Goal: Task Accomplishment & Management: Manage account settings

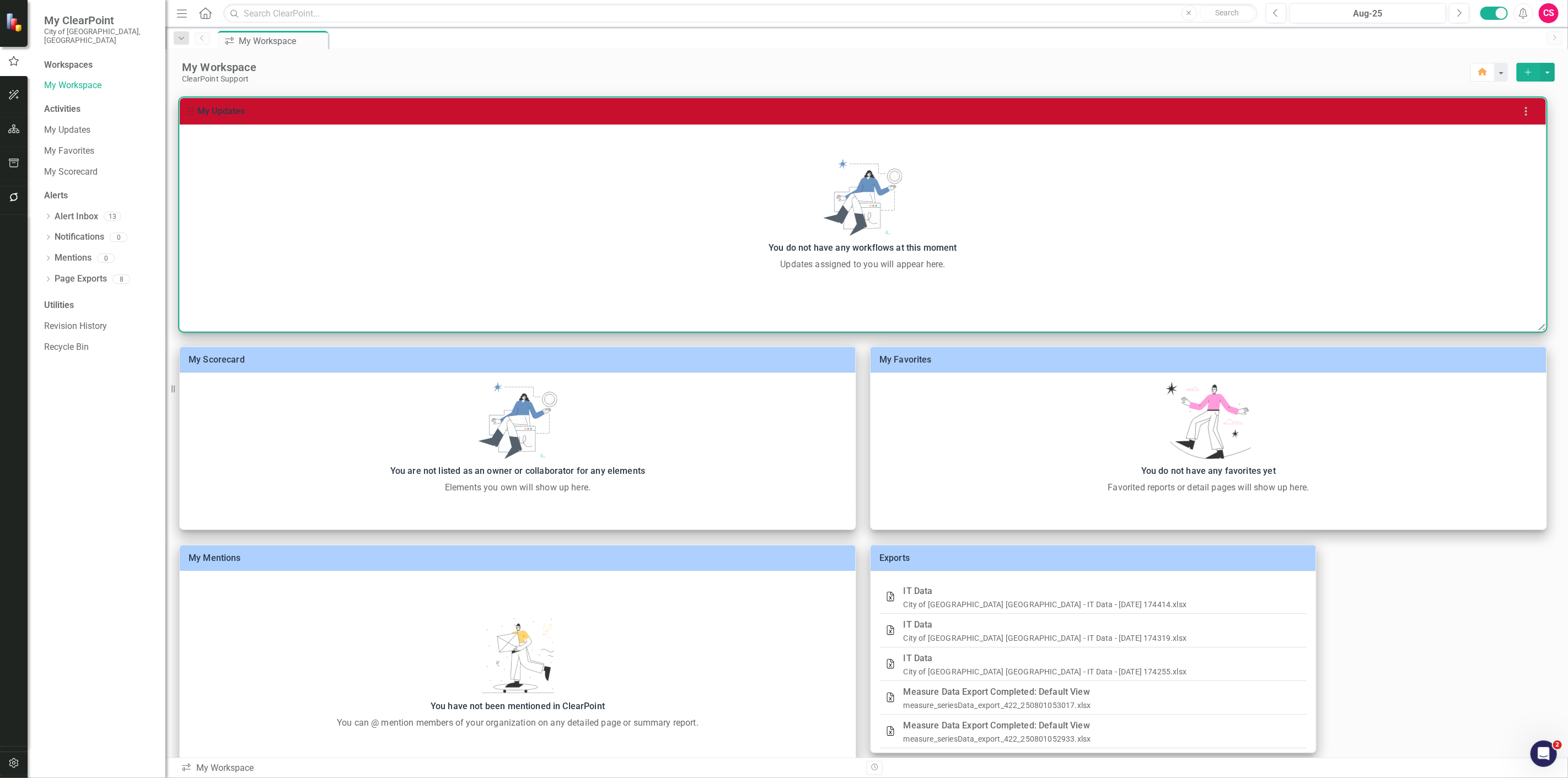
click at [1524, 111] on icon "button" at bounding box center [1526, 111] width 13 height 13
click at [1489, 138] on li "Edit Pod Style" at bounding box center [1476, 136] width 121 height 20
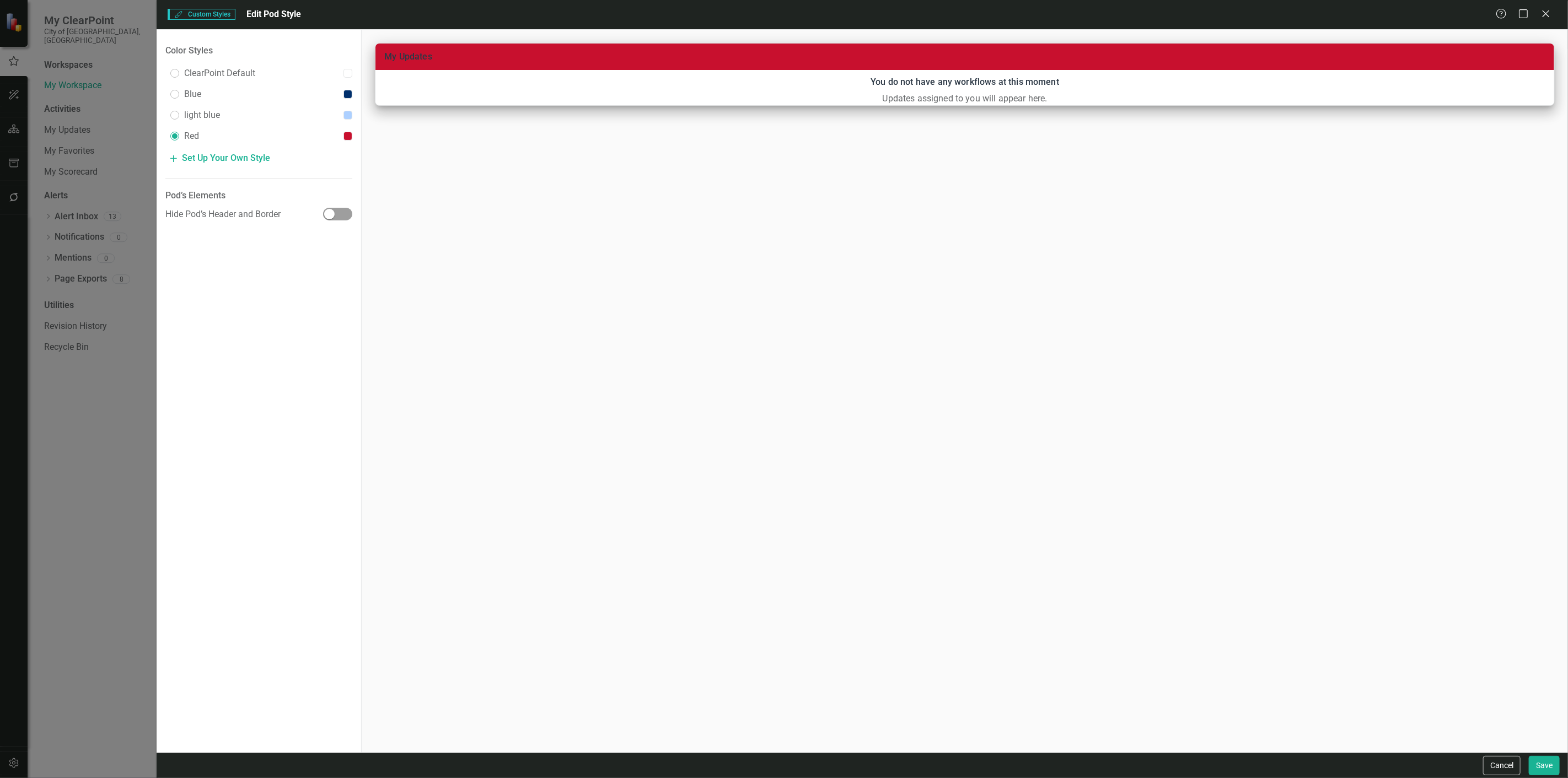
click at [240, 91] on div "Blue" at bounding box center [259, 94] width 187 height 21
click at [179, 117] on input "radio" at bounding box center [174, 115] width 9 height 9
radio input "true"
radio input "false"
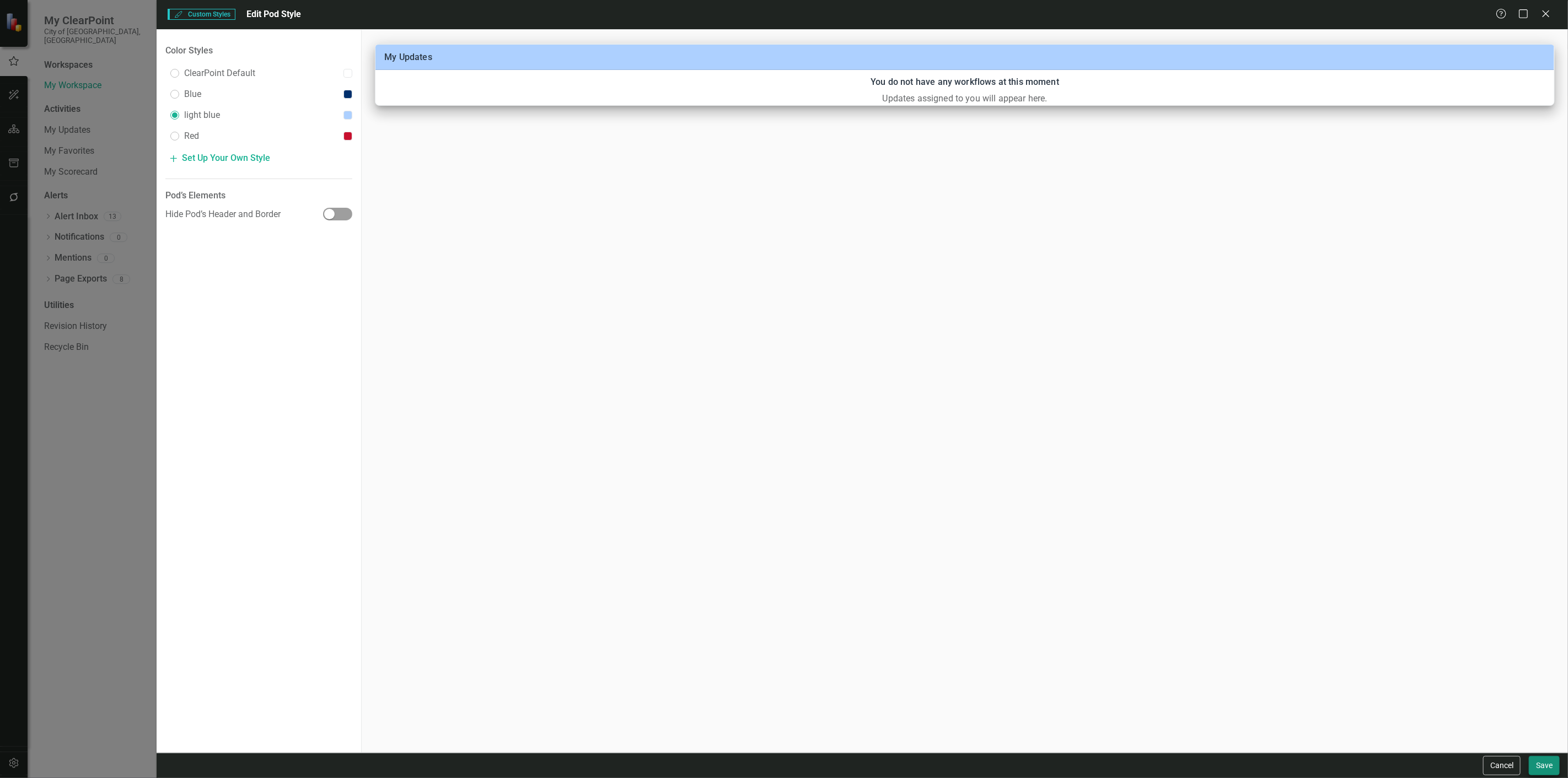
drag, startPoint x: 1565, startPoint y: 769, endPoint x: 1555, endPoint y: 763, distance: 11.7
click at [1563, 767] on div "Cancel Save" at bounding box center [862, 765] width 1411 height 25
click at [1555, 763] on button "Save" at bounding box center [1544, 765] width 31 height 19
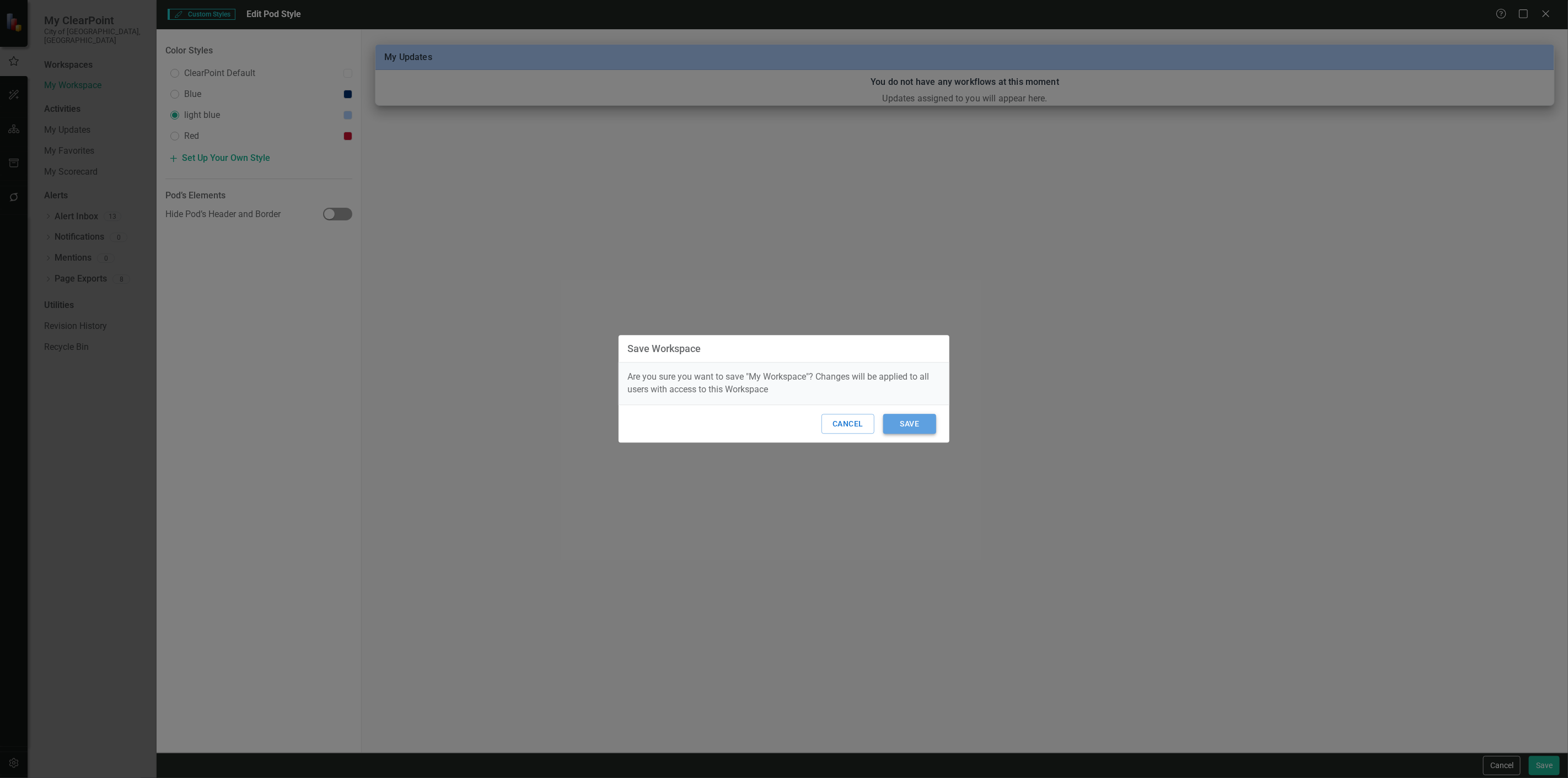
click at [917, 418] on button "Save" at bounding box center [910, 424] width 53 height 21
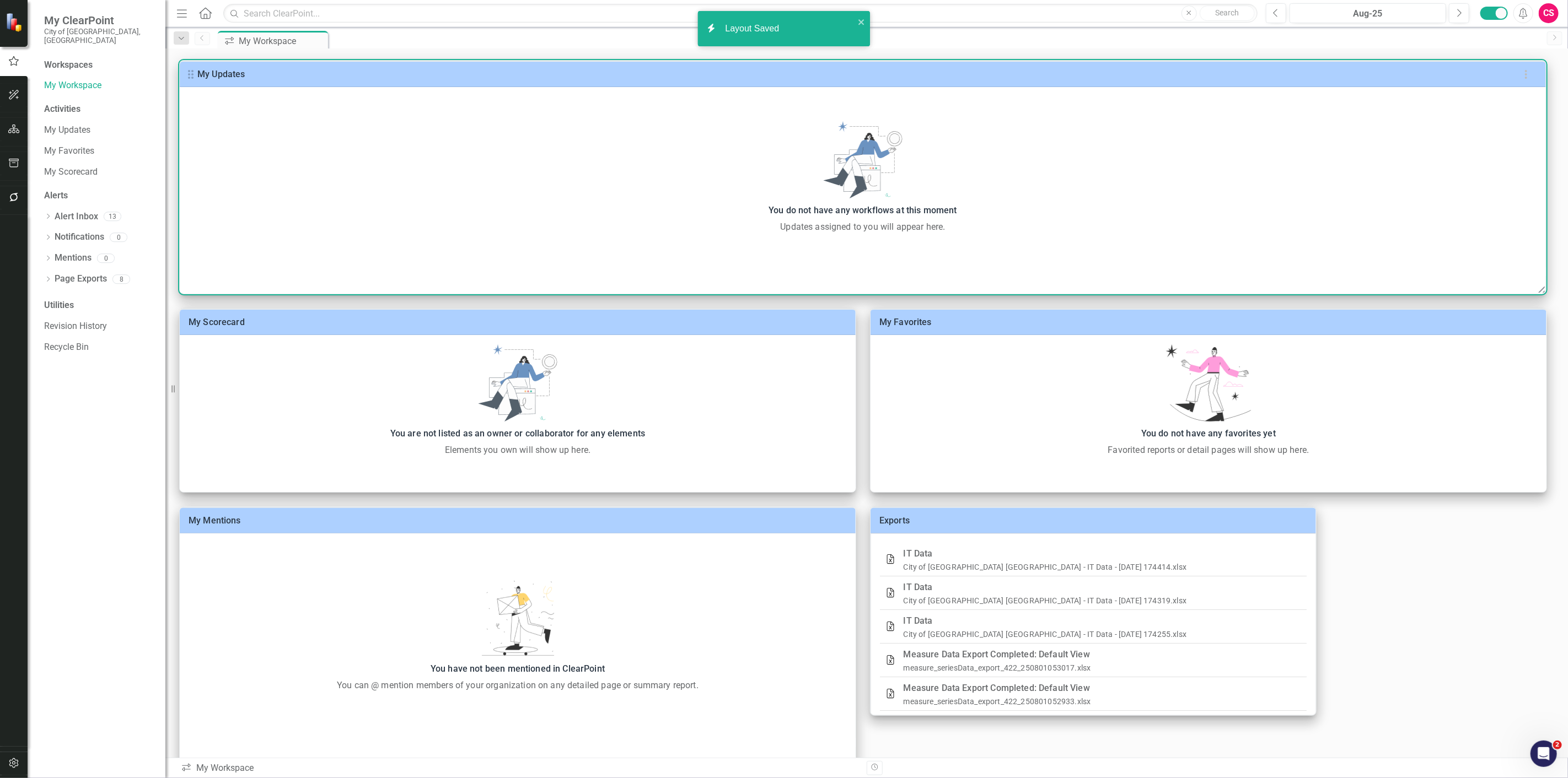
scroll to position [59, 0]
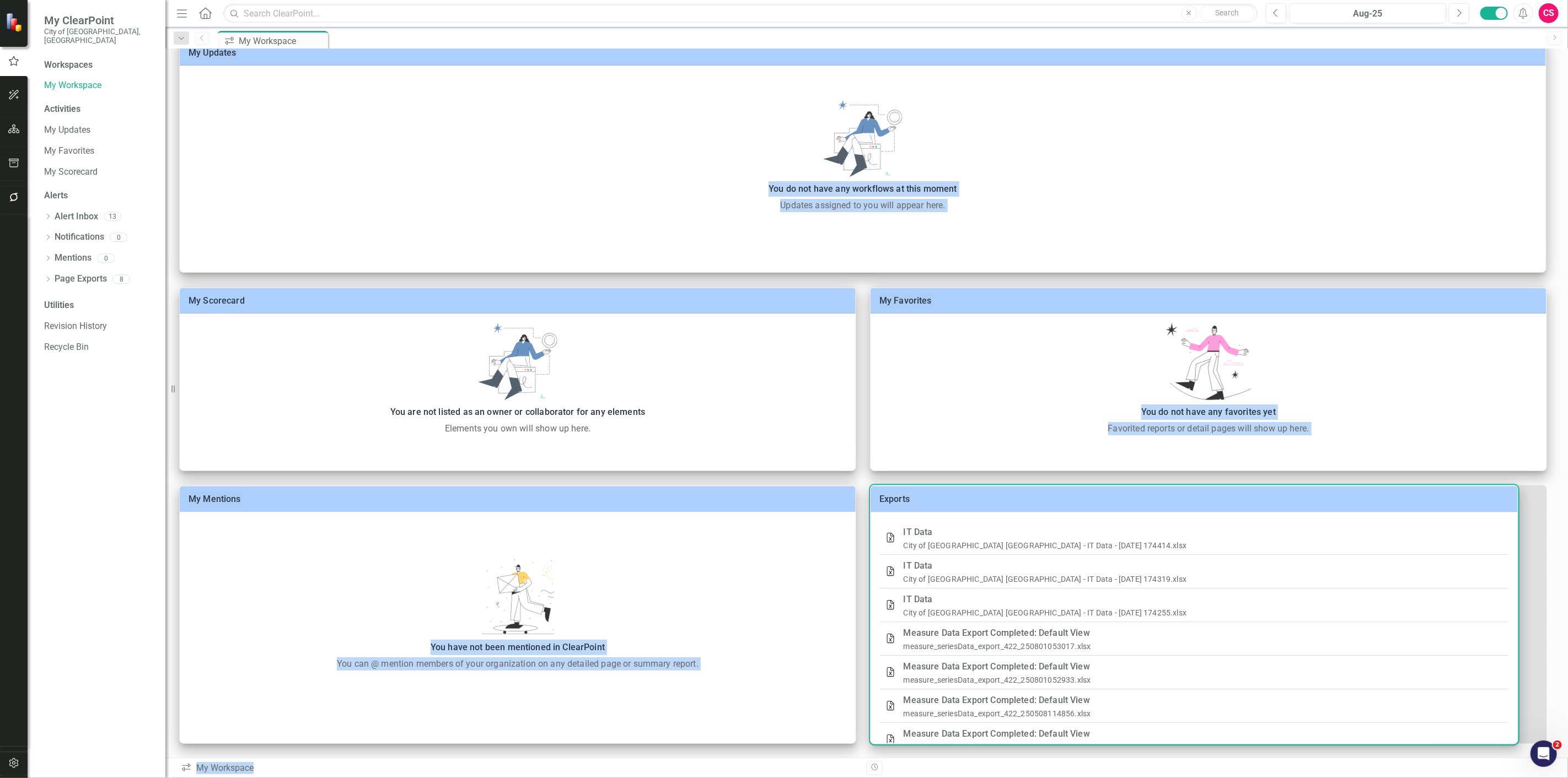
drag, startPoint x: 1314, startPoint y: 692, endPoint x: 1567, endPoint y: 757, distance: 261.2
click at [1567, 757] on div "Menu Home Search Close Search Previous Aug-25 Next Alerts CS User Edit Profile …" at bounding box center [866, 389] width 1402 height 778
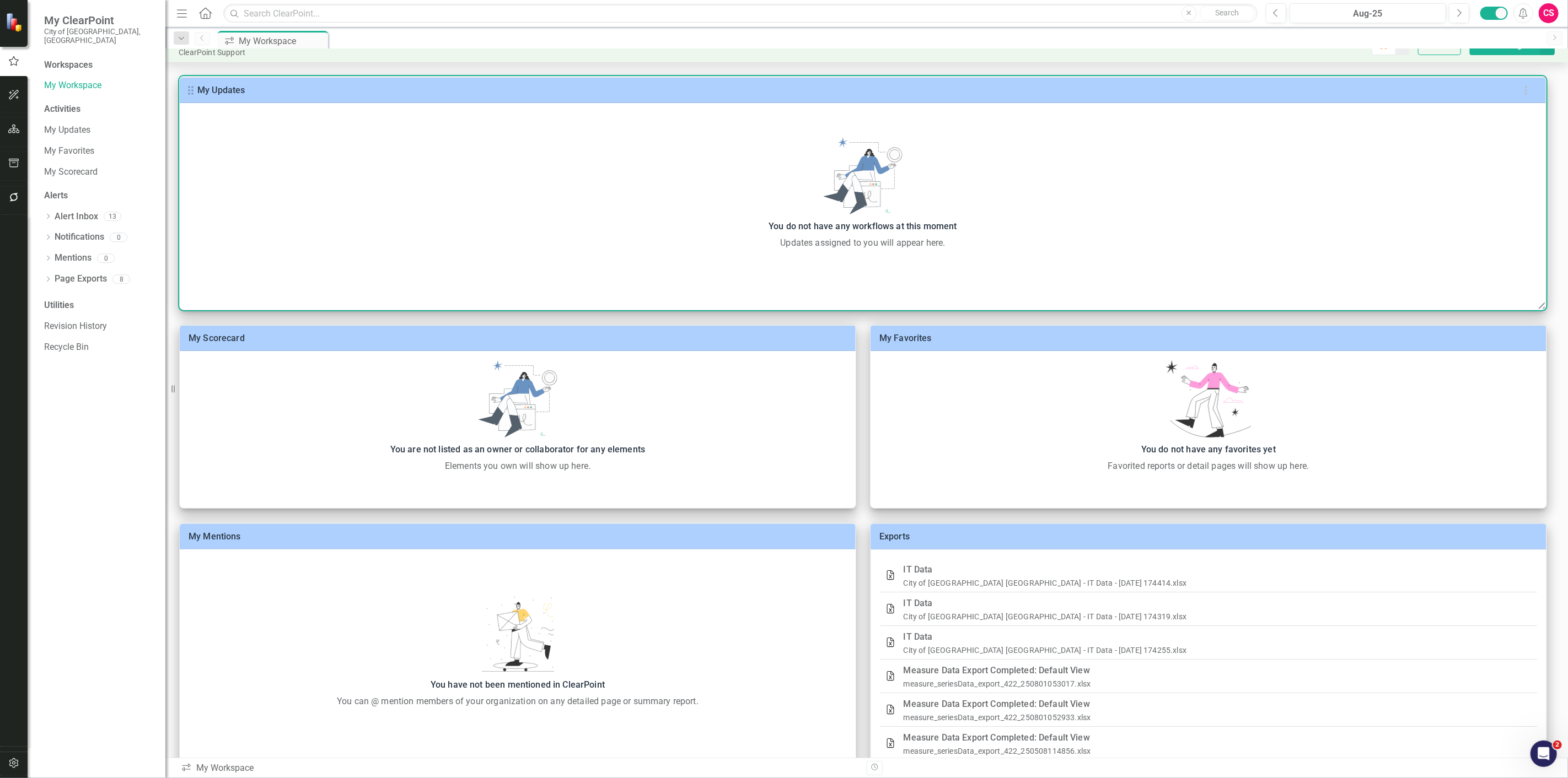
scroll to position [0, 0]
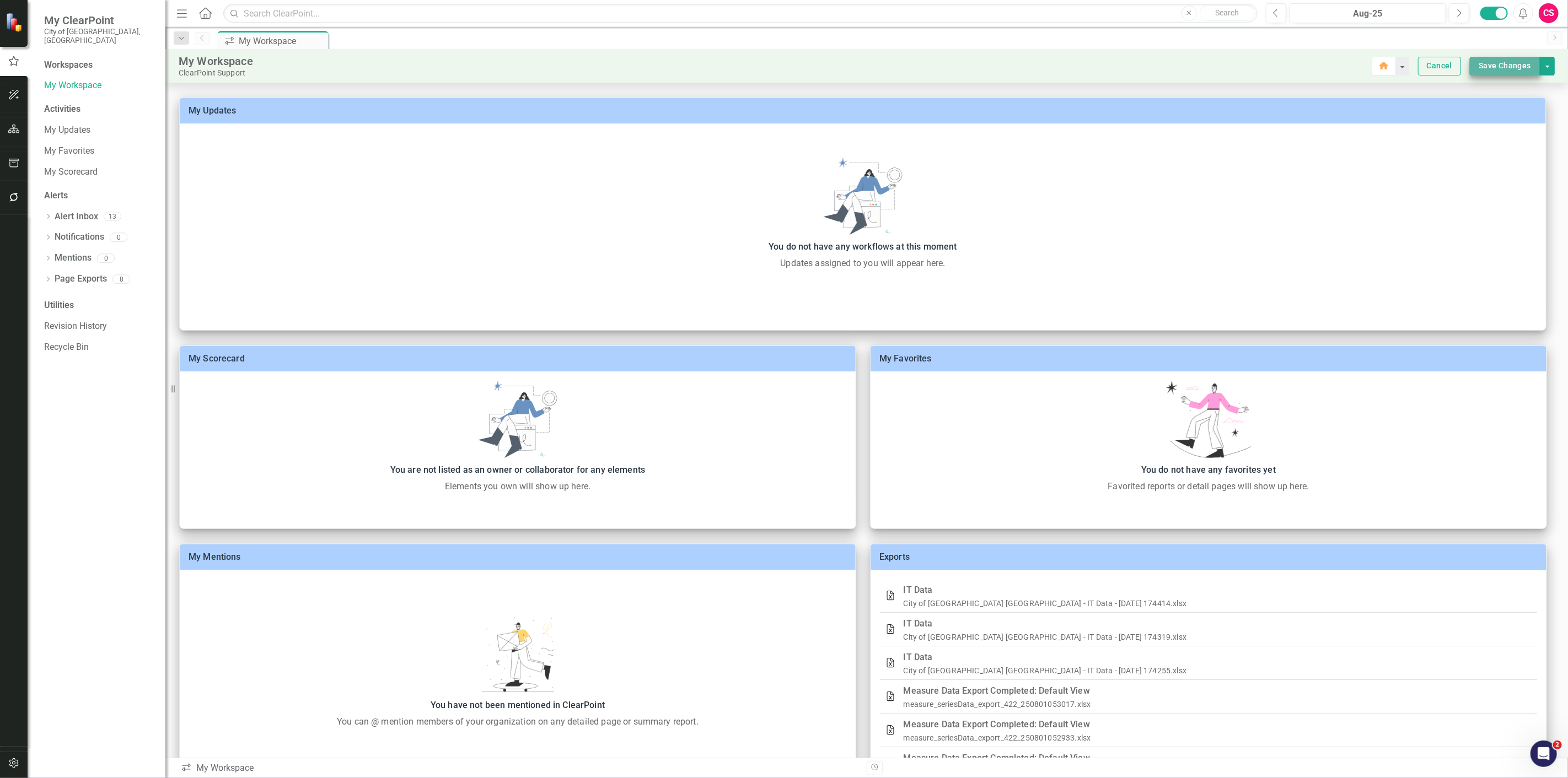
click at [1507, 62] on button "Save Changes" at bounding box center [1505, 66] width 71 height 19
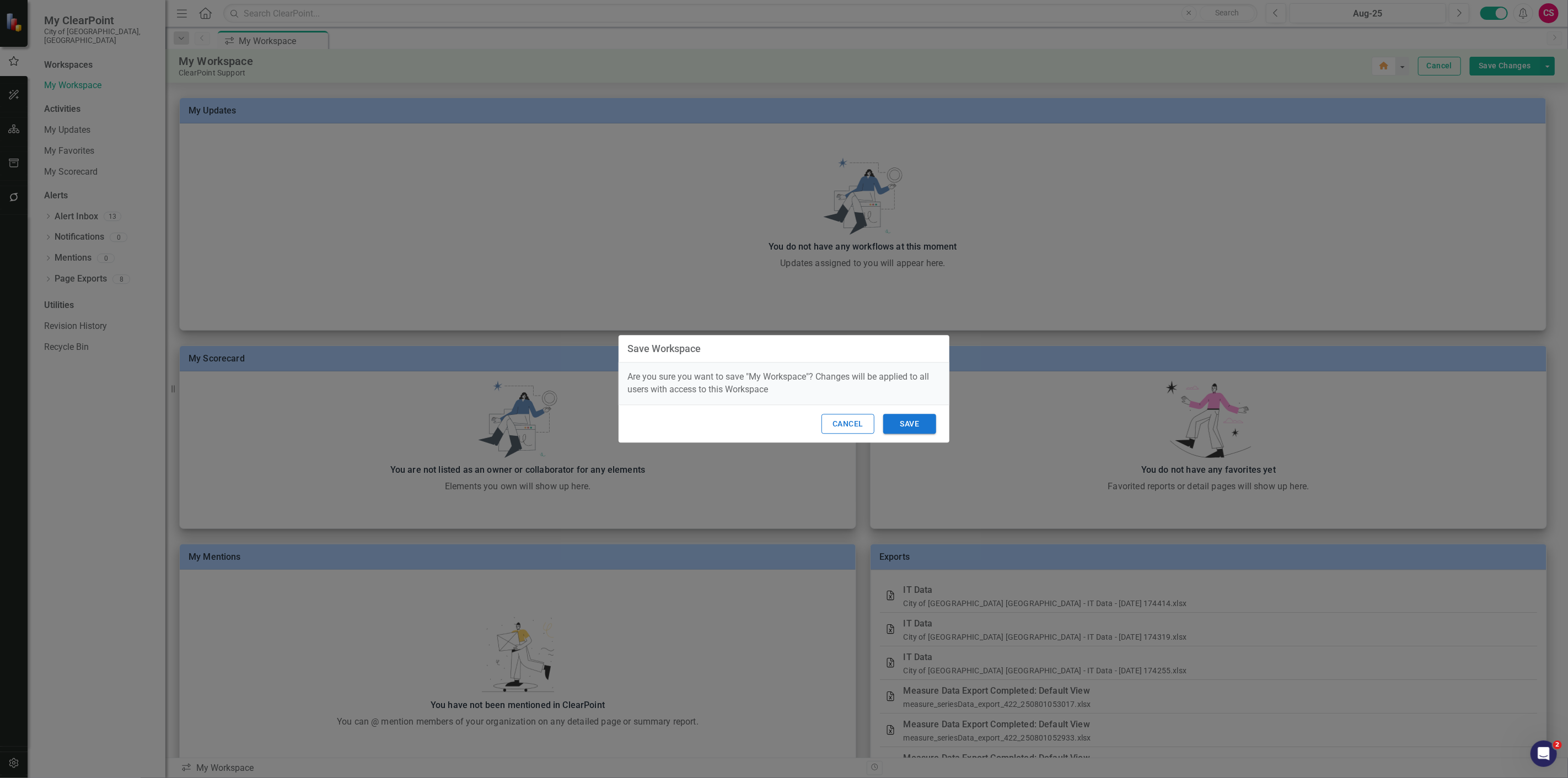
click at [858, 424] on button "Cancel" at bounding box center [848, 424] width 53 height 21
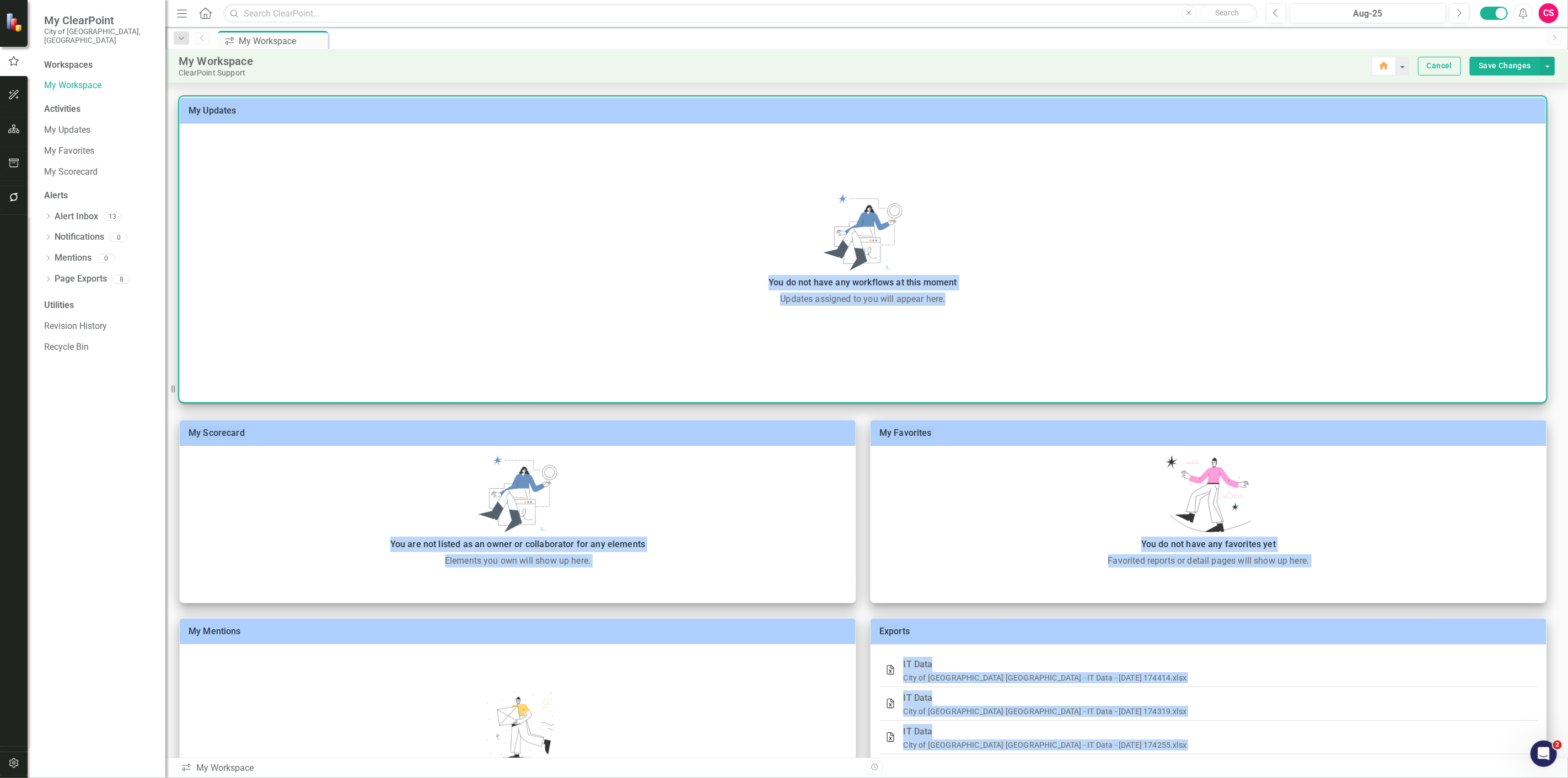
drag, startPoint x: 1543, startPoint y: 326, endPoint x: 1545, endPoint y: 359, distance: 33.1
click at [1547, 394] on div "My Scorecard You are not listed as an owner or collaborator for any elements El…" at bounding box center [866, 486] width 1402 height 807
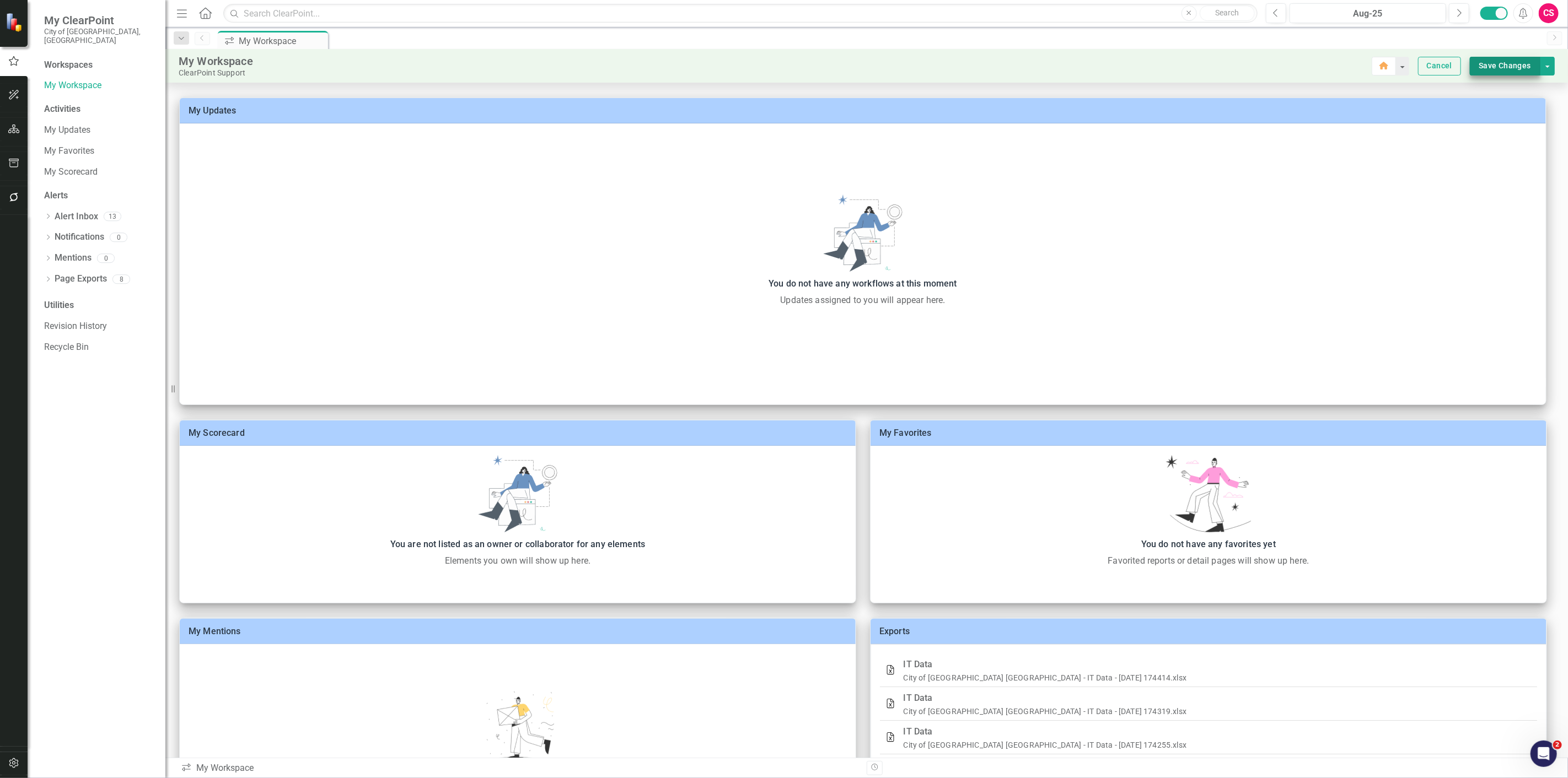
click at [1507, 70] on button "Save Changes" at bounding box center [1505, 66] width 71 height 19
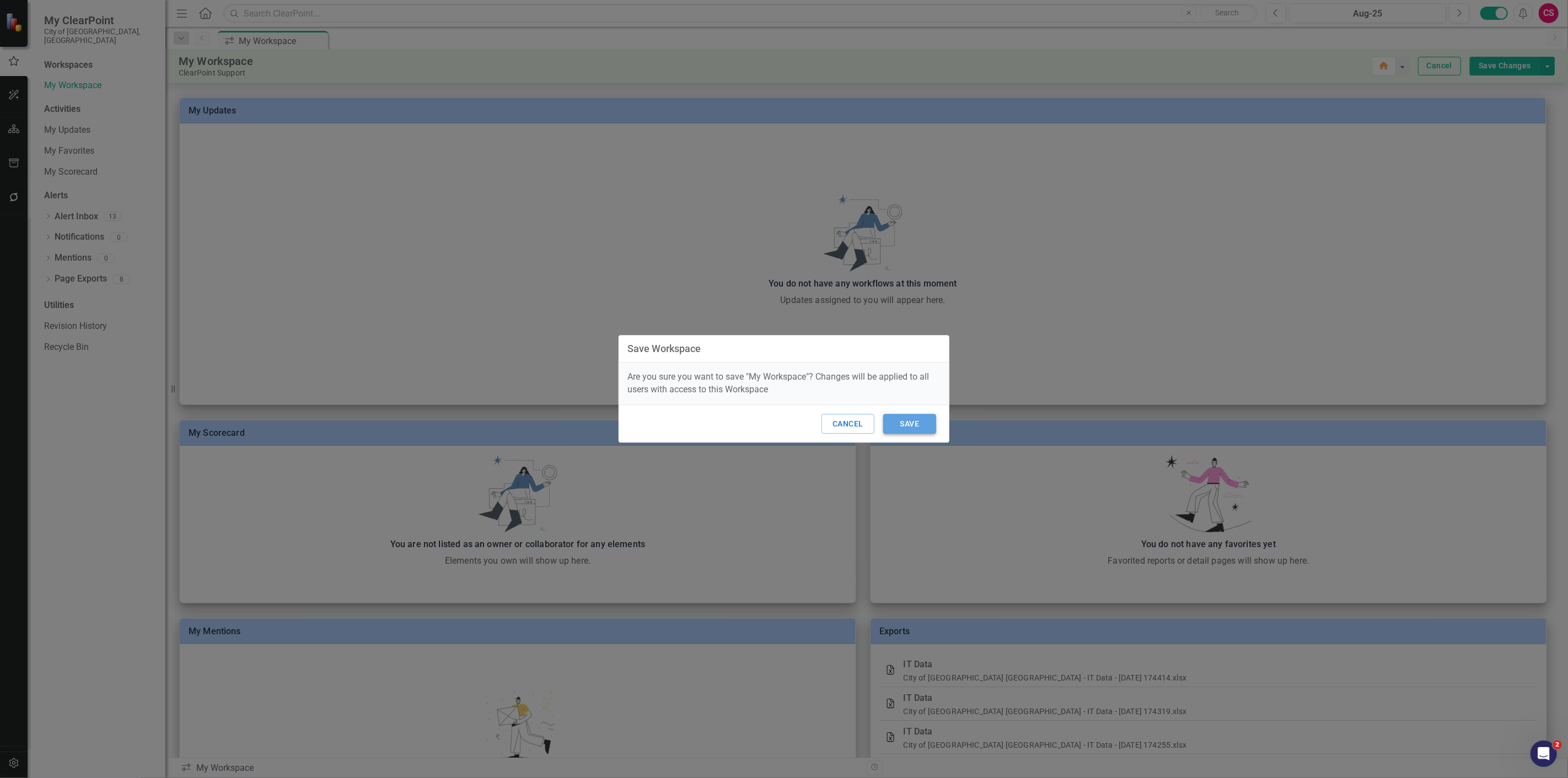
click at [894, 432] on button "Save" at bounding box center [910, 424] width 53 height 21
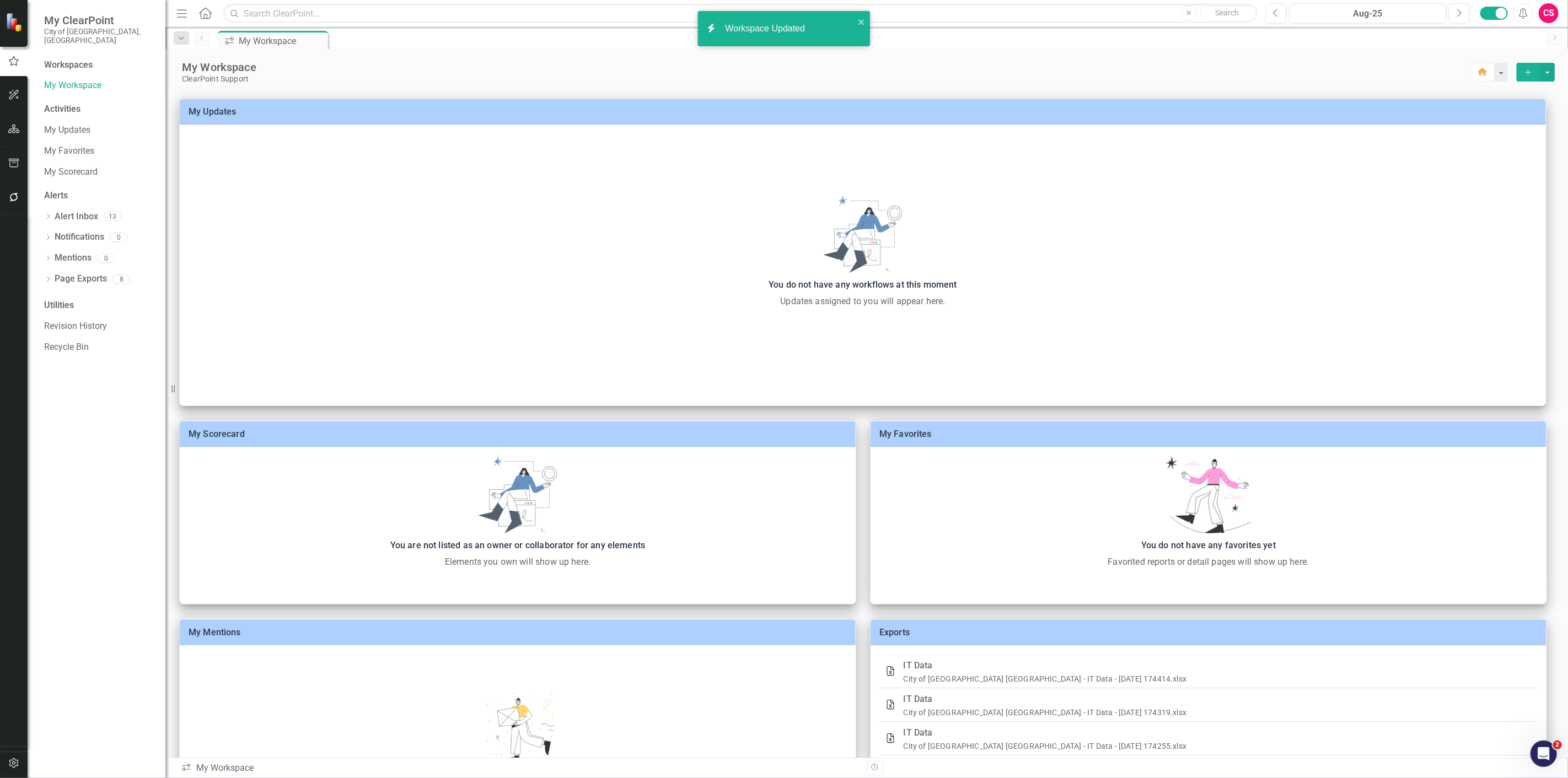
click at [20, 95] on button "button" at bounding box center [13, 95] width 25 height 23
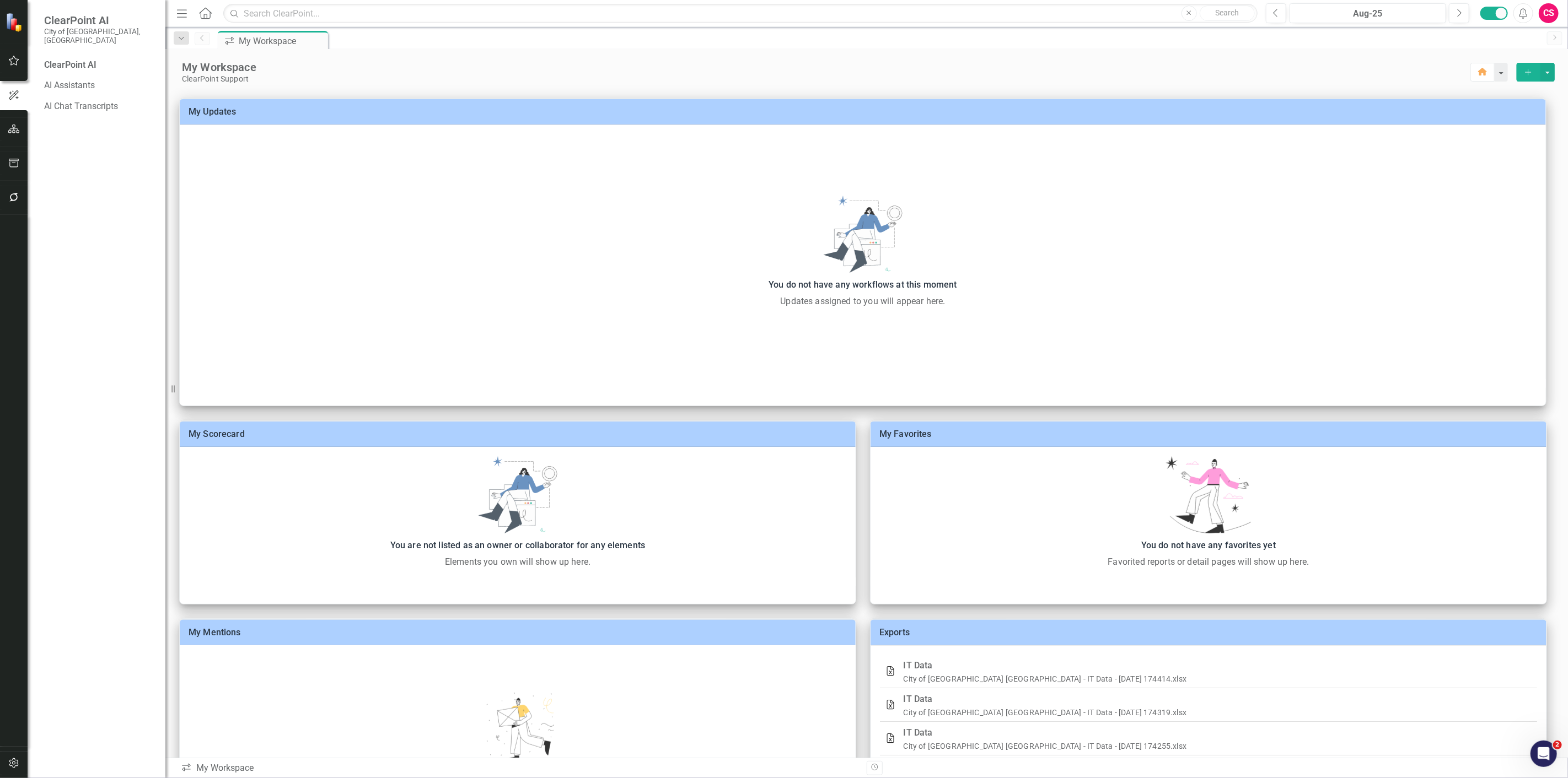
click at [11, 140] on button "button" at bounding box center [13, 129] width 25 height 23
click at [60, 62] on link "Scorecard 🌆 Roseville City Scorecard" at bounding box center [99, 68] width 110 height 13
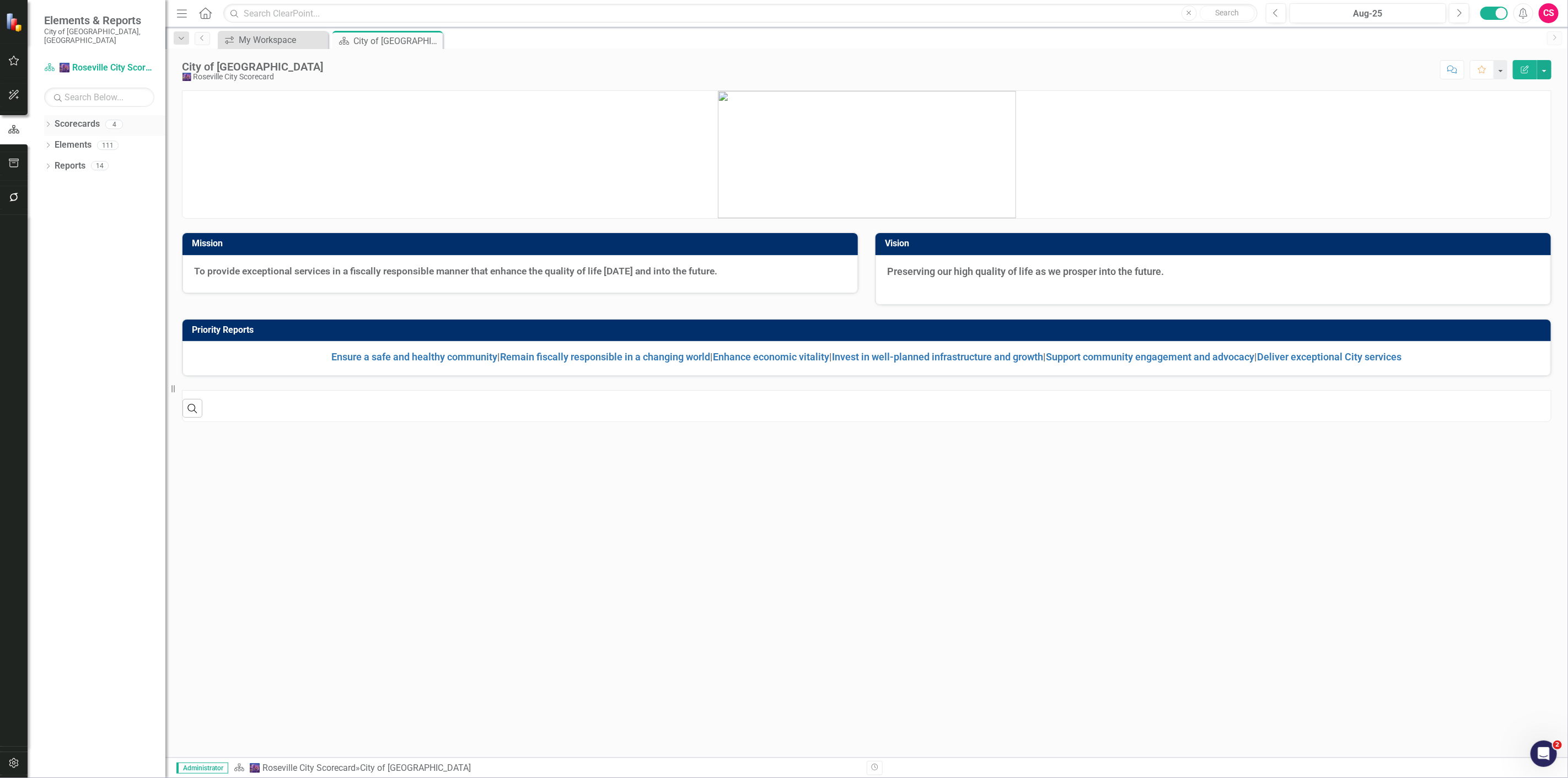
click at [71, 118] on link "Scorecards" at bounding box center [77, 124] width 45 height 13
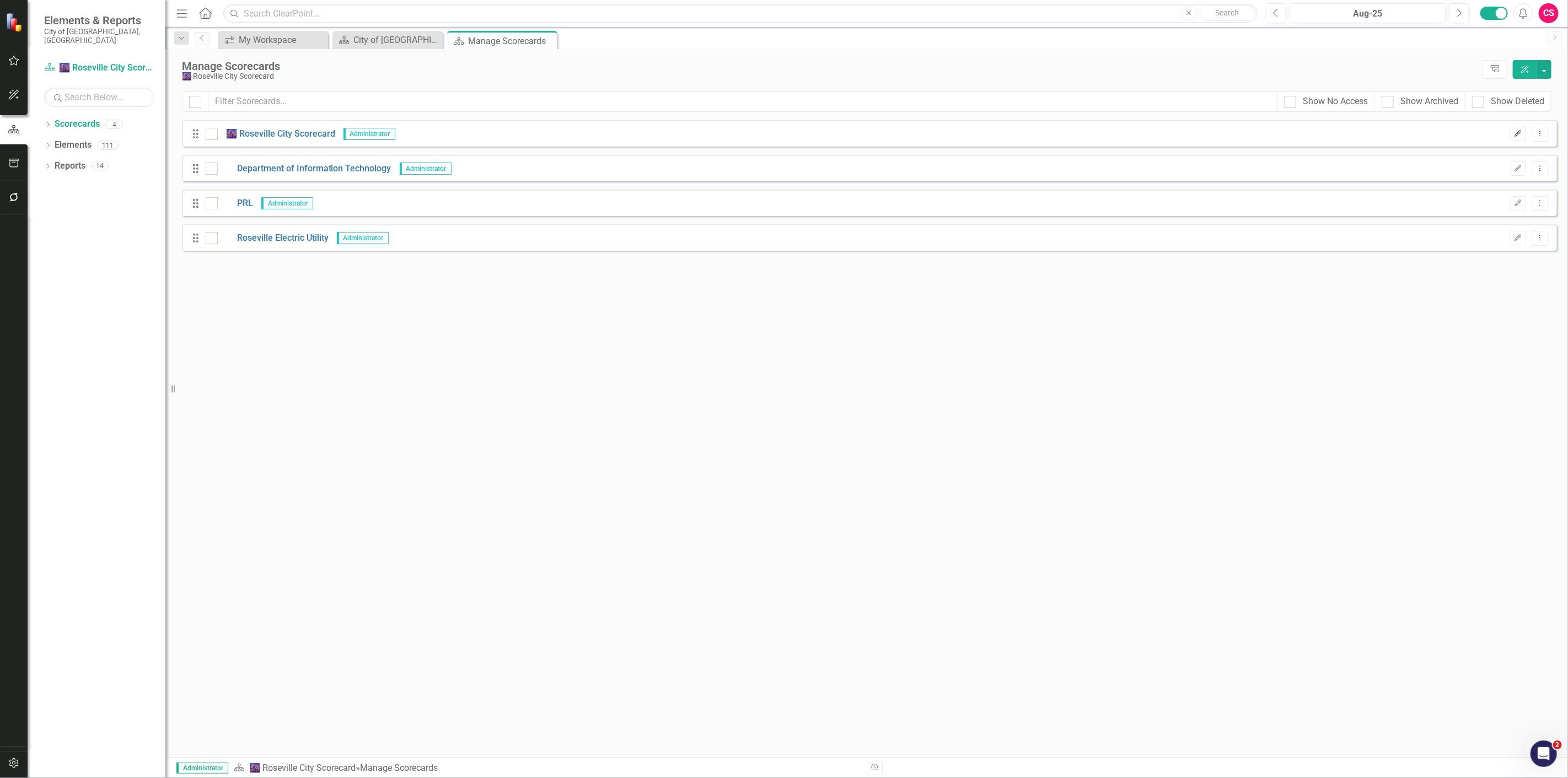
click at [1512, 138] on button "Edit" at bounding box center [1518, 134] width 16 height 15
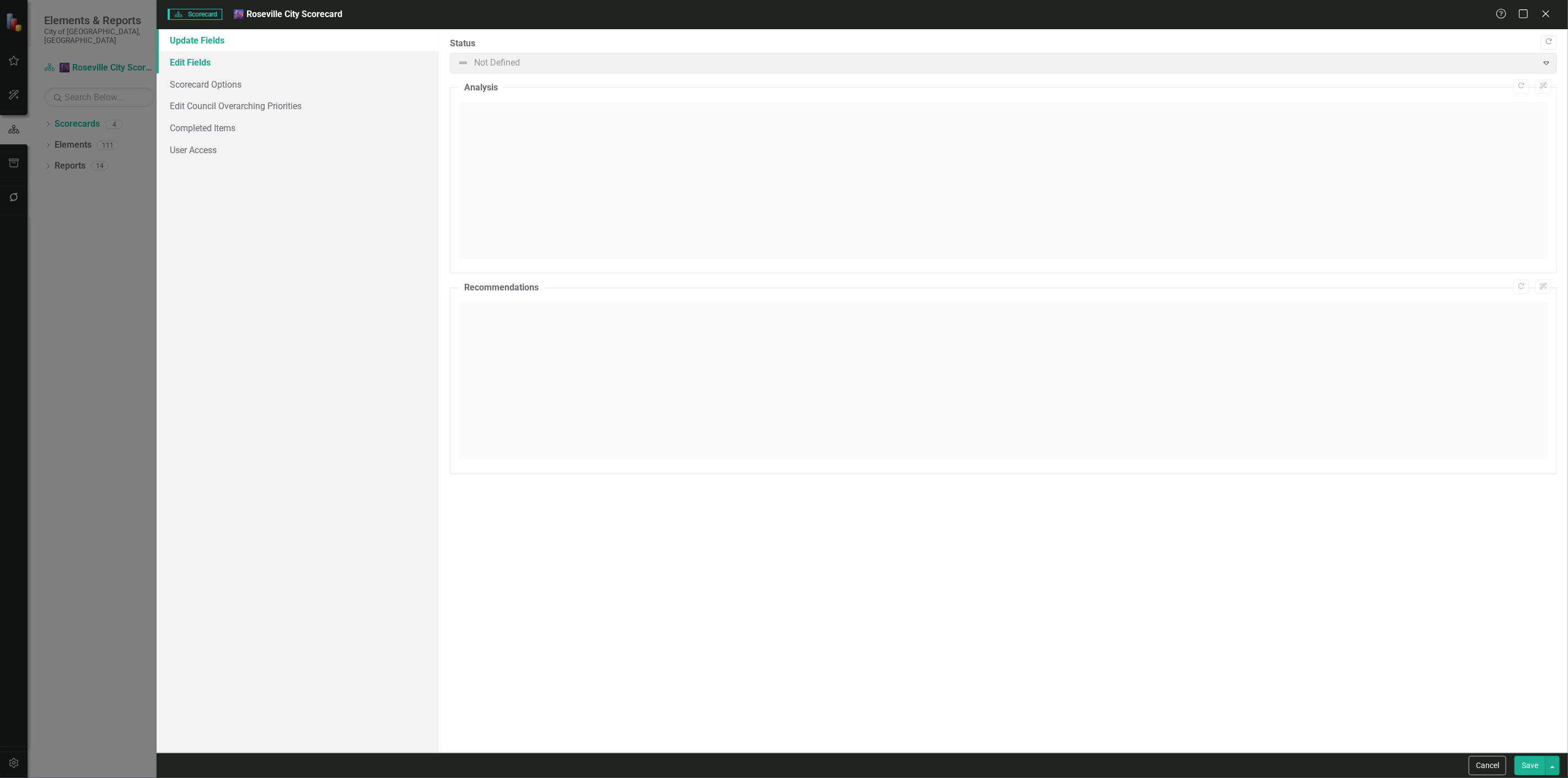
click at [295, 55] on link "Edit Fields" at bounding box center [297, 62] width 282 height 22
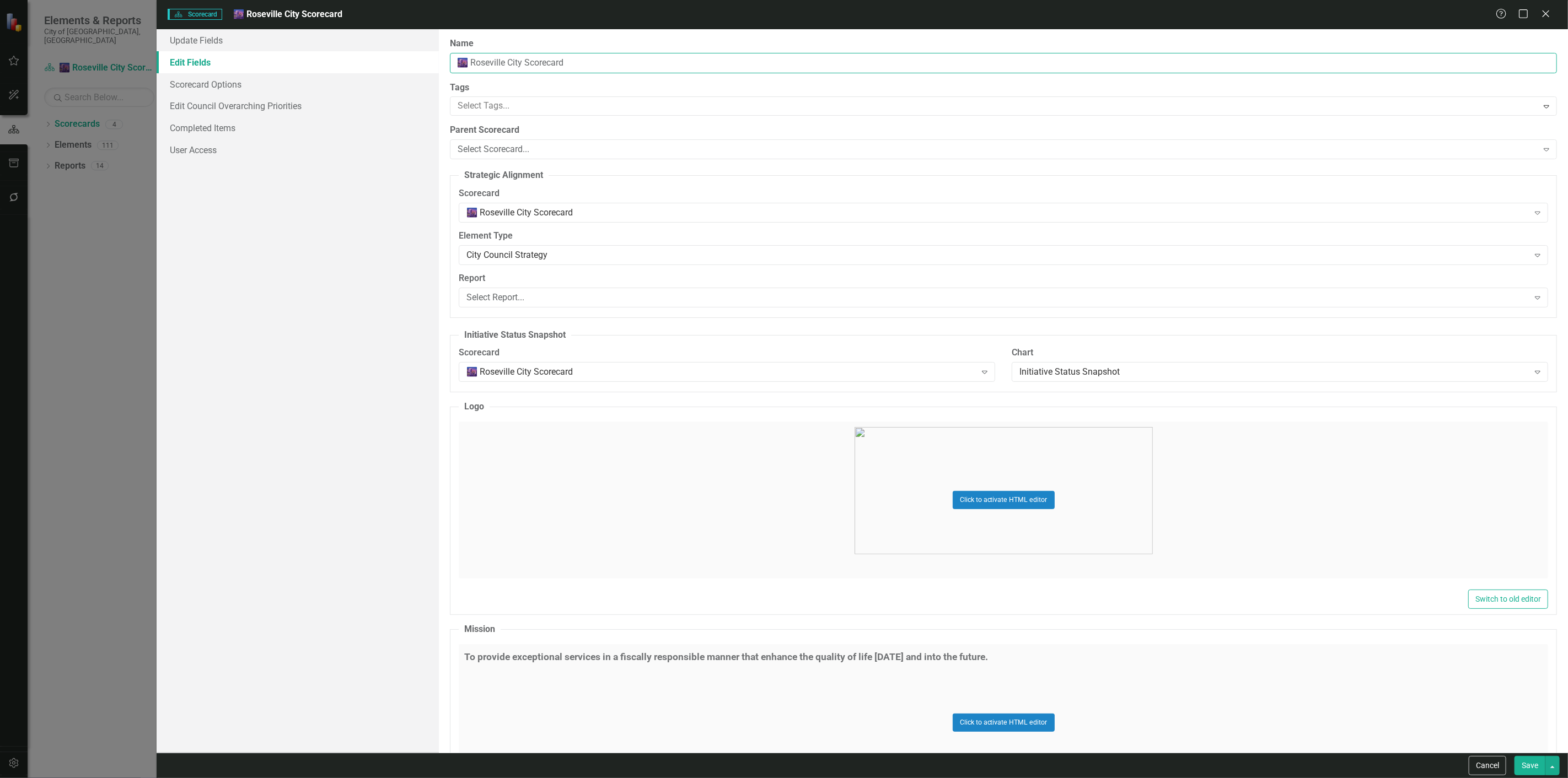
click at [469, 64] on input "🌆 Roseville City Scorecard" at bounding box center [1003, 63] width 1107 height 21
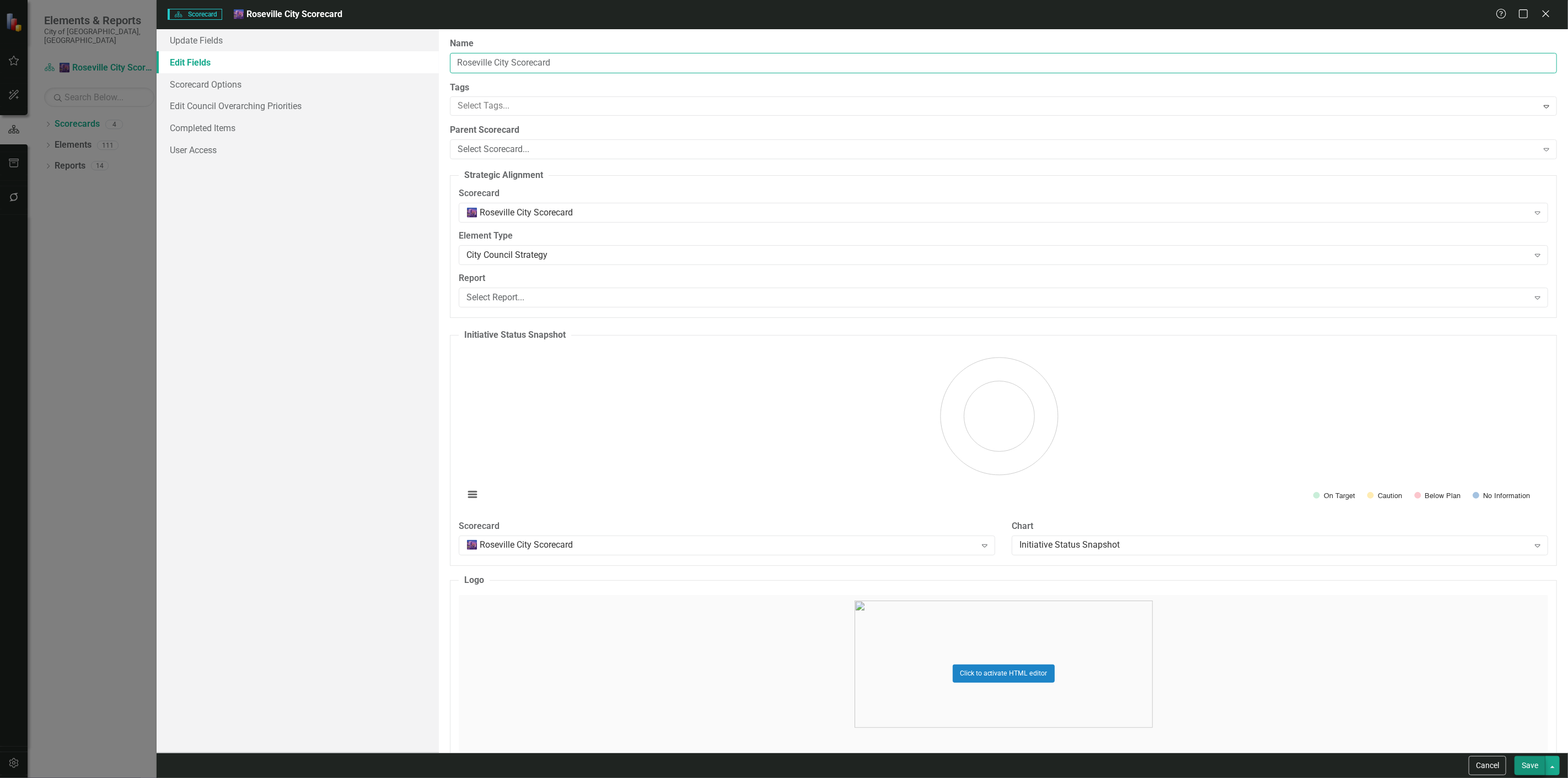
type input "Roseville City Scorecard"
click at [1530, 761] on button "Save" at bounding box center [1530, 765] width 31 height 19
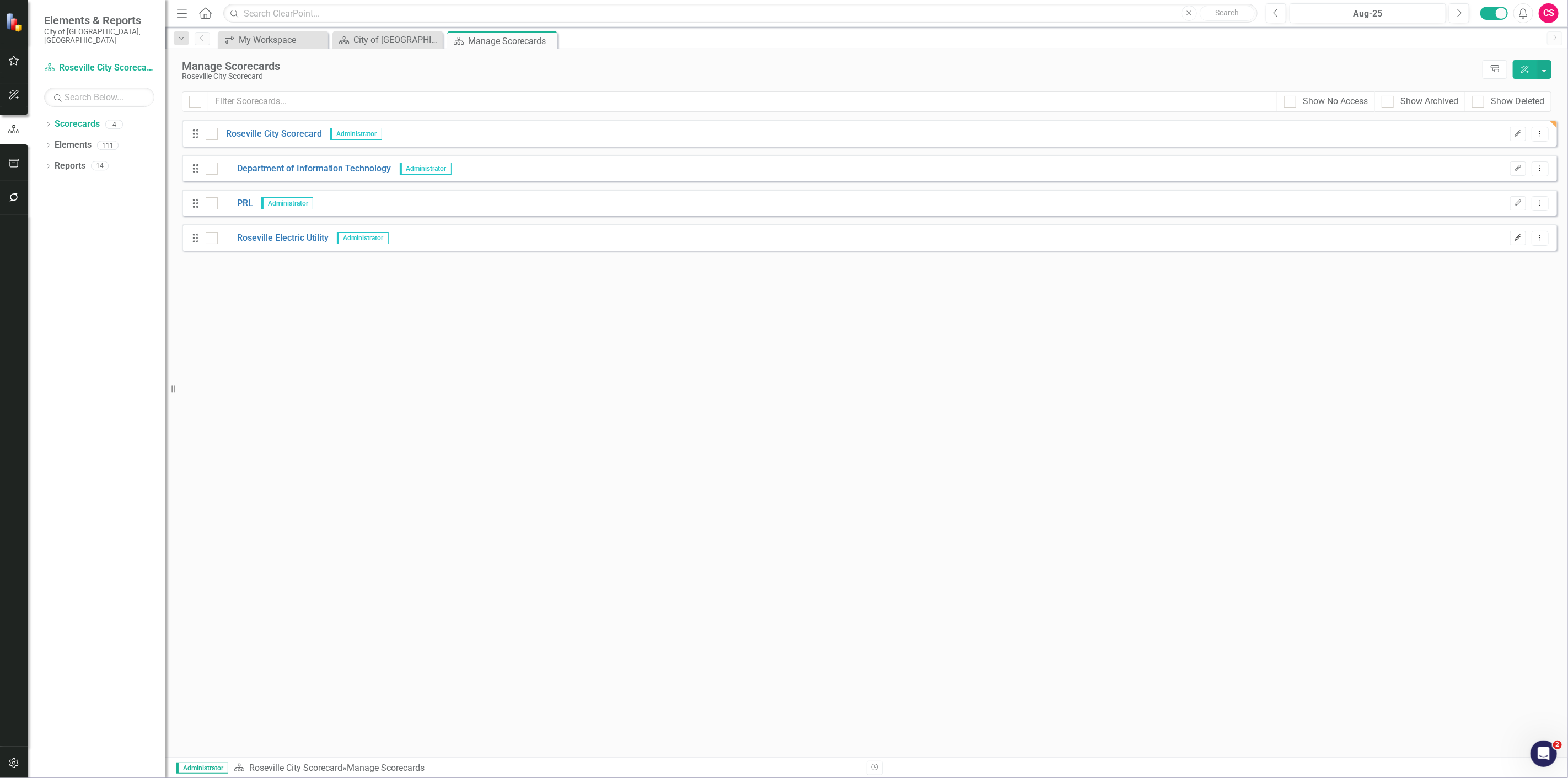
click at [1518, 244] on button "Edit" at bounding box center [1518, 238] width 16 height 15
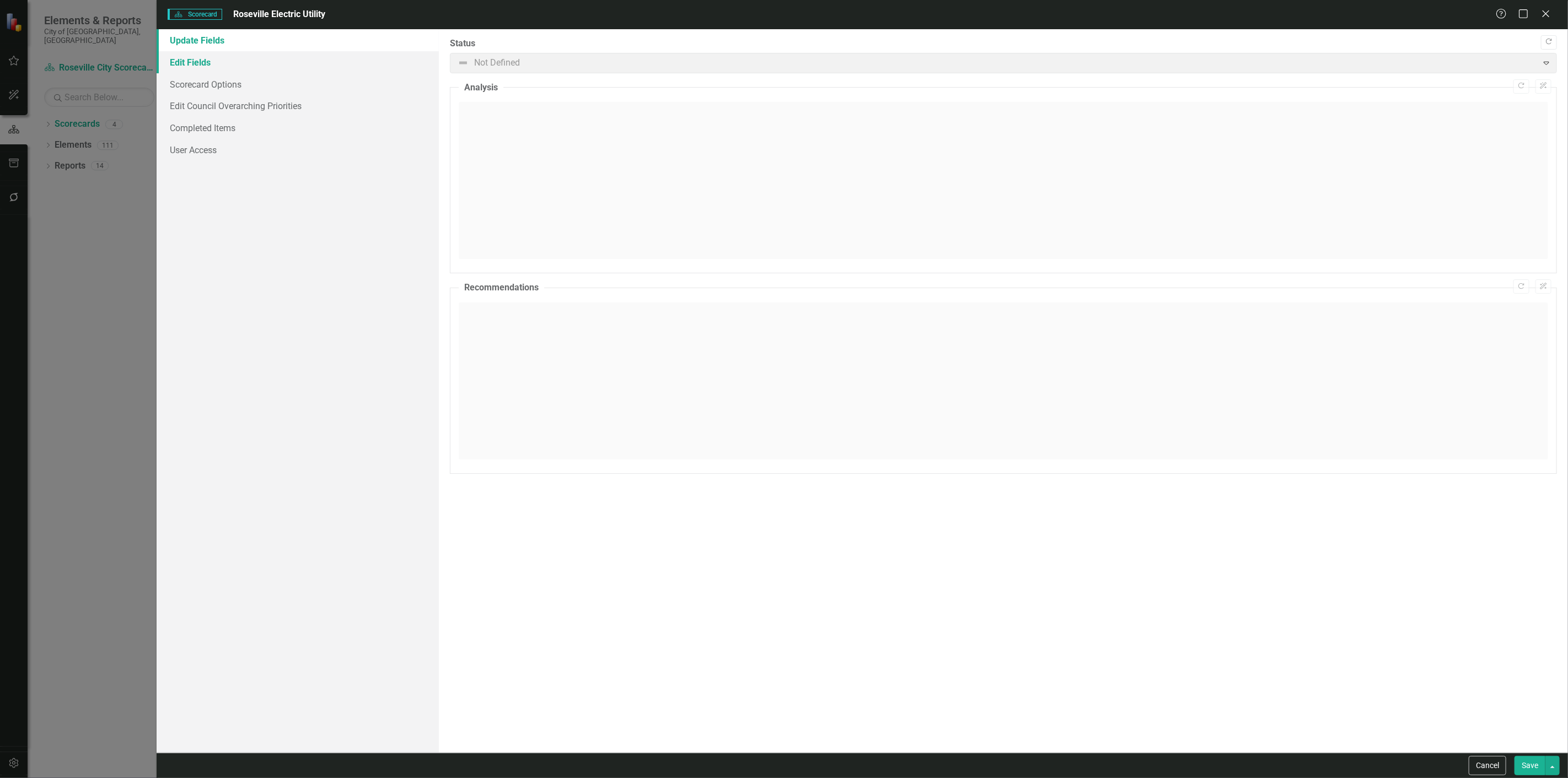
click at [187, 61] on link "Edit Fields" at bounding box center [297, 62] width 282 height 22
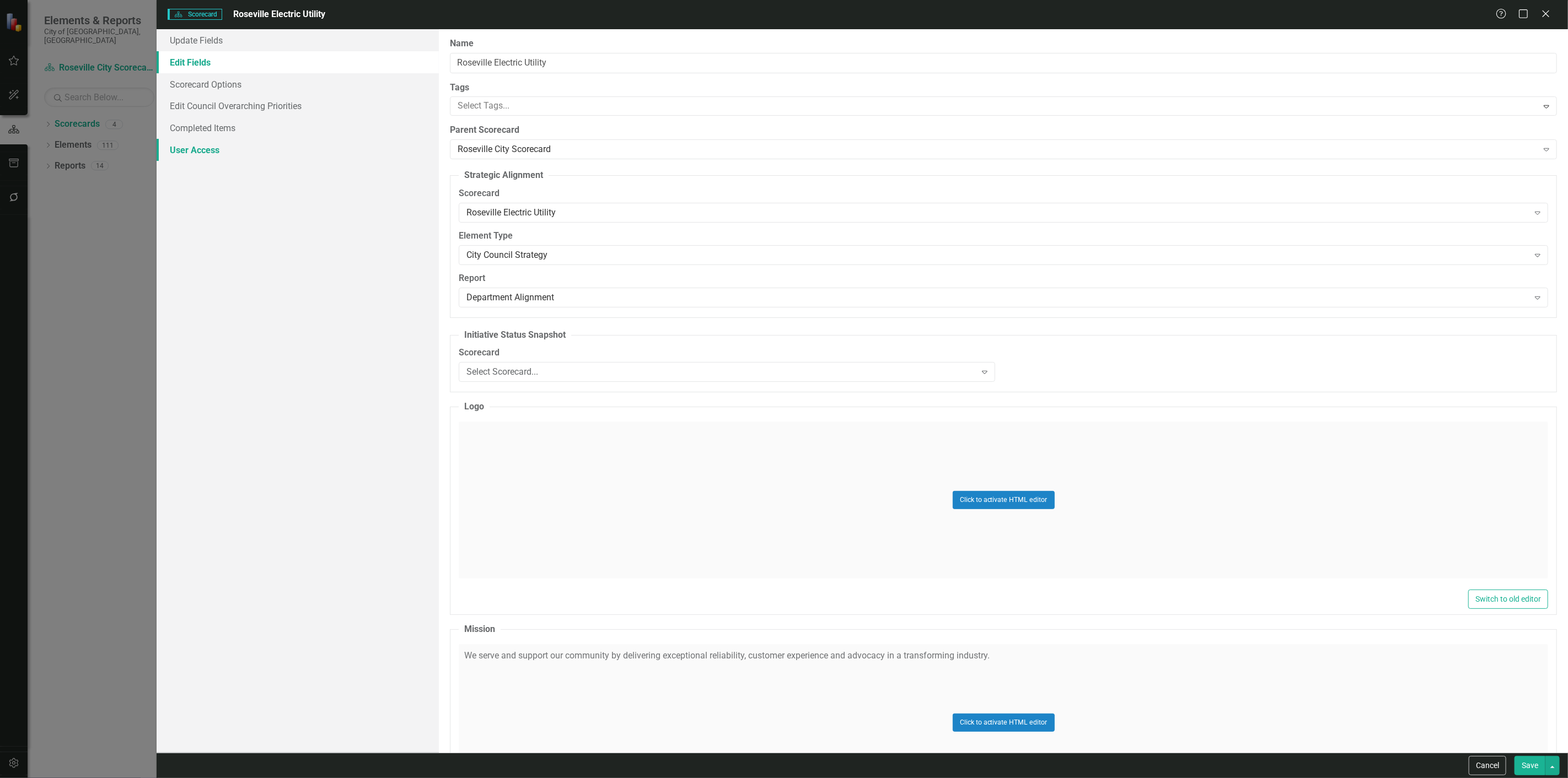
click at [219, 152] on link "User Access" at bounding box center [297, 150] width 282 height 22
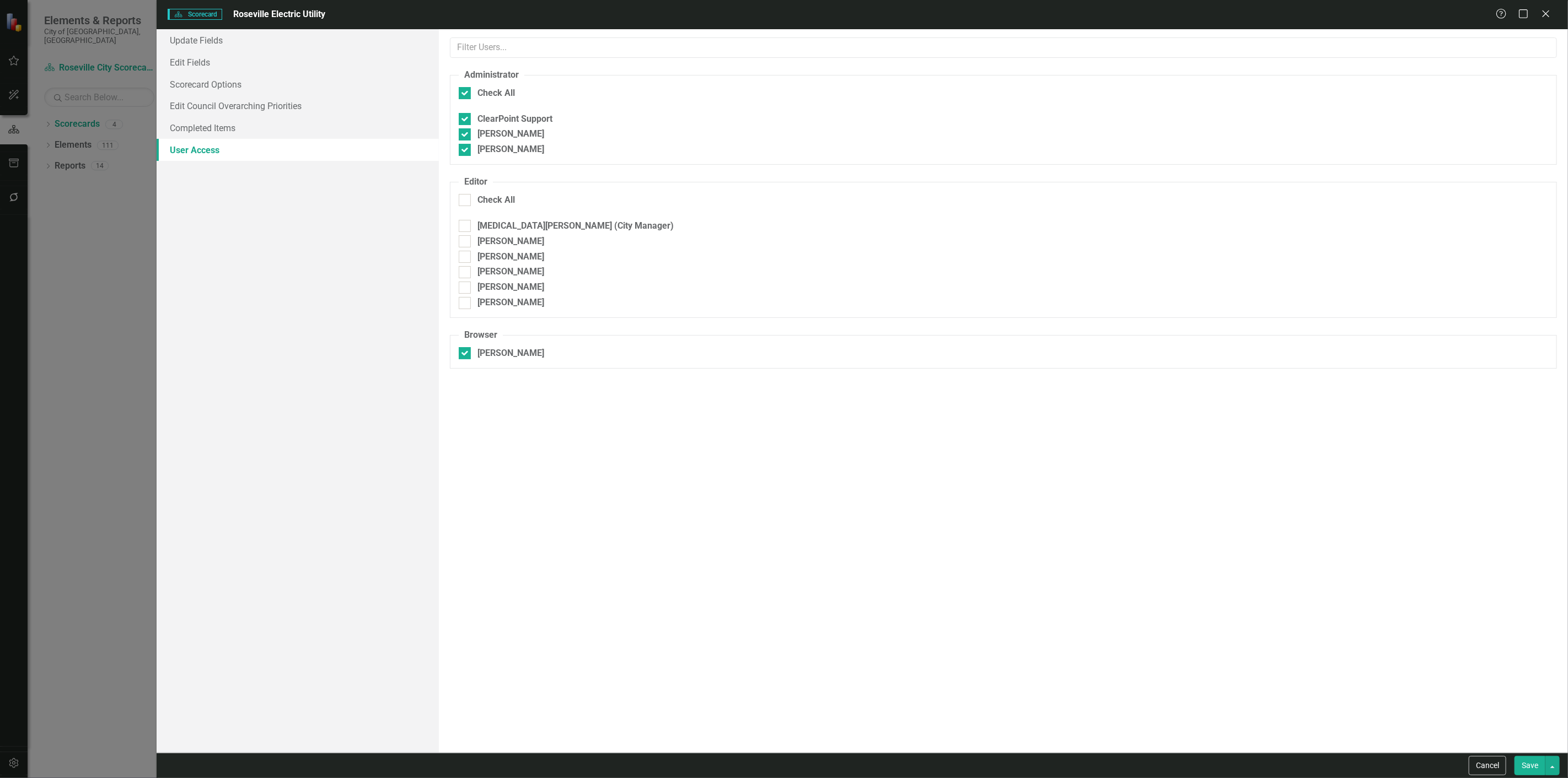
click at [484, 81] on fieldset "Administrator Check All ClearPoint Support [PERSON_NAME] [PERSON_NAME]" at bounding box center [1003, 117] width 1107 height 96
drag, startPoint x: 481, startPoint y: 95, endPoint x: 482, endPoint y: 107, distance: 12.0
click at [481, 95] on div "Check All" at bounding box center [496, 93] width 38 height 13
click at [466, 94] on input "Check All" at bounding box center [462, 90] width 7 height 7
checkbox input "false"
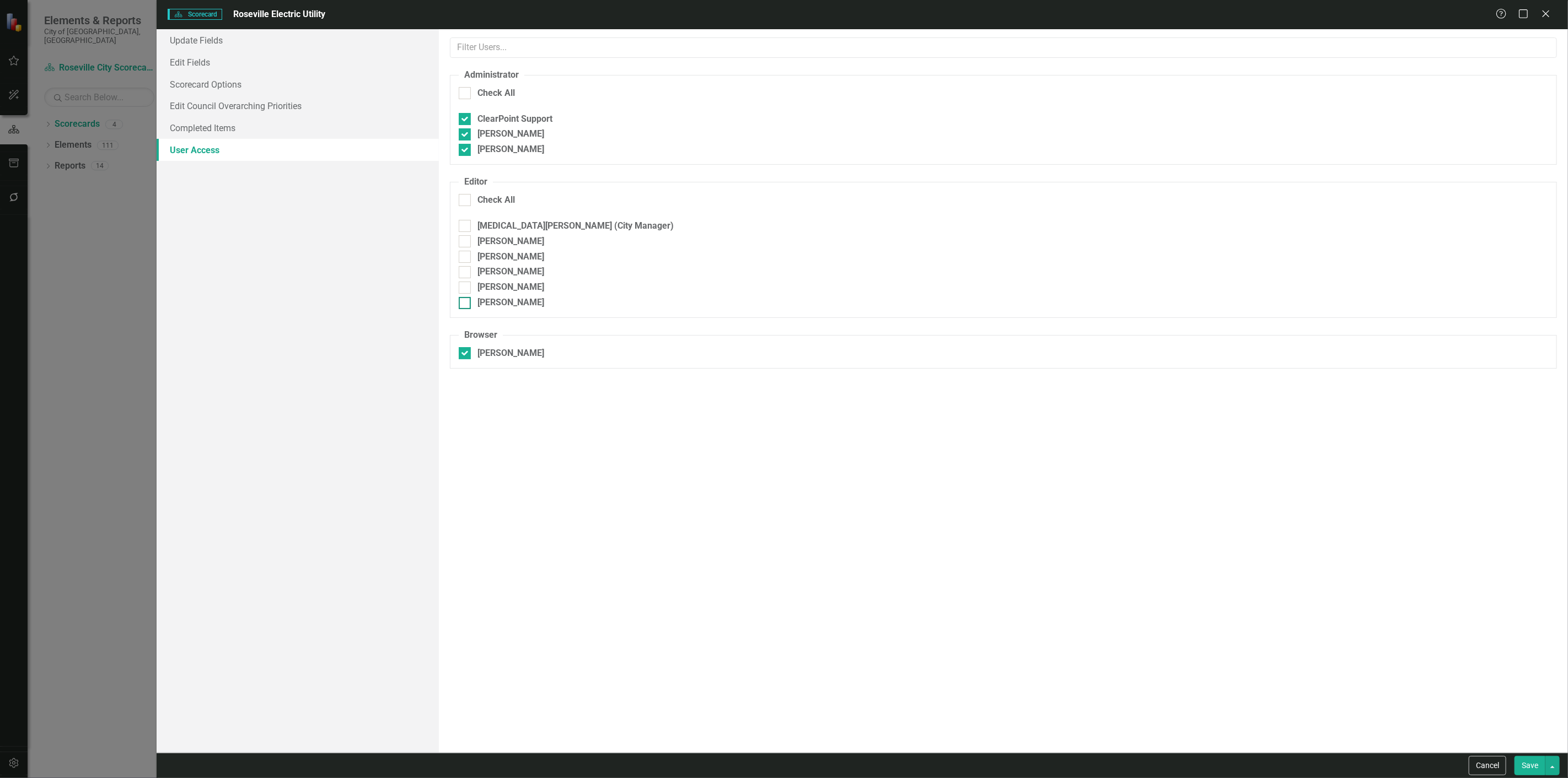
checkbox input "false"
click at [491, 354] on div "[PERSON_NAME]" at bounding box center [511, 353] width 67 height 13
click at [466, 354] on input "[PERSON_NAME]" at bounding box center [462, 350] width 7 height 7
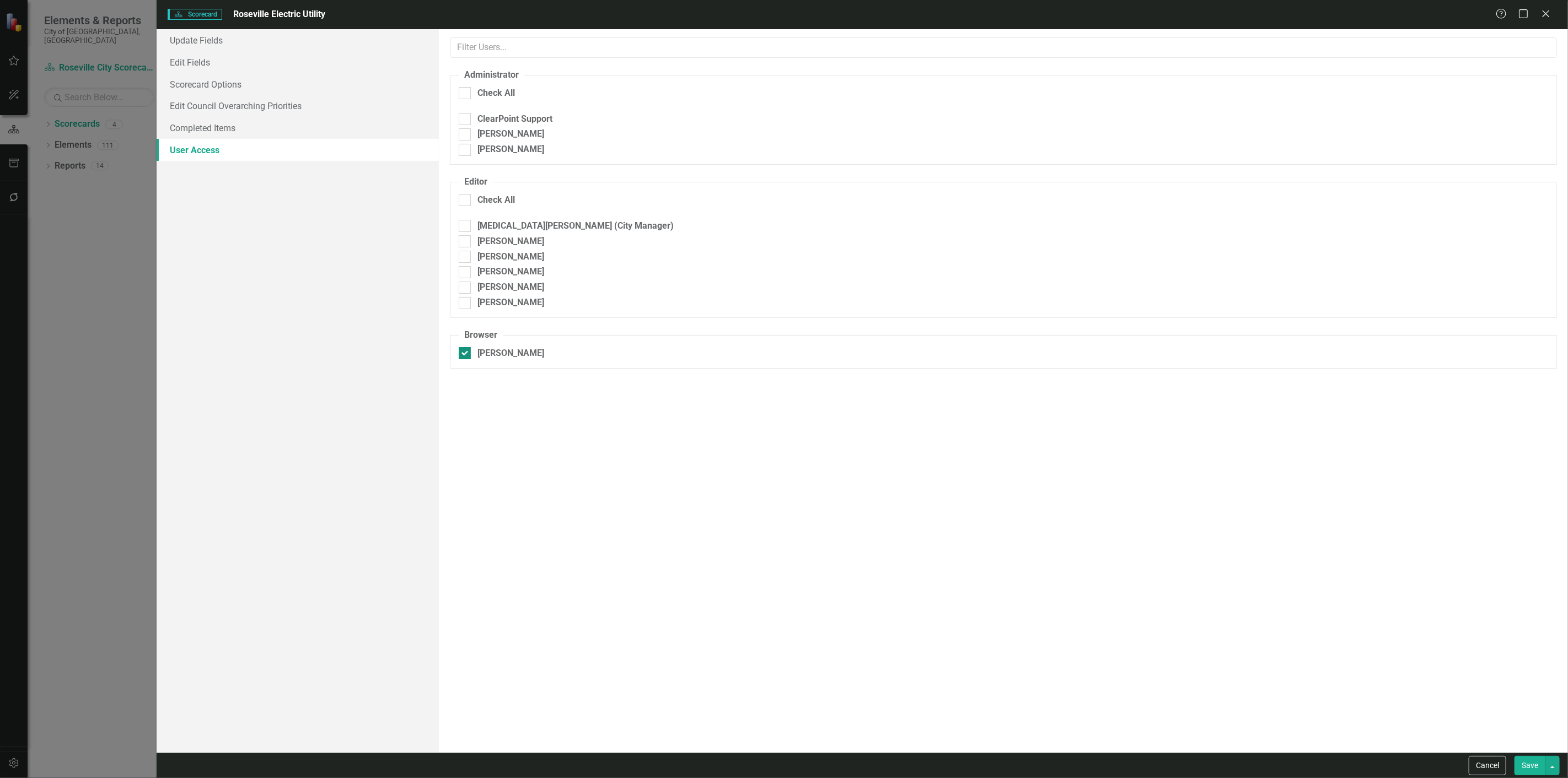
checkbox input "false"
click at [1534, 757] on button "Save" at bounding box center [1530, 765] width 31 height 19
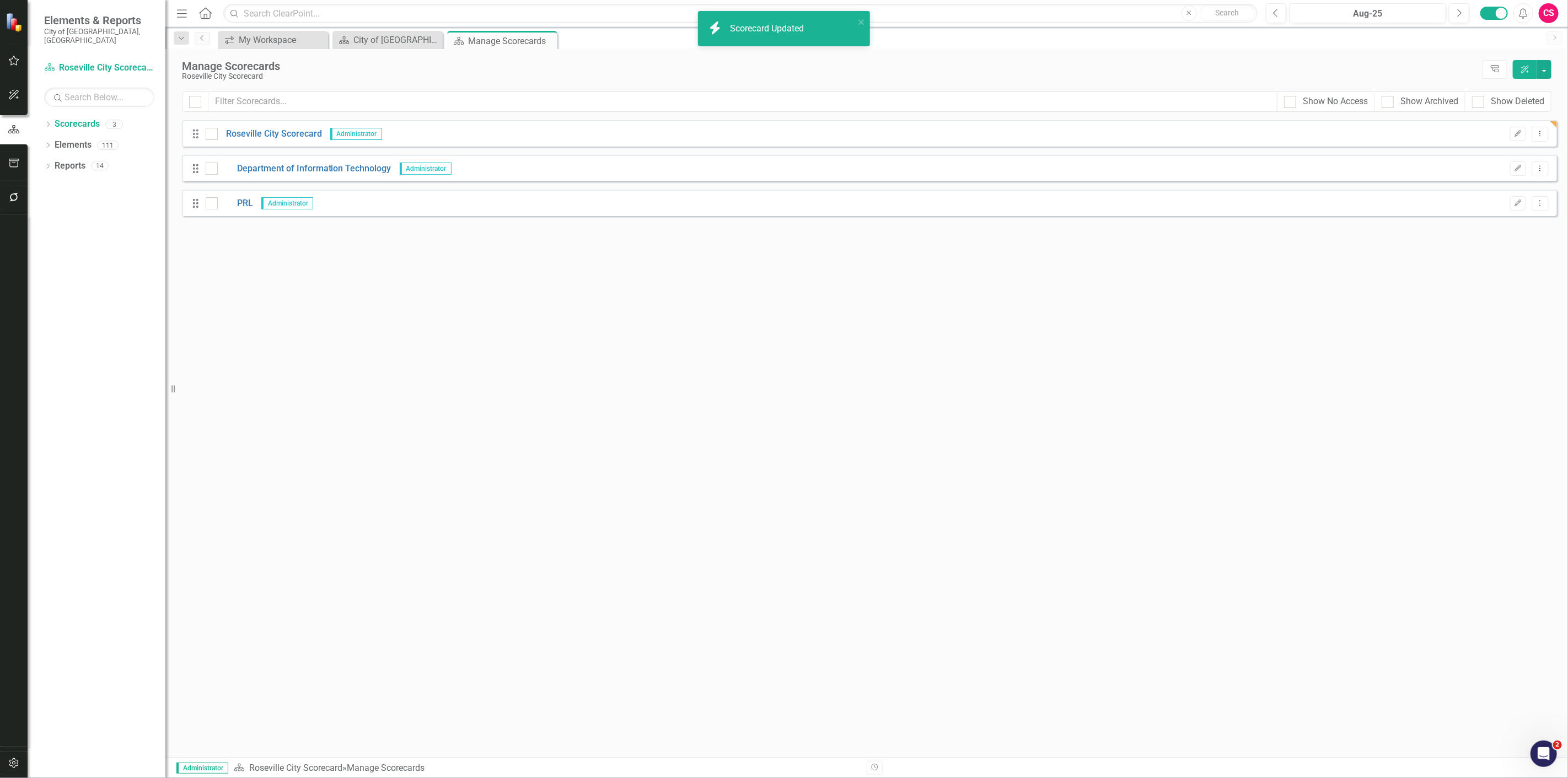
click at [15, 759] on icon "button" at bounding box center [13, 763] width 11 height 9
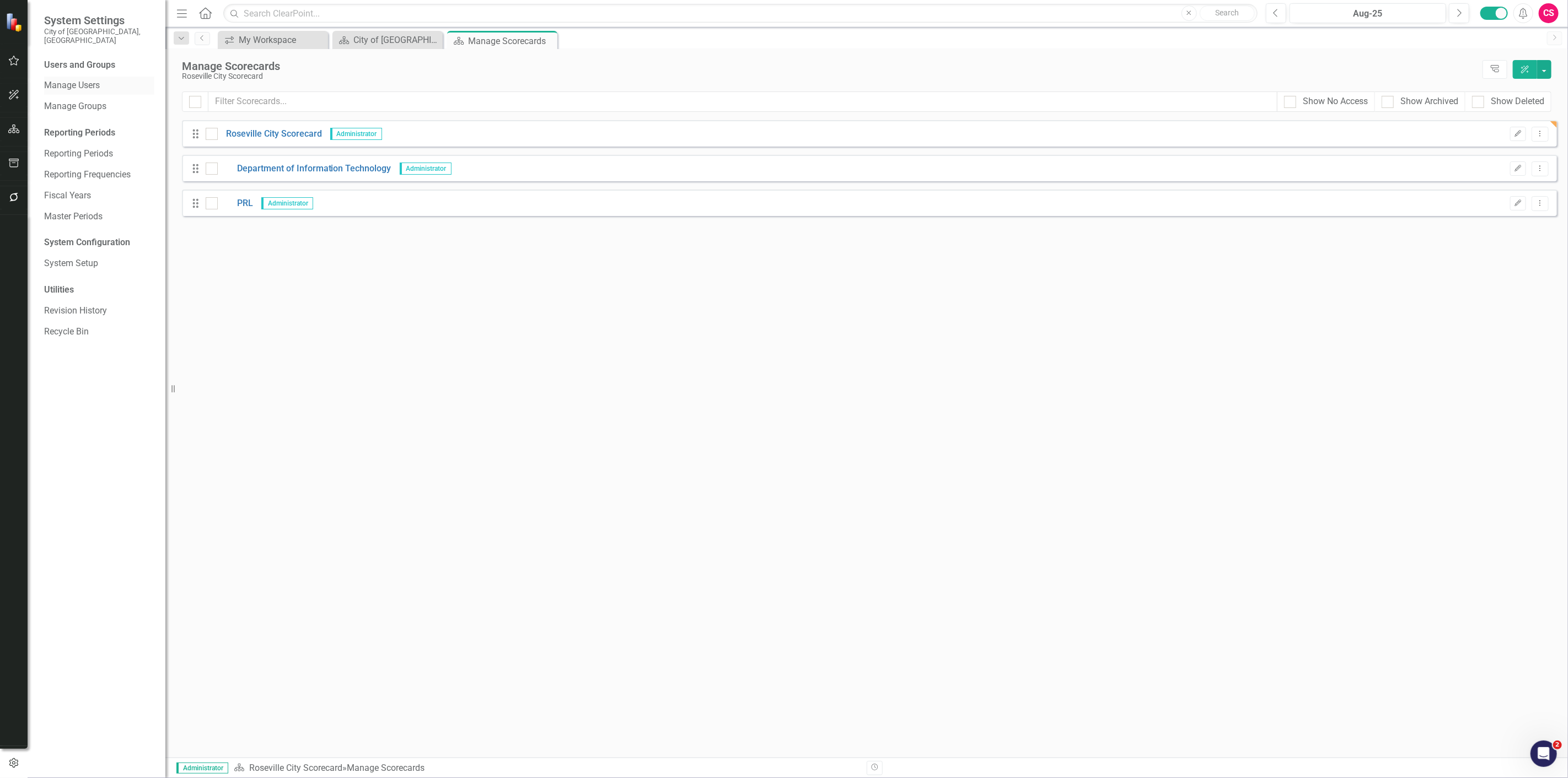
click at [73, 81] on link "Manage Users" at bounding box center [99, 85] width 110 height 13
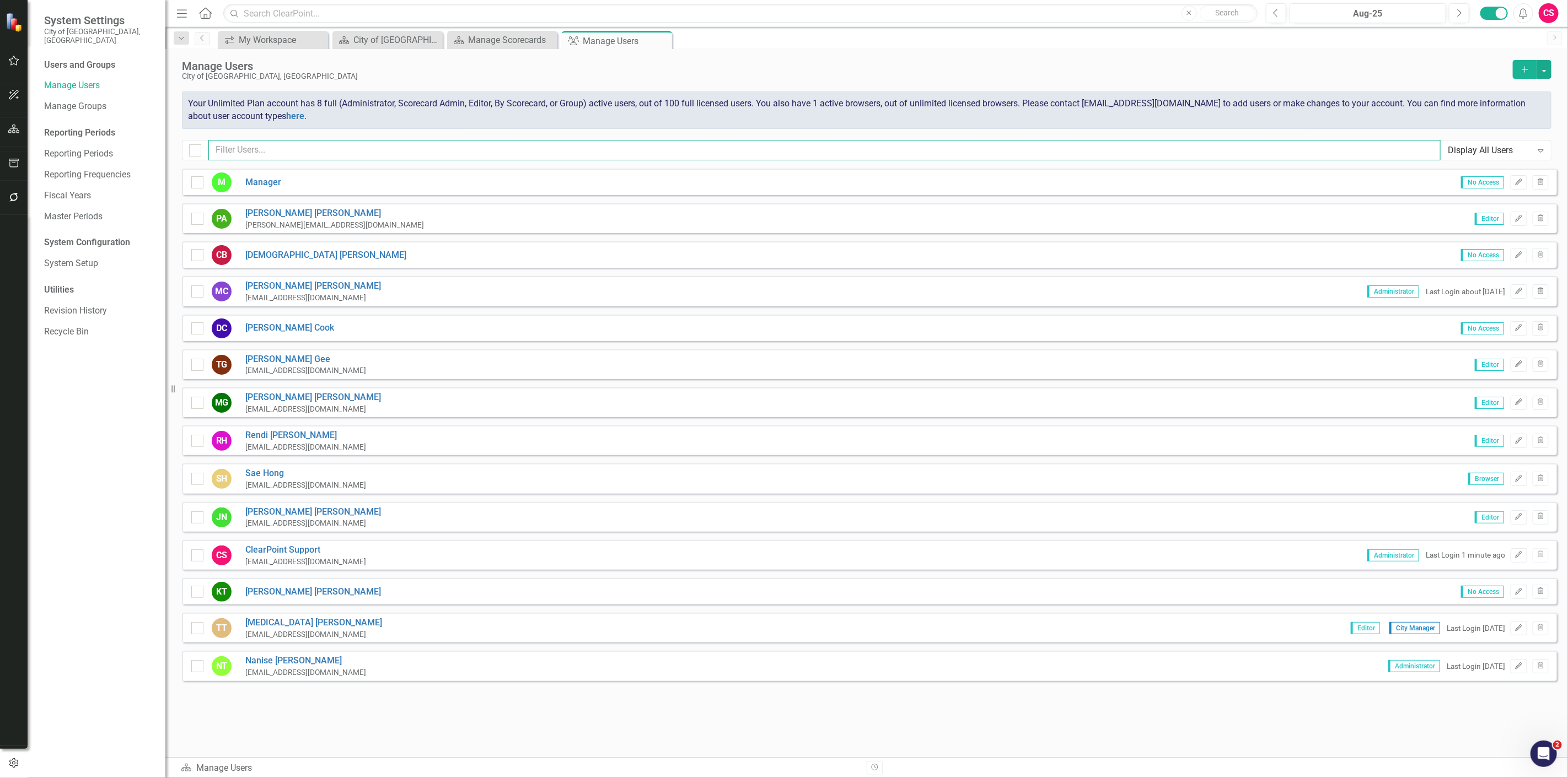
click at [305, 146] on input "text" at bounding box center [825, 150] width 1232 height 21
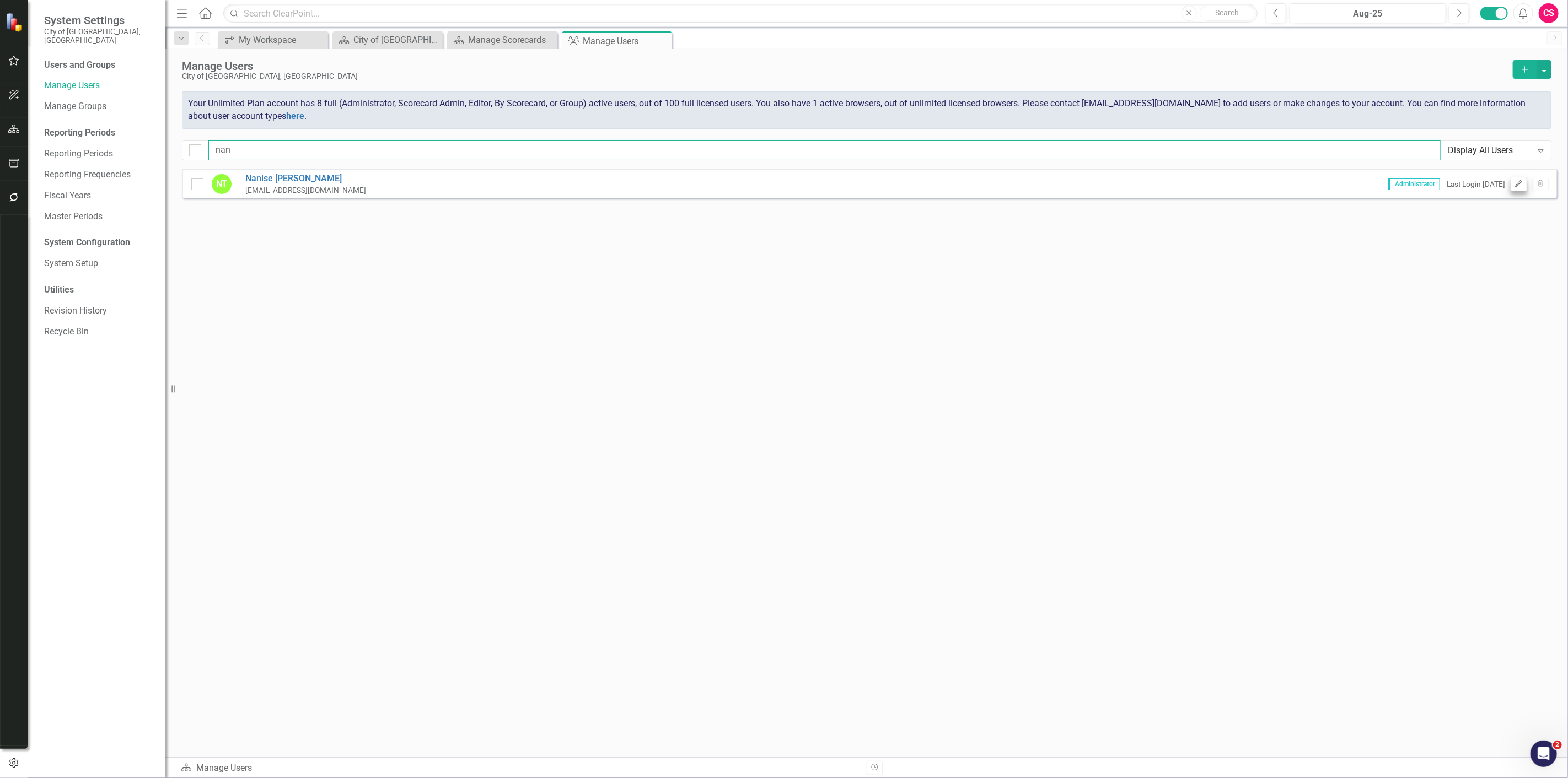
type input "nan"
click at [1522, 182] on icon "Edit" at bounding box center [1518, 184] width 8 height 7
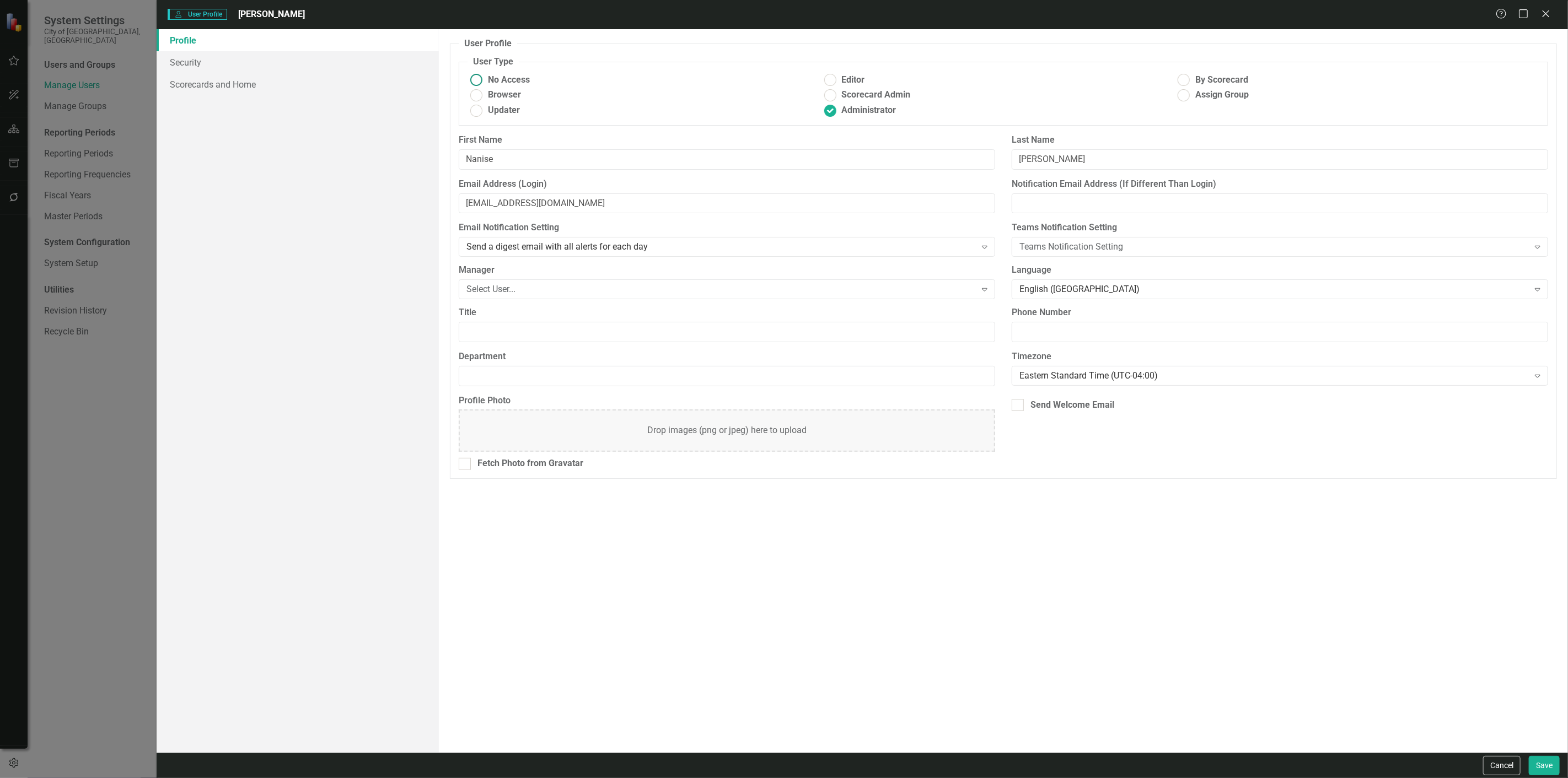
click at [506, 78] on span "No Access" at bounding box center [509, 80] width 42 height 13
click at [485, 78] on input "No Access" at bounding box center [477, 80] width 17 height 17
radio input "true"
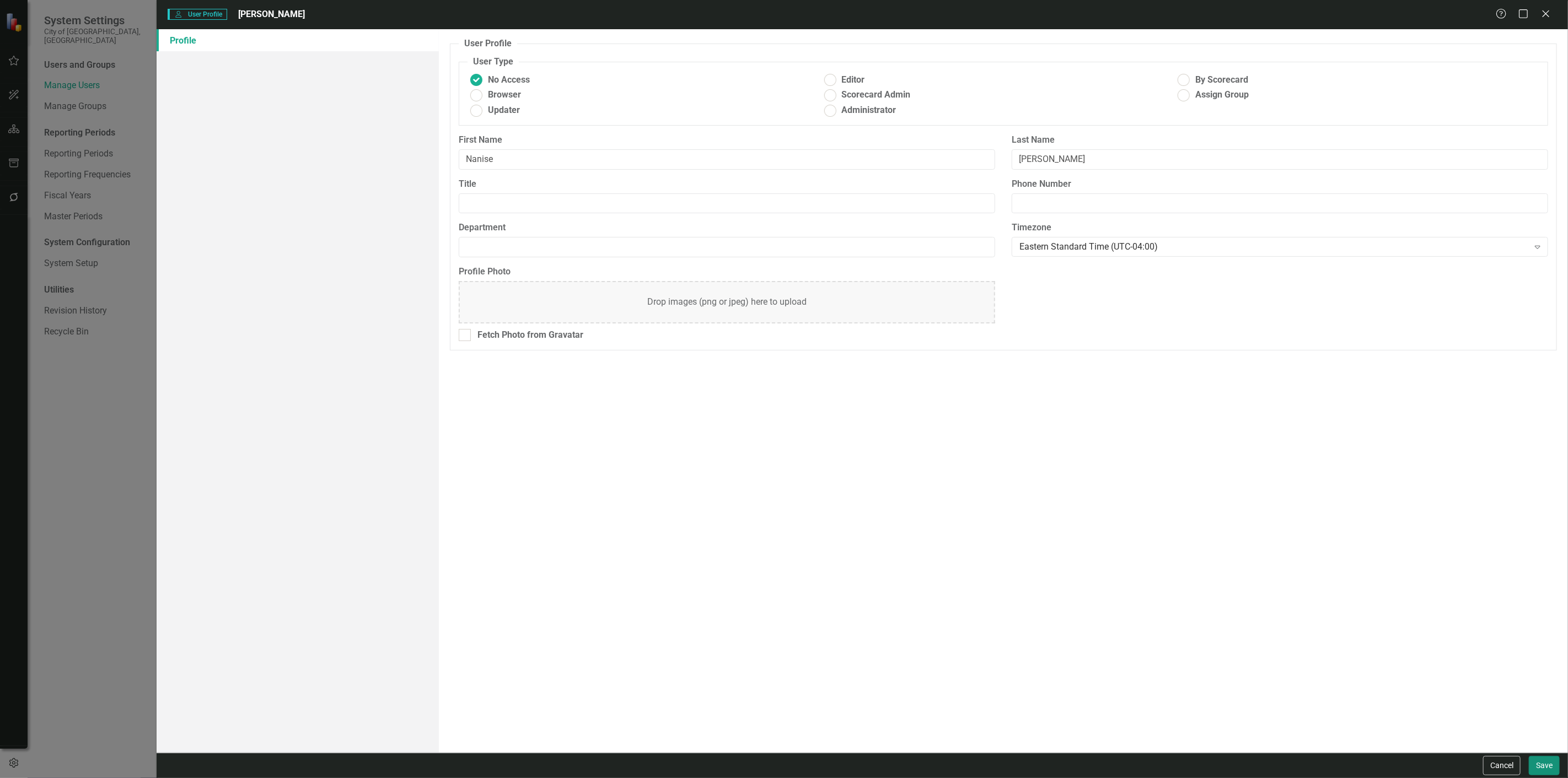
click at [1538, 763] on button "Save" at bounding box center [1544, 765] width 31 height 19
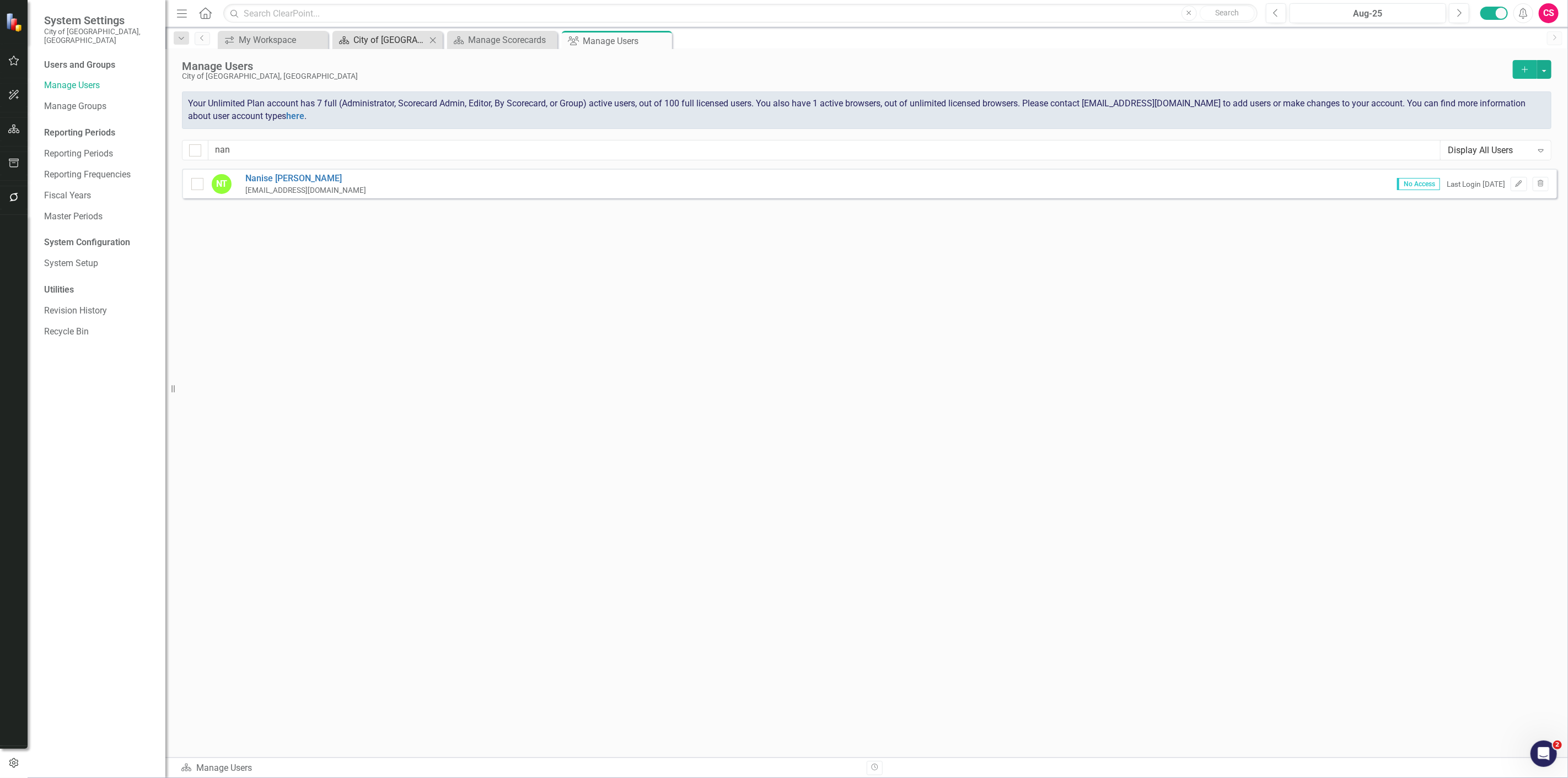
click at [383, 41] on div "City of [GEOGRAPHIC_DATA]" at bounding box center [390, 40] width 73 height 14
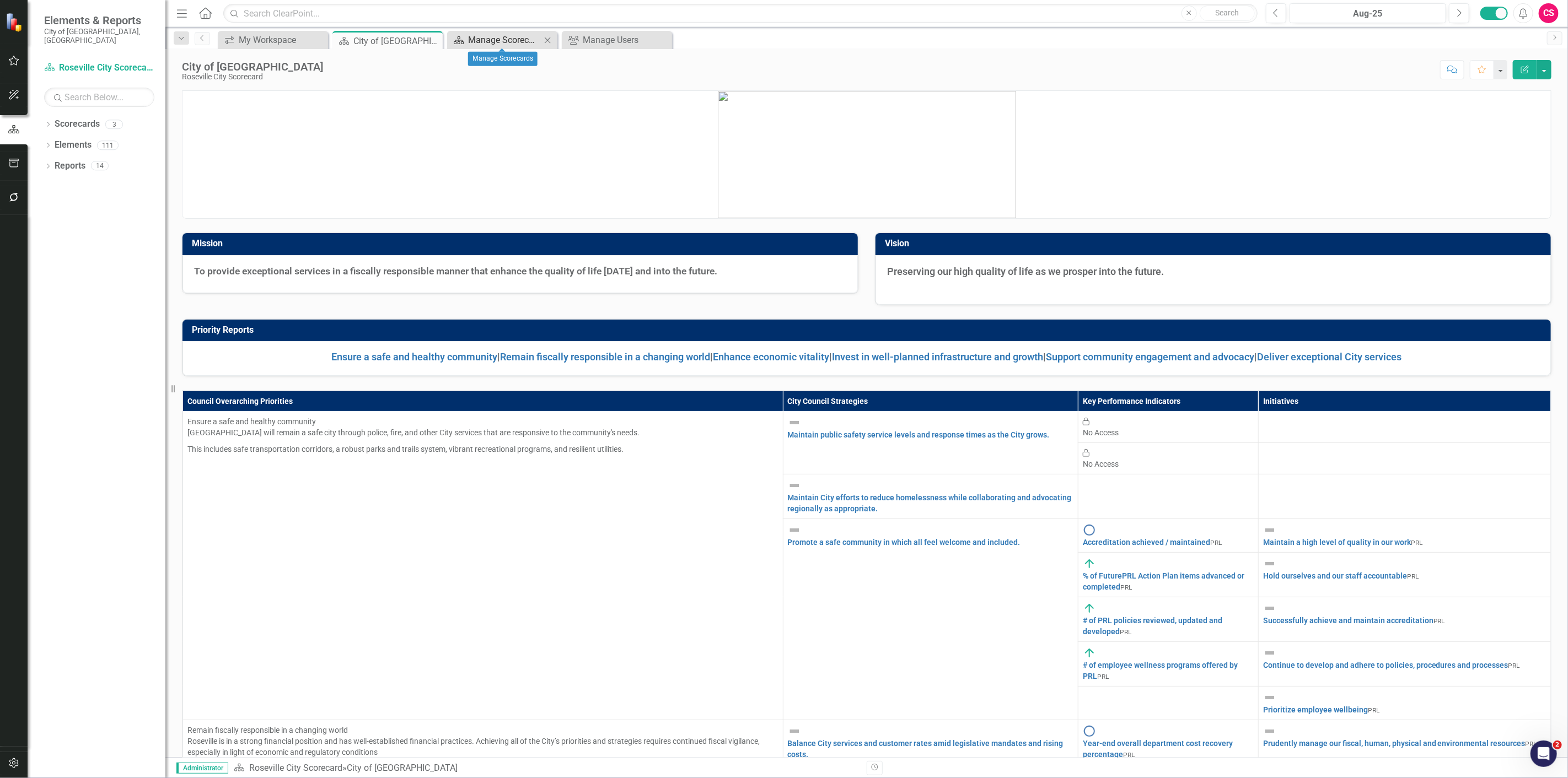
click at [521, 41] on div "Manage Scorecards" at bounding box center [505, 40] width 73 height 14
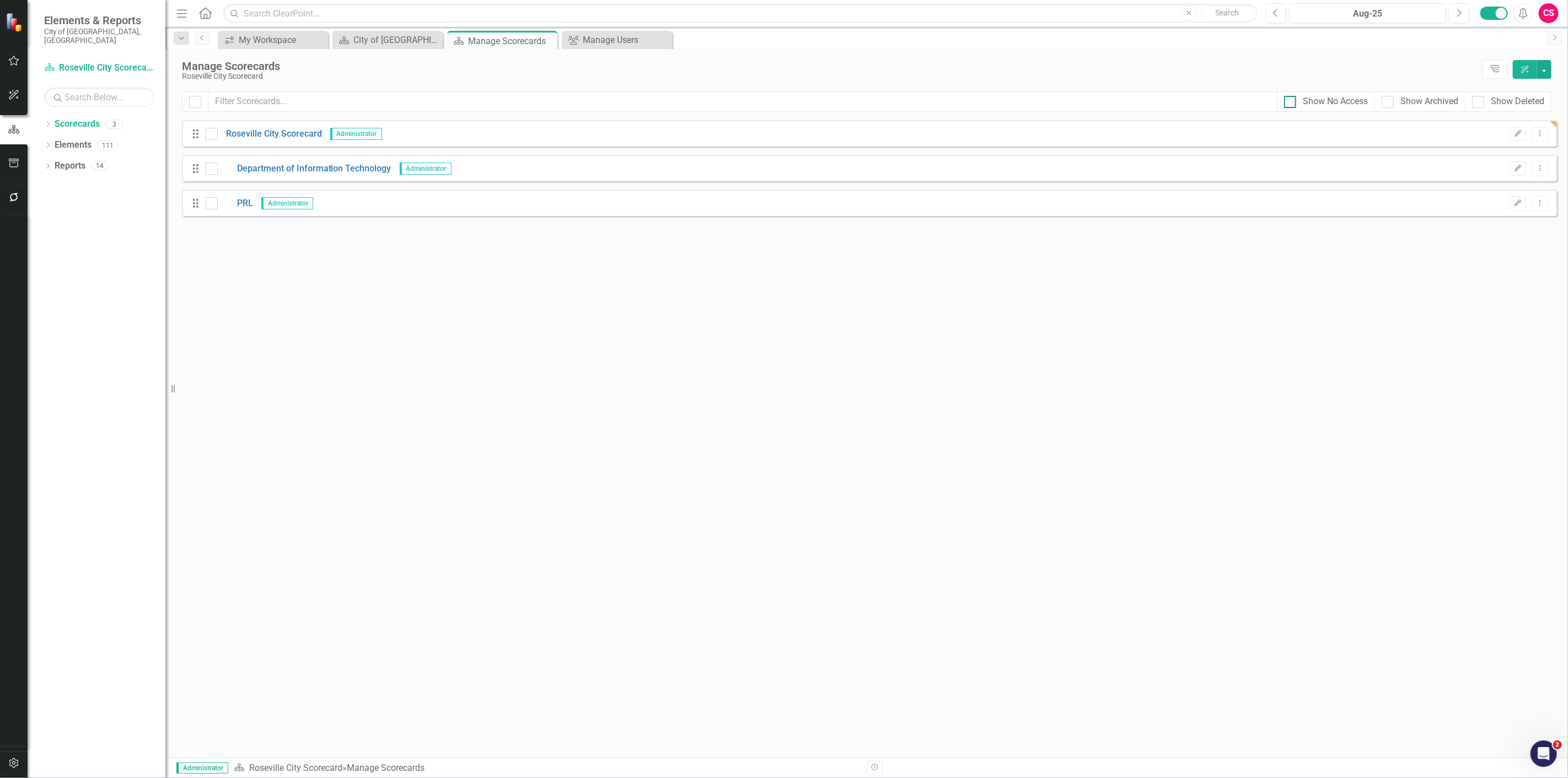
click at [1346, 100] on div "Show No Access" at bounding box center [1335, 101] width 65 height 13
click at [1294, 103] on div "Show No Access" at bounding box center [1326, 101] width 83 height 13
click at [1291, 103] on input "Show No Access" at bounding box center [1287, 99] width 7 height 7
checkbox input "true"
click at [1512, 229] on div "Drag Roseville Electric Utility No Access Edit Dropdown Menu" at bounding box center [870, 238] width 1375 height 26
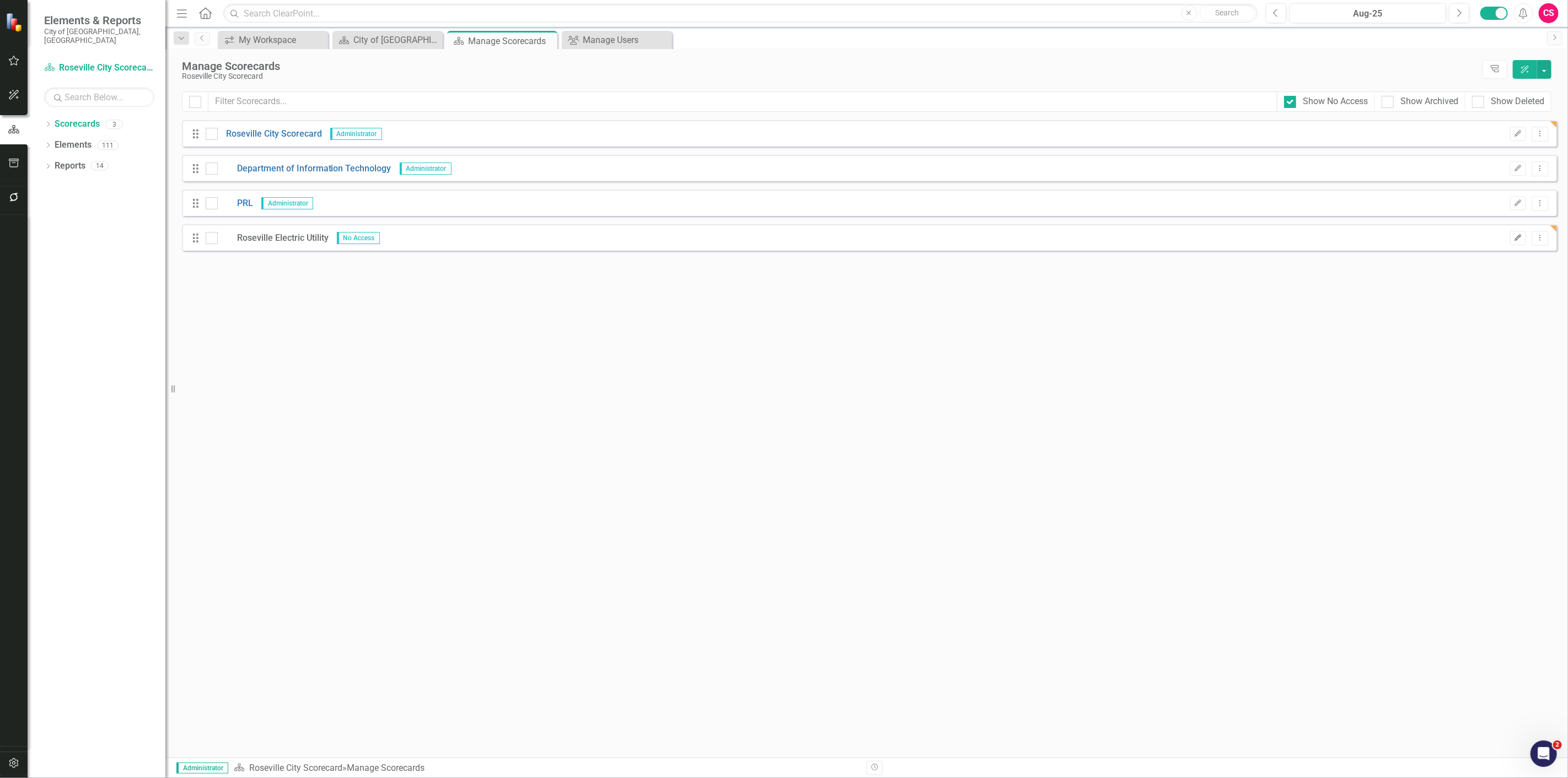
click at [1514, 235] on icon "Edit" at bounding box center [1518, 238] width 8 height 7
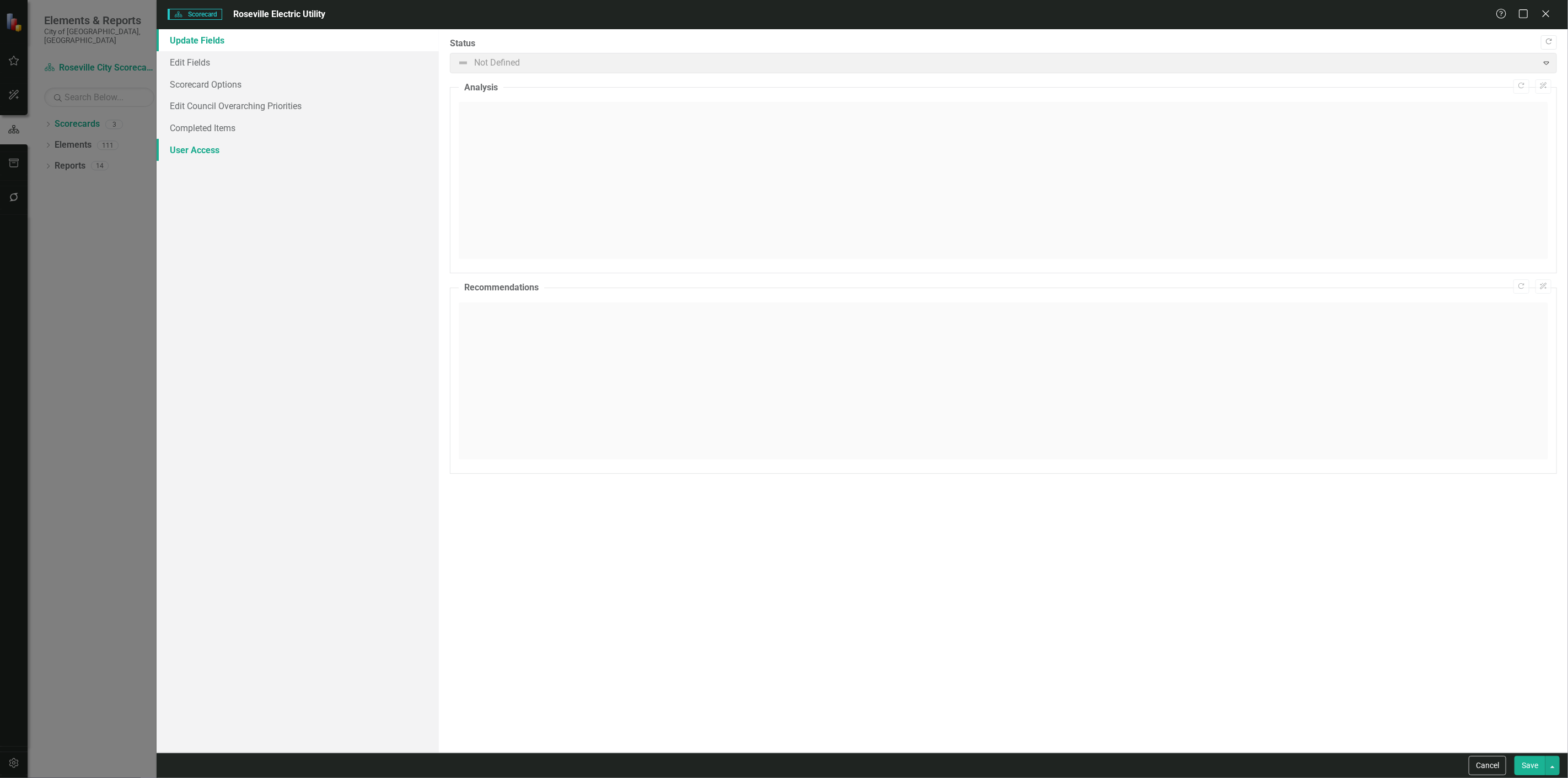
click at [195, 157] on link "User Access" at bounding box center [297, 150] width 282 height 22
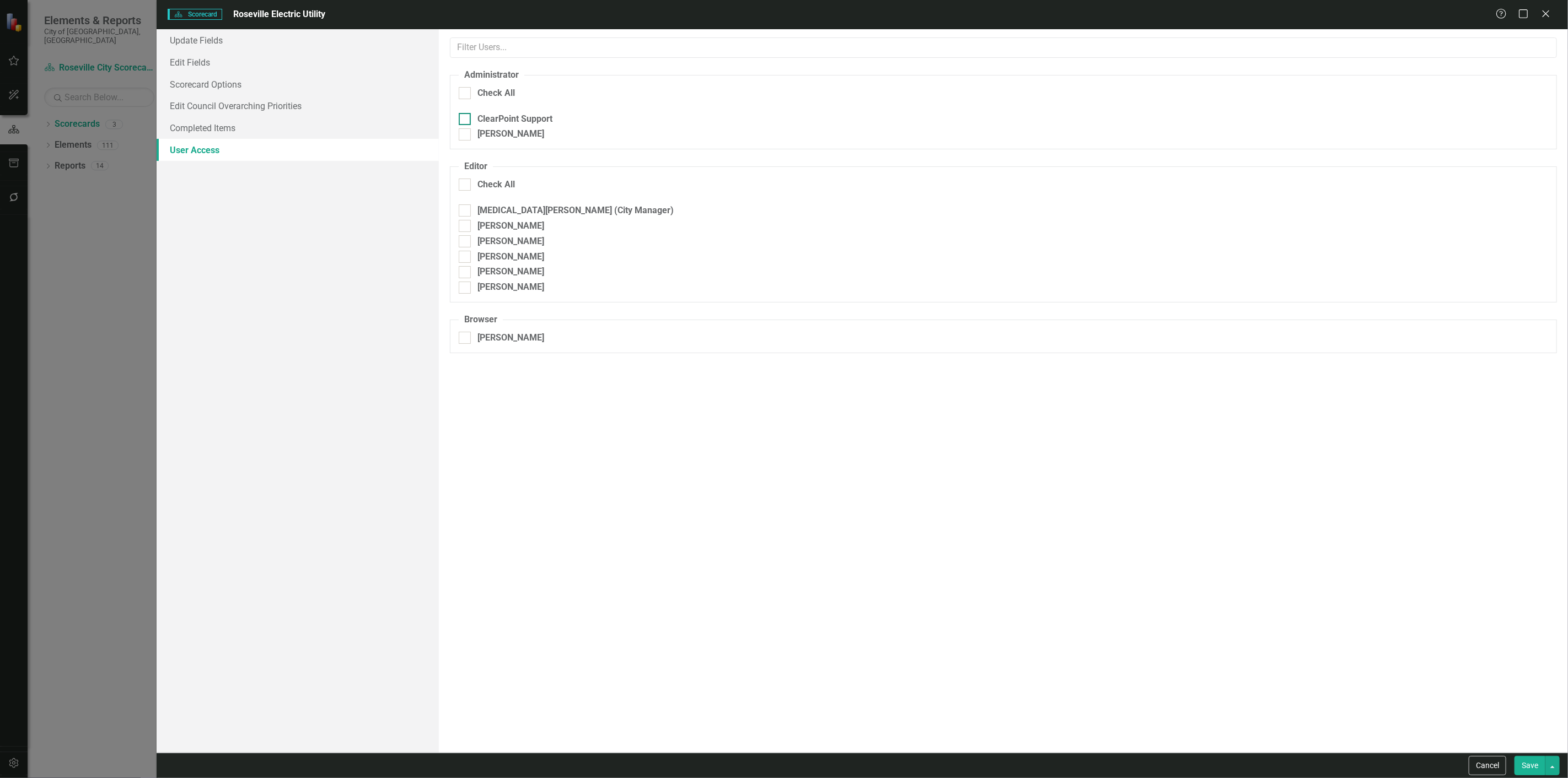
click at [489, 121] on div "ClearPoint Support" at bounding box center [515, 119] width 75 height 13
click at [466, 120] on input "ClearPoint Support" at bounding box center [462, 117] width 7 height 7
checkbox input "true"
click at [1533, 758] on button "Save" at bounding box center [1530, 765] width 31 height 19
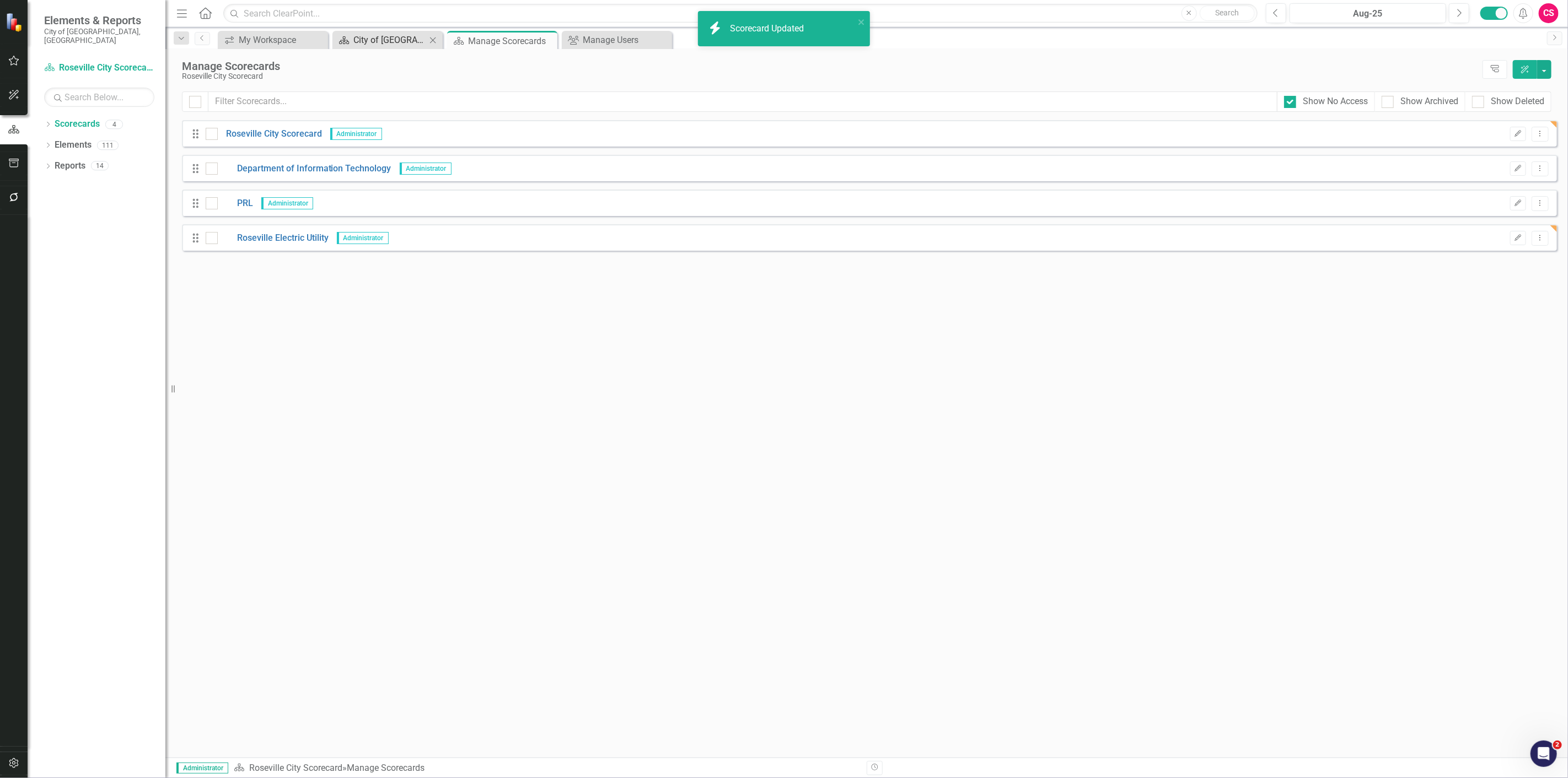
click at [383, 36] on div "City of [GEOGRAPHIC_DATA]" at bounding box center [390, 40] width 73 height 14
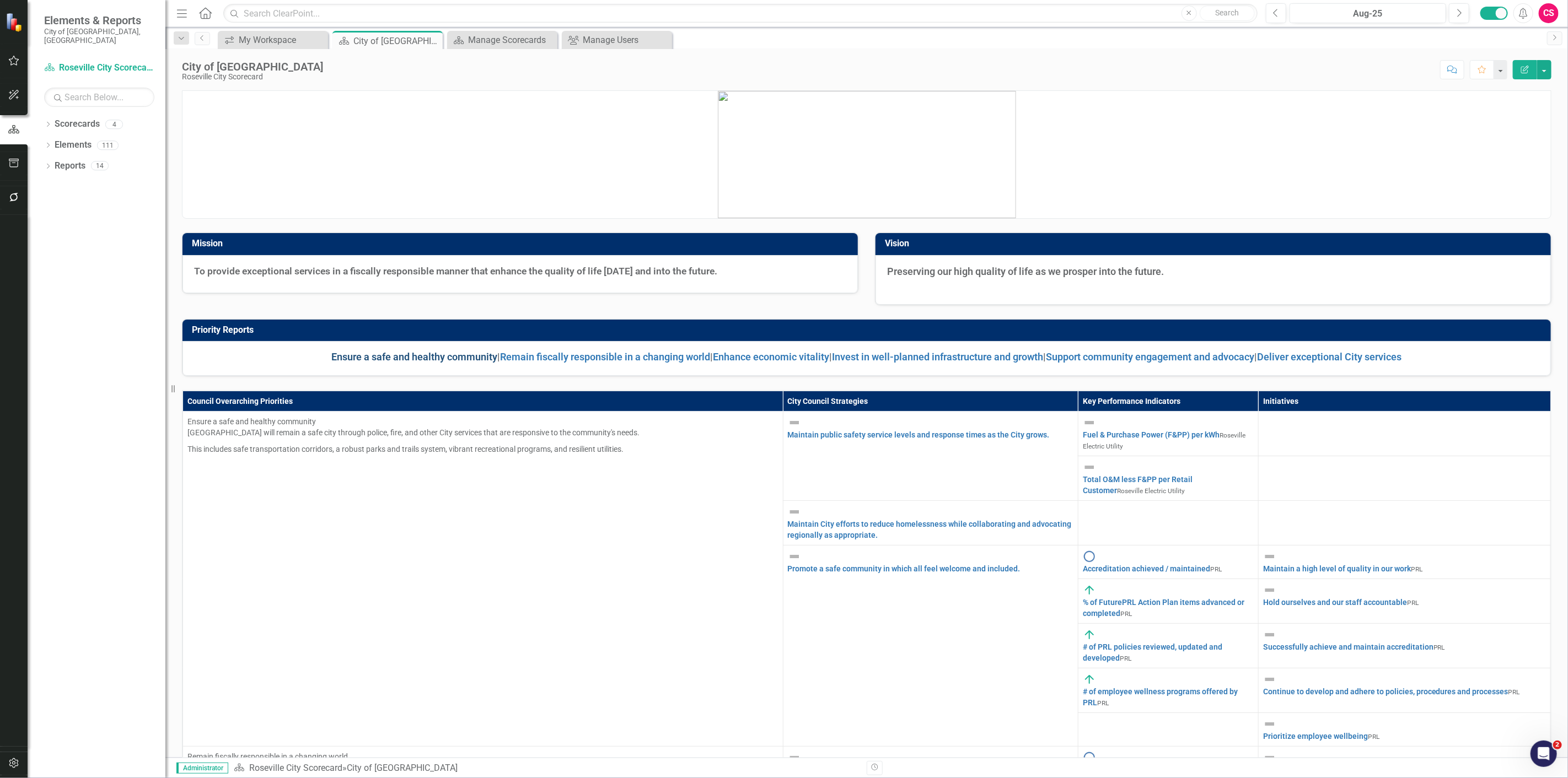
click at [383, 359] on link "Ensure a safe and healthy community" at bounding box center [415, 356] width 166 height 11
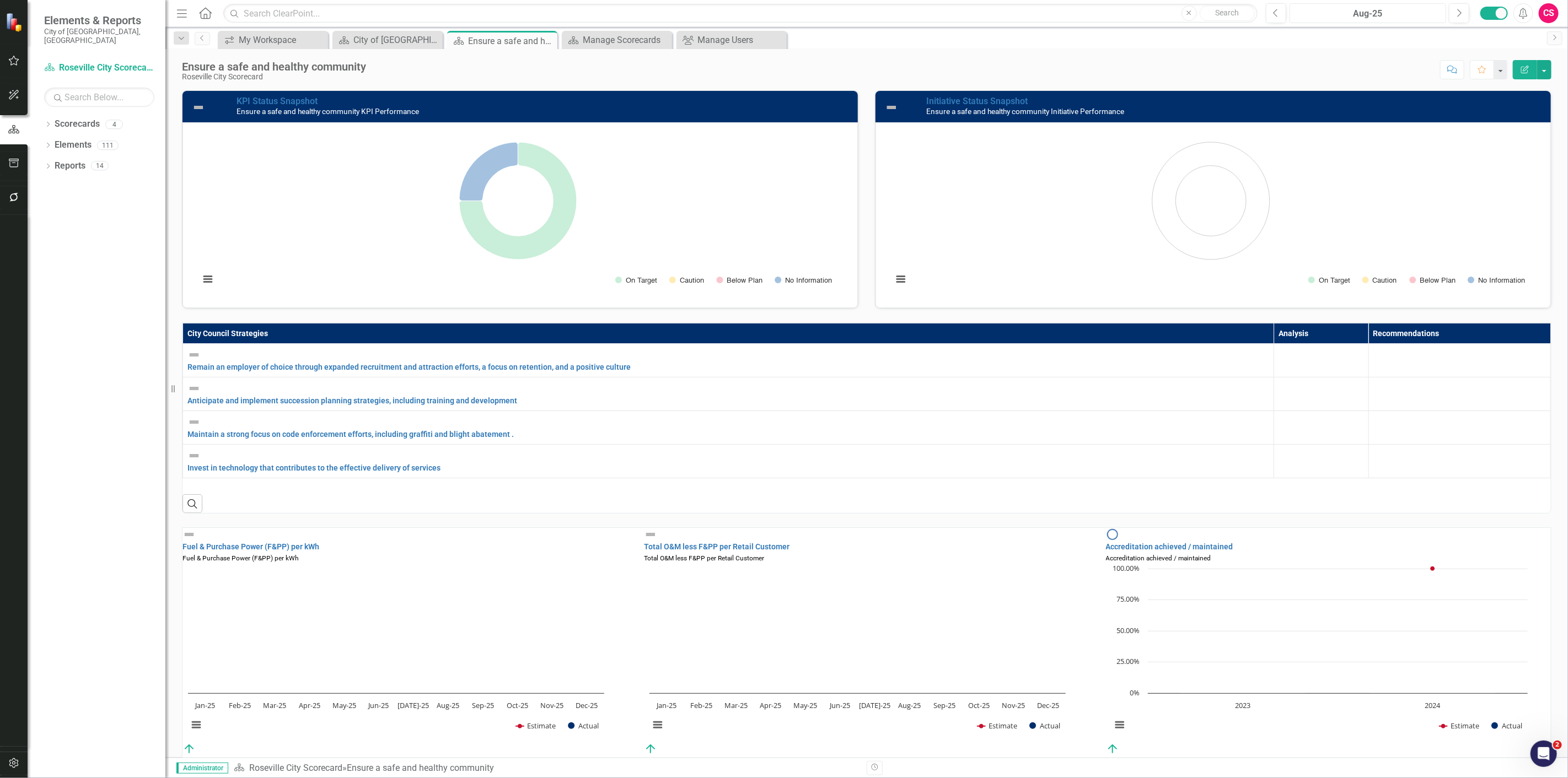
click at [1362, 19] on div "Aug-25" at bounding box center [1367, 14] width 149 height 13
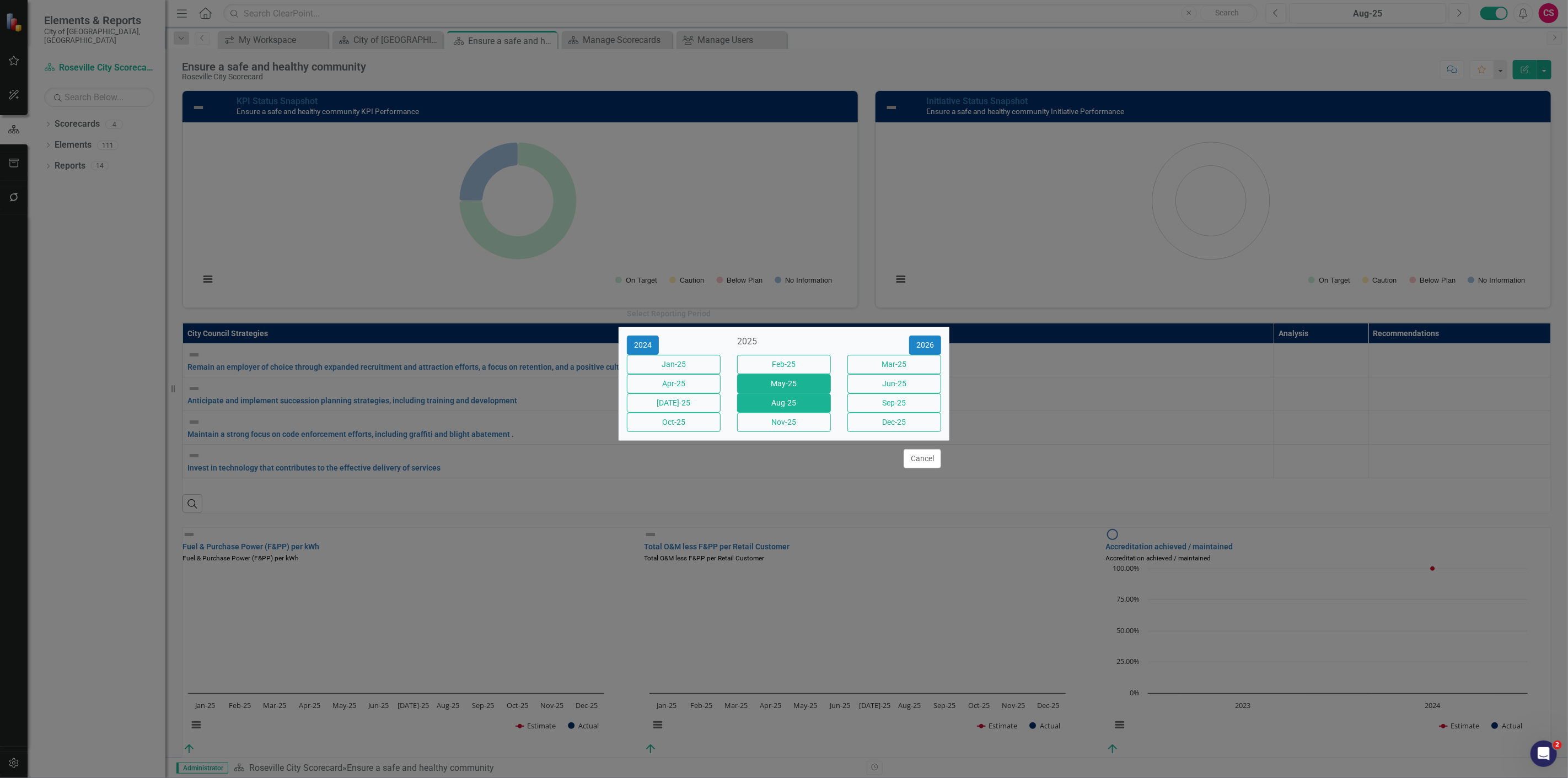
click at [776, 378] on button "May-25" at bounding box center [784, 383] width 93 height 19
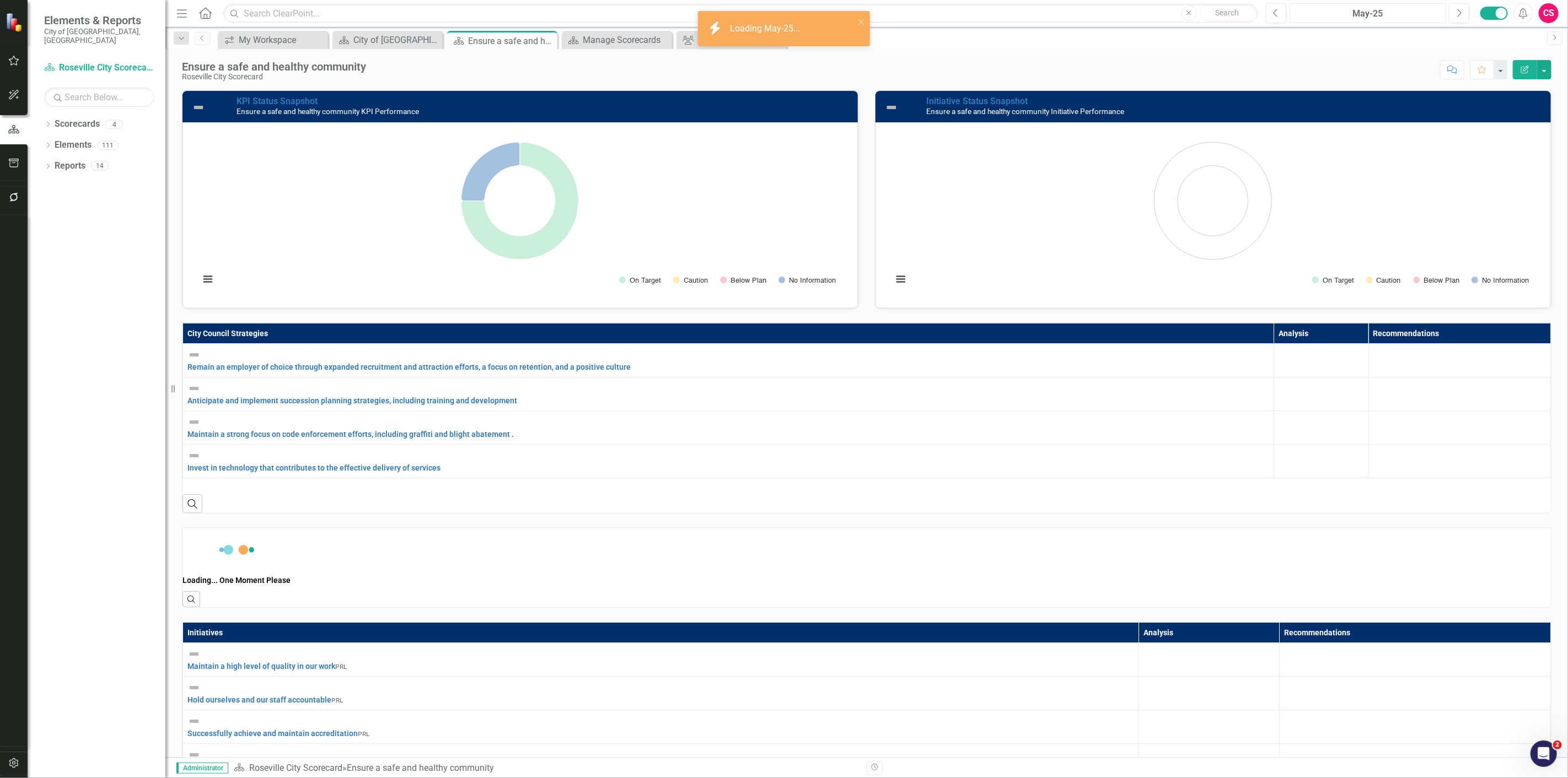
click at [1354, 23] on button "May-25" at bounding box center [1368, 13] width 156 height 20
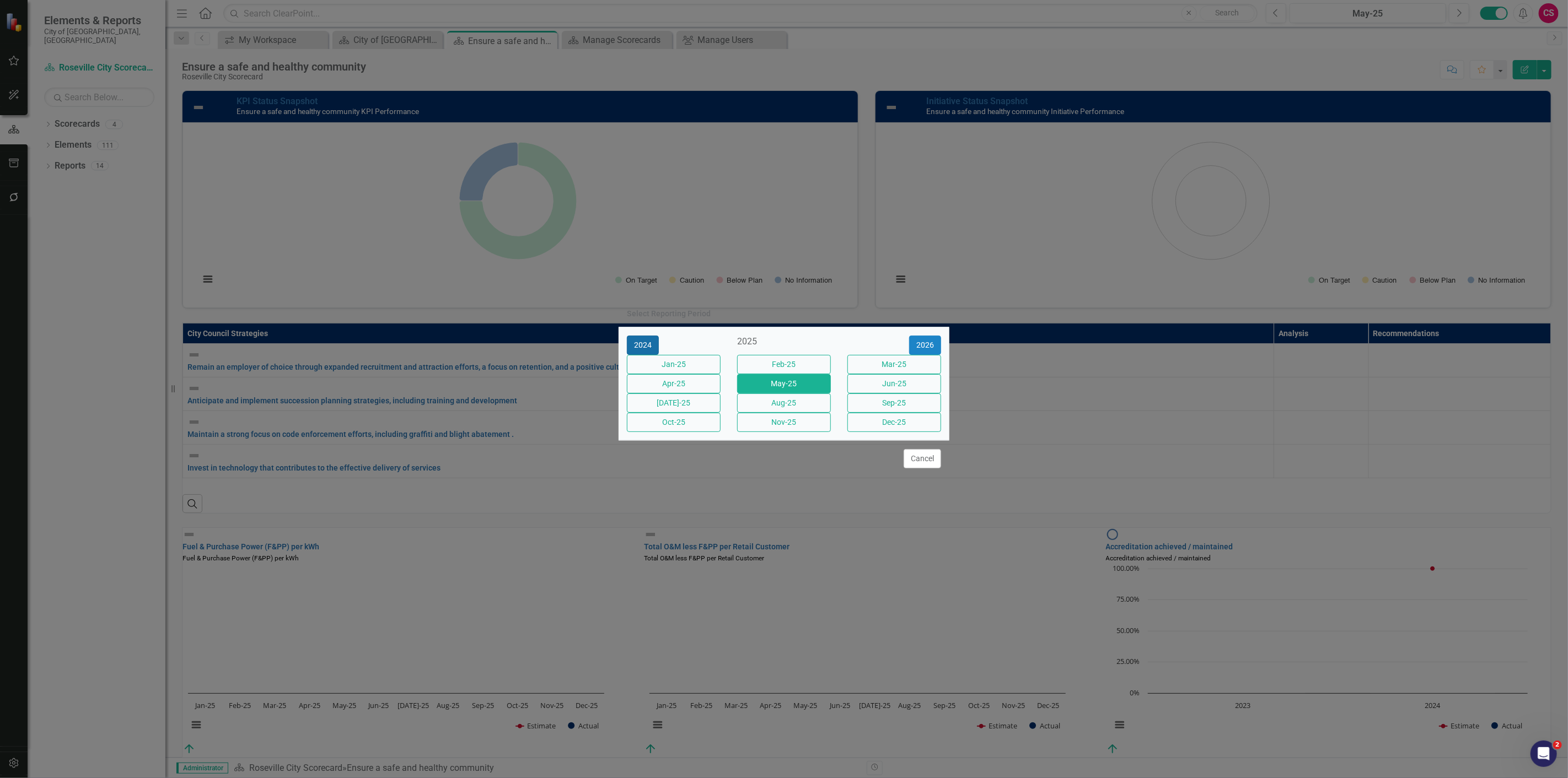
drag, startPoint x: 653, startPoint y: 334, endPoint x: 665, endPoint y: 334, distance: 12.0
click at [653, 336] on button "2024" at bounding box center [643, 345] width 32 height 19
click at [872, 432] on div "Dec-24" at bounding box center [894, 422] width 110 height 19
click at [873, 432] on button "Dec-24" at bounding box center [894, 422] width 93 height 19
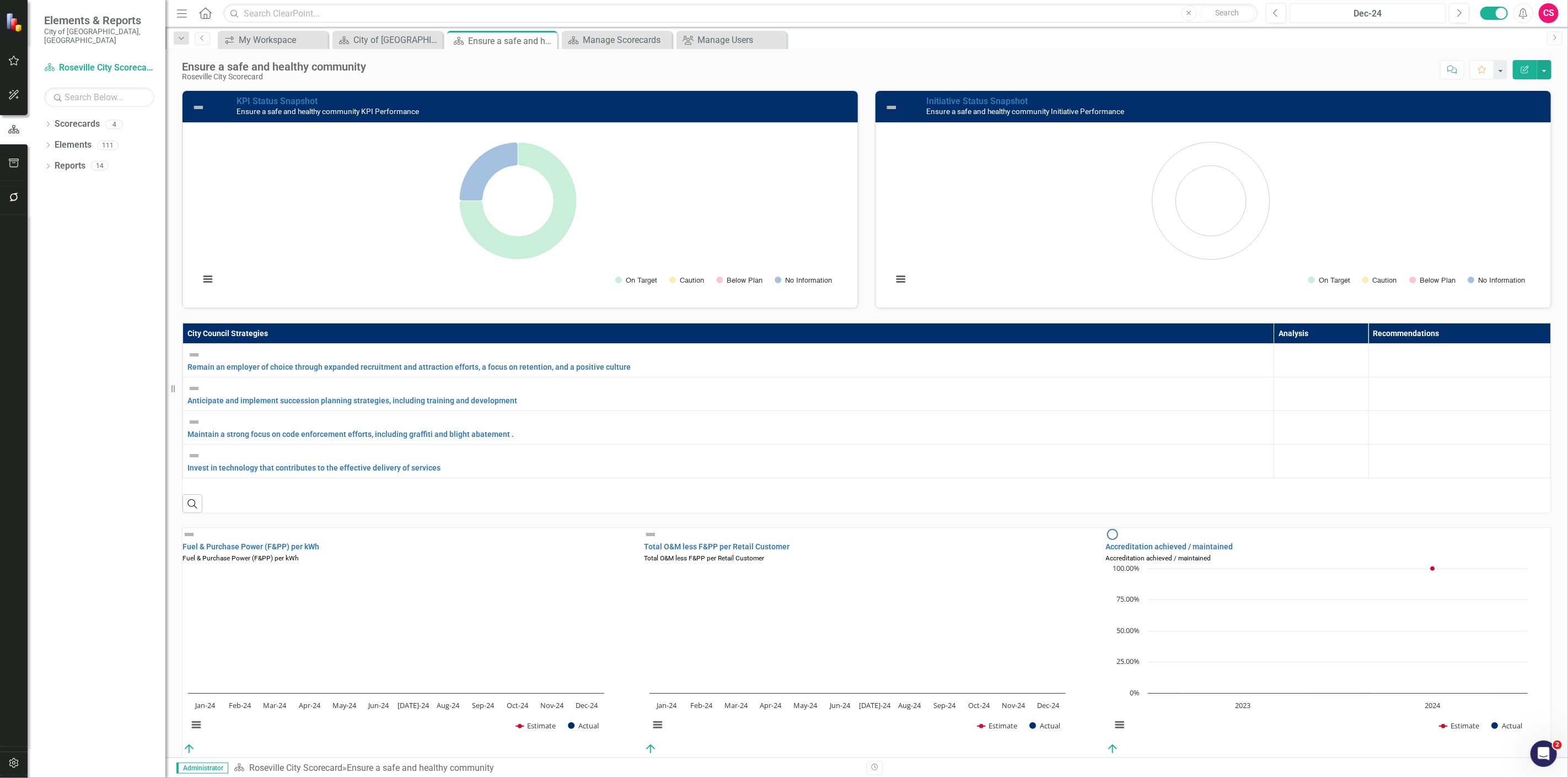
click at [1309, 5] on button "Dec-24" at bounding box center [1368, 13] width 156 height 20
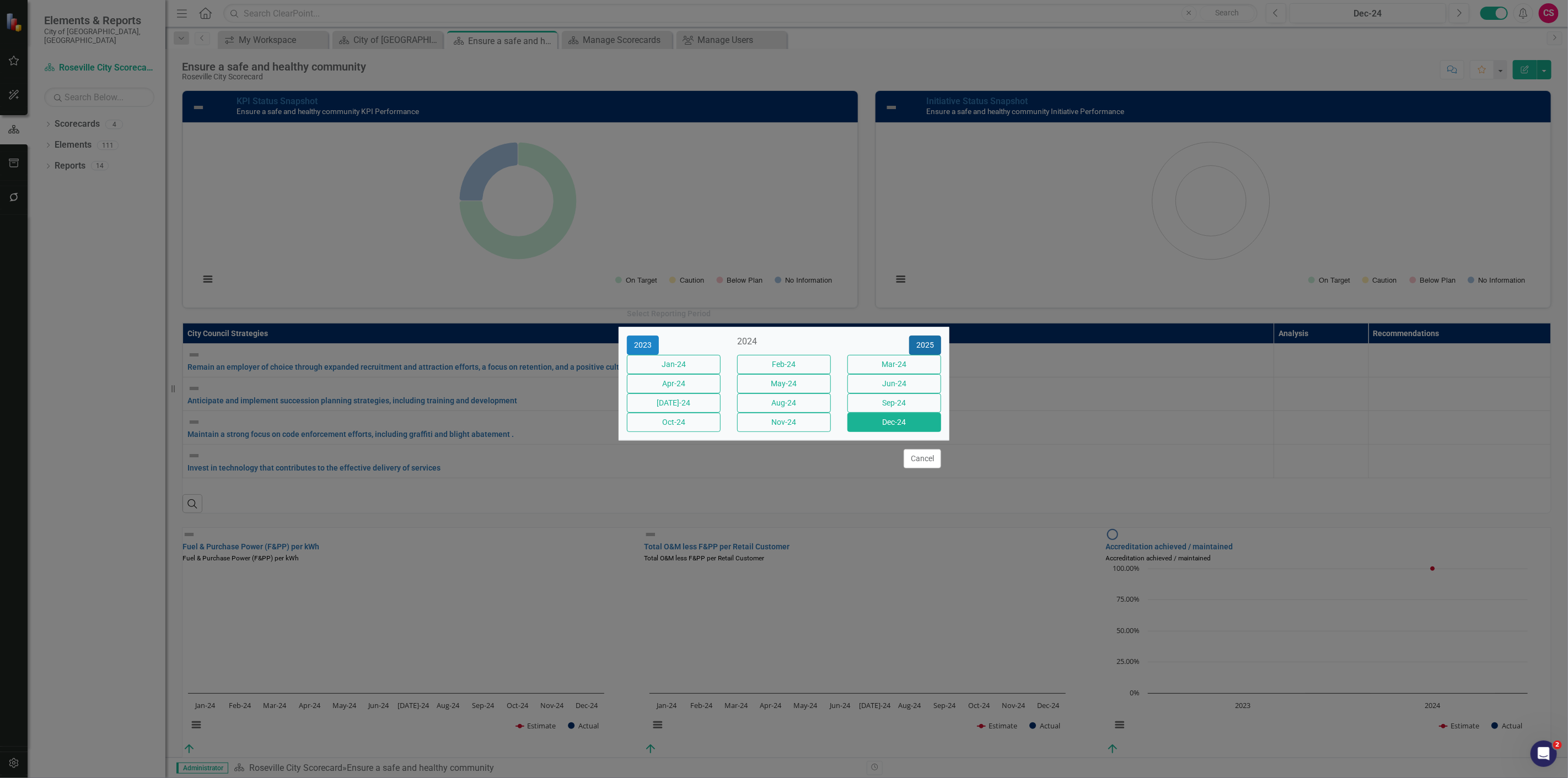
click at [933, 336] on button "2025" at bounding box center [925, 345] width 32 height 19
click at [792, 412] on button "Aug-25" at bounding box center [784, 403] width 93 height 19
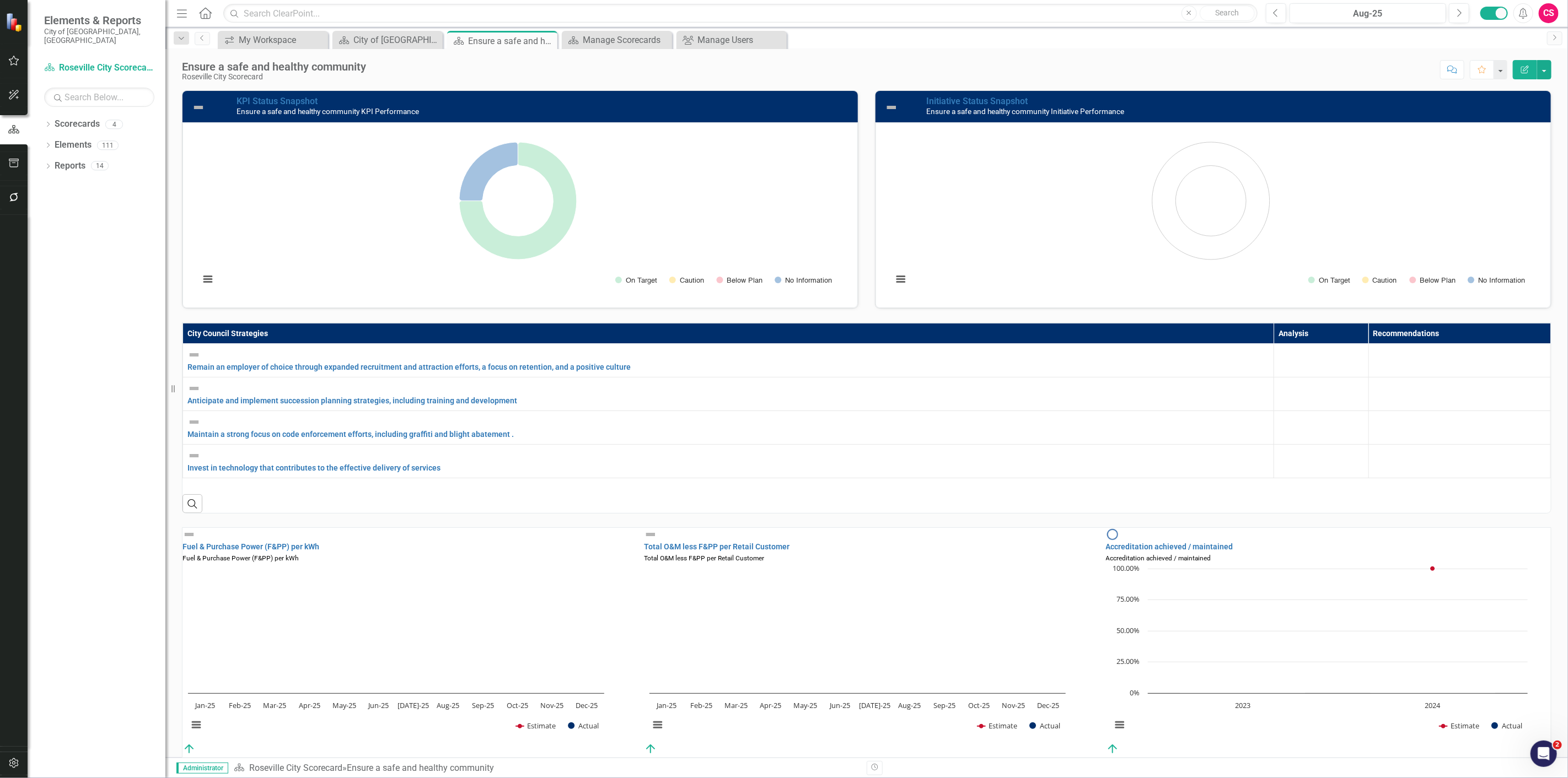
click at [15, 164] on icon "button" at bounding box center [13, 163] width 11 height 9
click at [70, 79] on link "Briefing Books" at bounding box center [99, 85] width 110 height 13
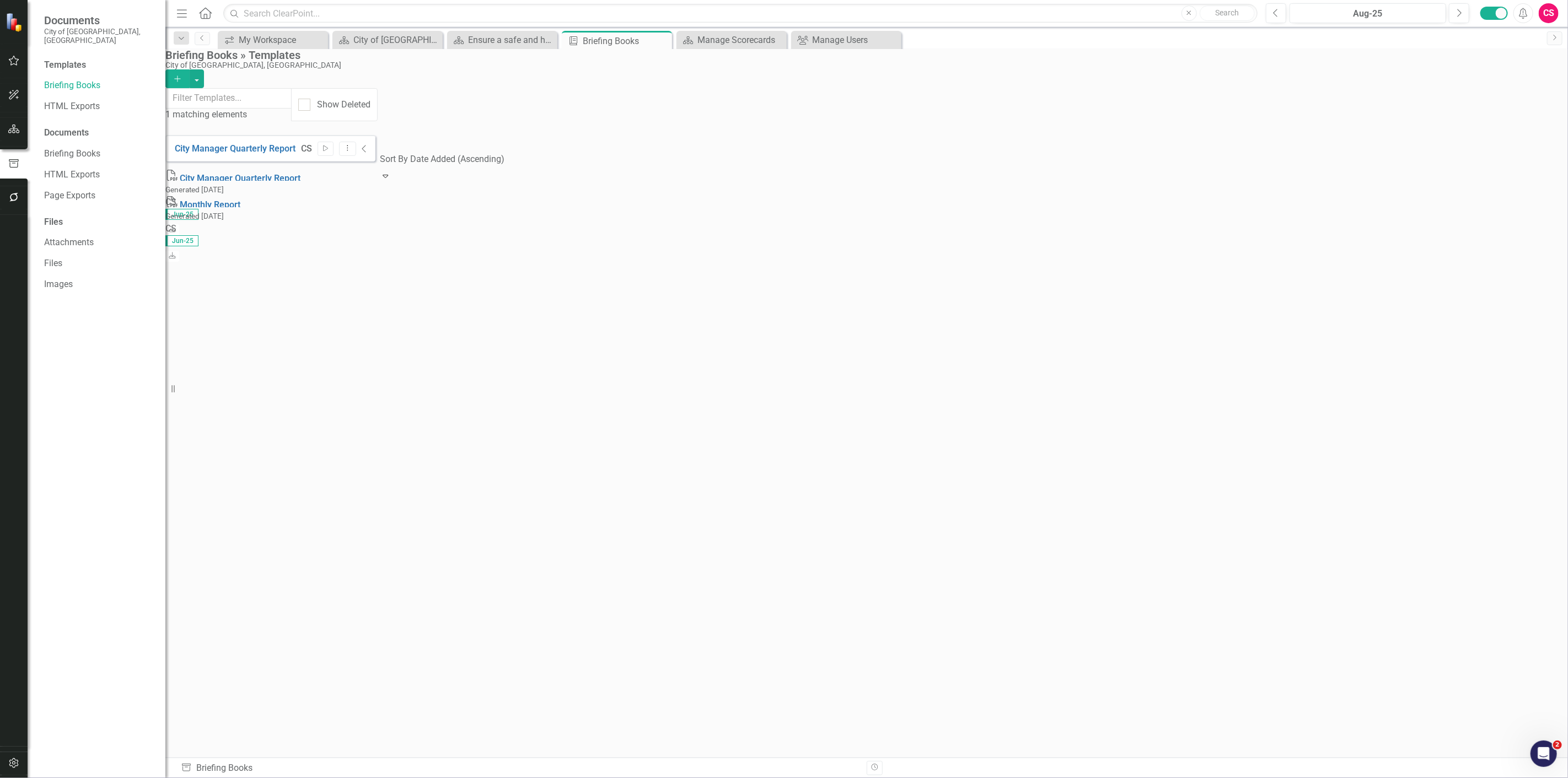
click at [367, 144] on icon "Collapse" at bounding box center [364, 148] width 5 height 9
click at [264, 148] on button "Start" at bounding box center [256, 155] width 16 height 15
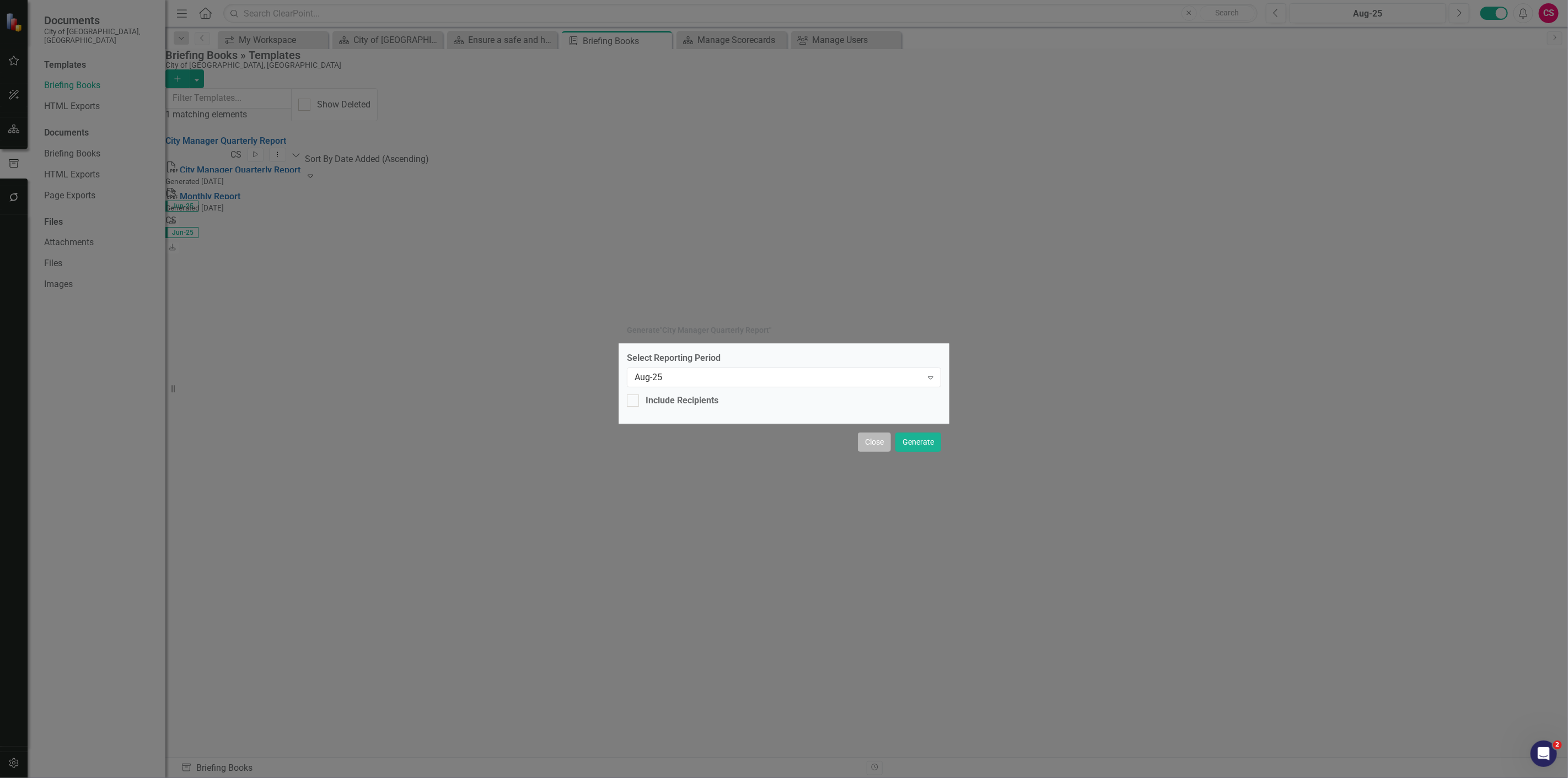
click at [874, 439] on button "Close" at bounding box center [874, 442] width 33 height 19
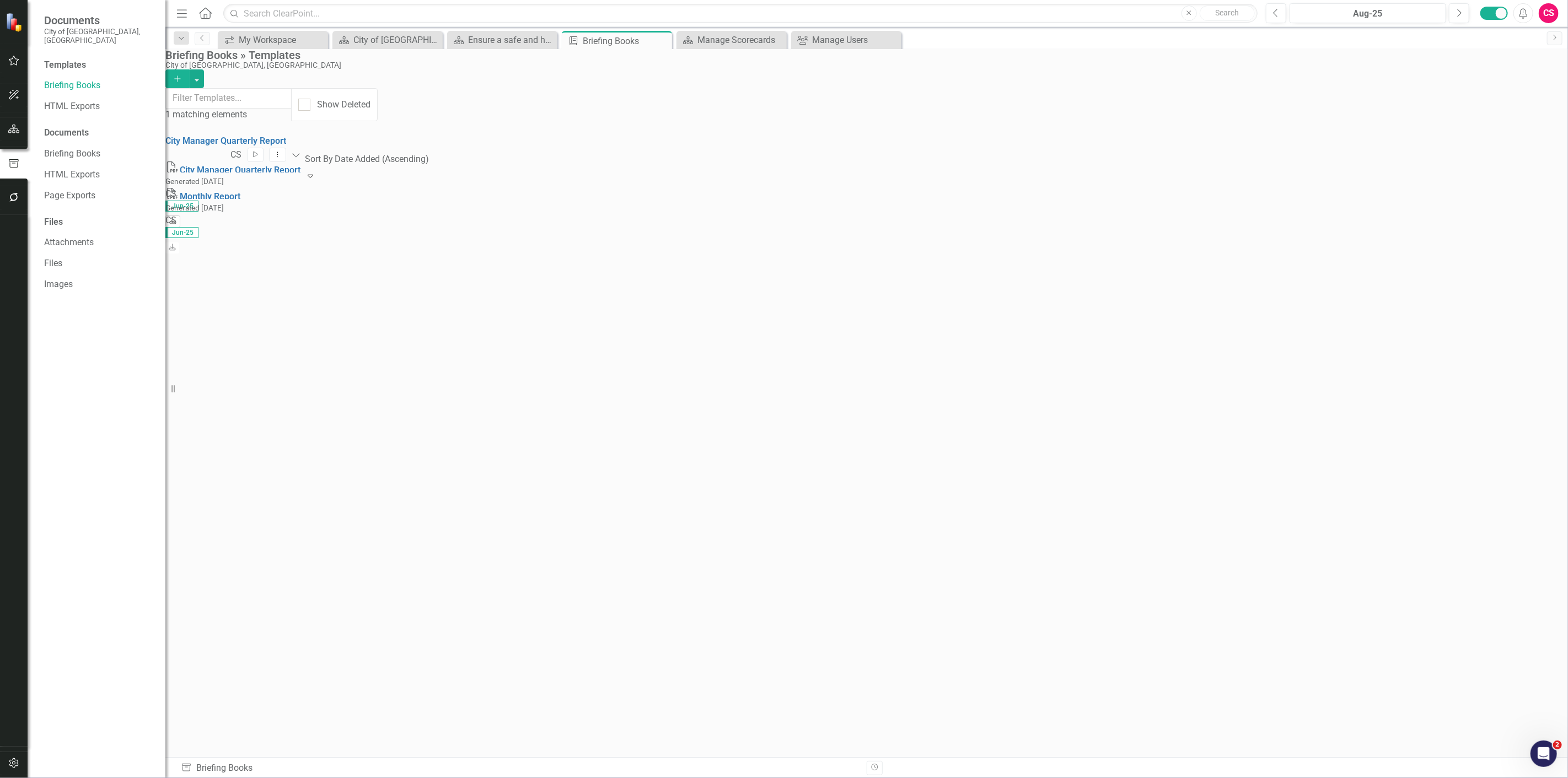
click at [177, 219] on icon "Download" at bounding box center [173, 222] width 8 height 7
click at [182, 75] on icon "Add" at bounding box center [177, 79] width 10 height 8
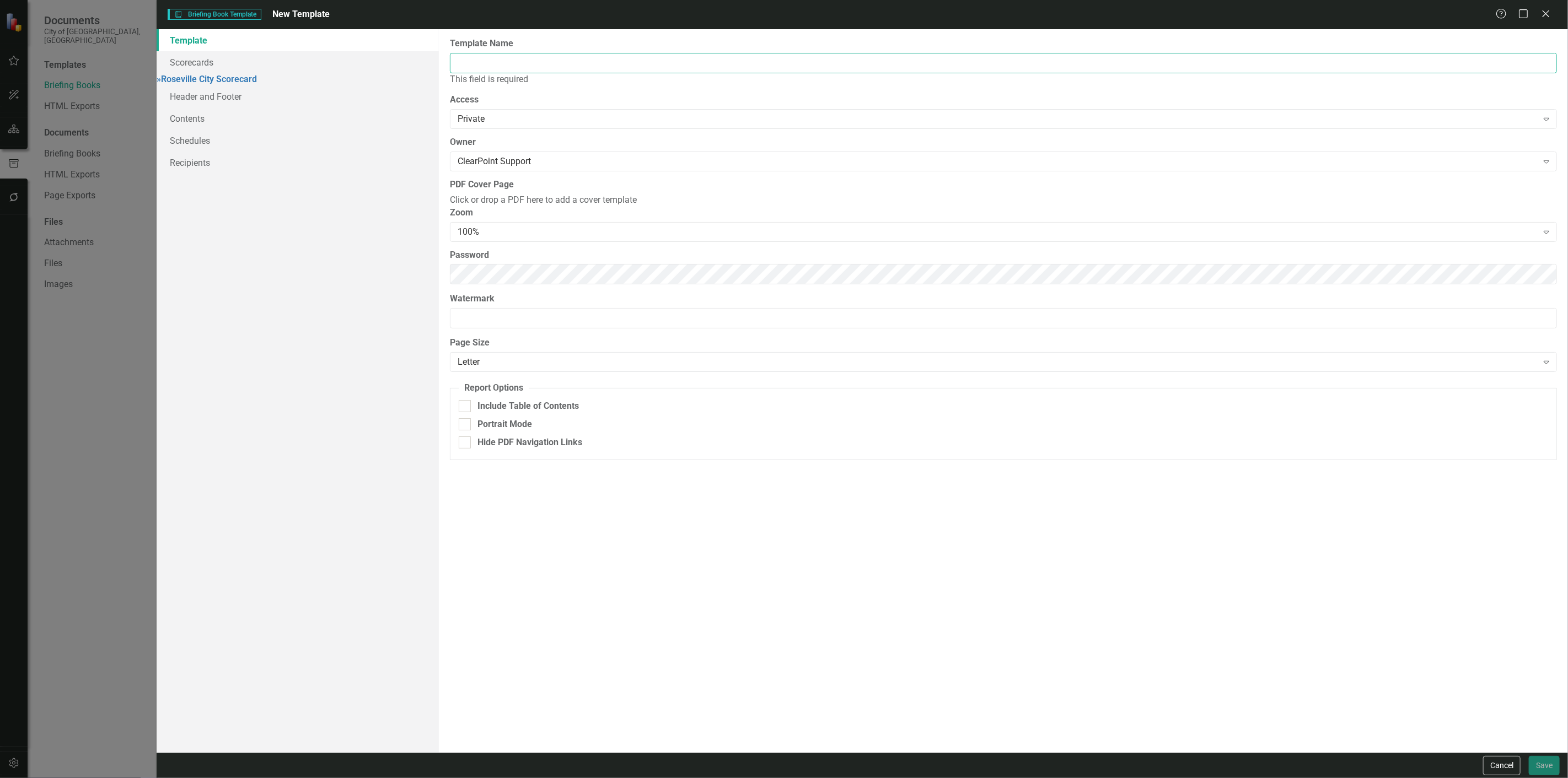
click at [544, 70] on input "Template Name" at bounding box center [1003, 63] width 1107 height 21
type input "Information Technology Report"
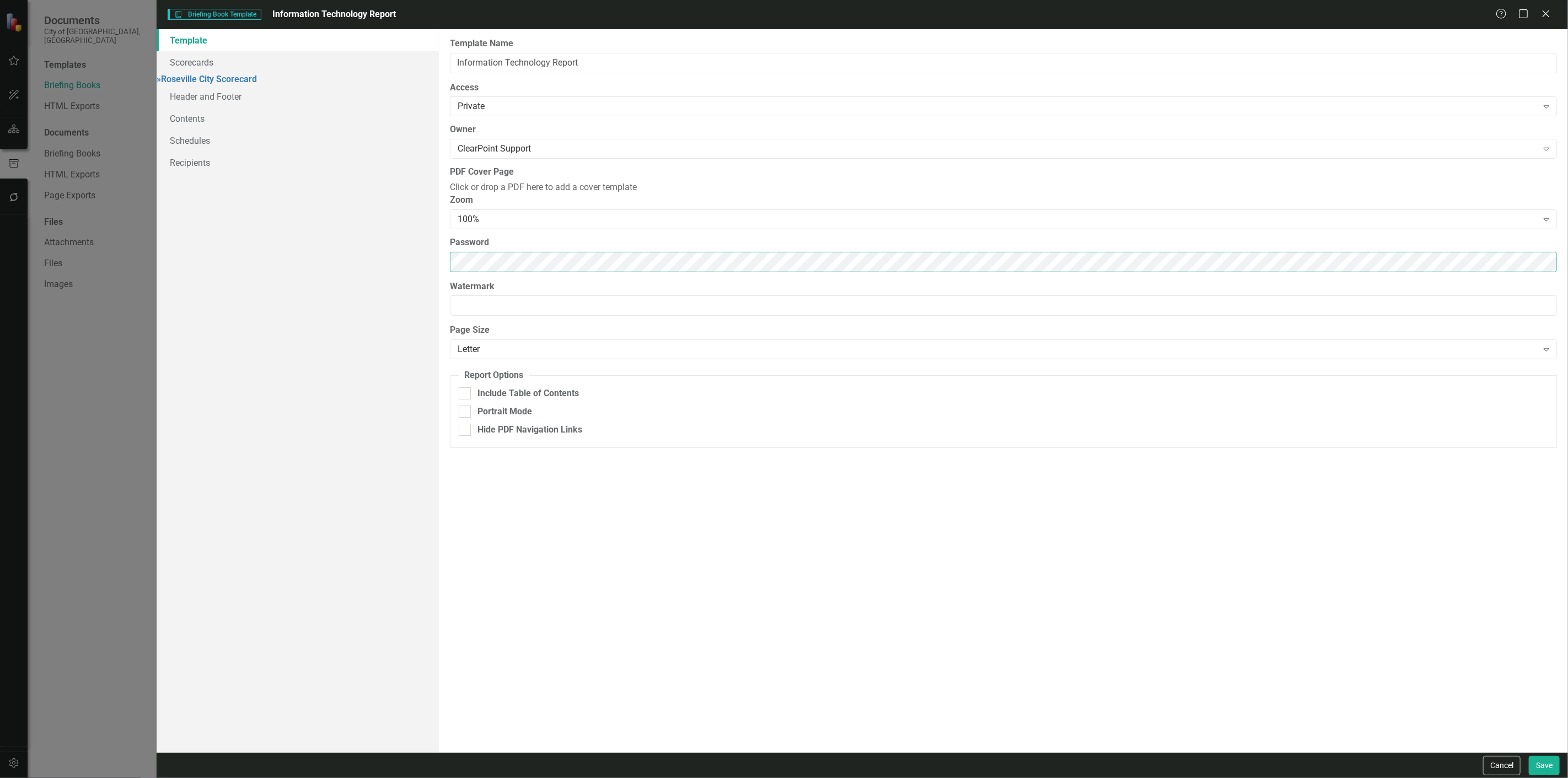
click at [301, 320] on div "Template Scorecards » Roseville City Scorecard Header and Footer Contents Sched…" at bounding box center [862, 391] width 1411 height 724
click at [257, 80] on link "» Roseville City Scorecard" at bounding box center [206, 79] width 100 height 11
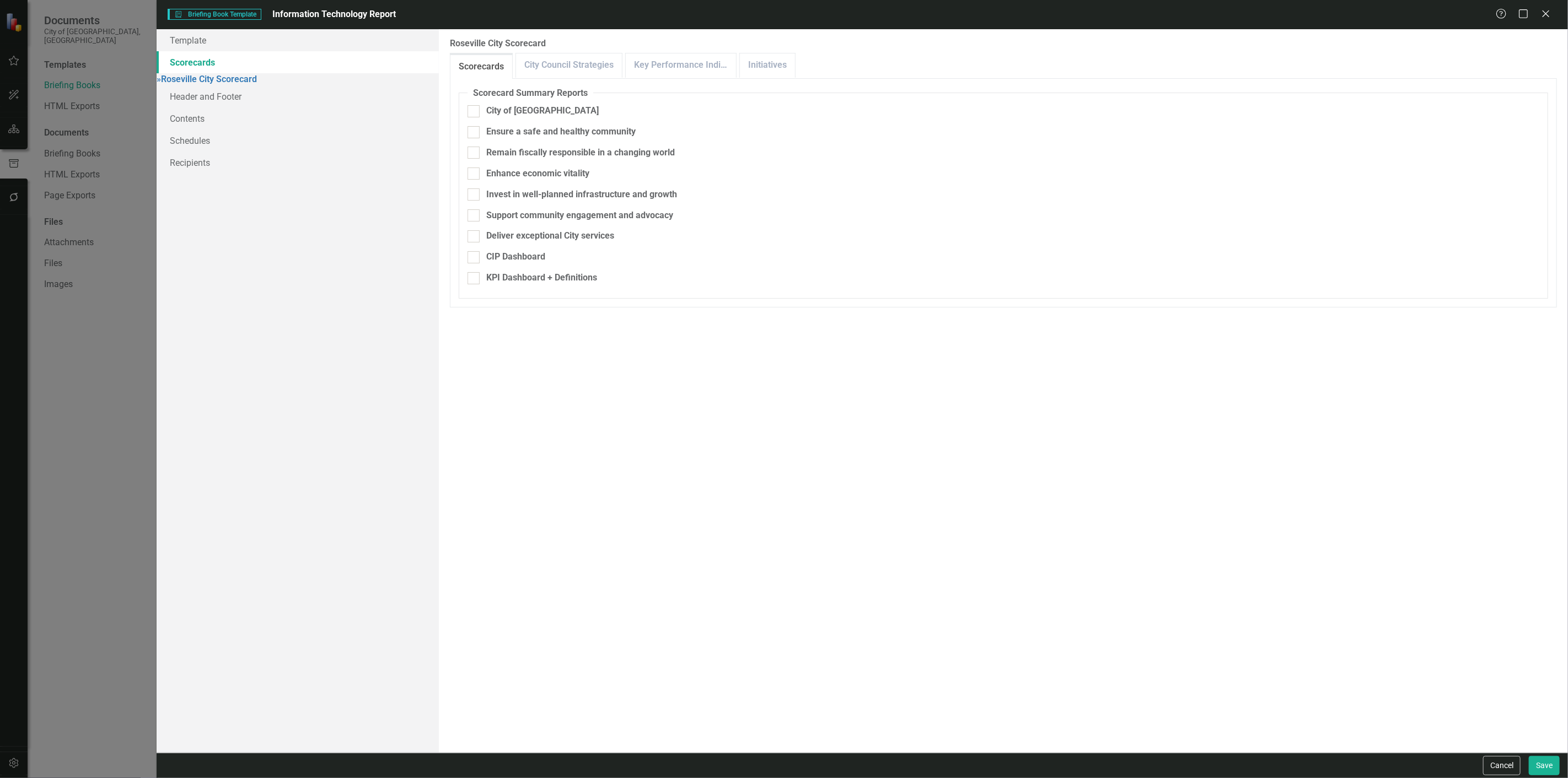
click at [319, 61] on link "Scorecards" at bounding box center [297, 62] width 282 height 22
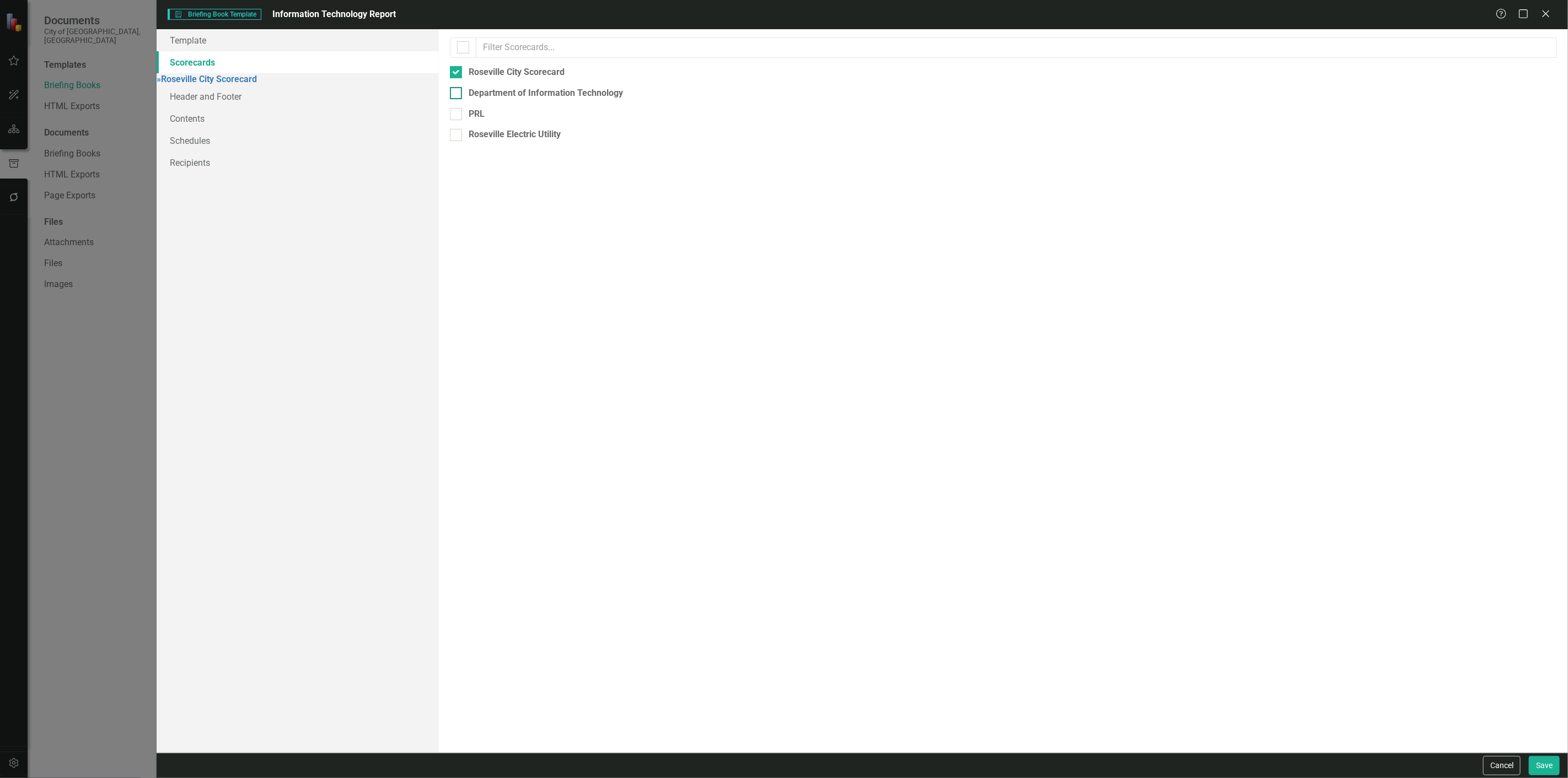
click at [480, 100] on div "Department of Information Technology" at bounding box center [545, 93] width 154 height 13
click at [457, 94] on input "Department of Information Technology" at bounding box center [453, 90] width 7 height 7
checkbox input "true"
click at [475, 79] on div "Roseville City Scorecard" at bounding box center [516, 72] width 96 height 13
click at [457, 73] on input "Roseville City Scorecard" at bounding box center [453, 70] width 7 height 7
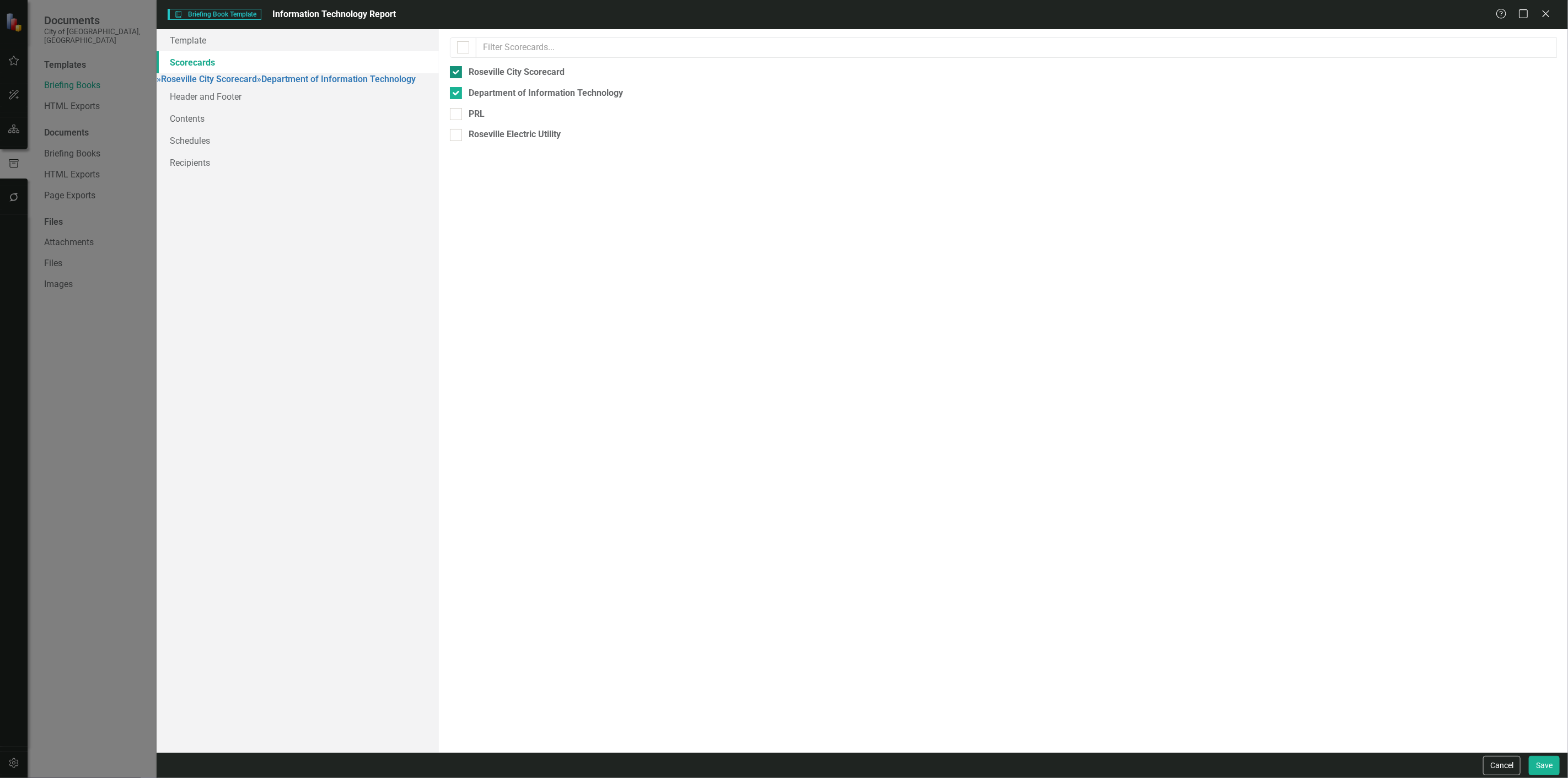
checkbox input "false"
click at [280, 80] on link "» Department of Information Technology" at bounding box center [236, 79] width 159 height 11
drag, startPoint x: 560, startPoint y: 113, endPoint x: 561, endPoint y: 81, distance: 32.0
click at [560, 113] on div "Department Landing Page" at bounding box center [538, 111] width 103 height 13
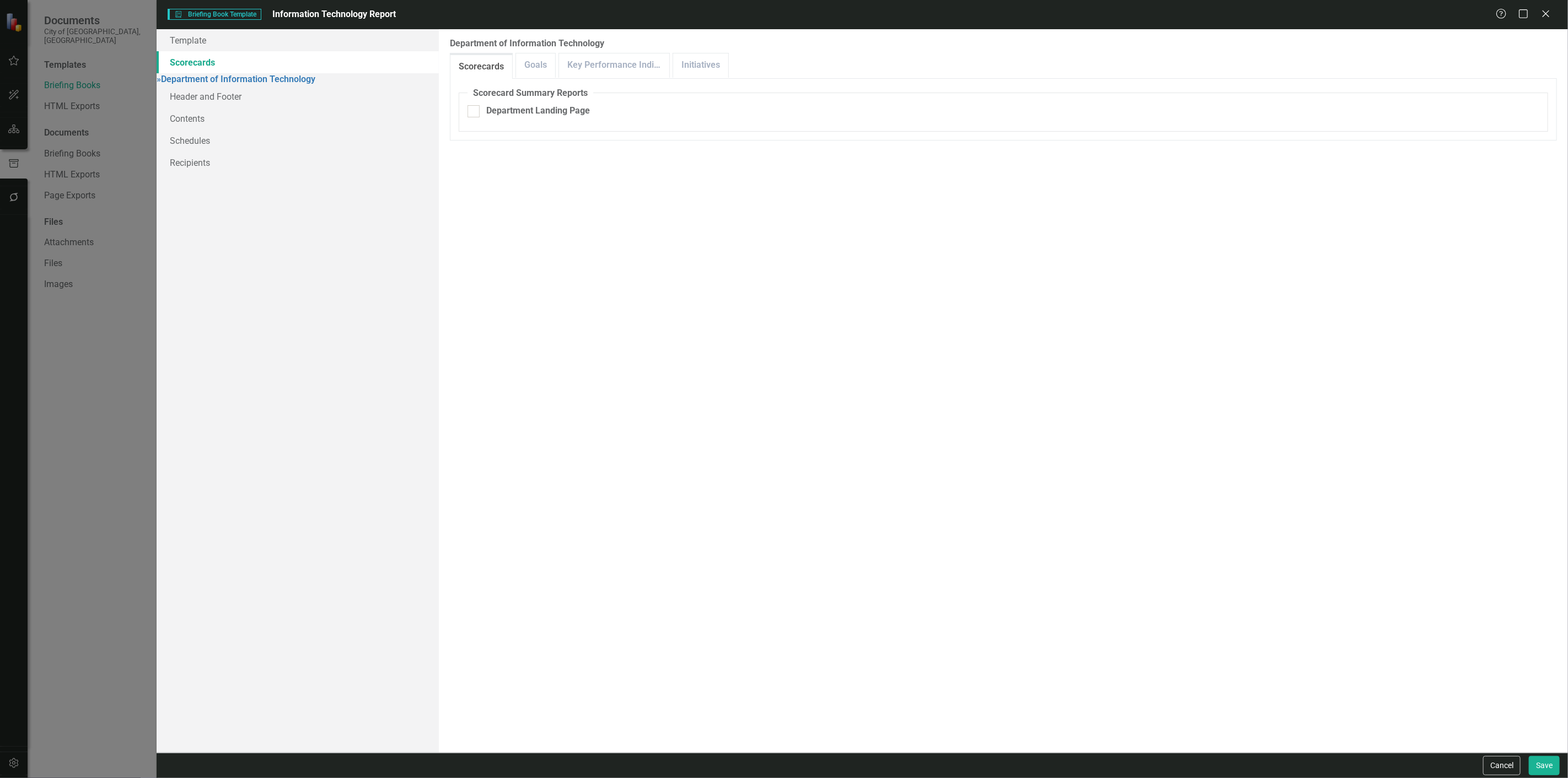
click at [475, 113] on input "Department Landing Page" at bounding box center [471, 109] width 7 height 7
checkbox input "true"
click at [577, 68] on link "Key Performance Indicators" at bounding box center [614, 66] width 110 height 24
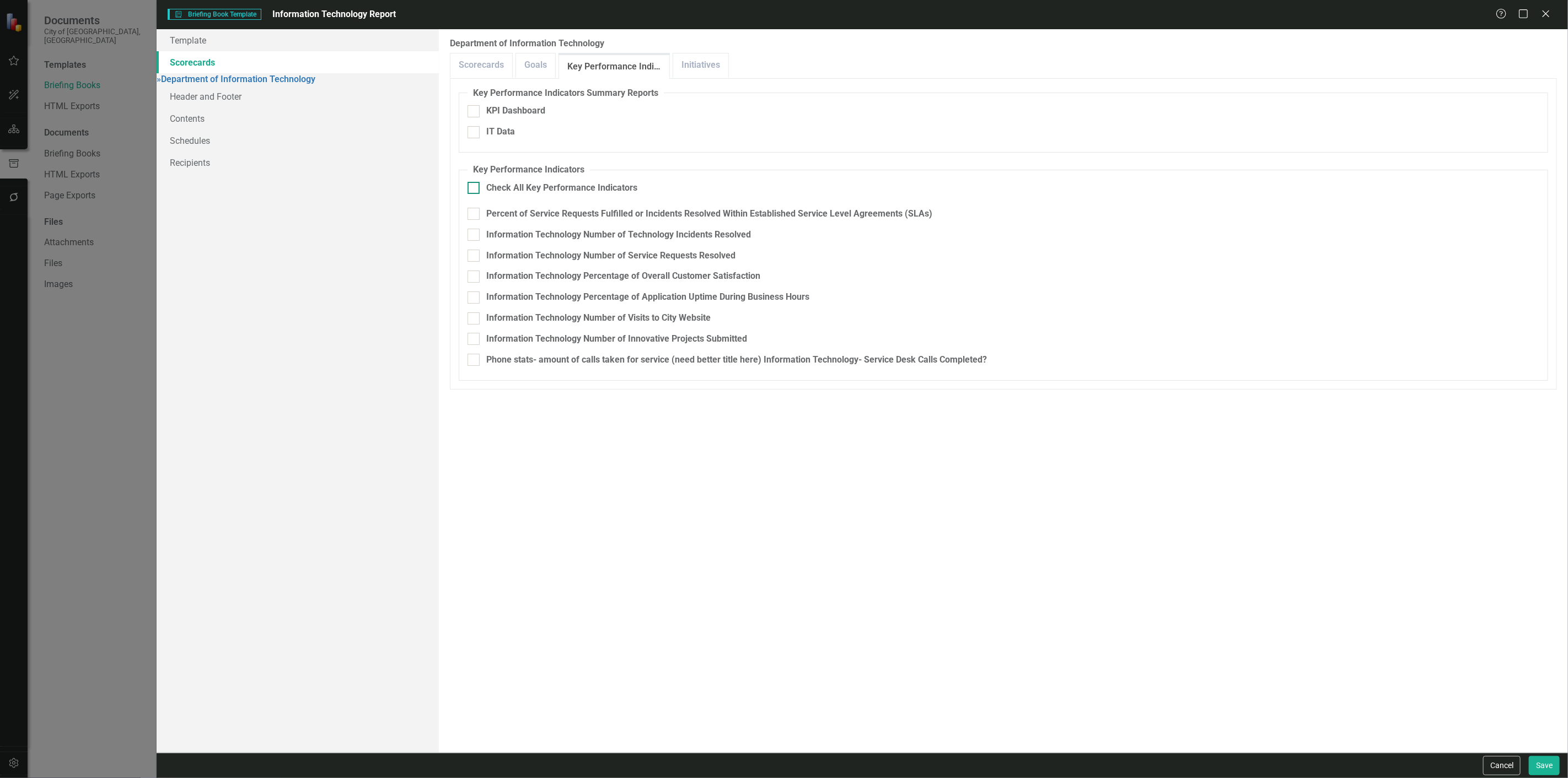
click at [524, 188] on div "Check All Key Performance Indicators" at bounding box center [562, 188] width 151 height 13
click at [475, 188] on input "Check All Key Performance Indicators" at bounding box center [471, 185] width 7 height 7
checkbox input "true"
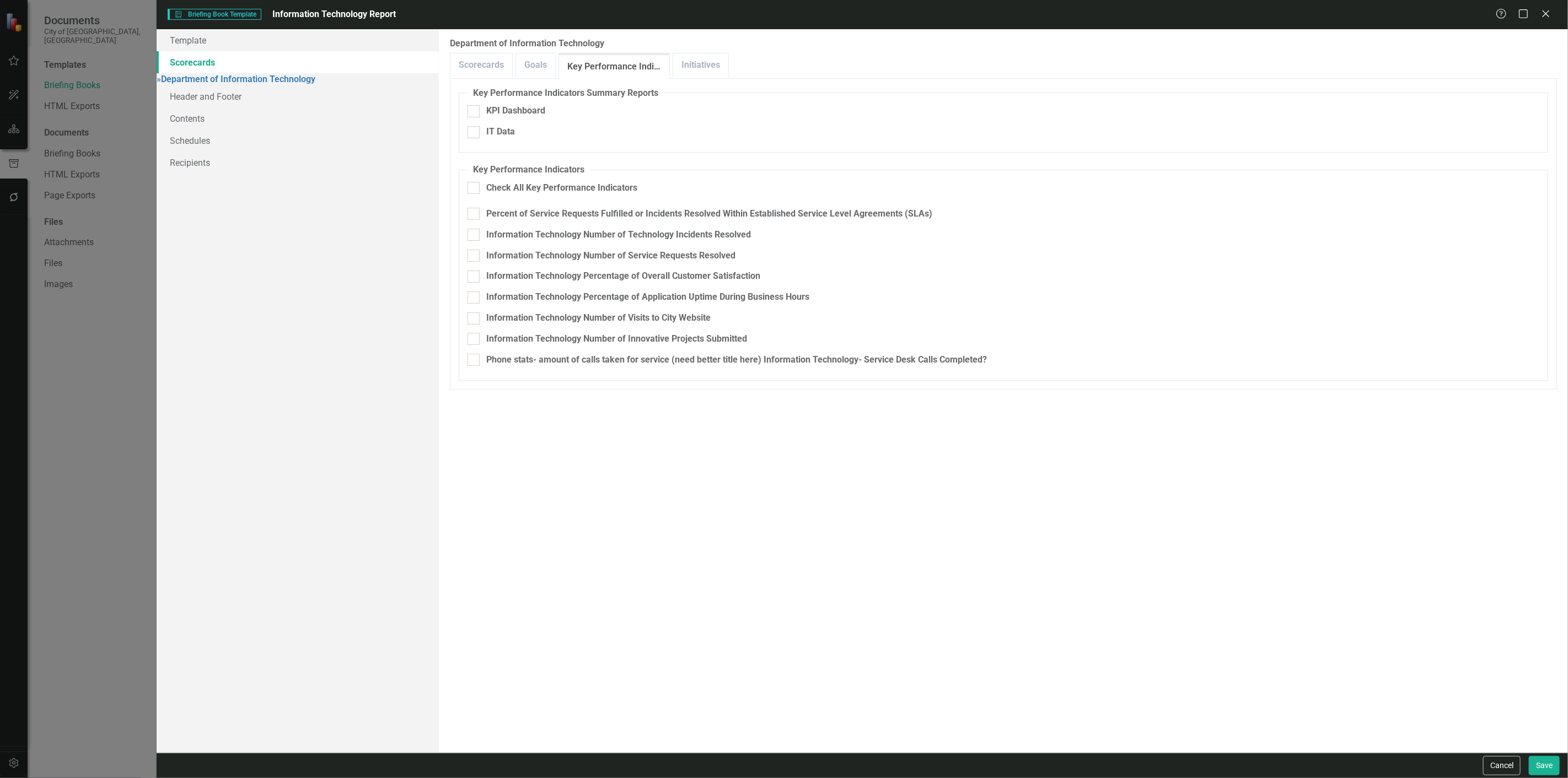
checkbox input "true"
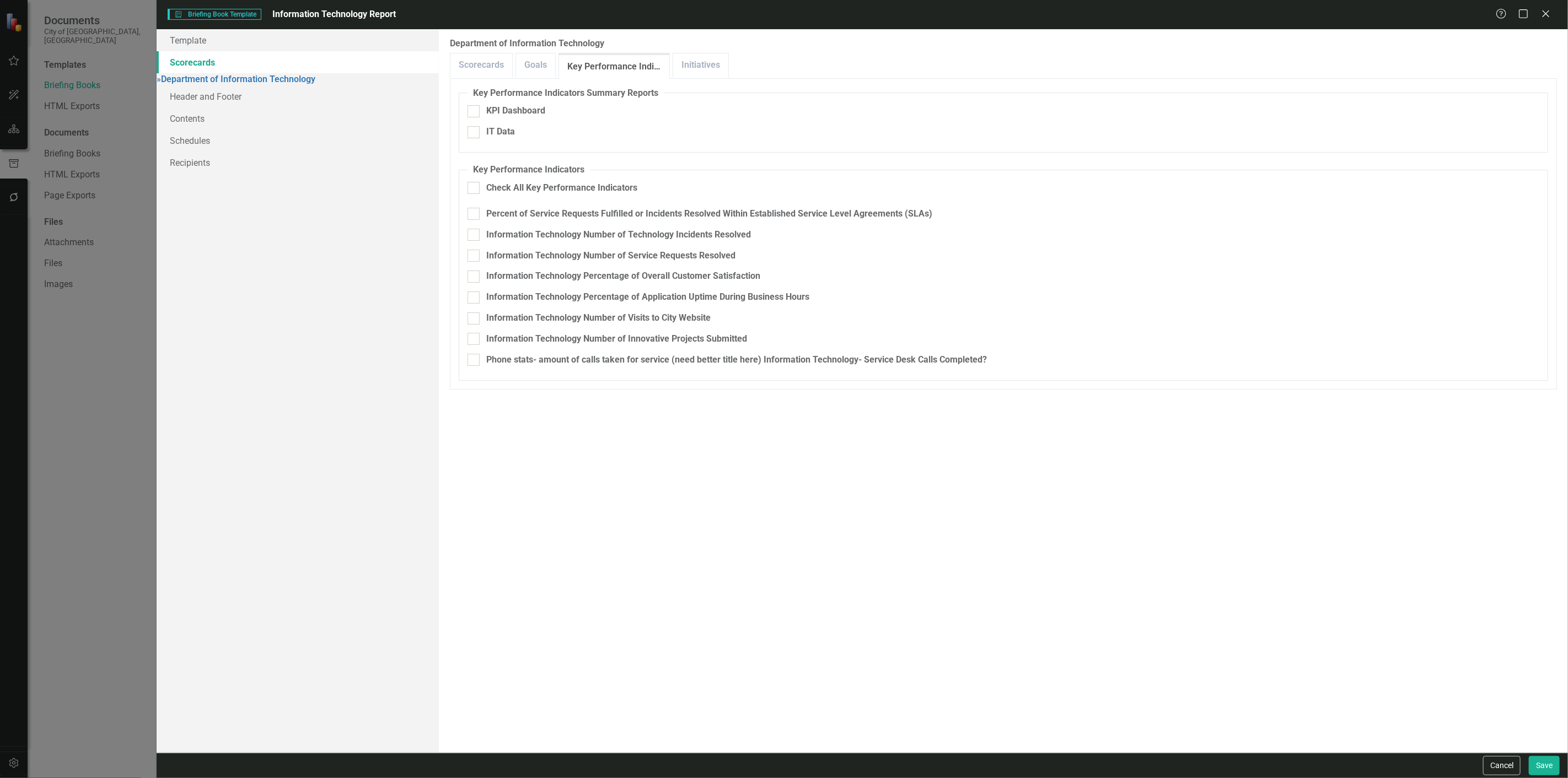
checkbox input "true"
click at [688, 61] on link "Initiatives" at bounding box center [700, 66] width 55 height 24
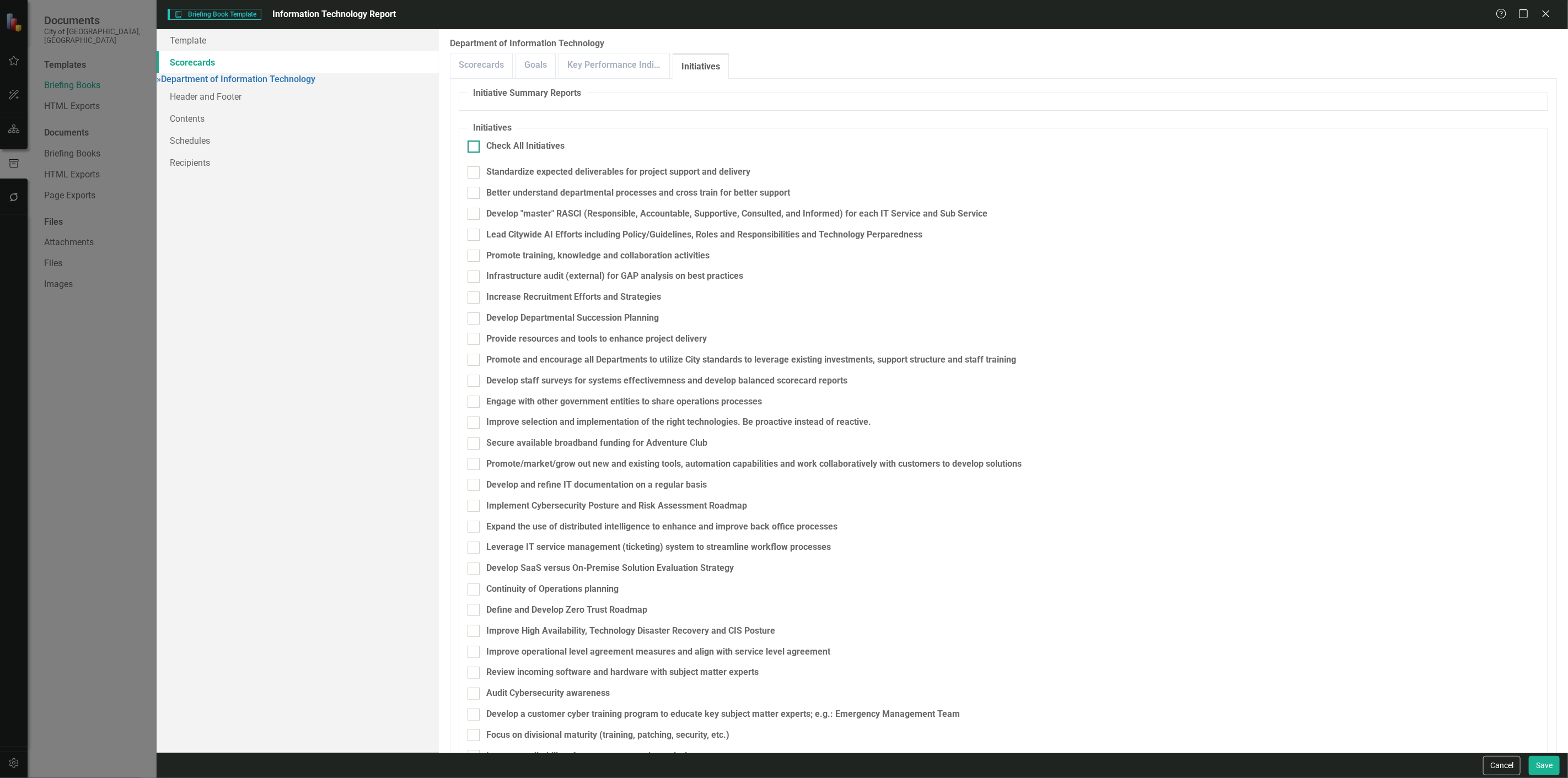
click at [527, 145] on div "Check All Initiatives" at bounding box center [525, 146] width 78 height 13
click at [475, 145] on input "Check All Initiatives" at bounding box center [471, 144] width 7 height 7
checkbox input "true"
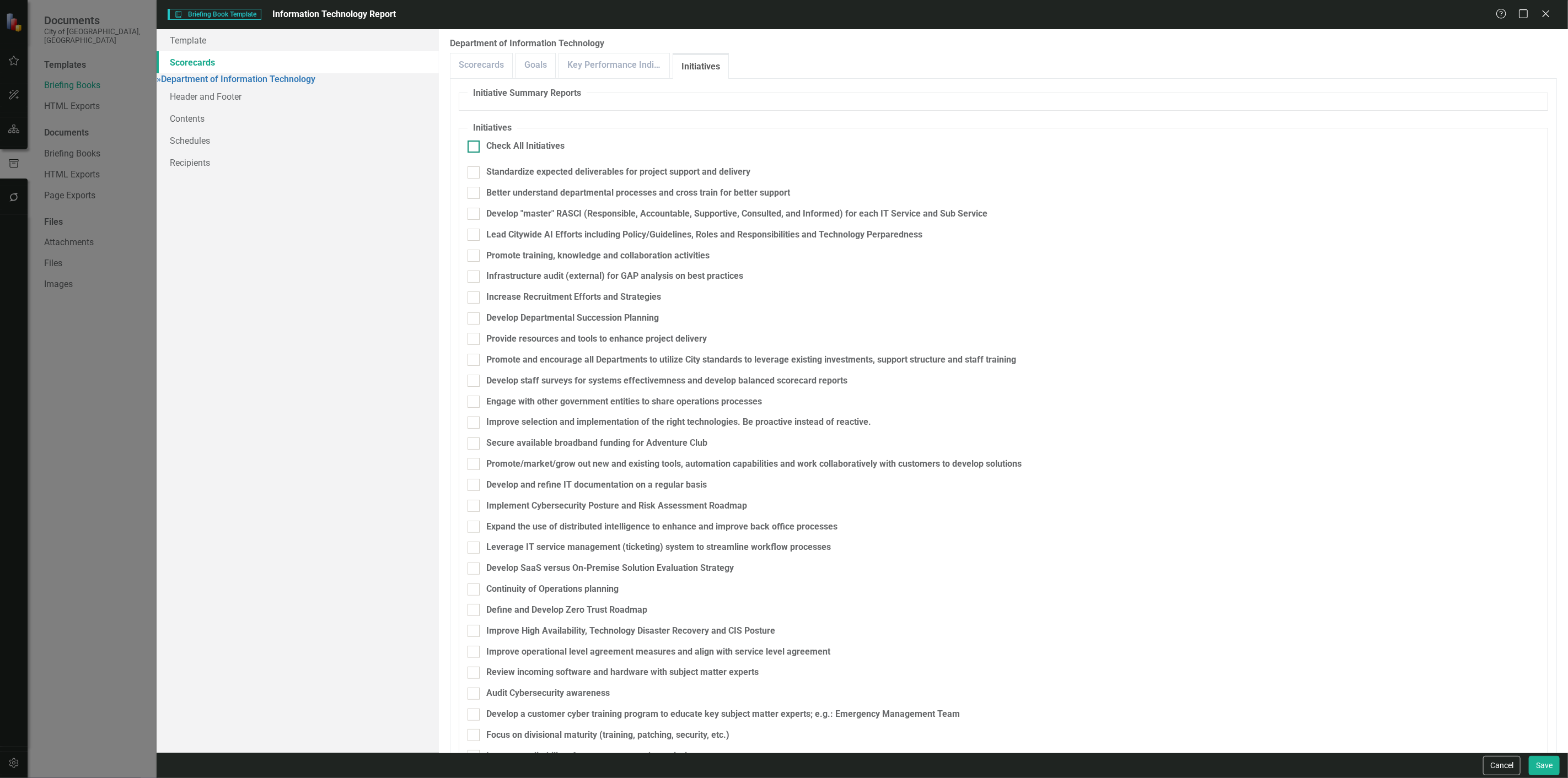
checkbox input "true"
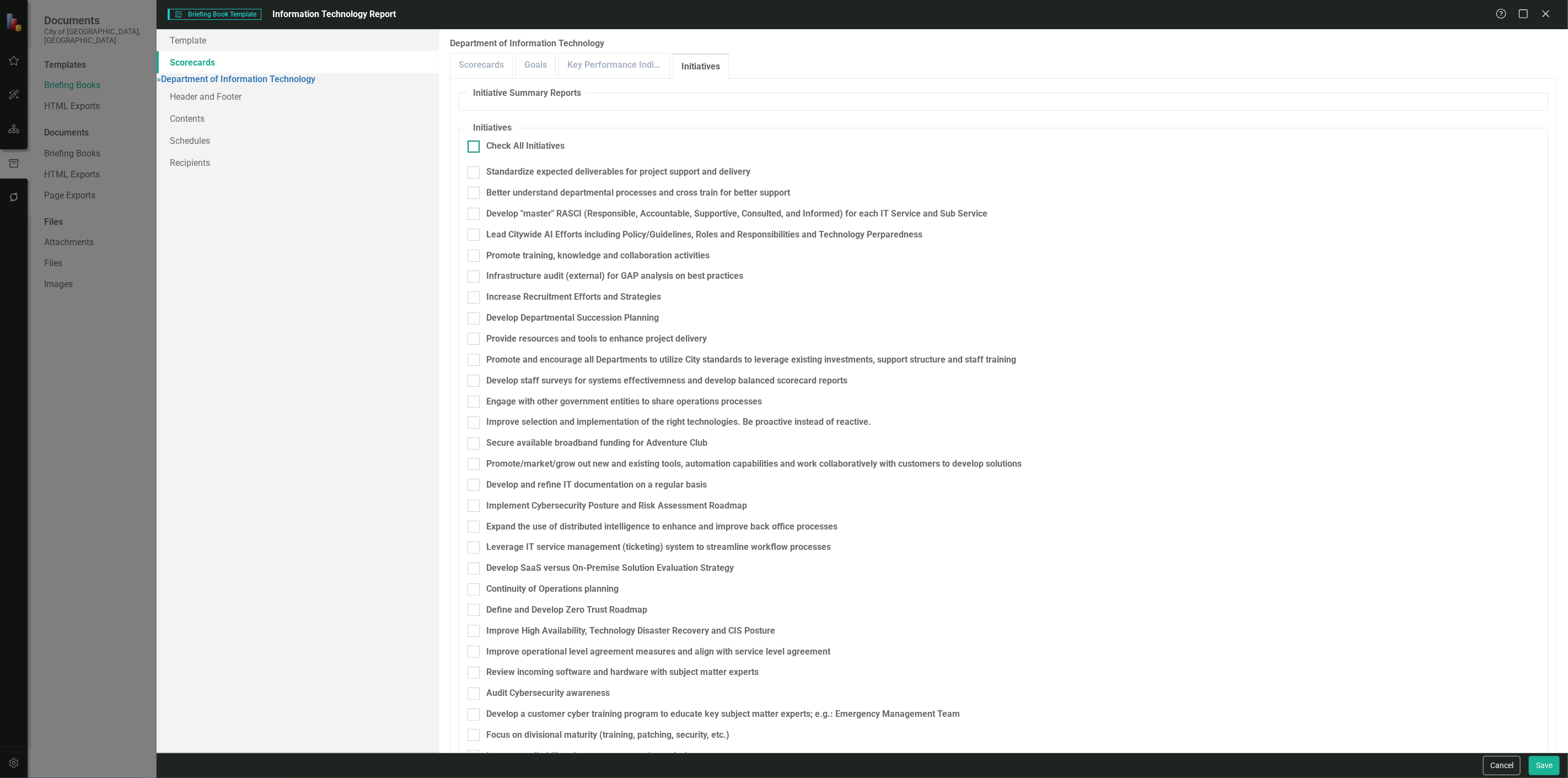
checkbox input "true"
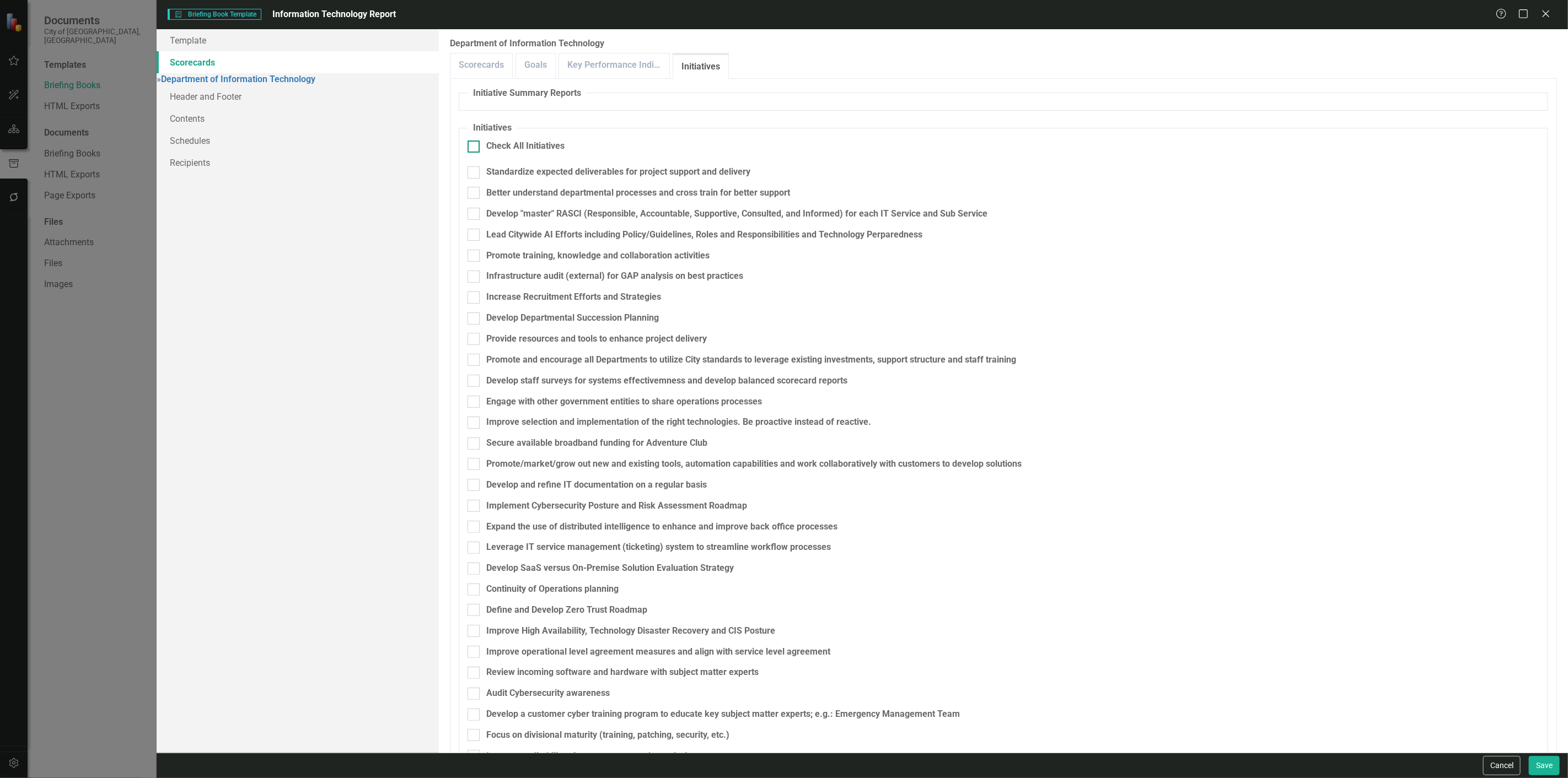
checkbox input "true"
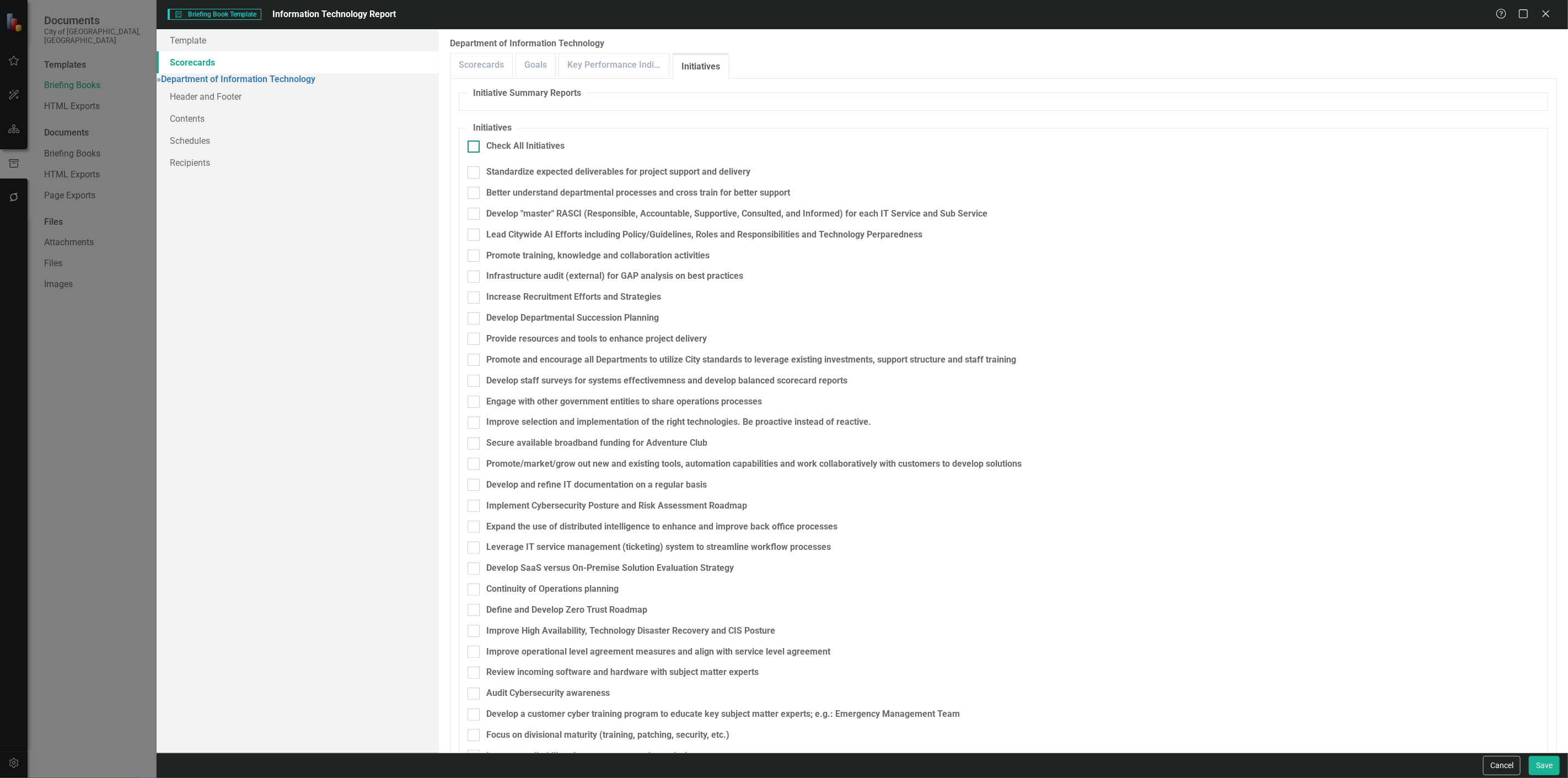
checkbox input "true"
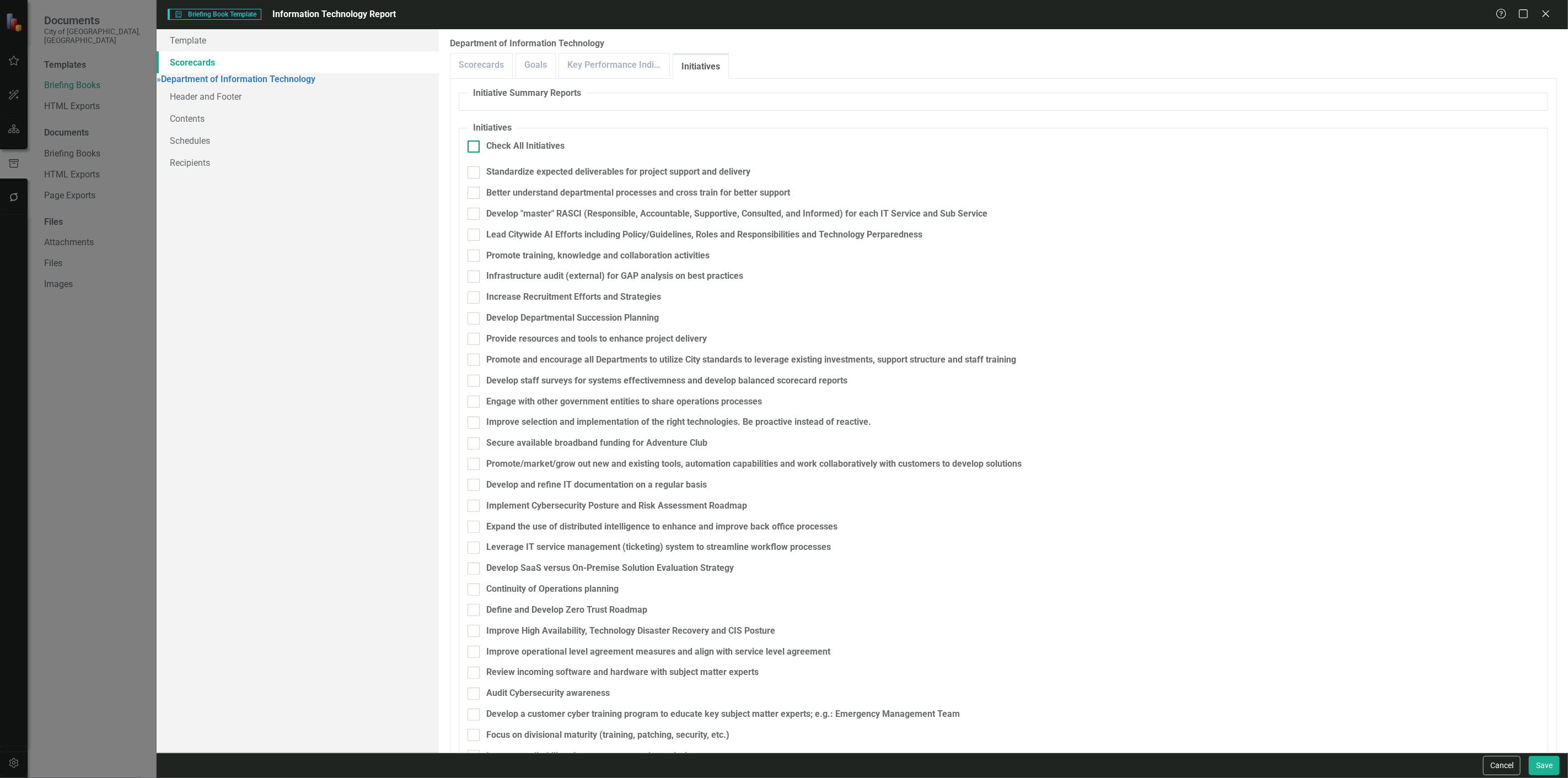
checkbox input "true"
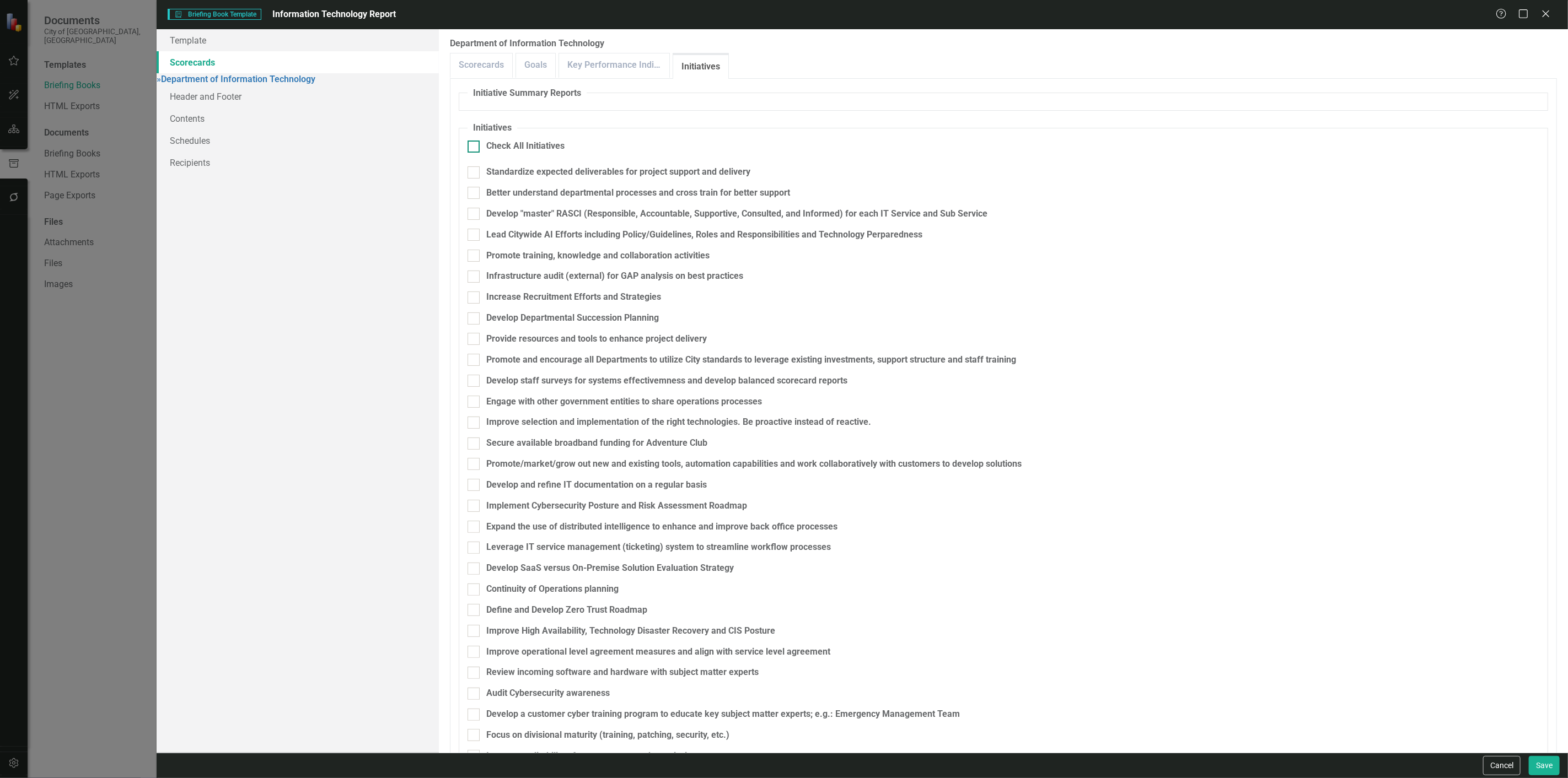
checkbox input "true"
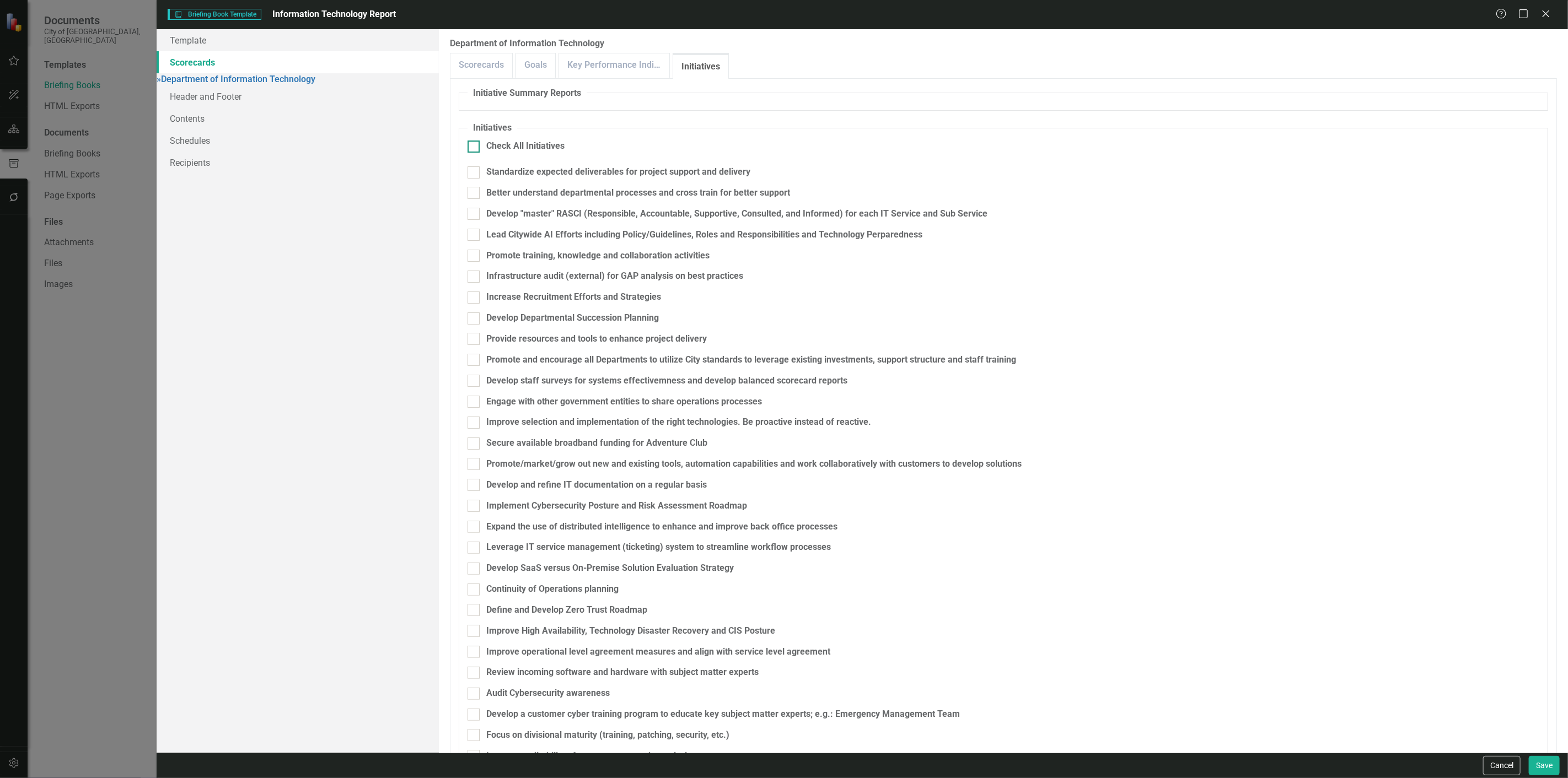
checkbox input "true"
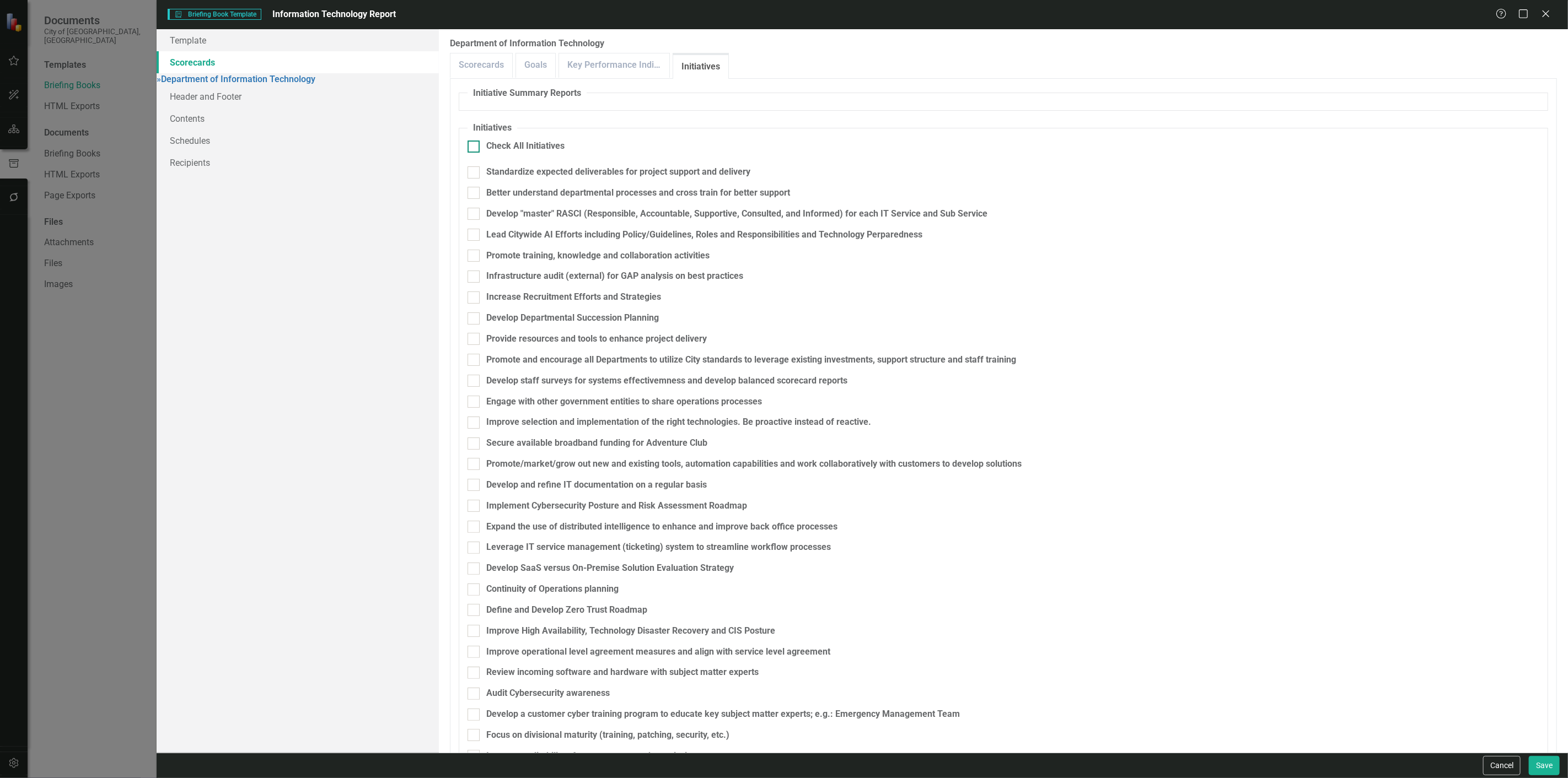
checkbox input "true"
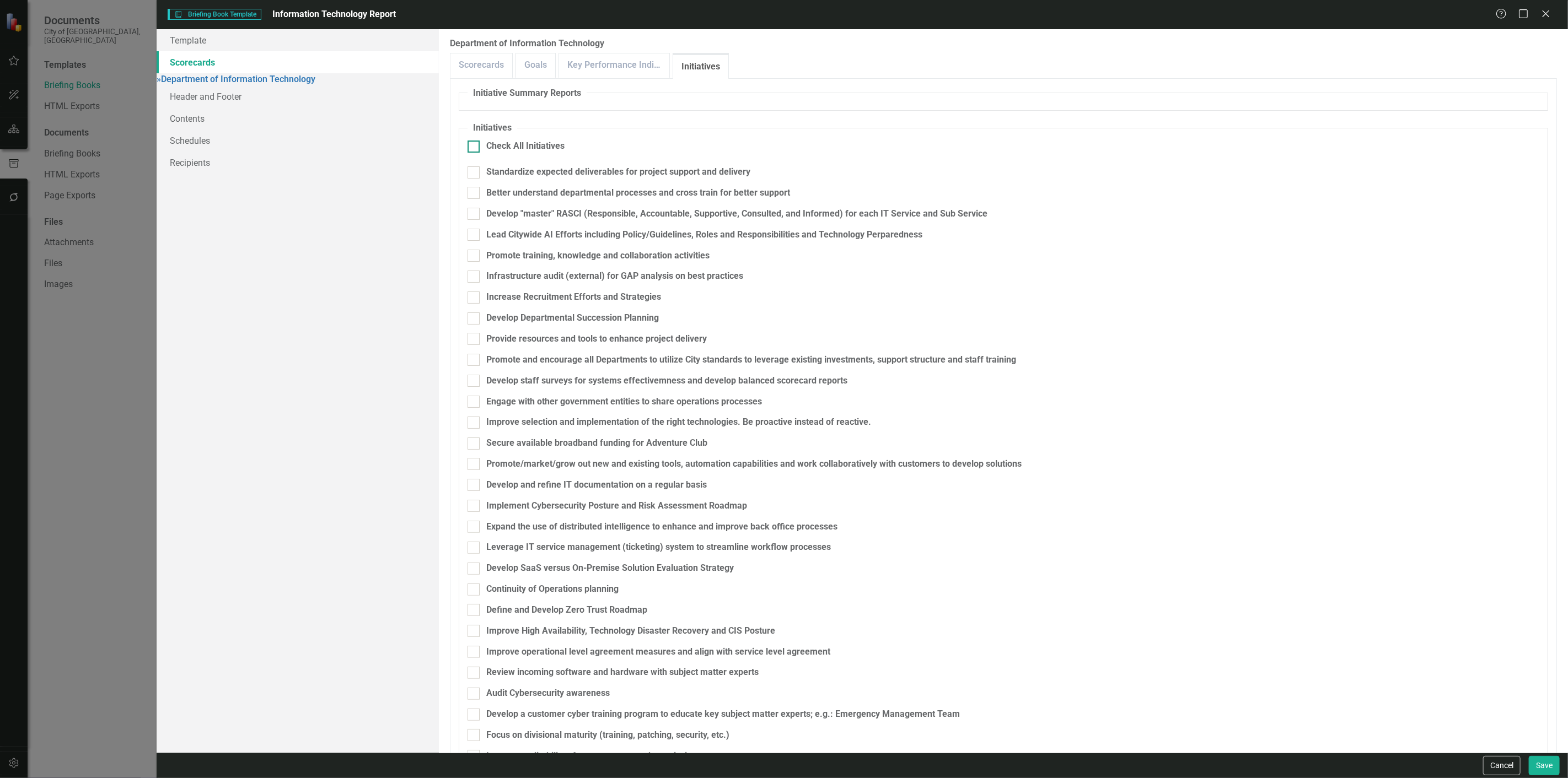
checkbox input "true"
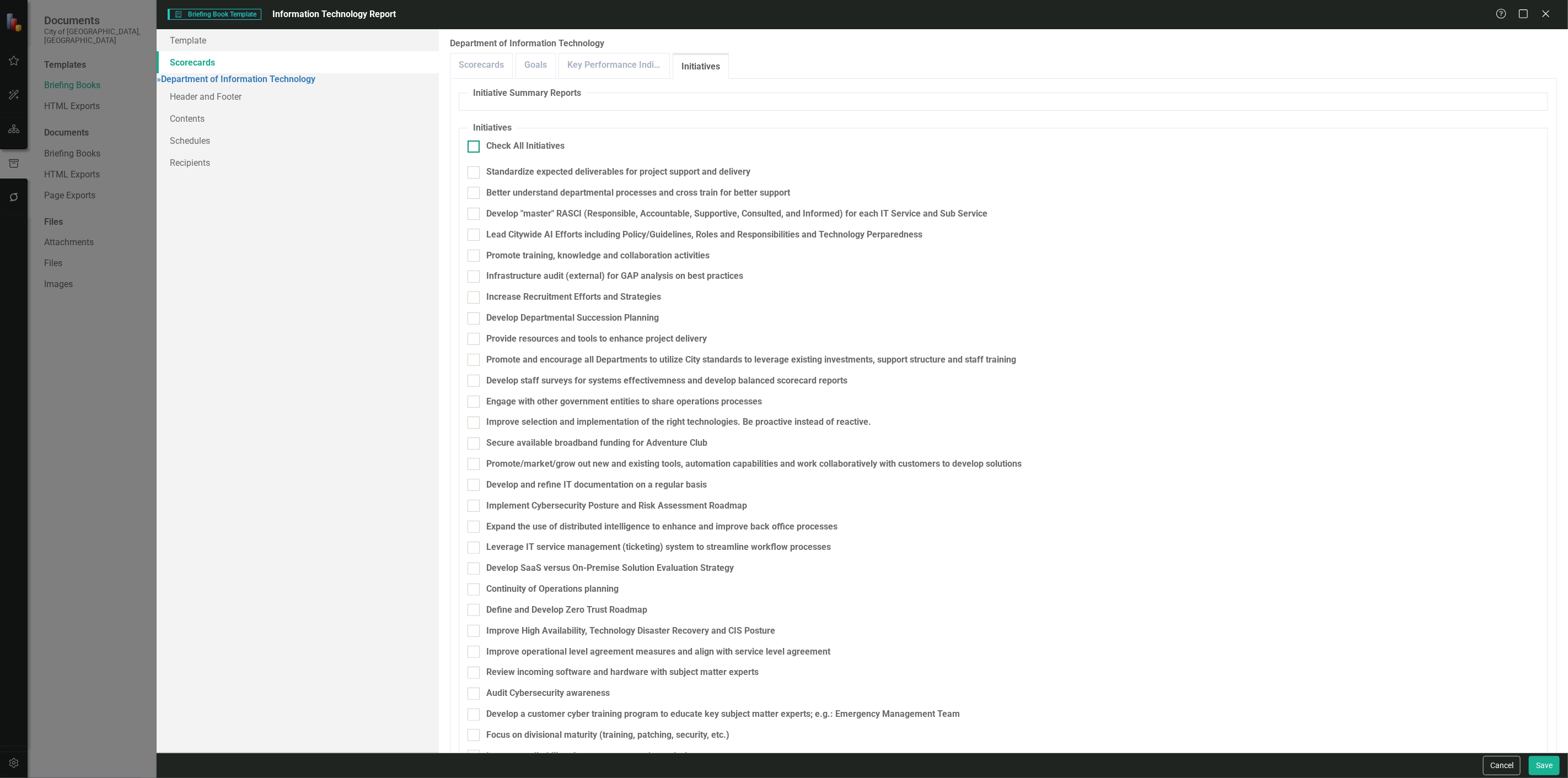
checkbox input "true"
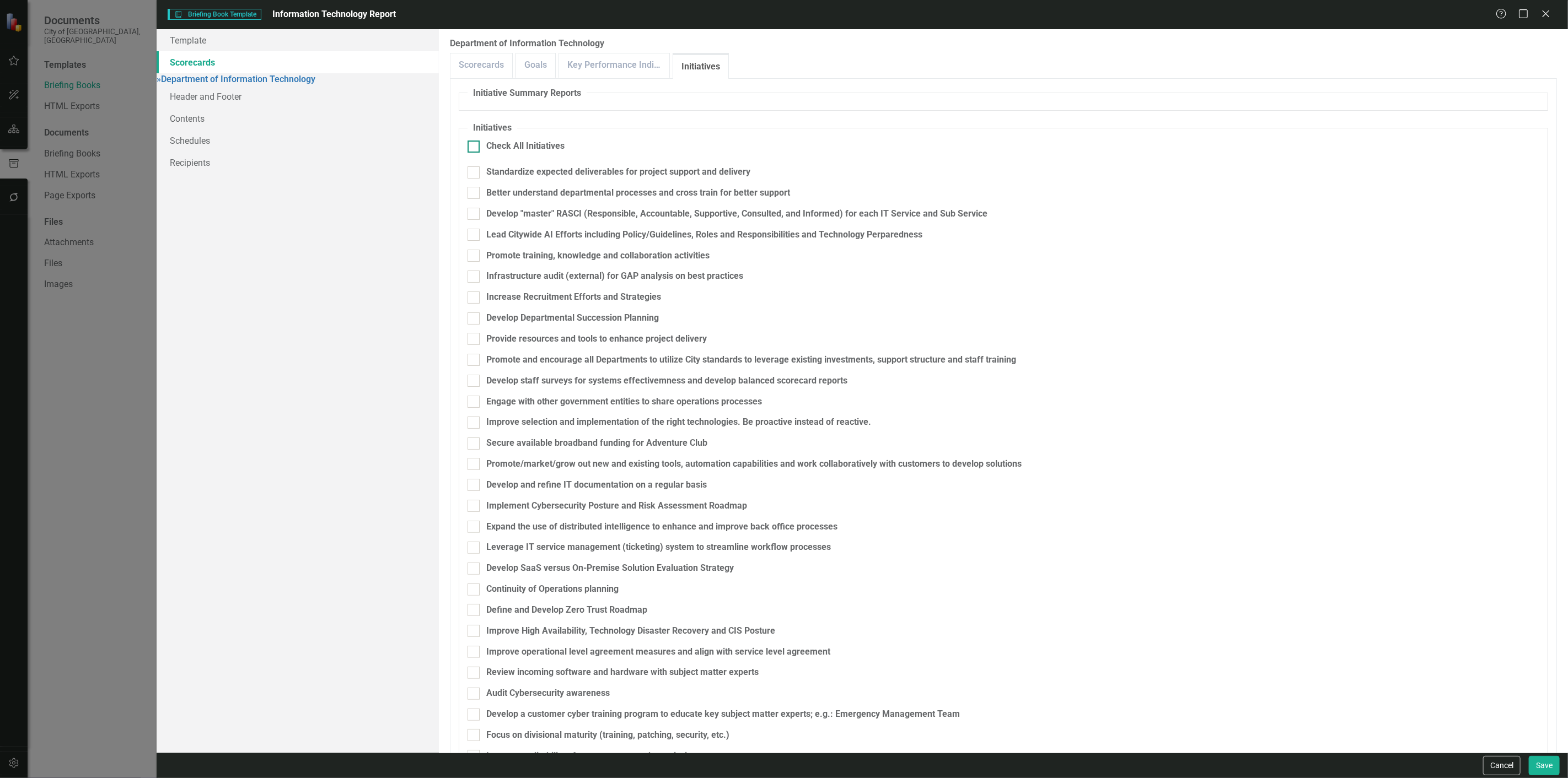
checkbox input "true"
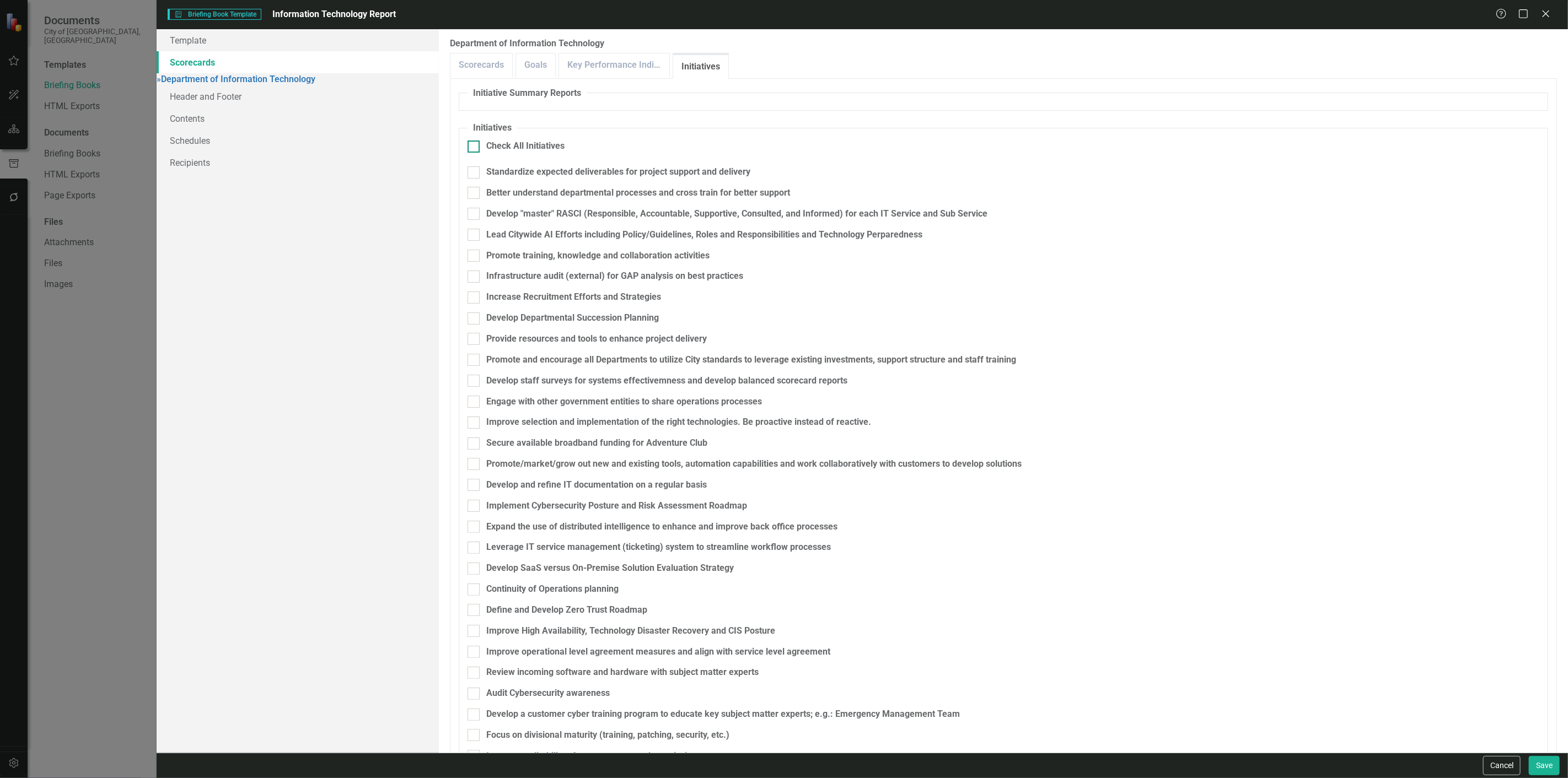
checkbox input "true"
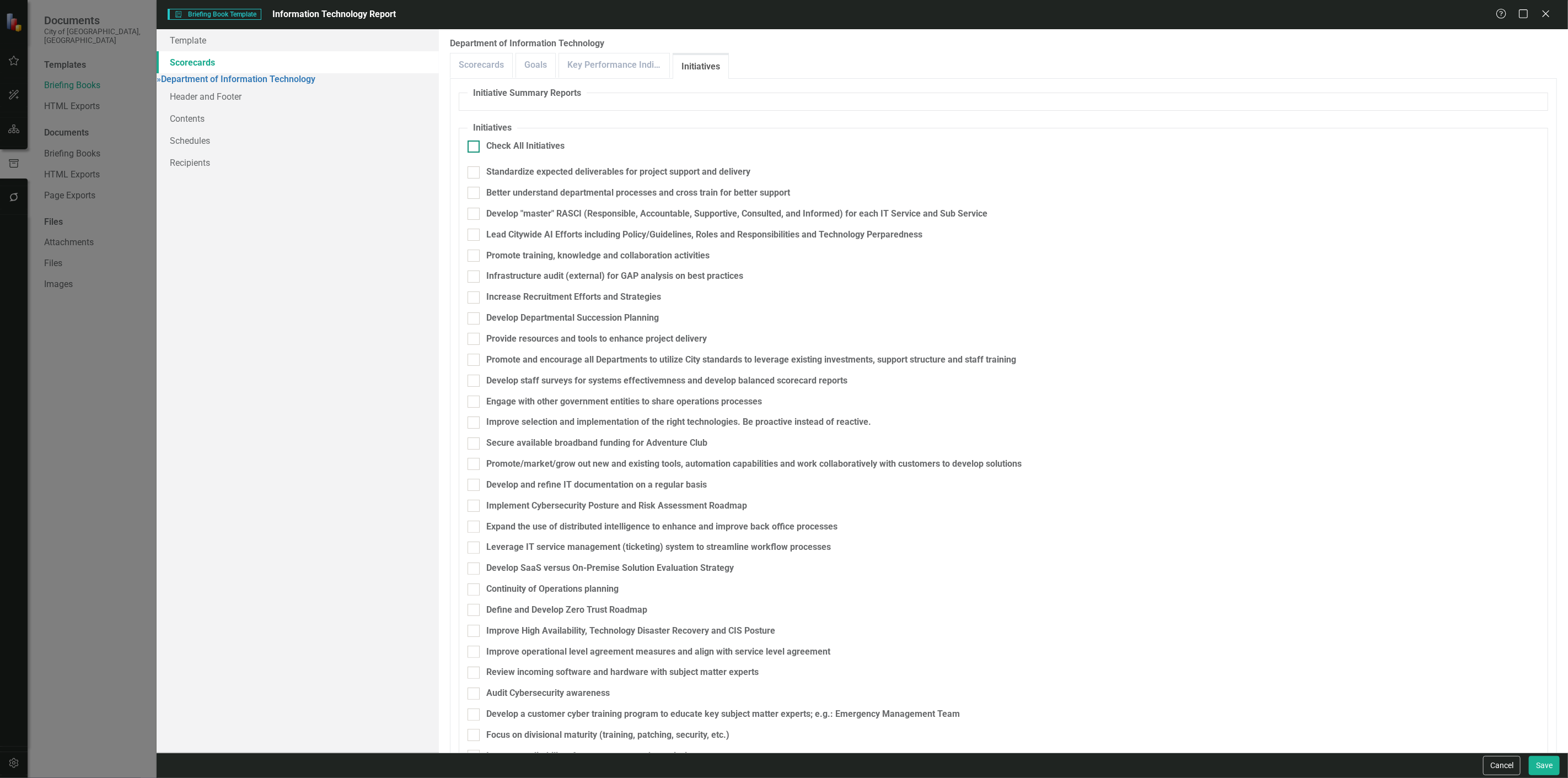
checkbox input "true"
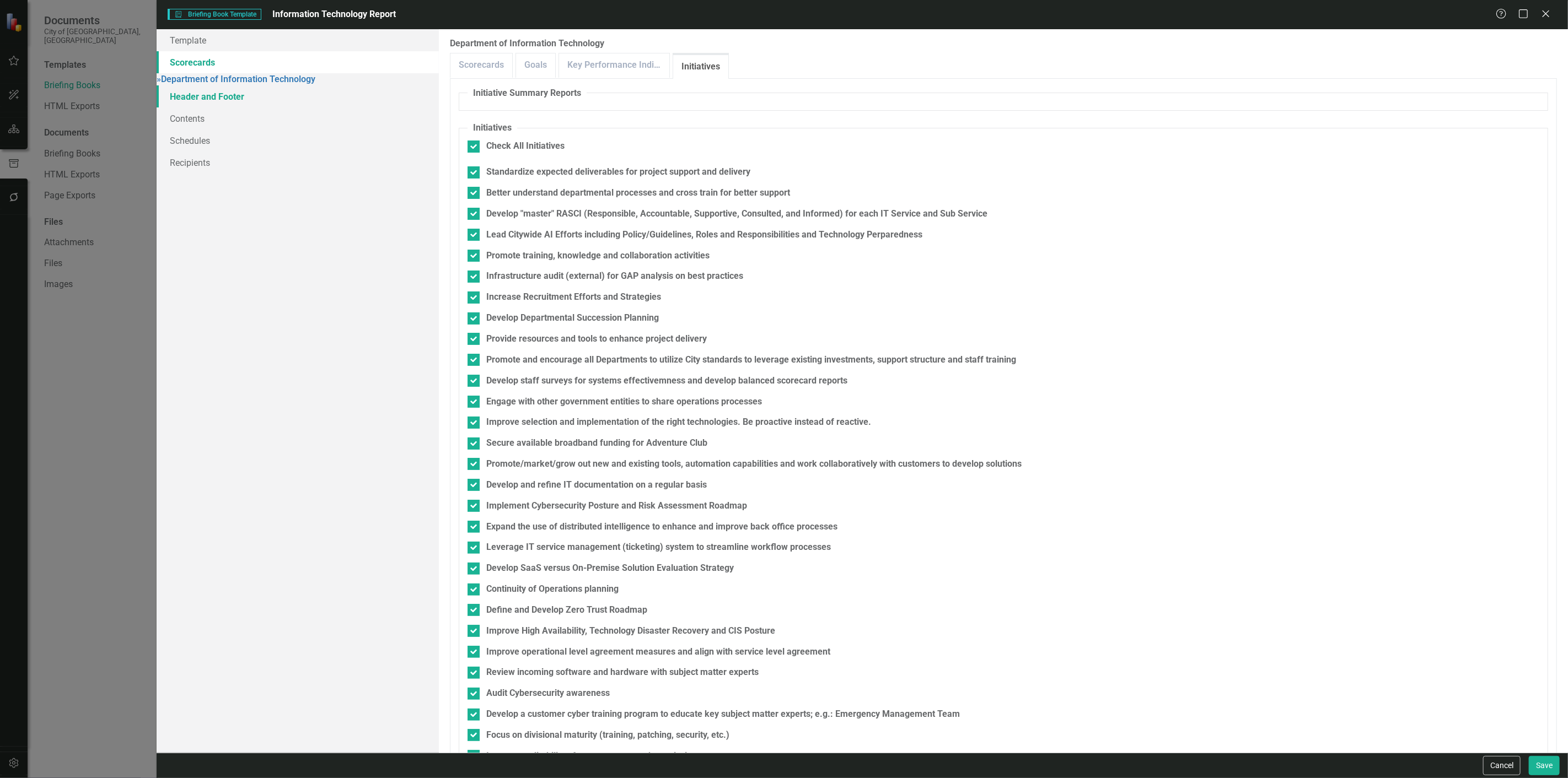
click at [222, 105] on link "Header and Footer" at bounding box center [297, 96] width 282 height 22
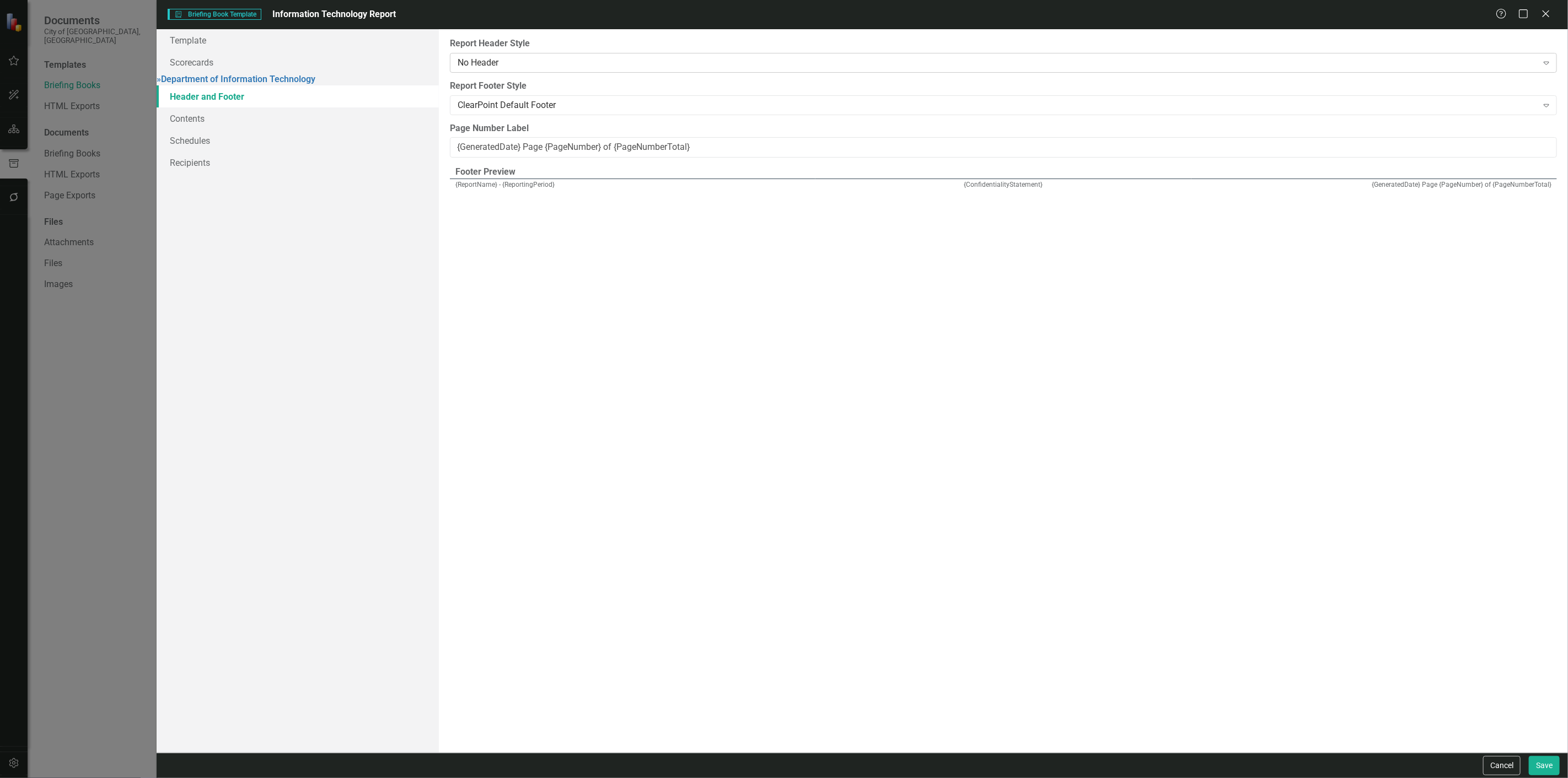
click at [500, 59] on div "No Header" at bounding box center [997, 62] width 1079 height 13
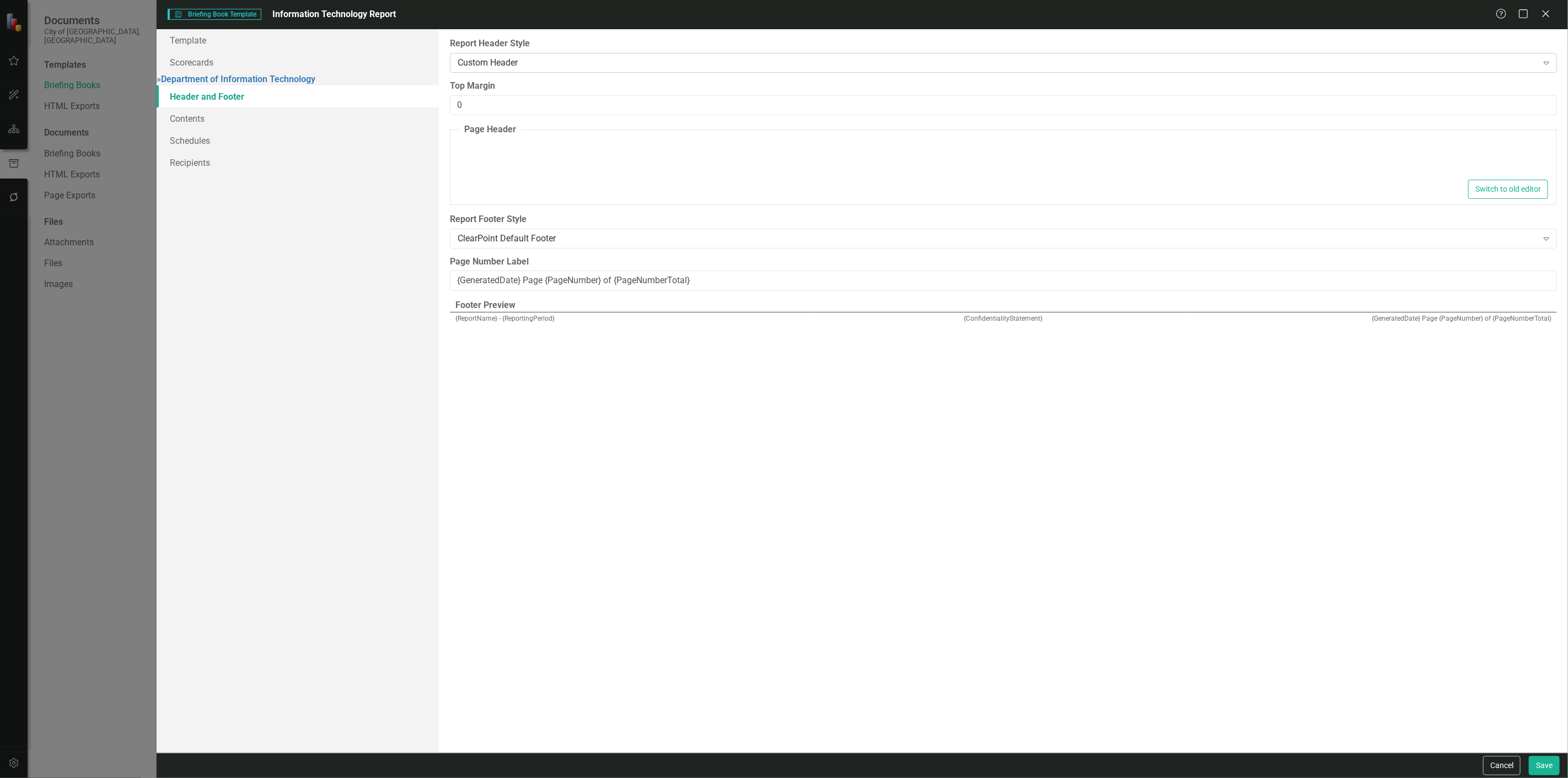
click at [505, 66] on div "Custom Header" at bounding box center [997, 62] width 1079 height 13
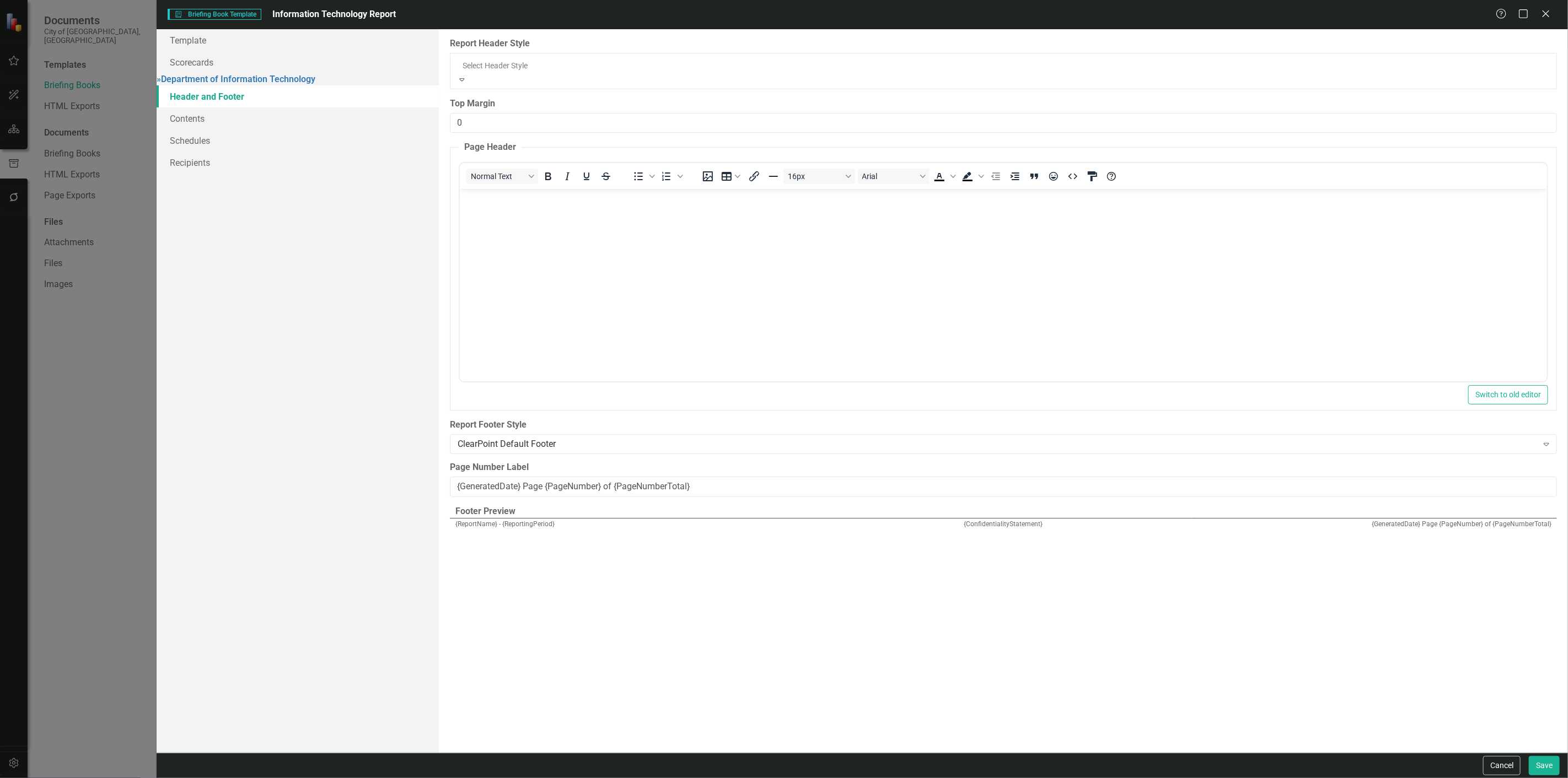
click at [501, 777] on div "No Header" at bounding box center [784, 784] width 1568 height 13
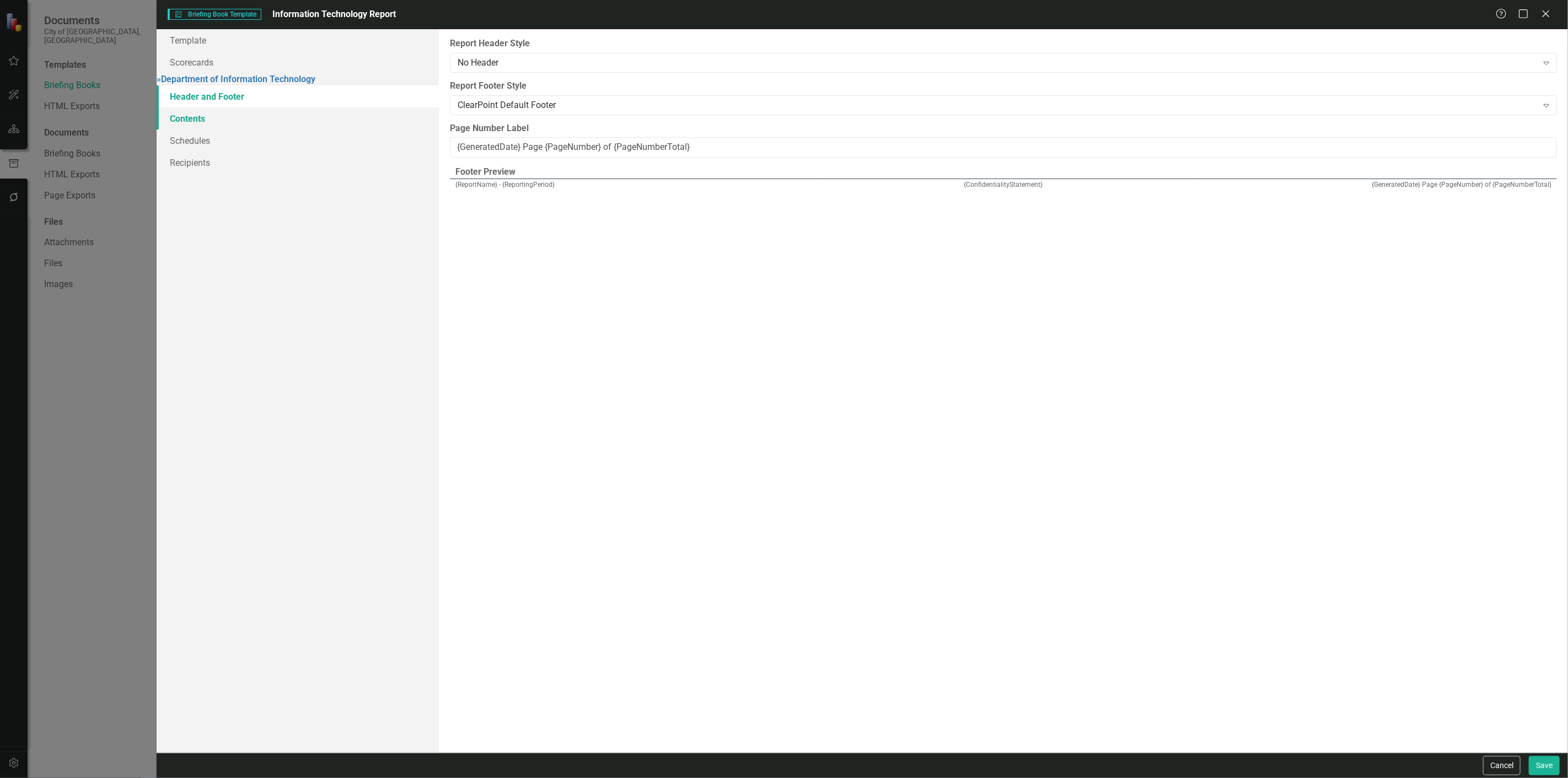
click at [280, 123] on link "Contents" at bounding box center [297, 118] width 282 height 22
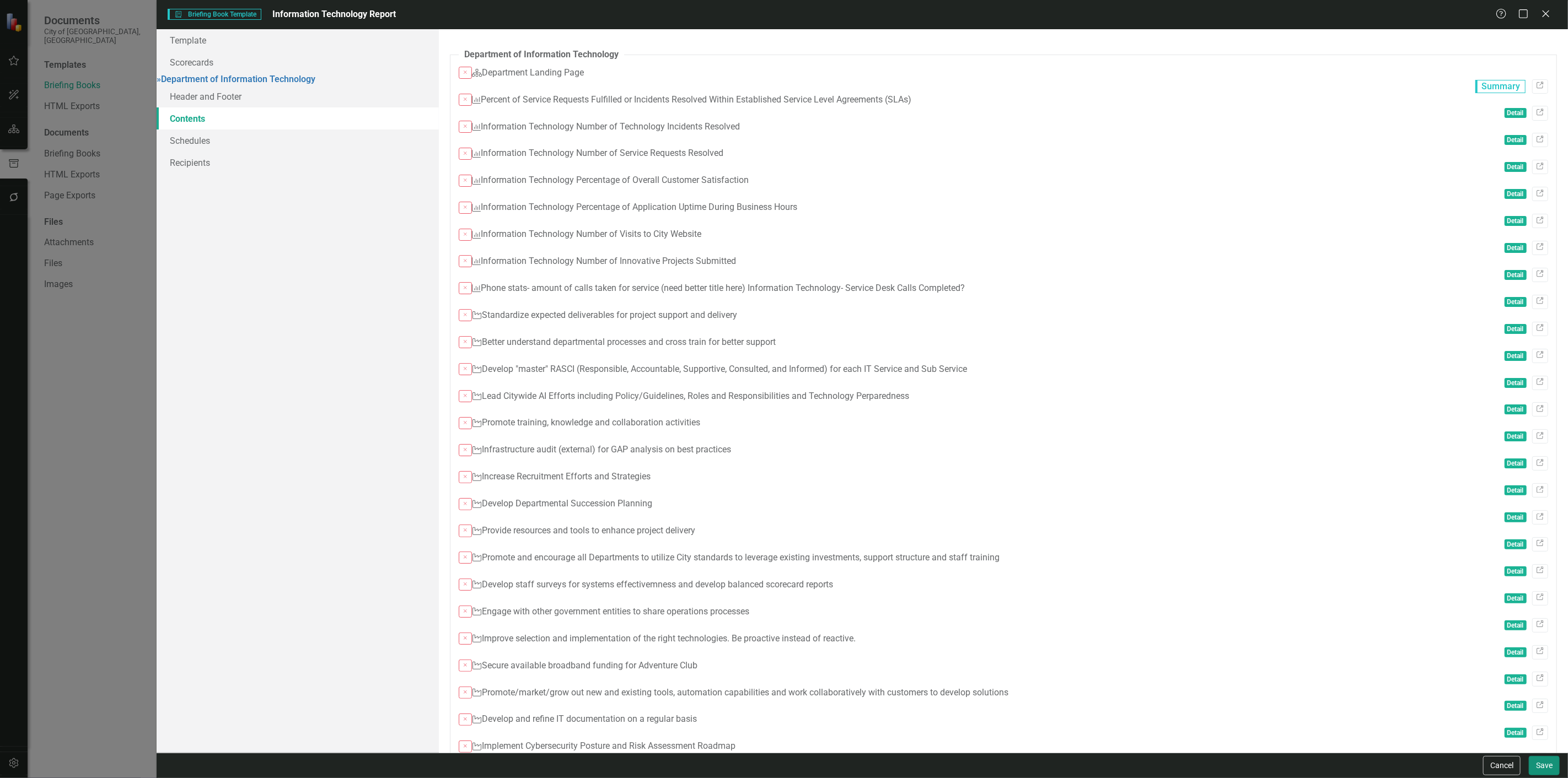
click at [1539, 763] on button "Save" at bounding box center [1544, 765] width 31 height 19
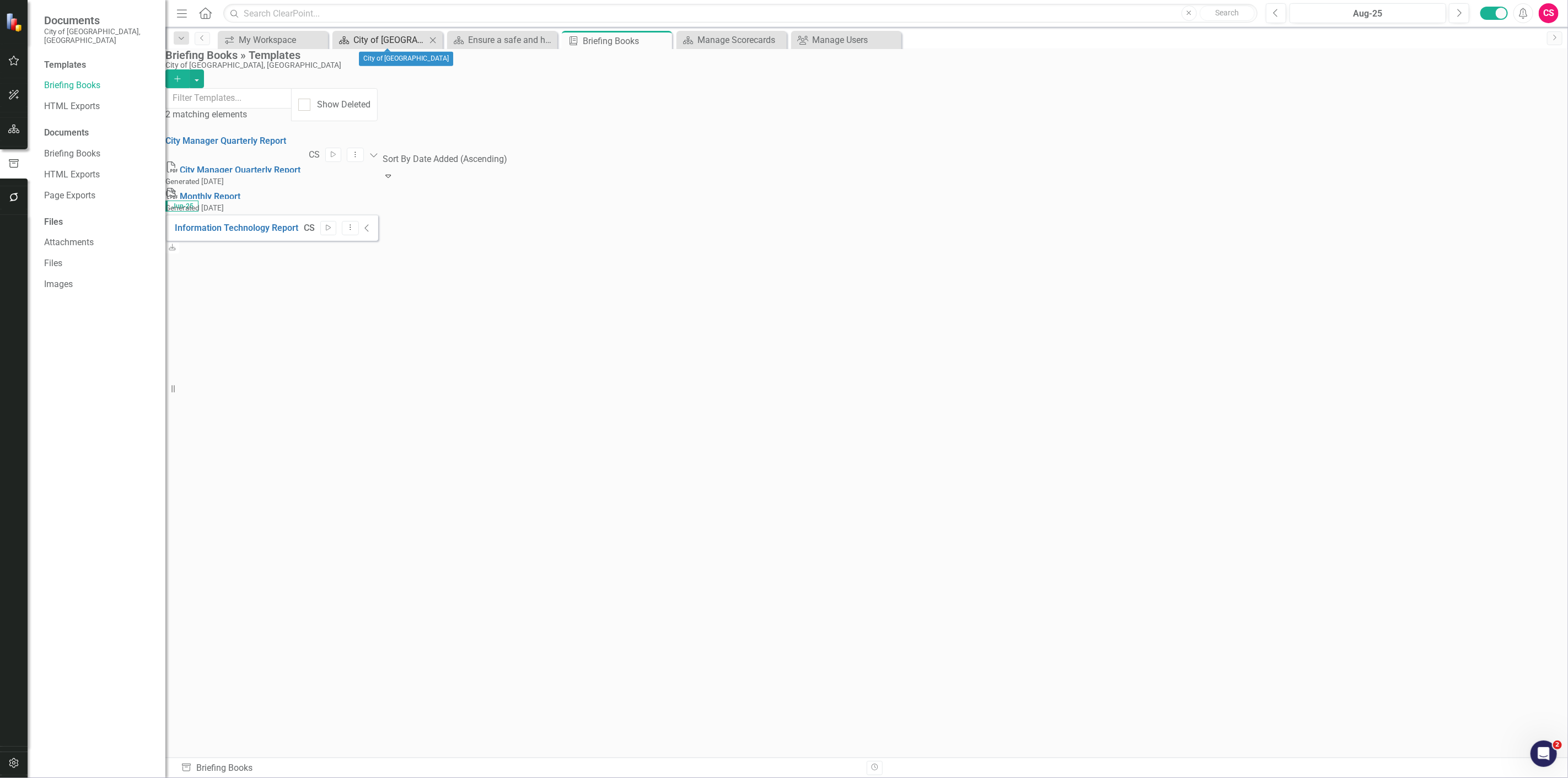
click at [353, 41] on div "City of [GEOGRAPHIC_DATA]" at bounding box center [390, 40] width 73 height 14
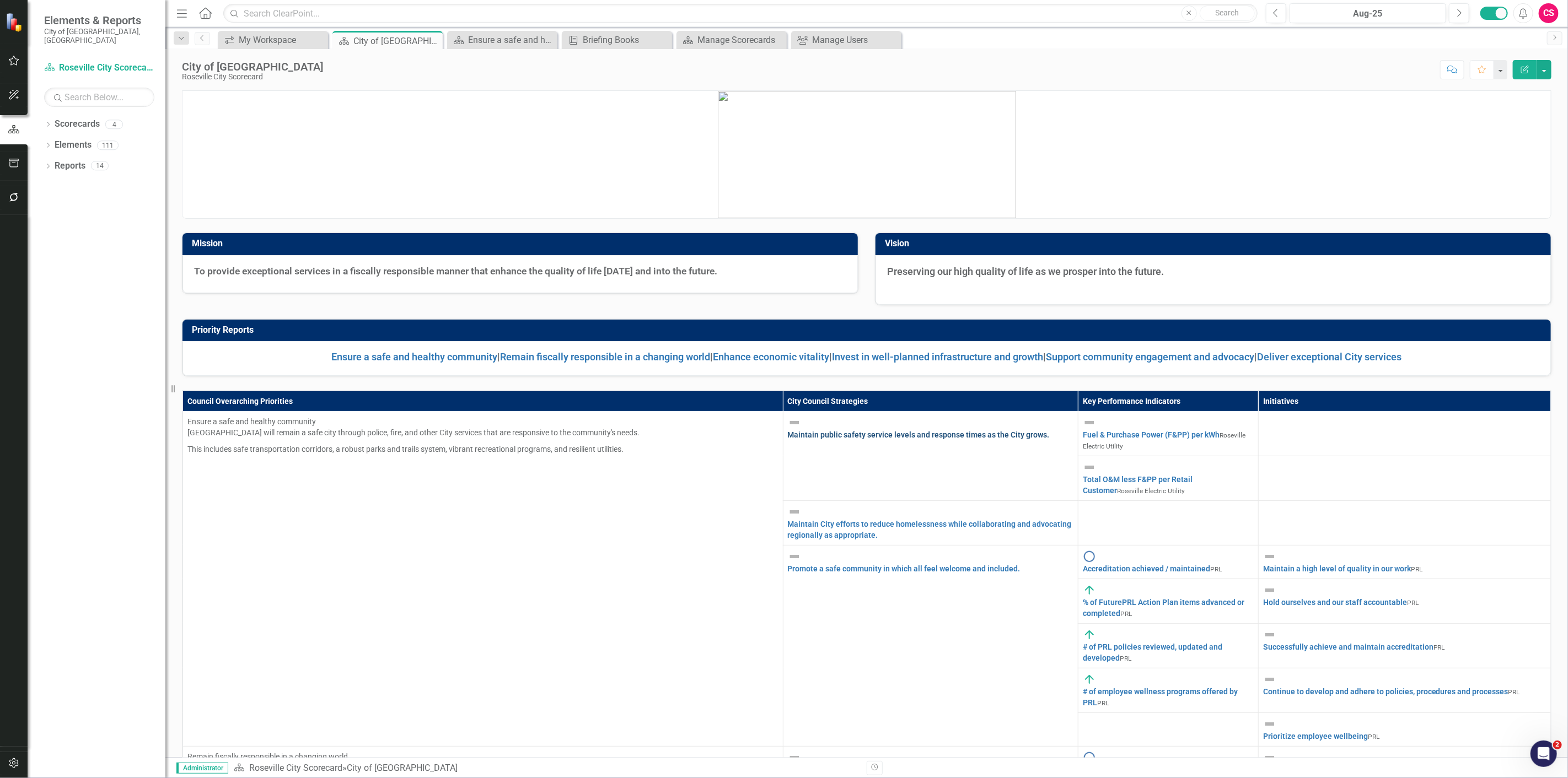
click at [788, 430] on link "Maintain public safety service levels and response times as the City grows." at bounding box center [918, 434] width 262 height 9
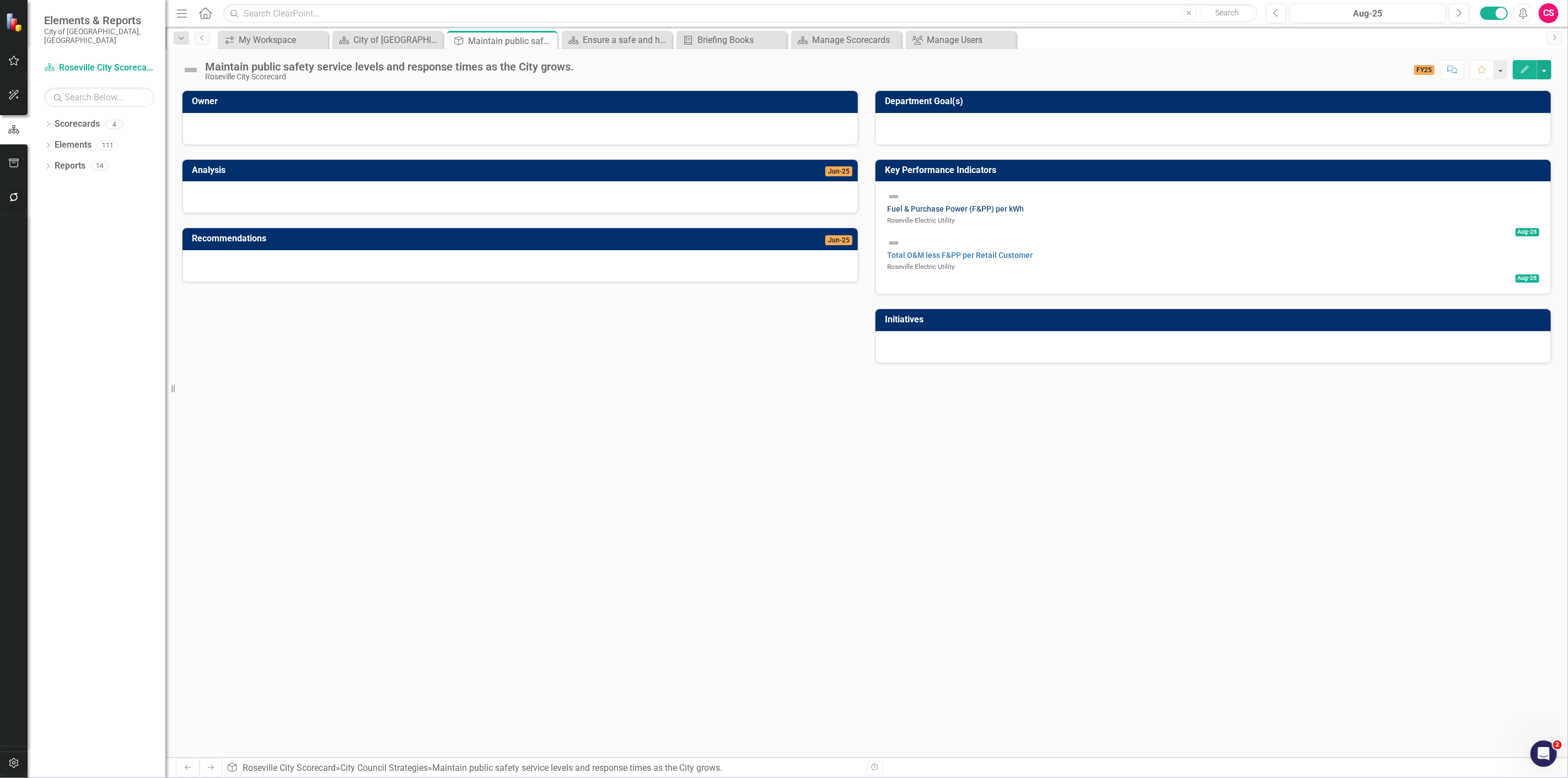
click at [959, 205] on link "Fuel & Purchase Power (F&PP) per kWh" at bounding box center [955, 209] width 136 height 9
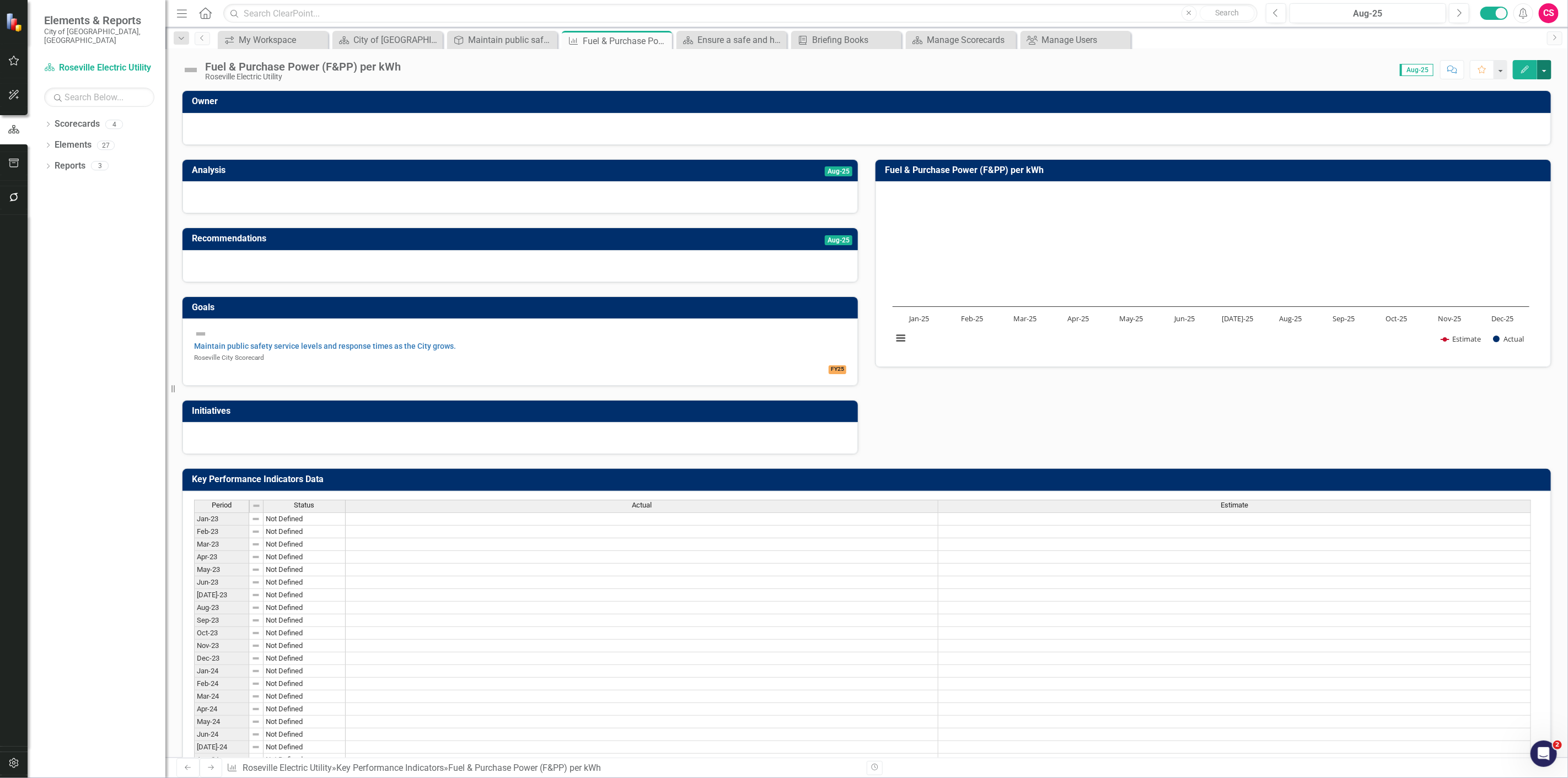
click at [1542, 72] on button "button" at bounding box center [1544, 70] width 15 height 19
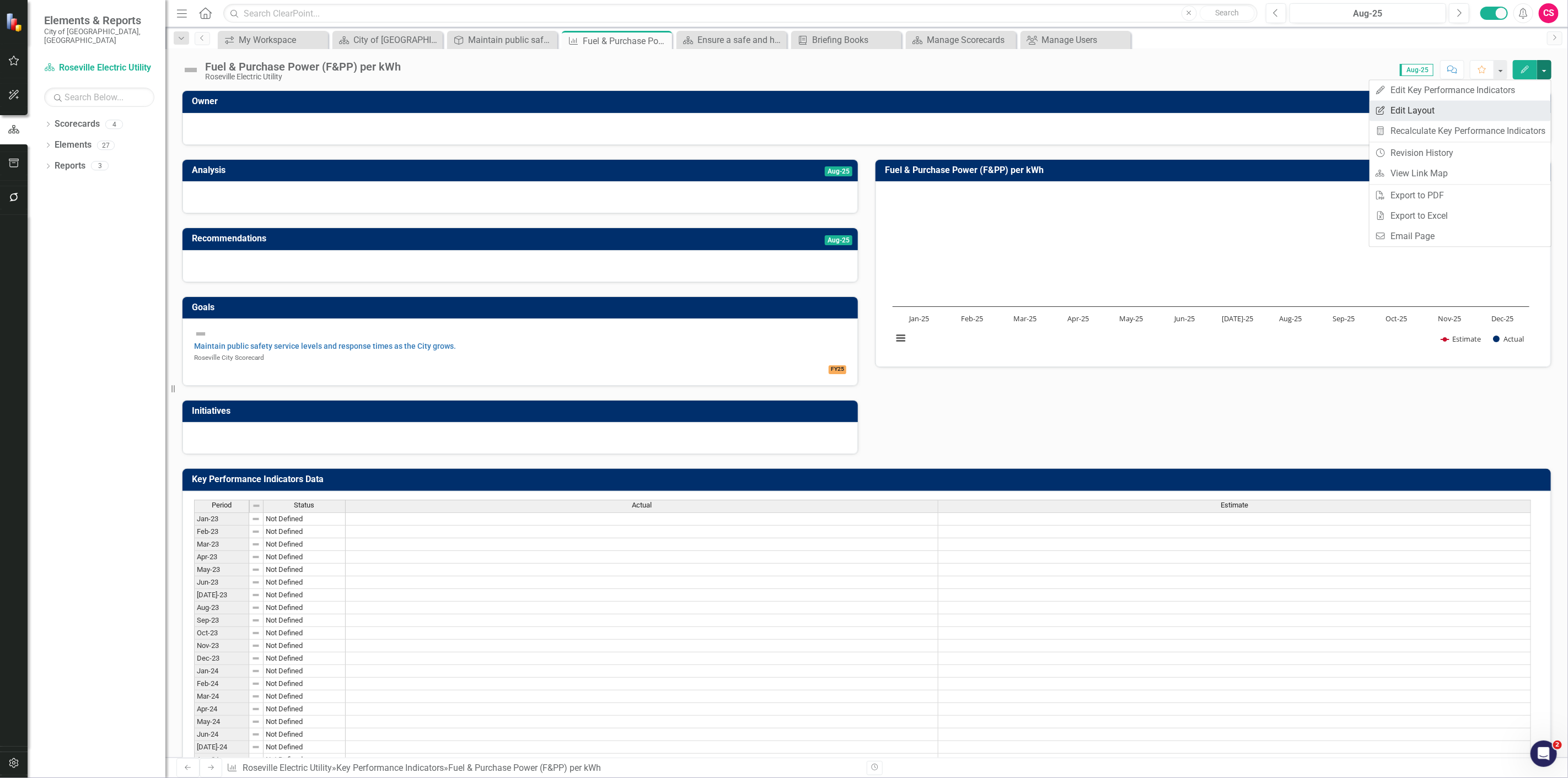
click at [1495, 113] on link "Edit Report Edit Layout" at bounding box center [1460, 110] width 182 height 21
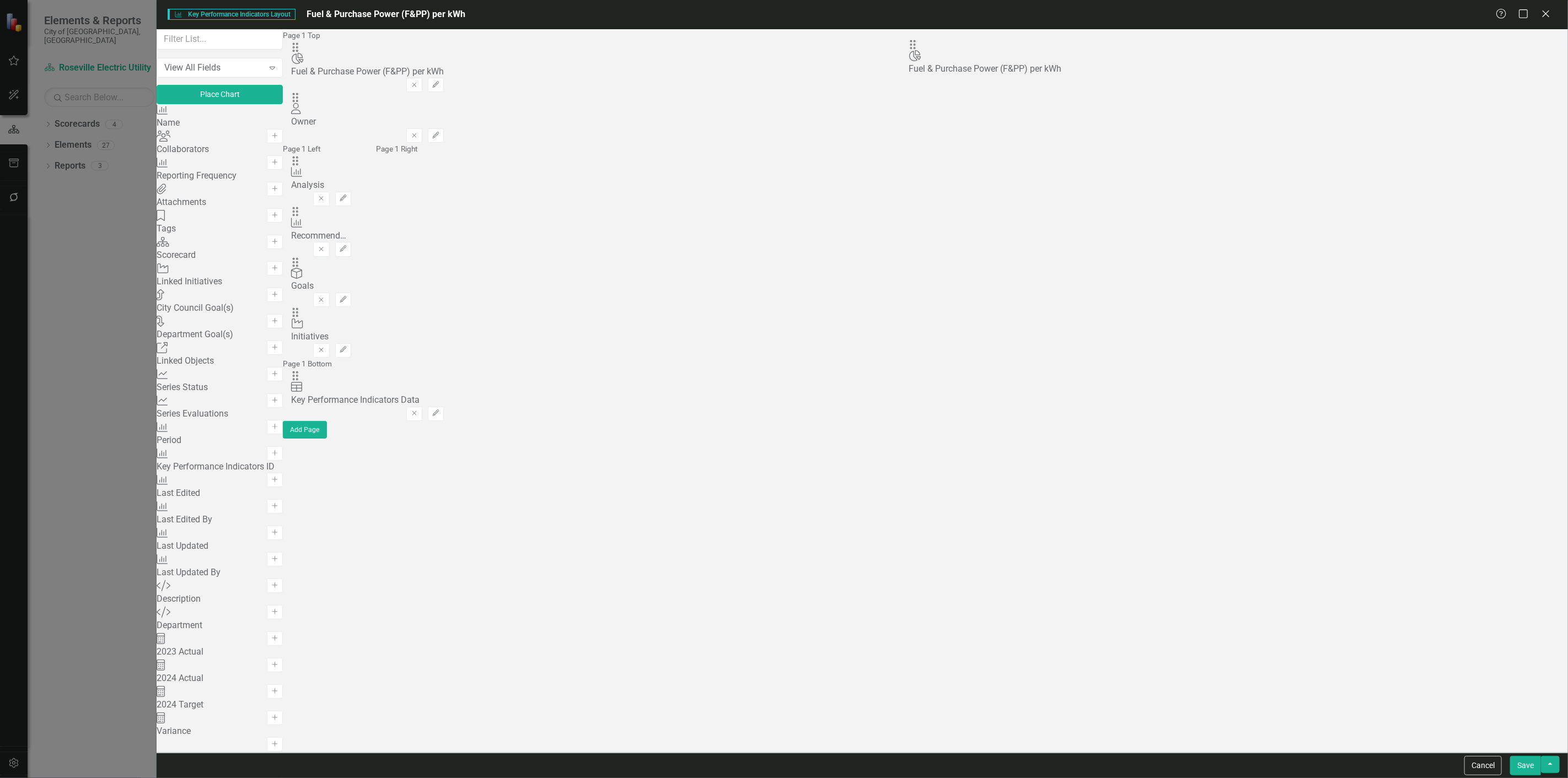
drag, startPoint x: 1068, startPoint y: 138, endPoint x: 906, endPoint y: 52, distance: 183.4
drag, startPoint x: 541, startPoint y: 113, endPoint x: 1085, endPoint y: 153, distance: 545.5
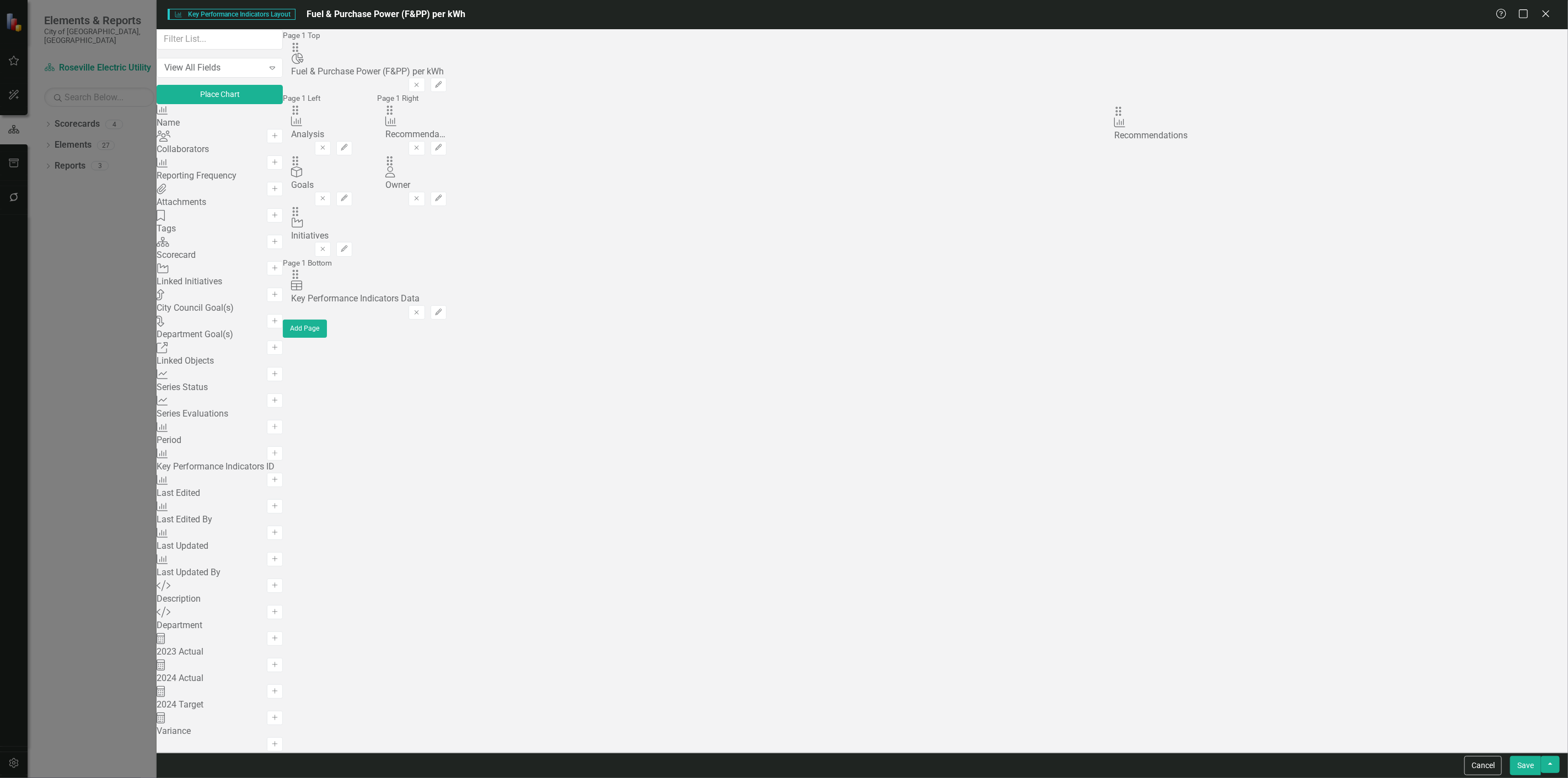
drag, startPoint x: 545, startPoint y: 177, endPoint x: 1125, endPoint y: 130, distance: 581.9
drag, startPoint x: 1071, startPoint y: 171, endPoint x: 627, endPoint y: 251, distance: 451.1
drag, startPoint x: 544, startPoint y: 242, endPoint x: 1171, endPoint y: 175, distance: 630.6
click at [446, 192] on button "Edit" at bounding box center [439, 199] width 16 height 15
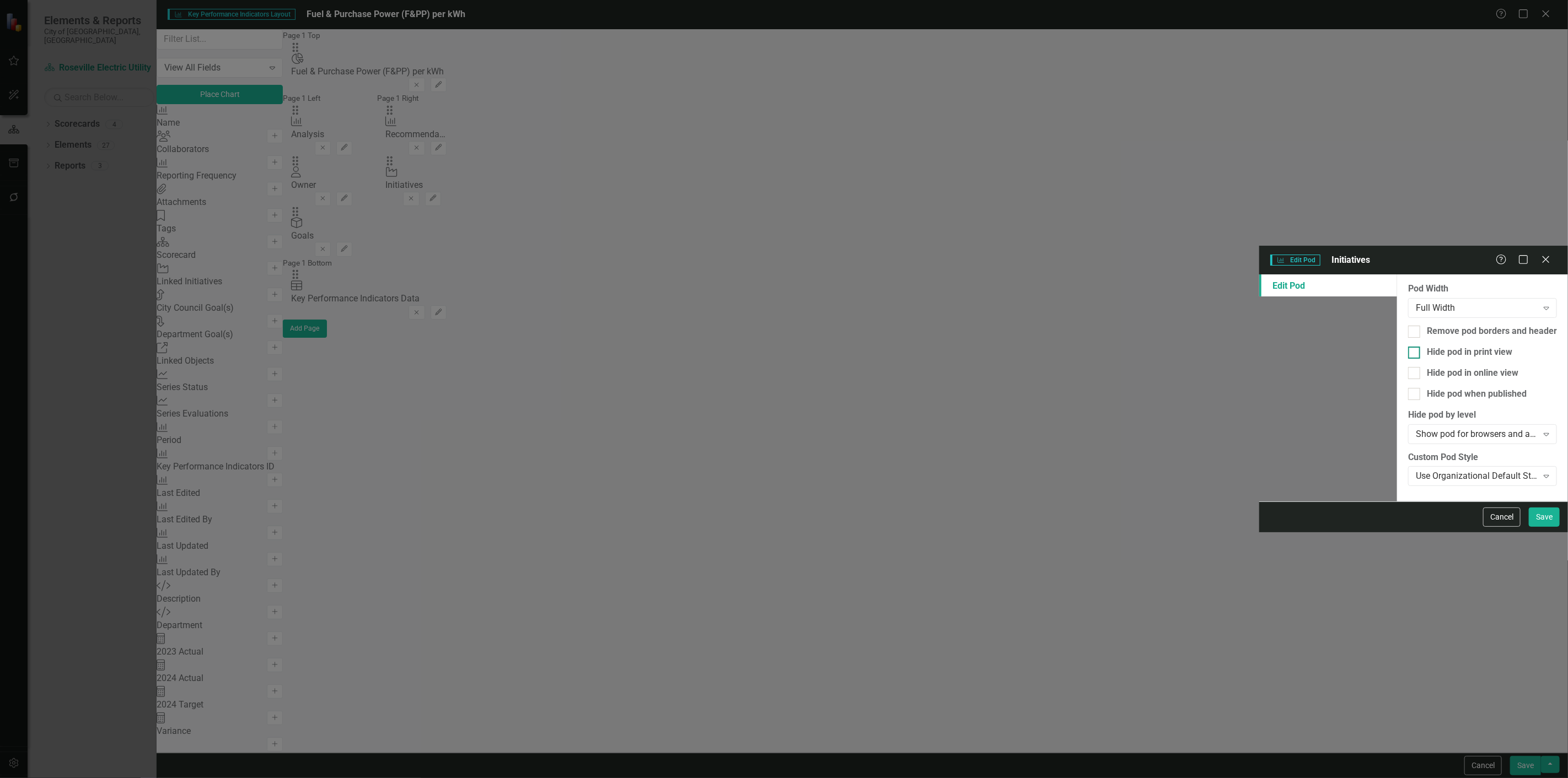
click at [1427, 346] on div "Hide pod in print view" at bounding box center [1469, 352] width 85 height 13
click at [1408, 346] on input "Hide pod in print view" at bounding box center [1411, 350] width 7 height 7
checkbox input "true"
click at [1427, 388] on div "Hide pod when published" at bounding box center [1477, 394] width 100 height 13
click at [1408, 388] on input "Hide pod when published" at bounding box center [1411, 391] width 7 height 7
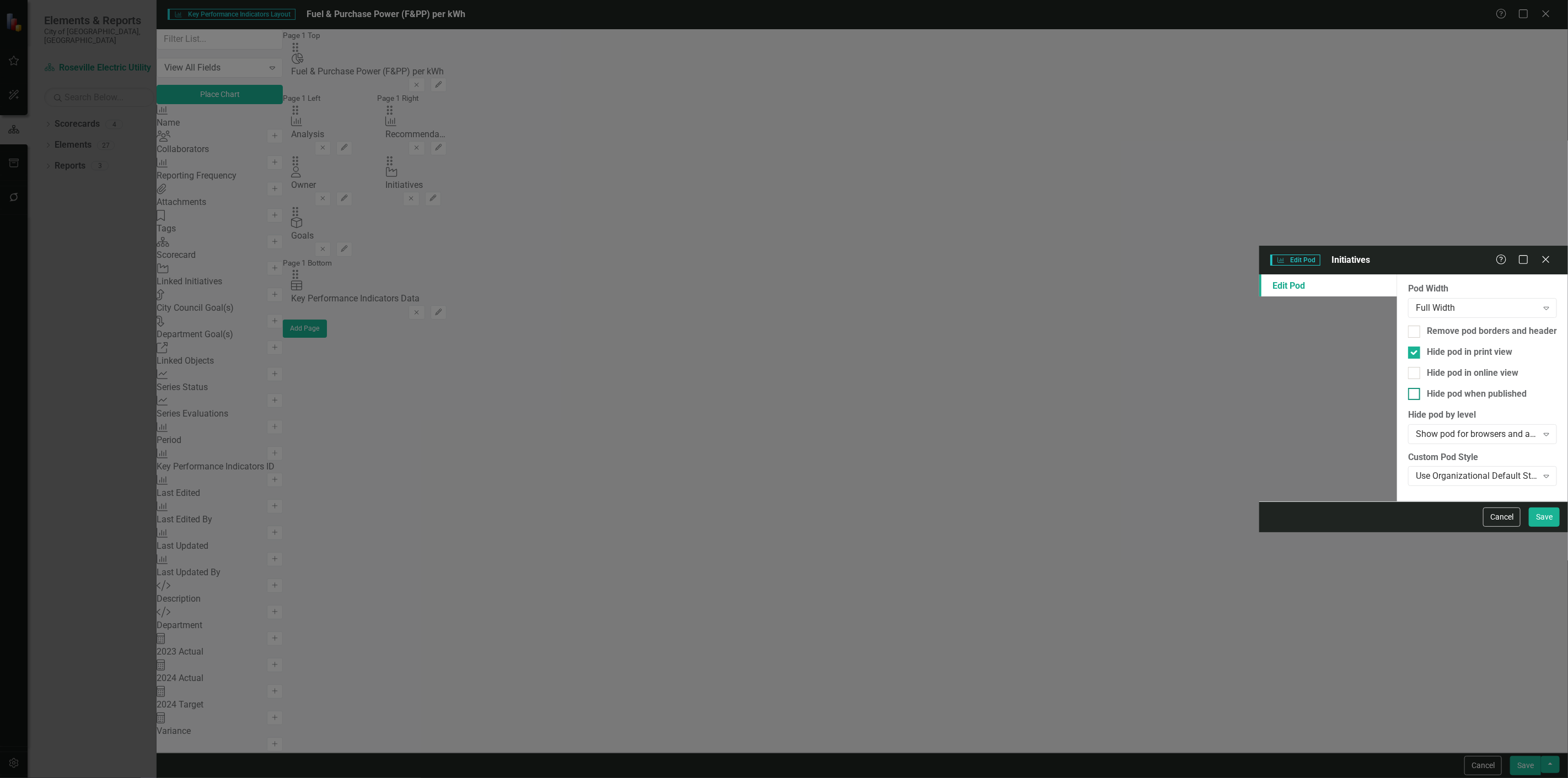
checkbox input "true"
click at [1538, 527] on button "Save" at bounding box center [1544, 516] width 31 height 19
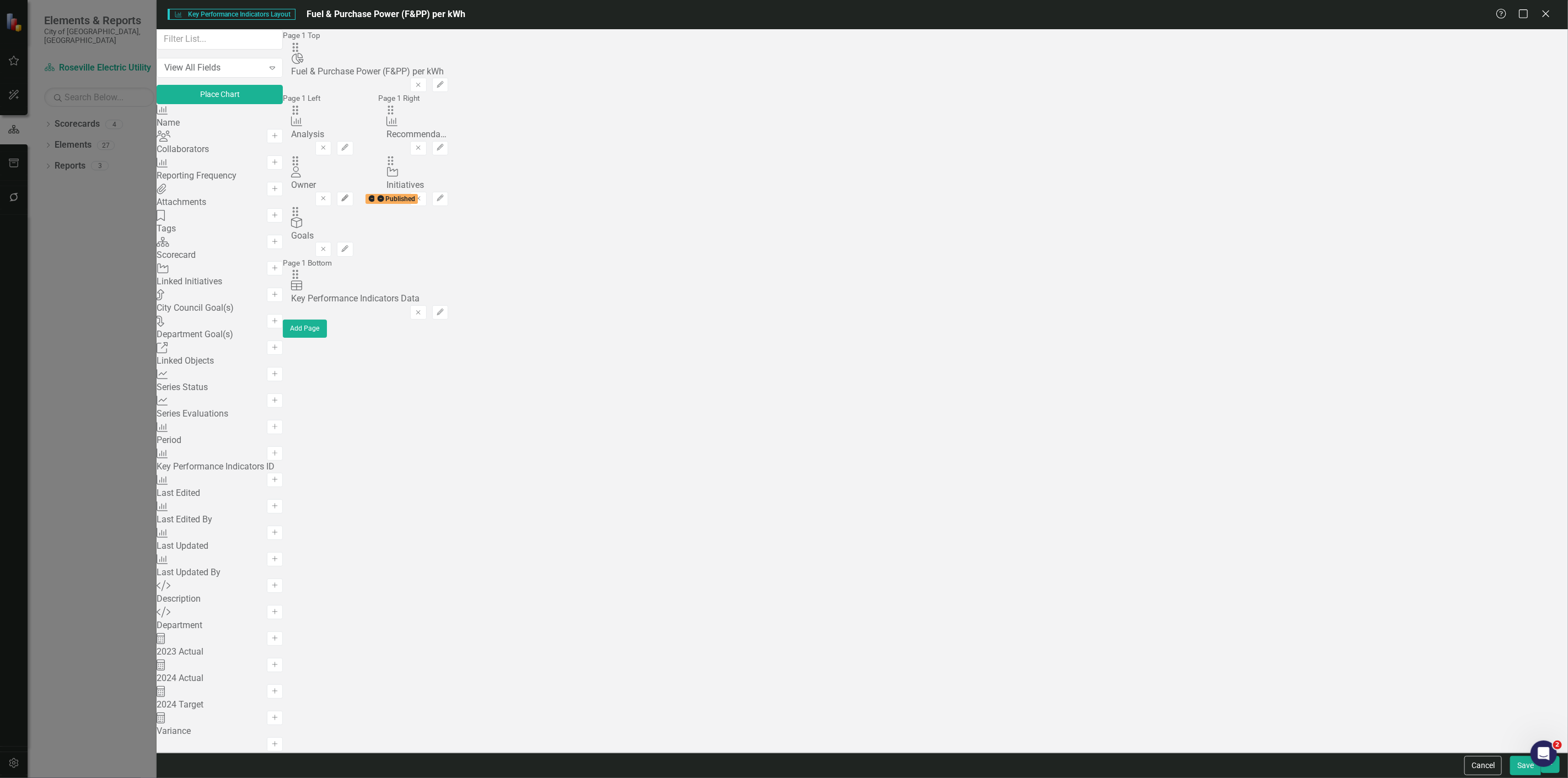
click at [353, 192] on button "Edit" at bounding box center [344, 199] width 16 height 15
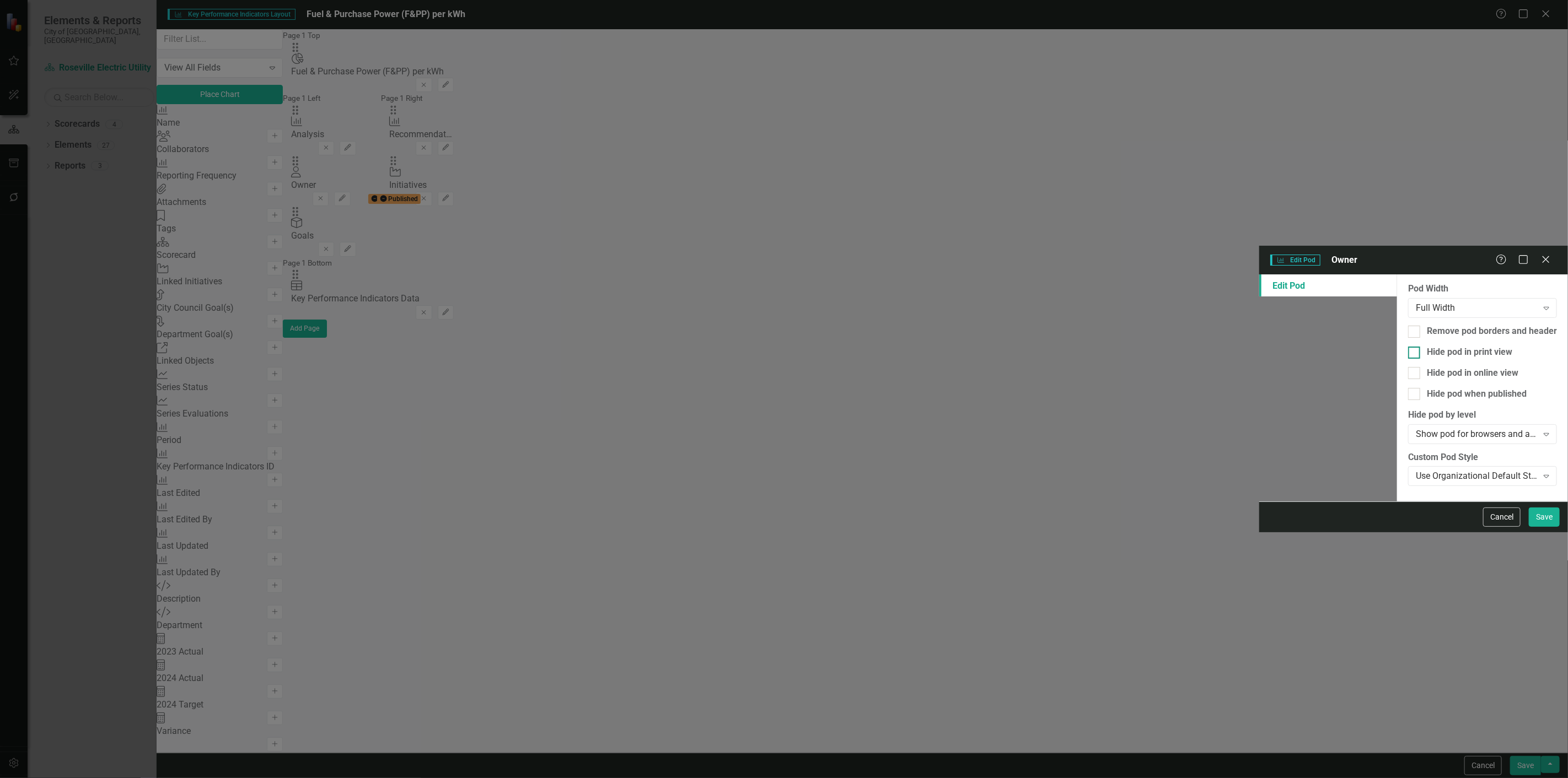
click at [1427, 346] on div "Hide pod in print view" at bounding box center [1469, 352] width 85 height 13
click at [1408, 346] on input "Hide pod in print view" at bounding box center [1411, 350] width 7 height 7
checkbox input "true"
click at [1427, 388] on div "Hide pod when published" at bounding box center [1477, 394] width 100 height 13
click at [1408, 388] on input "Hide pod when published" at bounding box center [1411, 391] width 7 height 7
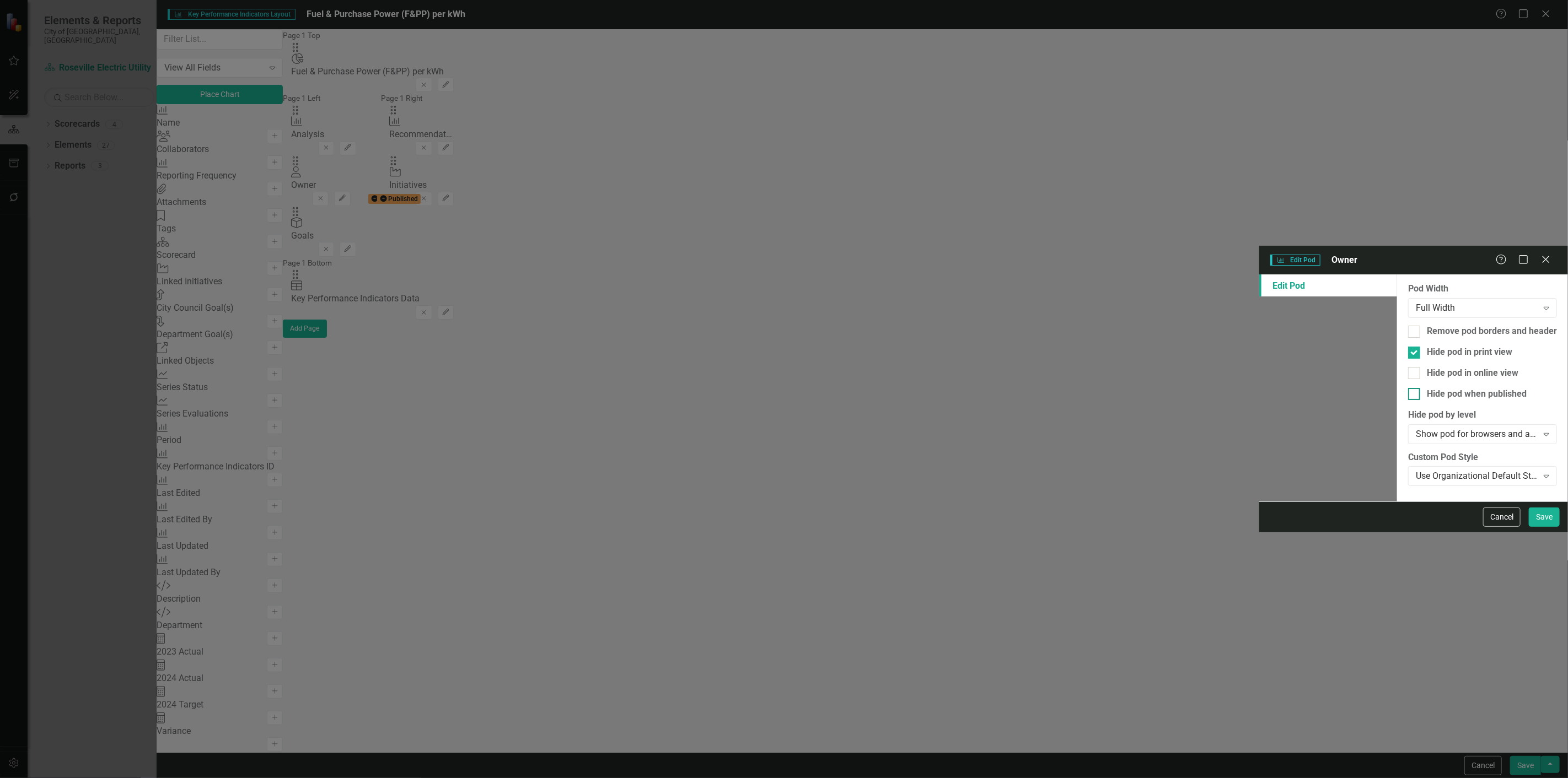
checkbox input "true"
click at [1551, 527] on button "Save" at bounding box center [1544, 516] width 31 height 19
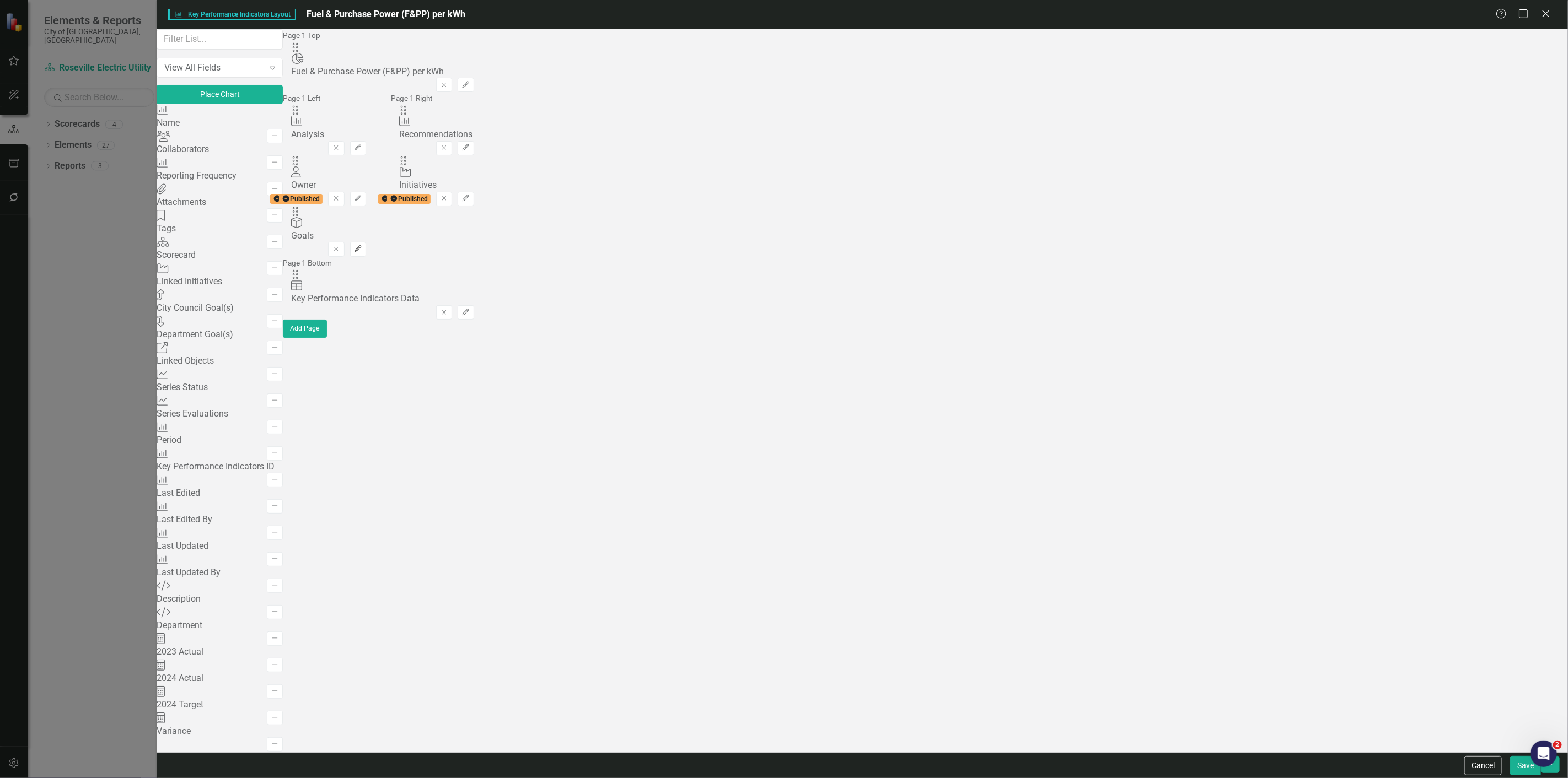
click at [362, 246] on icon "Edit" at bounding box center [358, 249] width 8 height 7
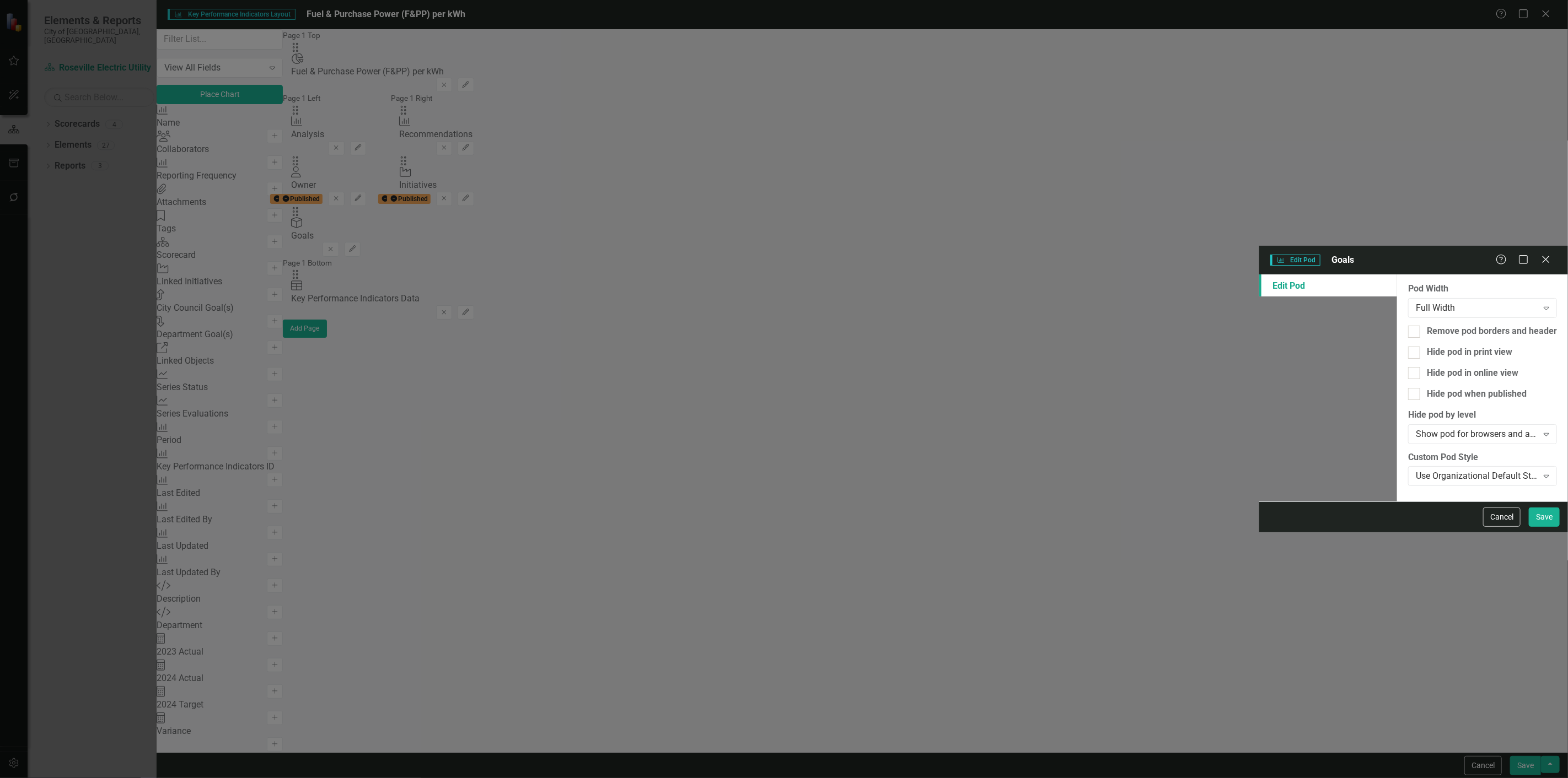
drag, startPoint x: 623, startPoint y: 101, endPoint x: 609, endPoint y: 150, distance: 51.0
click at [1427, 346] on div "Hide pod in print view" at bounding box center [1469, 352] width 85 height 13
click at [1408, 346] on input "Hide pod in print view" at bounding box center [1411, 350] width 7 height 7
checkbox input "true"
drag, startPoint x: 601, startPoint y: 142, endPoint x: 672, endPoint y: 177, distance: 79.2
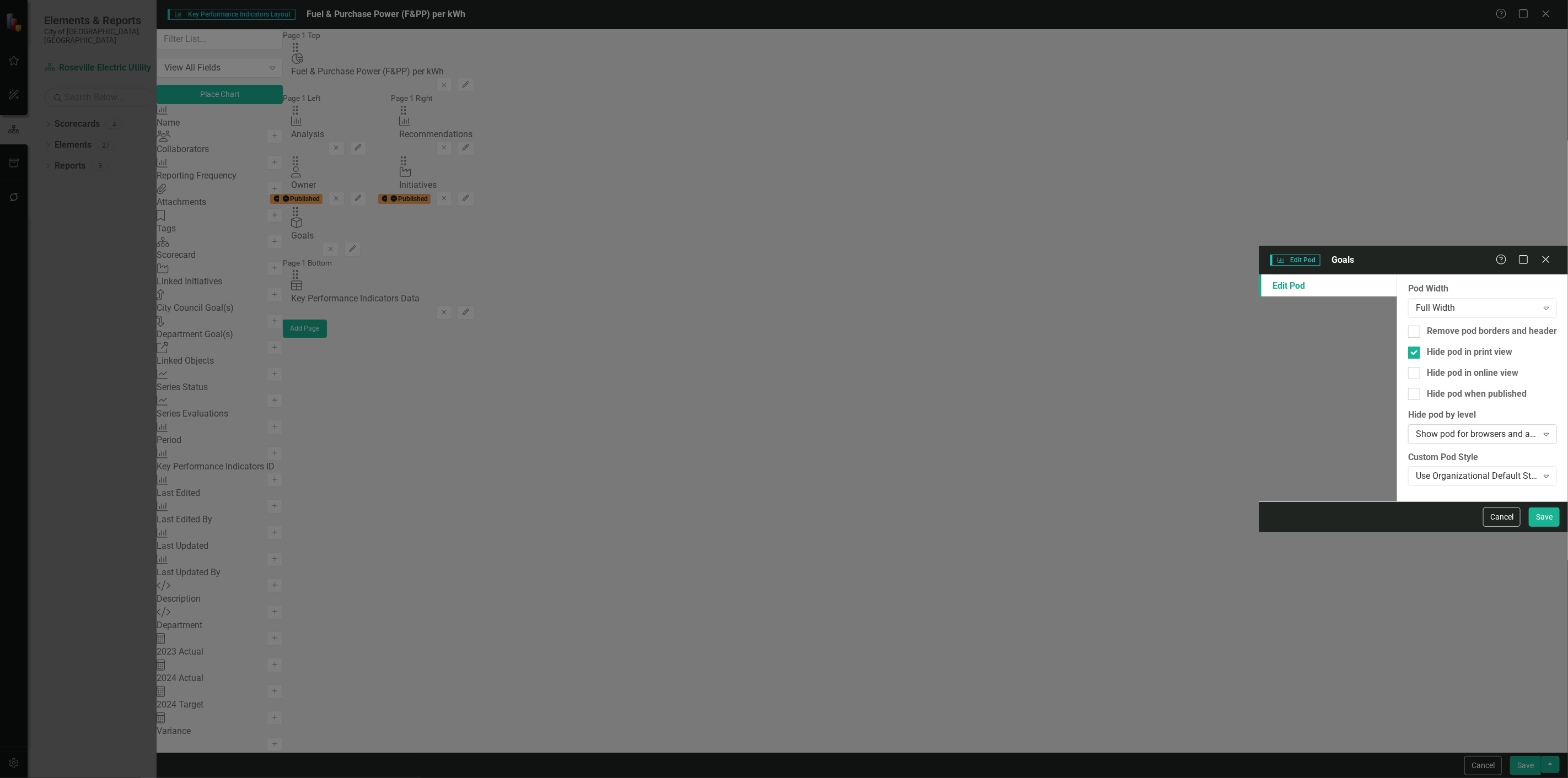
click at [1427, 388] on div "Hide pod when published" at bounding box center [1477, 394] width 100 height 13
click at [1408, 388] on input "Hide pod when published" at bounding box center [1411, 391] width 7 height 7
checkbox input "true"
click at [1527, 527] on div "Cancel Save" at bounding box center [1520, 516] width 79 height 19
click at [1549, 527] on button "Save" at bounding box center [1544, 516] width 31 height 19
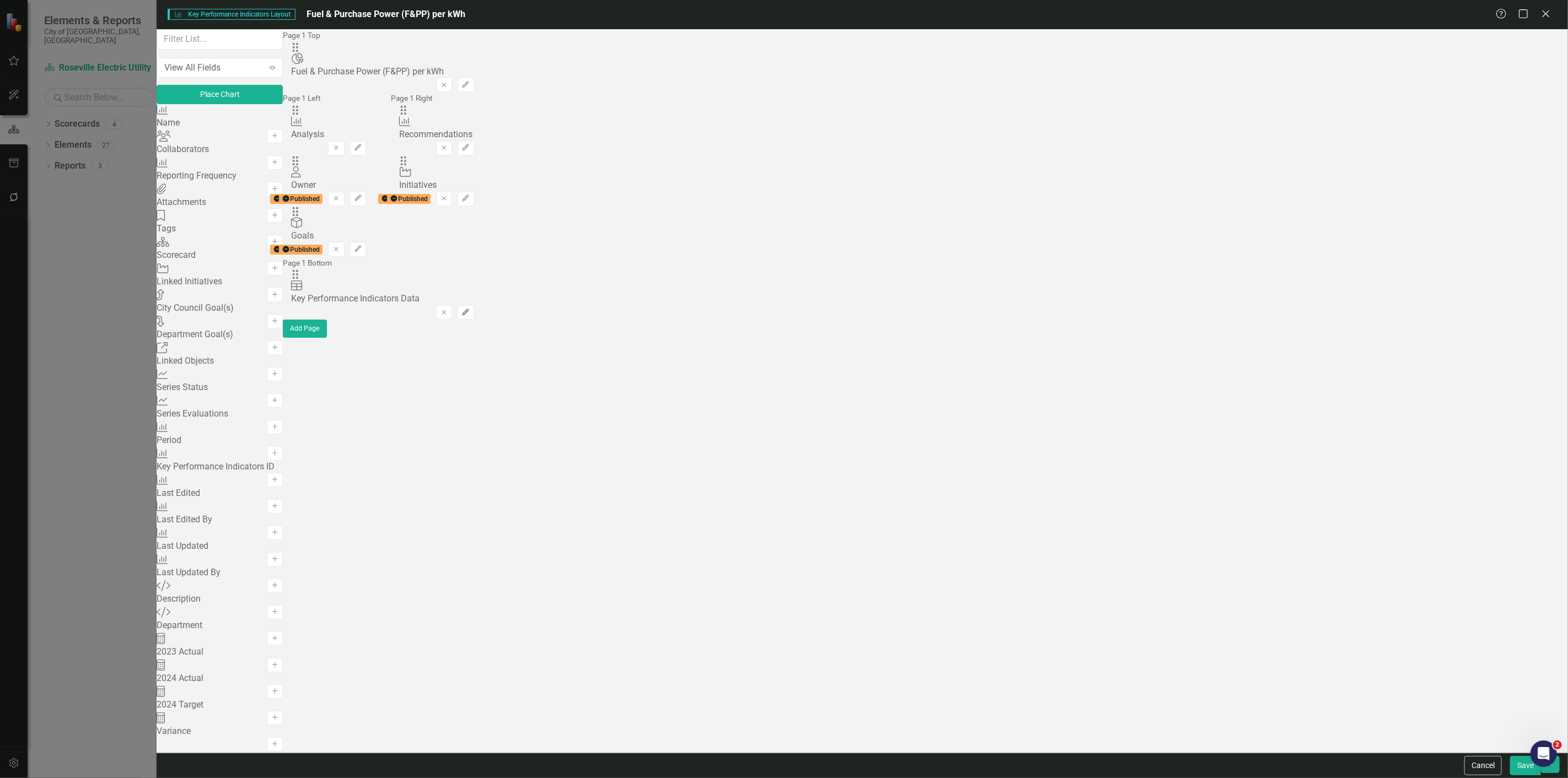
click at [470, 309] on icon "Edit" at bounding box center [466, 313] width 8 height 7
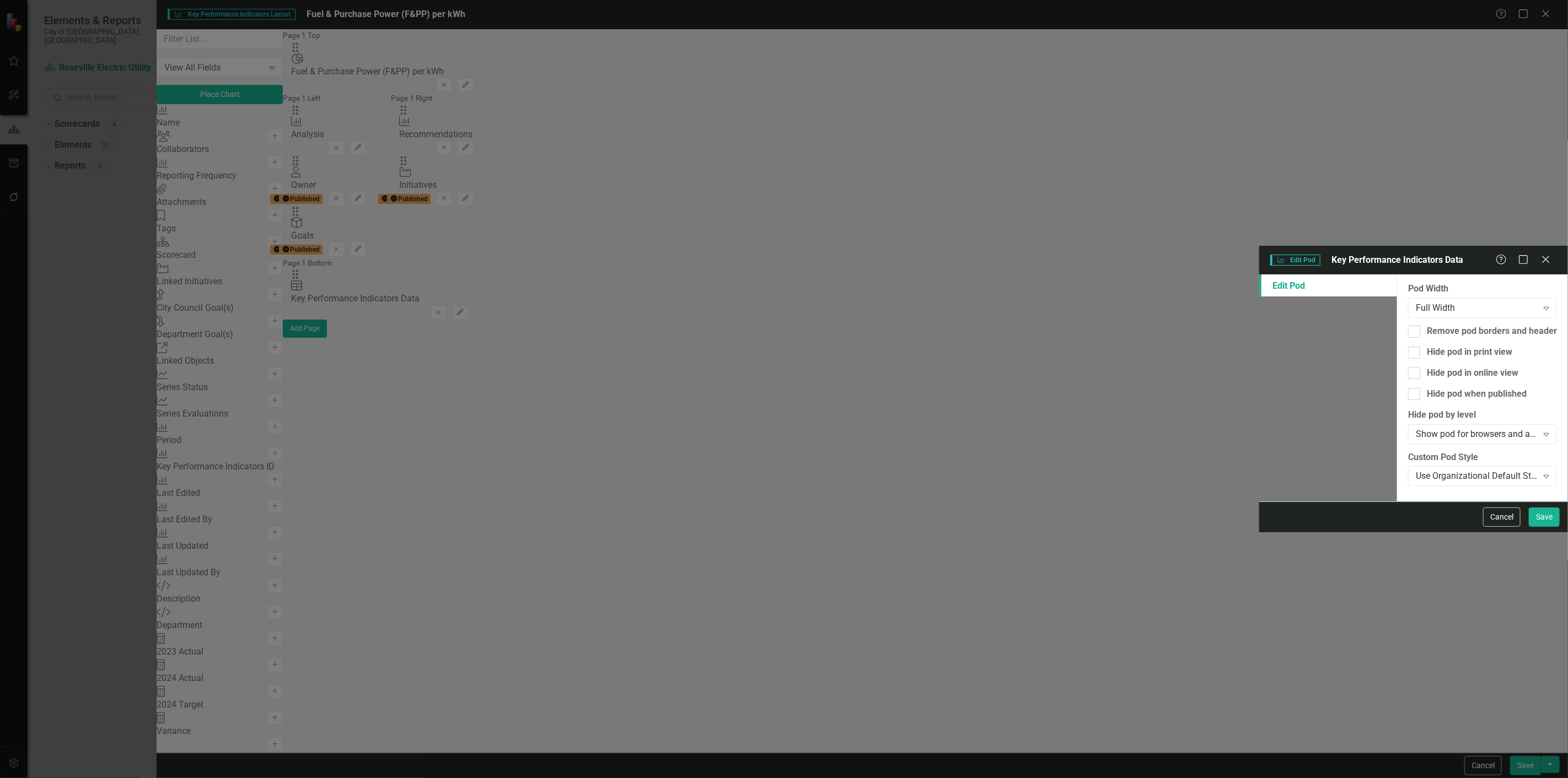
drag, startPoint x: 598, startPoint y: 101, endPoint x: 604, endPoint y: 113, distance: 13.4
click at [1427, 346] on div "Hide pod in print view" at bounding box center [1469, 352] width 85 height 13
click at [1408, 346] on input "Hide pod in print view" at bounding box center [1411, 350] width 7 height 7
checkbox input "true"
click at [1427, 388] on div "Hide pod when published" at bounding box center [1477, 394] width 100 height 13
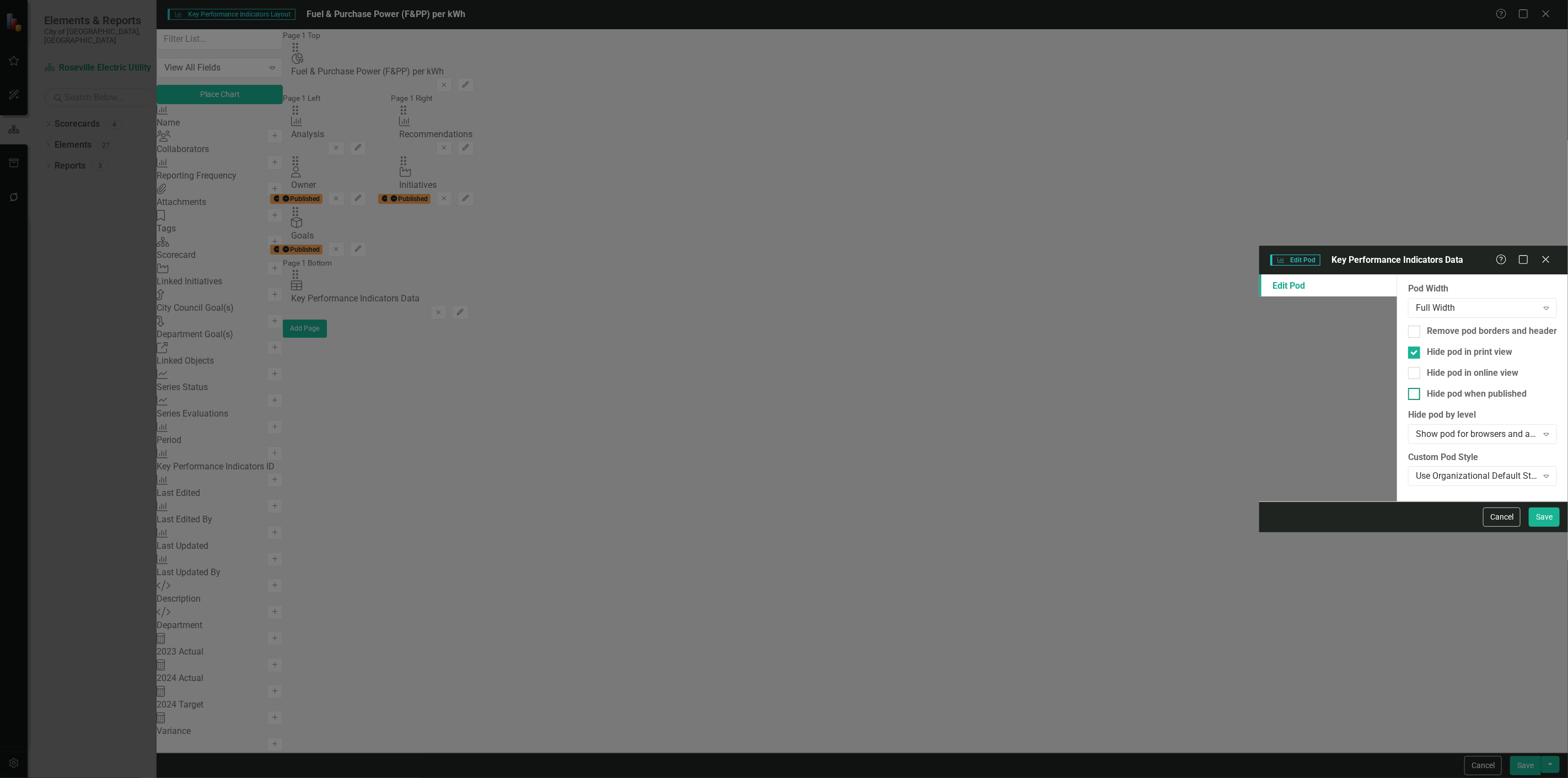
click at [1408, 388] on input "Hide pod when published" at bounding box center [1411, 391] width 7 height 7
checkbox input "true"
click at [1530, 527] on button "Save" at bounding box center [1544, 516] width 31 height 19
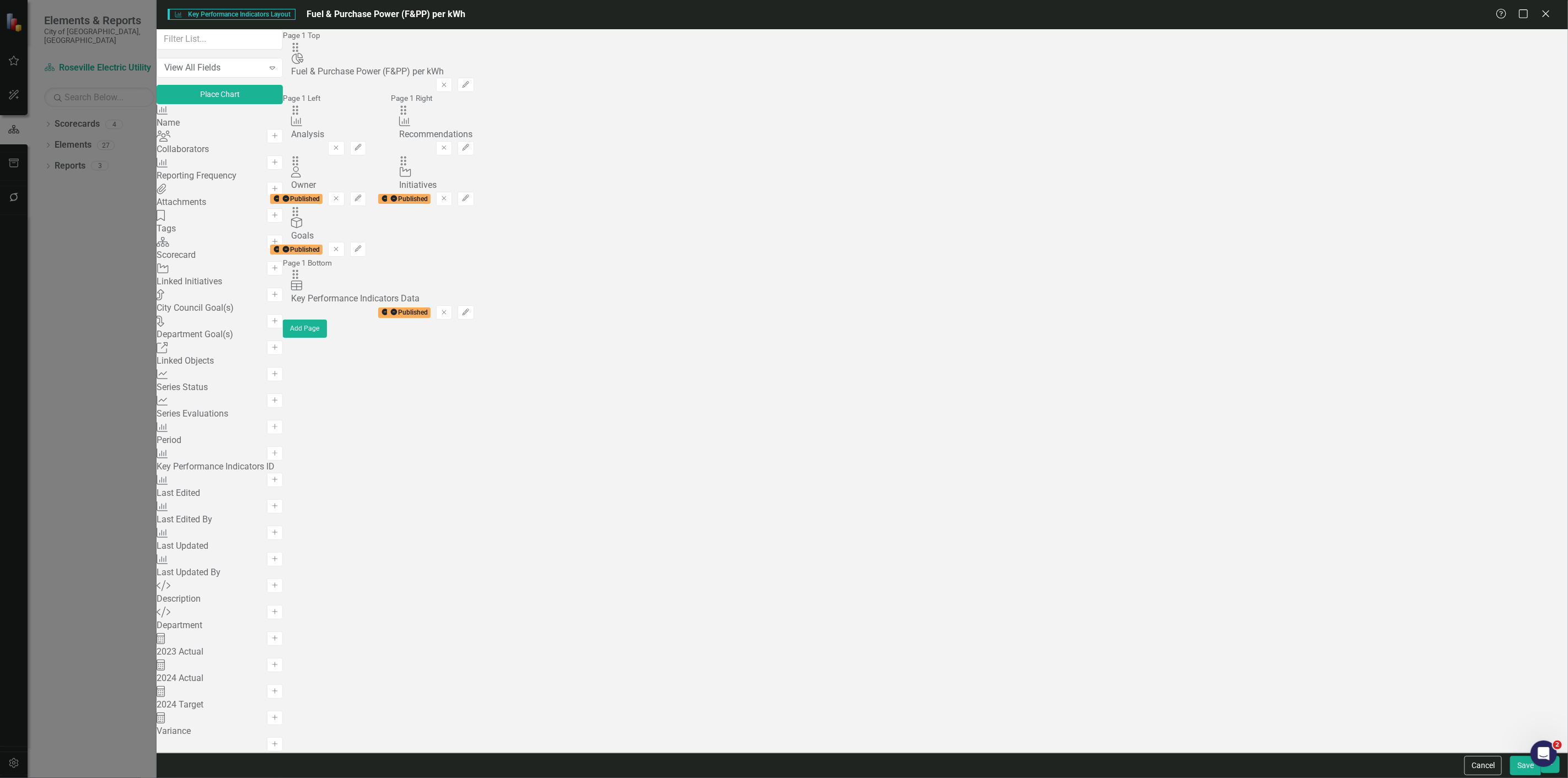
click at [1560, 772] on div "Cancel Save" at bounding box center [862, 765] width 1411 height 25
click at [1556, 772] on button "button" at bounding box center [1550, 765] width 19 height 17
click at [1408, 746] on link "Update all Key Performance Indicators in this account" at bounding box center [1449, 745] width 219 height 21
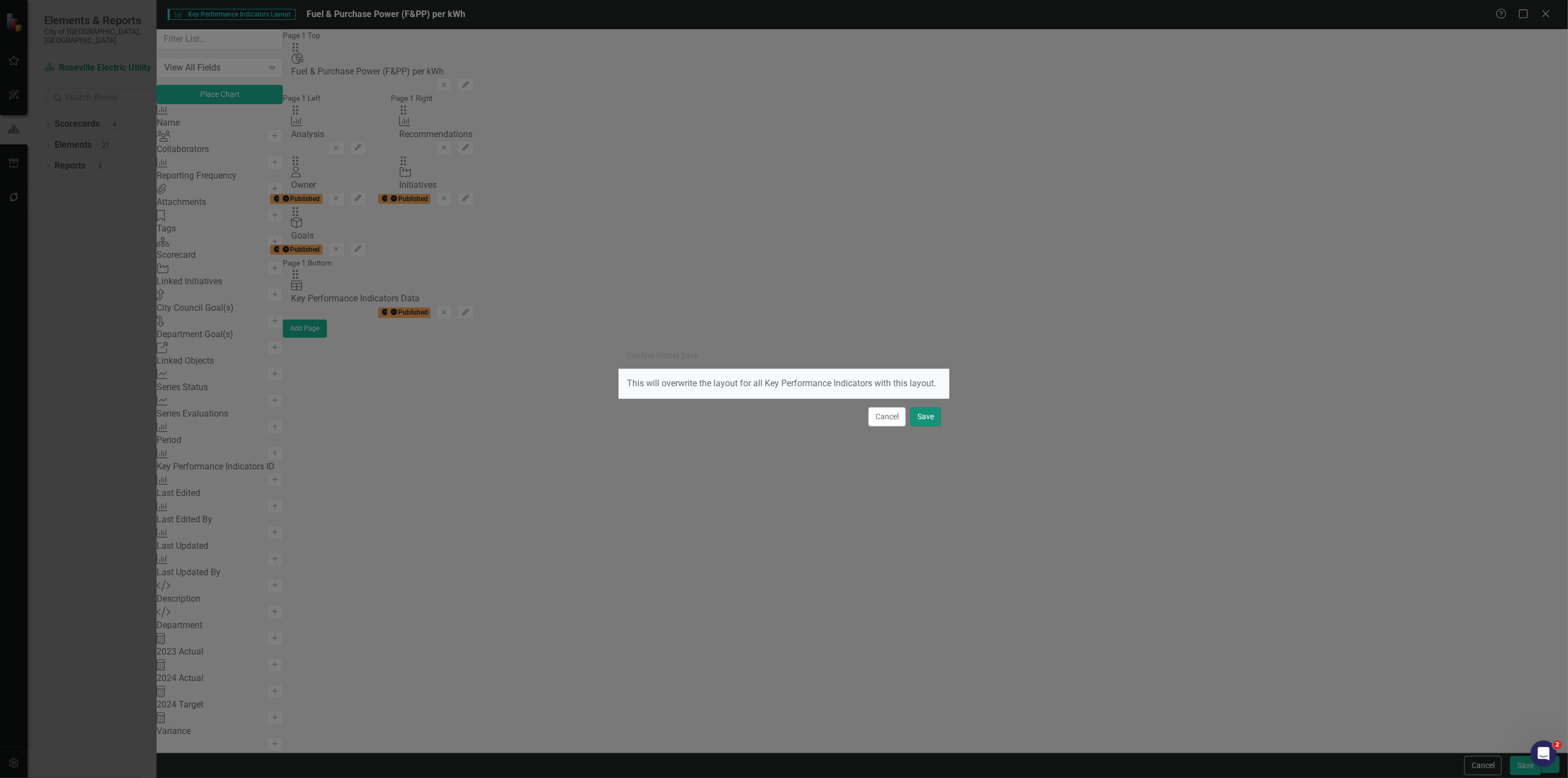
click at [927, 410] on button "Save" at bounding box center [925, 416] width 31 height 19
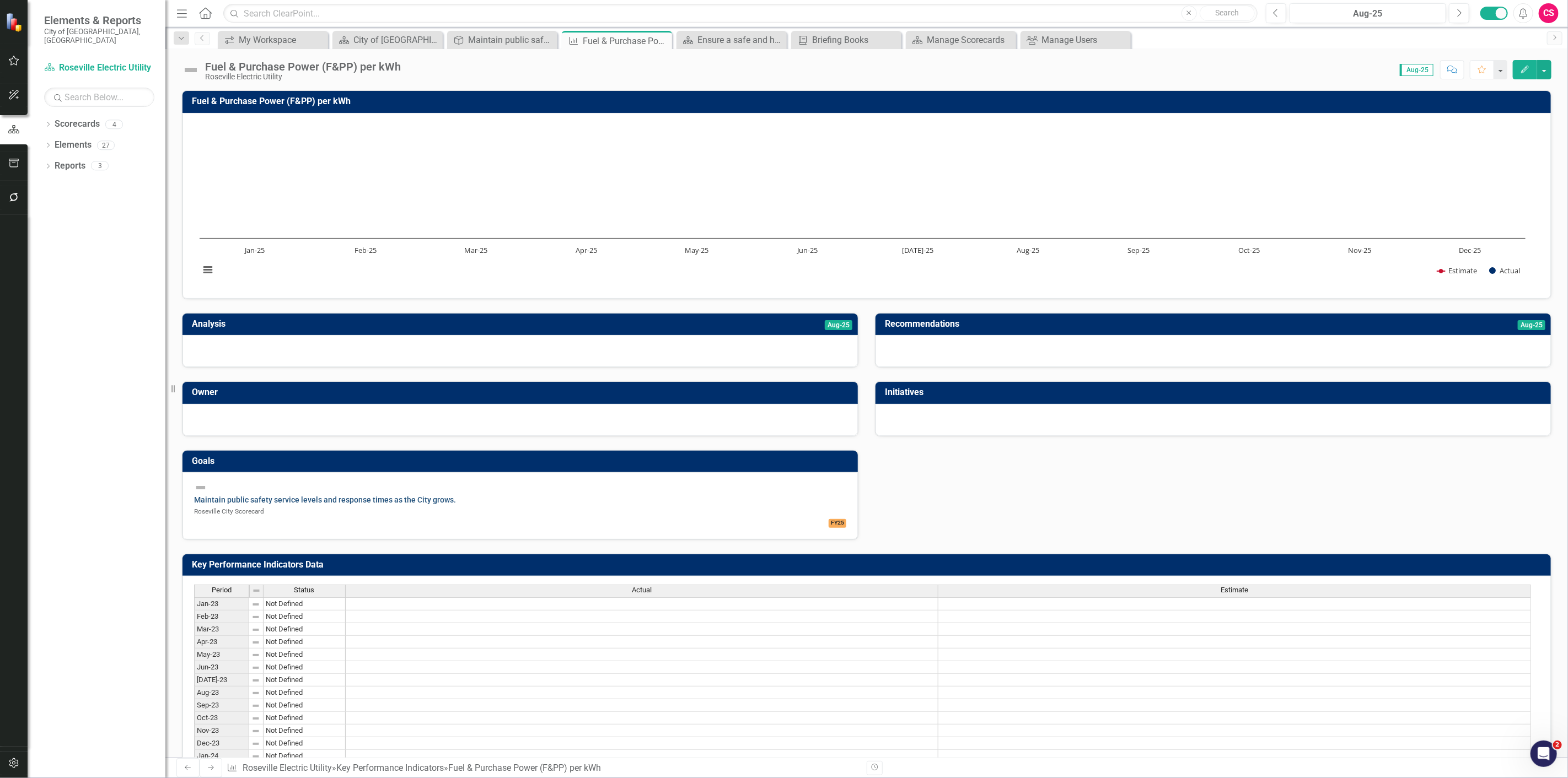
click at [287, 495] on link "Maintain public safety service levels and response times as the City grows." at bounding box center [325, 499] width 262 height 9
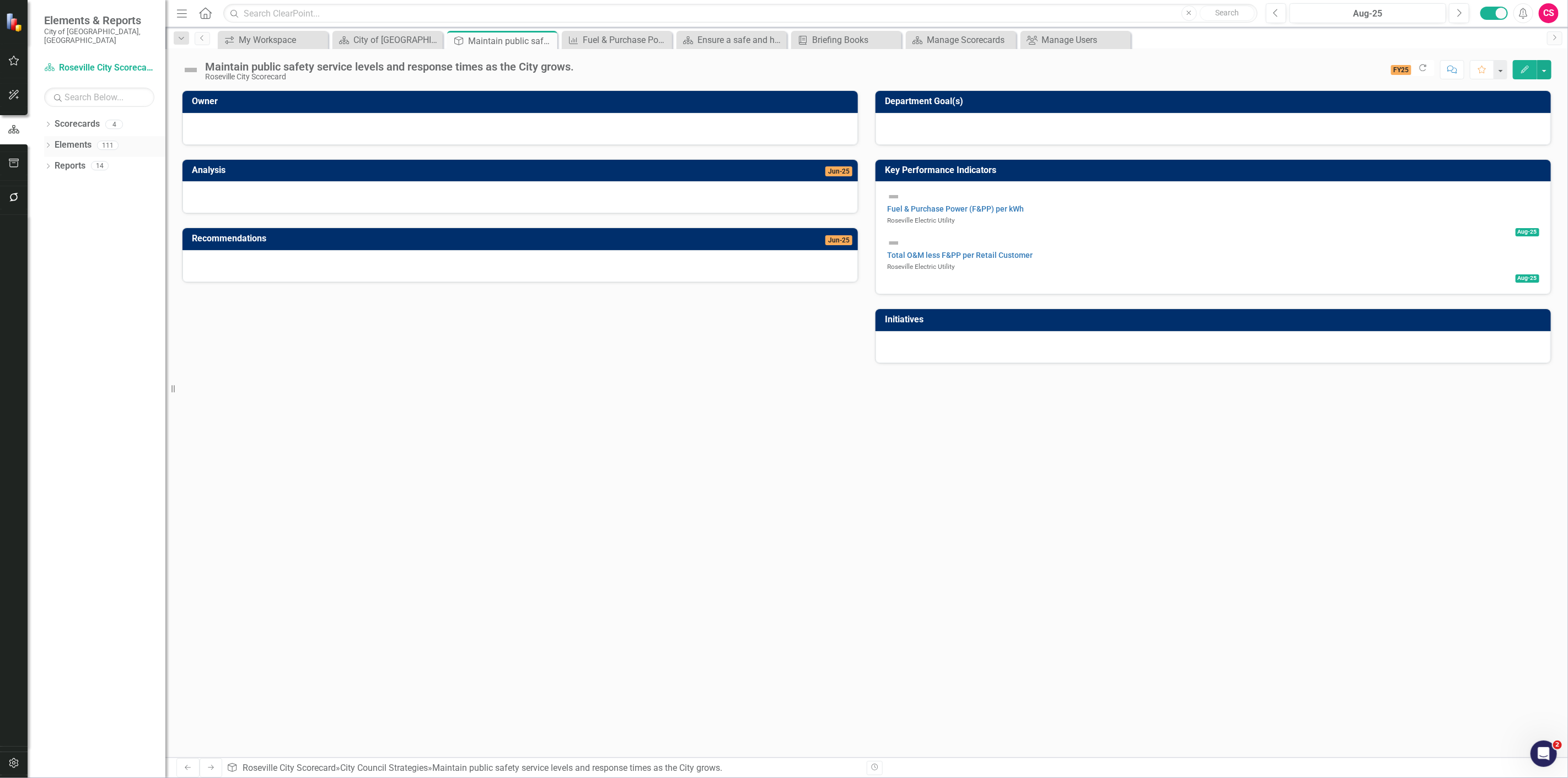
click at [48, 143] on icon "Dropdown" at bounding box center [48, 146] width 8 height 6
click at [41, 205] on icon "Dropdown" at bounding box center [37, 208] width 8 height 6
click at [106, 221] on div "Standardize expected deliverables for project support and delivery" at bounding box center [116, 226] width 97 height 10
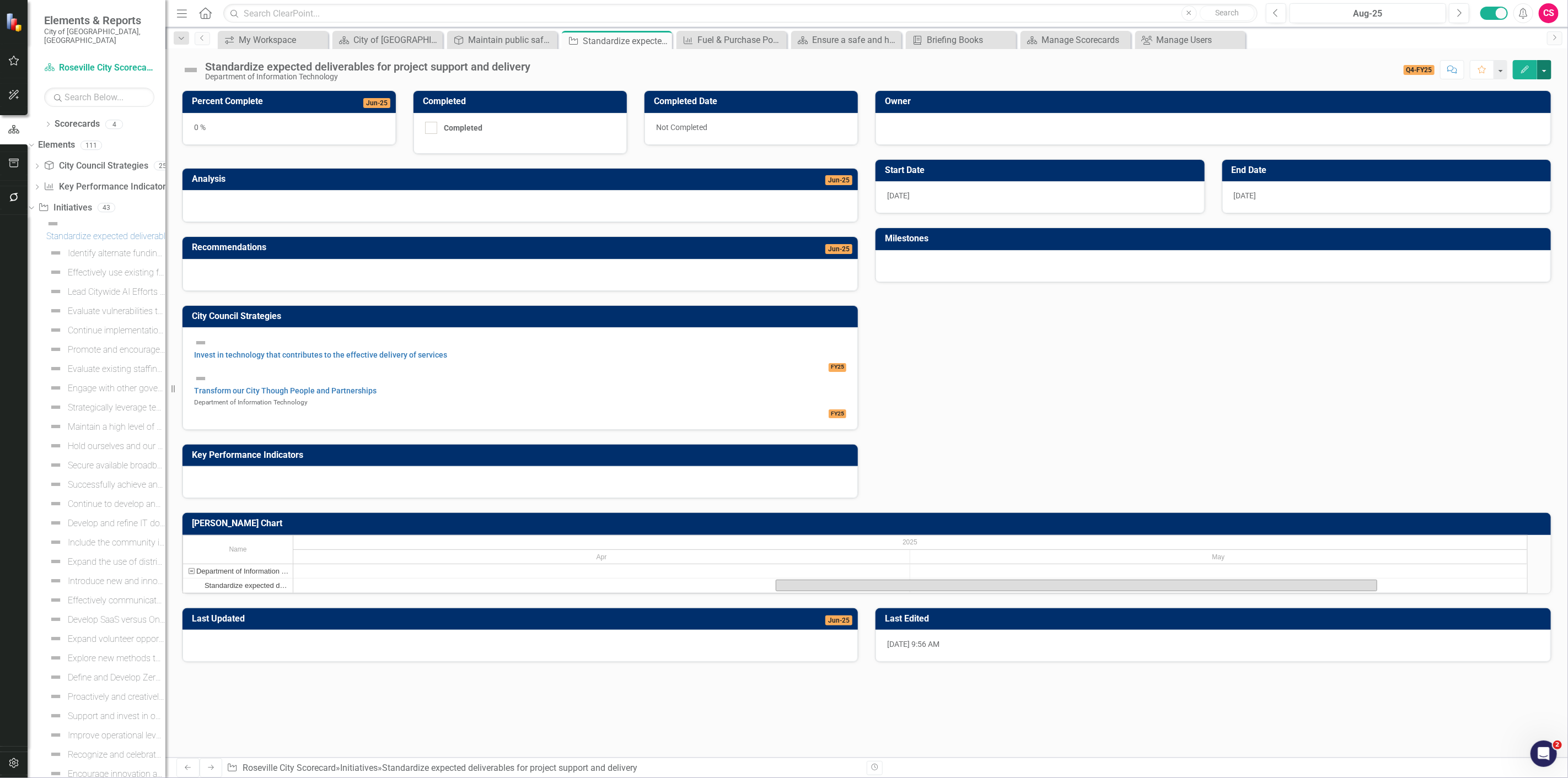
drag, startPoint x: 1549, startPoint y: 73, endPoint x: 1543, endPoint y: 79, distance: 8.5
click at [1548, 73] on button "button" at bounding box center [1544, 70] width 15 height 19
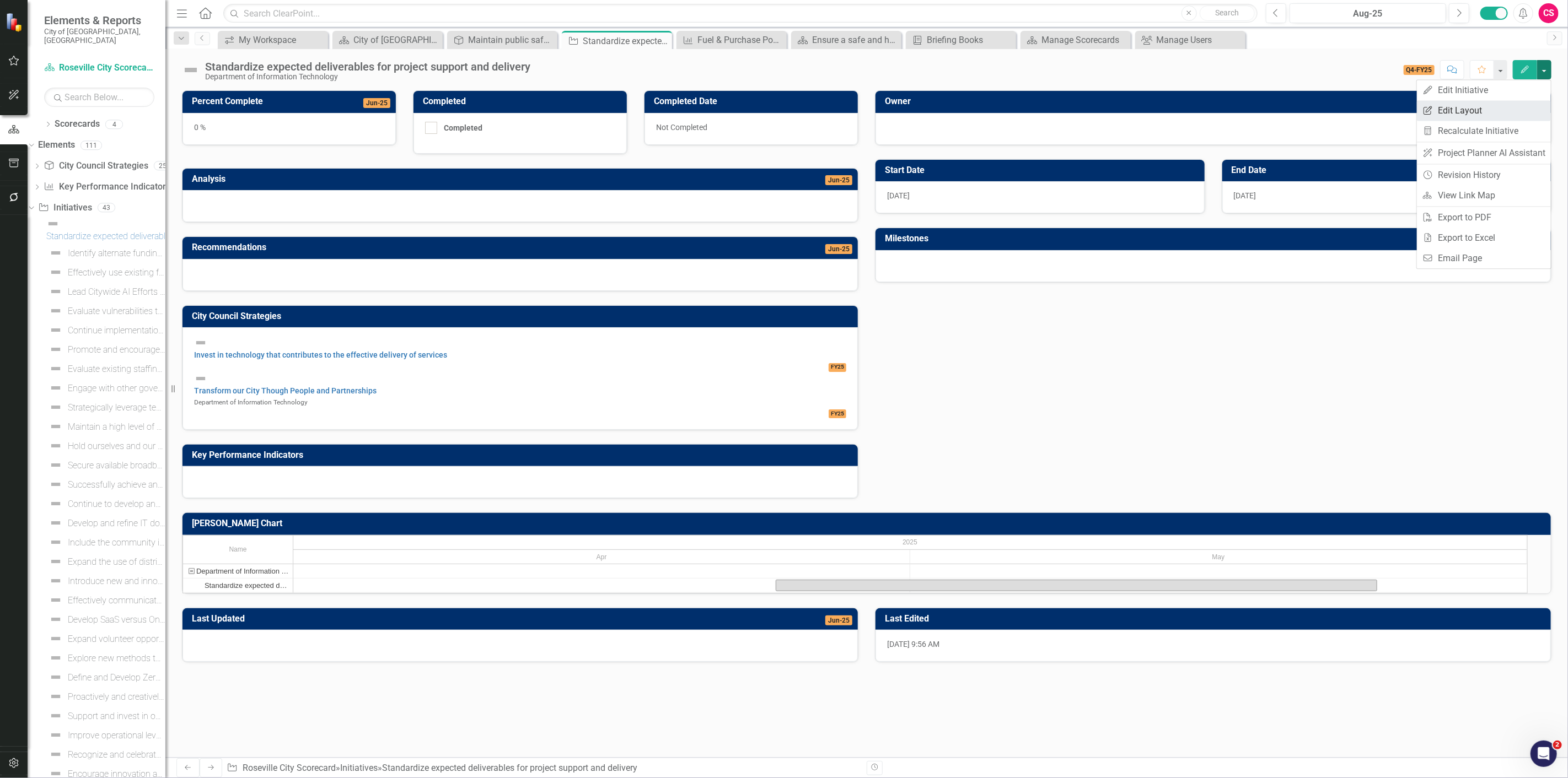
click at [1518, 103] on link "Edit Report Edit Layout" at bounding box center [1484, 110] width 134 height 21
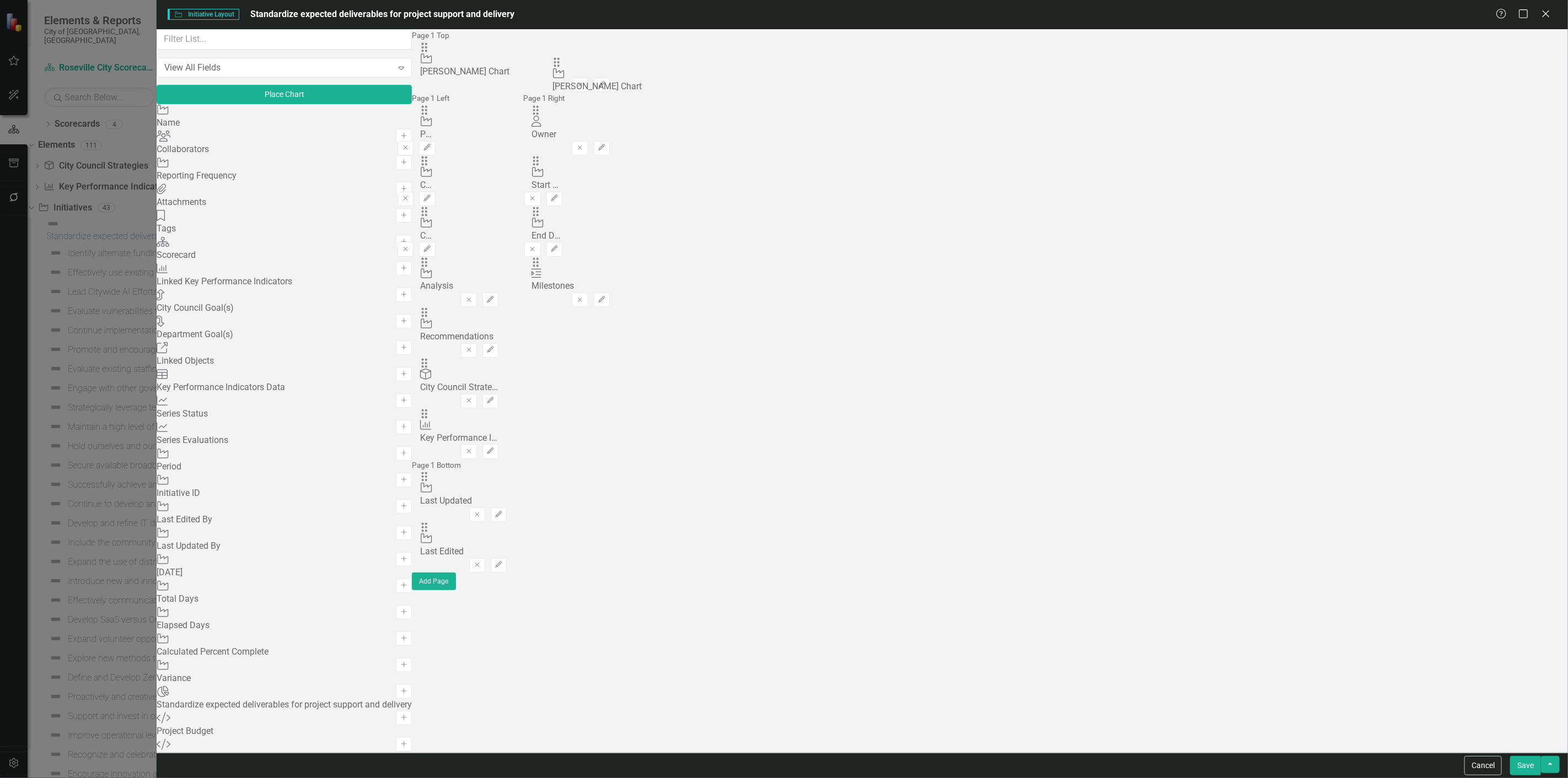
drag, startPoint x: 546, startPoint y: 348, endPoint x: 667, endPoint y: 90, distance: 285.0
click at [606, 81] on icon "Edit" at bounding box center [601, 85] width 8 height 7
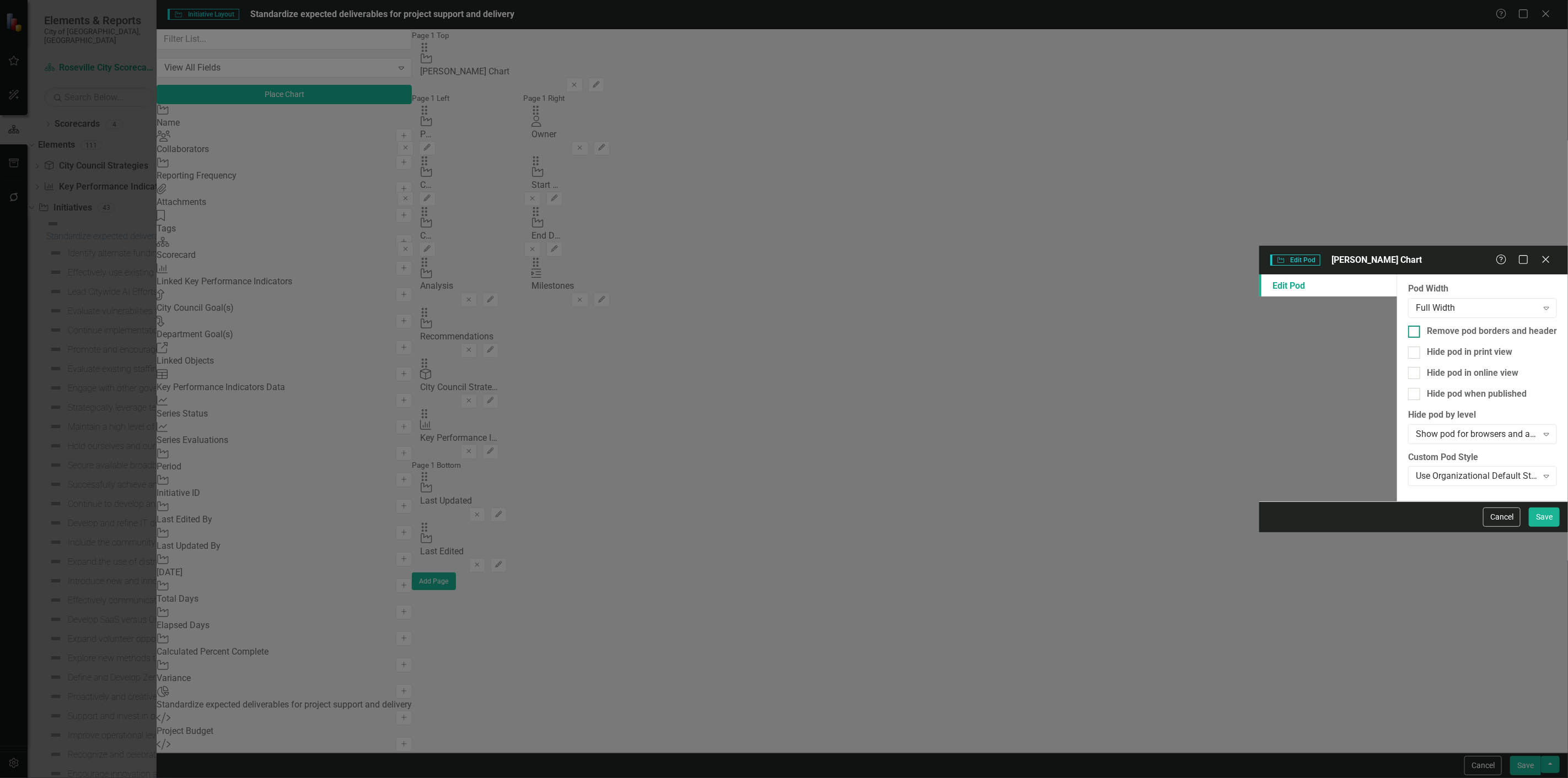
click at [1427, 325] on div "Remove pod borders and header" at bounding box center [1492, 331] width 130 height 13
click at [1408, 326] on input "Remove pod borders and header" at bounding box center [1411, 329] width 7 height 7
checkbox input "true"
click at [1545, 527] on button "Save" at bounding box center [1544, 516] width 31 height 19
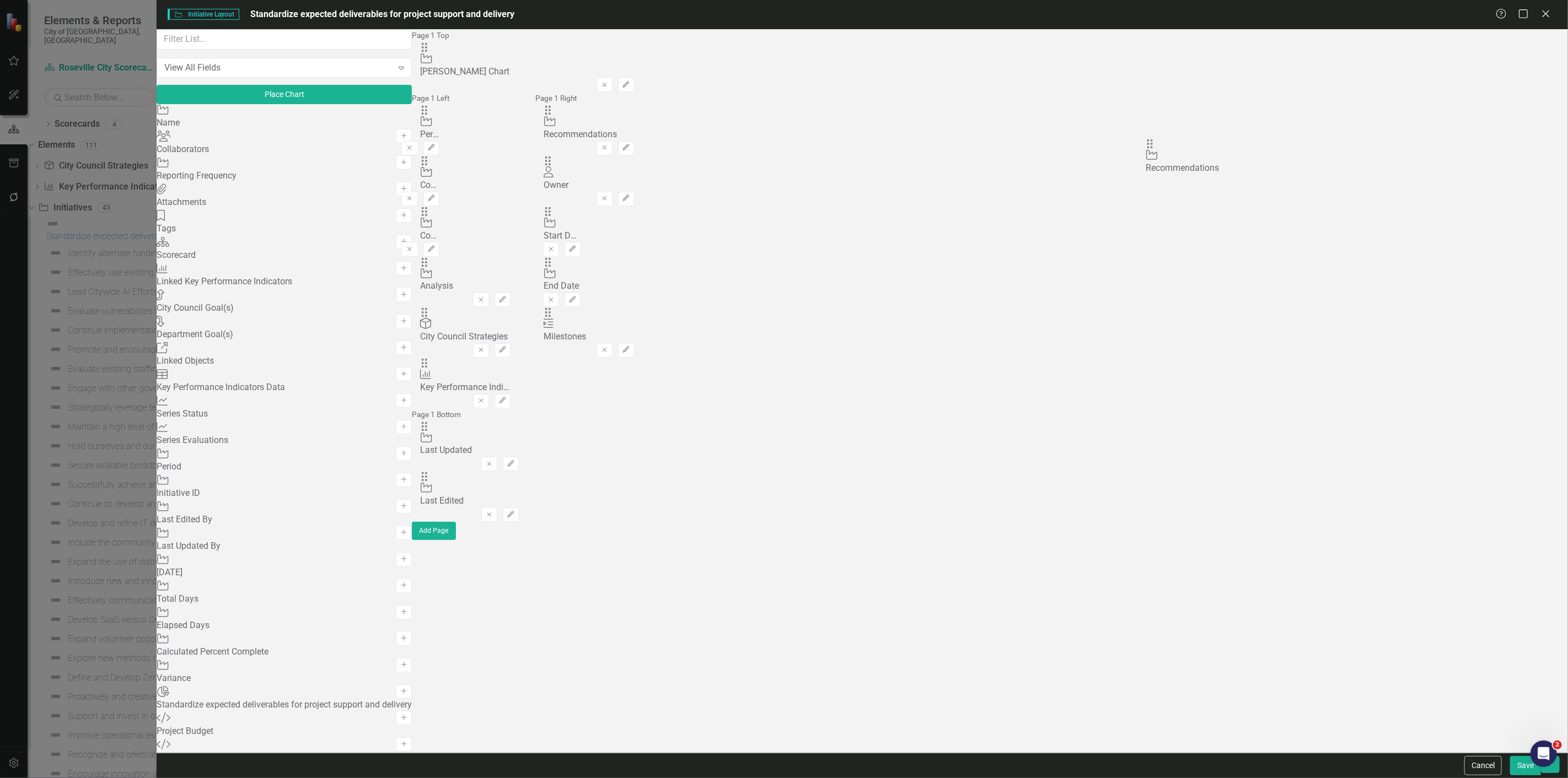
drag, startPoint x: 541, startPoint y: 209, endPoint x: 1161, endPoint y: 153, distance: 622.5
click at [634, 192] on button "Edit" at bounding box center [626, 199] width 16 height 15
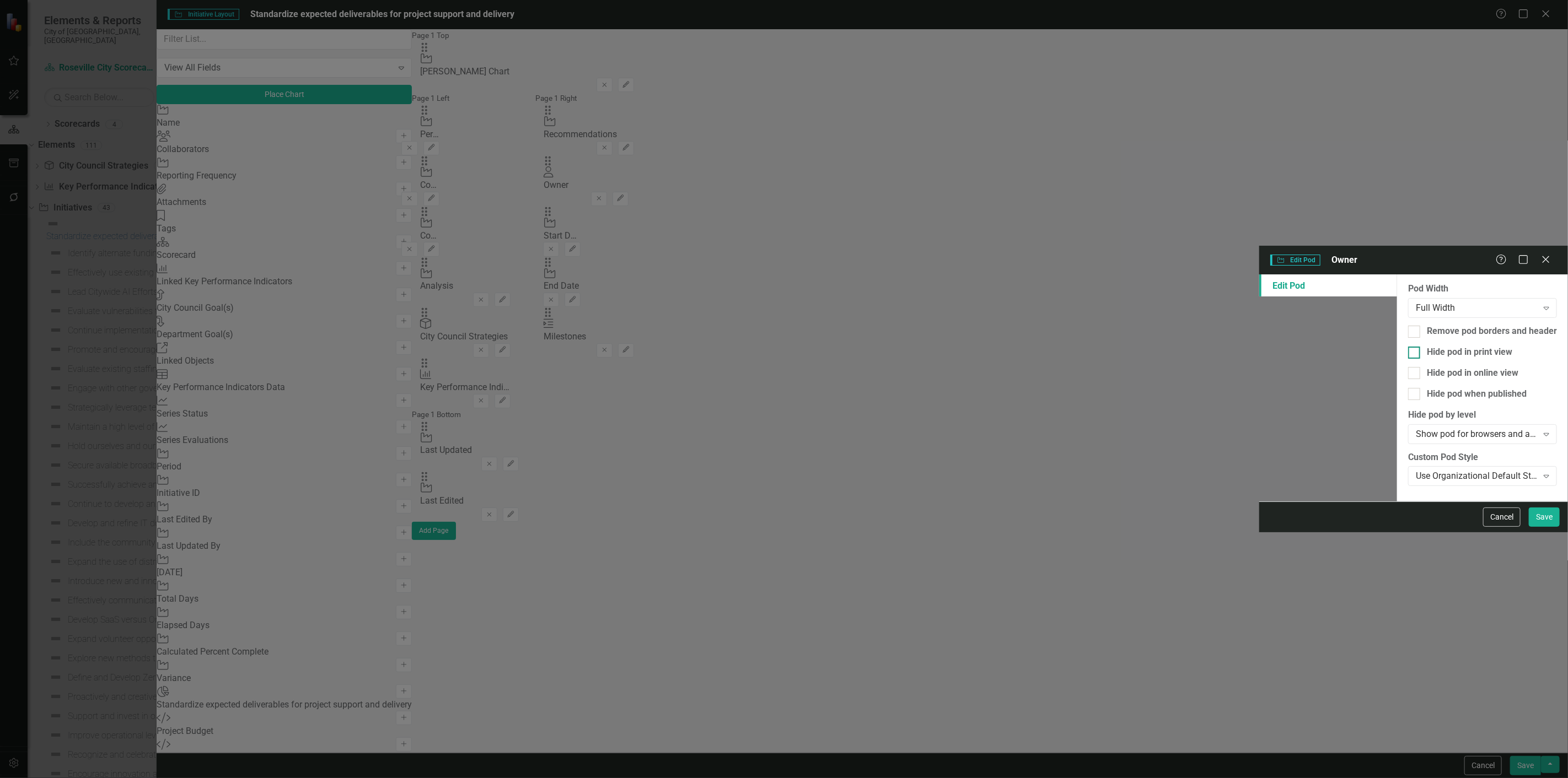
drag, startPoint x: 612, startPoint y: 88, endPoint x: 608, endPoint y: 100, distance: 12.6
click at [1427, 325] on div "Remove pod borders and header" at bounding box center [1492, 331] width 130 height 13
click at [1408, 326] on input "Remove pod borders and header" at bounding box center [1411, 329] width 7 height 7
drag, startPoint x: 601, startPoint y: 87, endPoint x: 596, endPoint y: 97, distance: 11.2
click at [1427, 325] on div "Remove pod borders and header" at bounding box center [1492, 331] width 130 height 13
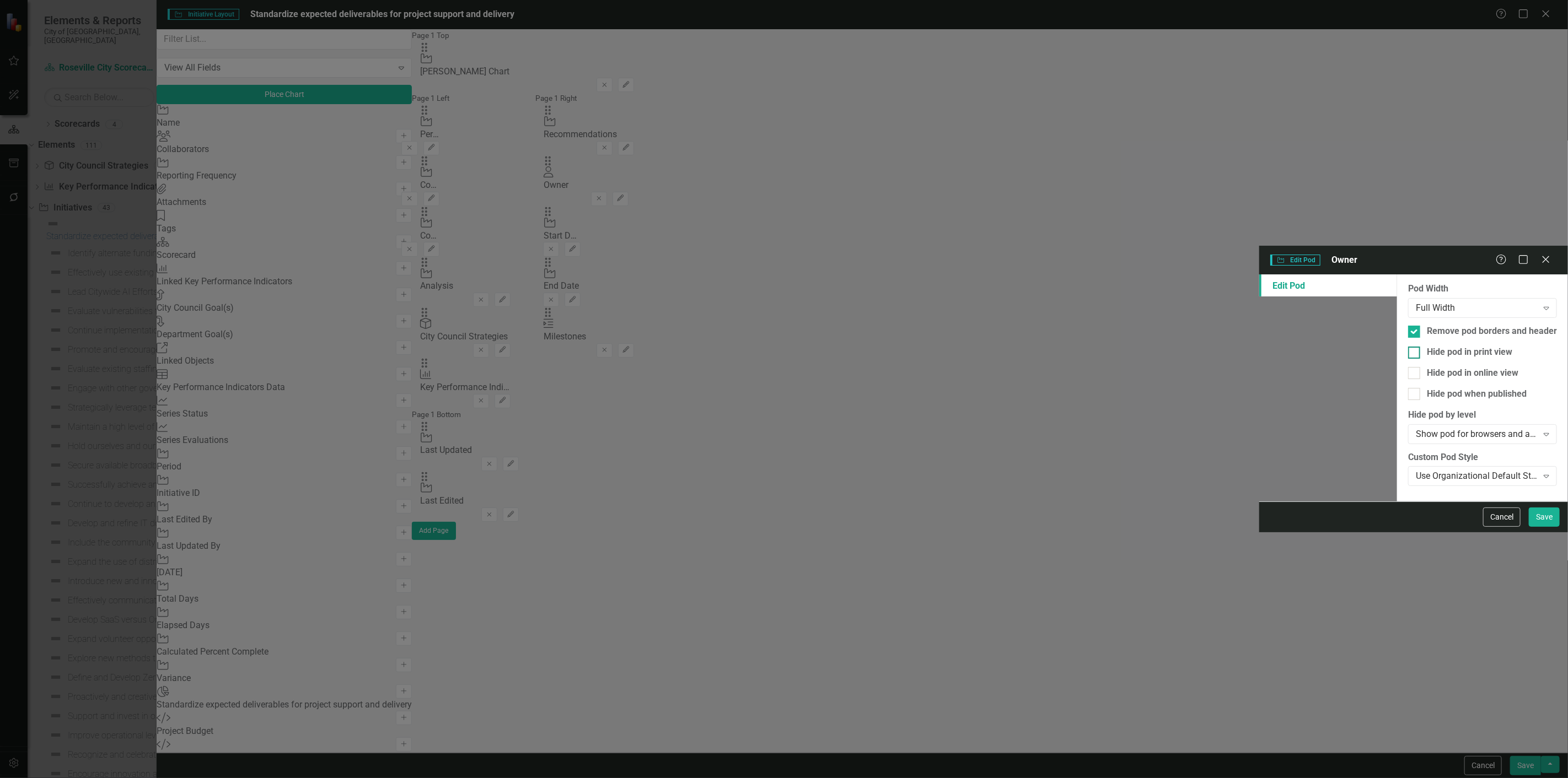
click at [1408, 326] on input "Remove pod borders and header" at bounding box center [1411, 329] width 7 height 7
checkbox input "false"
click at [1397, 274] on div "Pod Width Full Width Expand Remove pod borders and header Hide pod in print vie…" at bounding box center [1483, 387] width 171 height 227
drag, startPoint x: 590, startPoint y: 103, endPoint x: 612, endPoint y: 150, distance: 51.9
click at [1408, 346] on div "Hide pod in print view" at bounding box center [1482, 352] width 149 height 13
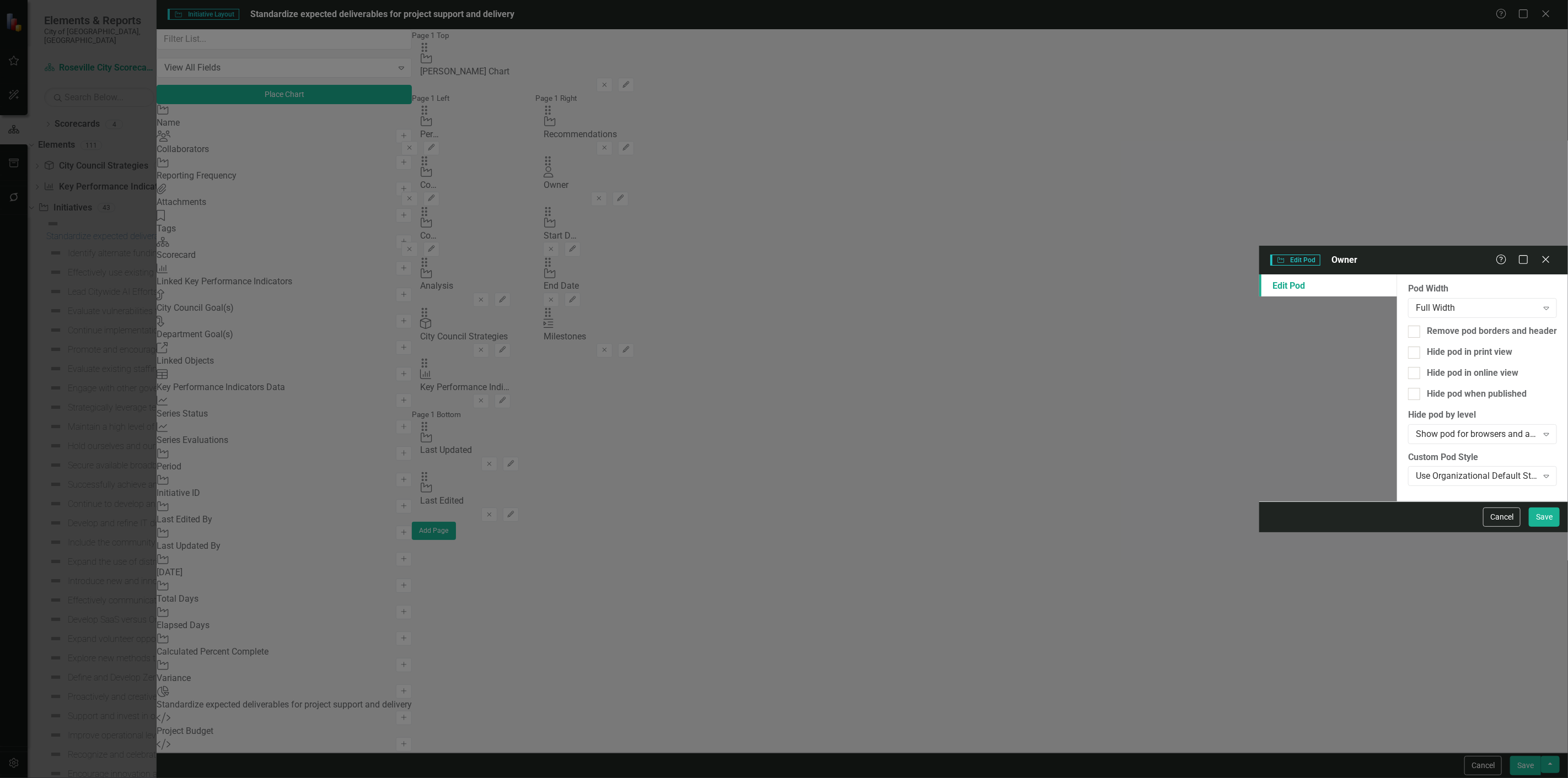
click at [1397, 274] on div "Pod Width Full Width Expand Remove pod borders and header Hide pod in print vie…" at bounding box center [1483, 387] width 171 height 227
click at [1427, 388] on div "Hide pod when published" at bounding box center [1477, 394] width 100 height 13
click at [1408, 388] on input "Hide pod when published" at bounding box center [1411, 391] width 7 height 7
checkbox input "true"
drag, startPoint x: 677, startPoint y: 107, endPoint x: 1100, endPoint y: 273, distance: 454.4
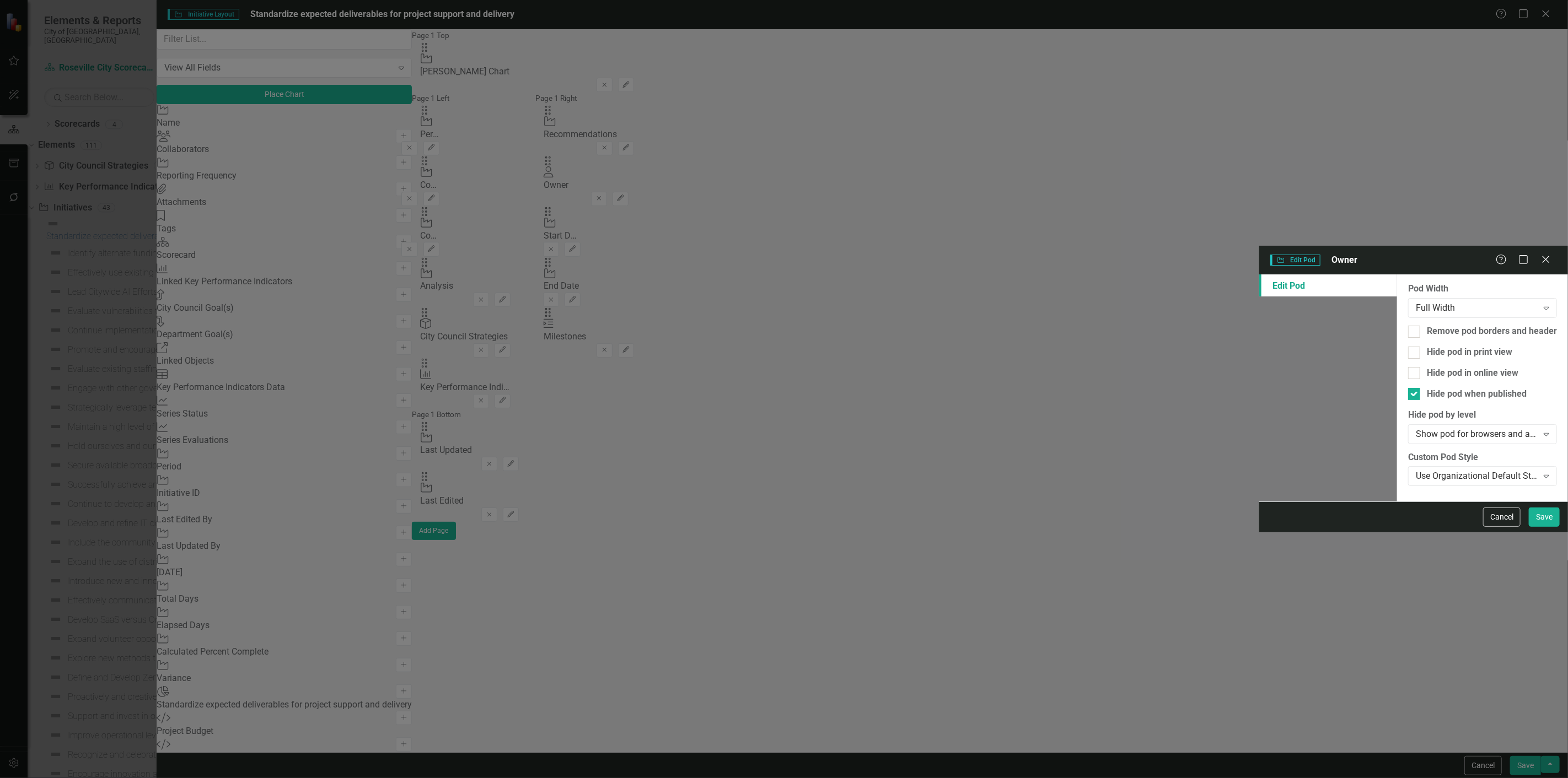
click at [1427, 346] on div "Hide pod in print view" at bounding box center [1469, 352] width 85 height 13
click at [1408, 346] on input "Hide pod in print view" at bounding box center [1411, 350] width 7 height 7
checkbox input "true"
click at [1563, 532] on div "Cancel Save" at bounding box center [1414, 516] width 309 height 31
click at [1540, 527] on button "Save" at bounding box center [1544, 516] width 31 height 19
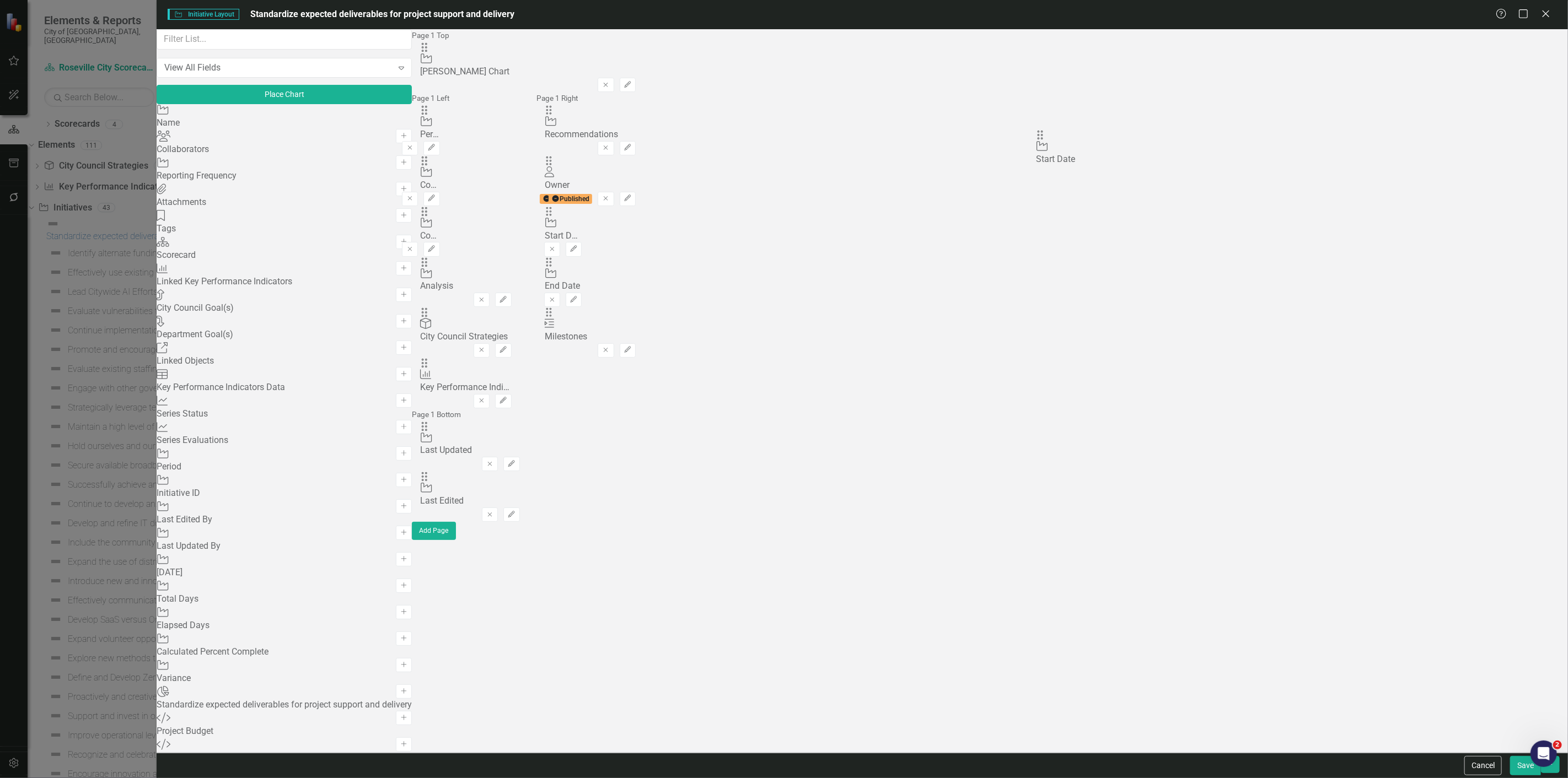
drag, startPoint x: 1071, startPoint y: 204, endPoint x: 1106, endPoint y: 147, distance: 66.9
click at [644, 136] on div "The fields (or pods) that are available for you to include on the detail page a…" at bounding box center [528, 284] width 232 height 511
drag, startPoint x: 1082, startPoint y: 221, endPoint x: 1078, endPoint y: 179, distance: 42.2
click at [644, 177] on div "The fields (or pods) that are available for you to include on the detail page a…" at bounding box center [528, 284] width 232 height 511
click at [507, 346] on icon "button" at bounding box center [503, 350] width 7 height 7
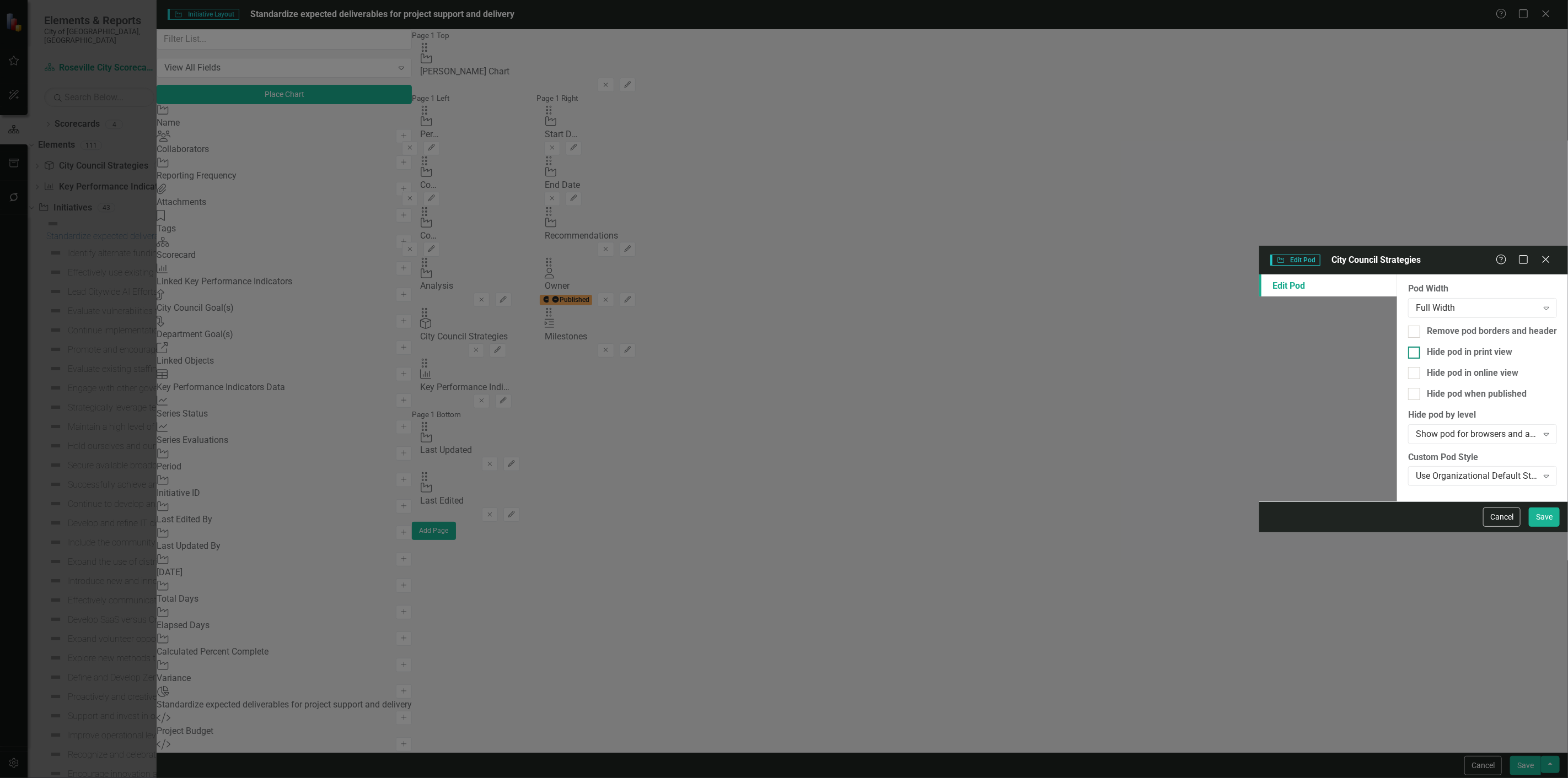
click at [1427, 346] on div "Hide pod in print view" at bounding box center [1469, 352] width 85 height 13
click at [1408, 346] on input "Hide pod in print view" at bounding box center [1411, 350] width 7 height 7
checkbox input "true"
drag, startPoint x: 622, startPoint y: 136, endPoint x: 741, endPoint y: 213, distance: 141.7
click at [1427, 388] on div "Hide pod when published" at bounding box center [1477, 394] width 100 height 13
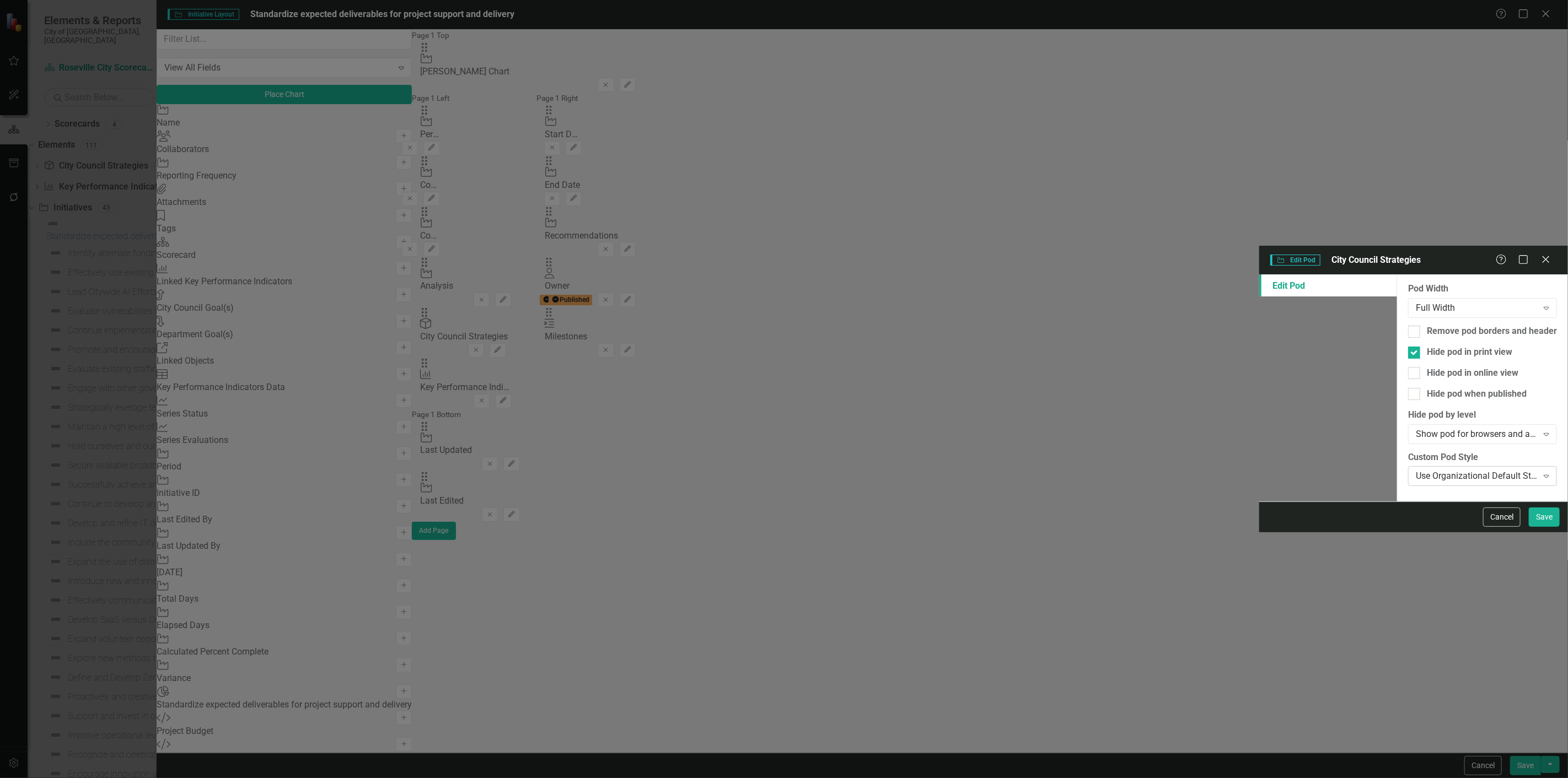
click at [1408, 388] on input "Hide pod when published" at bounding box center [1411, 391] width 7 height 7
checkbox input "true"
click at [1526, 527] on div "Cancel Save" at bounding box center [1520, 516] width 79 height 19
click at [1536, 527] on button "Save" at bounding box center [1544, 516] width 31 height 19
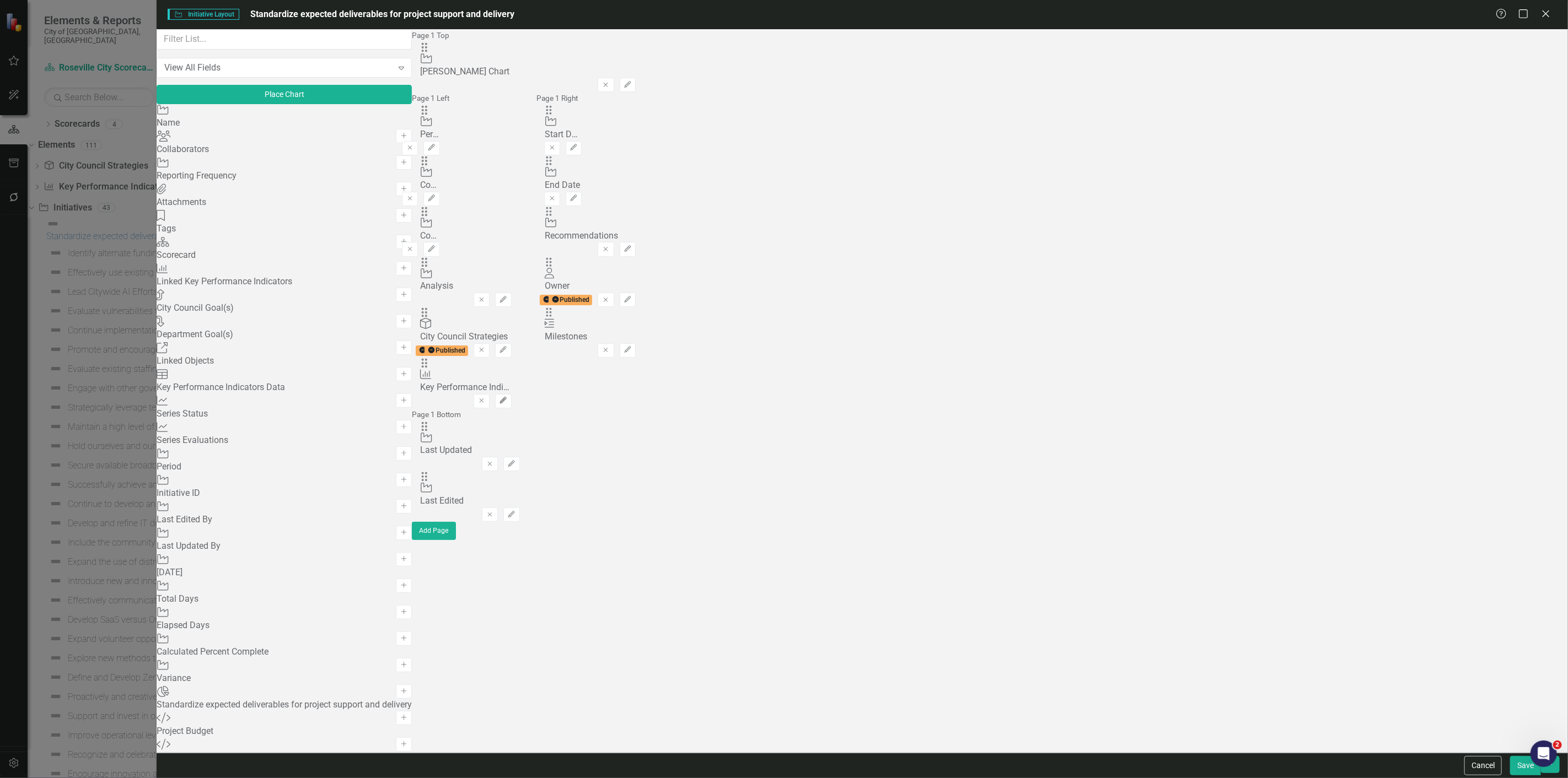
click at [511, 394] on button "Edit" at bounding box center [503, 401] width 16 height 15
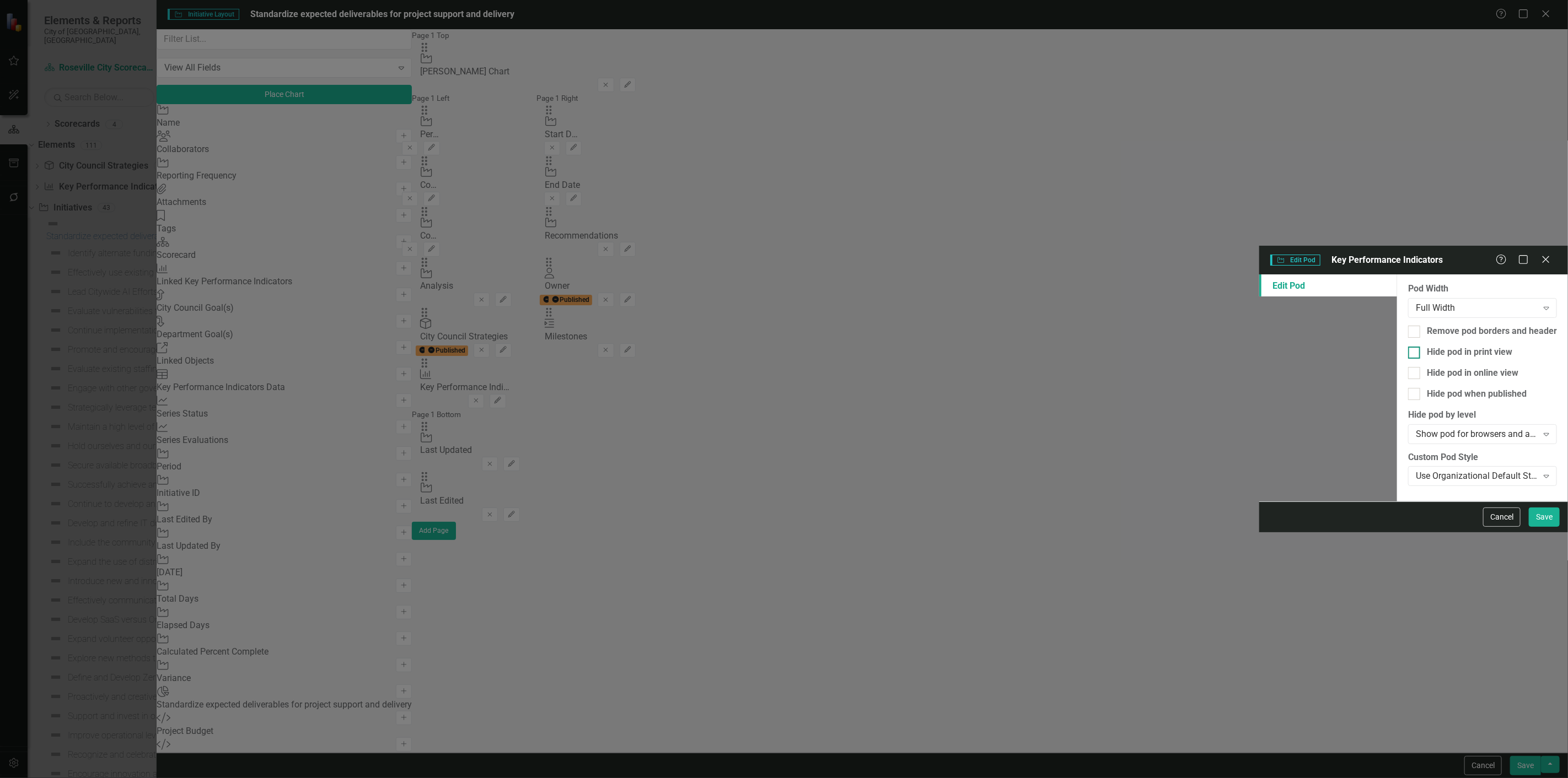
click at [1427, 346] on div "Hide pod in print view" at bounding box center [1469, 352] width 85 height 13
click at [1408, 346] on input "Hide pod in print view" at bounding box center [1411, 350] width 7 height 7
checkbox input "true"
click at [1427, 388] on div "Hide pod when published" at bounding box center [1477, 394] width 100 height 13
click at [1408, 388] on input "Hide pod when published" at bounding box center [1411, 391] width 7 height 7
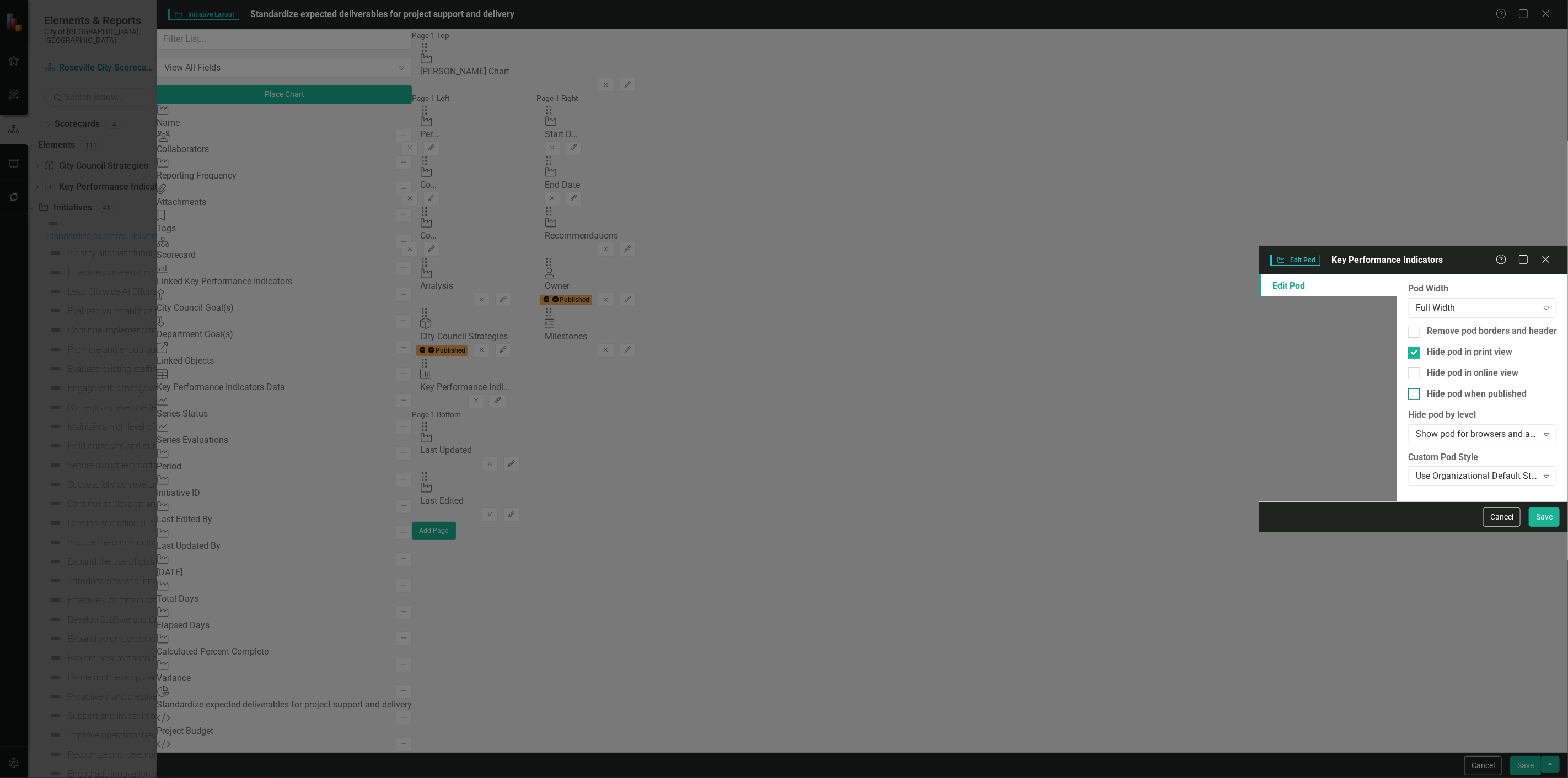
checkbox input "true"
click at [1542, 527] on button "Save" at bounding box center [1544, 516] width 31 height 19
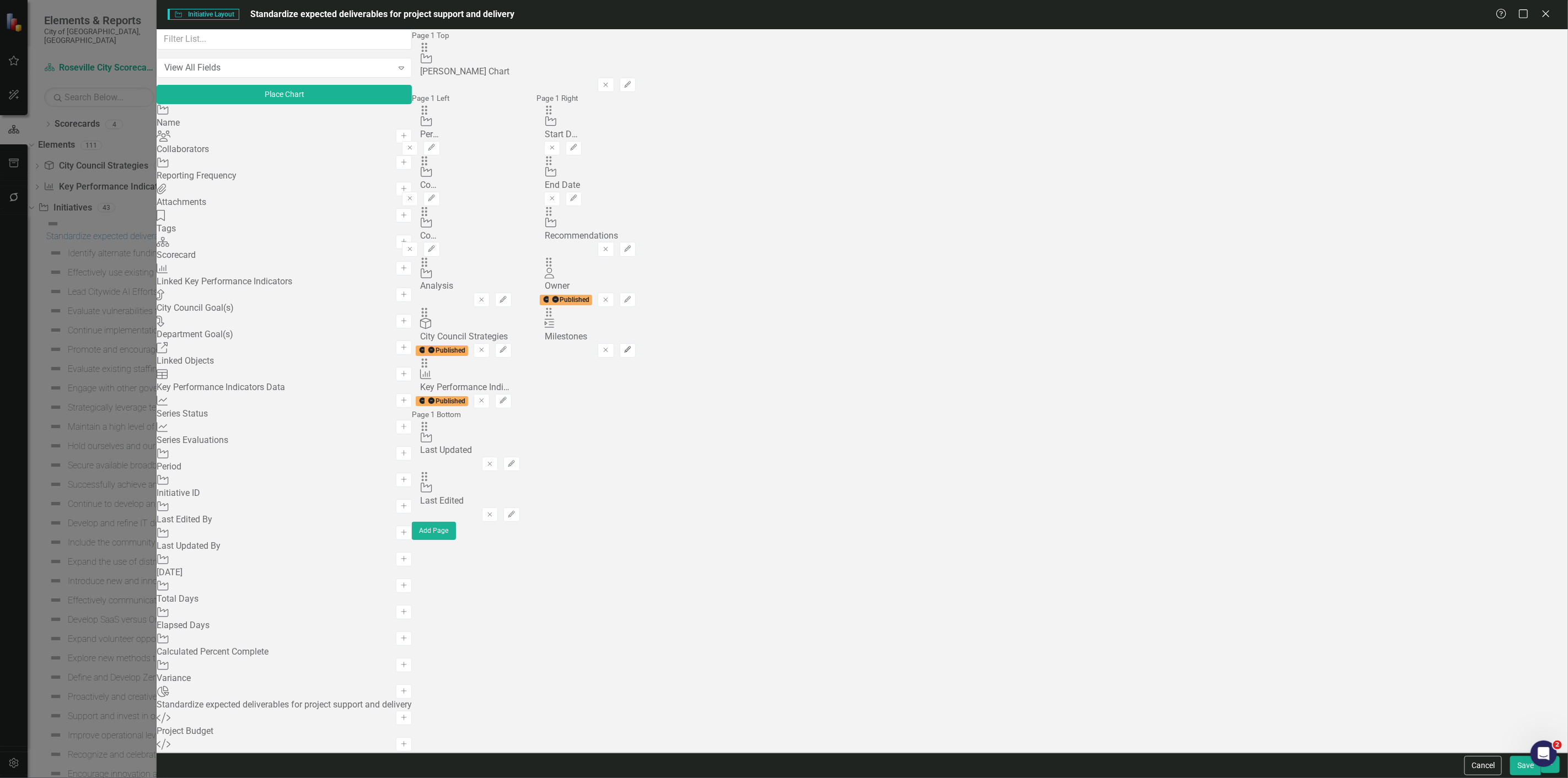
click at [636, 343] on button "Edit" at bounding box center [627, 350] width 16 height 15
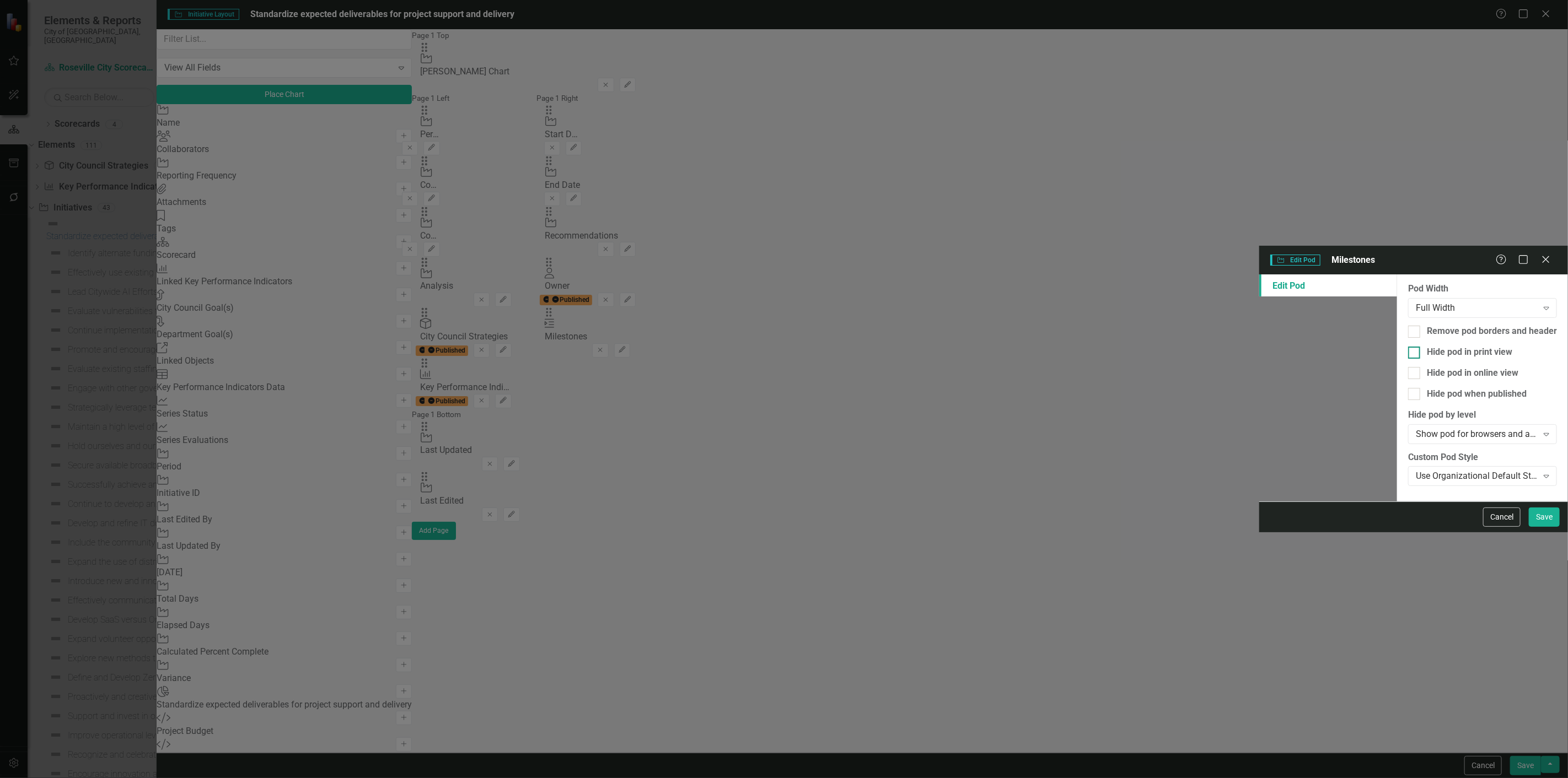
click at [1427, 346] on div "Hide pod in print view" at bounding box center [1469, 352] width 85 height 13
click at [1408, 346] on input "Hide pod in print view" at bounding box center [1411, 350] width 7 height 7
checkbox input "true"
click at [1397, 274] on div "Pod Width Full Width Expand Remove pod borders and header Hide pod in print vie…" at bounding box center [1483, 387] width 171 height 227
click at [1427, 388] on div "Hide pod when published" at bounding box center [1477, 394] width 100 height 13
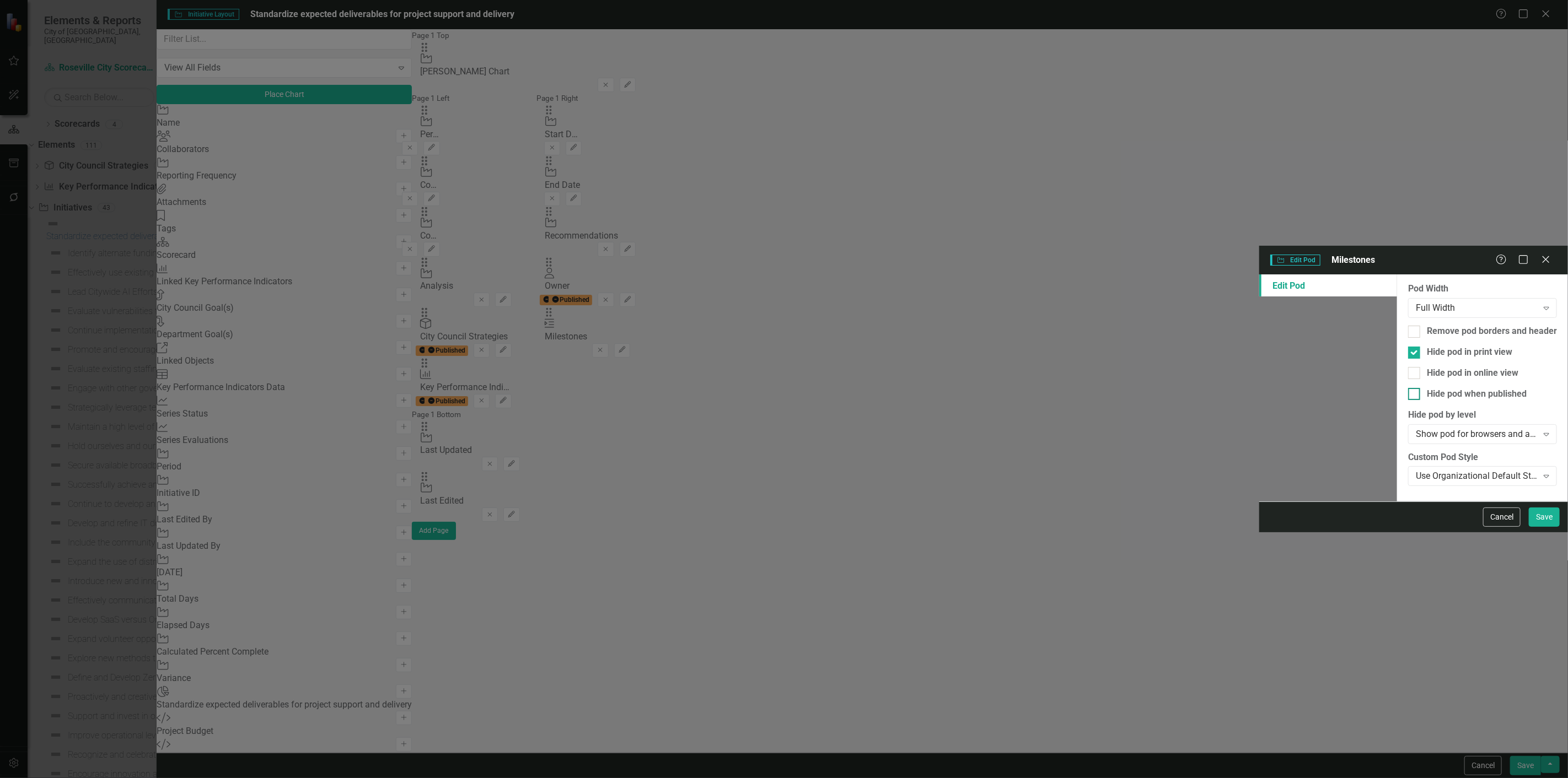
click at [1408, 388] on input "Hide pod when published" at bounding box center [1411, 391] width 7 height 7
checkbox input "true"
click at [1548, 527] on button "Save" at bounding box center [1544, 516] width 31 height 19
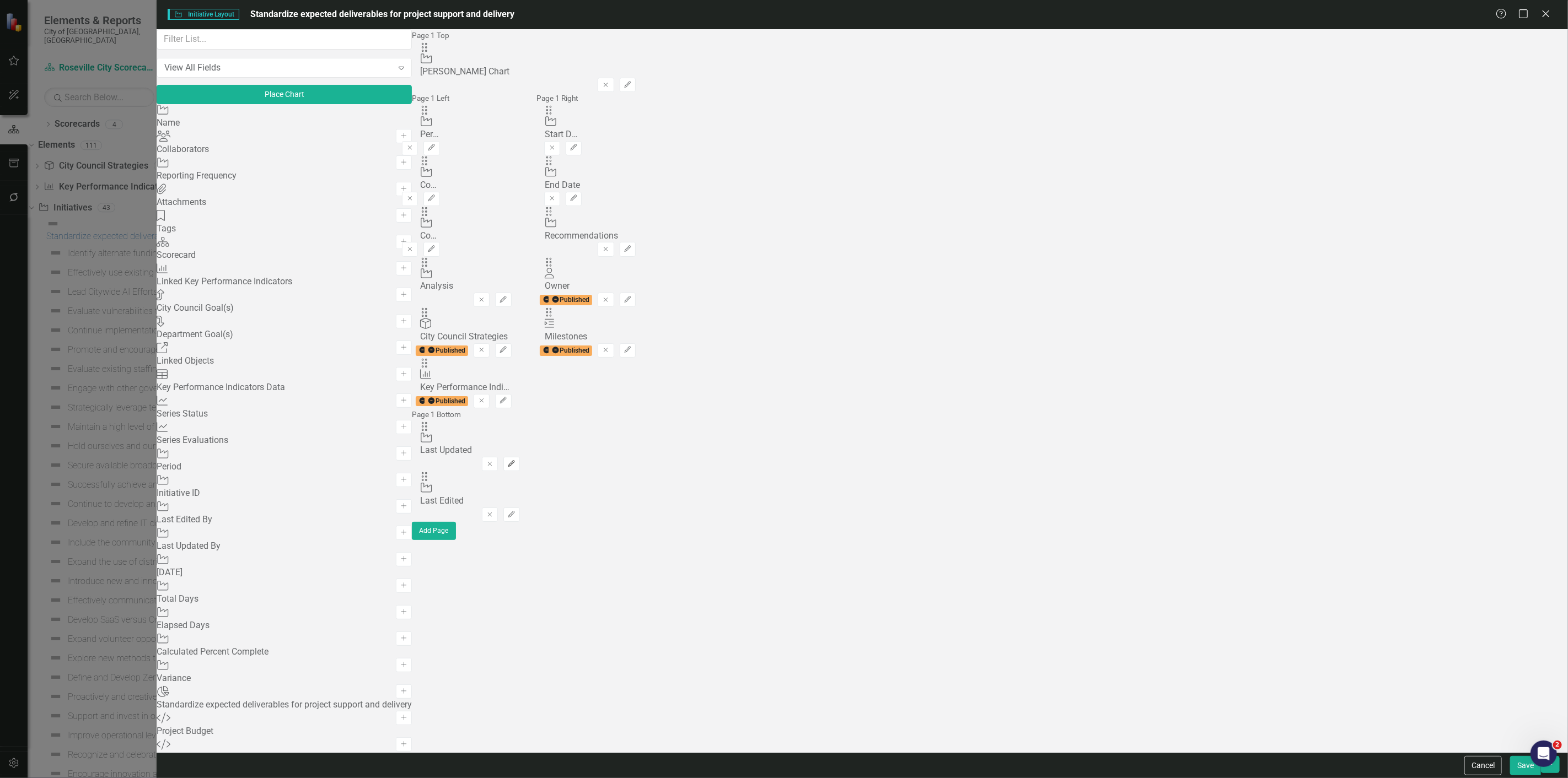
click at [519, 457] on button "Edit" at bounding box center [511, 464] width 16 height 15
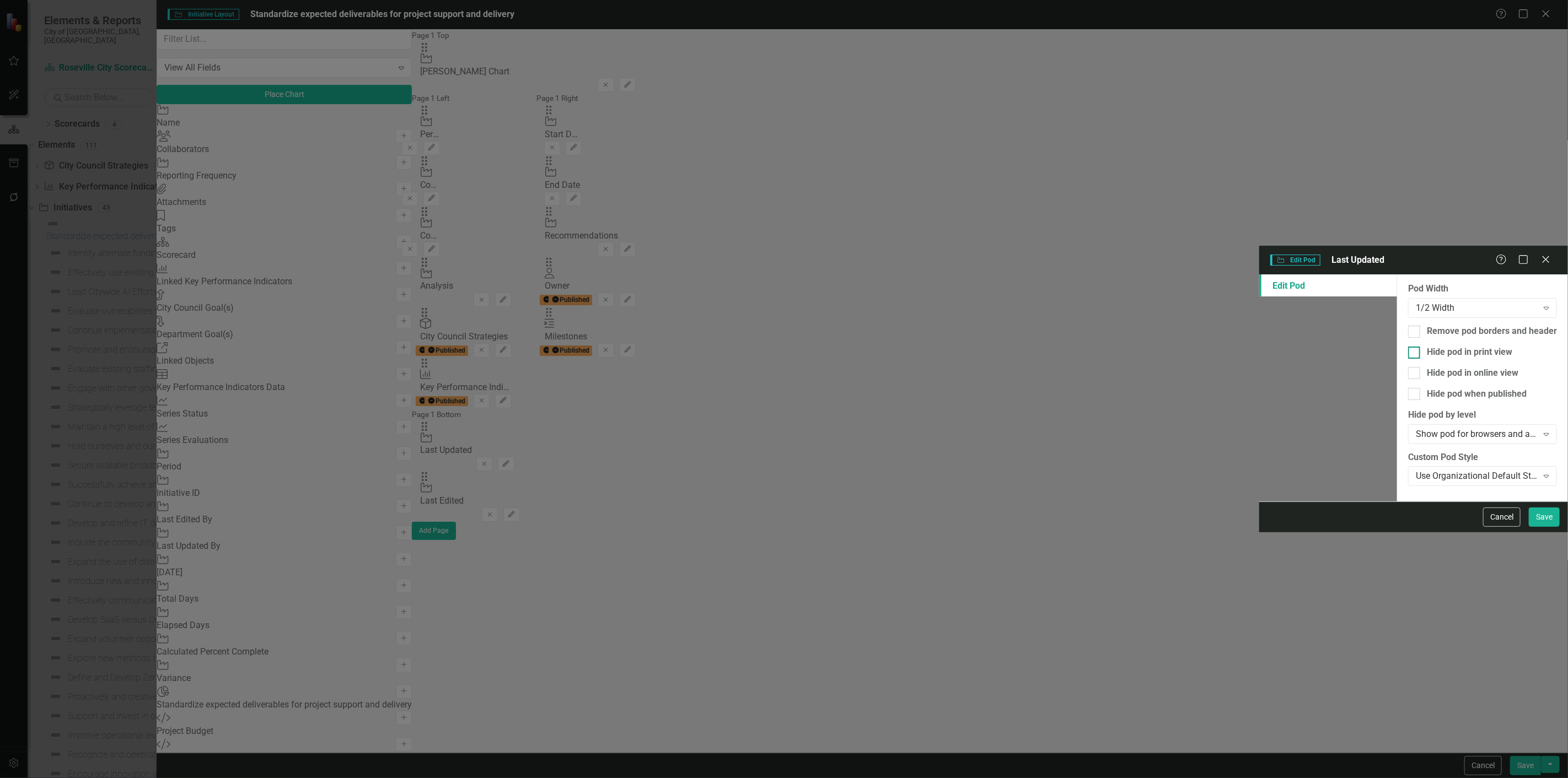
click at [1427, 346] on div "Hide pod in print view" at bounding box center [1469, 352] width 85 height 13
click at [1408, 346] on input "Hide pod in print view" at bounding box center [1411, 350] width 7 height 7
checkbox input "true"
drag, startPoint x: 598, startPoint y: 136, endPoint x: 626, endPoint y: 150, distance: 31.3
click at [1427, 388] on div "Hide pod when published" at bounding box center [1477, 394] width 100 height 13
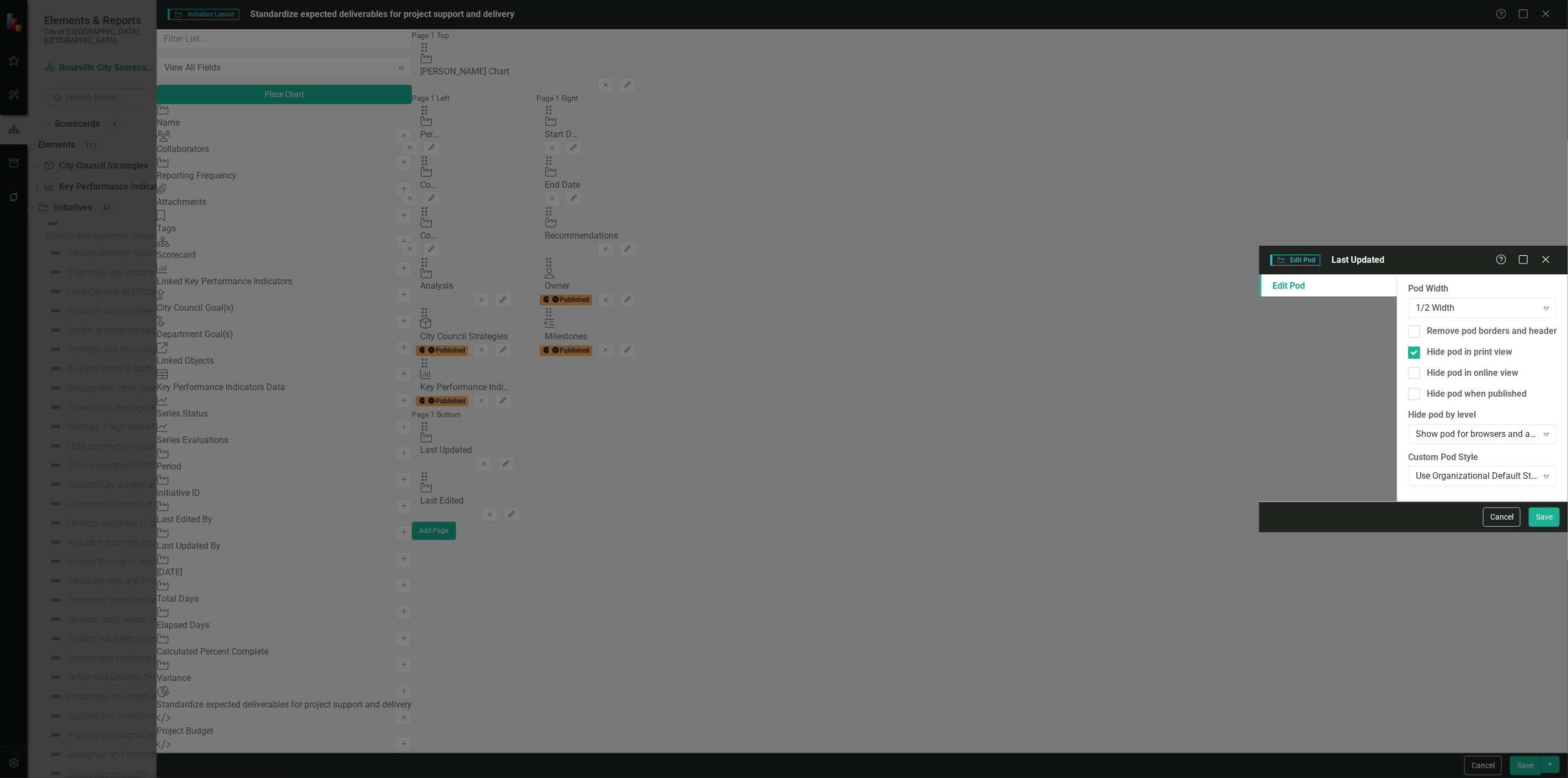
click at [1408, 388] on input "Hide pod when published" at bounding box center [1411, 391] width 7 height 7
checkbox input "true"
click at [1545, 532] on div "Cancel Save" at bounding box center [1414, 516] width 309 height 31
click at [1547, 527] on button "Save" at bounding box center [1544, 516] width 31 height 19
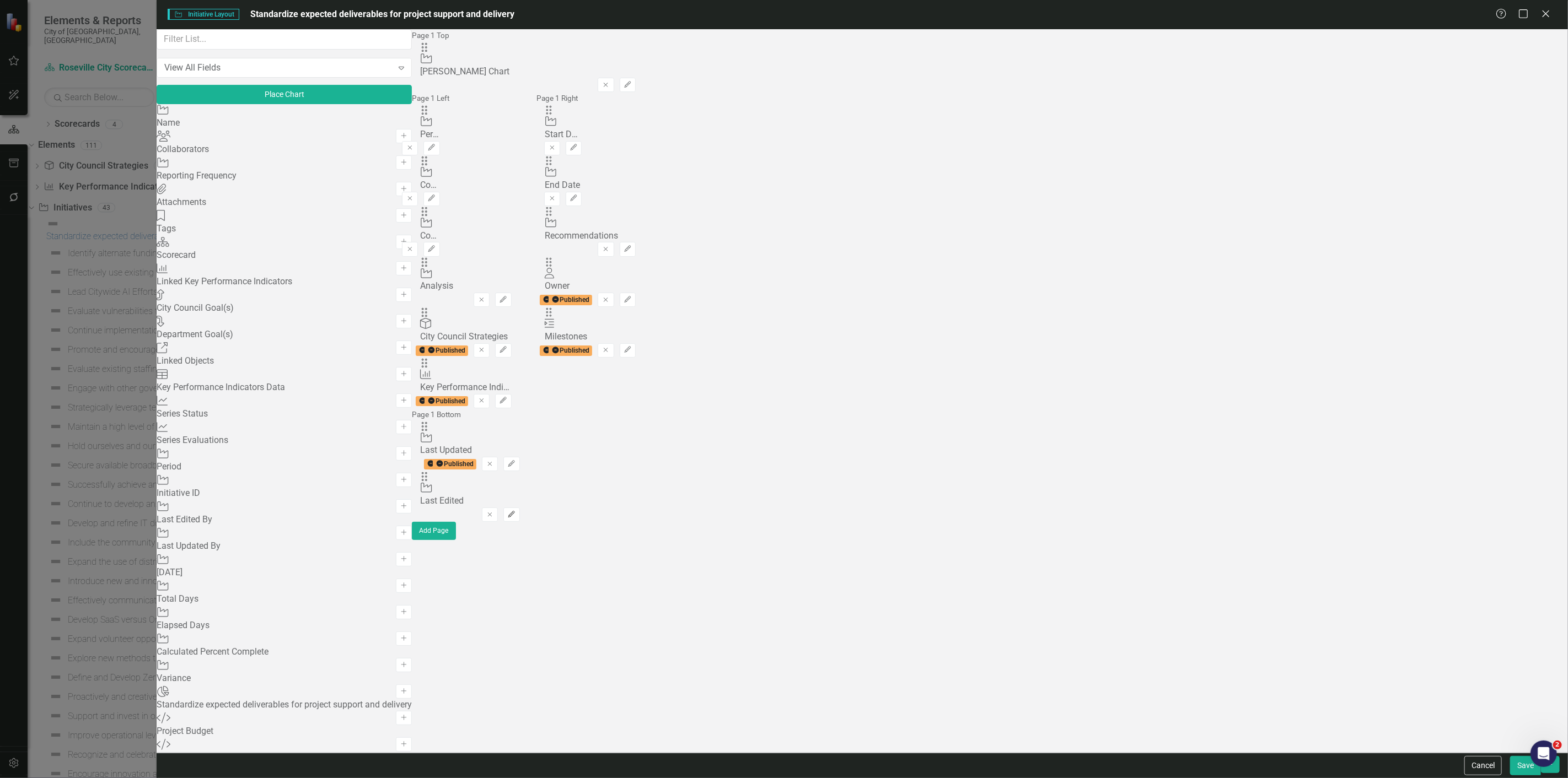
click at [515, 511] on icon "Edit" at bounding box center [511, 514] width 8 height 7
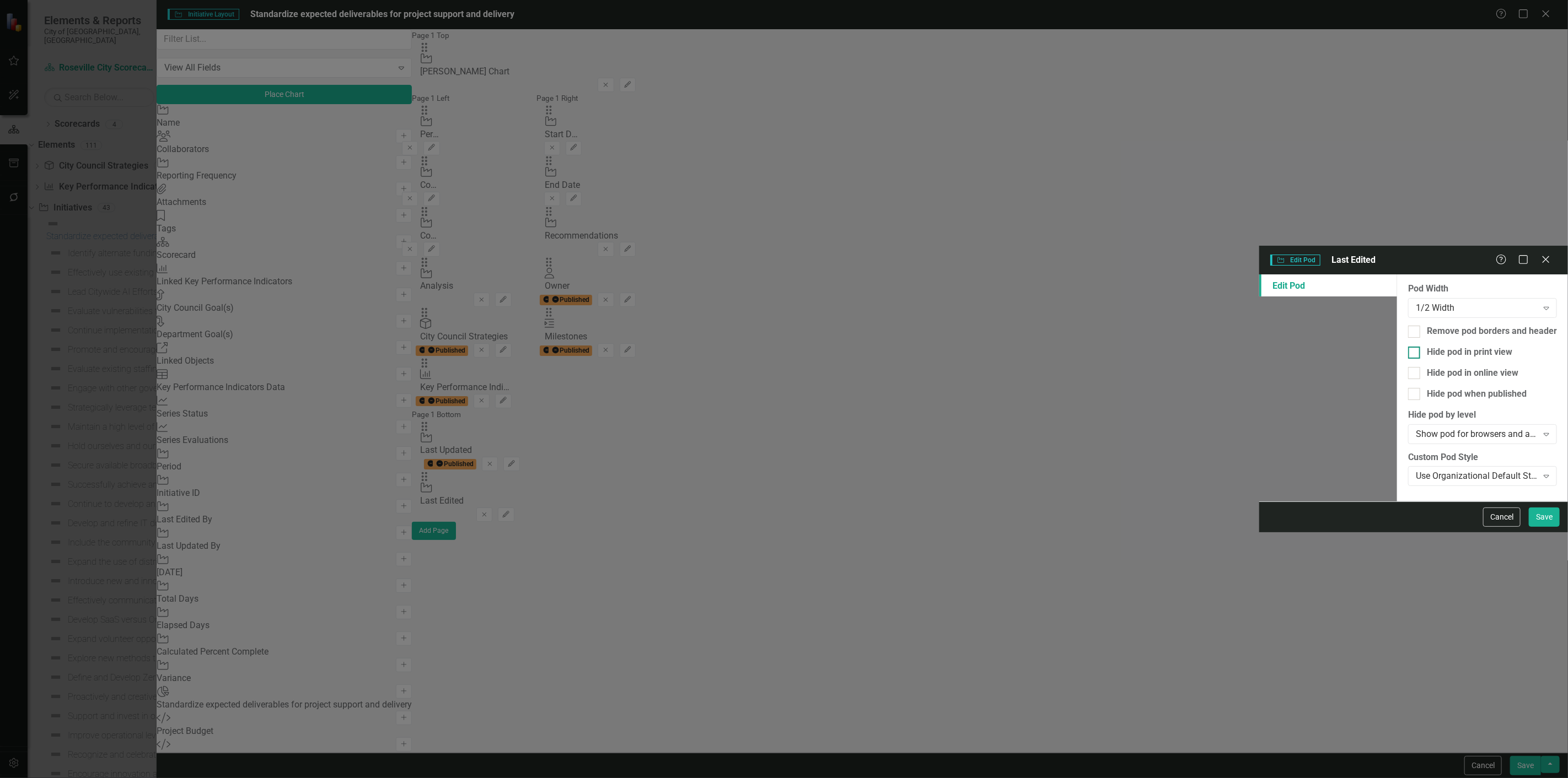
click at [1408, 346] on div at bounding box center [1414, 352] width 12 height 12
click at [1408, 346] on input "Hide pod in print view" at bounding box center [1411, 350] width 7 height 7
checkbox input "true"
click at [1408, 409] on label "Hide pod by level" at bounding box center [1482, 414] width 149 height 13
click at [1408, 388] on div at bounding box center [1414, 394] width 12 height 12
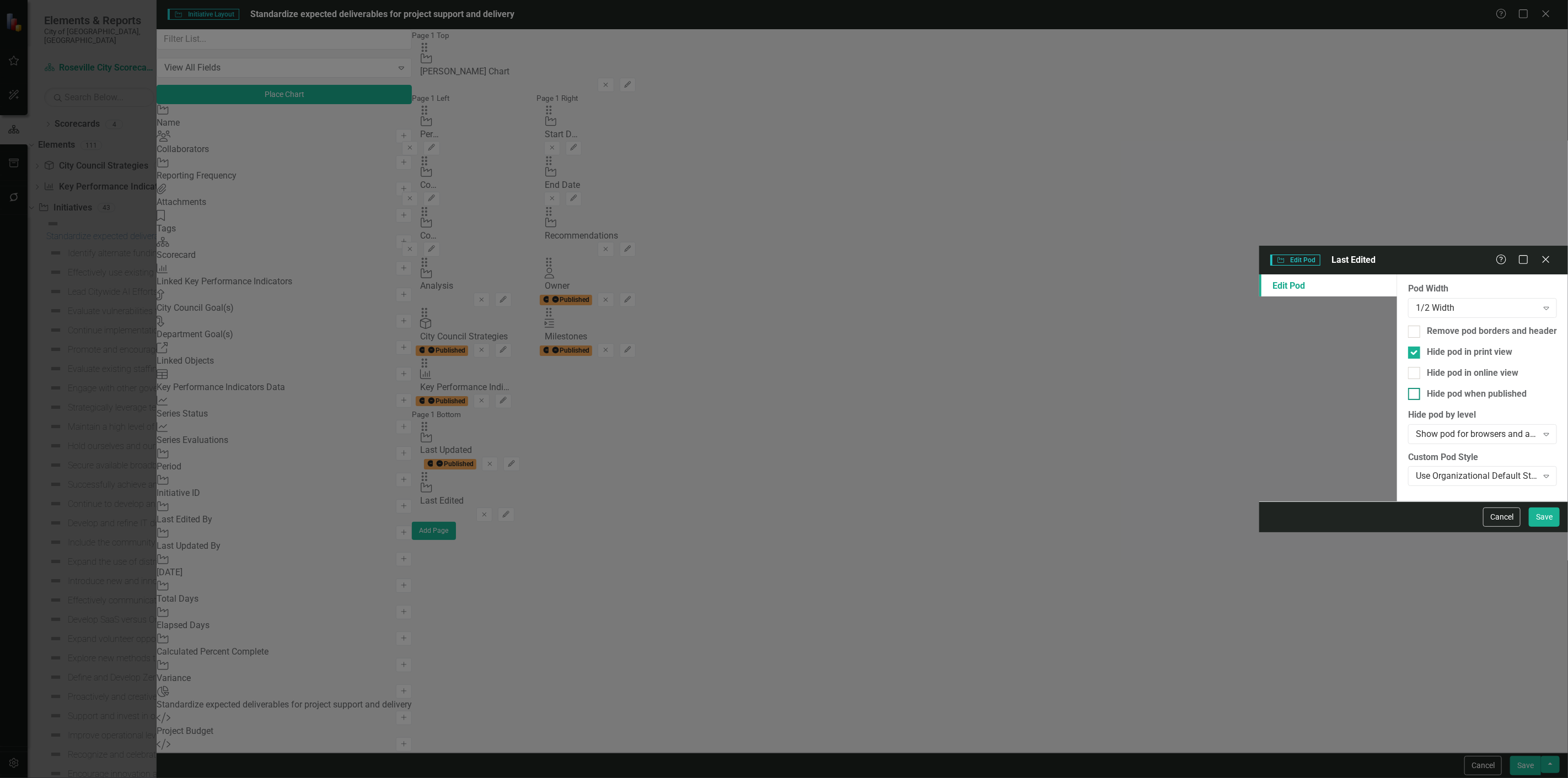
click at [1408, 388] on input "Hide pod when published" at bounding box center [1411, 391] width 7 height 7
checkbox input "true"
click at [1427, 346] on div "Hide pod in print view" at bounding box center [1469, 352] width 85 height 13
click at [1408, 346] on input "Hide pod in print view" at bounding box center [1411, 350] width 7 height 7
checkbox input "false"
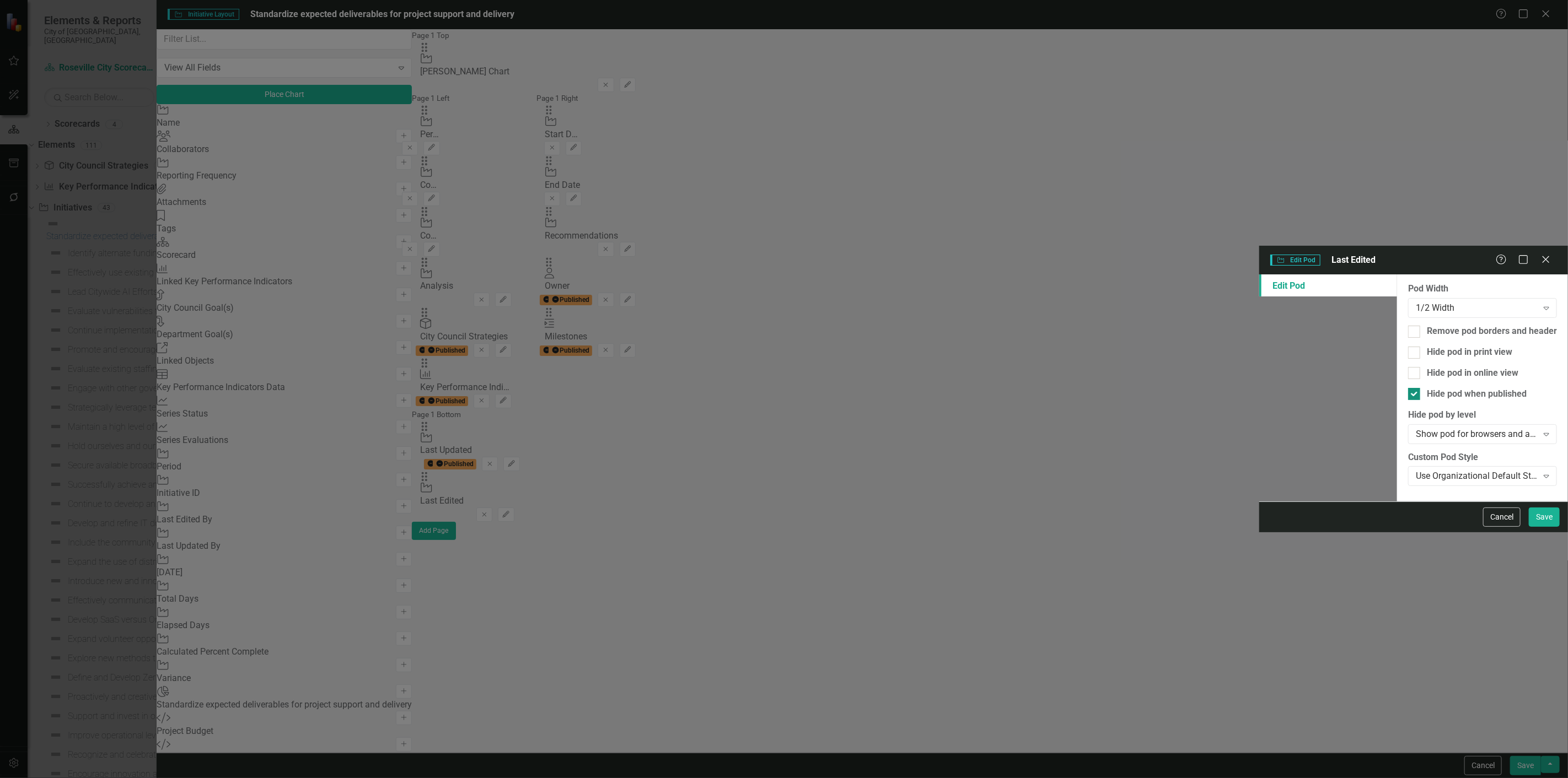
drag, startPoint x: 652, startPoint y: 139, endPoint x: 707, endPoint y: 163, distance: 60.0
click at [1427, 388] on div "Hide pod when published" at bounding box center [1477, 394] width 100 height 13
click at [1408, 388] on input "Hide pod when published" at bounding box center [1411, 391] width 7 height 7
checkbox input "false"
click at [1536, 527] on button "Save" at bounding box center [1544, 516] width 31 height 19
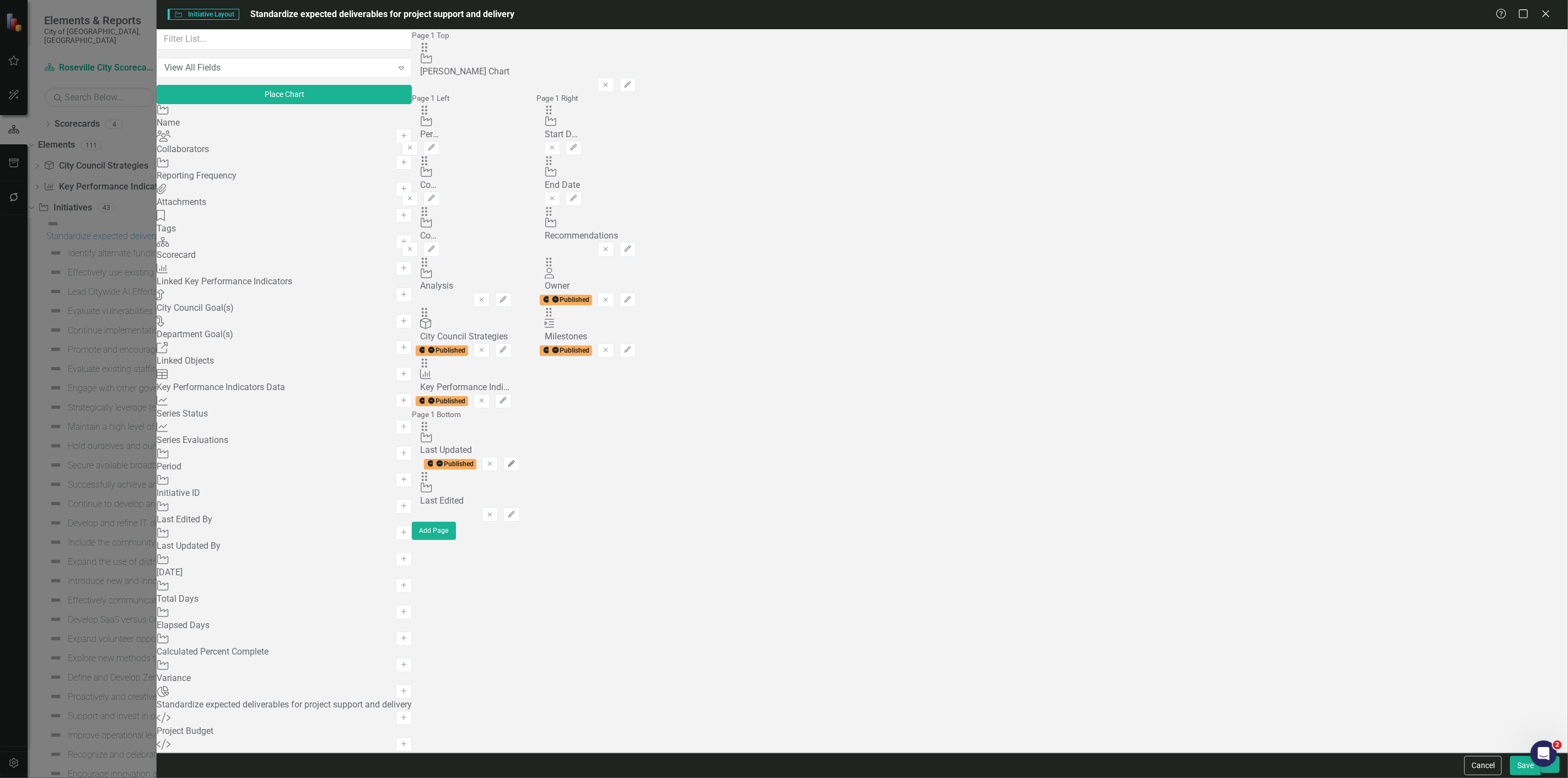
click at [519, 457] on button "Edit" at bounding box center [511, 464] width 16 height 15
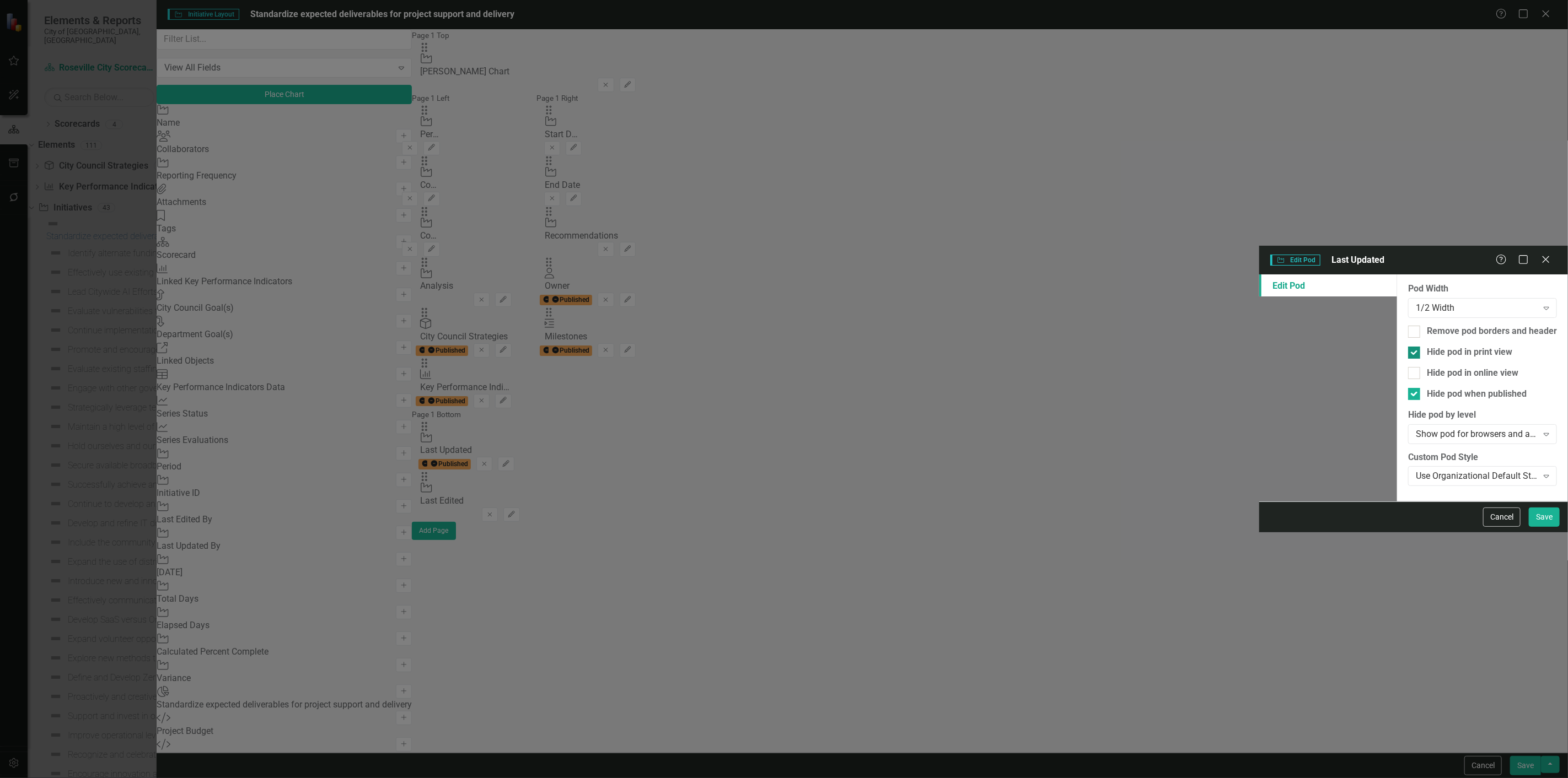
click at [1427, 346] on div "Hide pod in print view" at bounding box center [1469, 352] width 85 height 13
click at [1408, 346] on input "Hide pod in print view" at bounding box center [1411, 350] width 7 height 7
checkbox input "false"
click at [1427, 388] on div "Hide pod when published" at bounding box center [1477, 394] width 100 height 13
click at [1408, 388] on input "Hide pod when published" at bounding box center [1411, 391] width 7 height 7
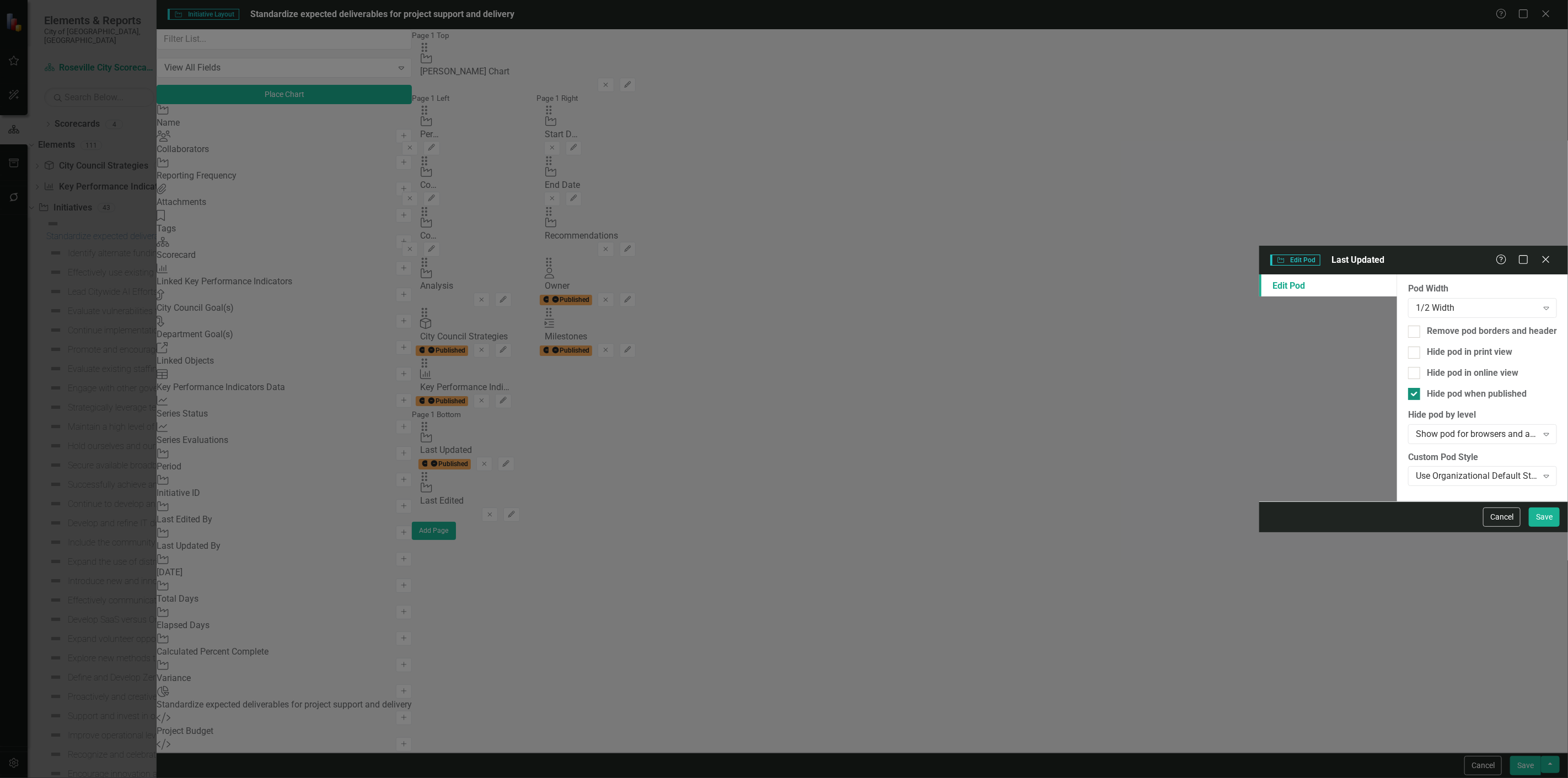
checkbox input "false"
click at [1550, 527] on button "Save" at bounding box center [1544, 516] width 31 height 19
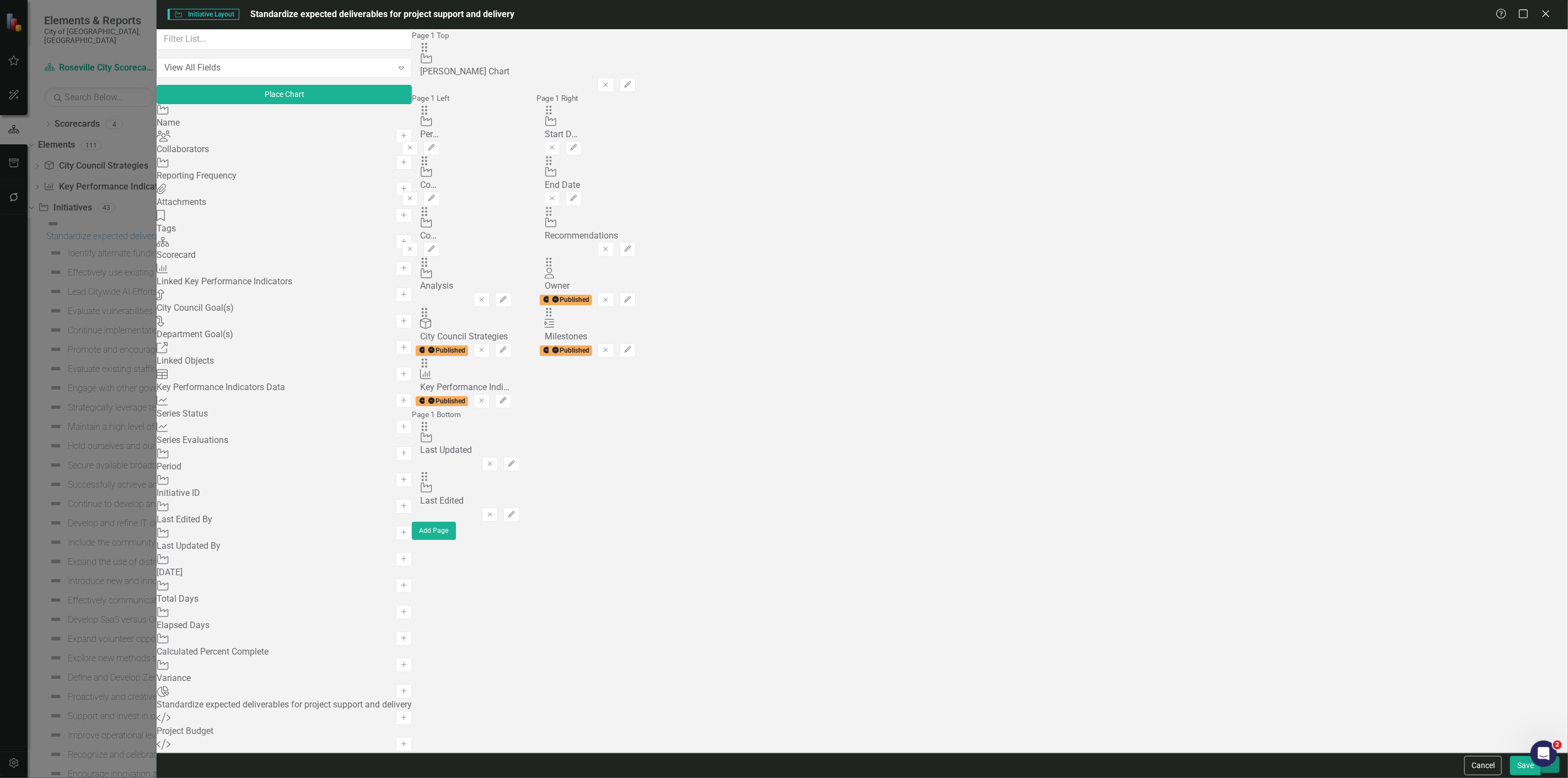
click at [1555, 772] on button "button" at bounding box center [1550, 765] width 19 height 17
click at [1407, 744] on link "Update all Initiatives in this account" at bounding box center [1449, 745] width 219 height 21
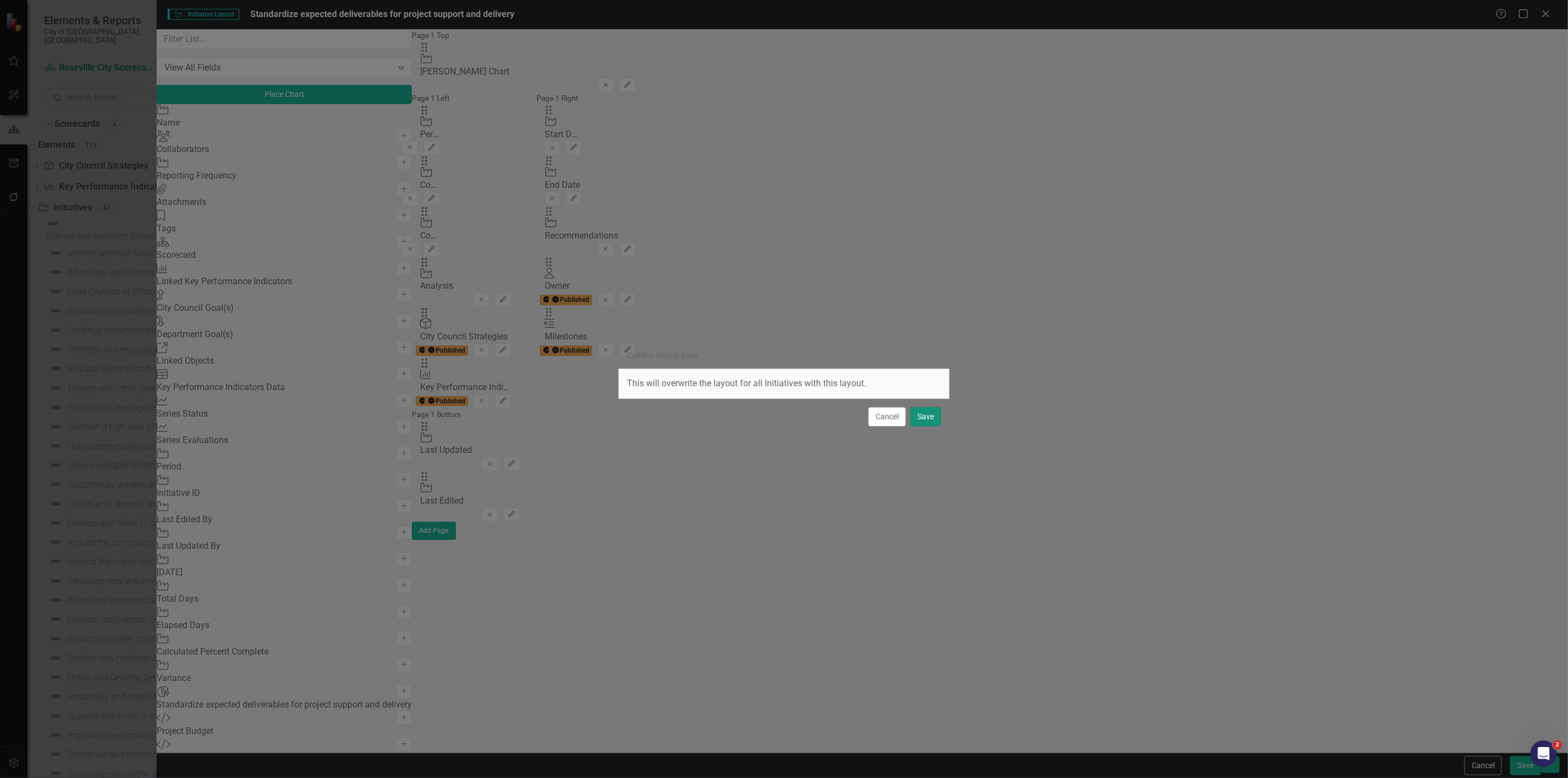
click at [927, 412] on button "Save" at bounding box center [925, 416] width 31 height 19
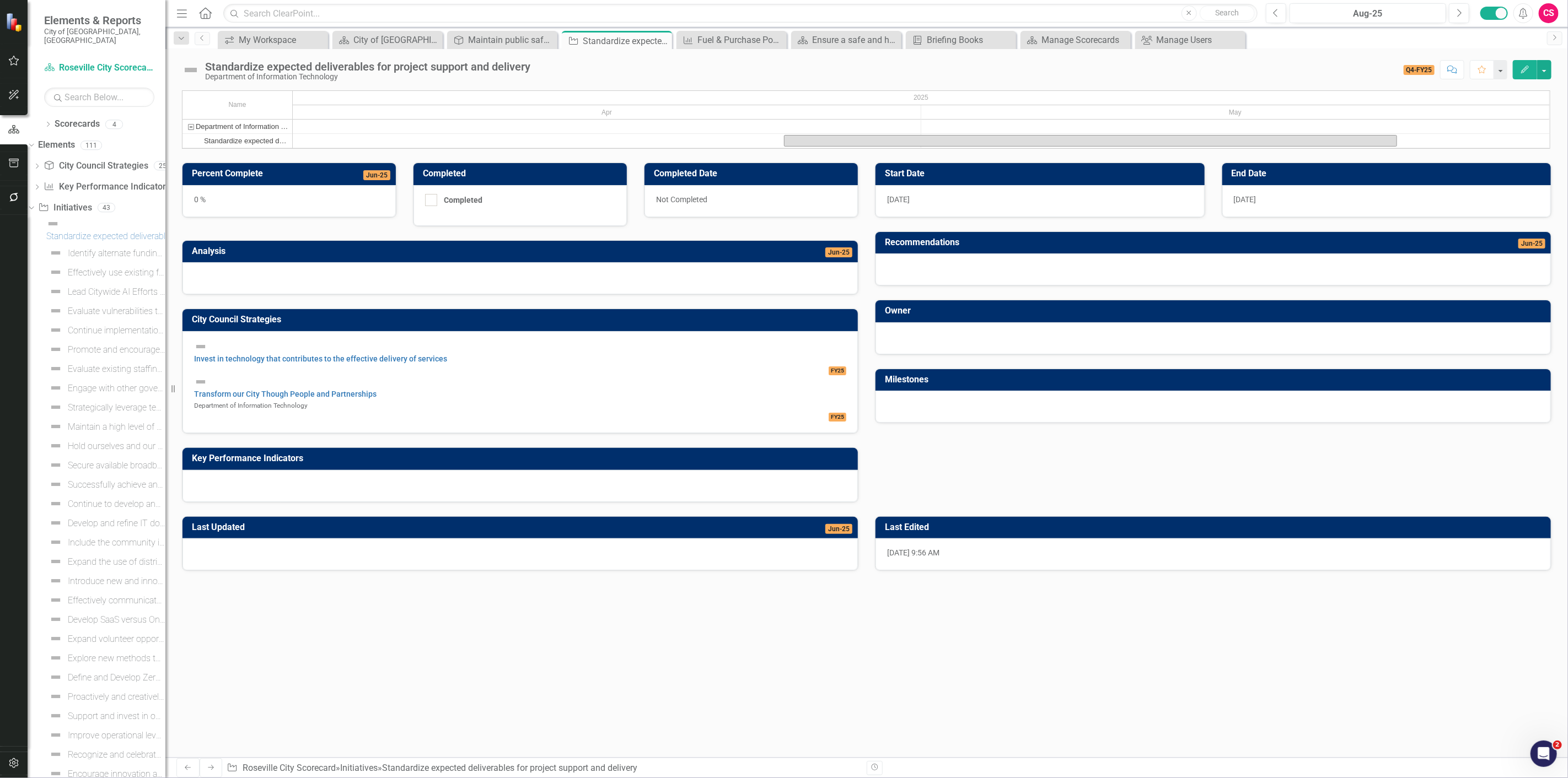
click at [3, 166] on button "button" at bounding box center [13, 164] width 25 height 23
click at [88, 77] on div "Briefing Books" at bounding box center [99, 85] width 110 height 18
click at [83, 79] on link "Briefing Books" at bounding box center [99, 85] width 110 height 13
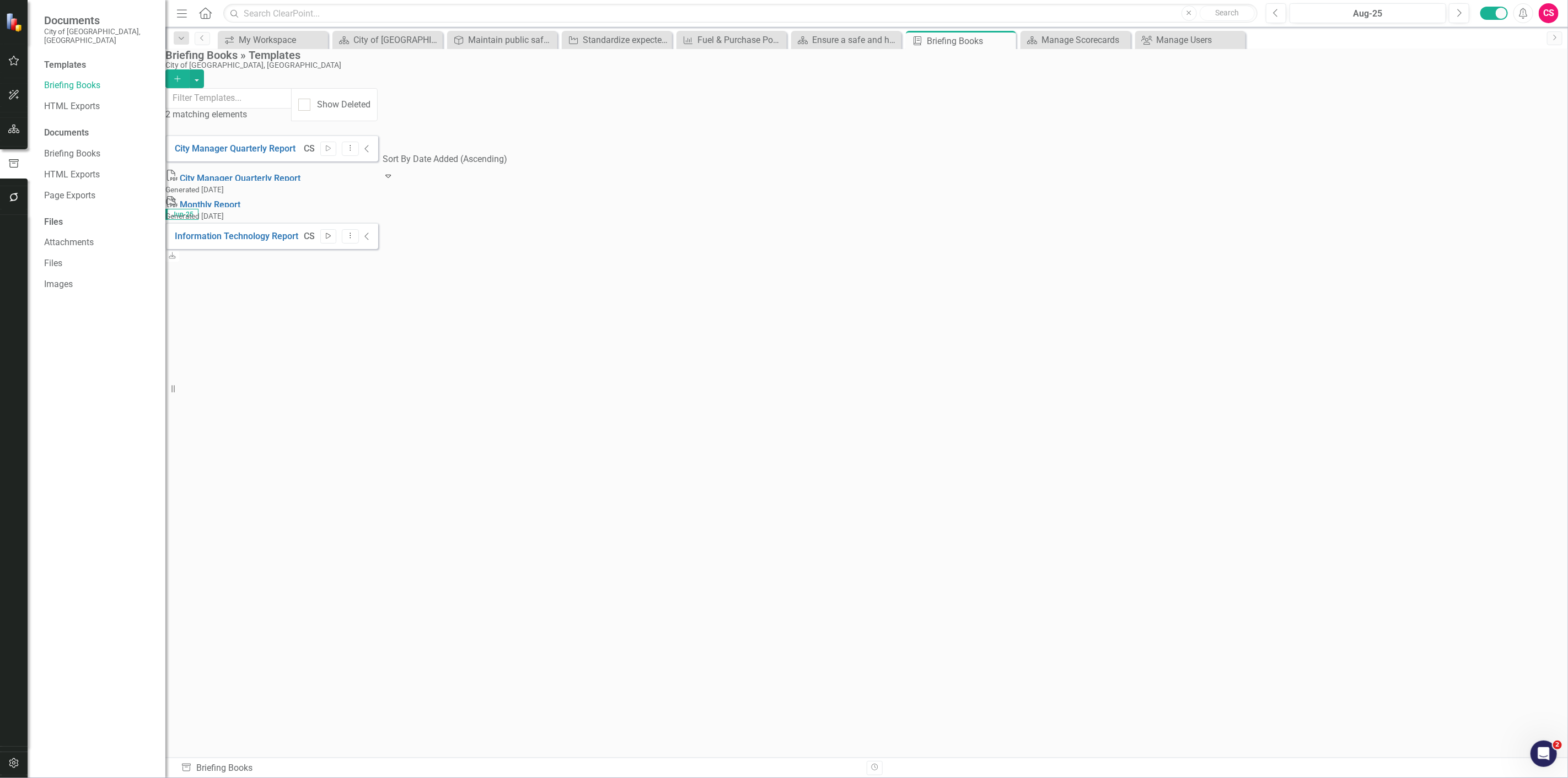
click at [333, 233] on icon "Start" at bounding box center [328, 236] width 8 height 7
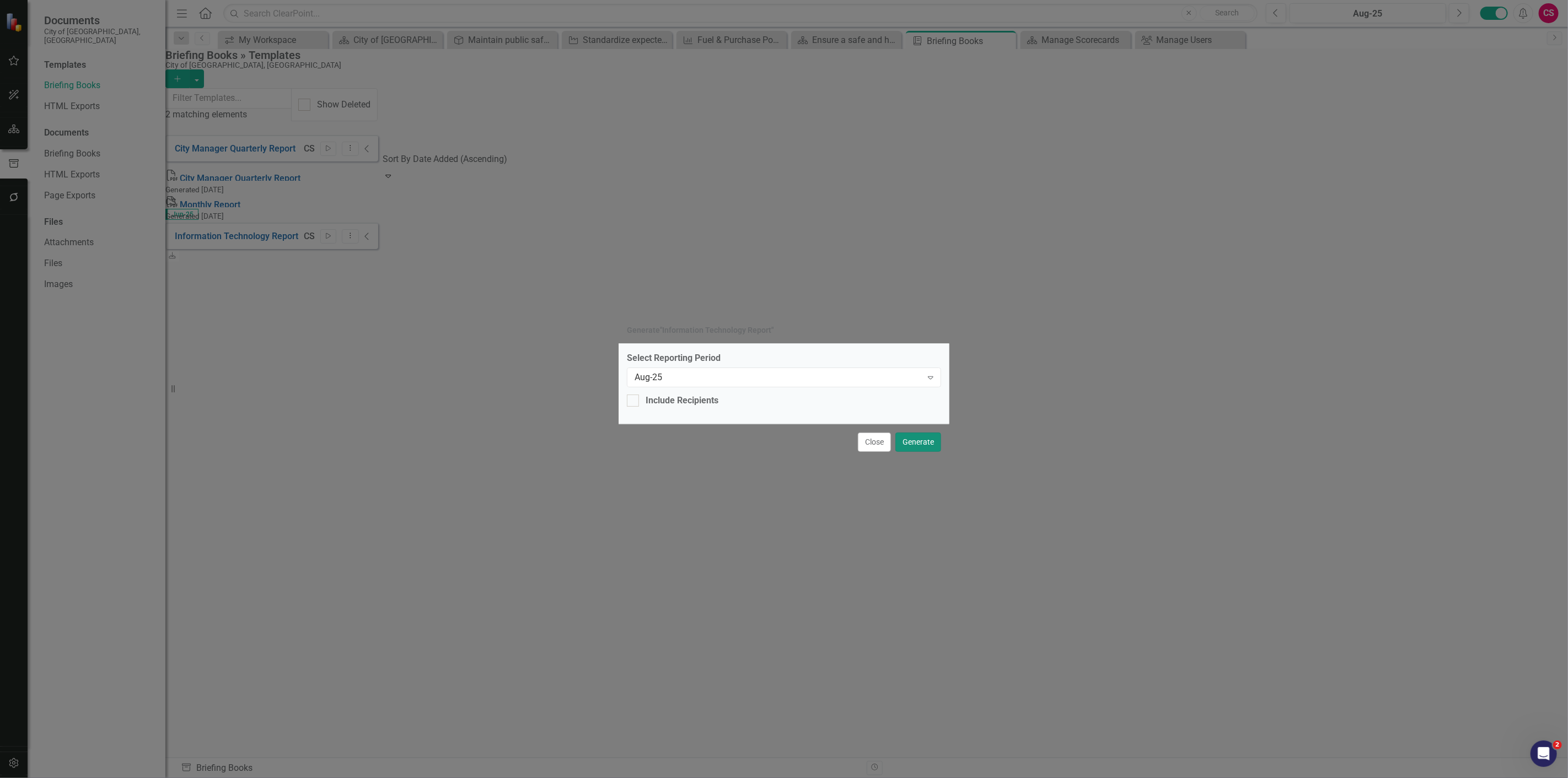
click at [923, 440] on button "Generate" at bounding box center [918, 442] width 46 height 19
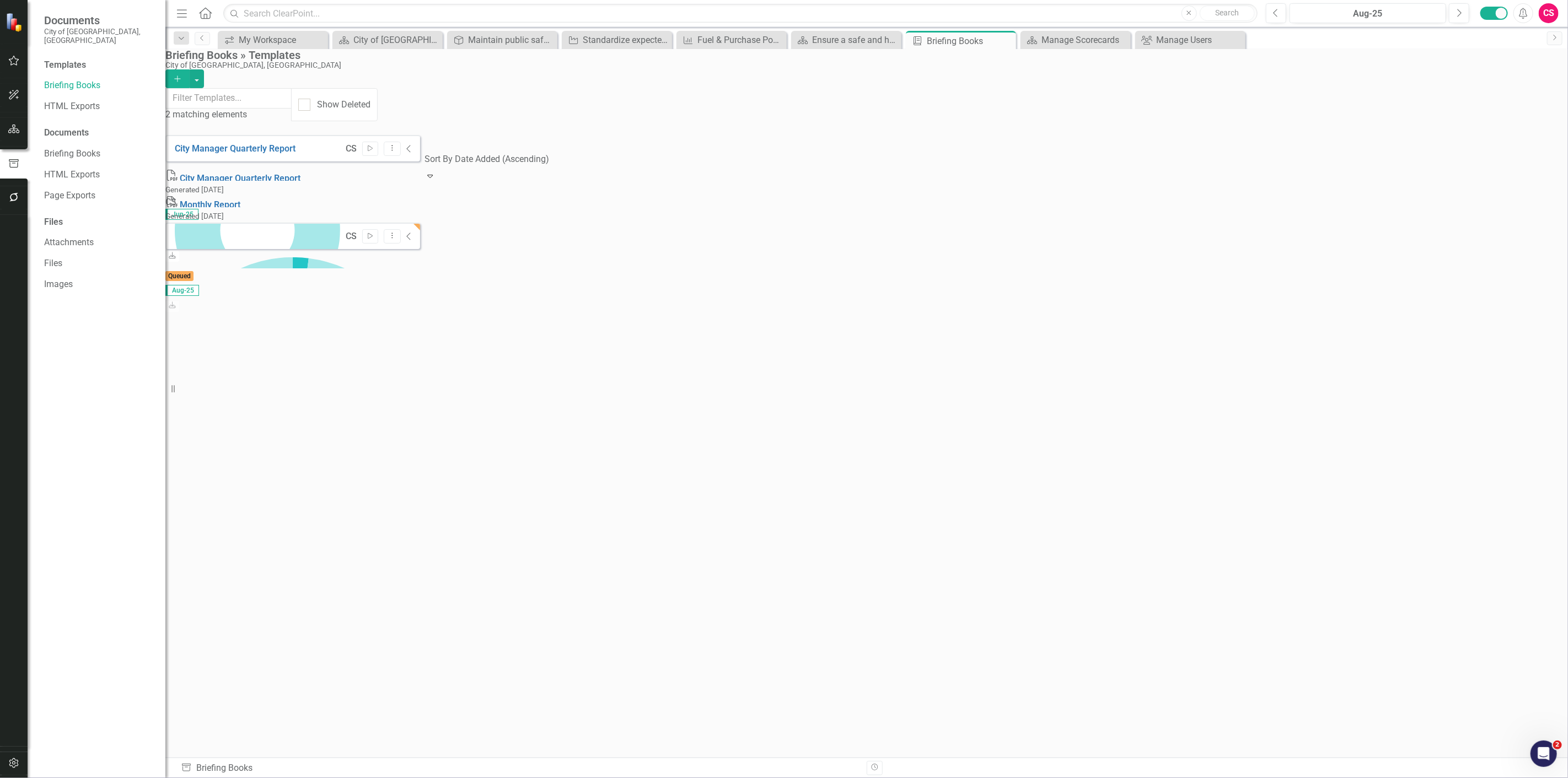
click at [337, 203] on div "City Manager Quarterly Report CS Start Dropdown Menu Collapse PDF City Manager …" at bounding box center [293, 209] width 254 height 149
click at [19, 205] on button "button" at bounding box center [13, 197] width 25 height 23
click at [101, 82] on link "Reporting Workflows" at bounding box center [99, 88] width 110 height 13
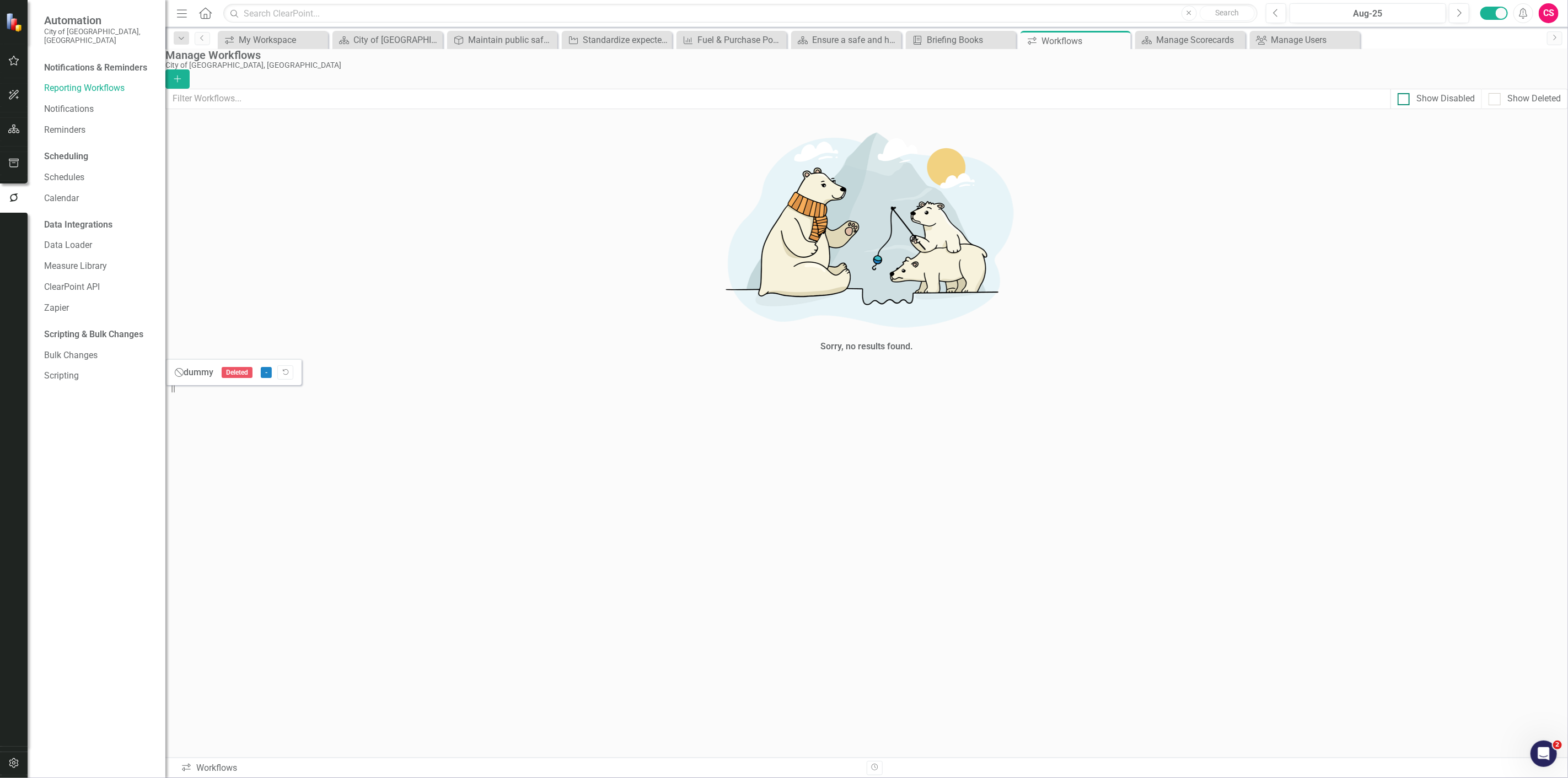
click at [1416, 103] on div "Show Disabled" at bounding box center [1445, 99] width 58 height 13
click at [1404, 100] on input "Show Disabled" at bounding box center [1401, 97] width 7 height 7
checkbox input "true"
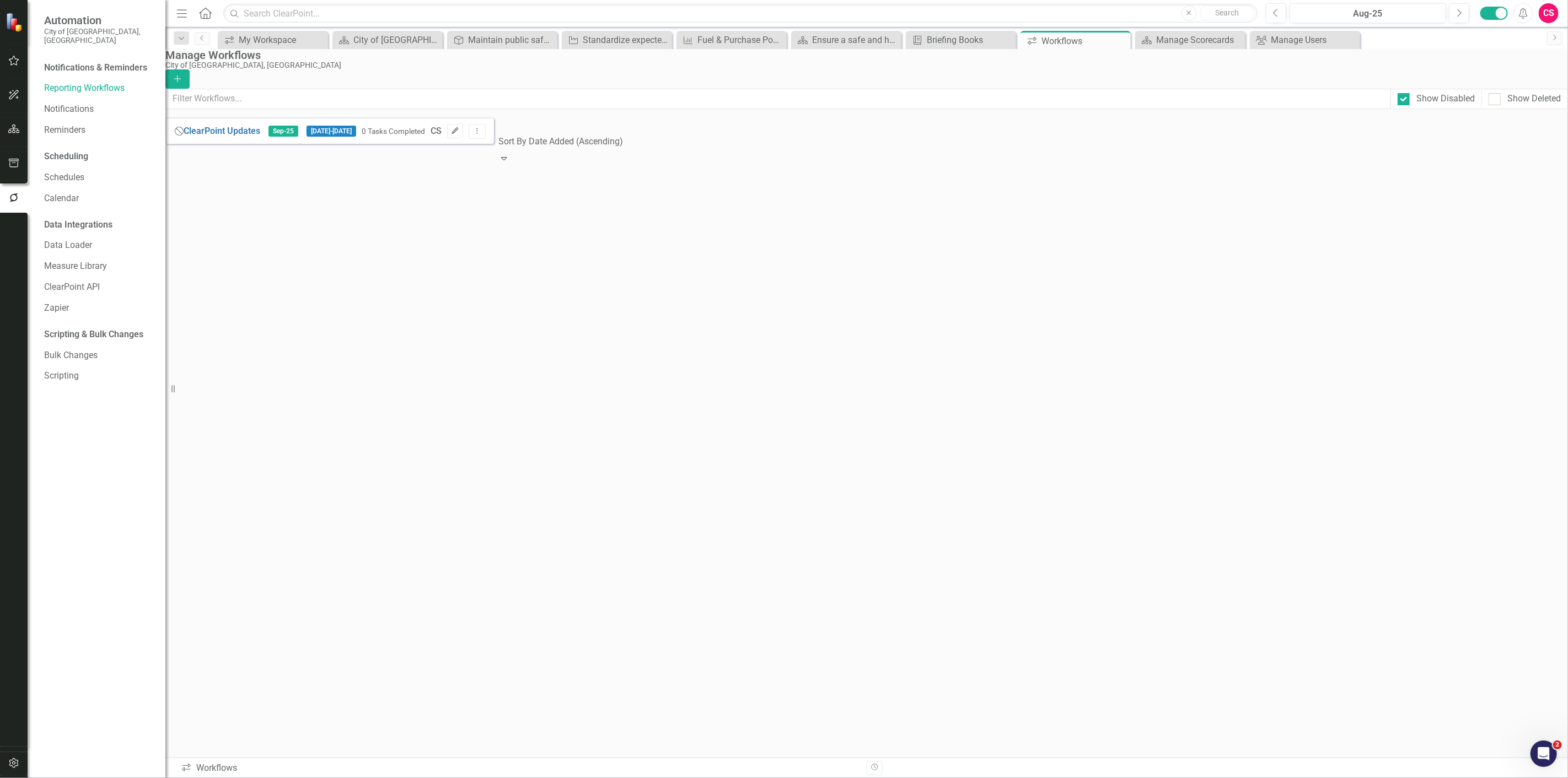
click at [463, 138] on button "Edit" at bounding box center [455, 131] width 16 height 15
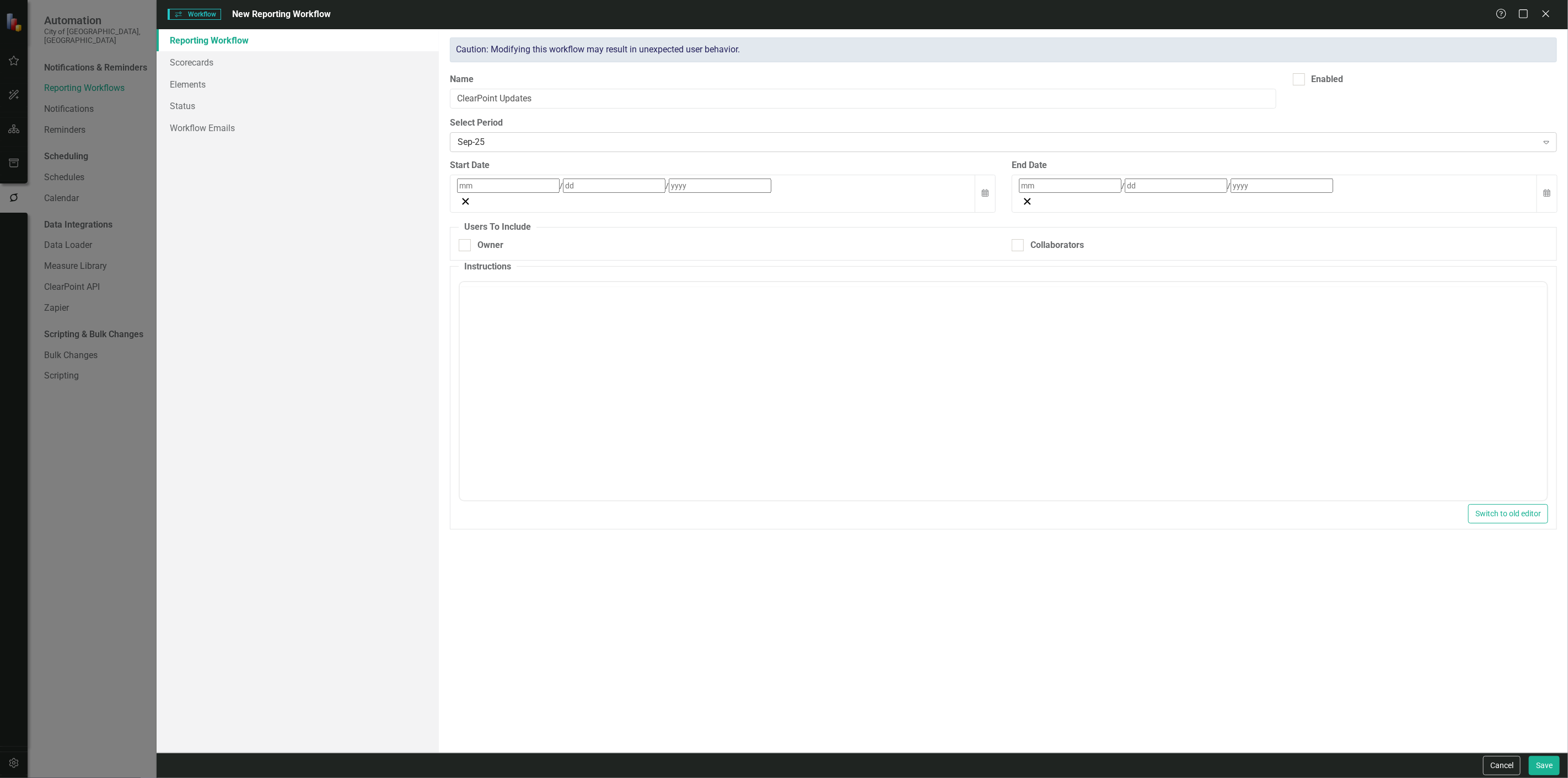
checkbox input "true"
type input "10"
type input "1"
type input "2025"
type input "10"
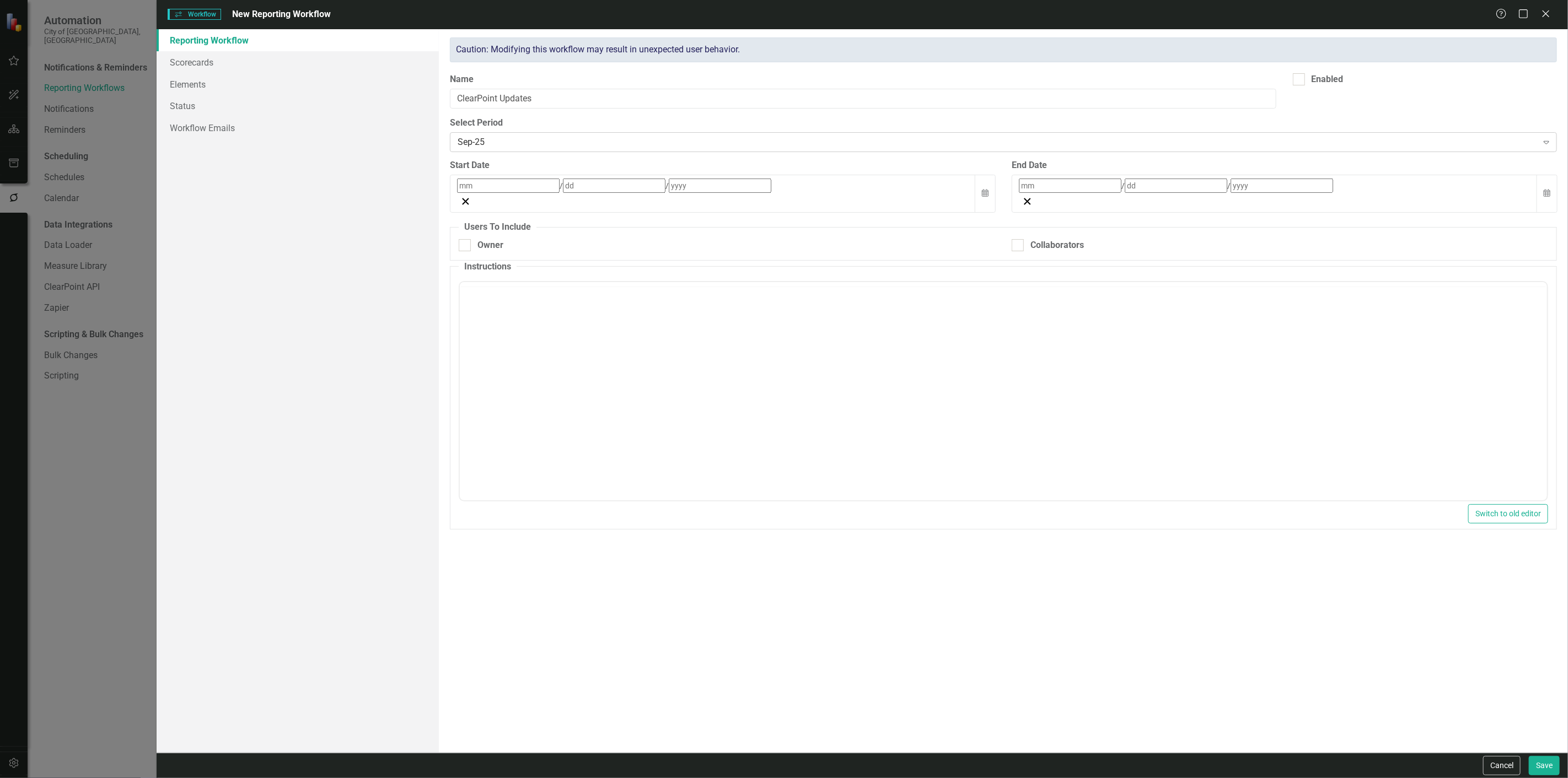
type input "15"
type input "2025"
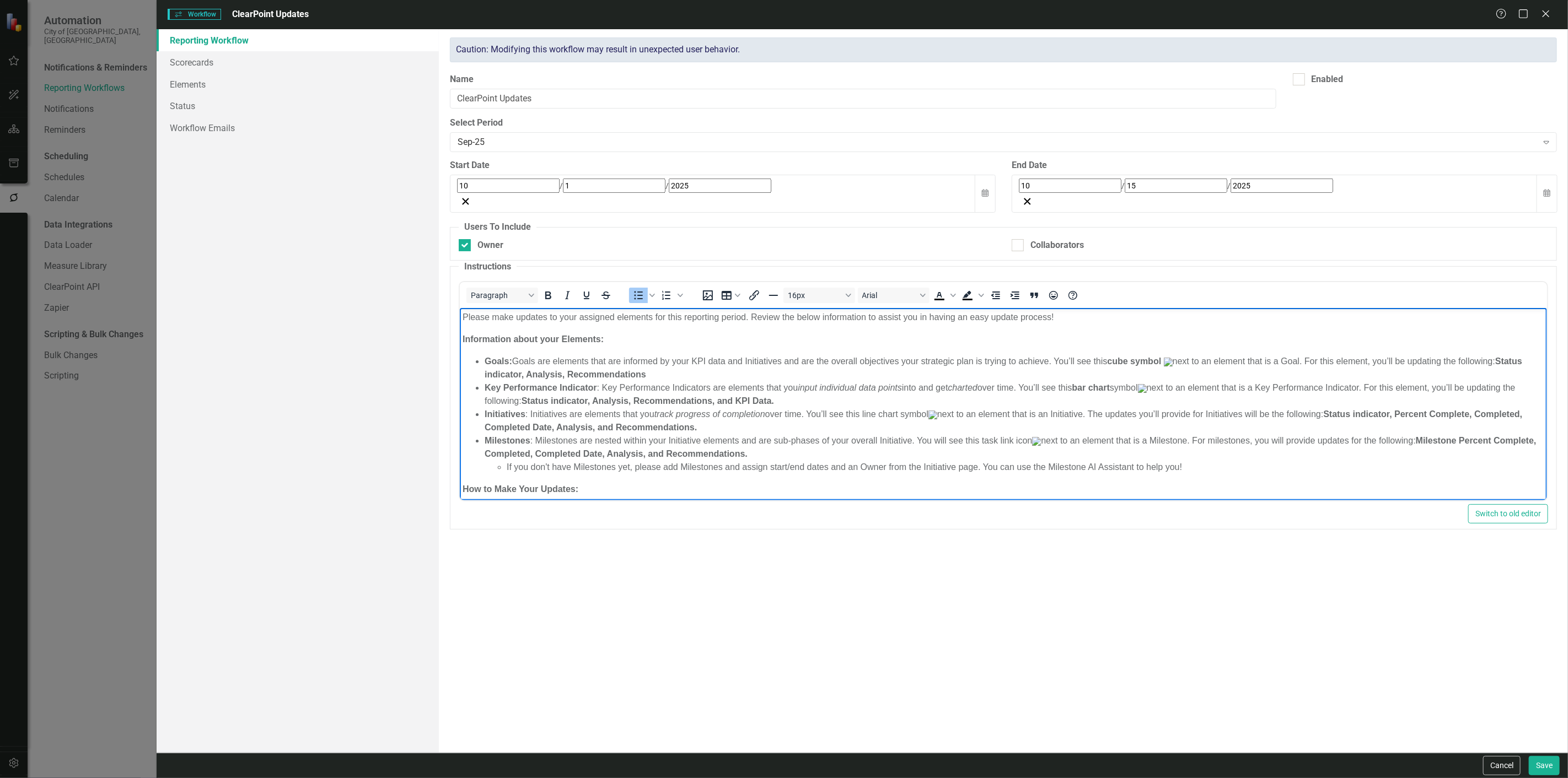
click at [556, 355] on li "Goals: Goals are elements that are informed by your KPI data and Initiatives an…" at bounding box center [1014, 368] width 1059 height 26
click at [678, 400] on strong "Status indicator, Analysis, Recommendations, and KPI Data." at bounding box center [647, 401] width 252 height 9
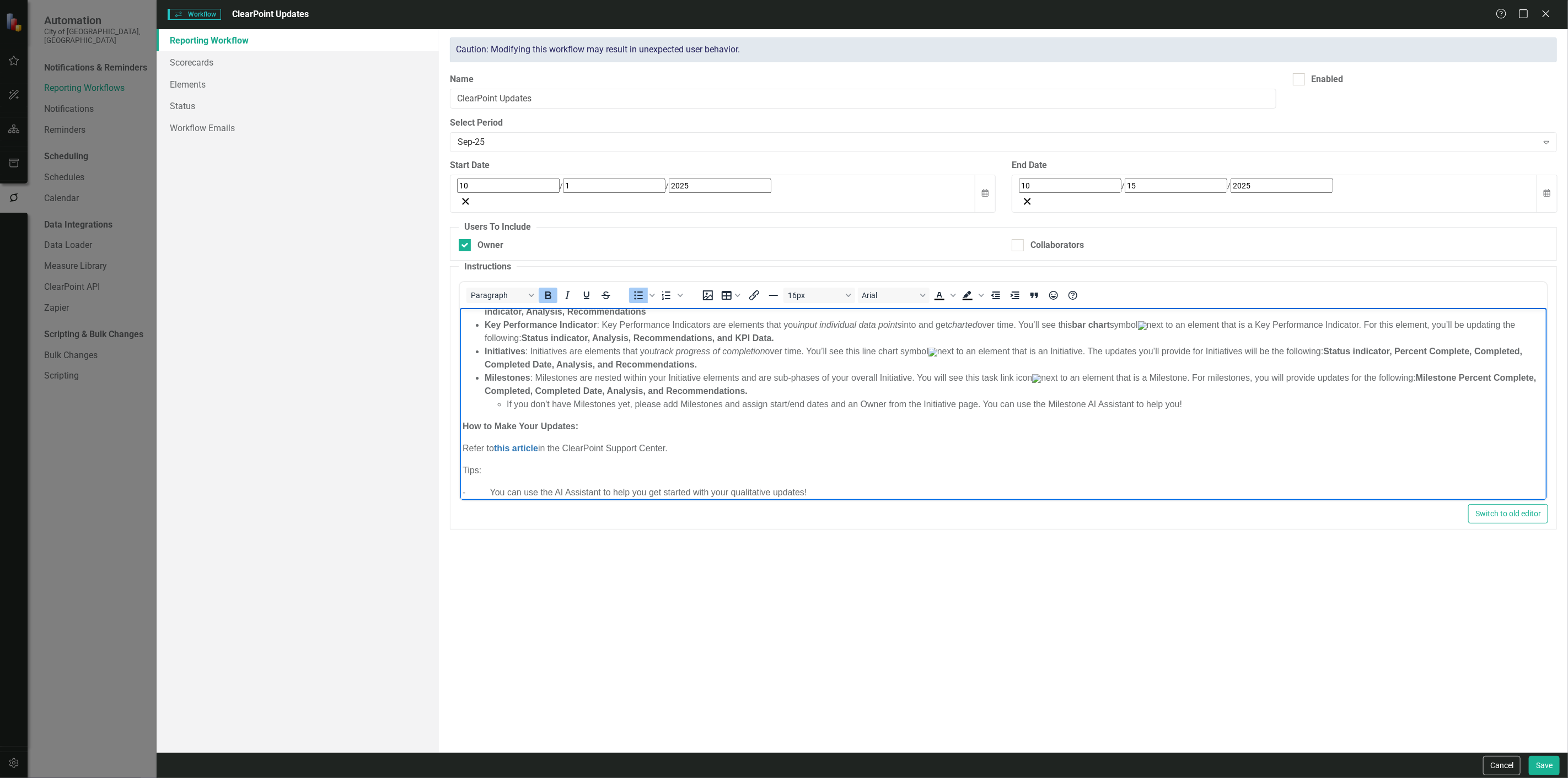
scroll to position [151, 0]
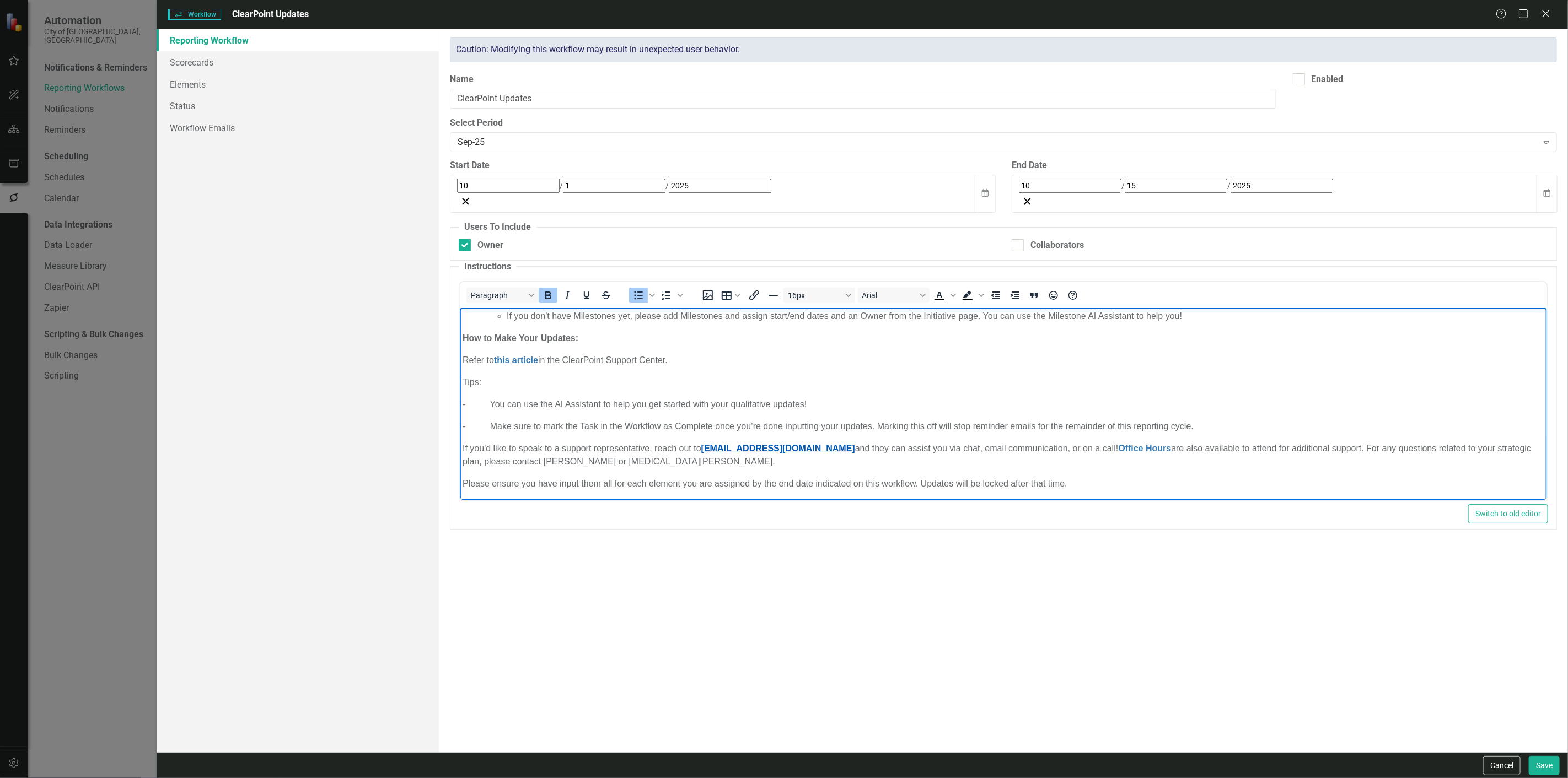
click at [812, 447] on link "[EMAIL_ADDRESS][DOMAIN_NAME]" at bounding box center [778, 448] width 154 height 9
click at [931, 425] on p "- Make sure to mark the Task in the Workflow as Complete once you’re done input…" at bounding box center [1003, 426] width 1082 height 13
click at [745, 487] on p "Please ensure you have input them all for each element you are assigned by the …" at bounding box center [1003, 484] width 1082 height 13
click at [729, 569] on div "Reporting Workflows are a powerful reporting tool for organizing what needs to …" at bounding box center [1003, 391] width 1129 height 724
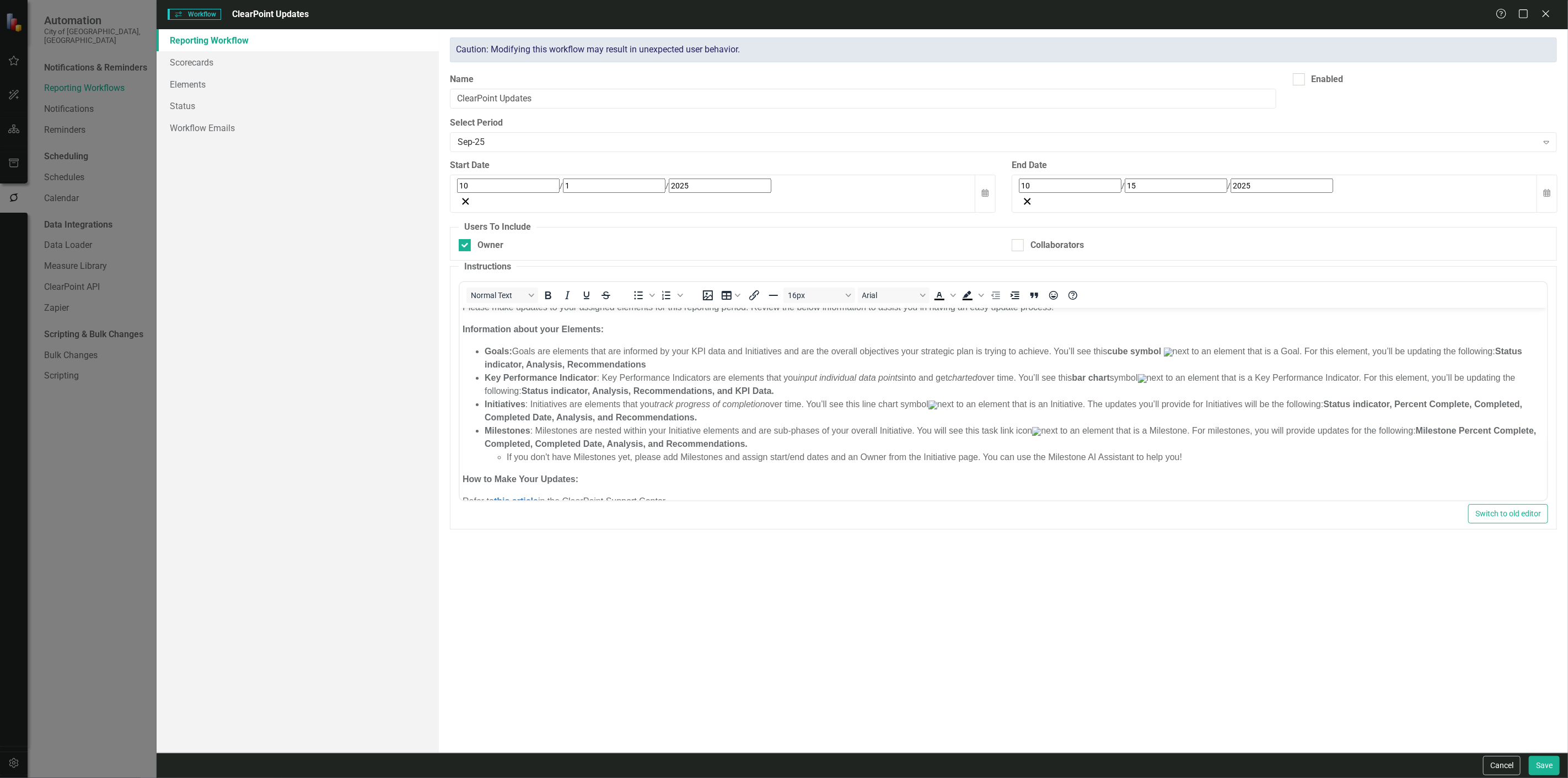
scroll to position [0, 0]
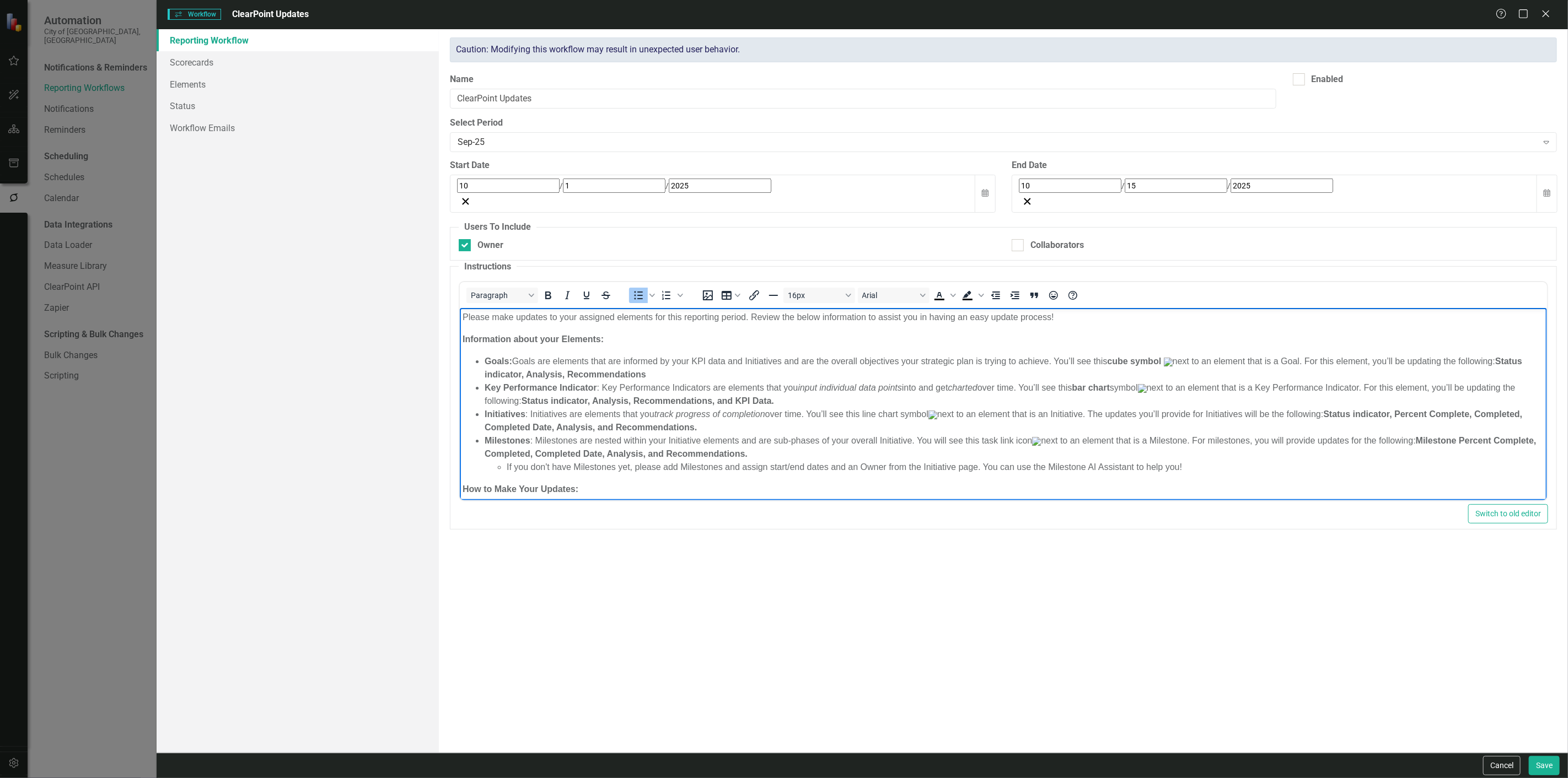
click at [1182, 358] on li "Goals: Goals are elements that are informed by your KPI data and Initiatives an…" at bounding box center [1014, 368] width 1059 height 26
click at [1107, 364] on li "Goals: Goals are elements that are informed by your KPI data and Initiatives an…" at bounding box center [1014, 368] width 1059 height 26
click at [1107, 363] on li "Goals: Goals are elements that are informed by your KPI data and Initiatives an…" at bounding box center [1014, 368] width 1059 height 26
click at [1163, 391] on li "Key Performance Indicator : Key Performance Indicators are elements that you in…" at bounding box center [1014, 395] width 1059 height 26
click at [1079, 392] on li "Key Performance Indicator : Key Performance Indicators are elements that you in…" at bounding box center [1014, 395] width 1059 height 26
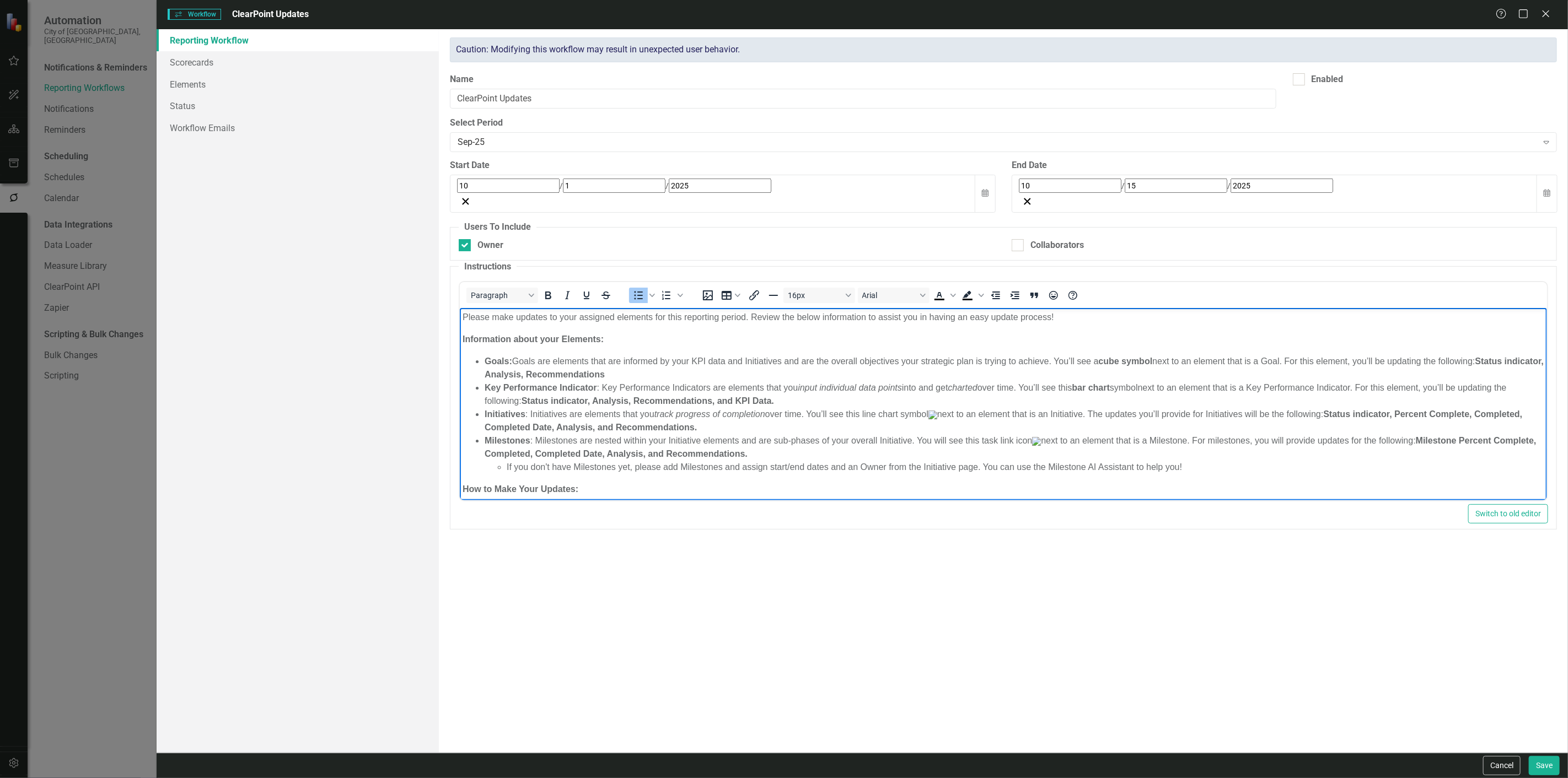
click at [1079, 392] on li "Key Performance Indicator : Key Performance Indicators are elements that you in…" at bounding box center [1014, 395] width 1059 height 26
click at [947, 420] on li "Initiatives : Initiatives are elements that you track progress of completion ov…" at bounding box center [1014, 421] width 1059 height 26
click at [856, 414] on li "Initiatives : Initiatives are elements that you track progress of completion ov…" at bounding box center [1014, 421] width 1059 height 26
click at [856, 414] on li "Initiatives : Initiatives are elements that you track progress of completion ov…" at bounding box center [1014, 421] width 1059 height 26
drag, startPoint x: 896, startPoint y: 411, endPoint x: 859, endPoint y: 419, distance: 37.9
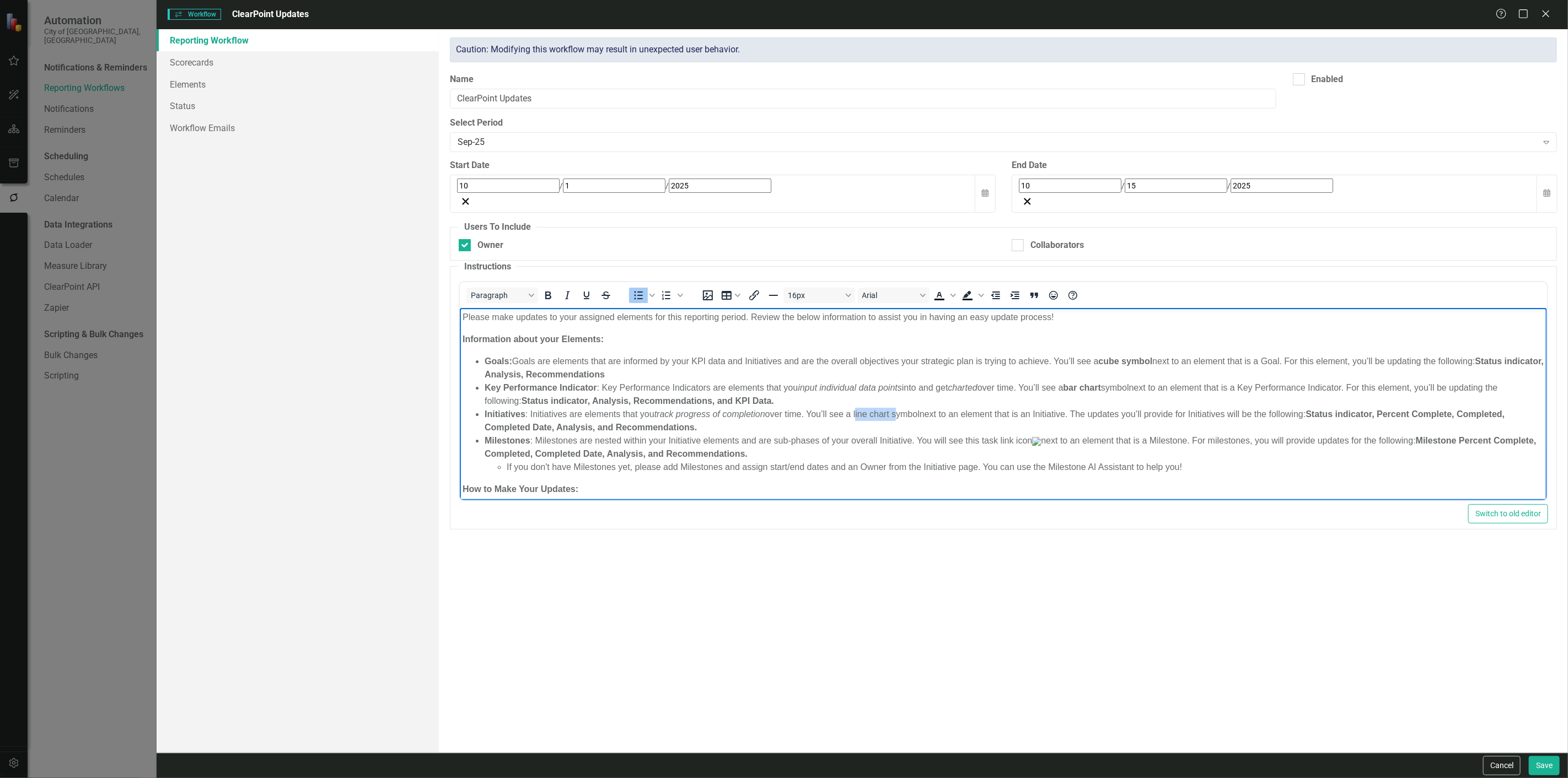
click at [859, 419] on li "Initiatives : Initiatives are elements that you track progress of completion ov…" at bounding box center [1014, 421] width 1059 height 26
click at [904, 406] on li "Key Performance Indicator : Key Performance Indicators are elements that you in…" at bounding box center [1014, 395] width 1059 height 26
drag, startPoint x: 925, startPoint y: 413, endPoint x: 857, endPoint y: 414, distance: 68.0
click at [857, 414] on li "Initiatives : Initiatives are elements that you track progress of completion ov…" at bounding box center [1014, 421] width 1059 height 26
click at [547, 293] on button "Bold" at bounding box center [548, 295] width 19 height 15
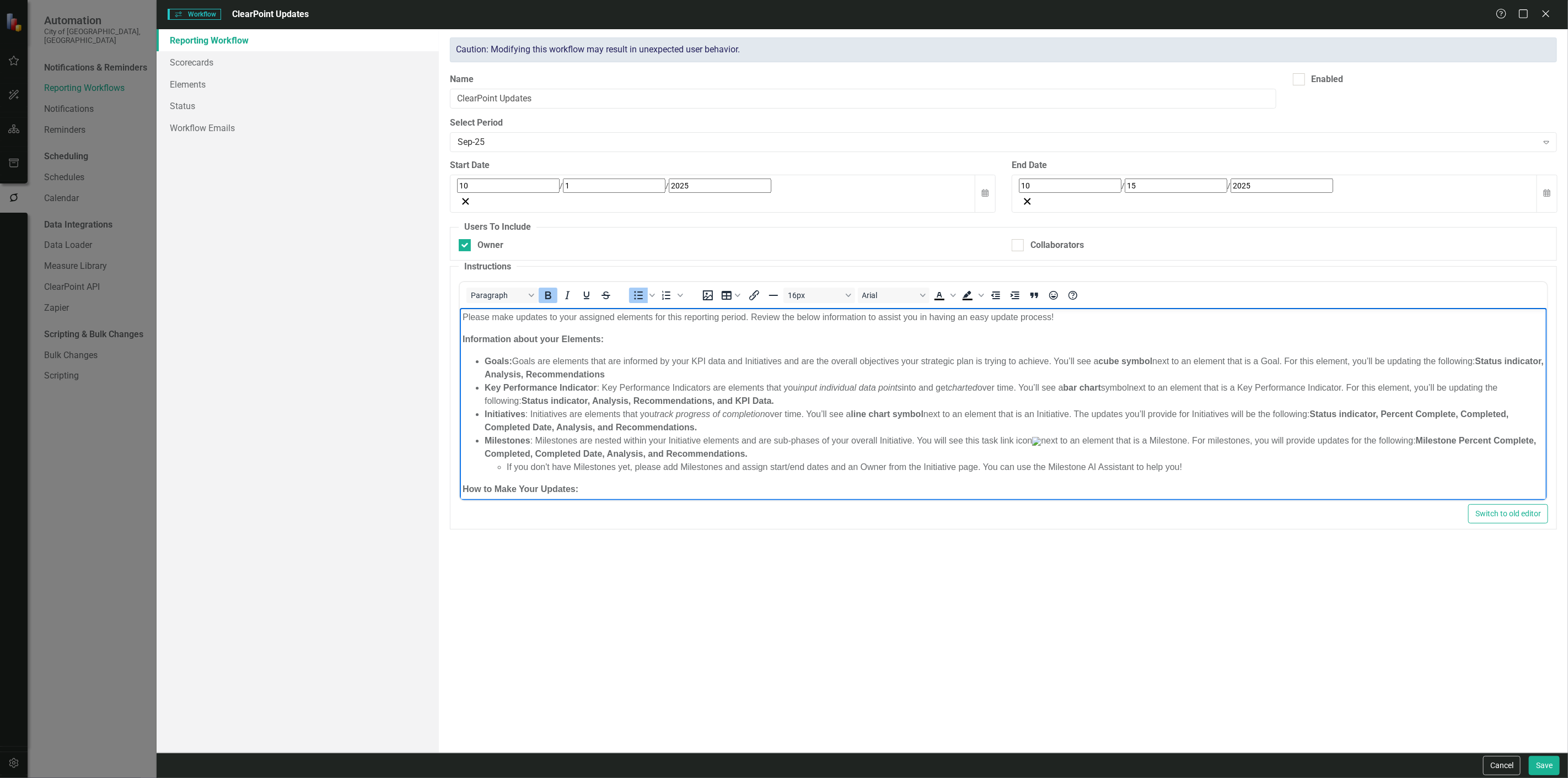
click at [980, 416] on li "Initiatives : Initiatives are elements that you track progress of completion ov…" at bounding box center [1014, 421] width 1059 height 26
click at [1041, 439] on img "Rich Text Area. Press ALT-0 for help." at bounding box center [1036, 441] width 9 height 9
click at [1000, 438] on li "Milestones : Milestones are nested within your Initiative elements and are sub-…" at bounding box center [1014, 454] width 1059 height 40
drag, startPoint x: 1016, startPoint y: 438, endPoint x: 981, endPoint y: 442, distance: 35.2
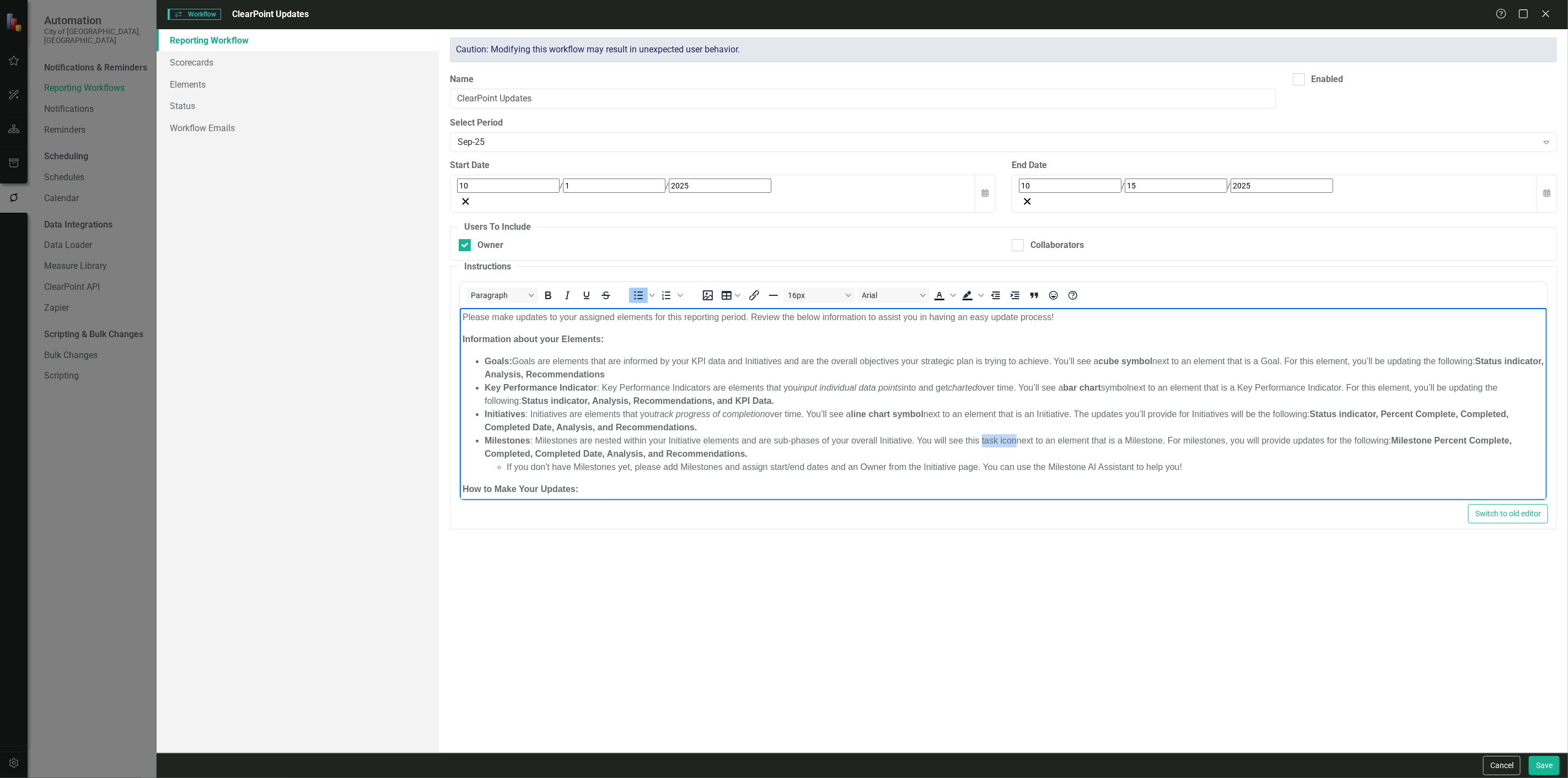
click at [981, 442] on li "Milestones : Milestones are nested within your Initiative elements and are sub-…" at bounding box center [1014, 454] width 1059 height 40
click at [552, 289] on icon "Bold" at bounding box center [548, 295] width 13 height 13
click at [639, 405] on strong "Status indicator, Analysis, Recommendations, and KPI Data." at bounding box center [647, 401] width 252 height 9
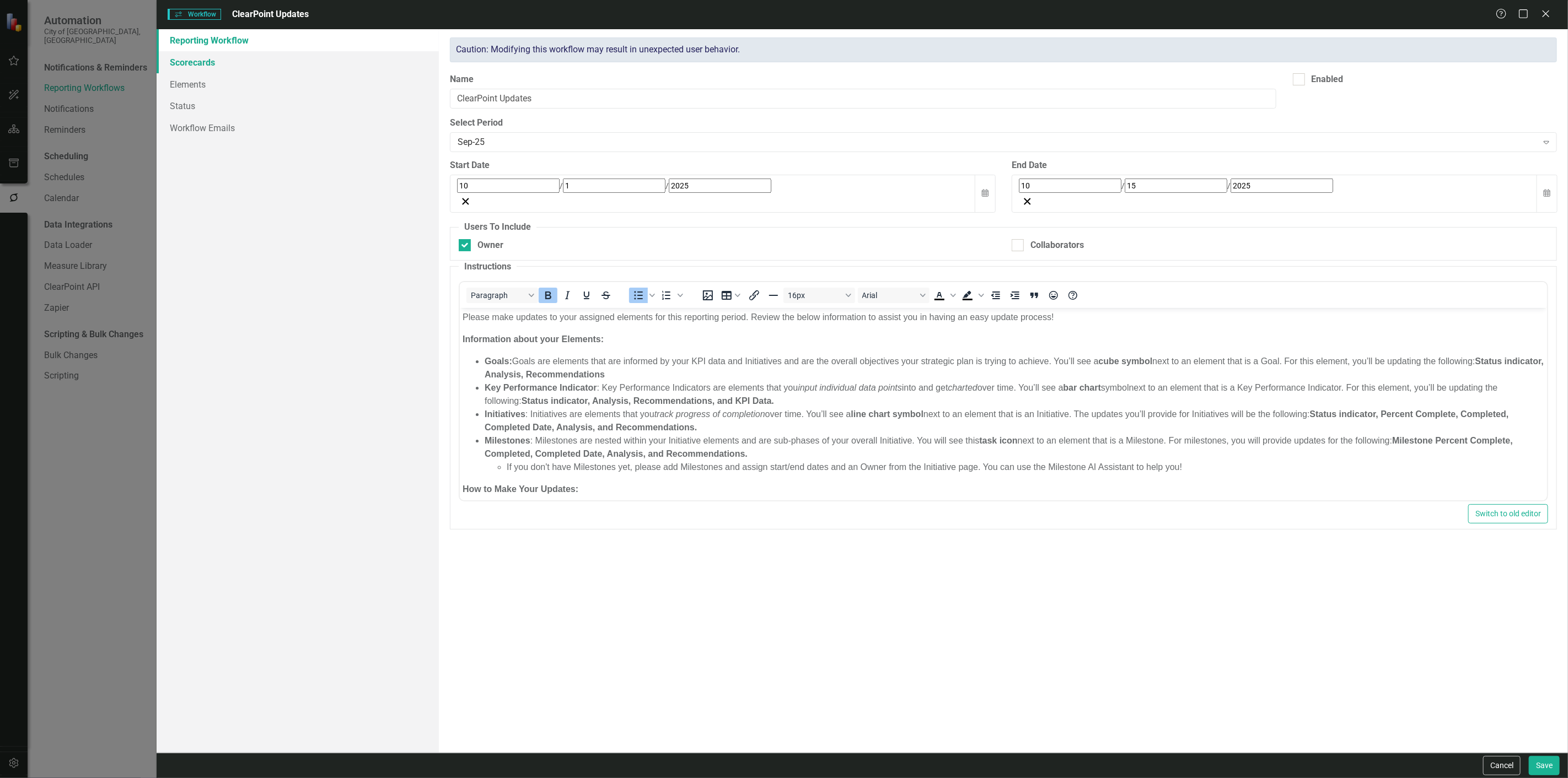
click at [210, 62] on link "Scorecards" at bounding box center [297, 62] width 282 height 22
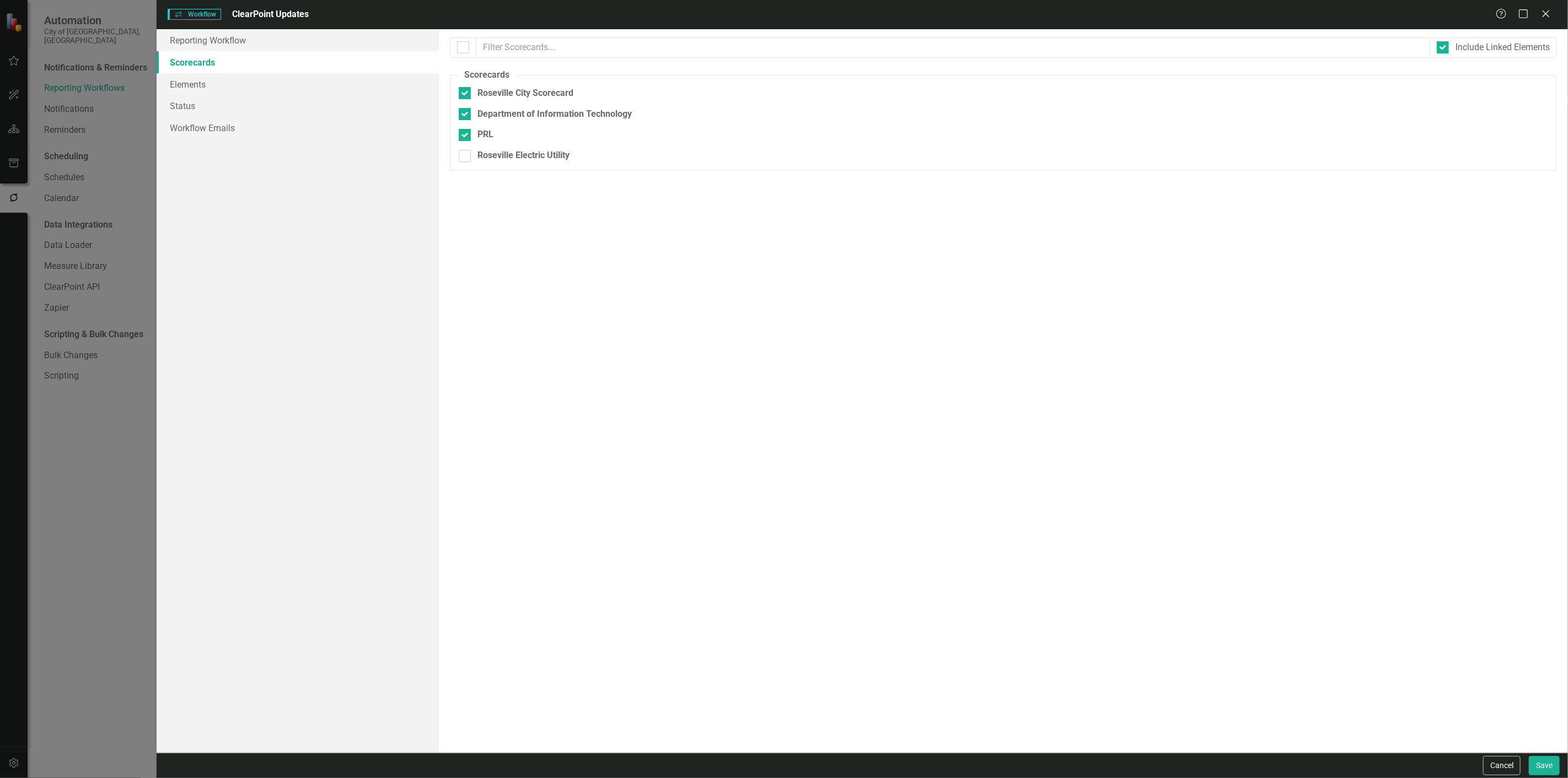
click at [242, 72] on link "Scorecards" at bounding box center [297, 62] width 282 height 22
click at [349, 79] on link "Elements" at bounding box center [297, 84] width 282 height 22
click at [480, 99] on div "City Council Strategy" at bounding box center [519, 93] width 82 height 13
click at [466, 94] on input "City Council Strategy" at bounding box center [462, 90] width 7 height 7
checkbox input "false"
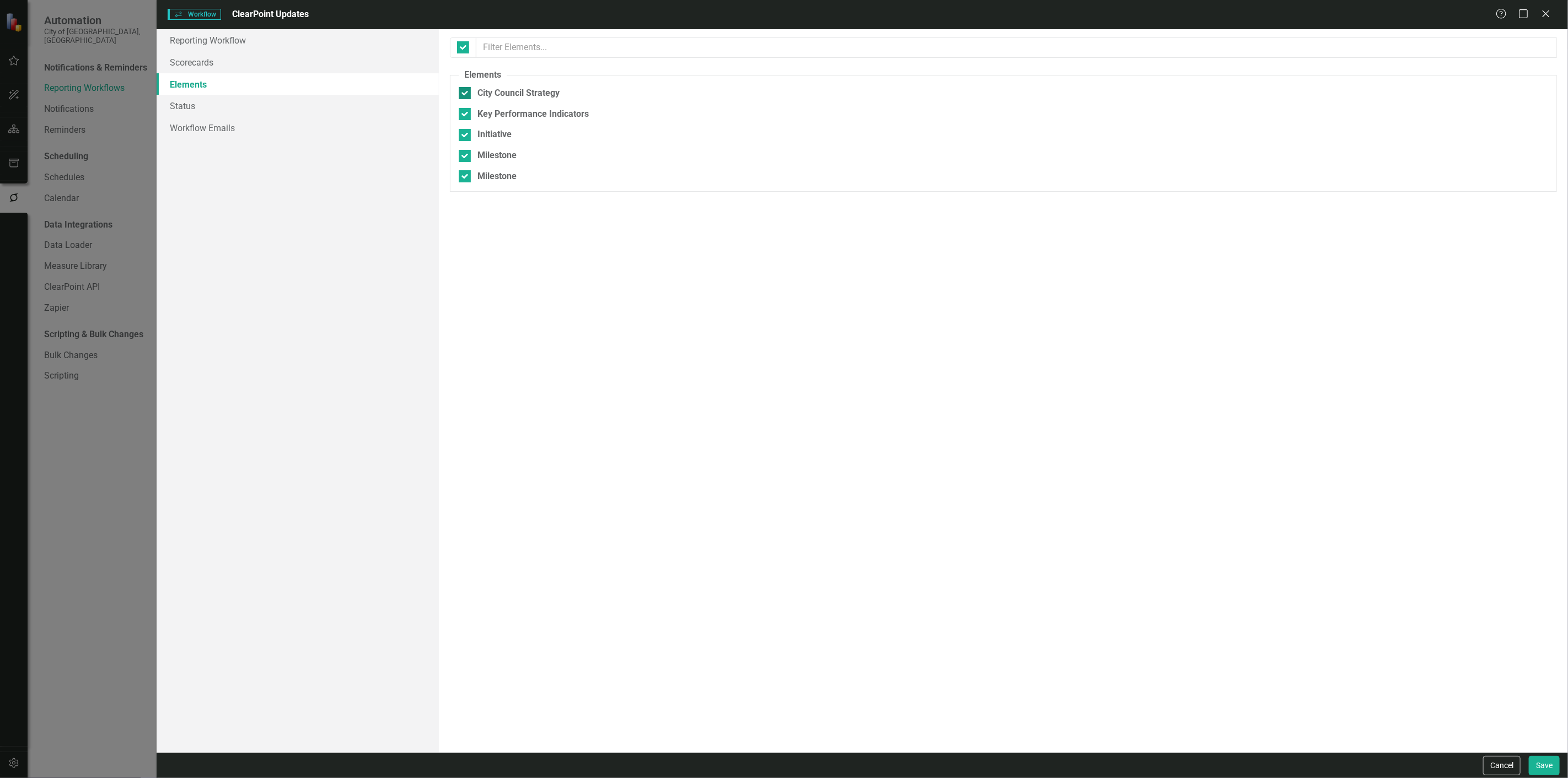
checkbox input "false"
click at [484, 140] on div "Initiative" at bounding box center [495, 134] width 34 height 13
click at [466, 136] on input "Initiative" at bounding box center [462, 132] width 7 height 7
click at [484, 140] on div "Initiative" at bounding box center [495, 134] width 34 height 13
click at [466, 136] on input "Initiative" at bounding box center [462, 132] width 7 height 7
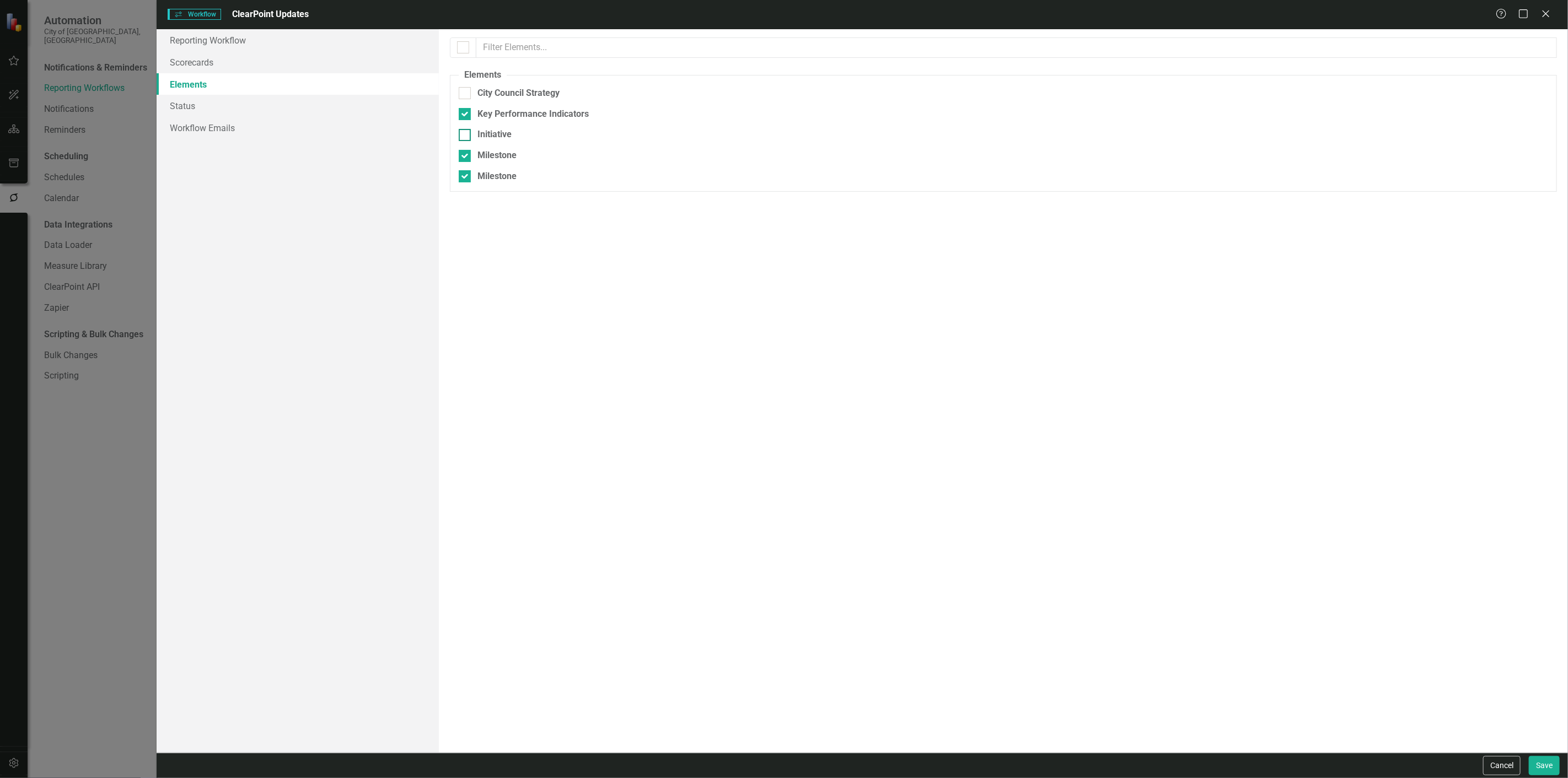
checkbox input "true"
click at [472, 169] on div "City Council Strategy Key Performance Indicators Initiative Milestone Milestone" at bounding box center [1003, 134] width 1089 height 96
click at [472, 182] on div "Milestone" at bounding box center [1003, 176] width 1089 height 13
click at [466, 177] on input "Milestone" at bounding box center [462, 173] width 7 height 7
checkbox input "false"
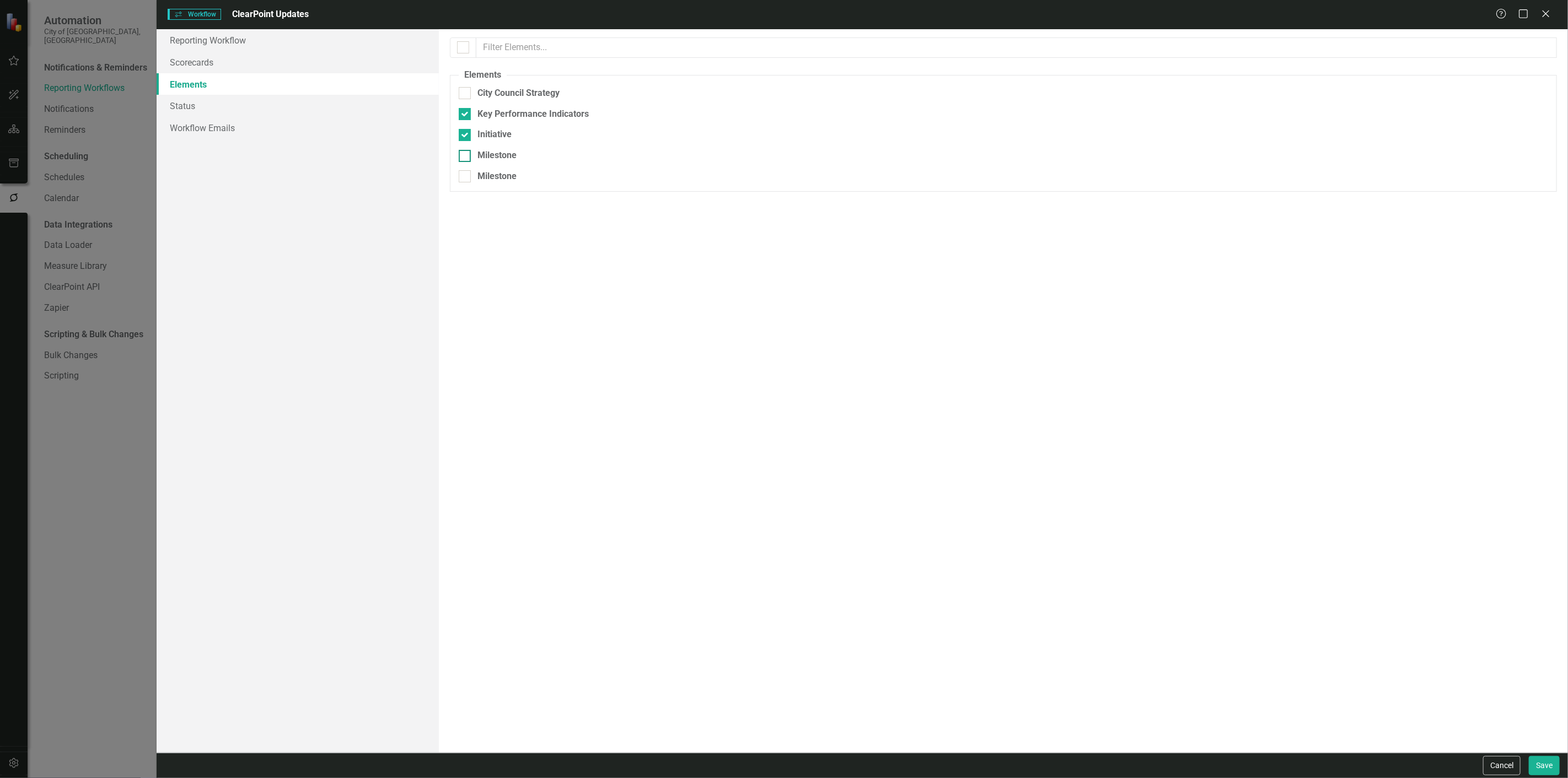
click at [484, 162] on div "Milestone" at bounding box center [497, 156] width 39 height 13
click at [466, 157] on input "Milestone" at bounding box center [462, 153] width 7 height 7
checkbox input "true"
click at [484, 162] on div "Milestone" at bounding box center [497, 156] width 39 height 13
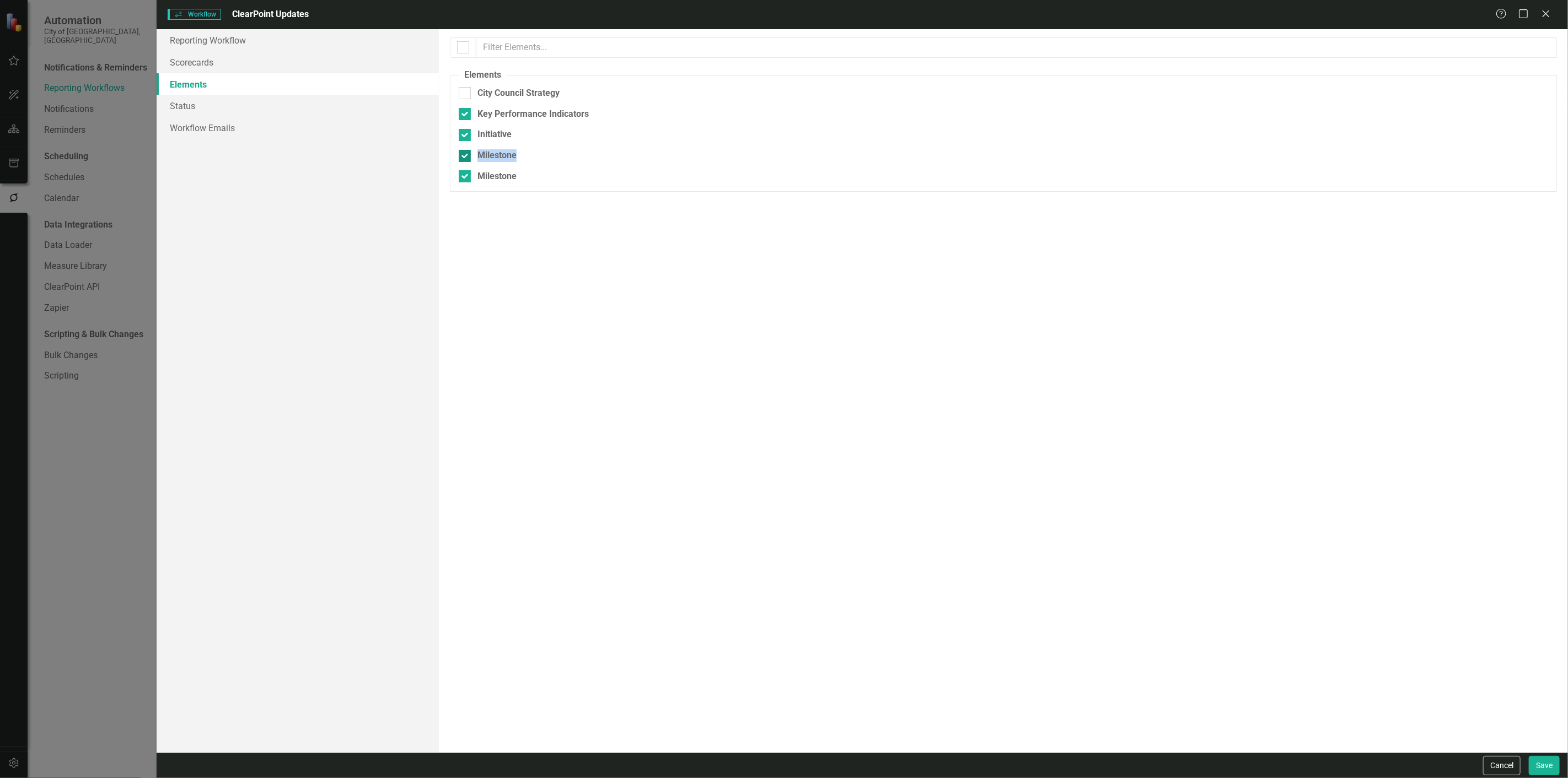
click at [466, 157] on input "Milestone" at bounding box center [462, 153] width 7 height 7
checkbox input "false"
click at [280, 107] on link "Status" at bounding box center [297, 105] width 282 height 22
click at [445, 144] on div "Status Not Defined On Target Caution Below Plan No Information" at bounding box center [1003, 391] width 1129 height 724
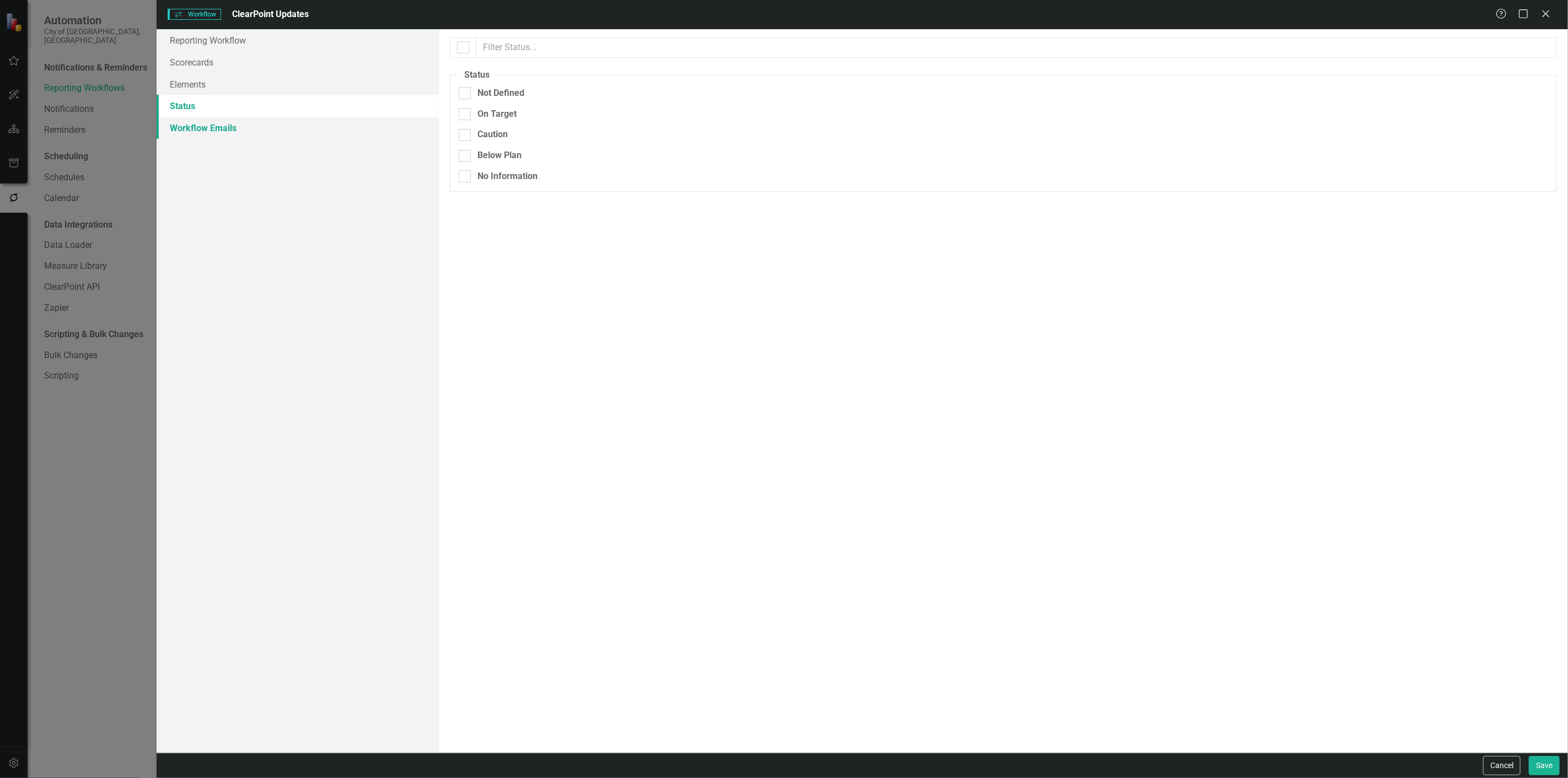
click at [319, 126] on link "Workflow Emails" at bounding box center [297, 127] width 282 height 22
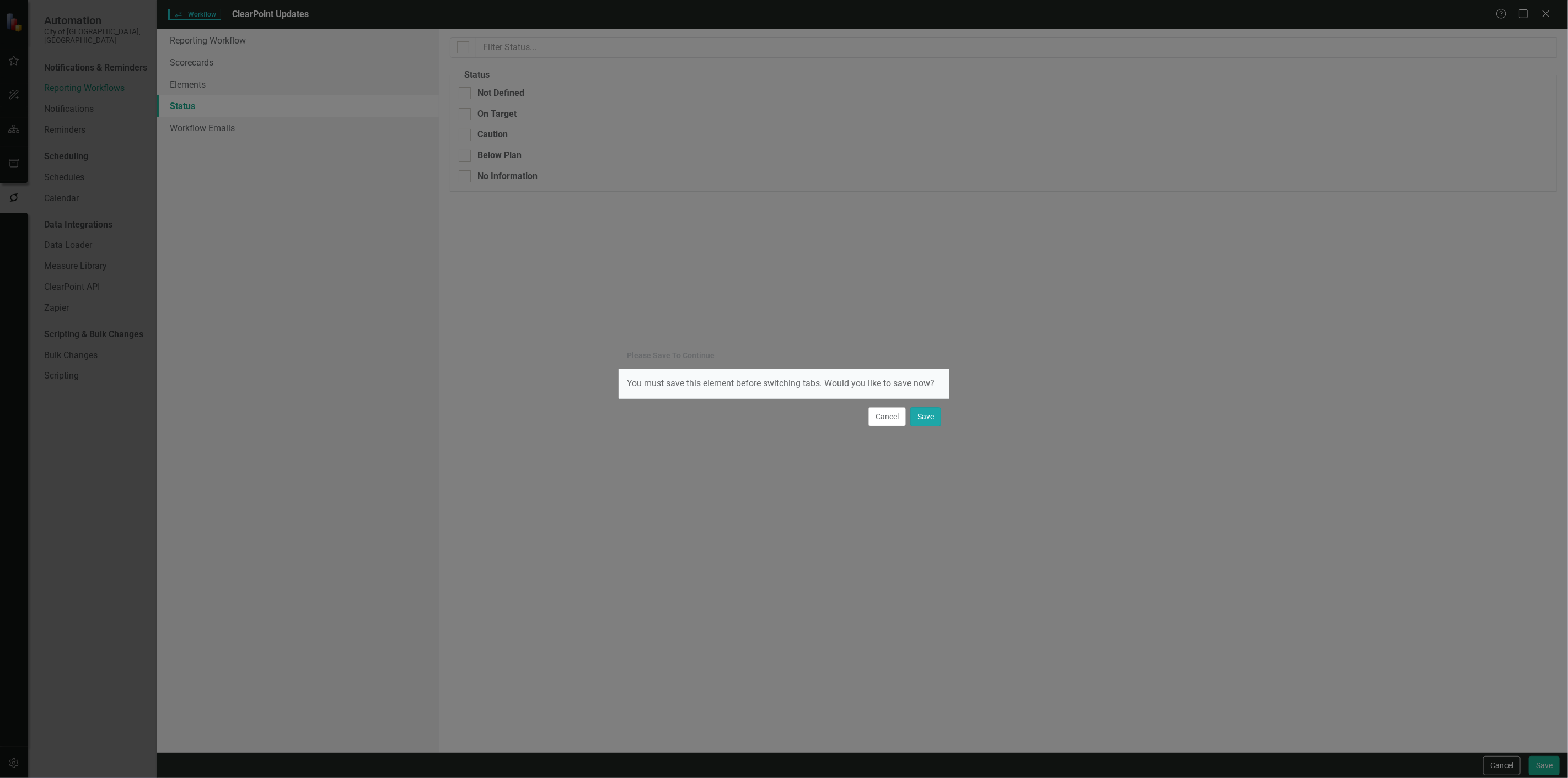
click at [939, 417] on button "Save" at bounding box center [925, 416] width 31 height 19
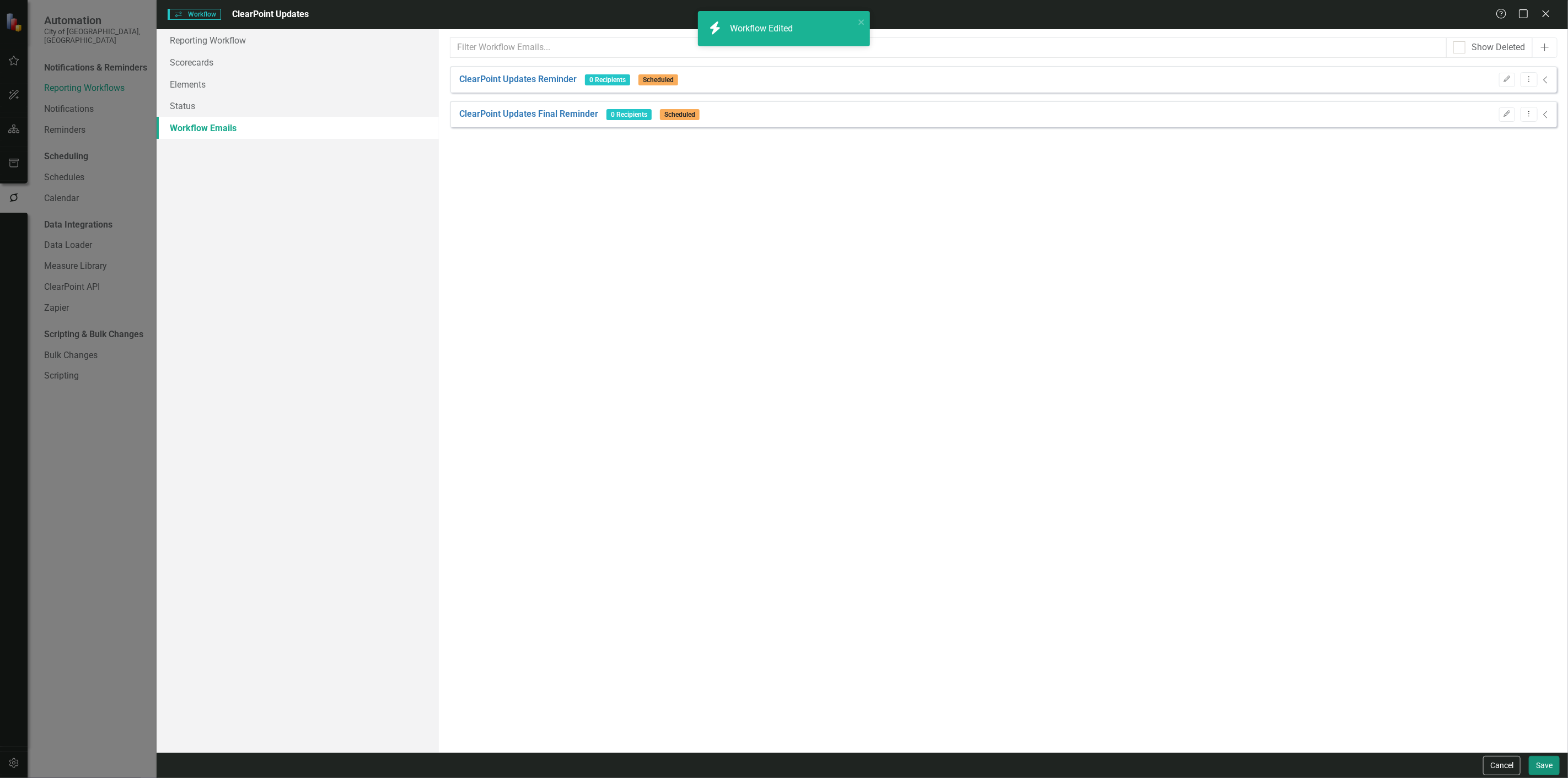
click at [1537, 760] on button "Save" at bounding box center [1544, 765] width 31 height 19
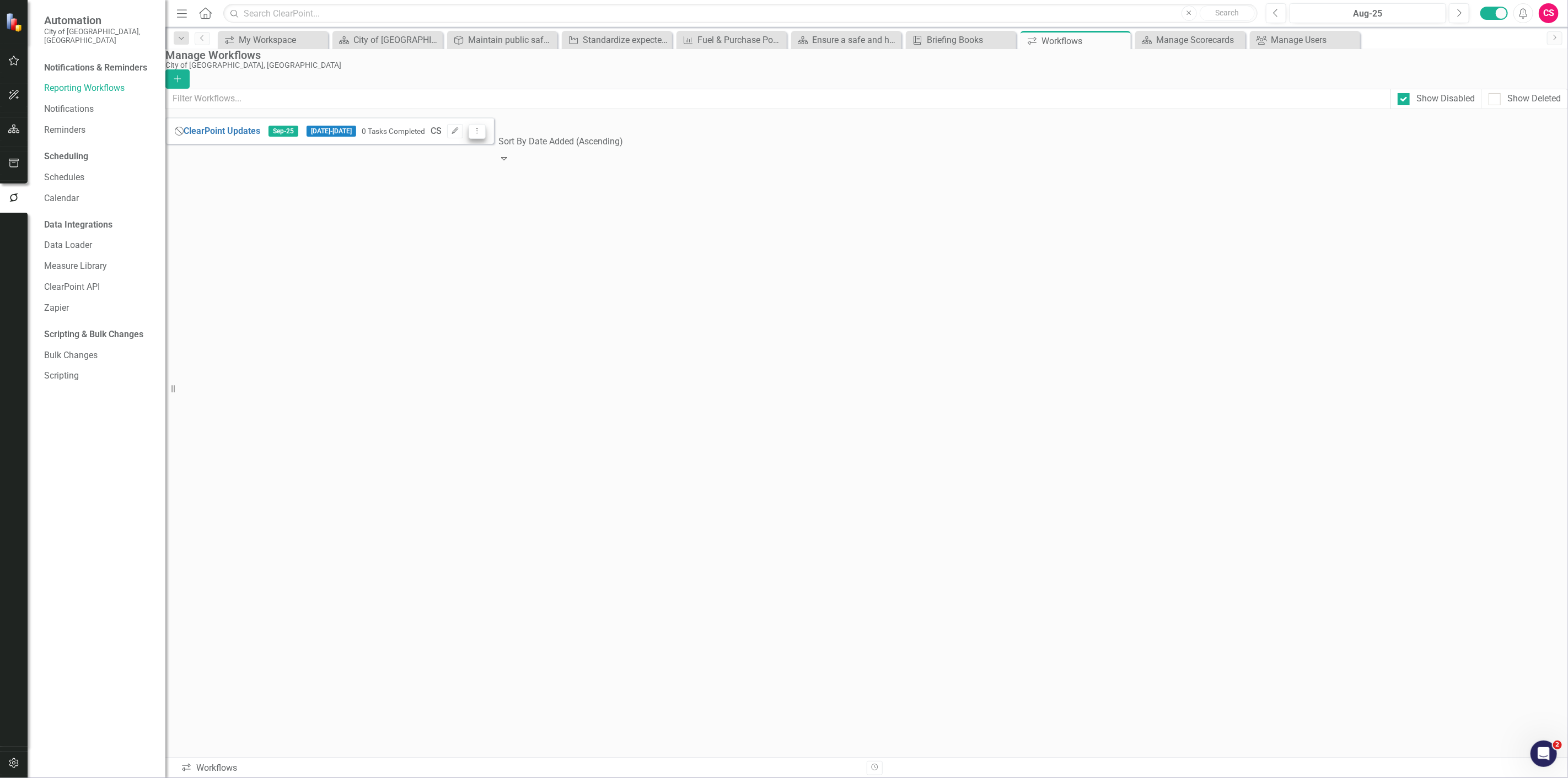
click at [486, 139] on button "Dropdown Menu" at bounding box center [477, 131] width 17 height 15
click at [1513, 201] on link "Copy Duplicate Workflow" at bounding box center [1492, 199] width 102 height 21
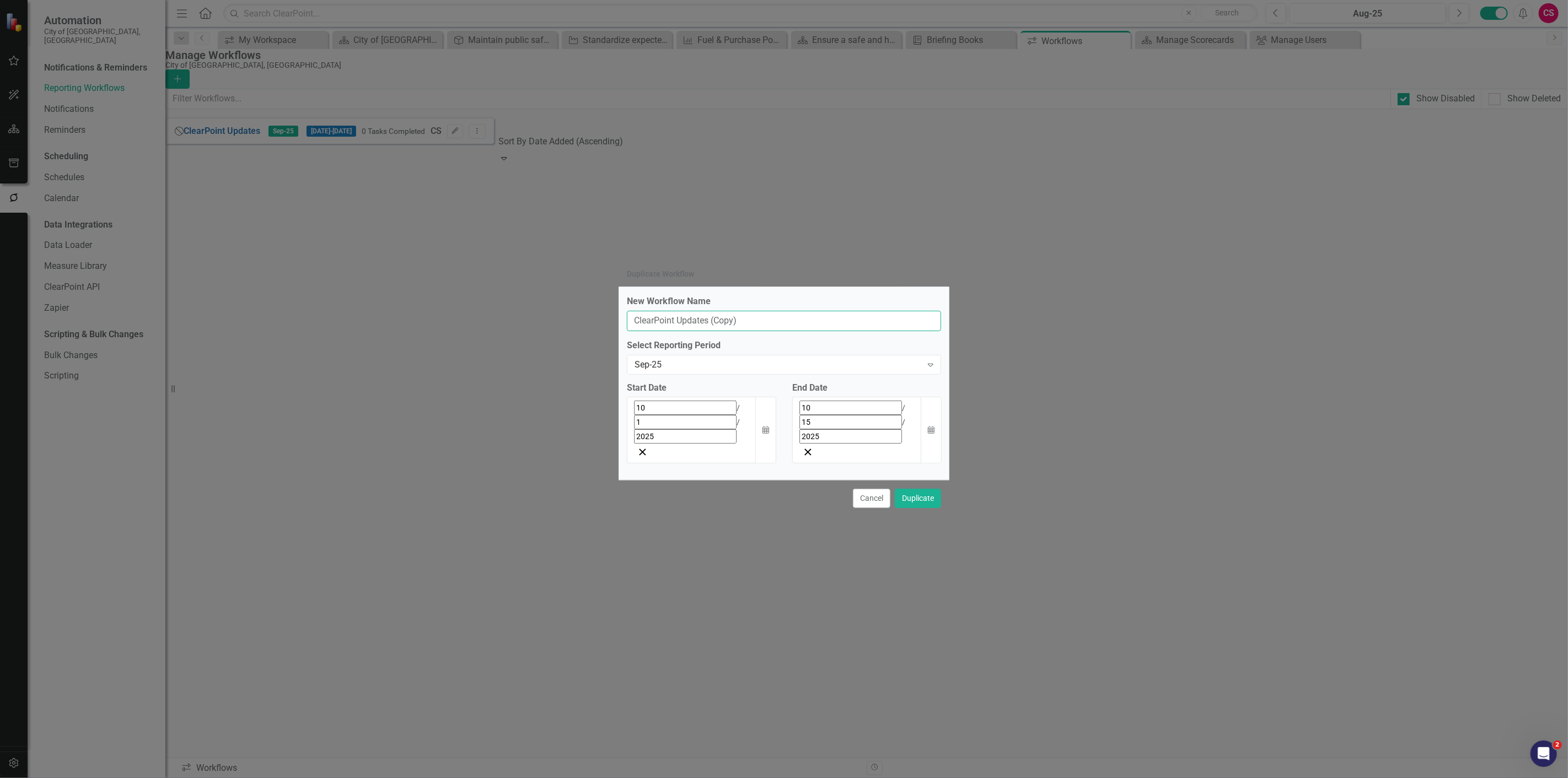
drag, startPoint x: 747, startPoint y: 345, endPoint x: 711, endPoint y: 361, distance: 39.4
click at [711, 361] on div "New Workflow Name ClearPoint Updates (Copy) Select Reporting Period Sep-25 Expa…" at bounding box center [784, 383] width 331 height 193
type input "ClearPoint Updates"
click at [678, 371] on div "Sep-25" at bounding box center [778, 364] width 287 height 13
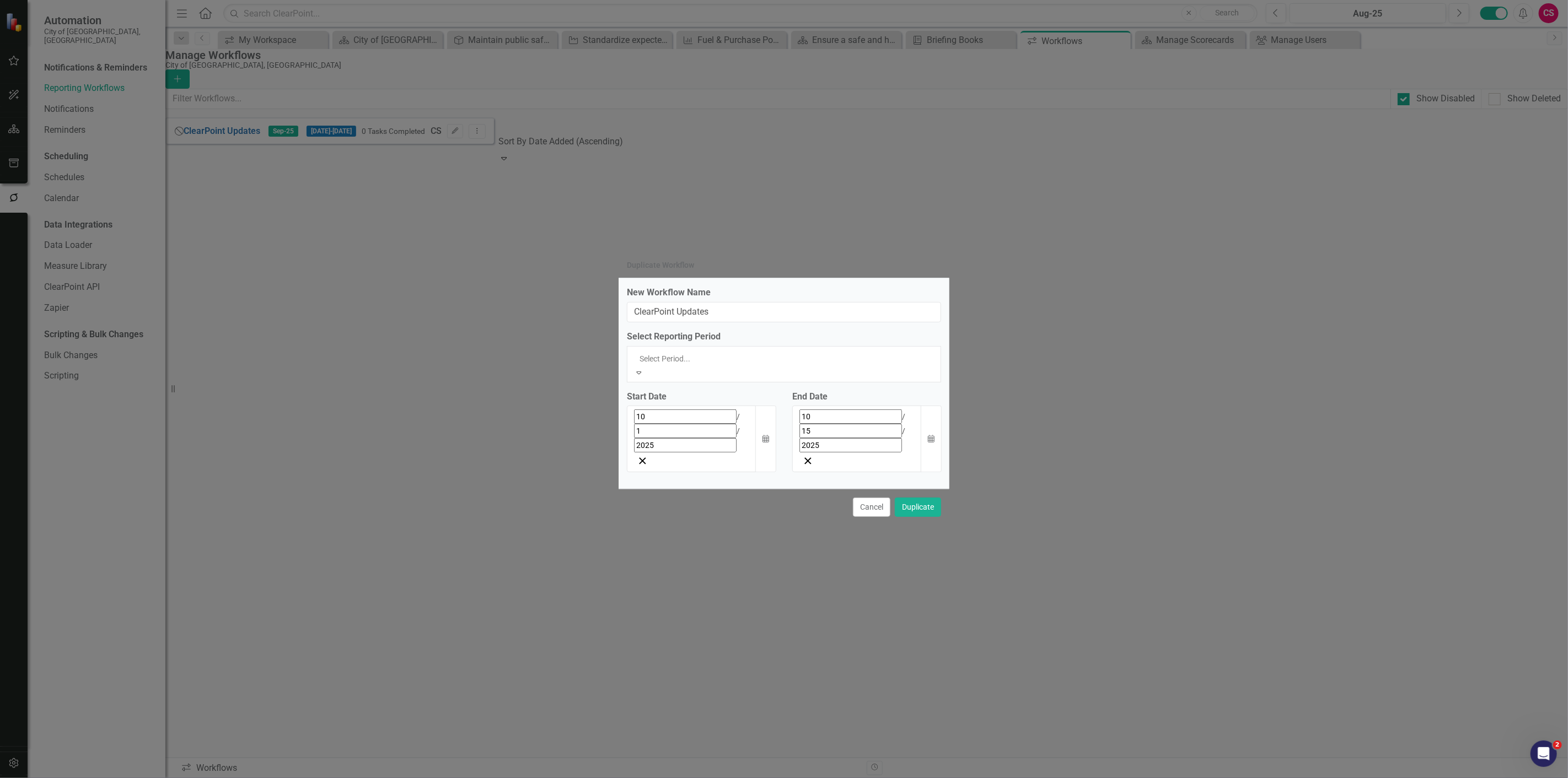
scroll to position [518, 0]
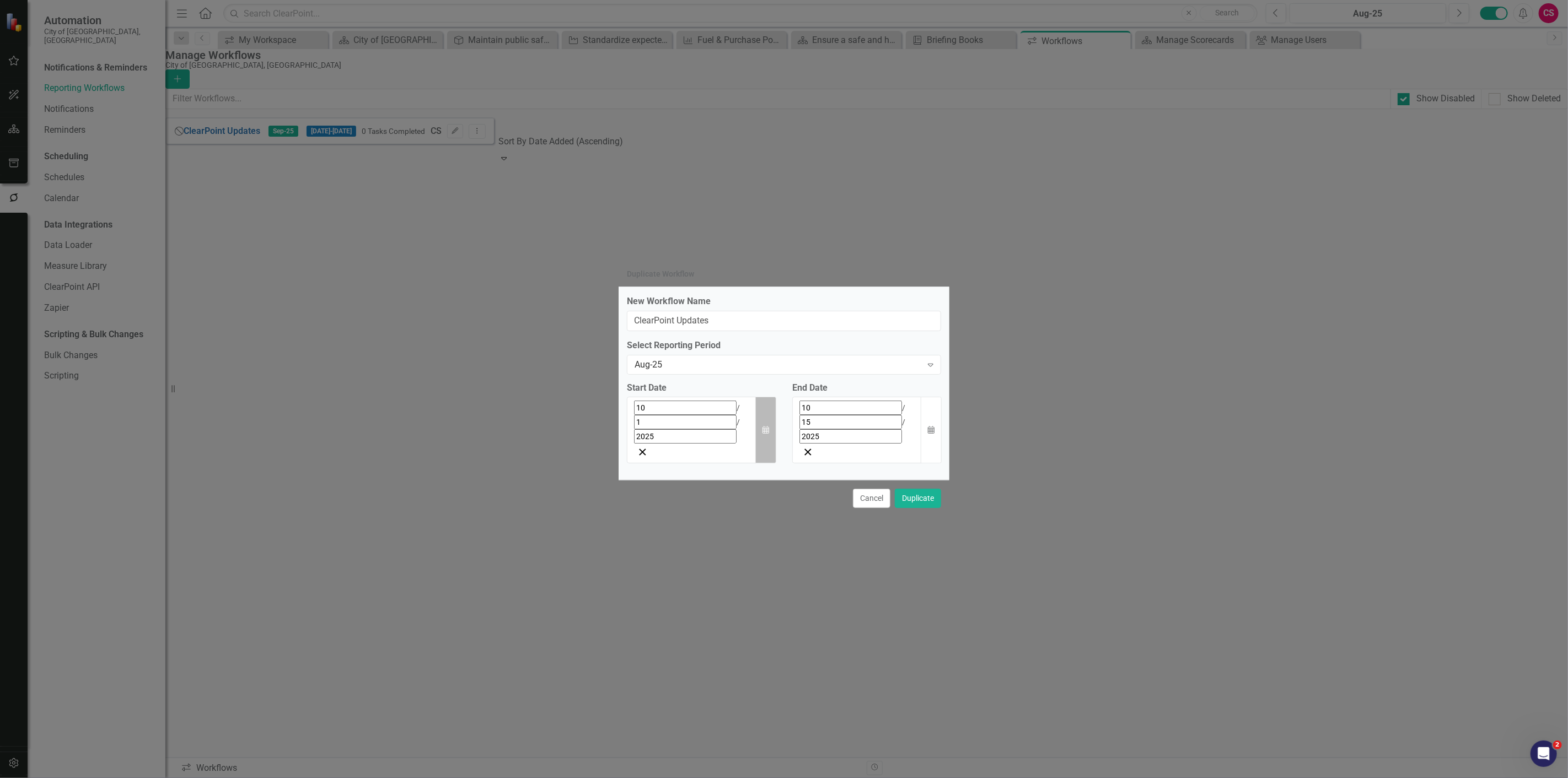
click at [763, 430] on icon "Calendar" at bounding box center [766, 430] width 7 height 8
click at [676, 445] on button "[DATE]" at bounding box center [723, 432] width 95 height 24
click at [756, 571] on button "September" at bounding box center [788, 552] width 64 height 40
click at [655, 487] on button "1" at bounding box center [669, 477] width 28 height 20
click at [931, 430] on icon "Calendar" at bounding box center [931, 430] width 7 height 8
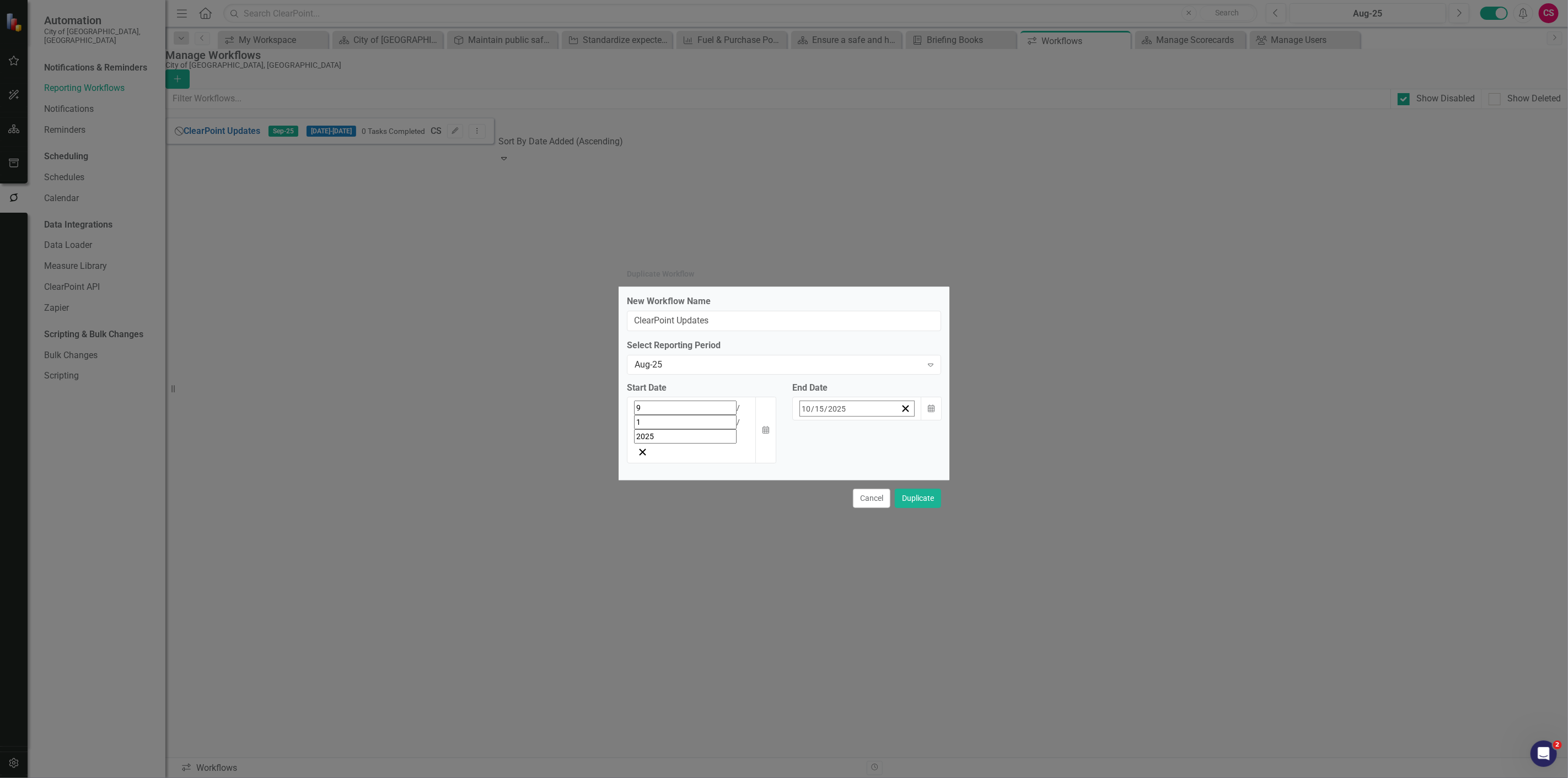
click at [777, 445] on button "‹" at bounding box center [765, 432] width 25 height 24
click at [893, 507] on button "12" at bounding box center [880, 497] width 28 height 20
click at [917, 489] on button "Duplicate" at bounding box center [918, 498] width 46 height 19
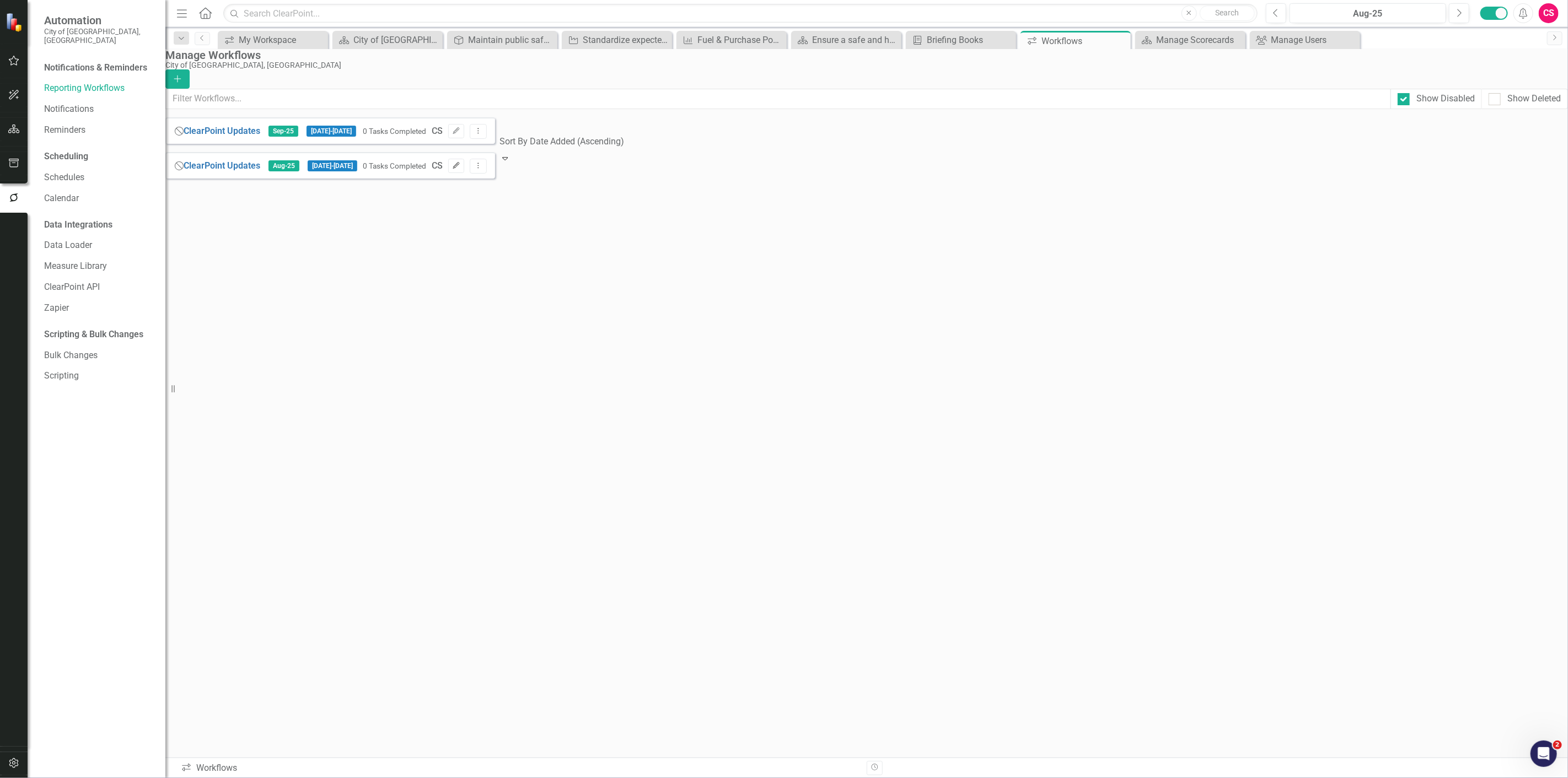
click at [460, 169] on icon "Edit" at bounding box center [456, 166] width 8 height 7
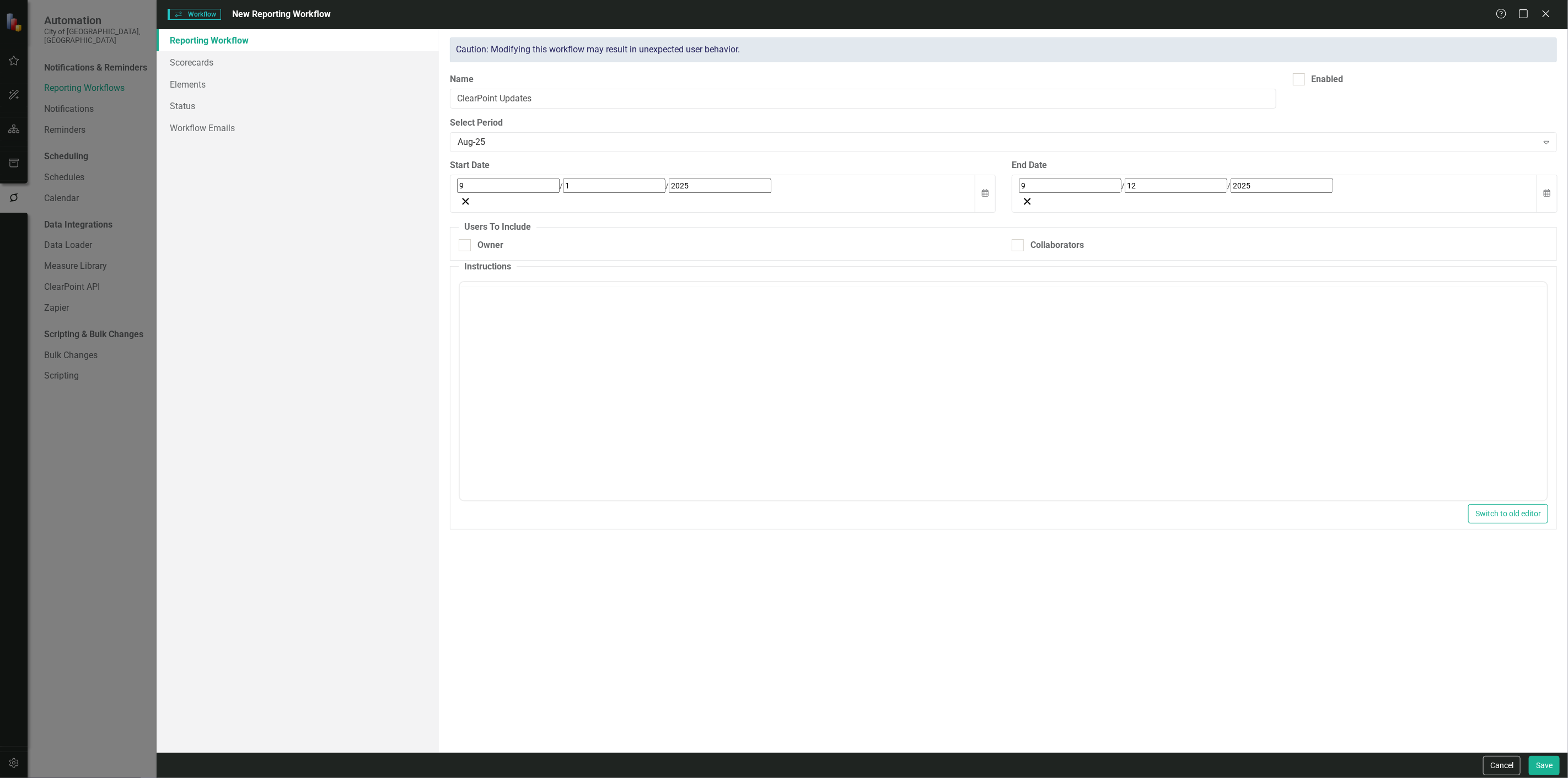
checkbox input "true"
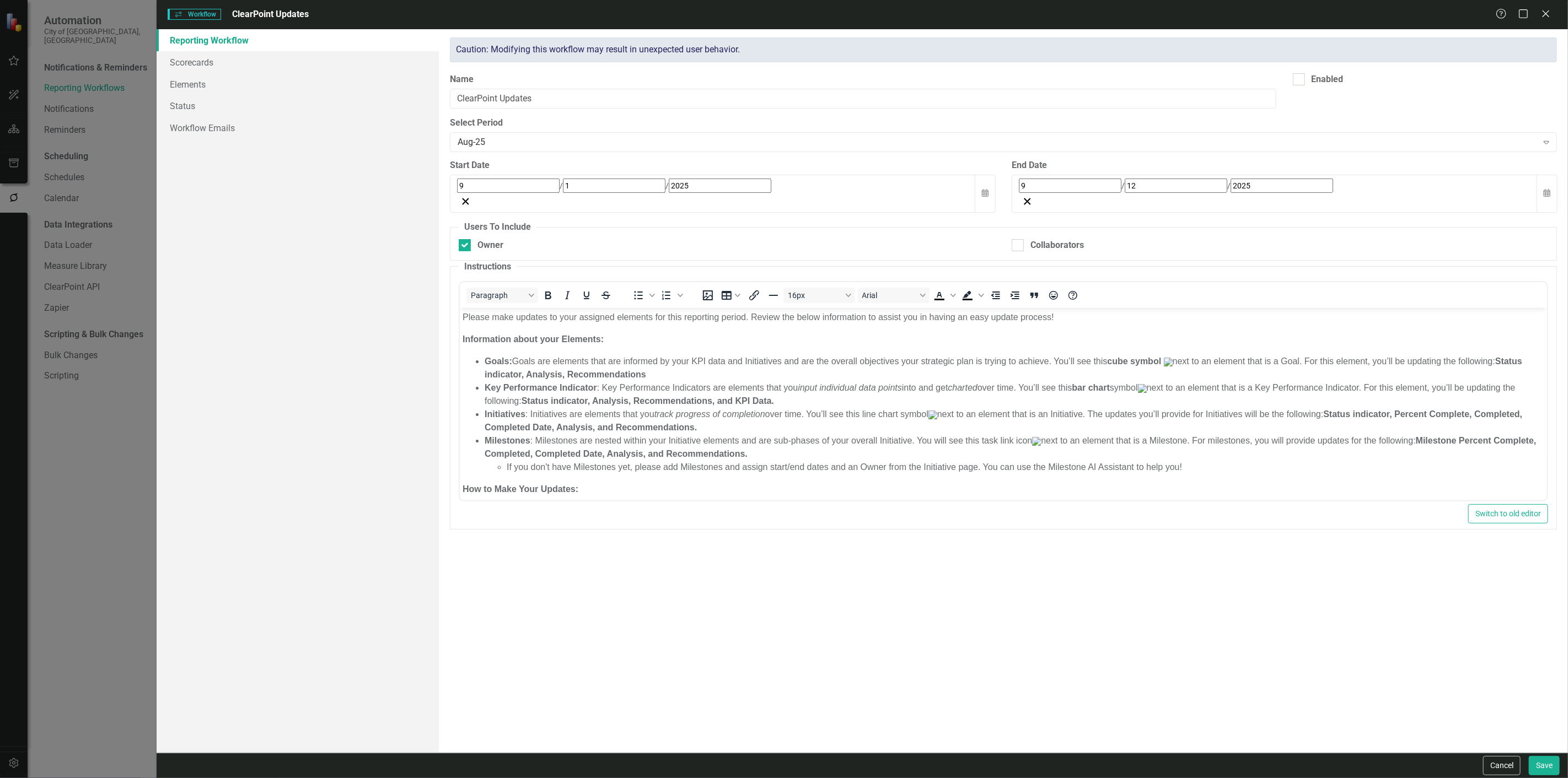
scroll to position [0, 0]
click at [248, 127] on link "Workflow Emails" at bounding box center [297, 127] width 282 height 22
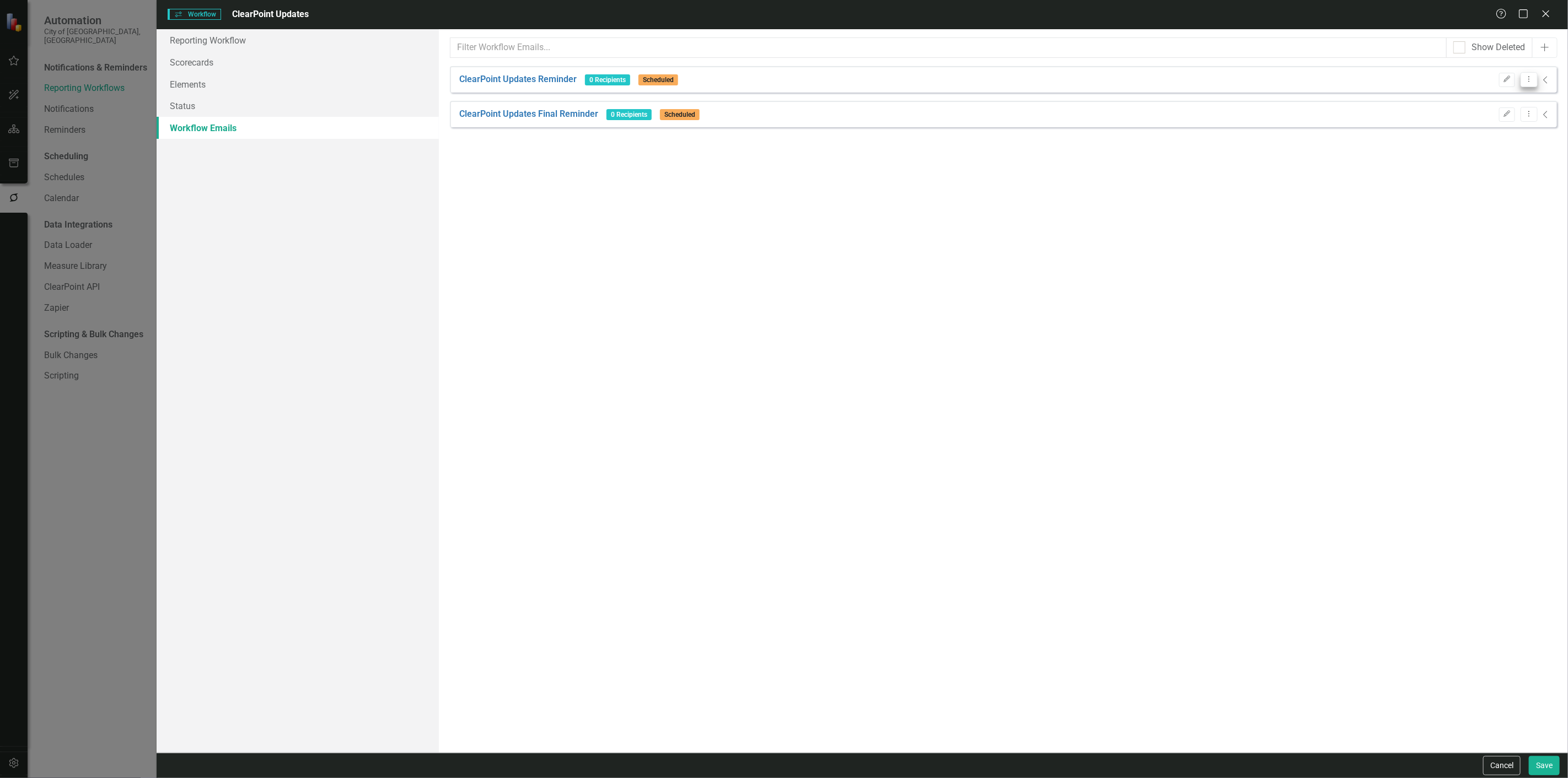
click at [1524, 78] on icon "Dropdown Menu" at bounding box center [1529, 79] width 9 height 7
click at [1486, 156] on link "Trash Delete Workflow Email" at bounding box center [1467, 159] width 127 height 21
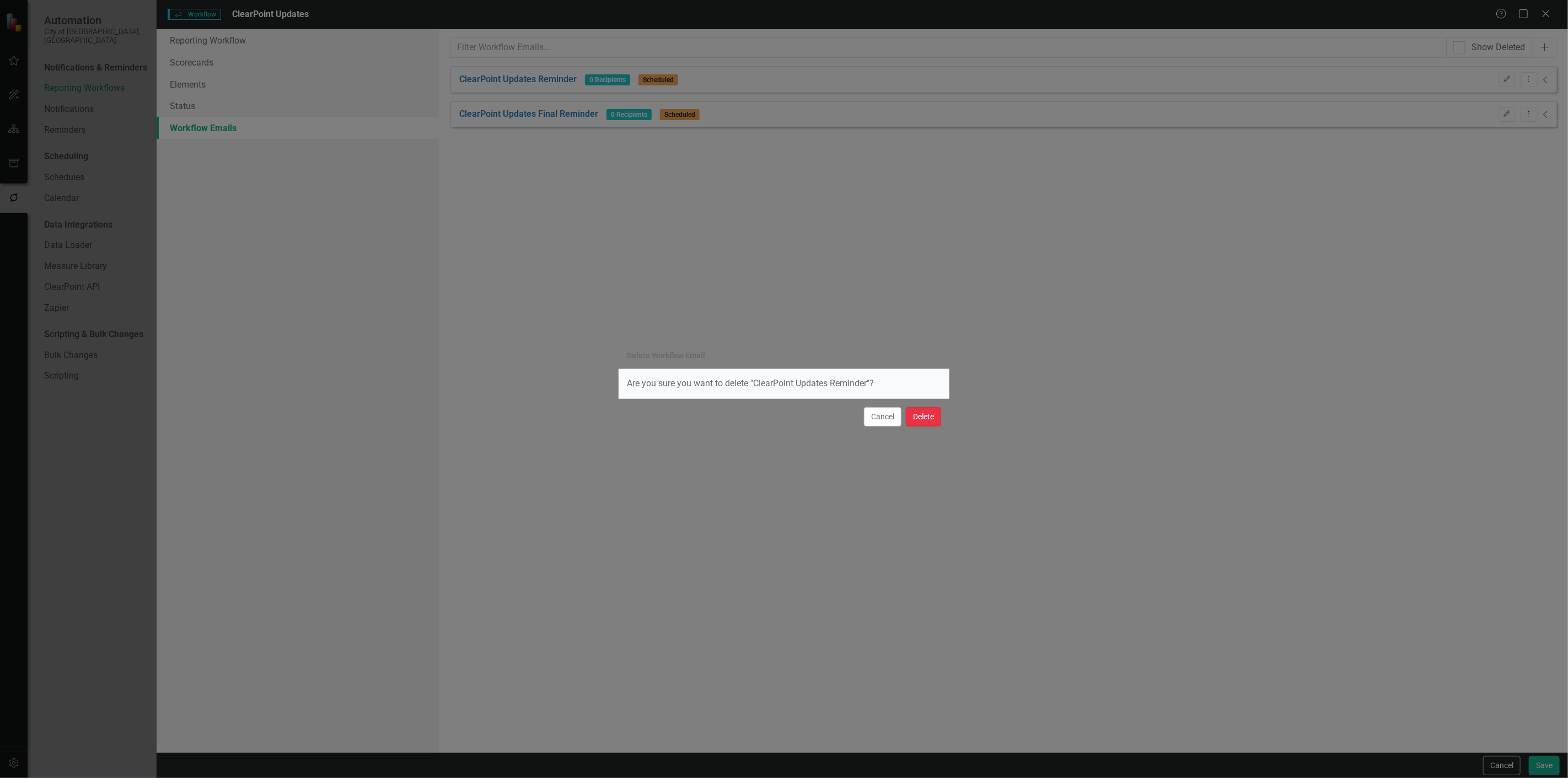
click at [918, 420] on button "Delete" at bounding box center [923, 416] width 35 height 19
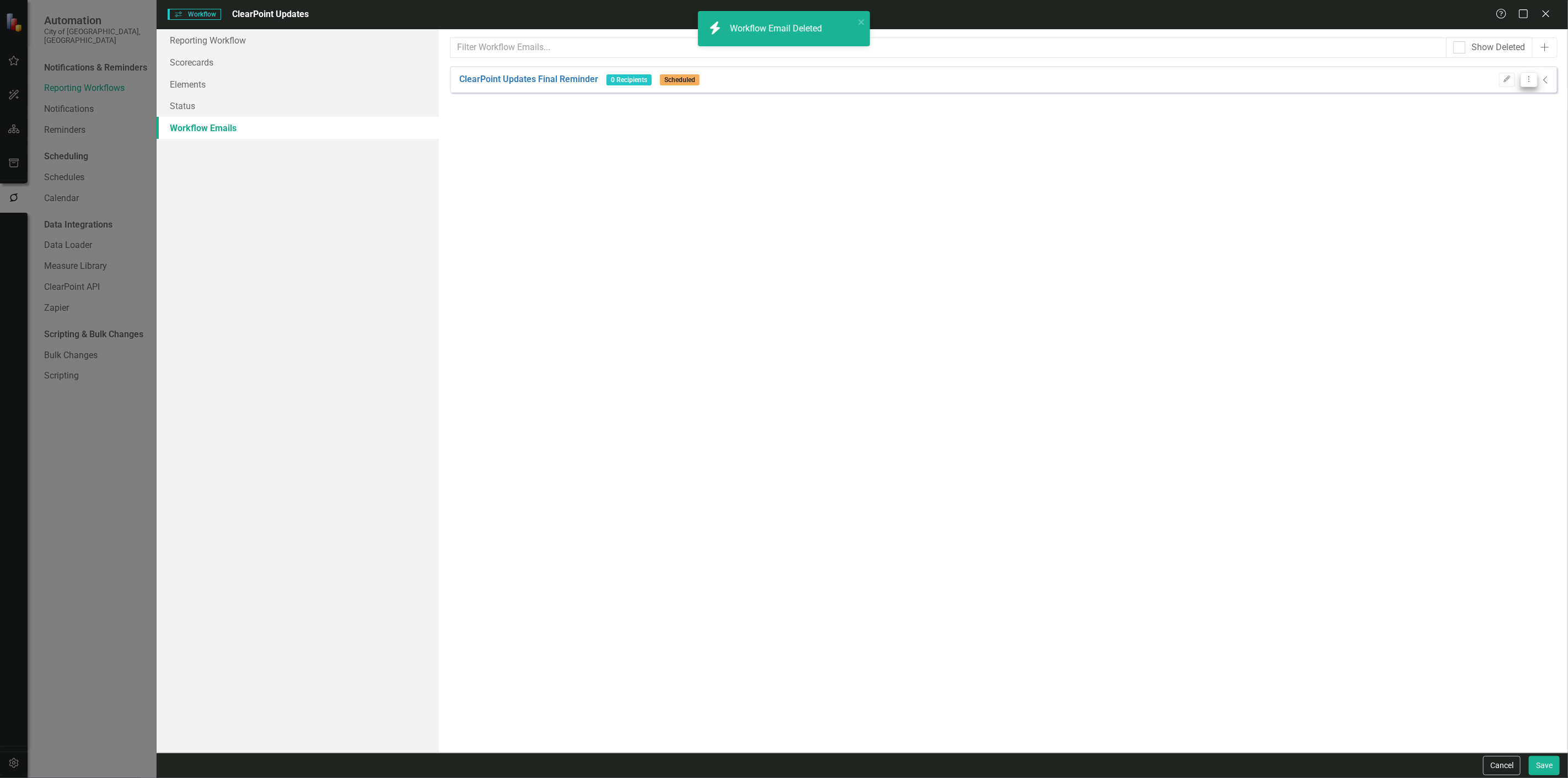
click at [1524, 81] on icon "Dropdown Menu" at bounding box center [1529, 79] width 9 height 7
click at [1420, 159] on link "Trash Delete Workflow Email" at bounding box center [1467, 159] width 127 height 21
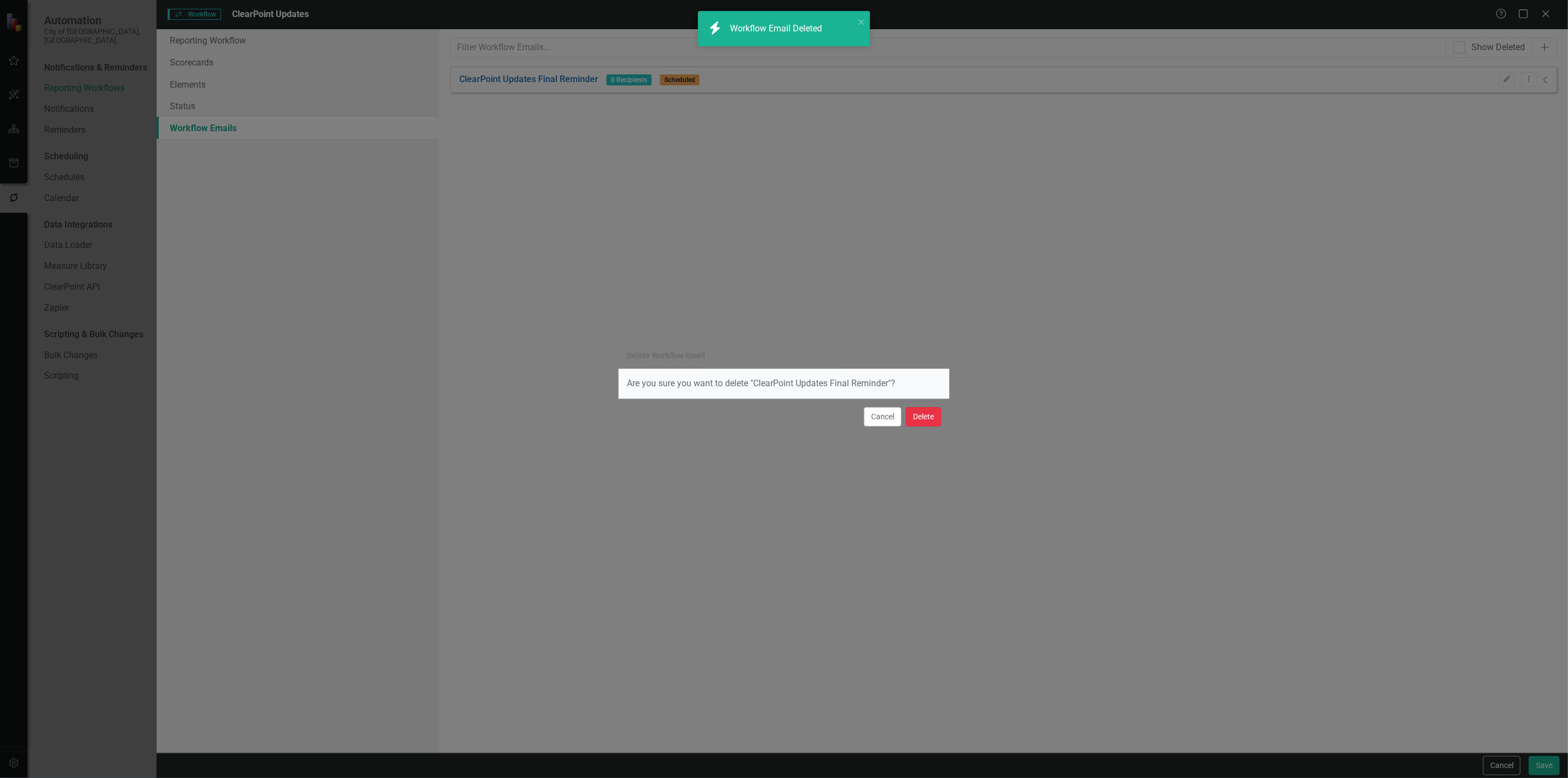
click at [927, 418] on button "Delete" at bounding box center [923, 416] width 35 height 19
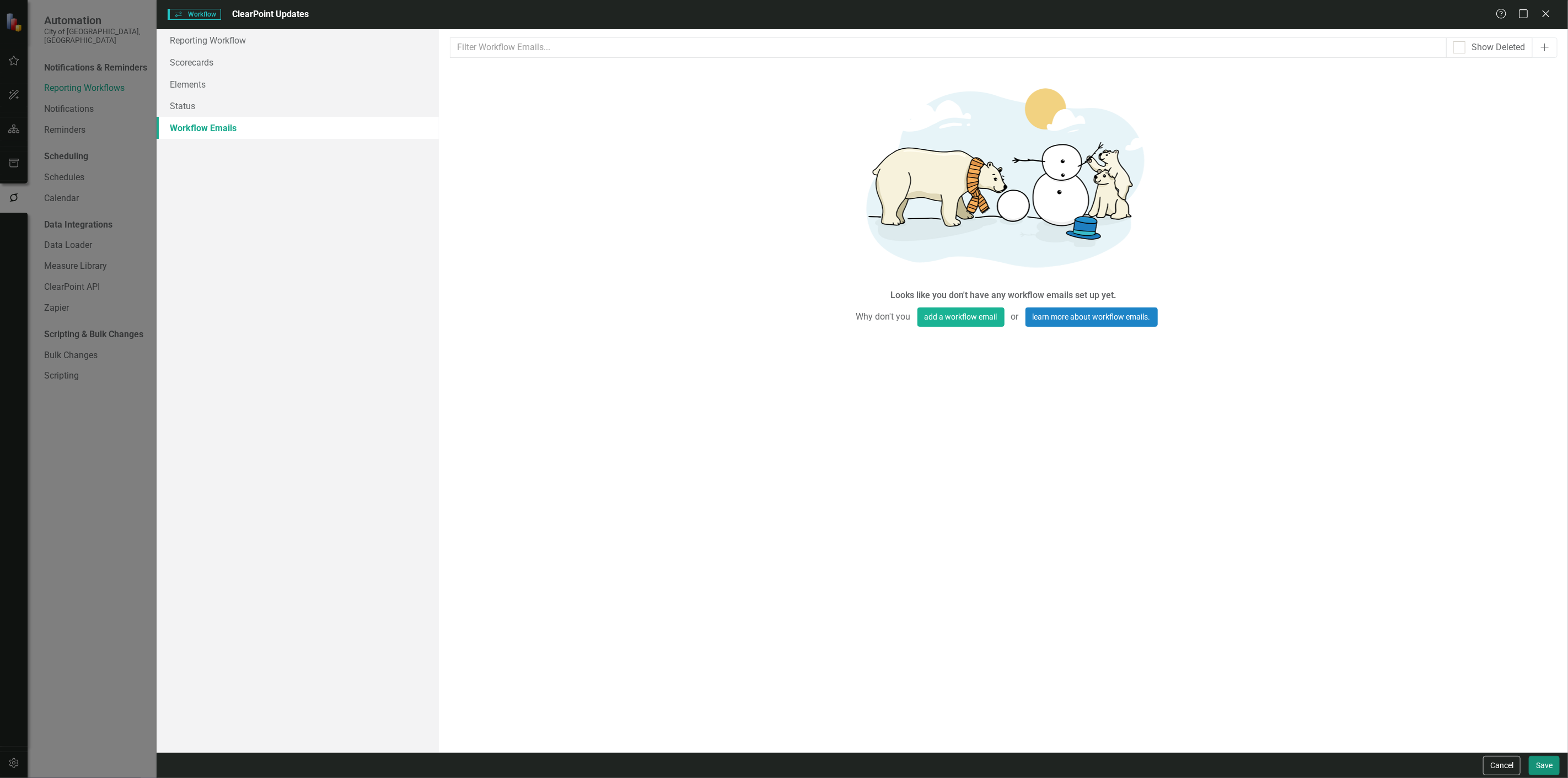
click at [1542, 756] on button "Save" at bounding box center [1544, 765] width 31 height 19
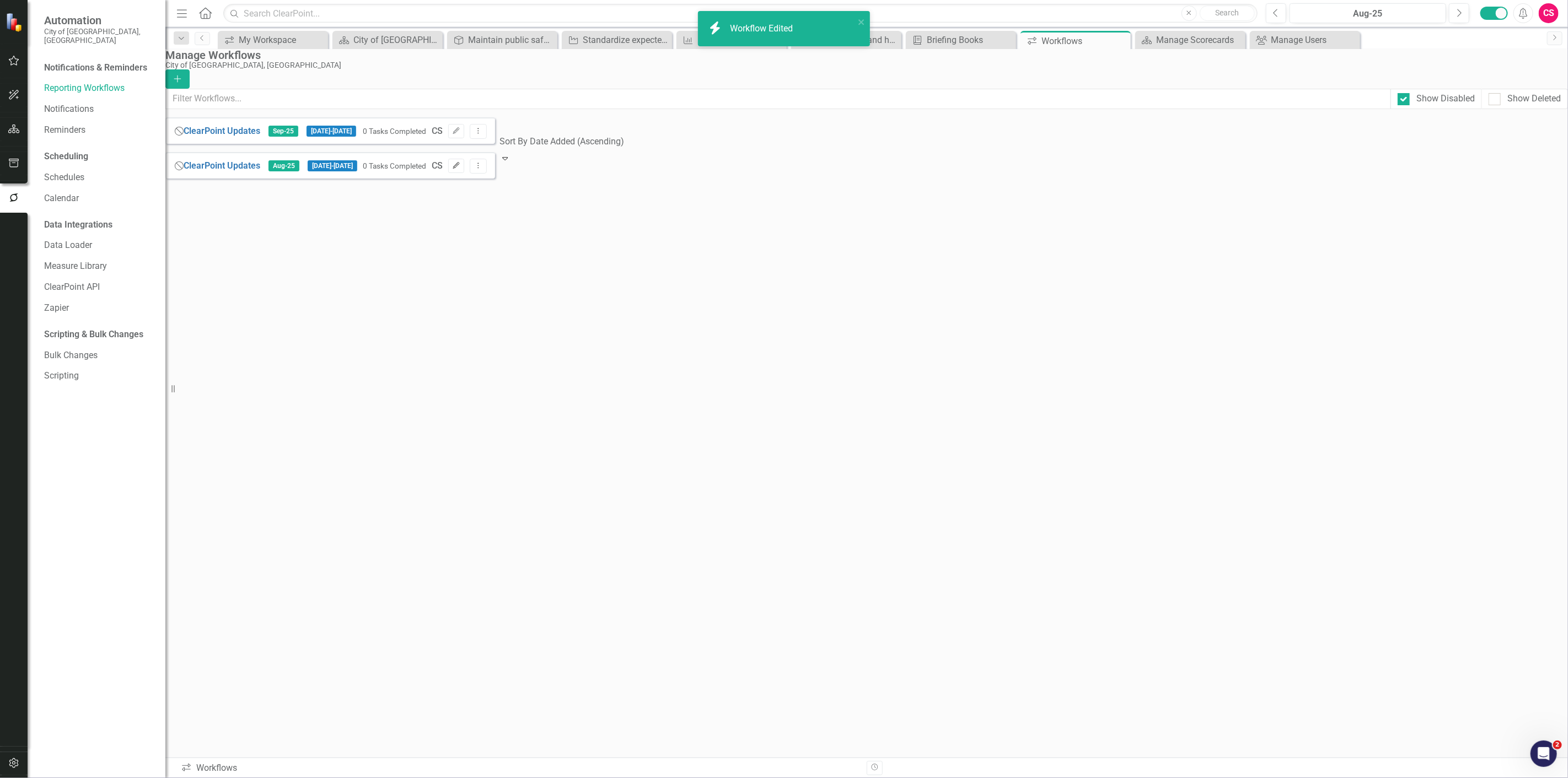
click at [460, 169] on icon "Edit" at bounding box center [456, 166] width 8 height 7
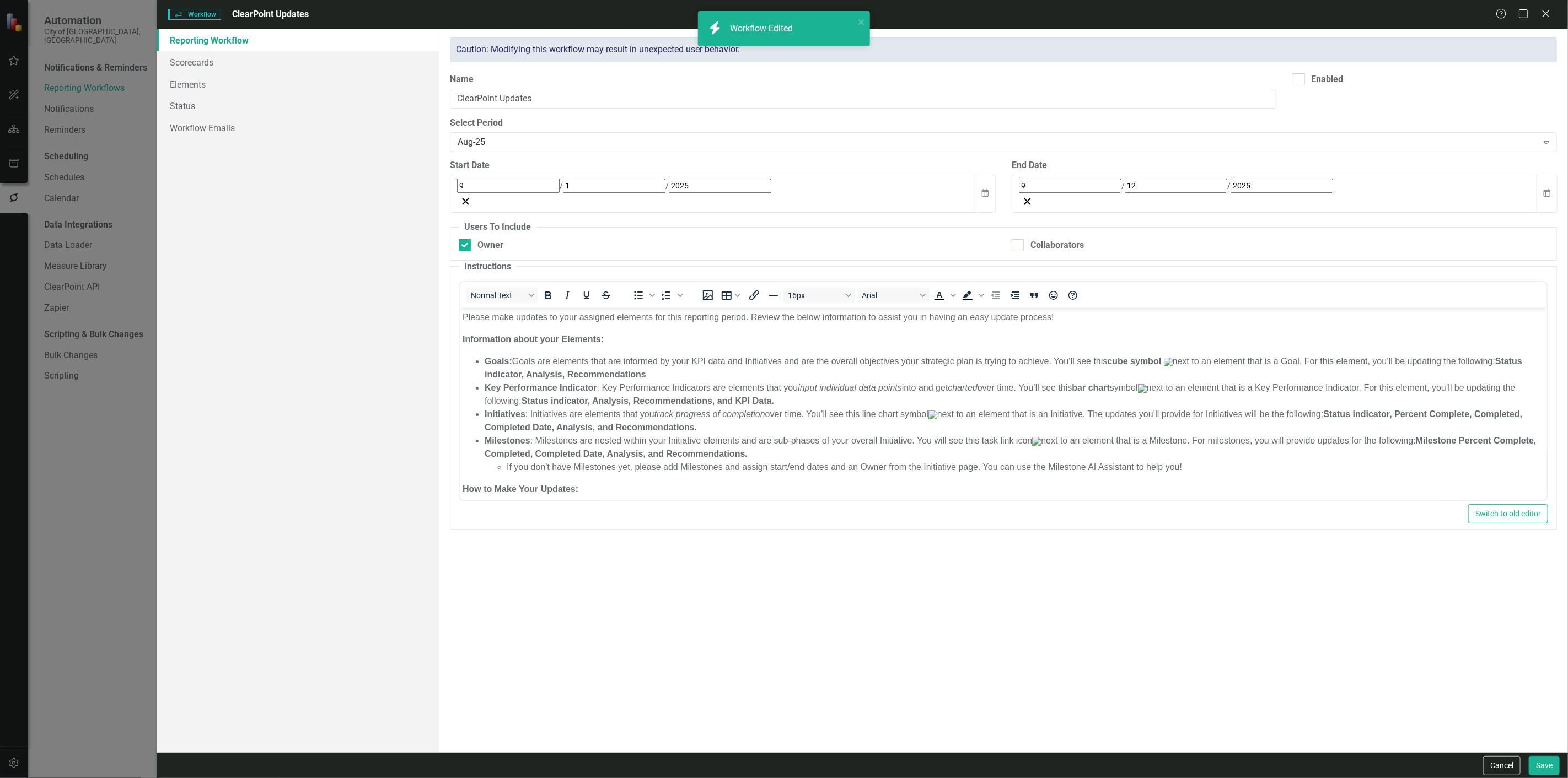
click at [1305, 94] on div "Enabled" at bounding box center [1425, 84] width 281 height 21
click at [1302, 85] on div at bounding box center [1299, 79] width 12 height 12
click at [1300, 81] on input "Enabled" at bounding box center [1296, 77] width 7 height 7
checkbox input "true"
click at [1536, 763] on button "Save" at bounding box center [1544, 765] width 31 height 19
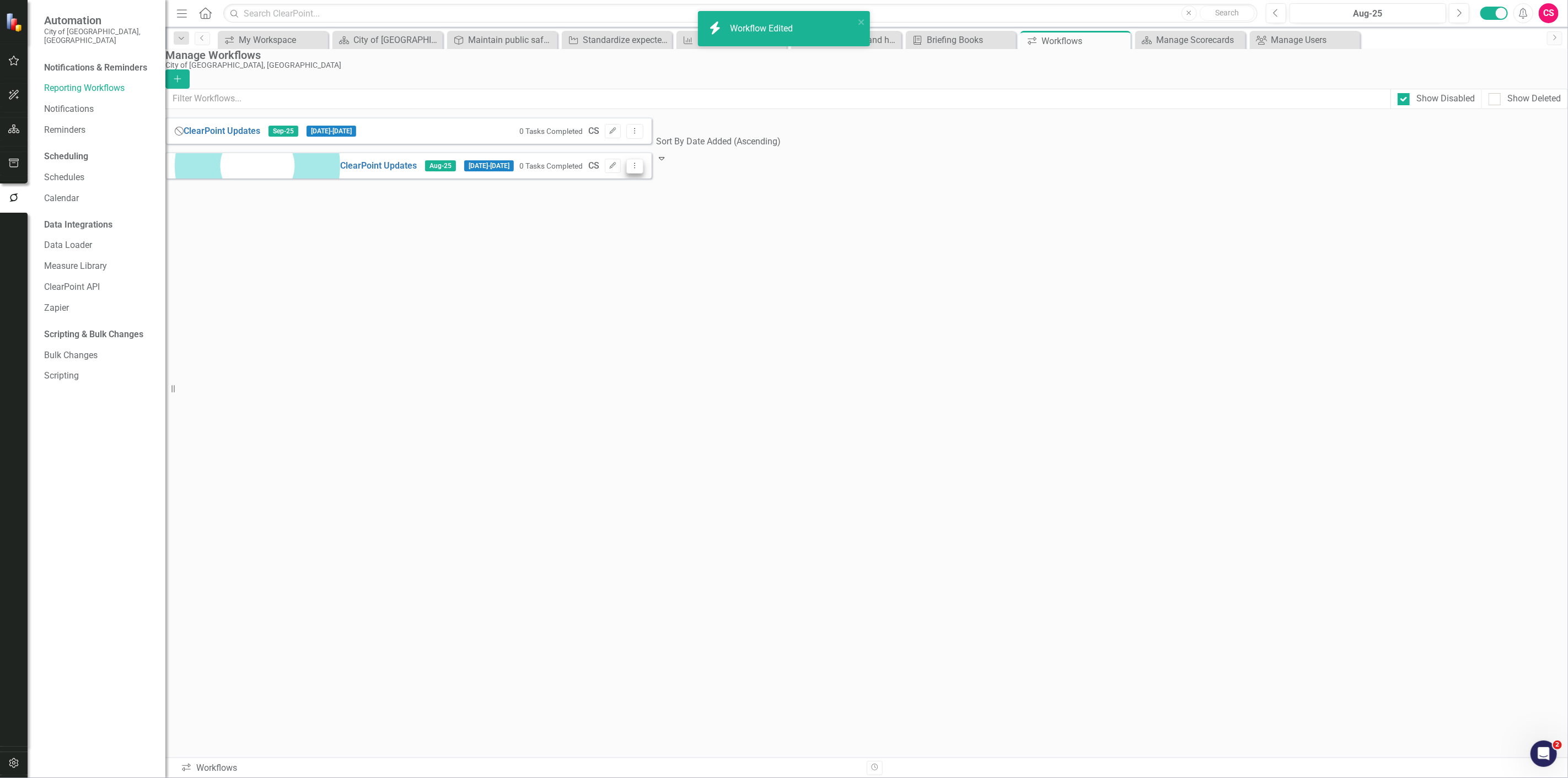
click at [639, 169] on icon "Dropdown Menu" at bounding box center [635, 166] width 9 height 7
click at [1501, 199] on link "Preview Preview Workflow" at bounding box center [1492, 192] width 102 height 21
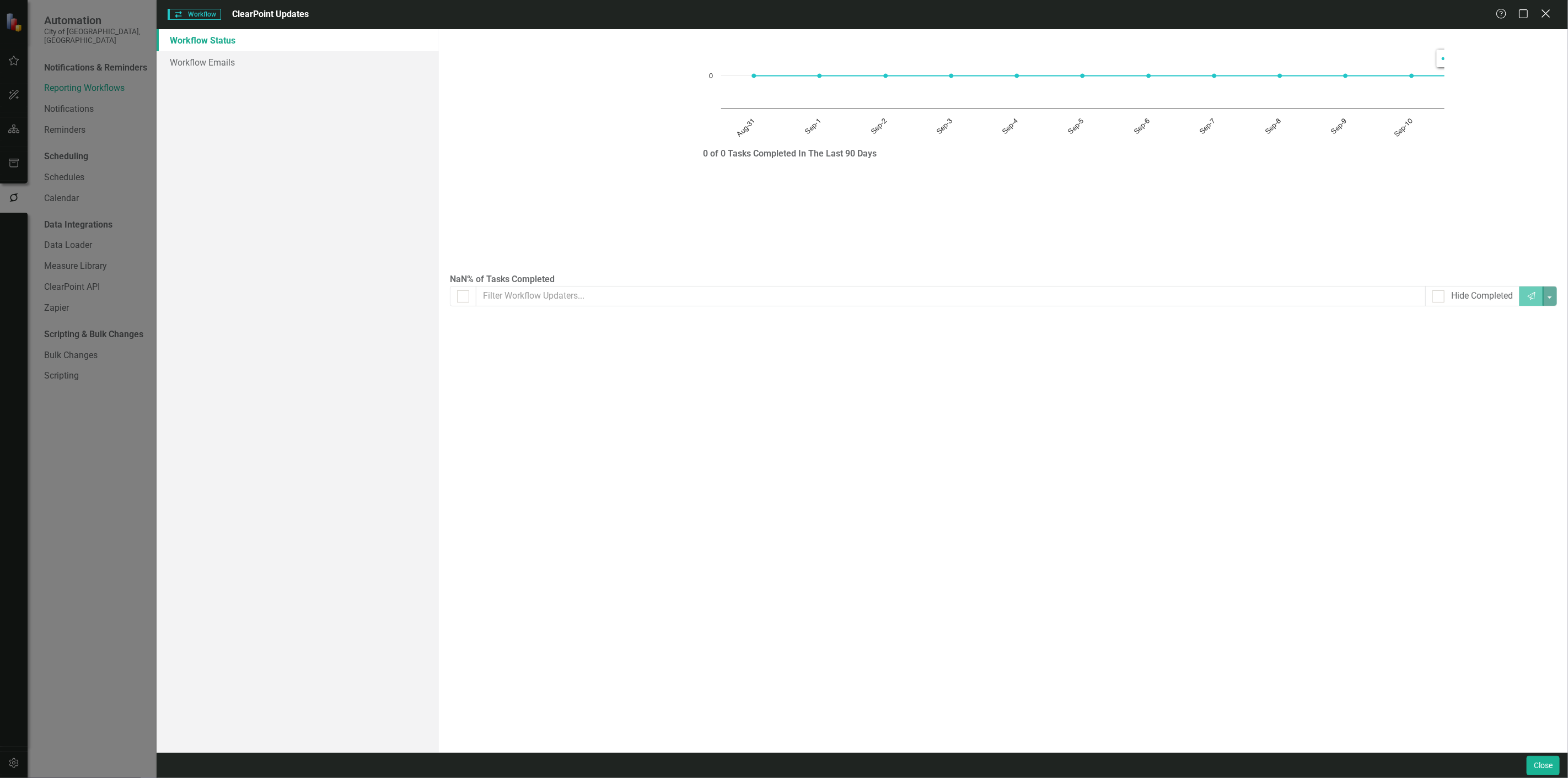
click at [1542, 19] on icon "Close" at bounding box center [1545, 13] width 14 height 11
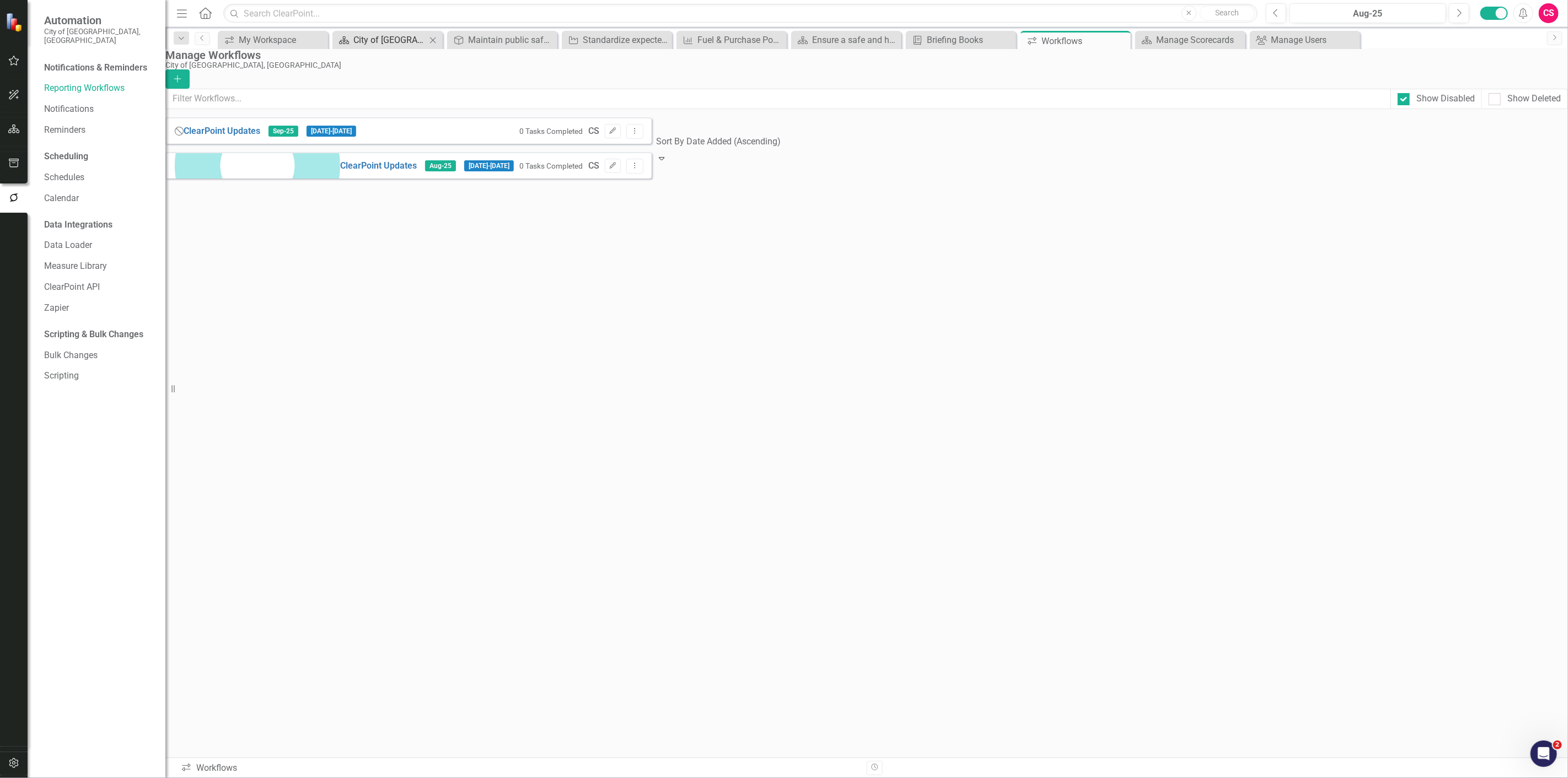
click at [405, 40] on div "City of [GEOGRAPHIC_DATA]" at bounding box center [390, 40] width 73 height 14
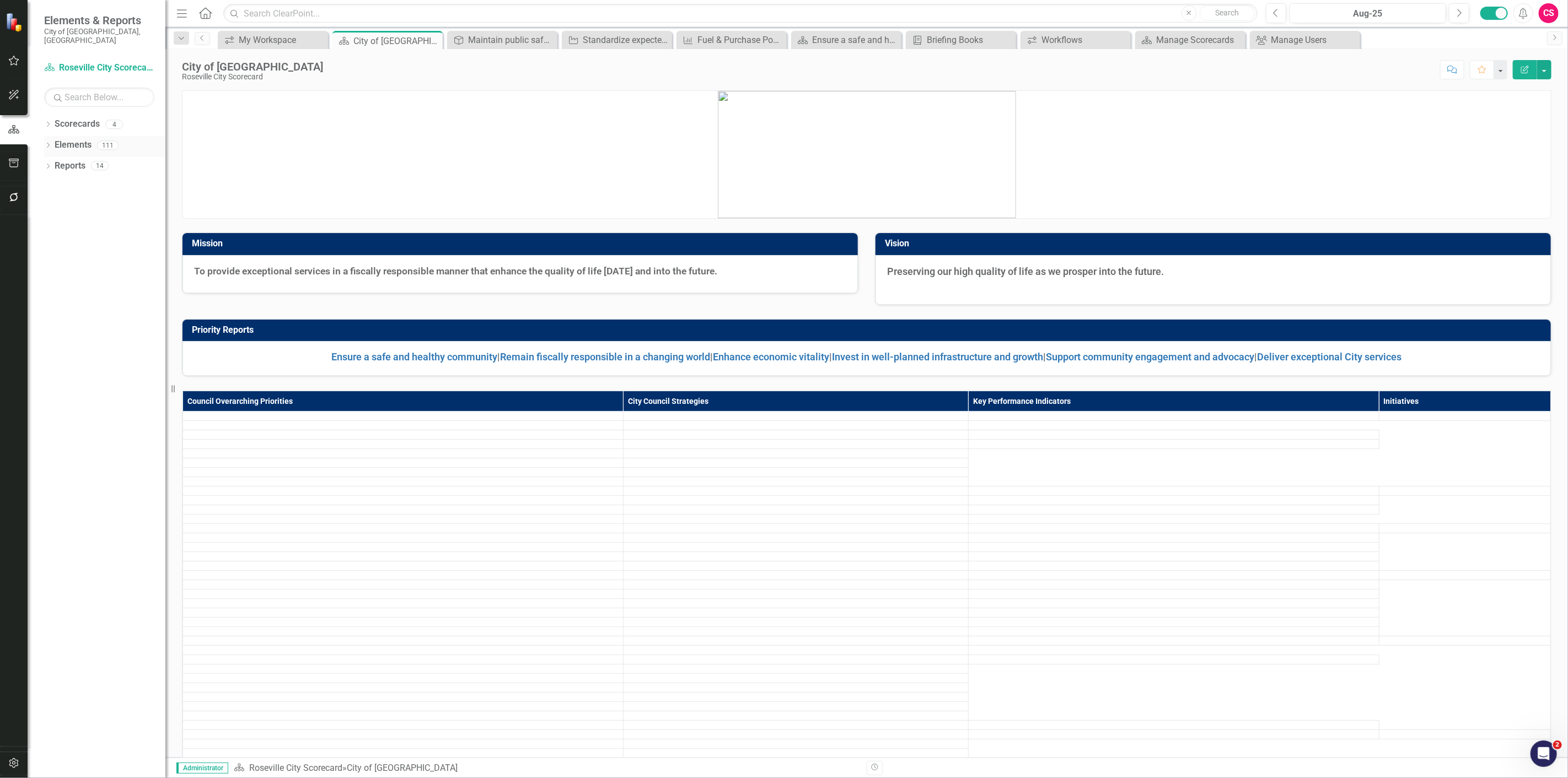
click at [68, 139] on link "Elements" at bounding box center [73, 145] width 37 height 13
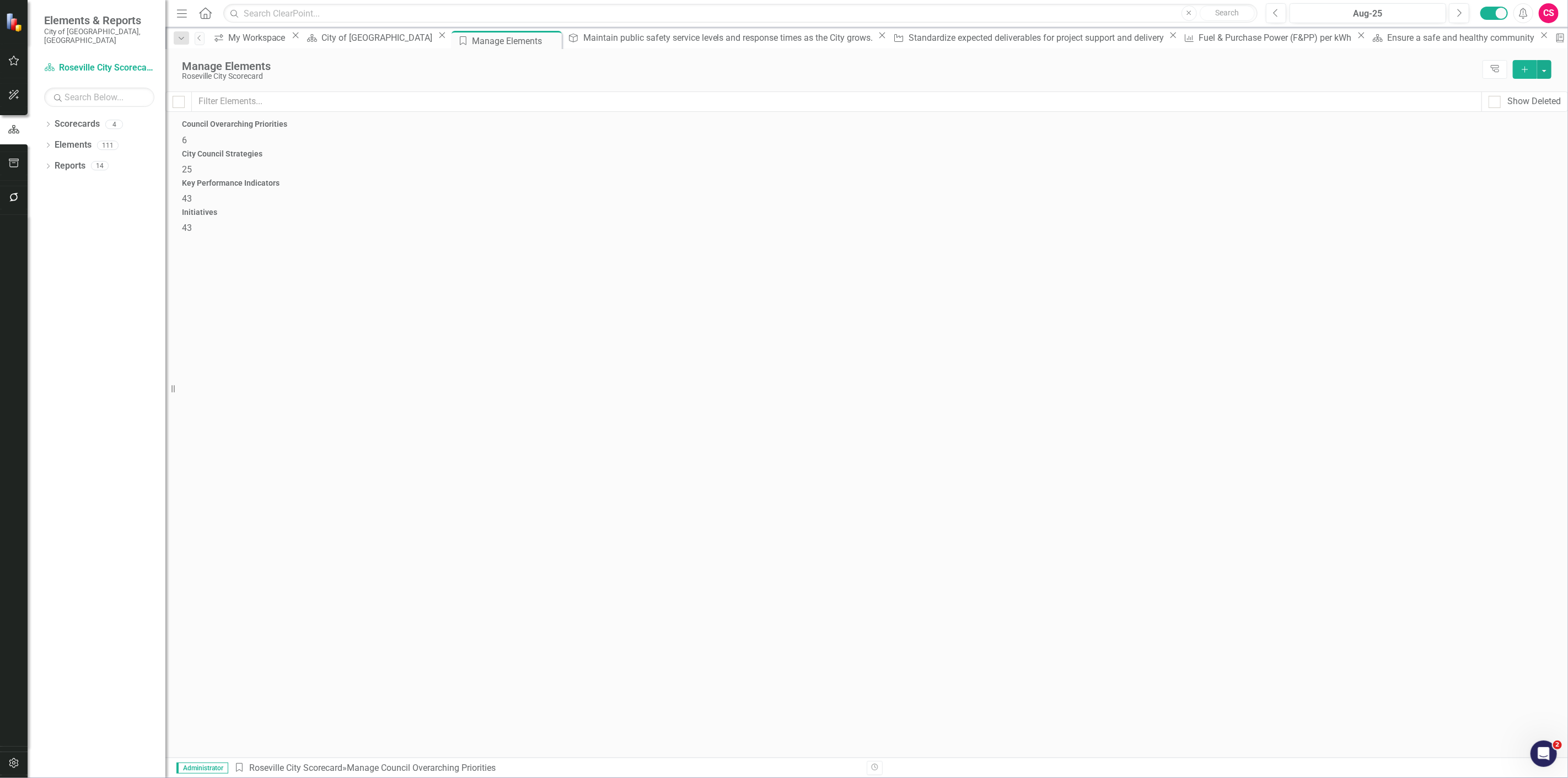
click at [192, 164] on span "25" at bounding box center [187, 170] width 10 height 11
click at [1105, 179] on div "Key Performance Indicators 43" at bounding box center [866, 192] width 1369 height 26
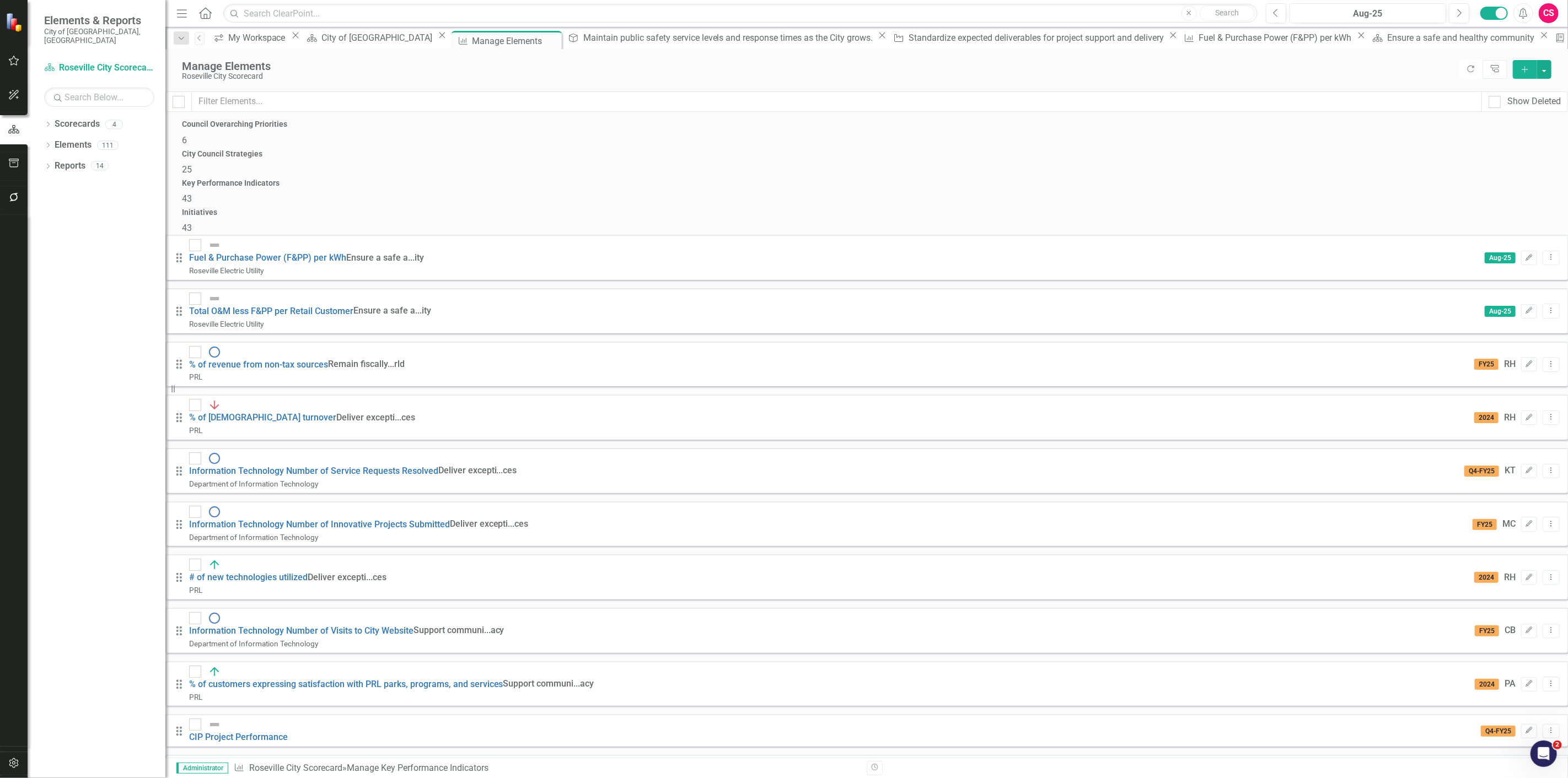
scroll to position [934, 0]
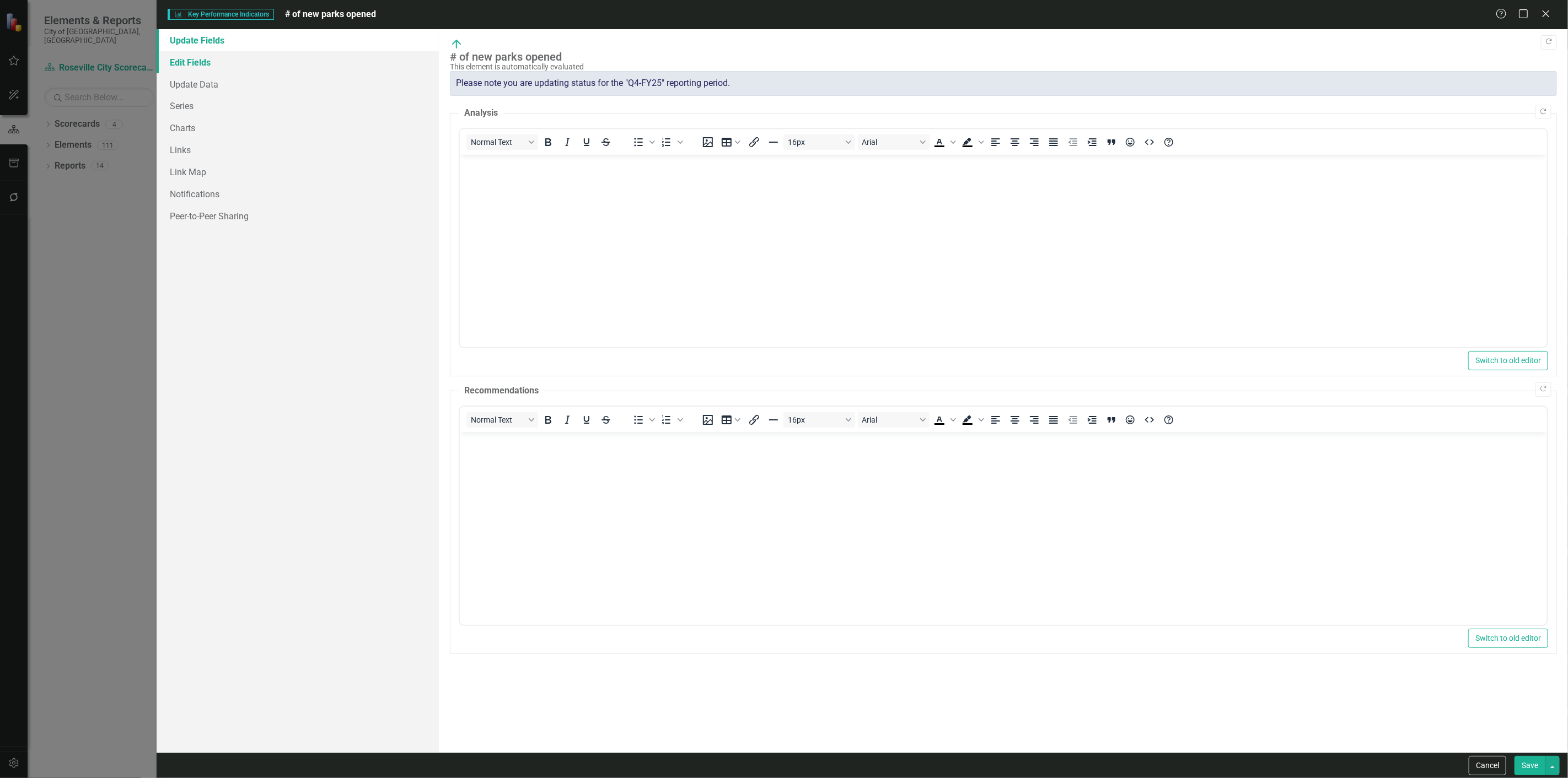
click at [289, 62] on link "Edit Fields" at bounding box center [297, 62] width 282 height 22
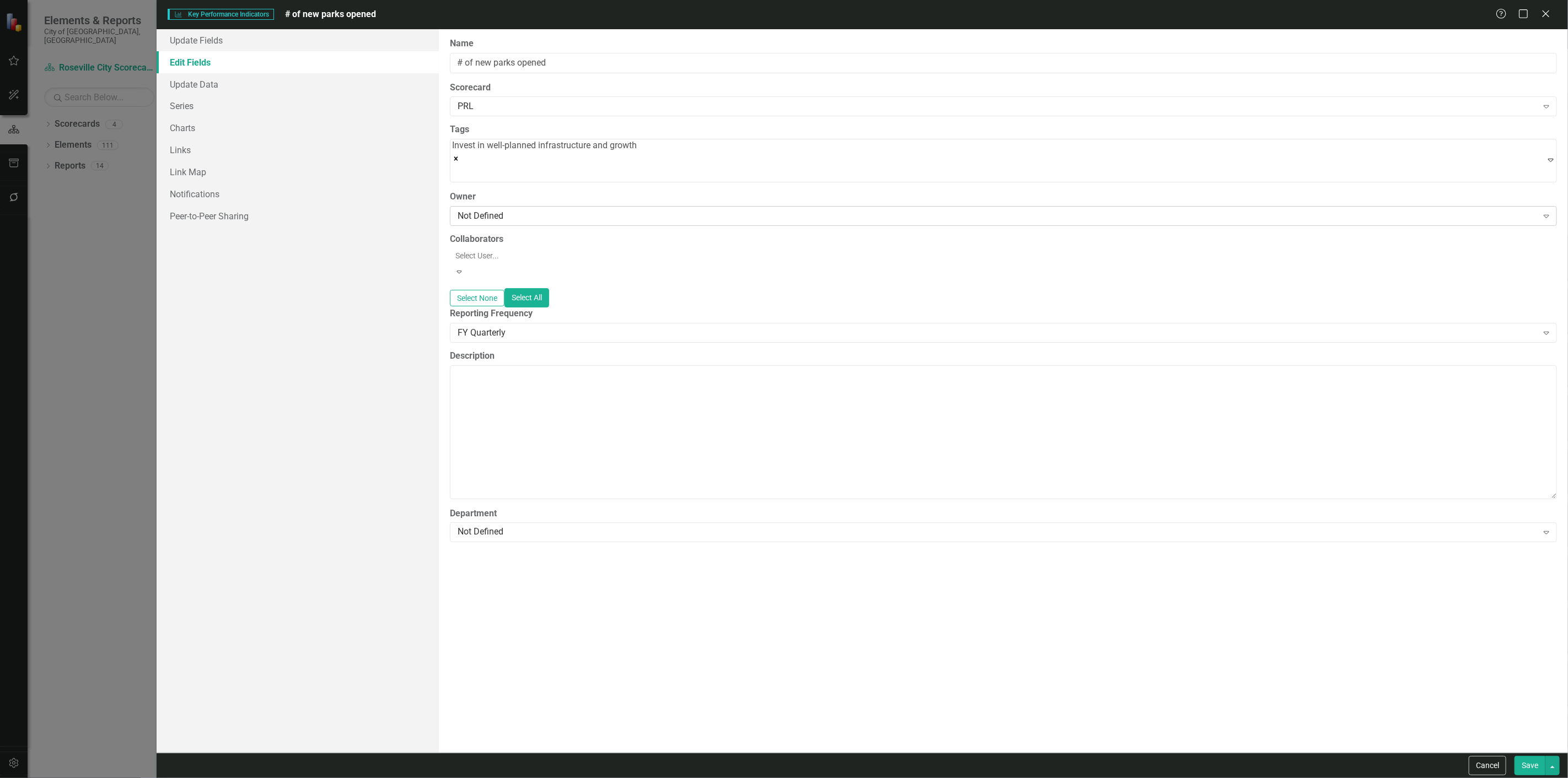
scroll to position [0, 0]
click at [515, 210] on div "Not Defined" at bounding box center [997, 215] width 1079 height 13
type input "x"
type input "cl"
click at [548, 777] on div "Cl earPoint Support" at bounding box center [784, 784] width 1568 height 13
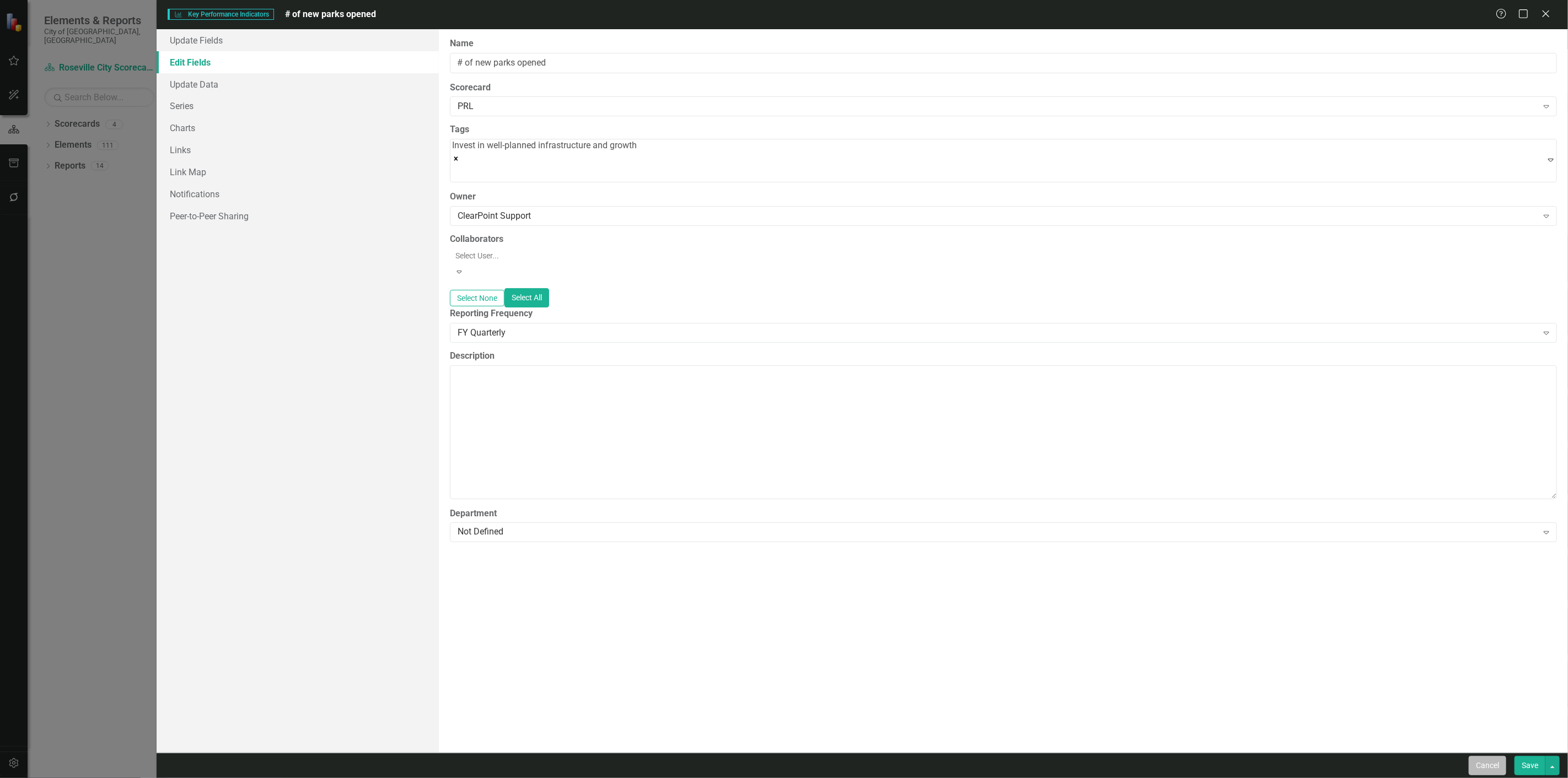
click at [1494, 773] on button "Cancel" at bounding box center [1487, 765] width 38 height 19
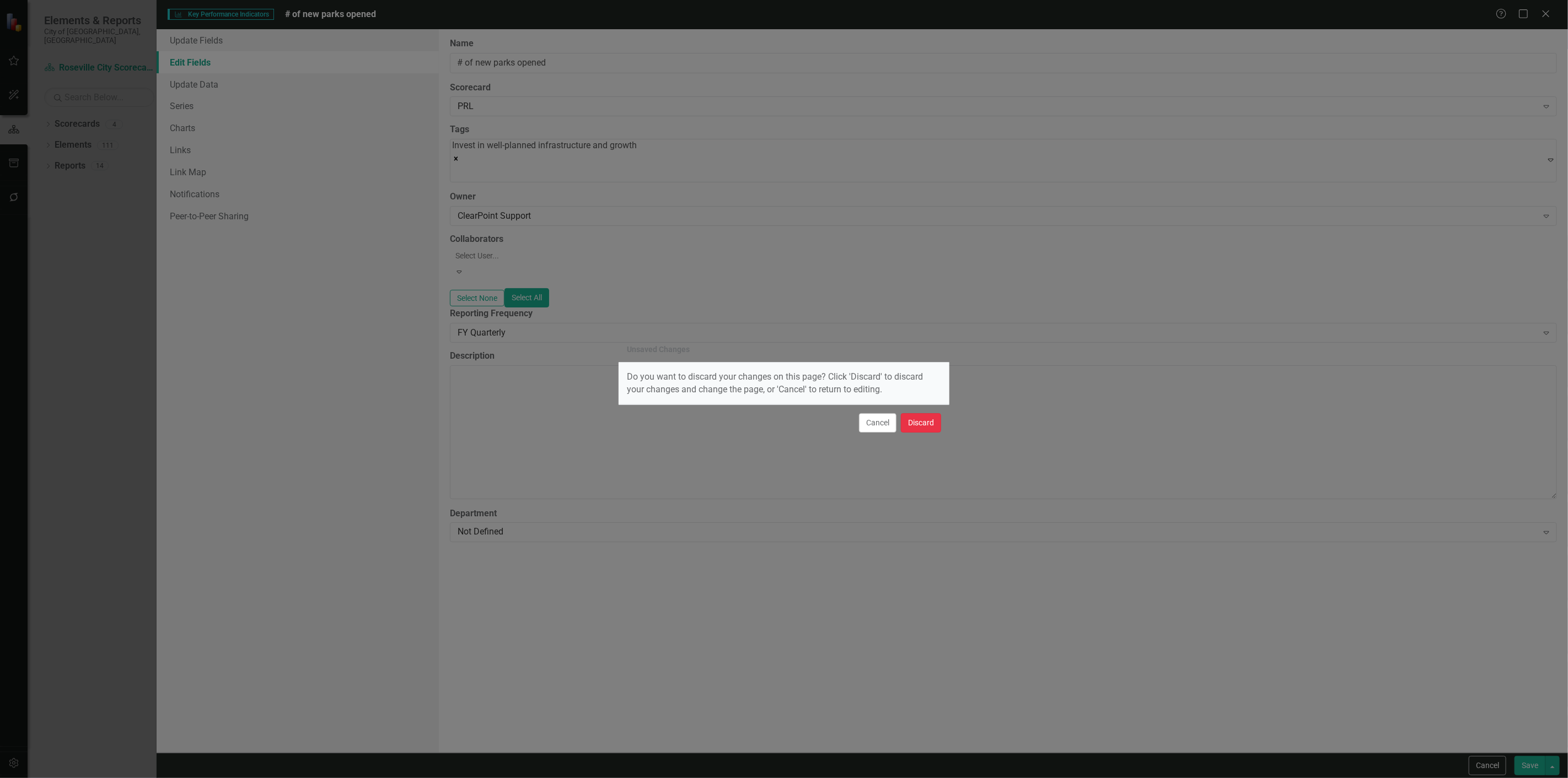
click at [910, 432] on button "Discard" at bounding box center [921, 422] width 40 height 19
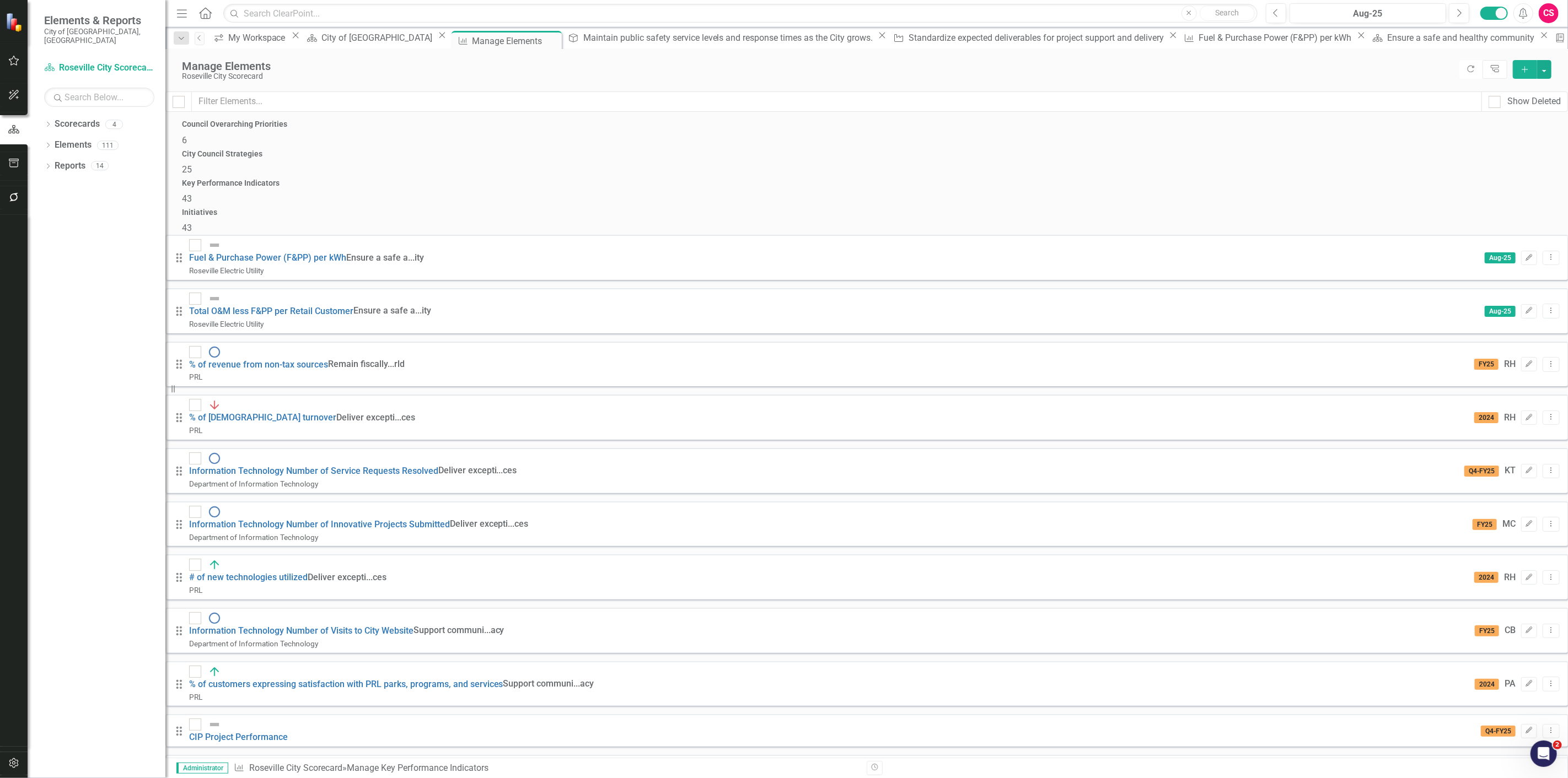
scroll to position [566, 0]
click at [603, 95] on input "text" at bounding box center [837, 101] width 1290 height 21
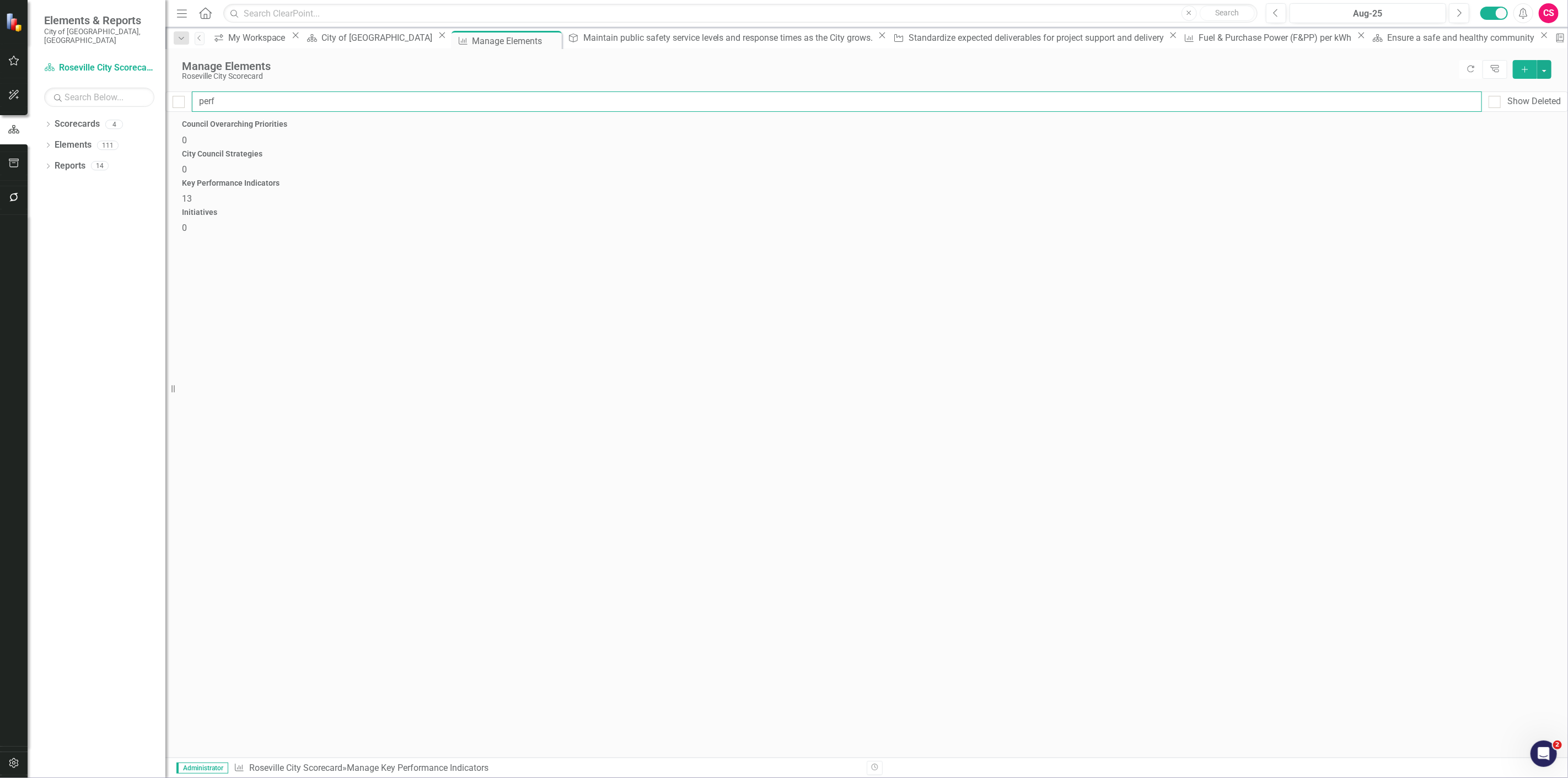
type input "perfo"
checkbox input "false"
type input "perfor"
checkbox input "false"
type input "perform"
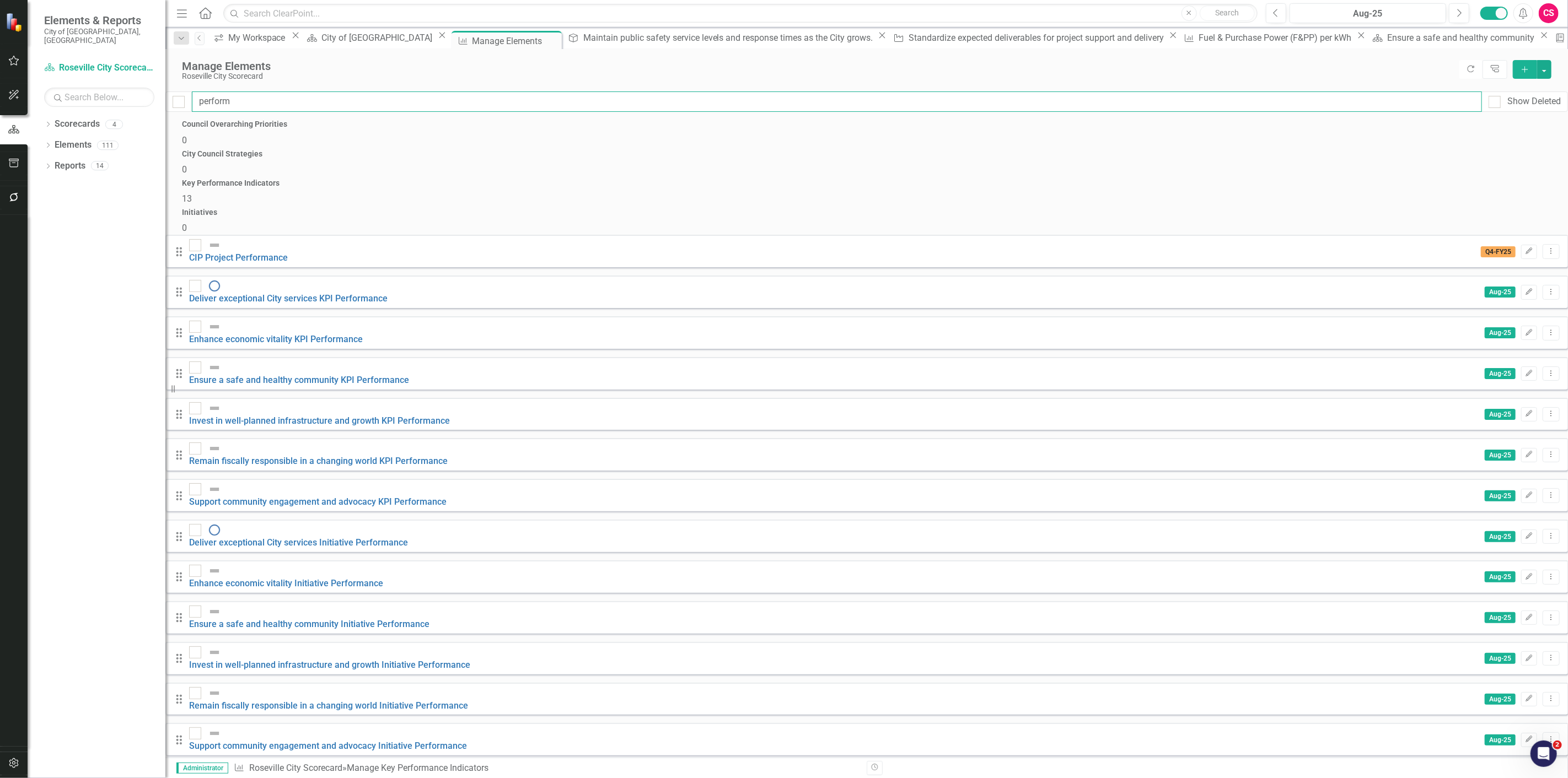
checkbox input "false"
type input "performa"
checkbox input "false"
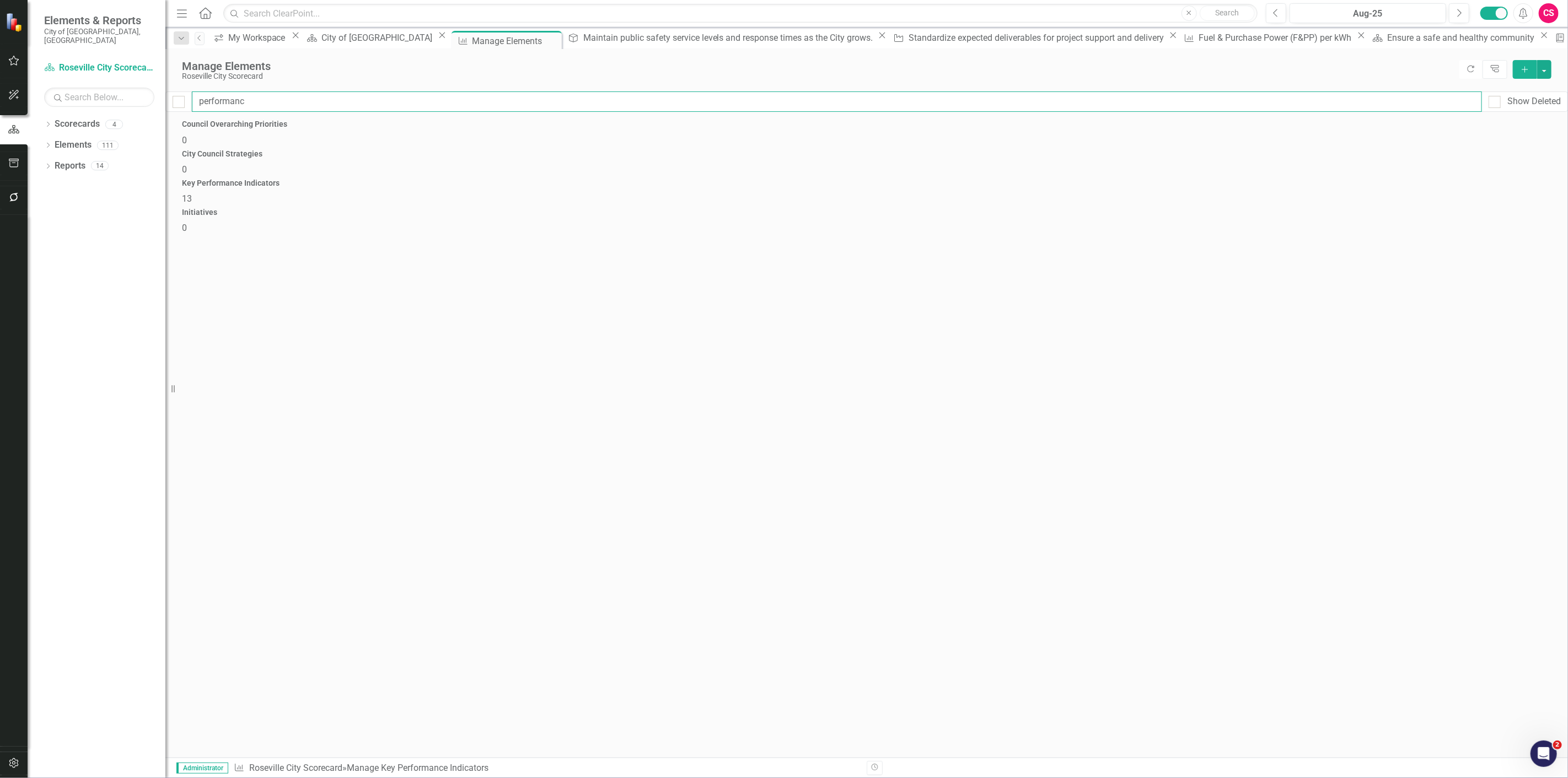
type input "performance"
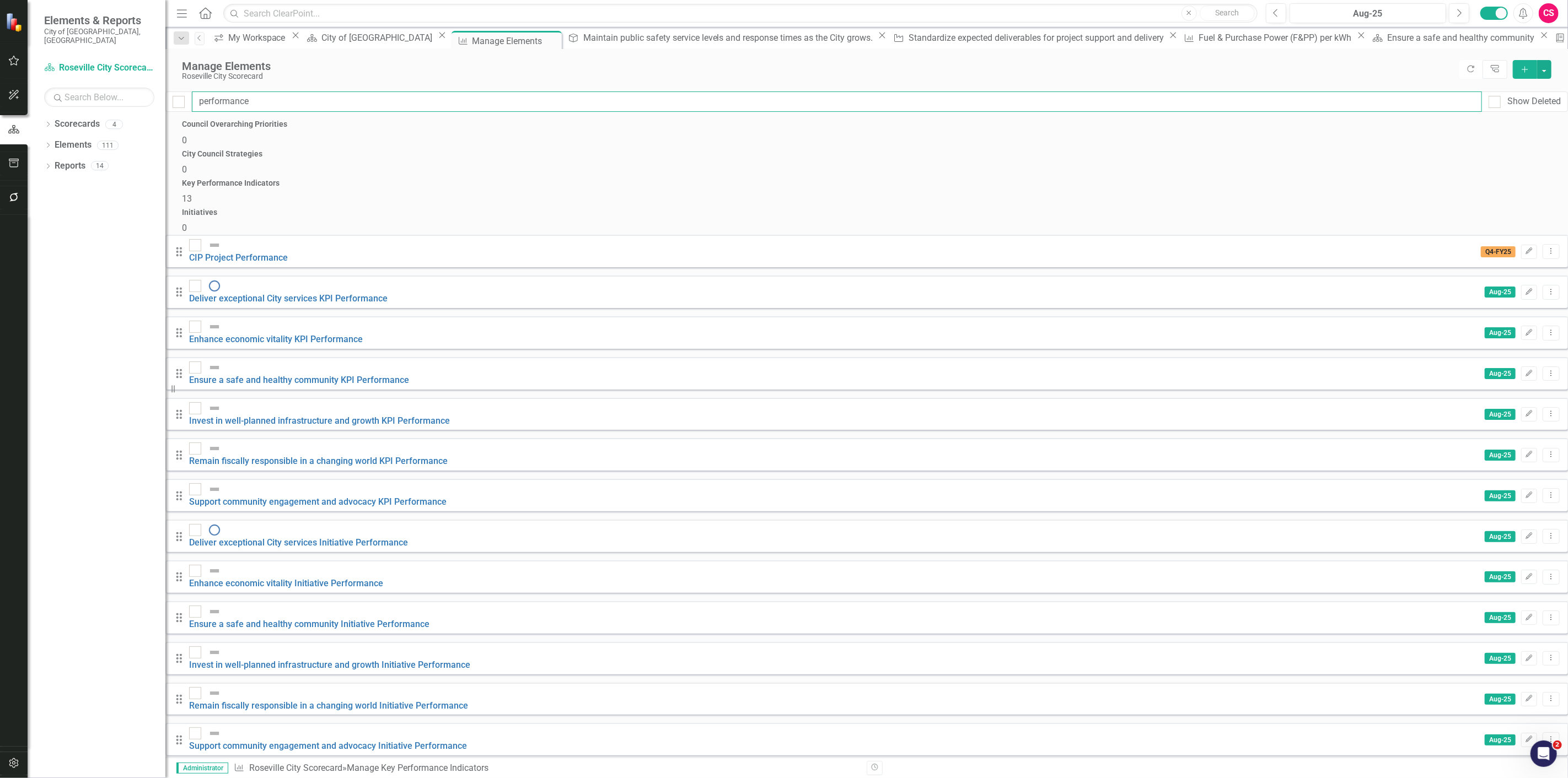
checkbox input "false"
type input "performance"
click at [180, 102] on input "checkbox" at bounding box center [176, 99] width 7 height 7
checkbox input "true"
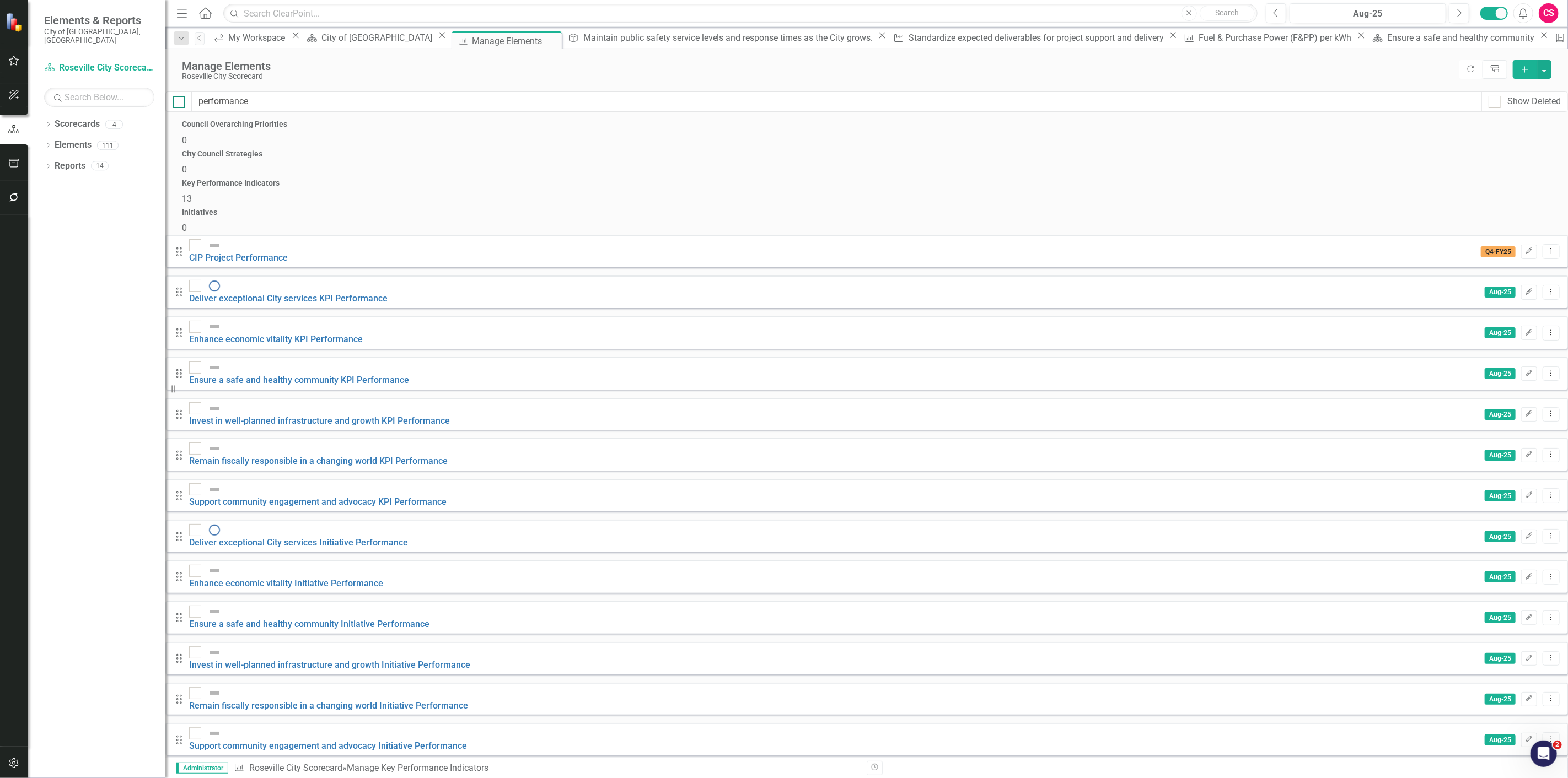
checkbox input "true"
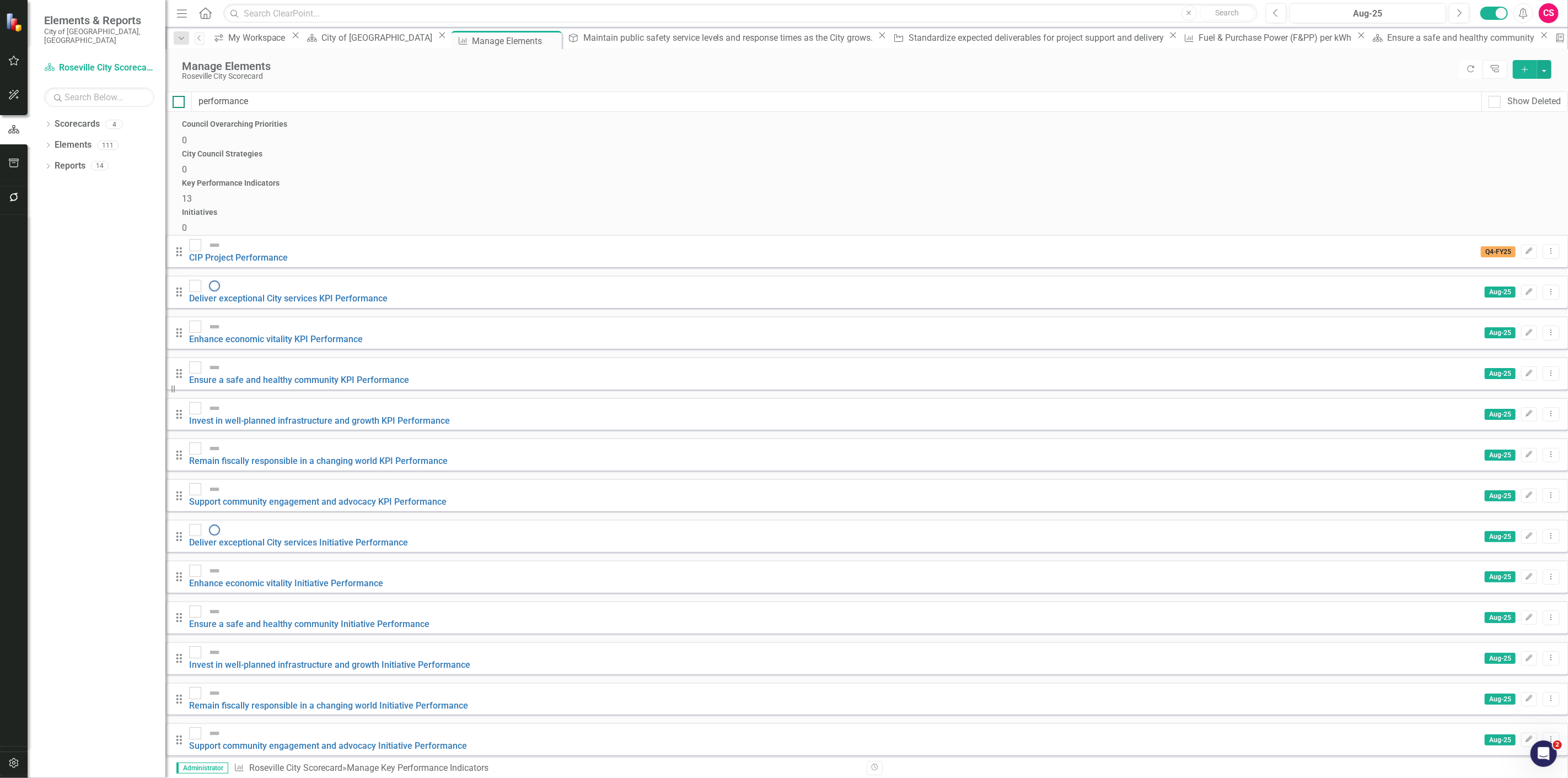
checkbox input "true"
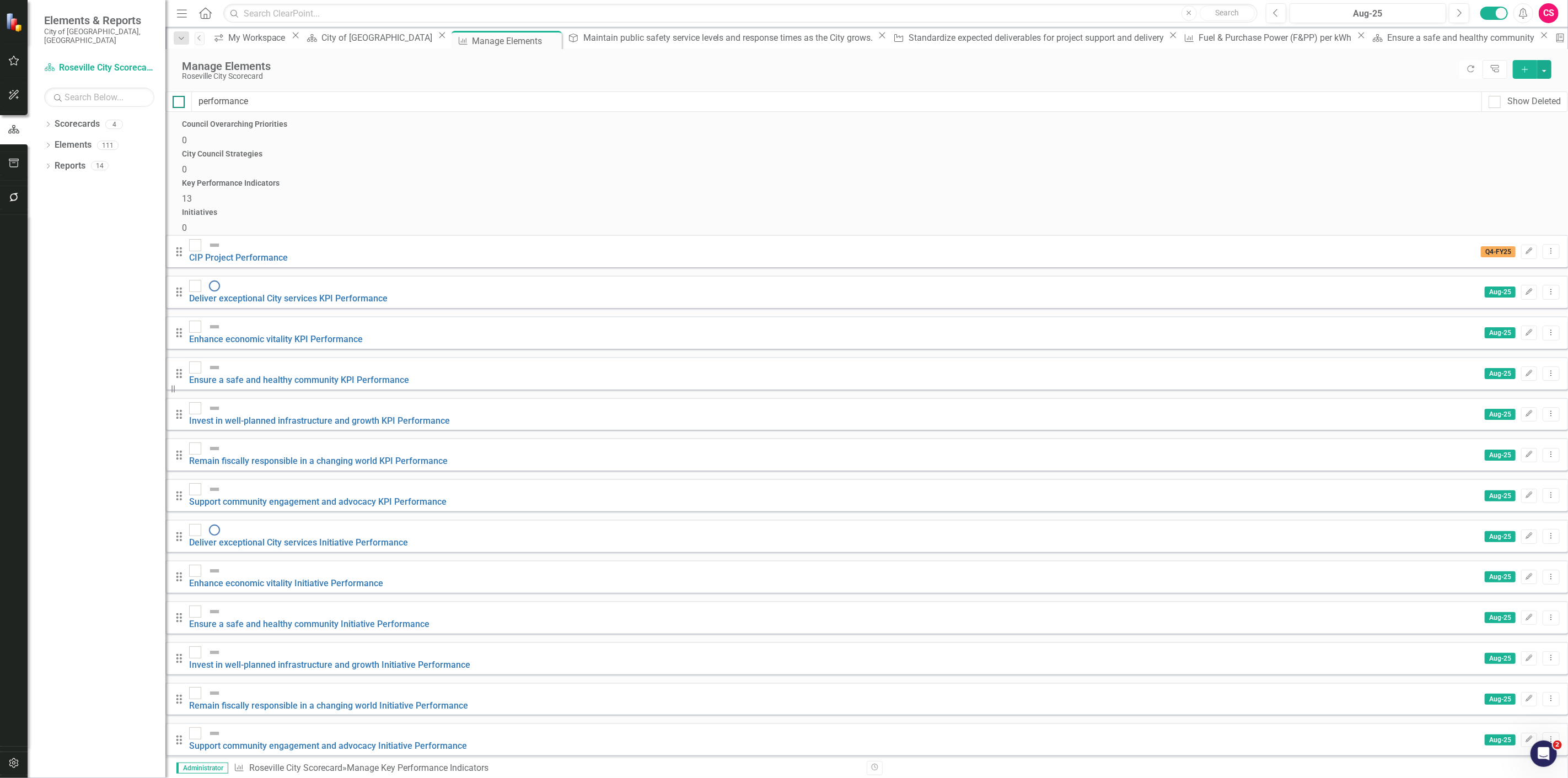
checkbox input "true"
click at [1552, 64] on div "Manage Elements Roseville City Scorecard Refresh Tree Explorer Add" at bounding box center [866, 70] width 1402 height 42
click at [1543, 69] on button "button" at bounding box center [1544, 70] width 15 height 19
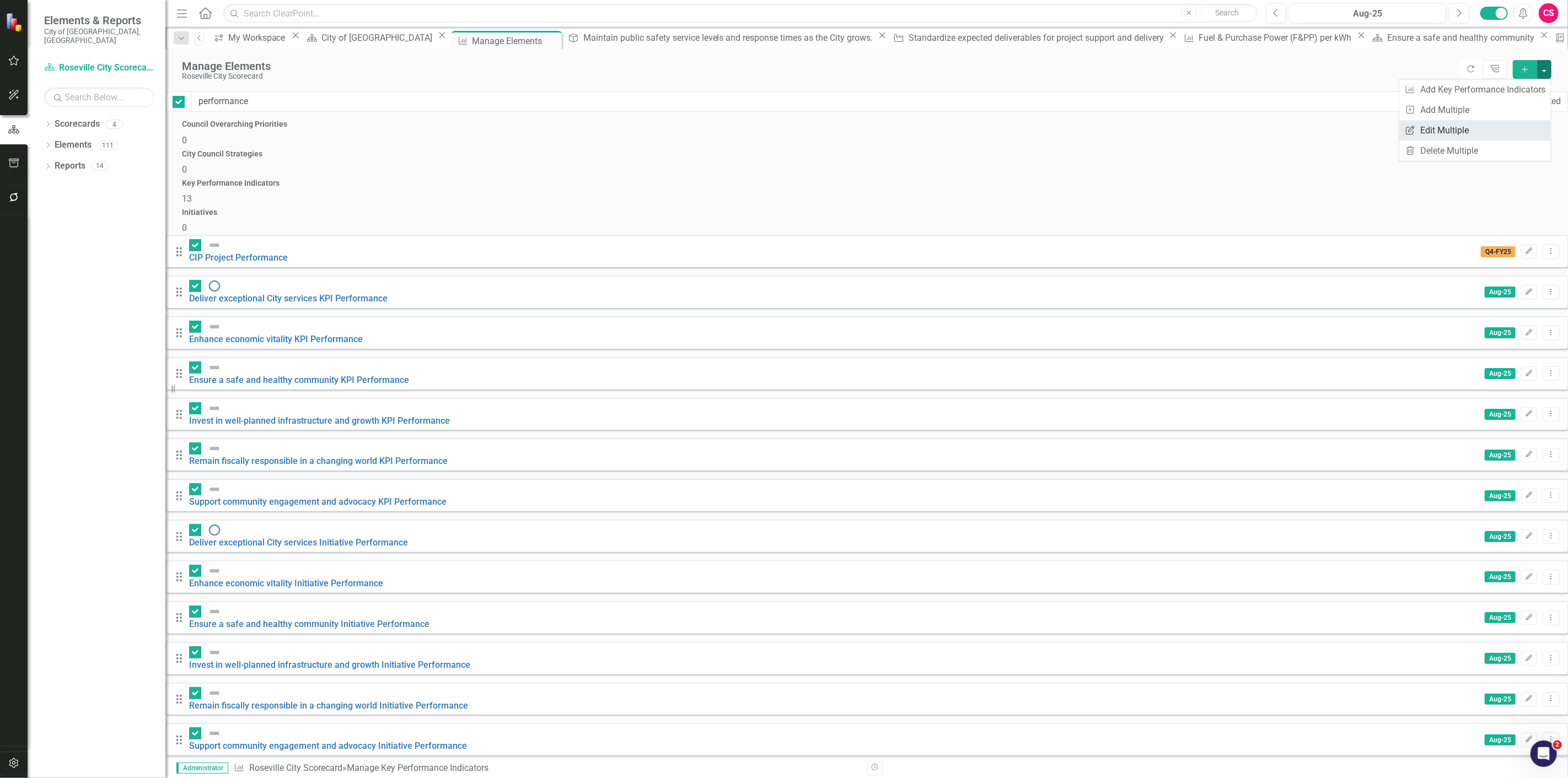
click at [1508, 126] on link "Edit Multiple Edit Multiple" at bounding box center [1475, 130] width 152 height 21
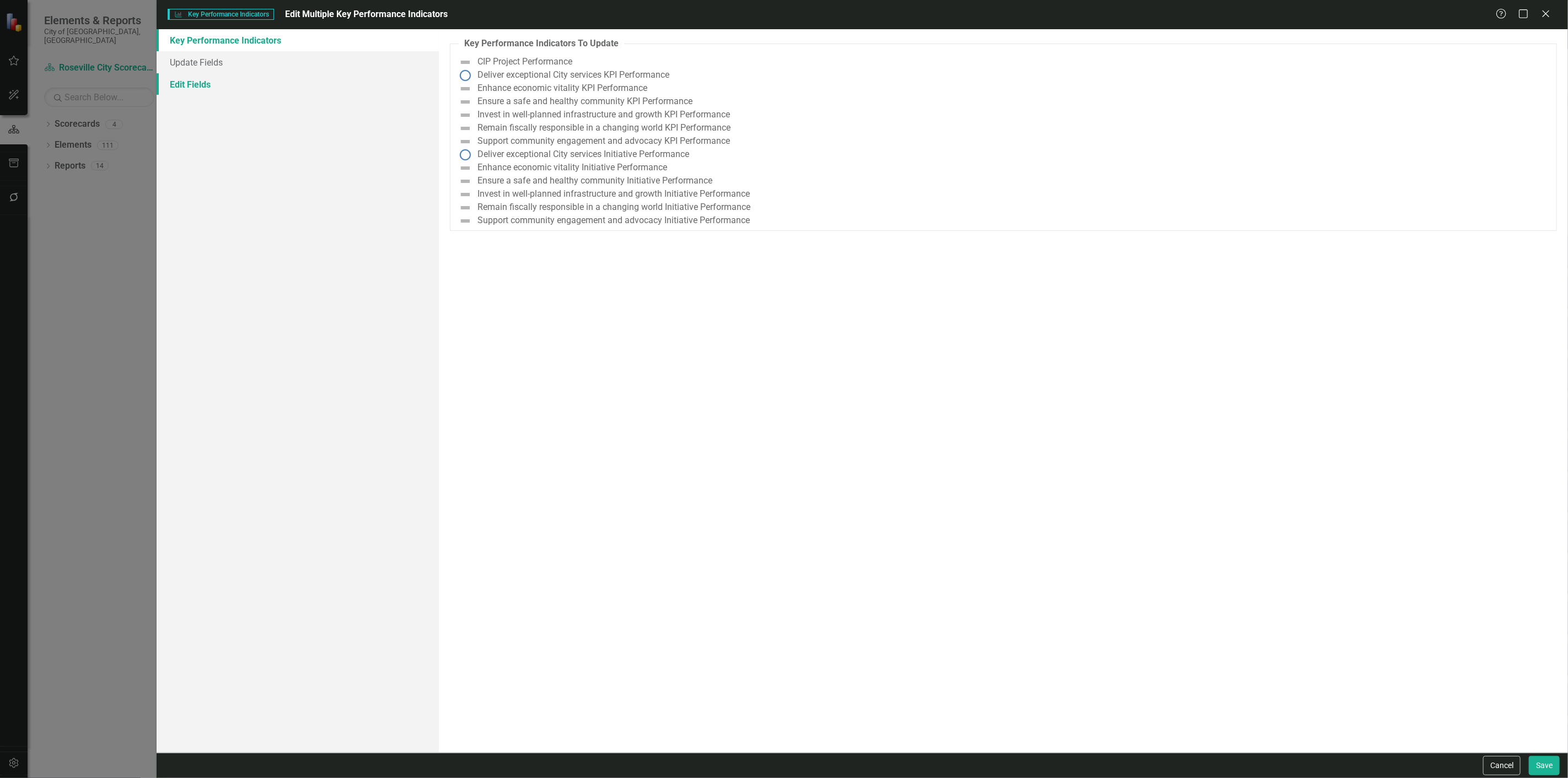
click at [262, 84] on link "Edit Fields" at bounding box center [297, 84] width 282 height 22
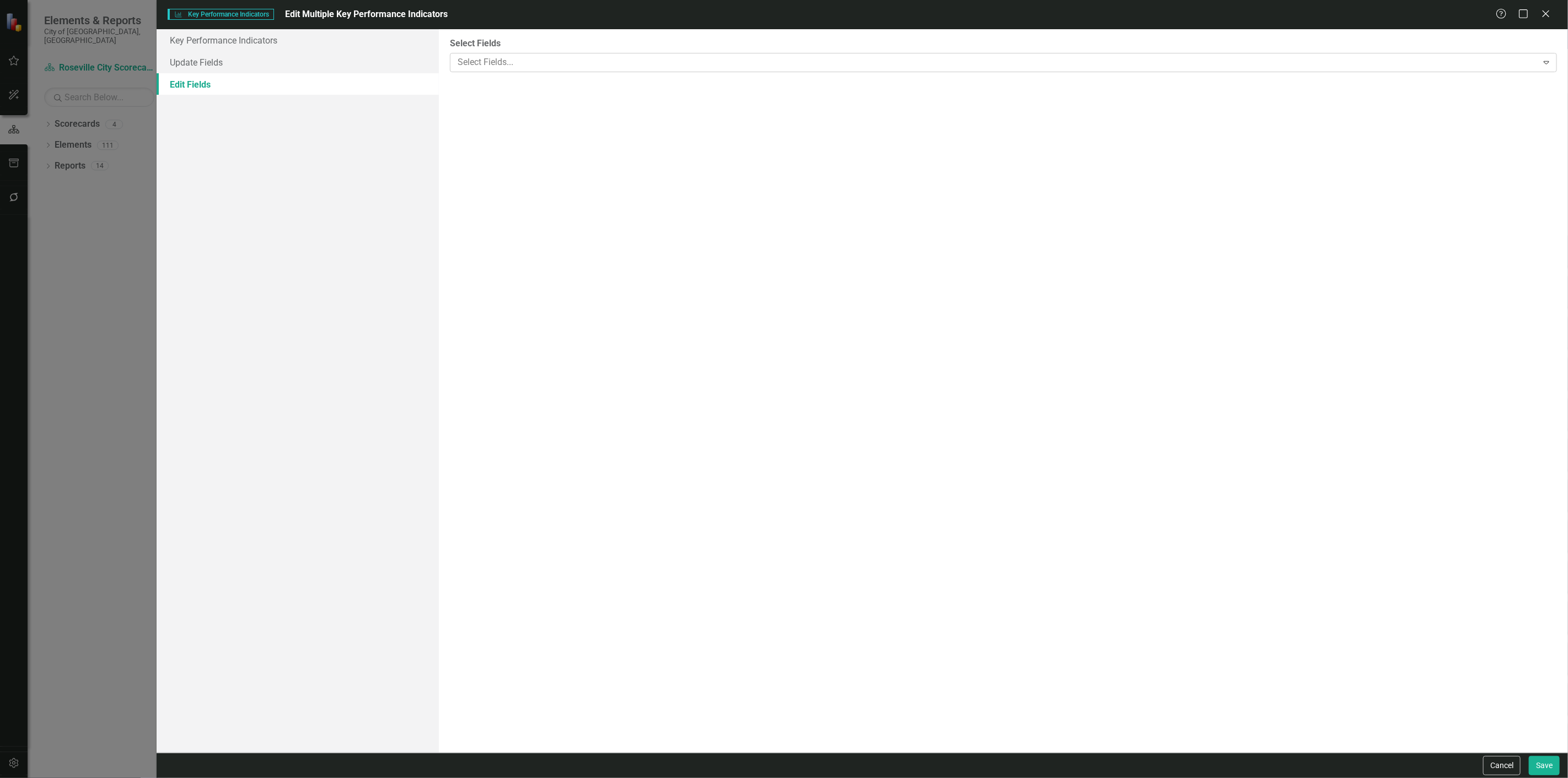
click at [491, 56] on div at bounding box center [995, 62] width 1084 height 15
click at [515, 128] on div "All Periods" at bounding box center [997, 134] width 1079 height 13
click at [1546, 766] on button "Save" at bounding box center [1544, 765] width 31 height 19
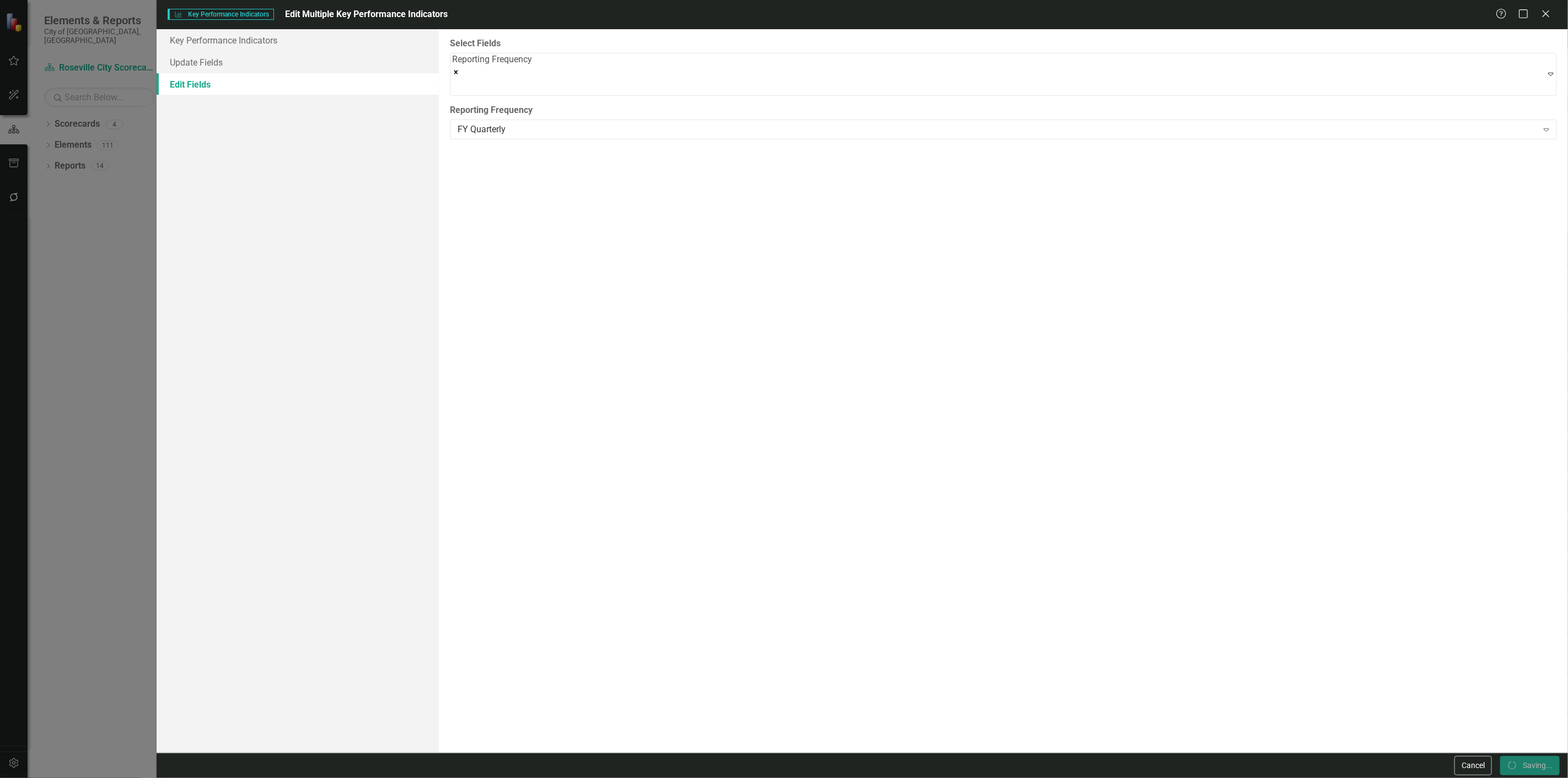
checkbox input "false"
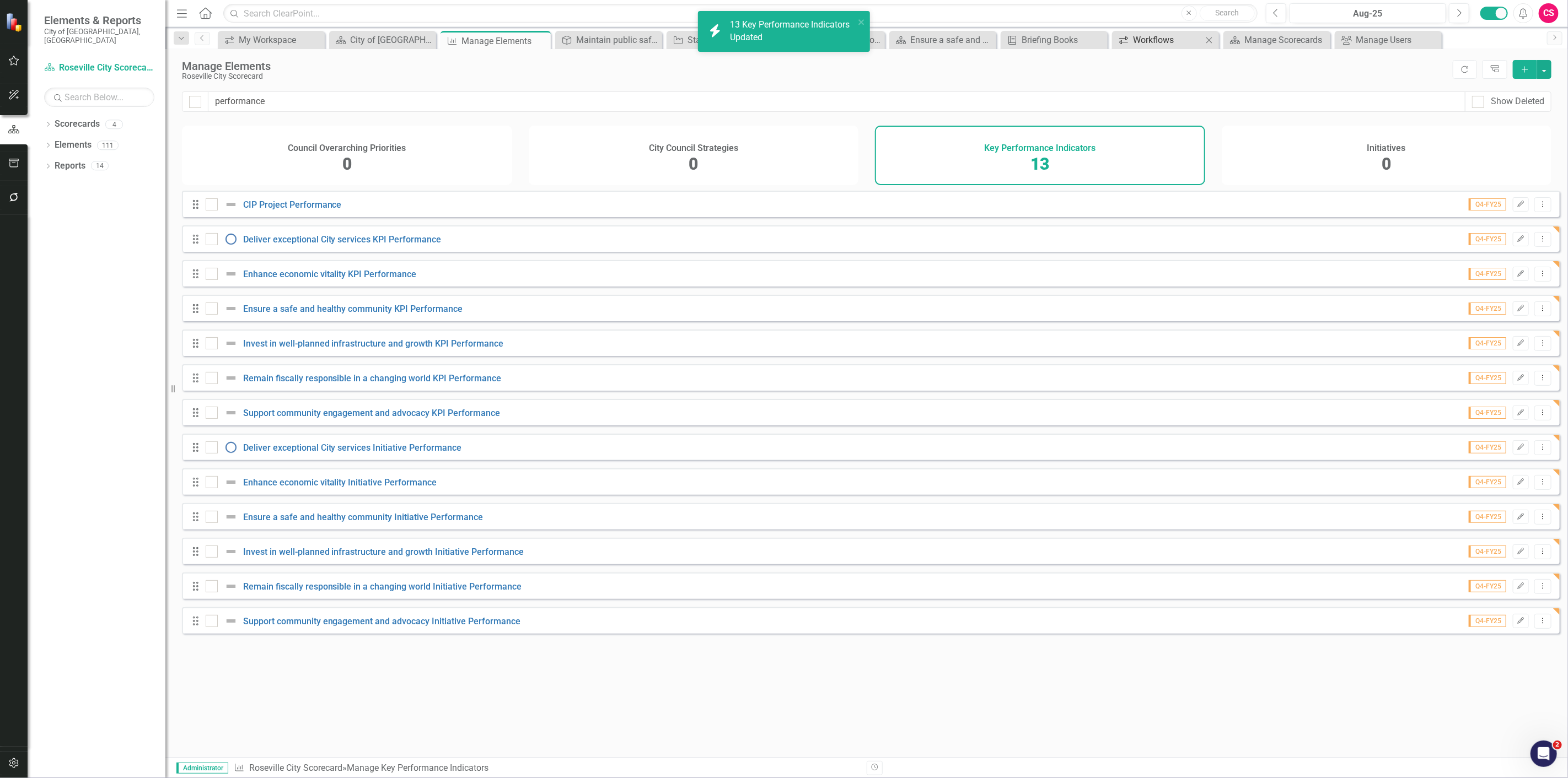
click at [1165, 38] on div "Workflows" at bounding box center [1167, 40] width 70 height 14
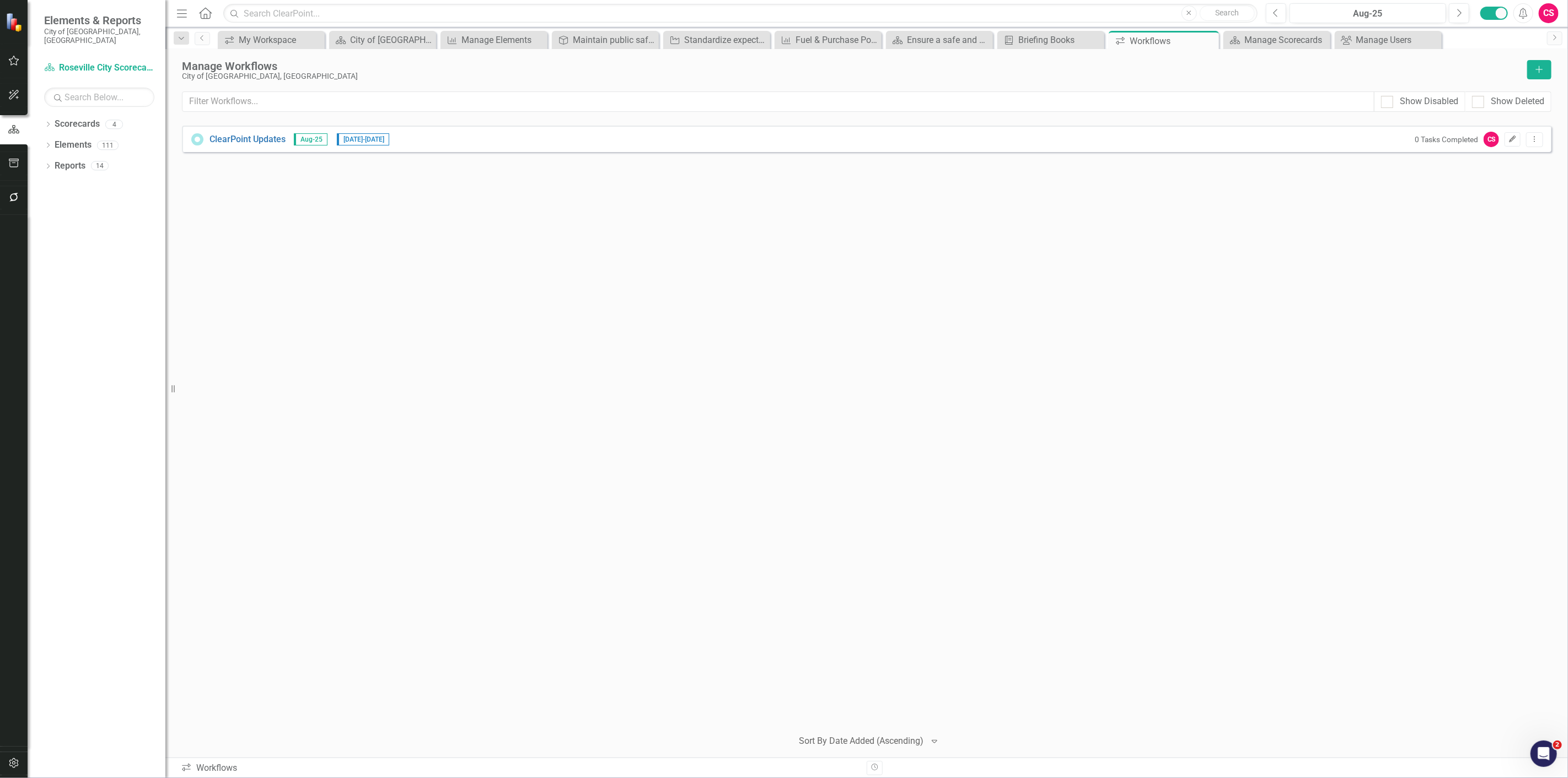
click at [1516, 138] on icon "Edit" at bounding box center [1512, 140] width 8 height 7
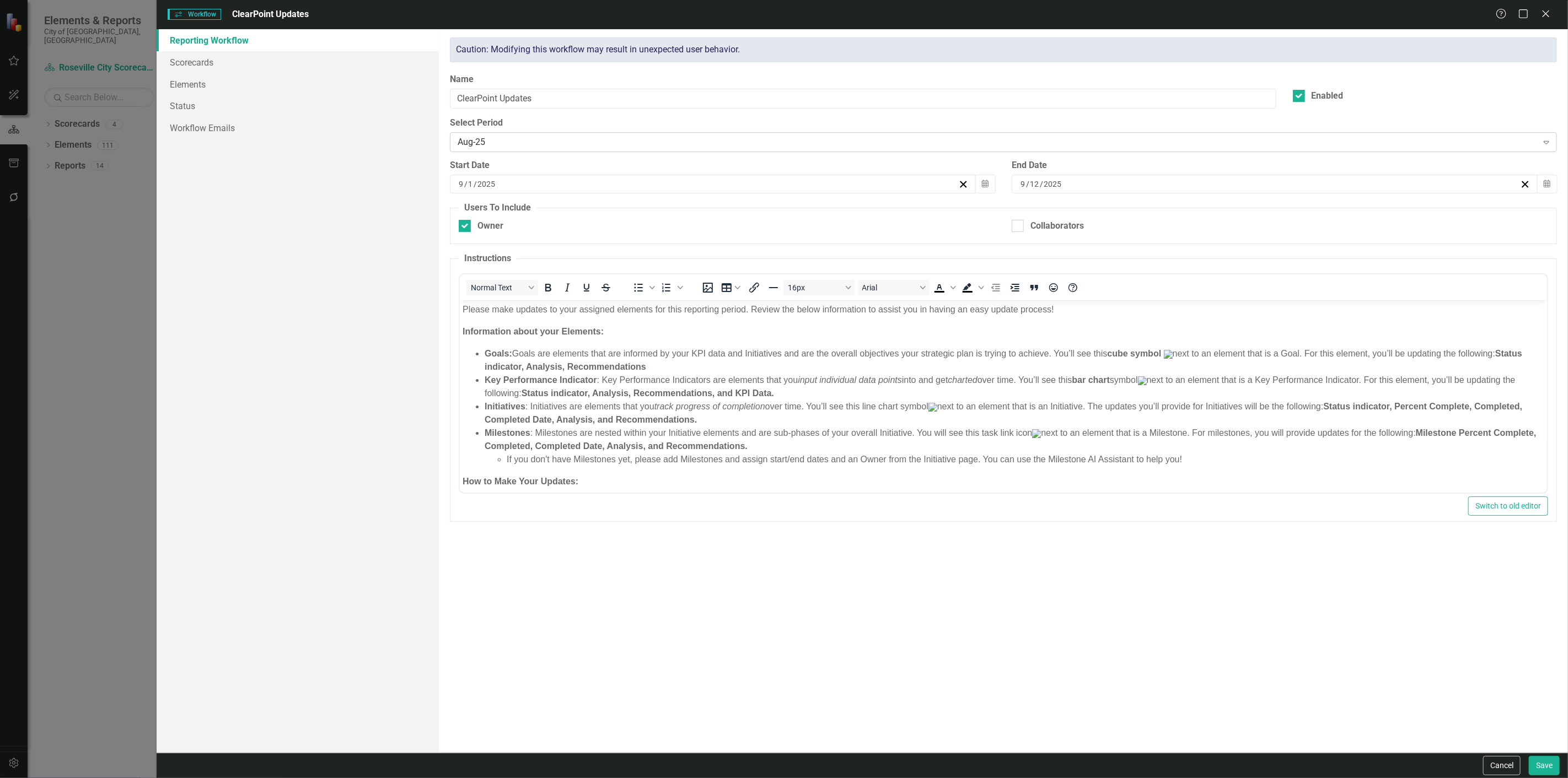
click at [465, 140] on div "Aug-25" at bounding box center [997, 142] width 1079 height 13
click at [994, 184] on button "Calendar" at bounding box center [985, 184] width 21 height 19
click at [343, 311] on div "Reporting Workflow Scorecards Elements Status Workflow Emails" at bounding box center [297, 391] width 282 height 724
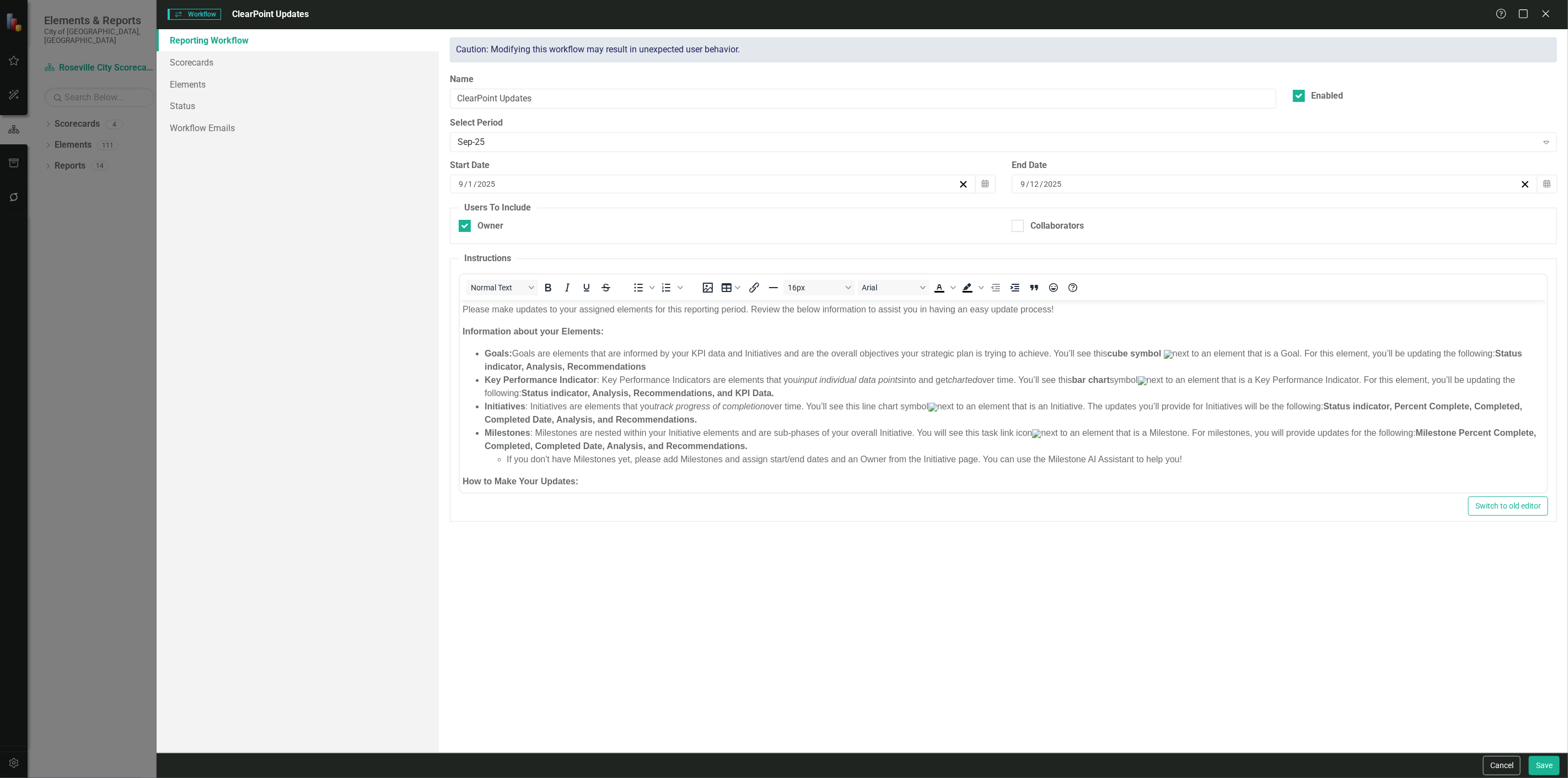
click at [1221, 177] on div "9 / 12 / 2025" at bounding box center [1275, 184] width 526 height 19
click at [1180, 212] on button "›" at bounding box center [1168, 205] width 25 height 24
click at [1168, 266] on abbr "10" at bounding box center [1163, 262] width 9 height 9
click at [1542, 770] on button "Save" at bounding box center [1544, 765] width 31 height 19
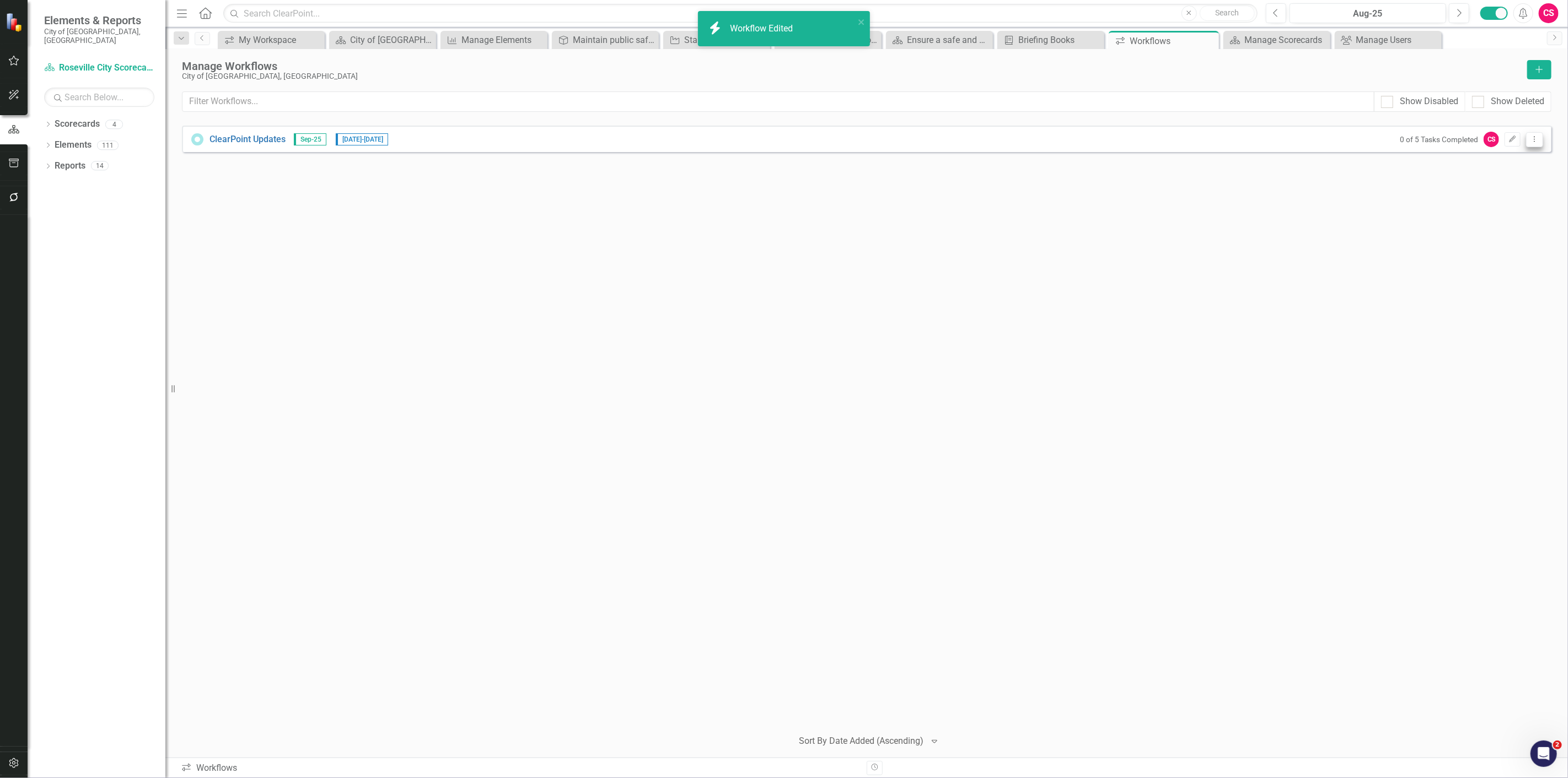
click at [1537, 136] on icon "Dropdown Menu" at bounding box center [1534, 139] width 9 height 7
click at [1520, 153] on link "Preview Preview Workflow" at bounding box center [1492, 158] width 102 height 21
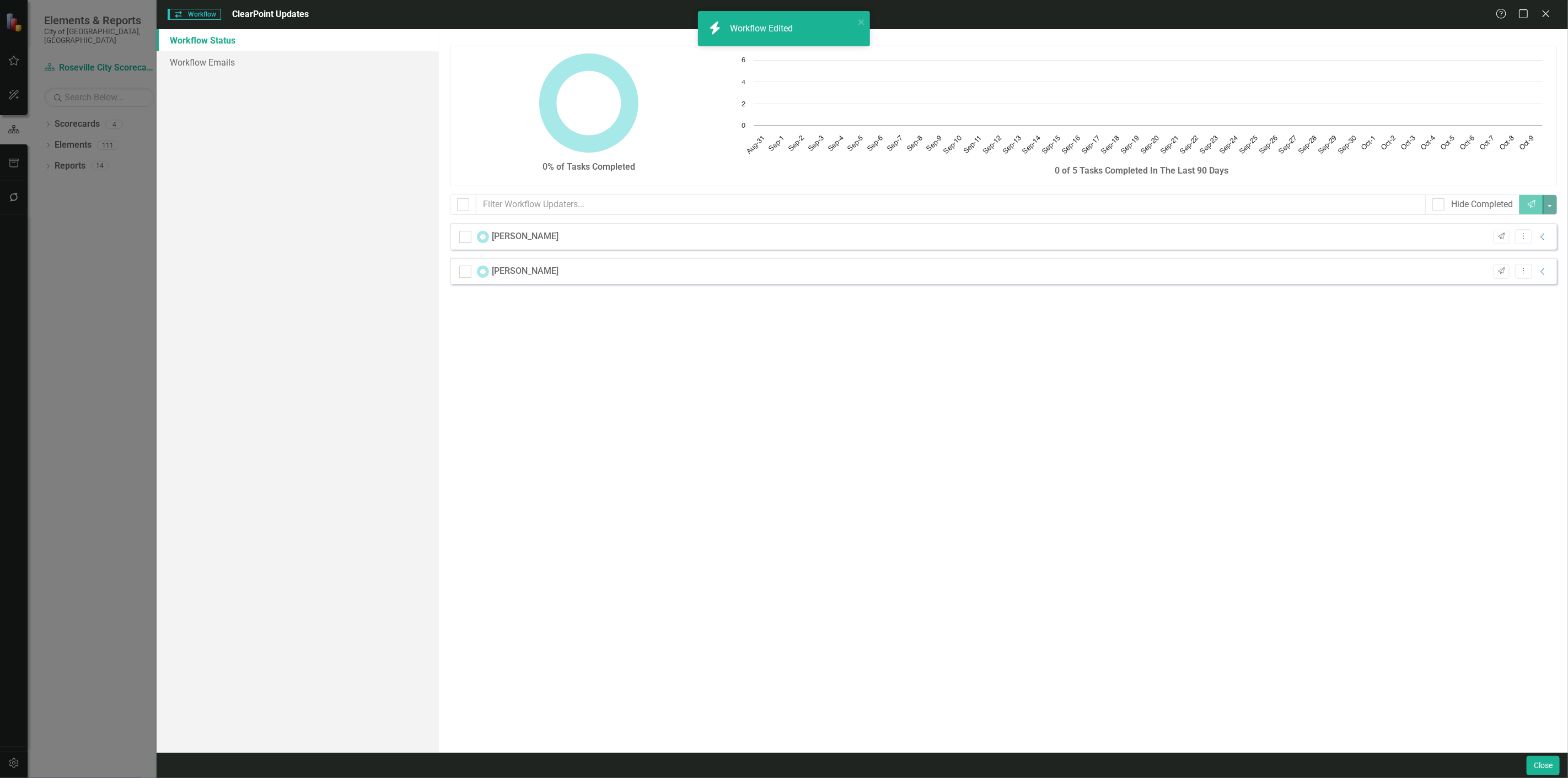
checkbox input "false"
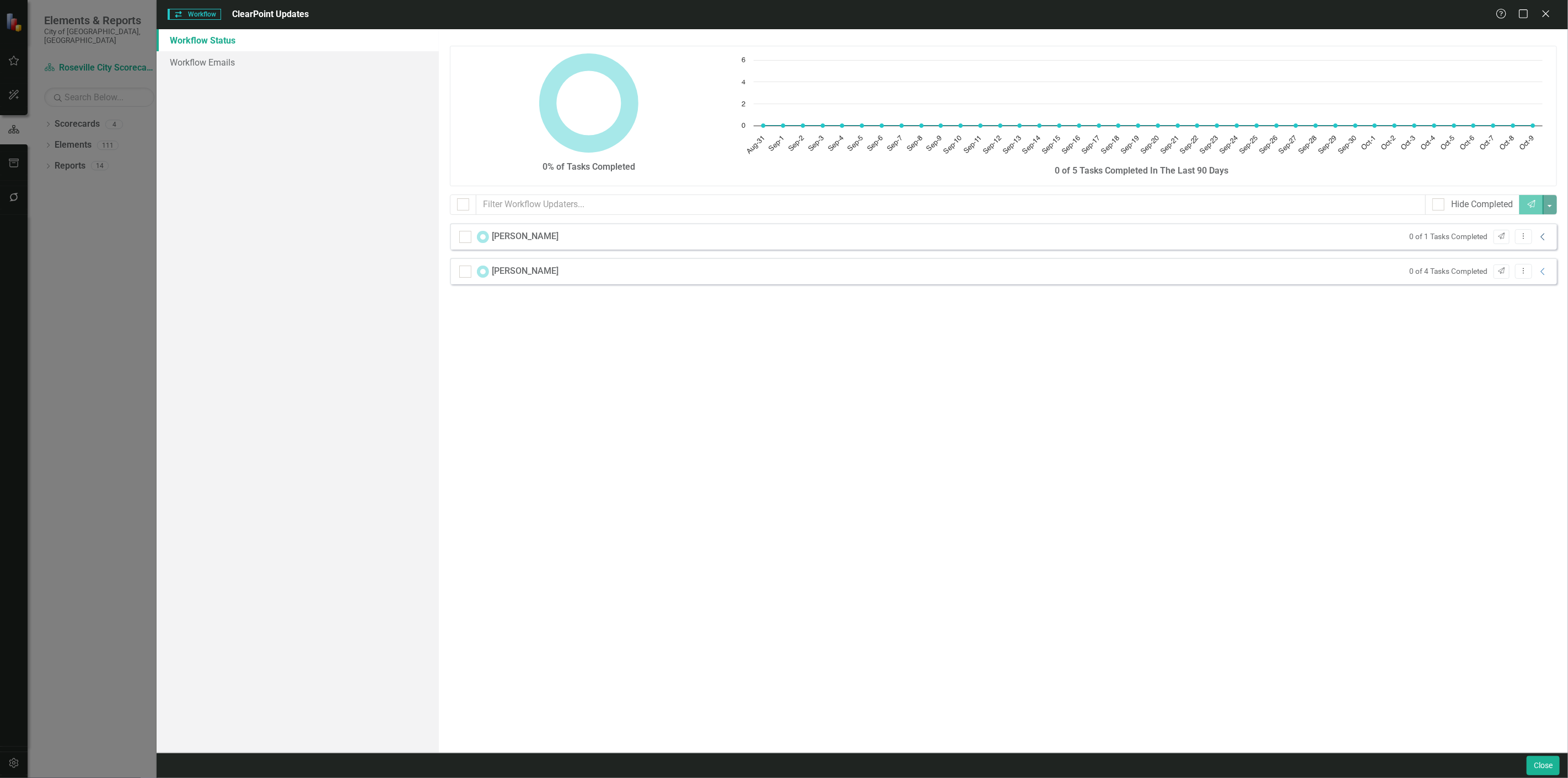
click at [1540, 238] on icon "Collapse" at bounding box center [1543, 236] width 11 height 9
click at [1546, 238] on icon "Expanded" at bounding box center [1551, 242] width 11 height 9
click at [1540, 271] on icon "Collapse" at bounding box center [1543, 271] width 11 height 9
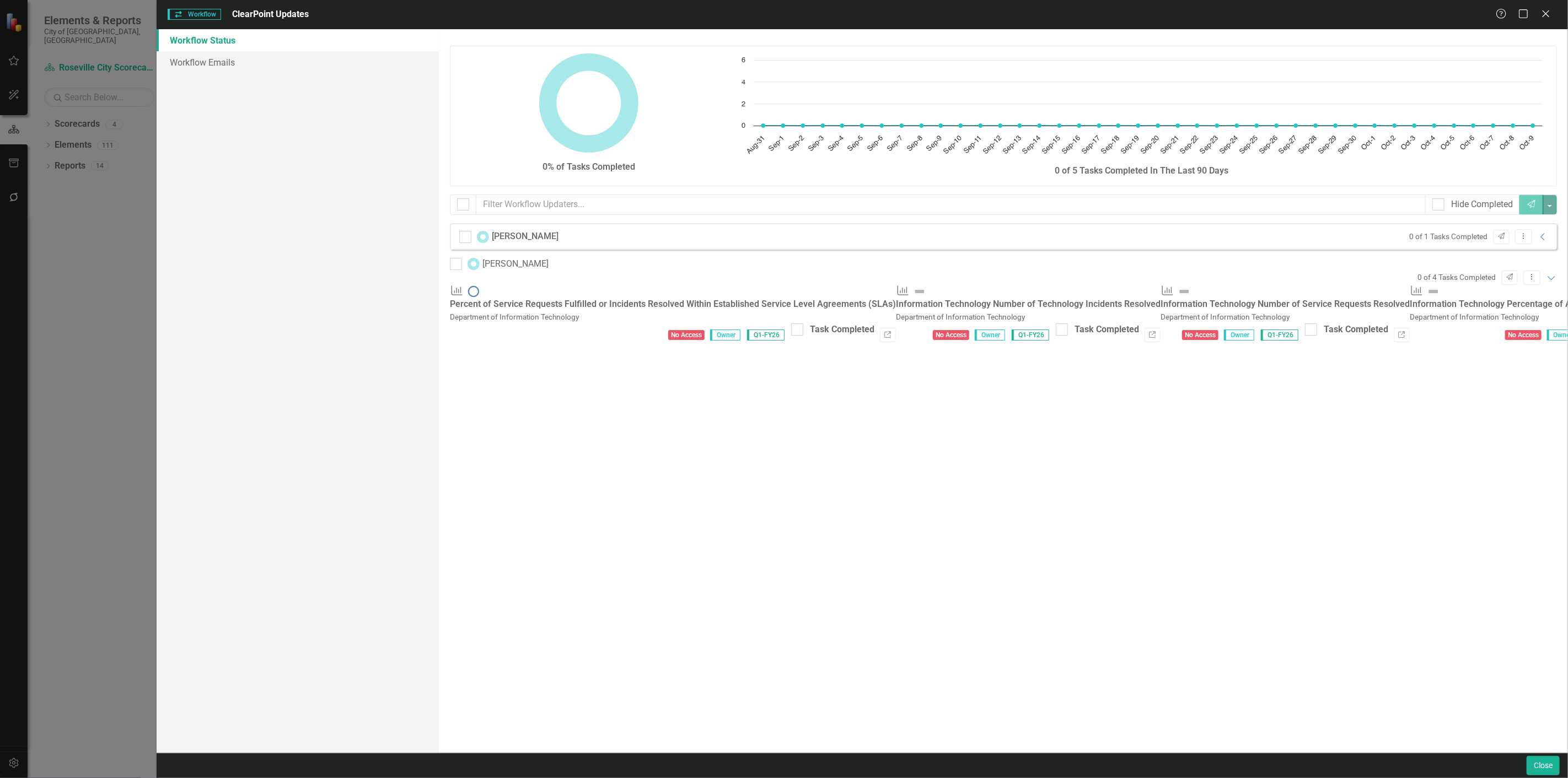
click at [1536, 777] on div "Close" at bounding box center [862, 765] width 1411 height 25
drag, startPoint x: 1550, startPoint y: 765, endPoint x: 7, endPoint y: 15, distance: 1715.6
click at [1550, 765] on button "Close" at bounding box center [1543, 765] width 33 height 19
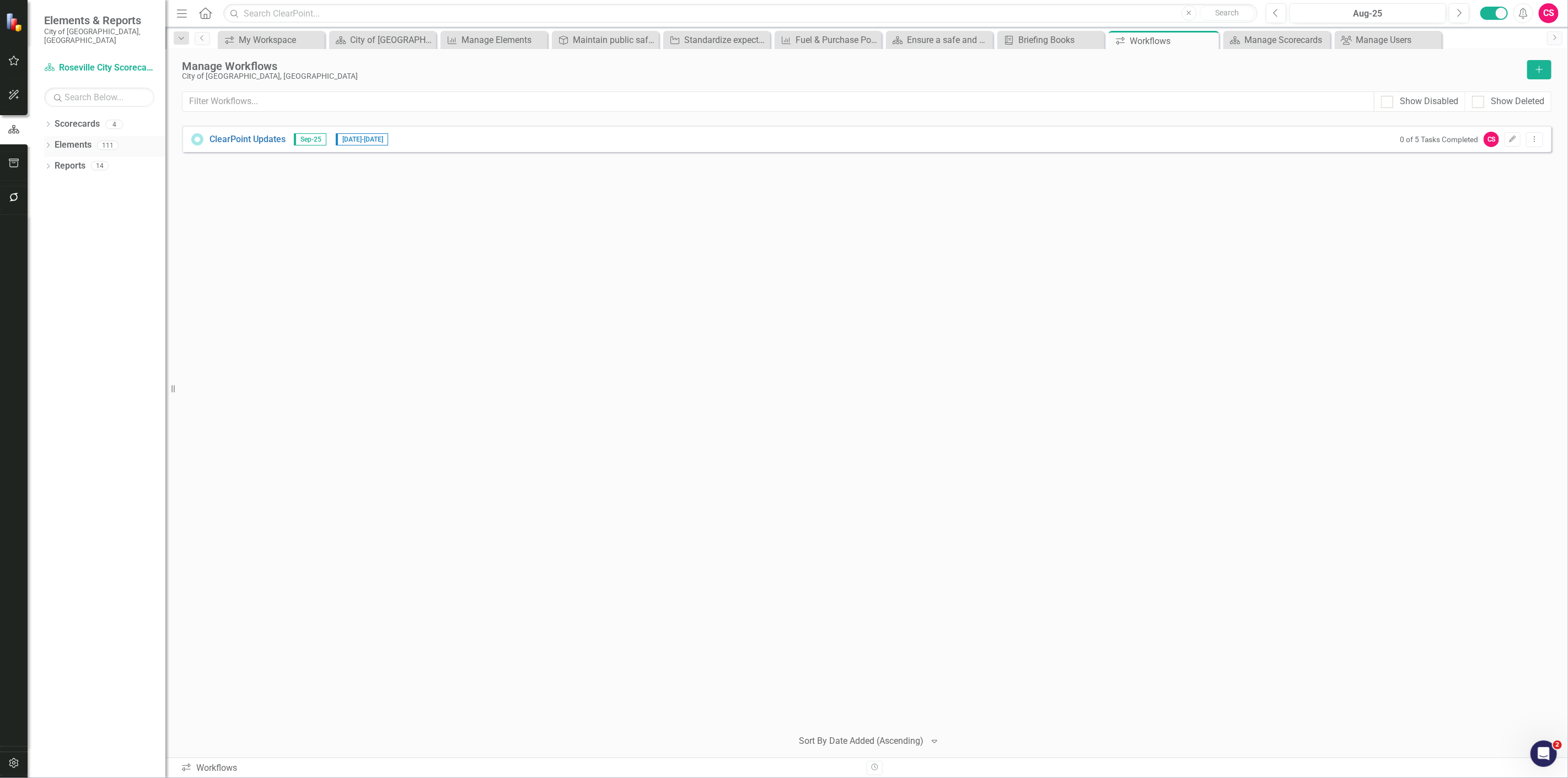
click at [70, 139] on link "Elements" at bounding box center [73, 145] width 37 height 13
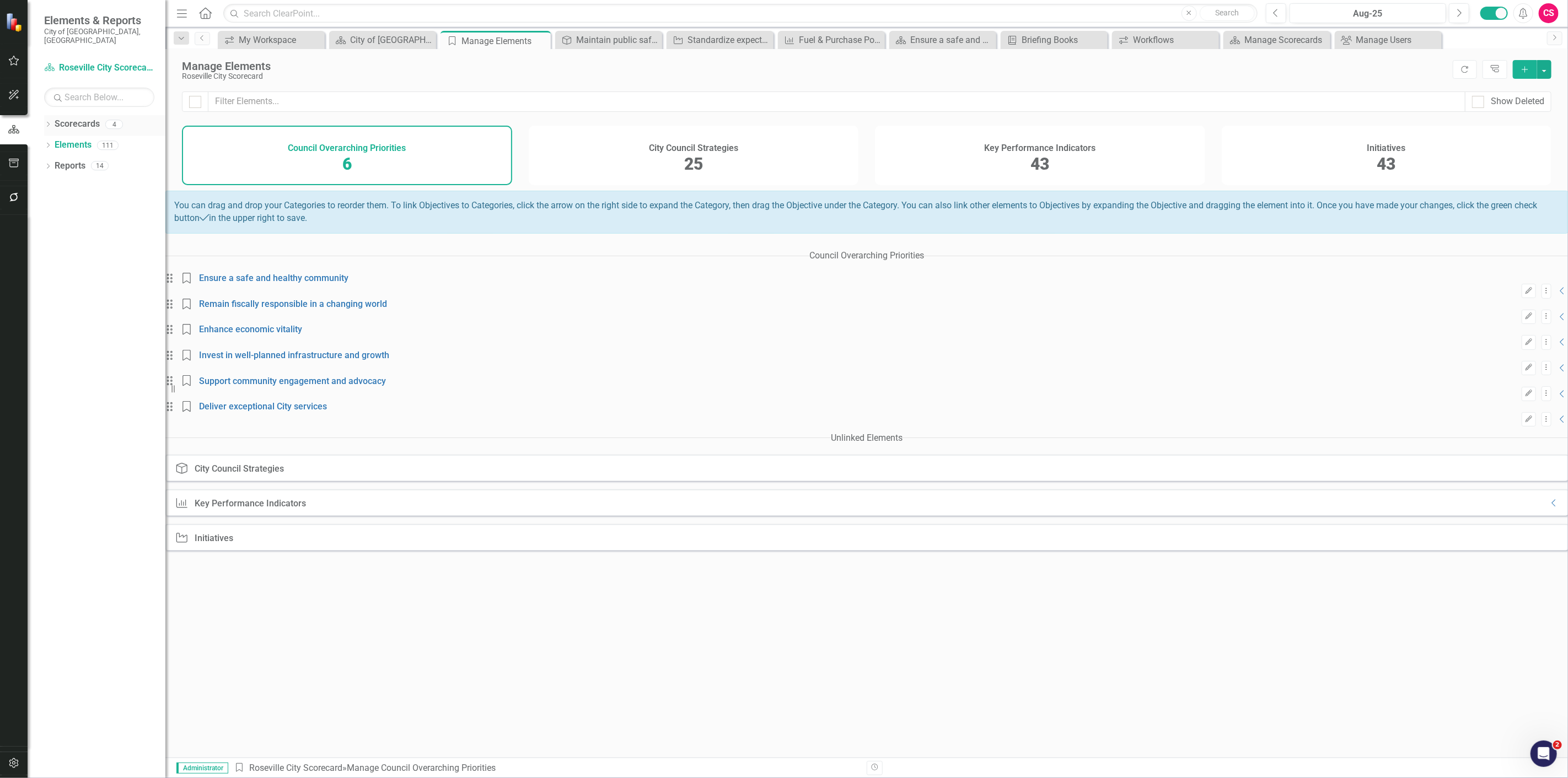
click at [50, 121] on div "Dropdown" at bounding box center [48, 126] width 8 height 9
click at [56, 142] on icon "Dropdown" at bounding box center [54, 145] width 8 height 7
click at [84, 162] on link "Department of Information Technology" at bounding box center [113, 163] width 105 height 13
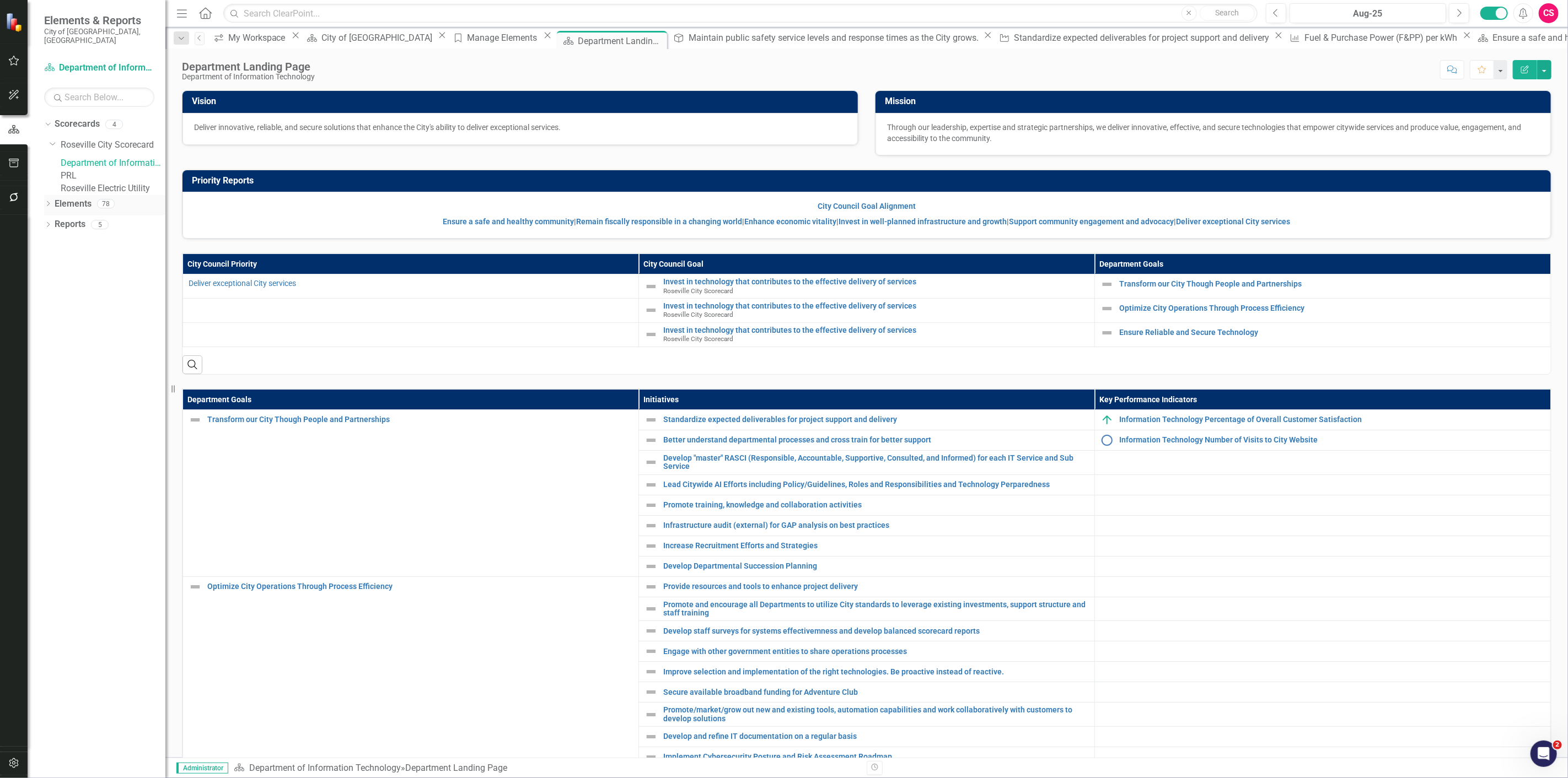
click at [70, 211] on link "Elements" at bounding box center [73, 204] width 37 height 13
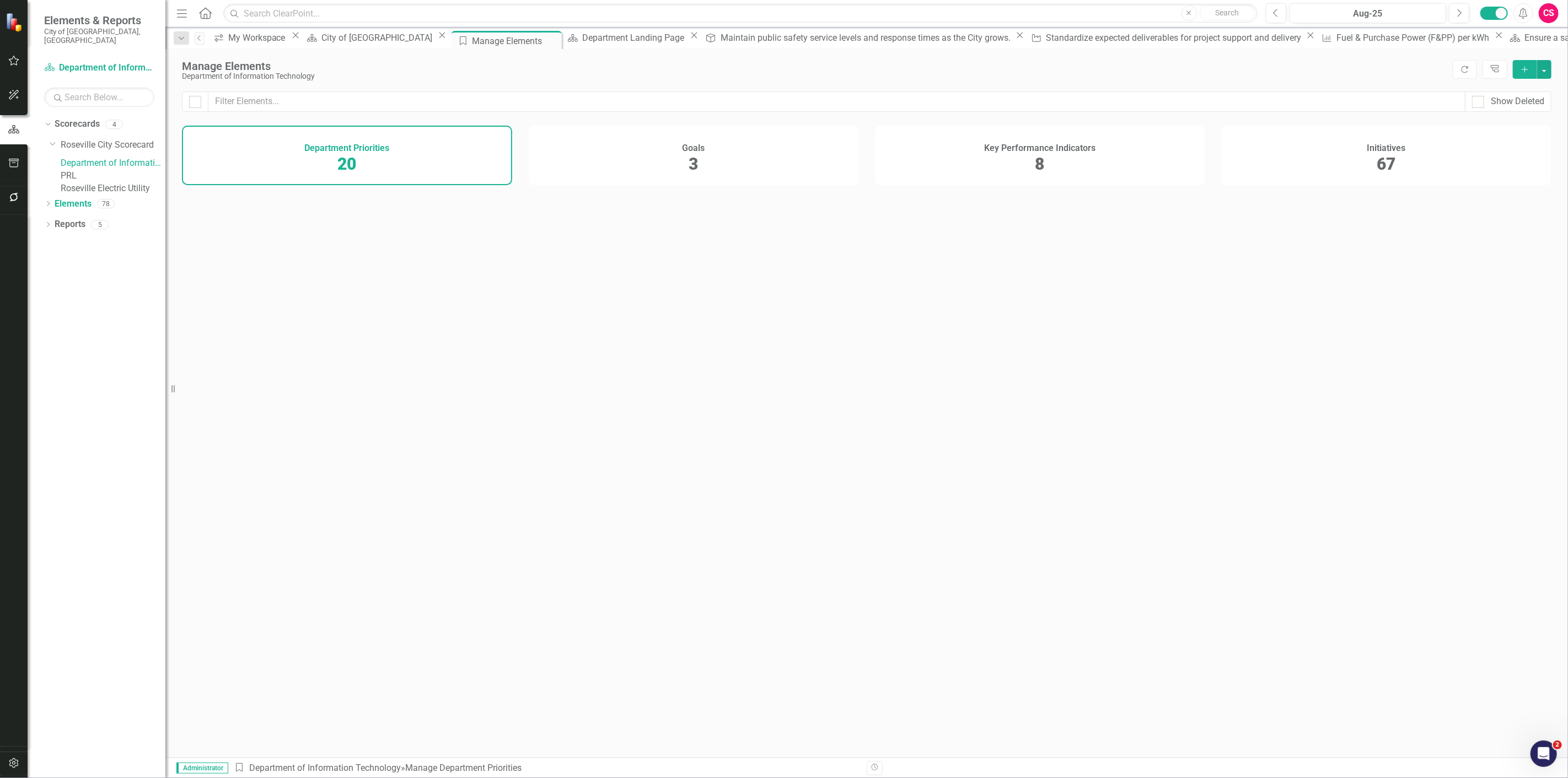
click at [1071, 156] on div "Key Performance Indicators 8" at bounding box center [1040, 156] width 330 height 60
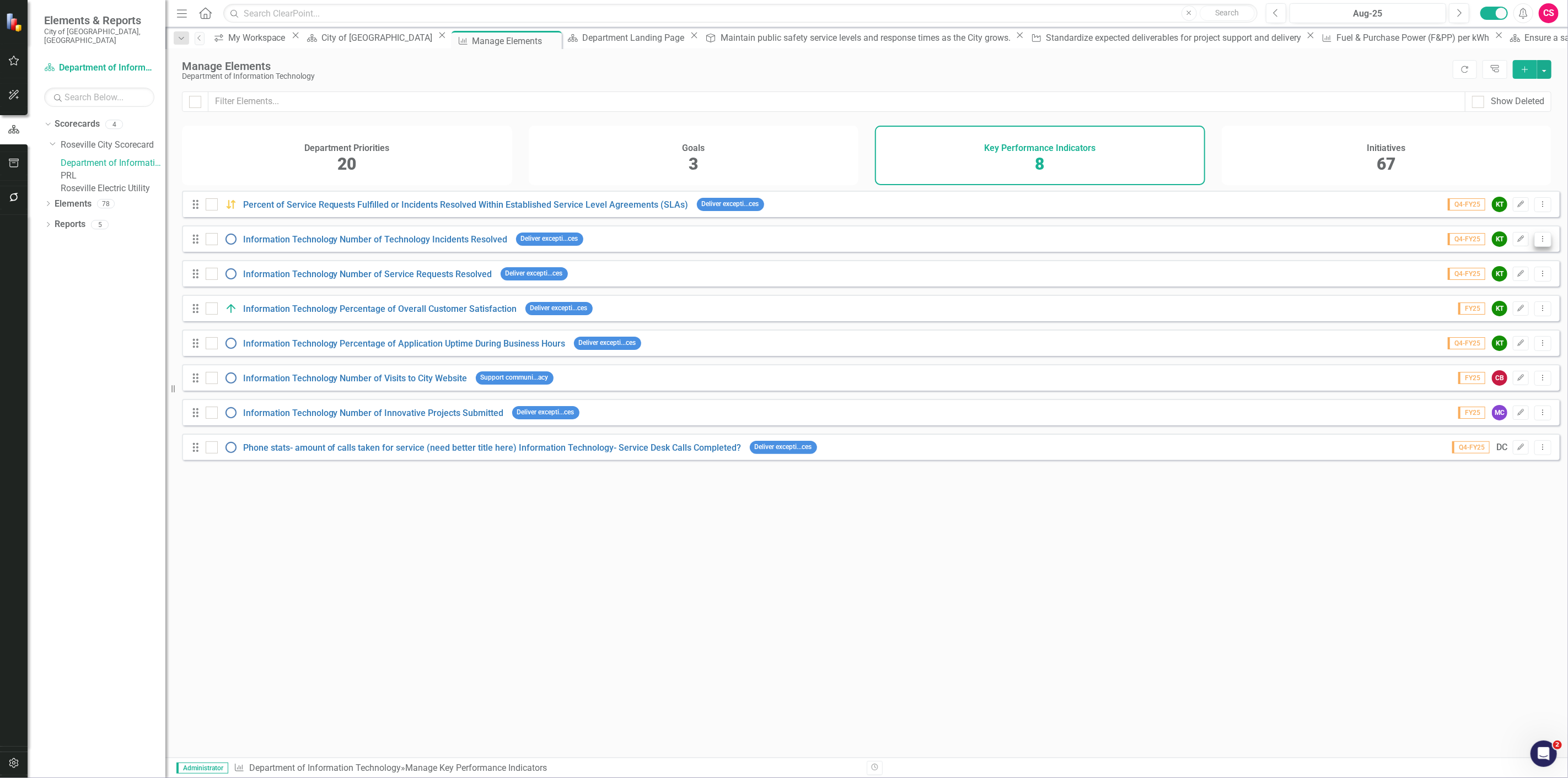
click at [1538, 242] on icon "Dropdown Menu" at bounding box center [1543, 238] width 9 height 7
click at [1500, 302] on link "Copy Duplicate Key Performance Indicators" at bounding box center [1456, 306] width 173 height 21
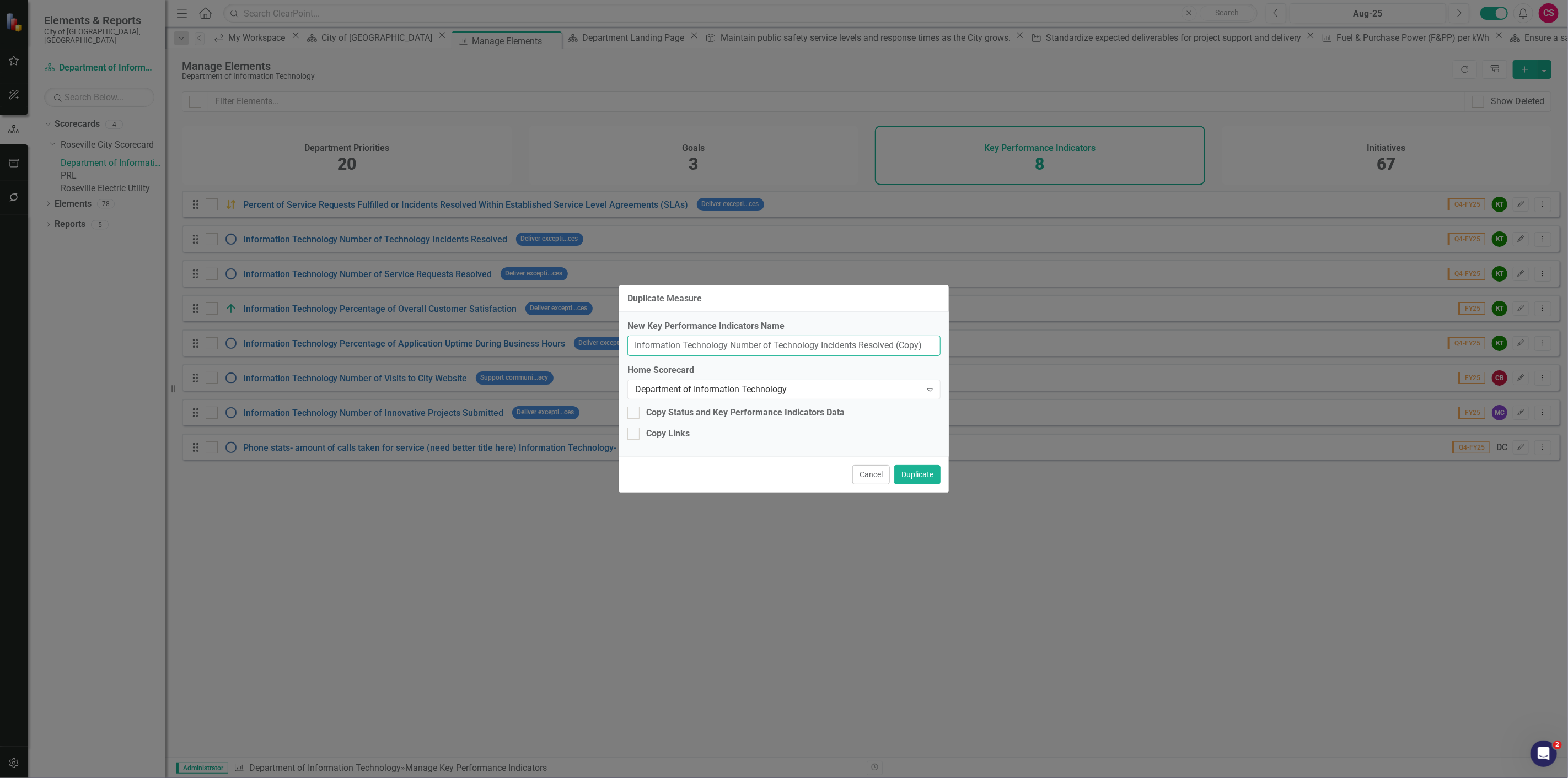
drag, startPoint x: 912, startPoint y: 345, endPoint x: 953, endPoint y: 340, distance: 41.3
click at [953, 340] on div "Duplicate Measure New Key Performance Indicators Name Information Technology Nu…" at bounding box center [784, 389] width 1568 height 778
type input "Information Technology Number of Technology Incidents Resolved (CPS)"
click at [894, 465] on button "Duplicate" at bounding box center [917, 474] width 46 height 19
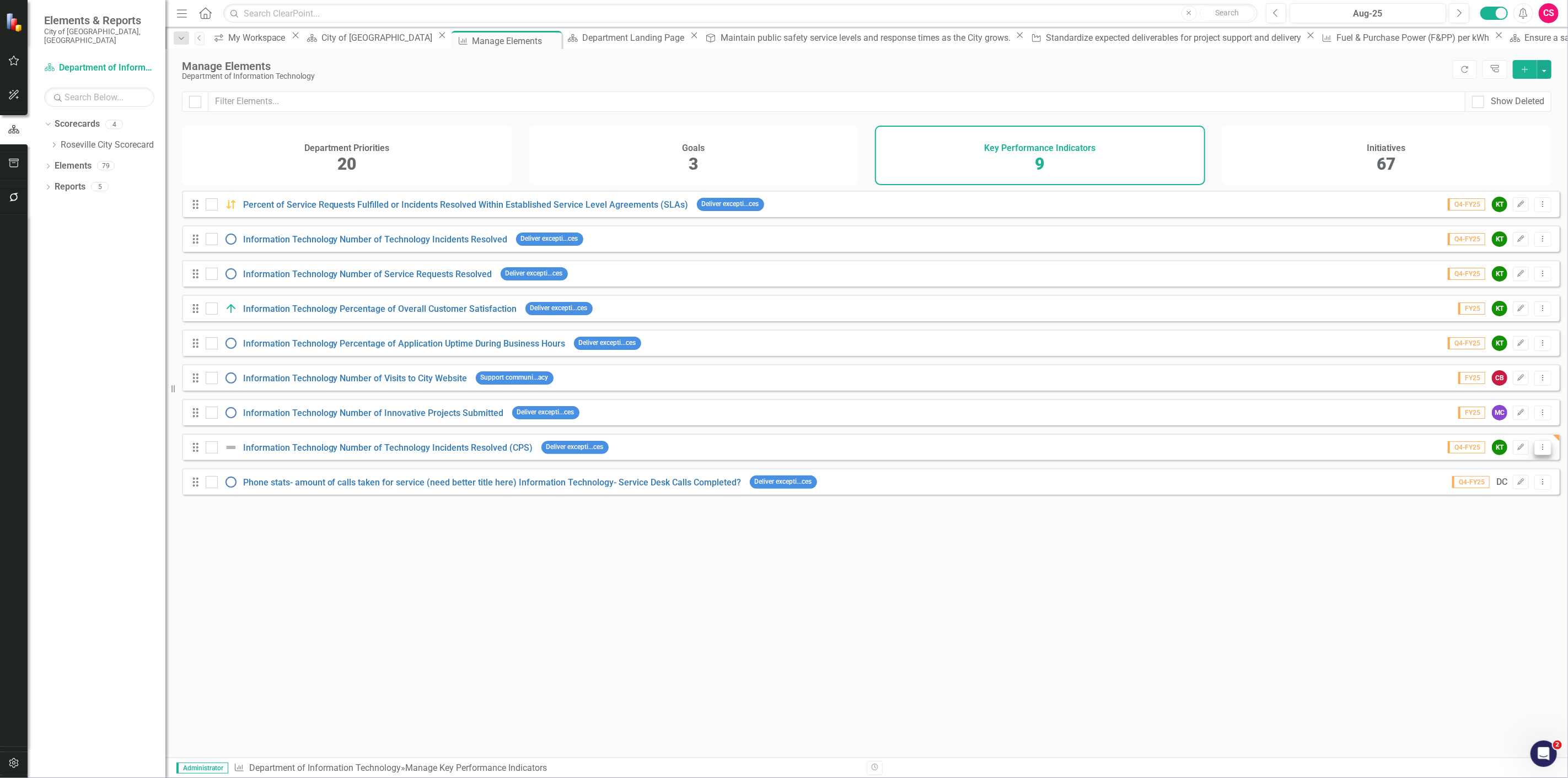
click at [1534, 455] on button "Dropdown Menu" at bounding box center [1543, 448] width 17 height 15
click at [1487, 536] on link "Trash Delete Key Performance Indicators" at bounding box center [1456, 534] width 173 height 21
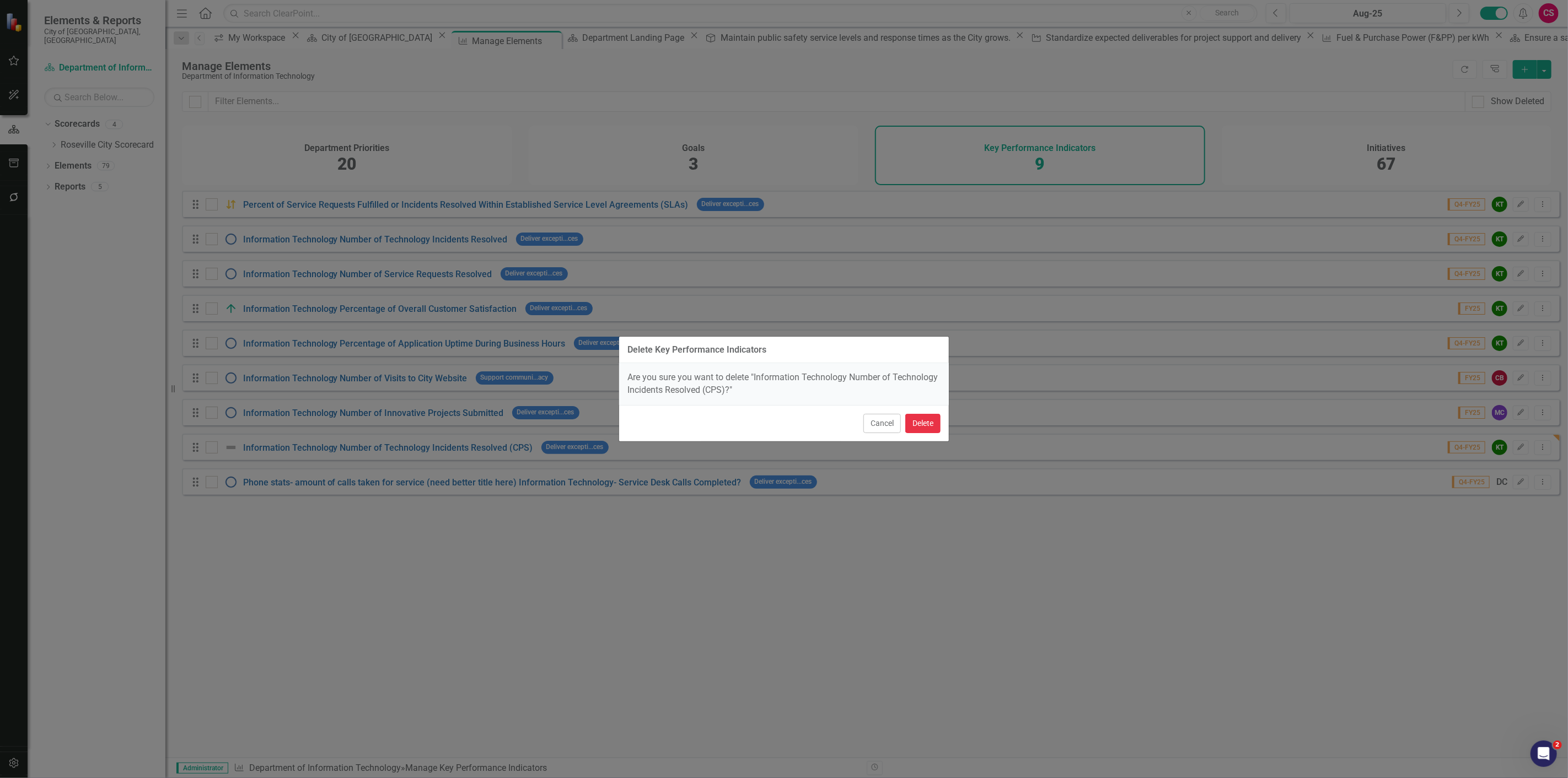
click at [929, 422] on button "Delete" at bounding box center [922, 423] width 35 height 19
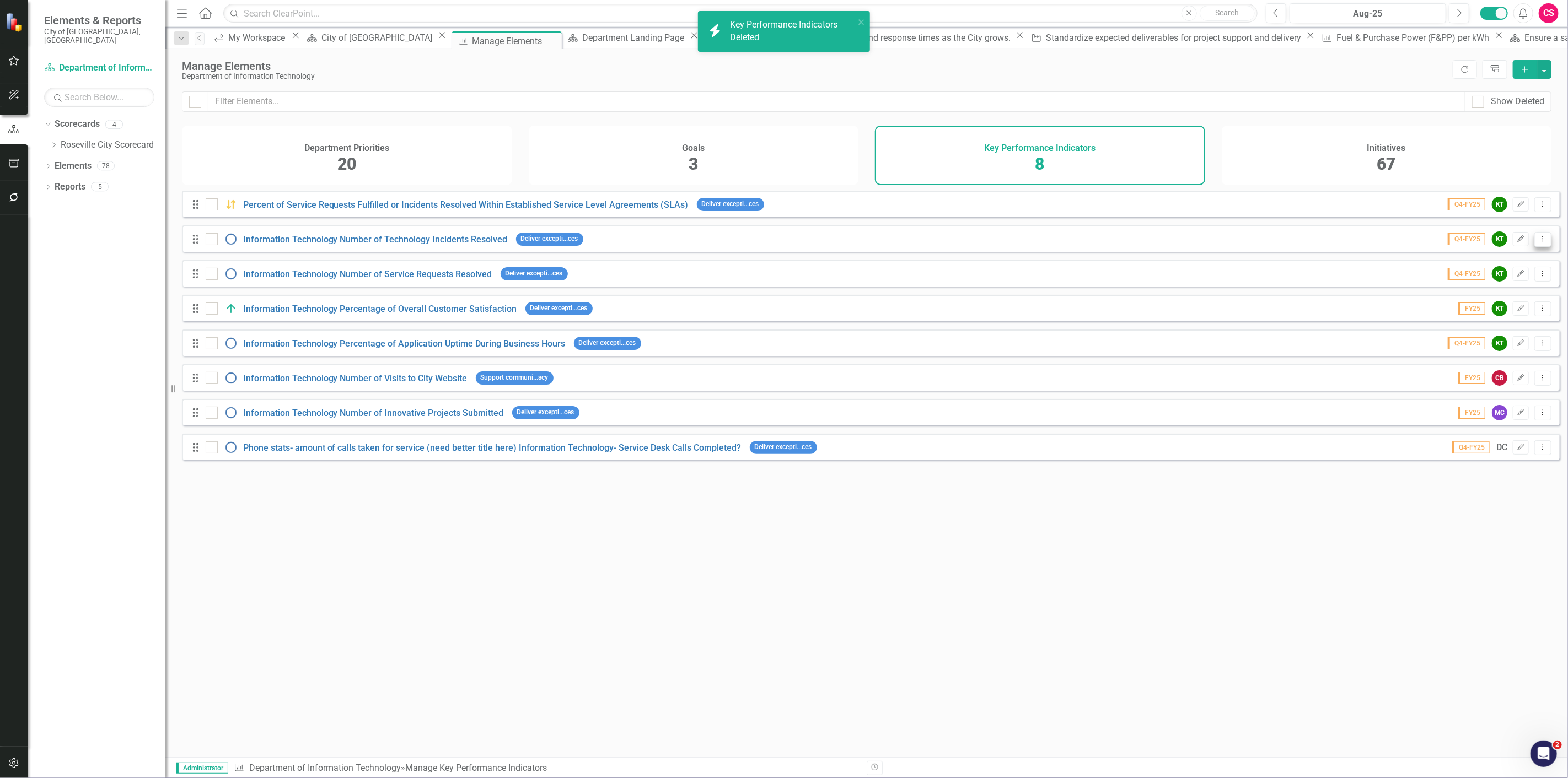
click at [1534, 241] on button "Dropdown Menu" at bounding box center [1543, 239] width 17 height 15
click at [1524, 305] on link "Copy Duplicate Key Performance Indicators" at bounding box center [1456, 306] width 173 height 21
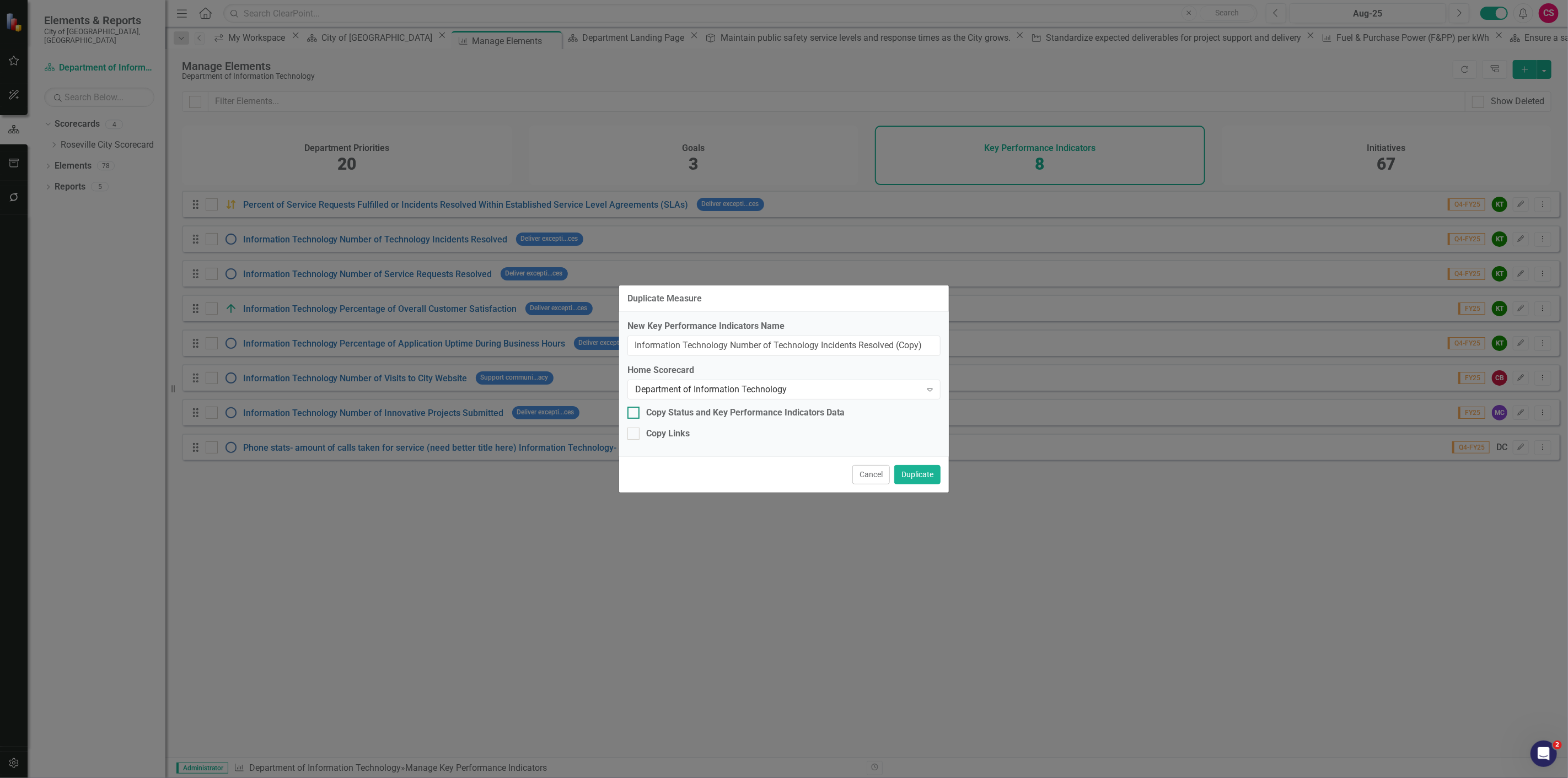
click at [704, 414] on div "Copy Status and Key Performance Indicators Data" at bounding box center [745, 413] width 199 height 13
click at [635, 414] on input "Copy Status and Key Performance Indicators Data" at bounding box center [631, 410] width 7 height 7
checkbox input "true"
click at [666, 433] on div "Copy Links" at bounding box center [668, 434] width 44 height 13
click at [635, 433] on input "Copy Links" at bounding box center [631, 431] width 7 height 7
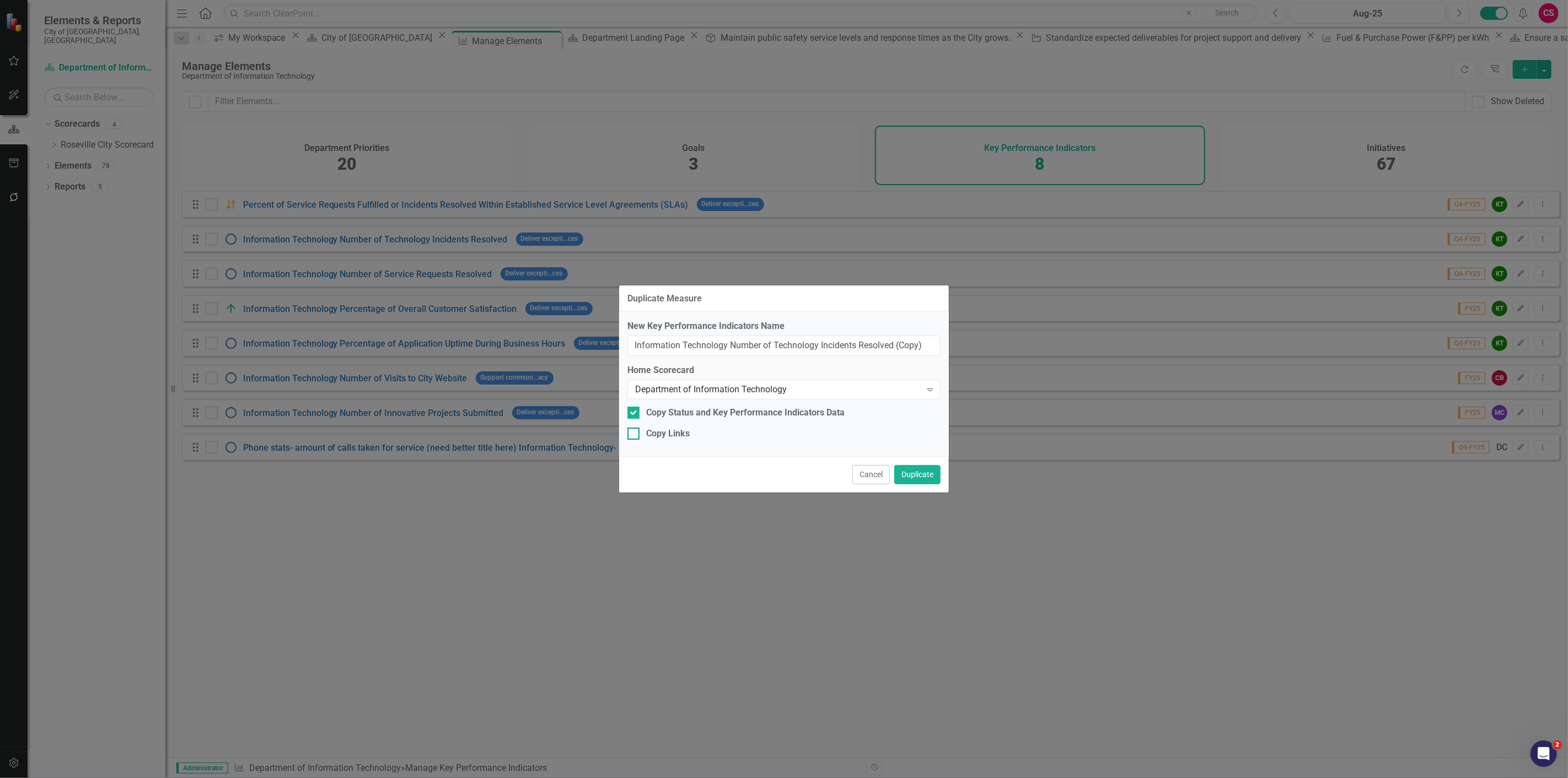
checkbox input "true"
click at [912, 346] on input "Information Technology Number of Technology Incidents Resolved (Copy)" at bounding box center [784, 346] width 313 height 21
type input "Information Technology Number of Technology Incidents Resolved (CPS)"
click at [894, 465] on button "Duplicate" at bounding box center [917, 474] width 46 height 19
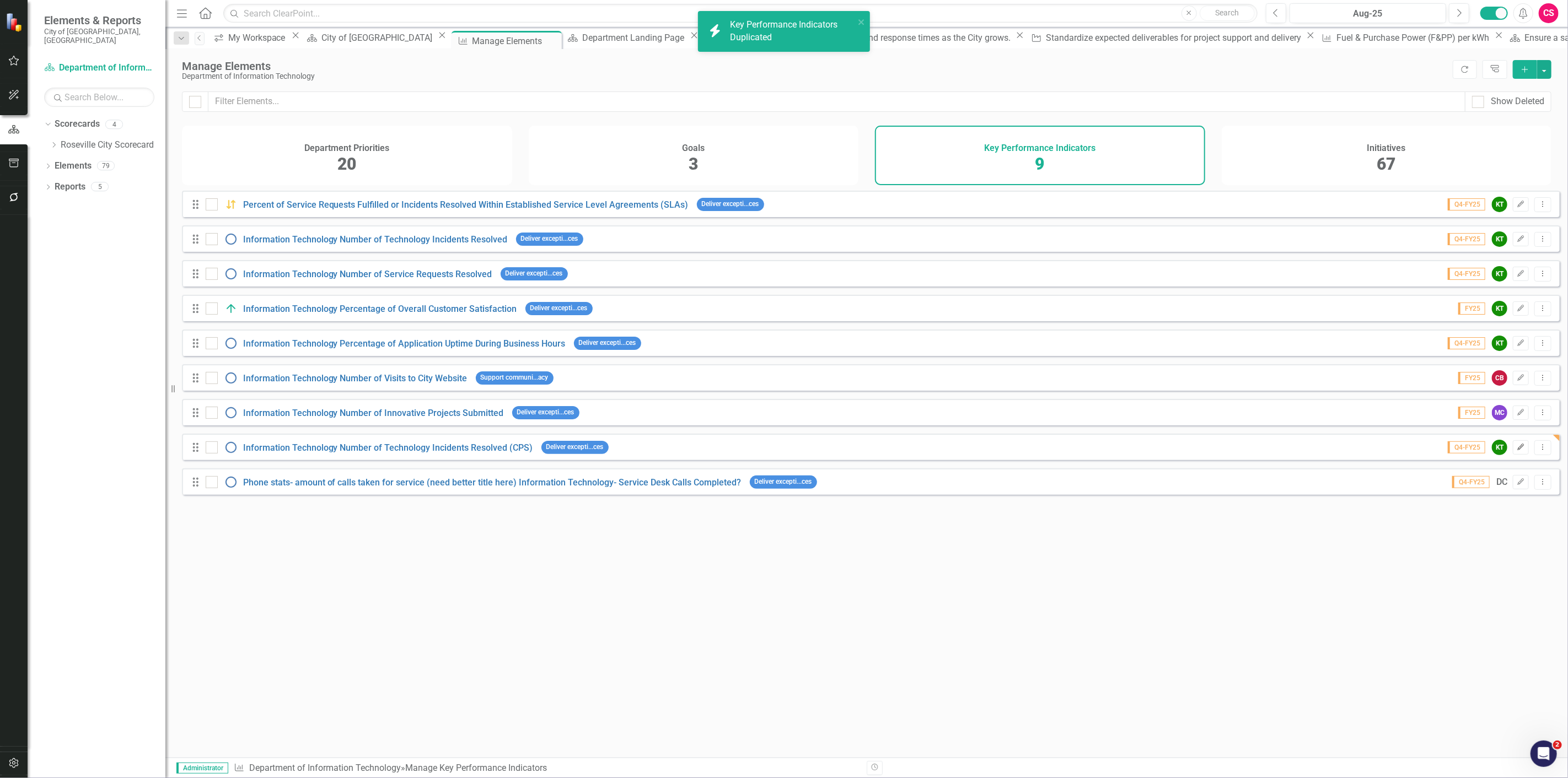
click at [1516, 451] on icon "Edit" at bounding box center [1520, 448] width 8 height 7
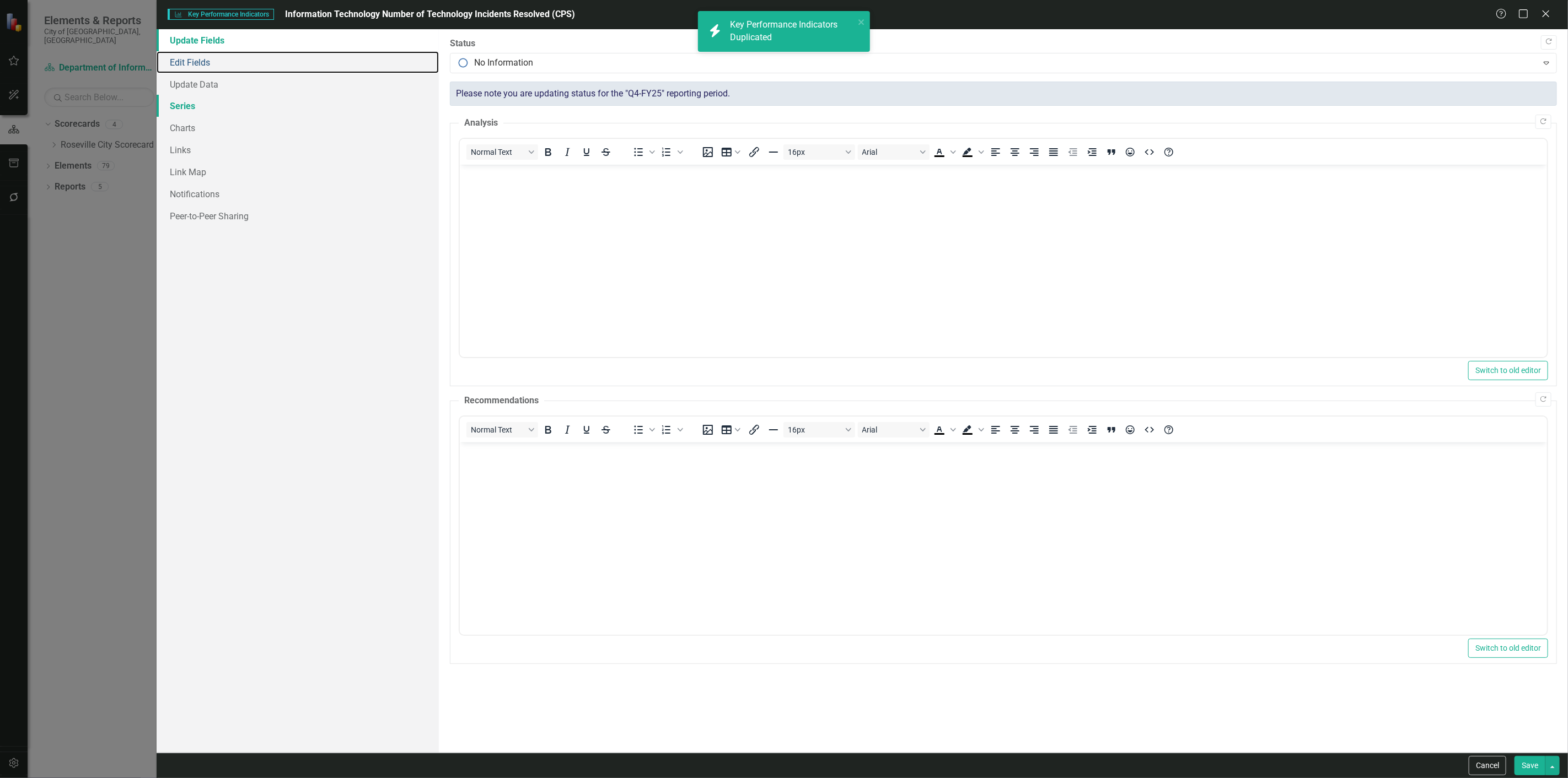
click at [258, 67] on link "Edit Fields" at bounding box center [297, 62] width 282 height 22
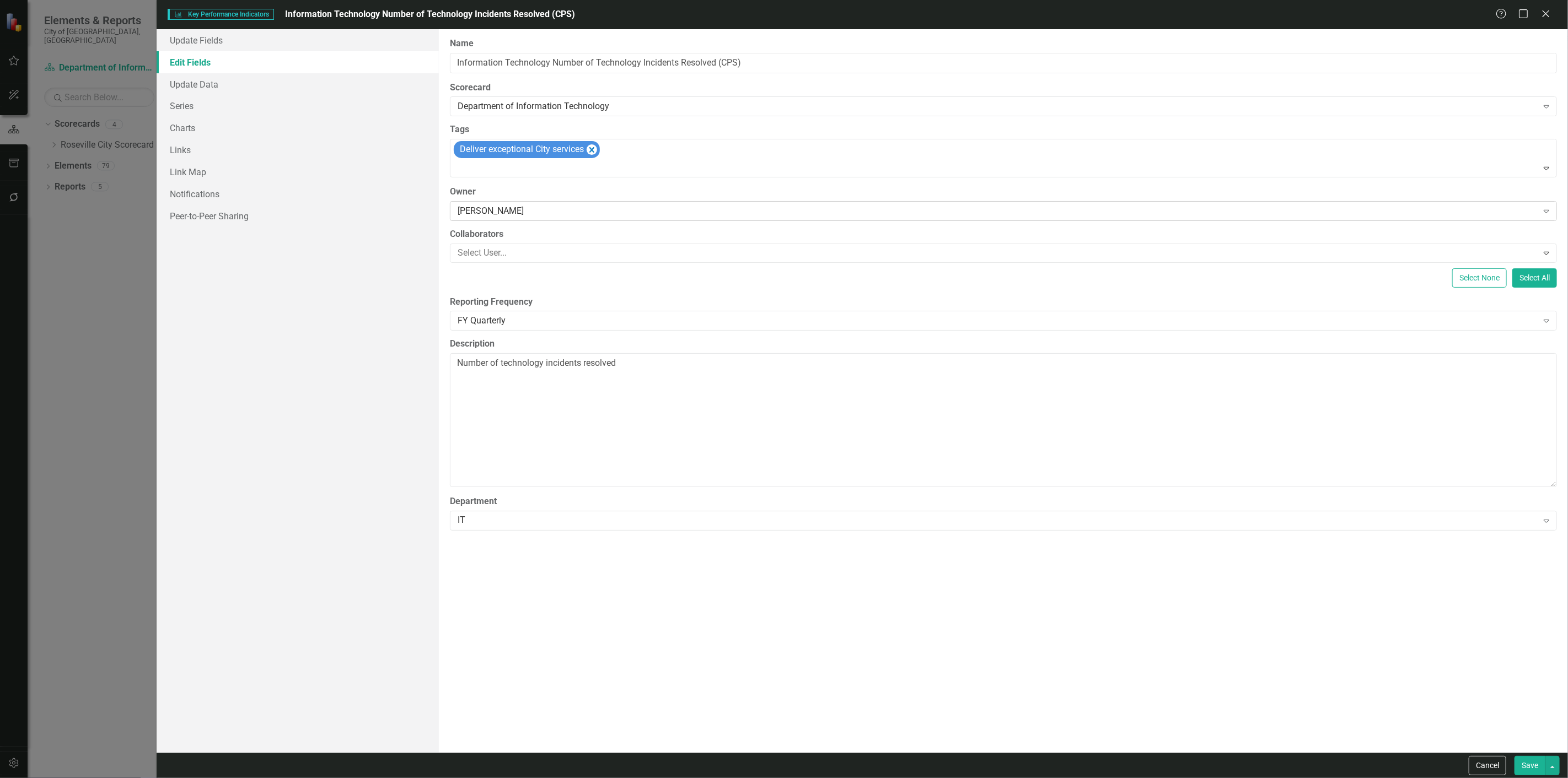
click at [547, 209] on div "[PERSON_NAME]" at bounding box center [997, 211] width 1079 height 13
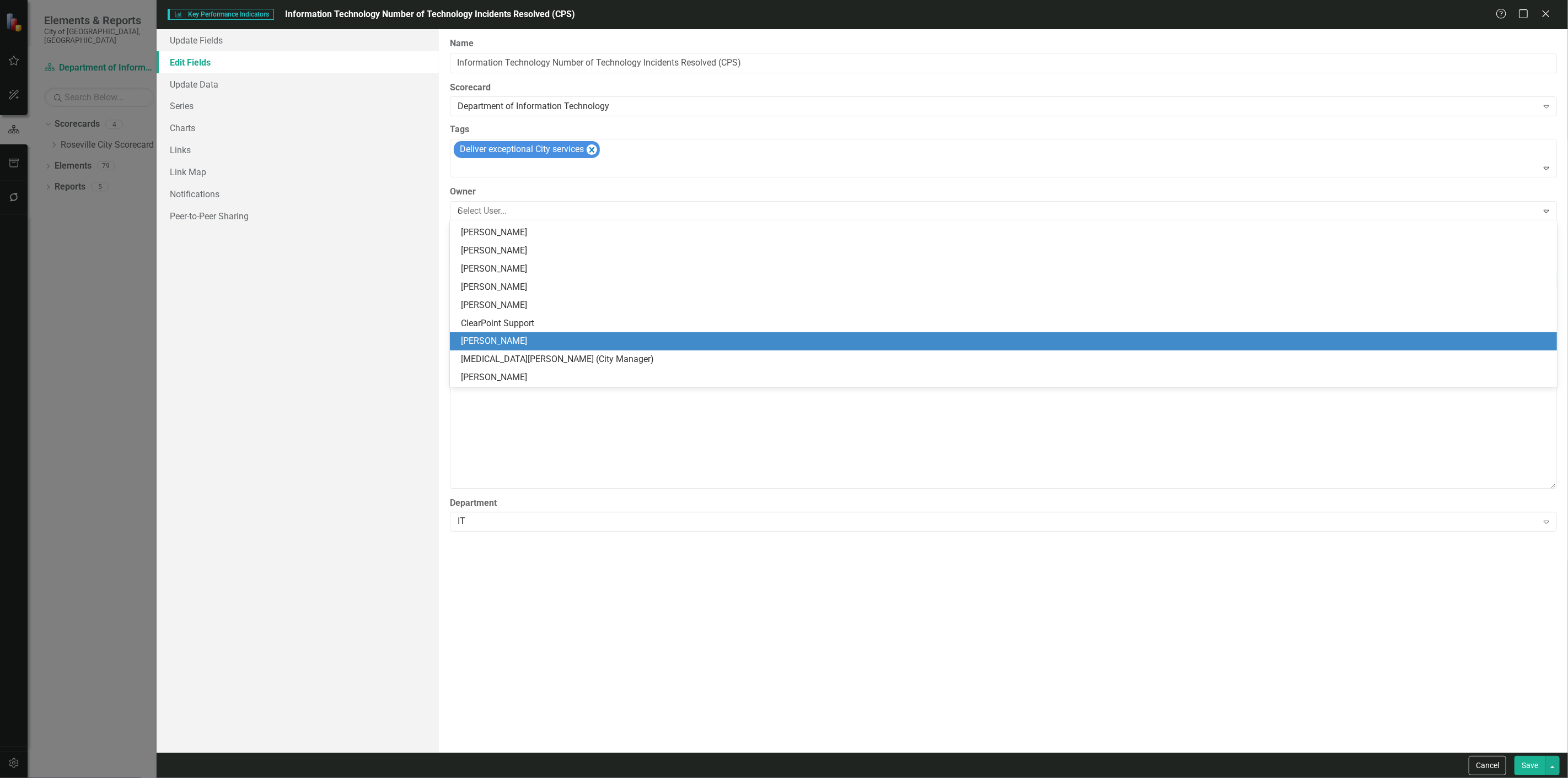
type input "cl"
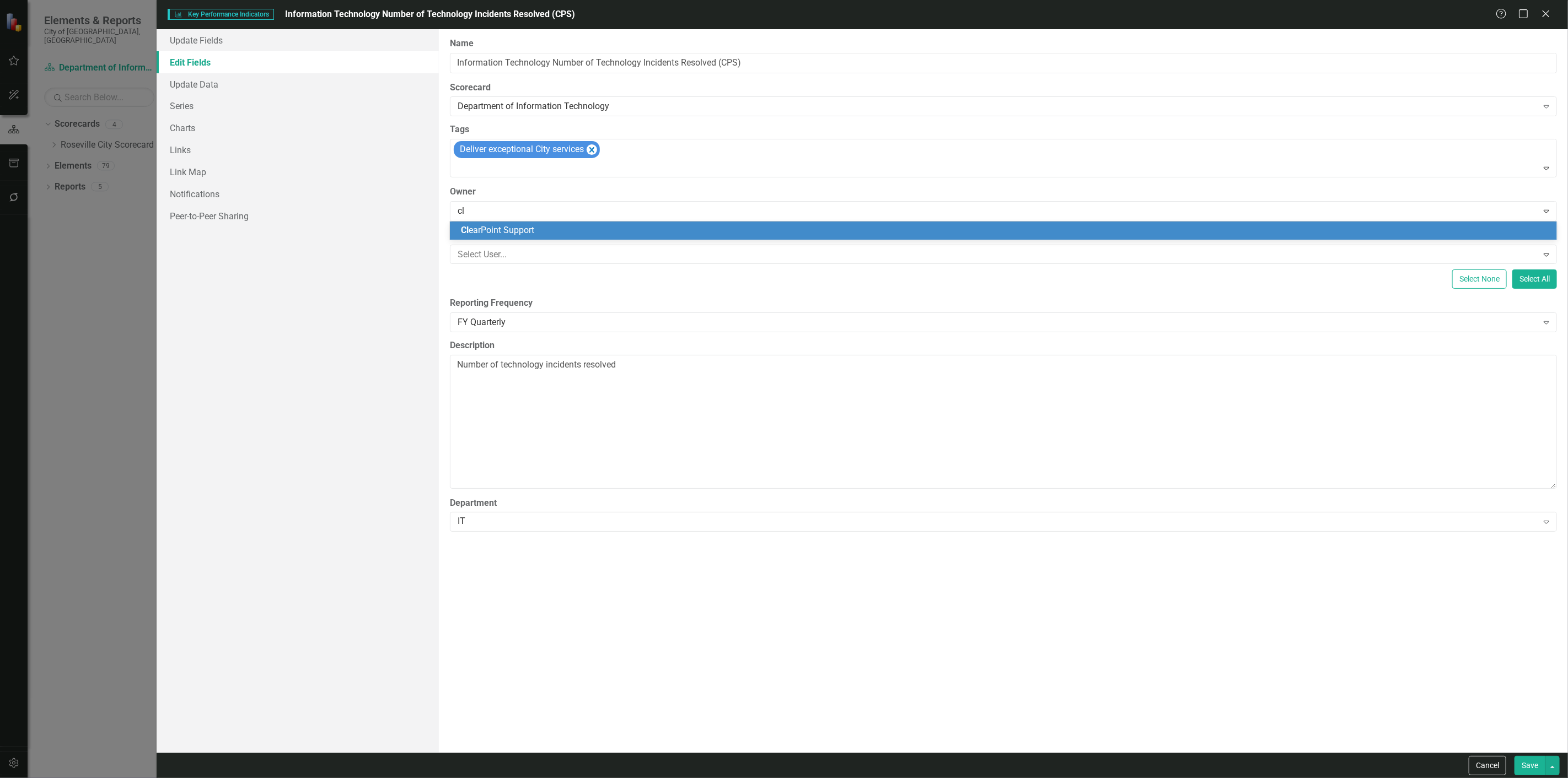
scroll to position [0, 0]
click at [529, 233] on span "Cl earPoint Support" at bounding box center [497, 230] width 74 height 11
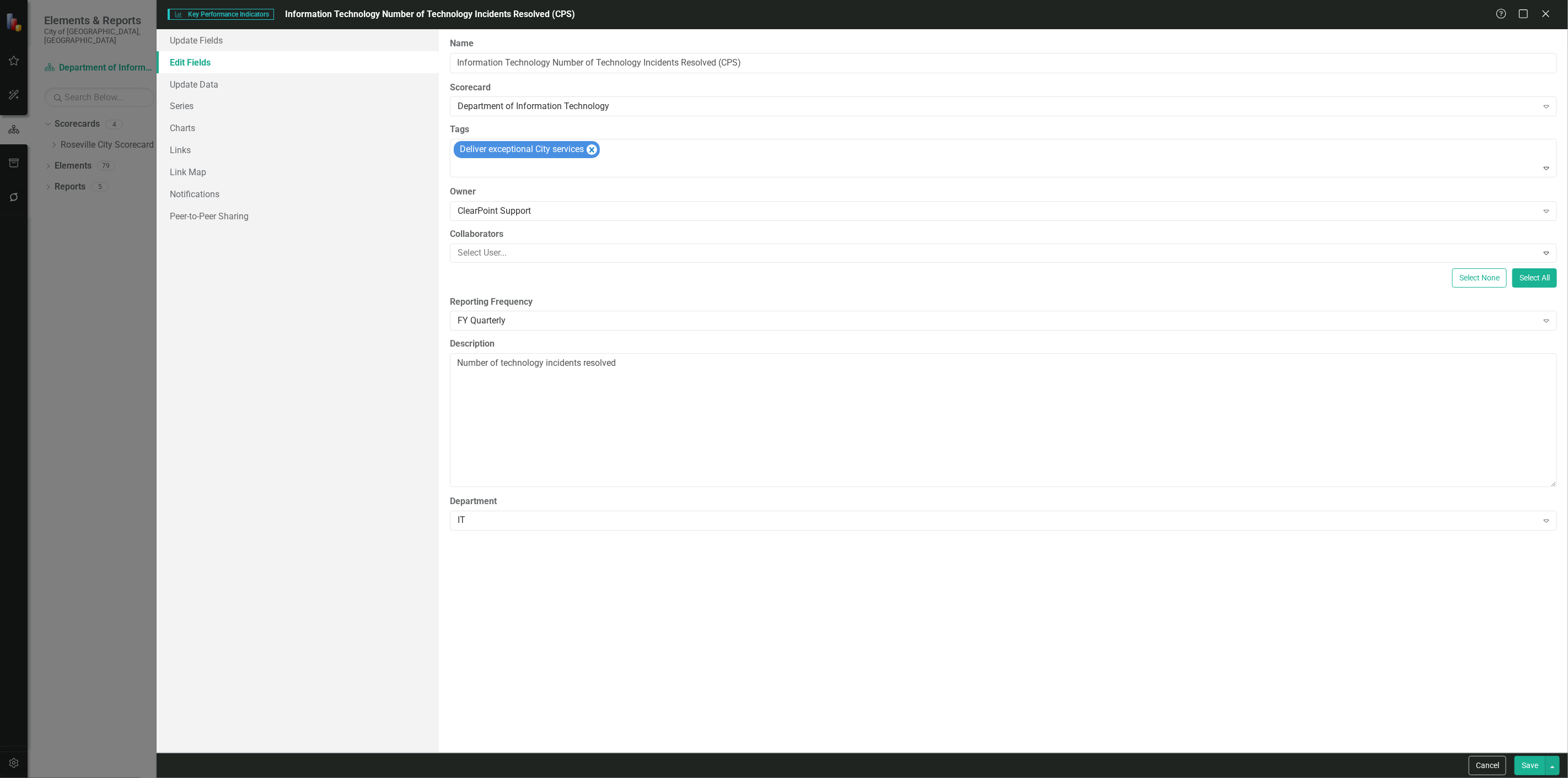
click at [1520, 769] on button "Save" at bounding box center [1530, 765] width 31 height 19
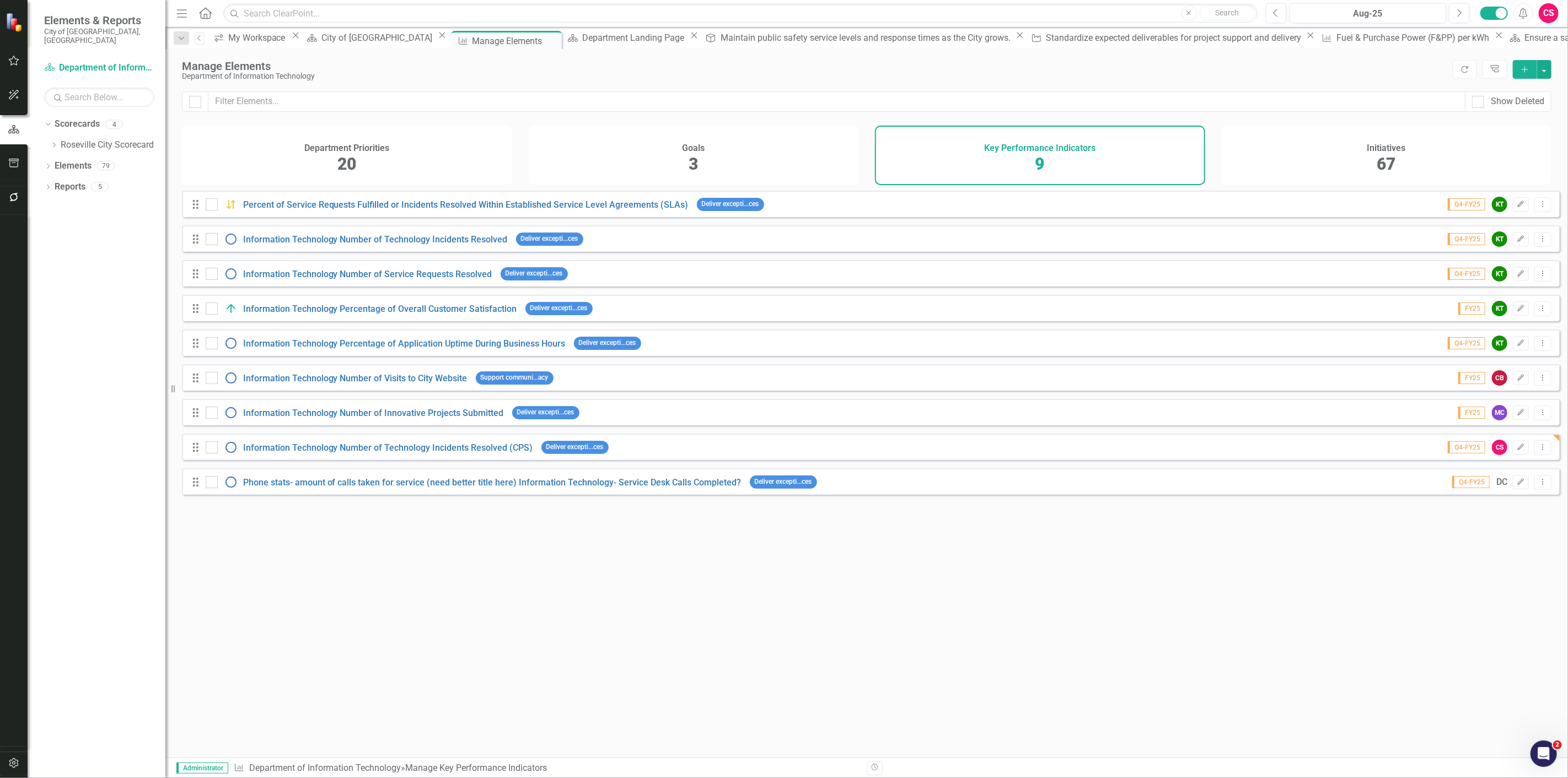
click at [1345, 149] on div "Initiatives 67" at bounding box center [1386, 156] width 330 height 60
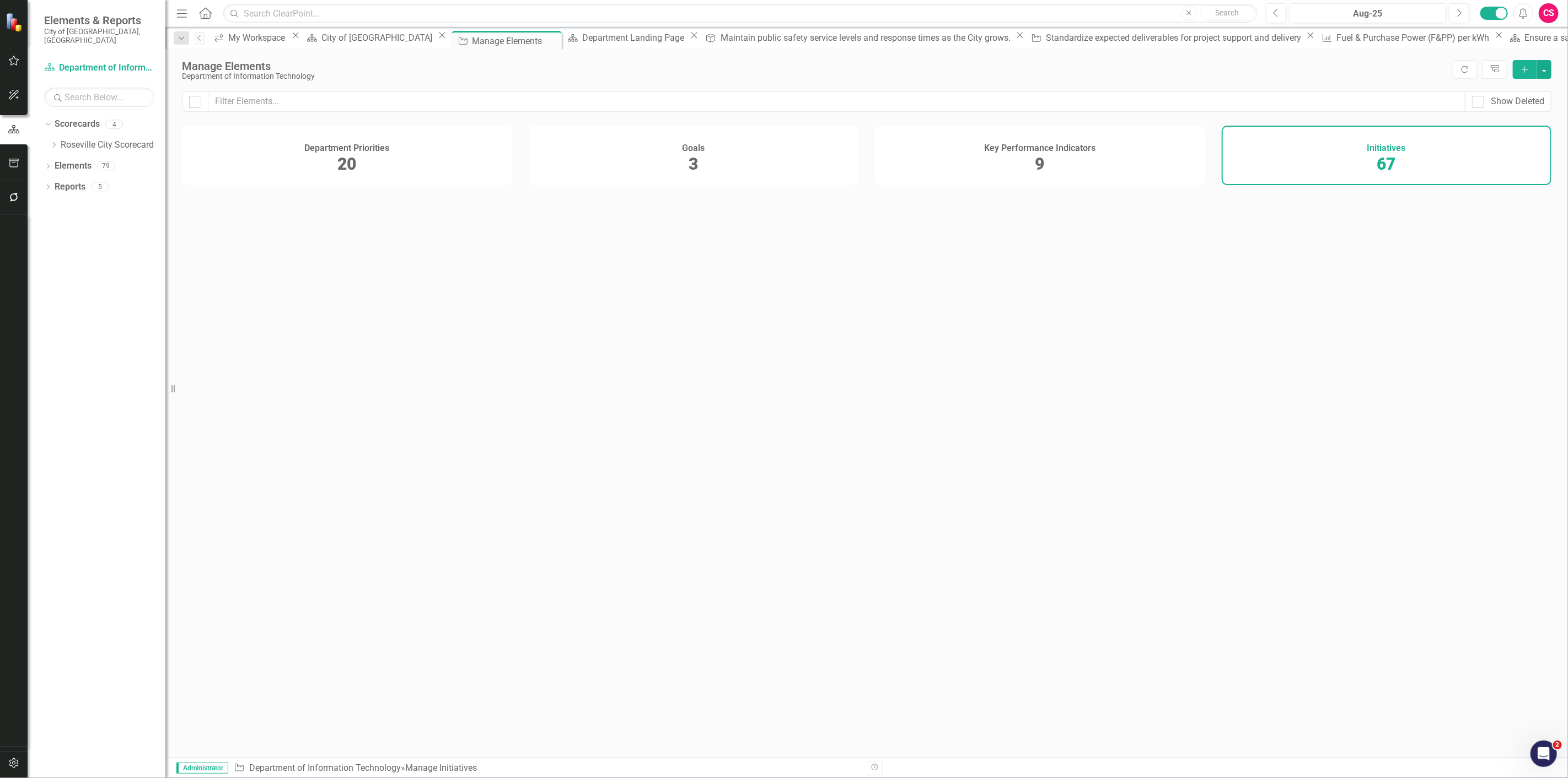
checkbox input "false"
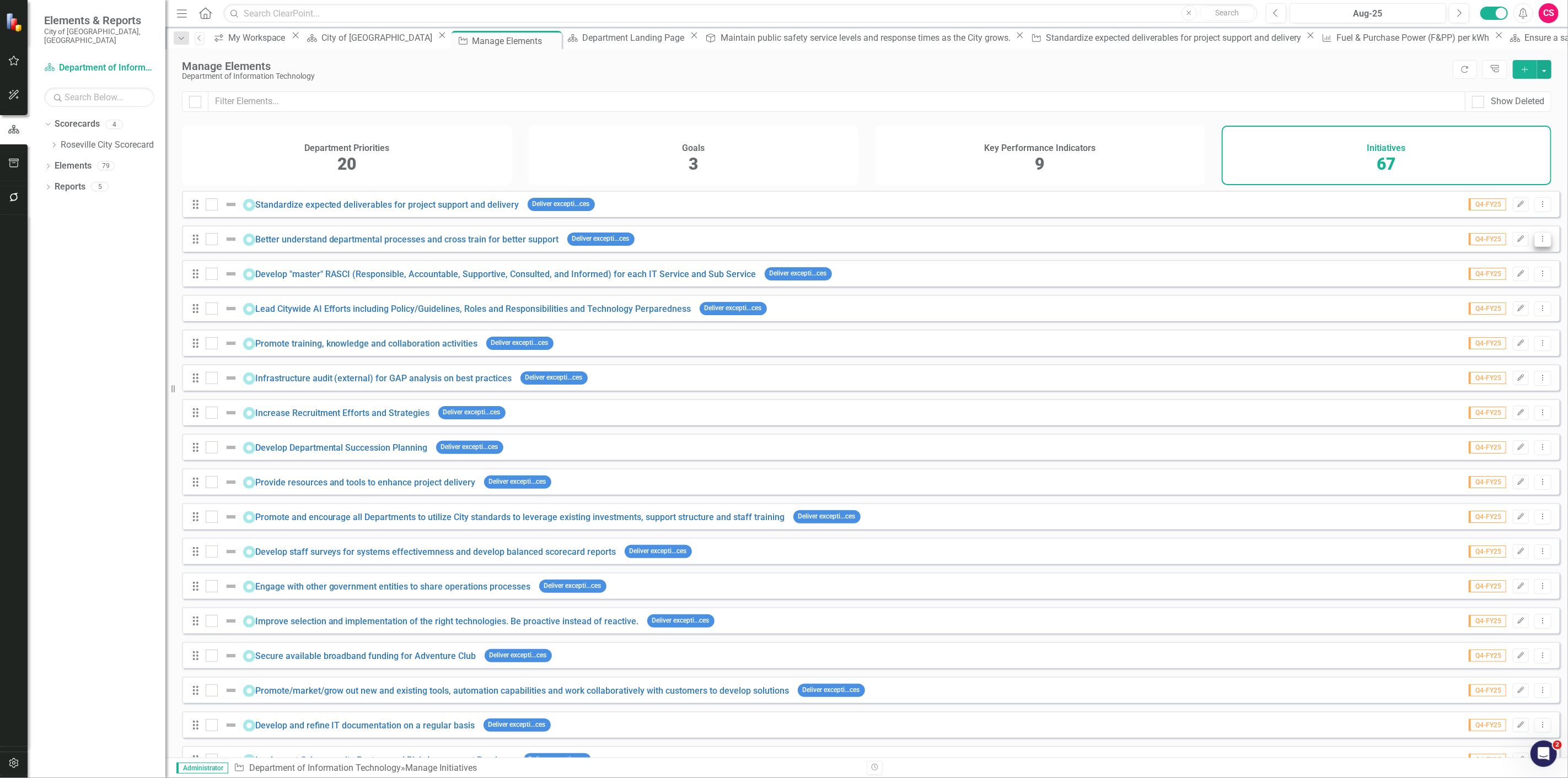
click at [1537, 247] on button "Dropdown Menu" at bounding box center [1543, 239] width 17 height 15
click at [1500, 304] on link "Copy Duplicate Initiative" at bounding box center [1493, 306] width 99 height 21
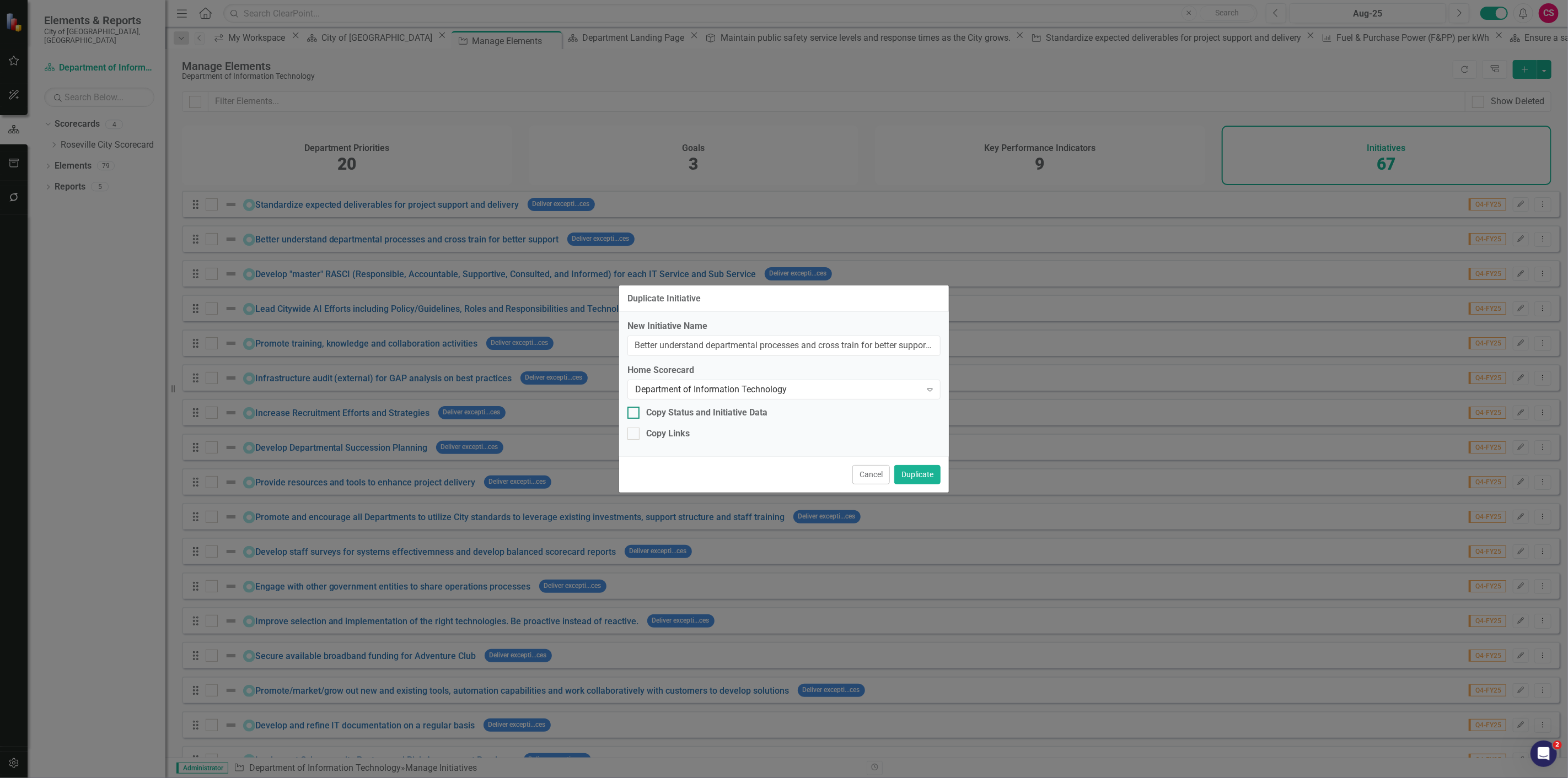
click at [704, 418] on div "Copy Status and Initiative Data" at bounding box center [706, 413] width 121 height 13
click at [635, 414] on input "Copy Status and Initiative Data" at bounding box center [631, 410] width 7 height 7
checkbox input "true"
click at [680, 437] on div "Copy Links" at bounding box center [668, 434] width 44 height 13
click at [635, 435] on input "Copy Links" at bounding box center [631, 431] width 7 height 7
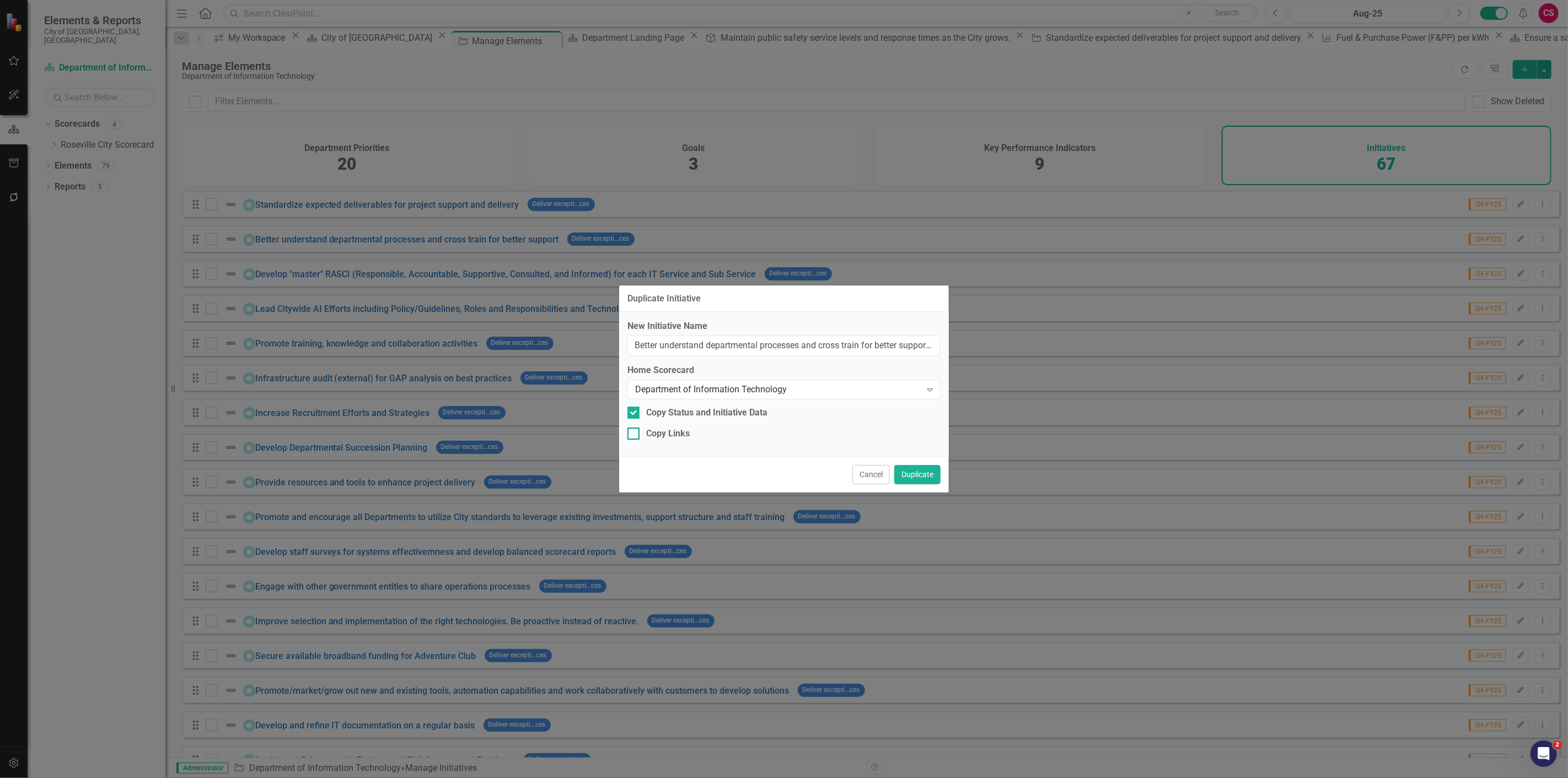
checkbox input "true"
drag, startPoint x: 885, startPoint y: 351, endPoint x: 1056, endPoint y: 336, distance: 171.7
click at [1059, 337] on div "Duplicate Initiative New Initiative Name Better understand departmental process…" at bounding box center [784, 389] width 1568 height 778
click at [924, 348] on input "Better understand departmental processes and cross train for better support (Co…" at bounding box center [784, 346] width 313 height 21
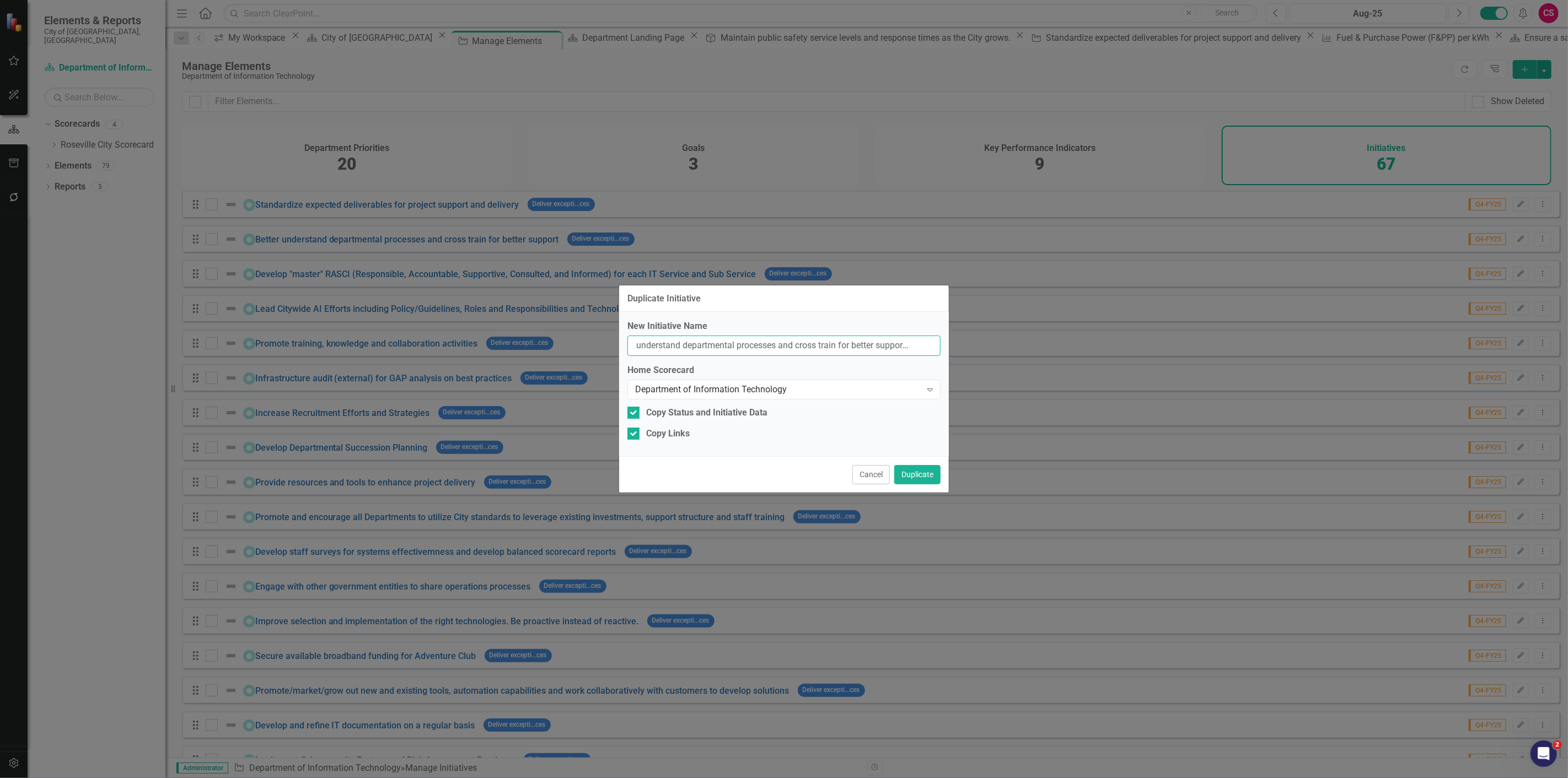
click at [924, 348] on input "Better understand departmental processes and cross train for better support (Co…" at bounding box center [784, 346] width 313 height 21
type input "Better understand departmental processes and cross train for better support (CP…"
click at [912, 480] on button "Duplicate" at bounding box center [917, 474] width 46 height 19
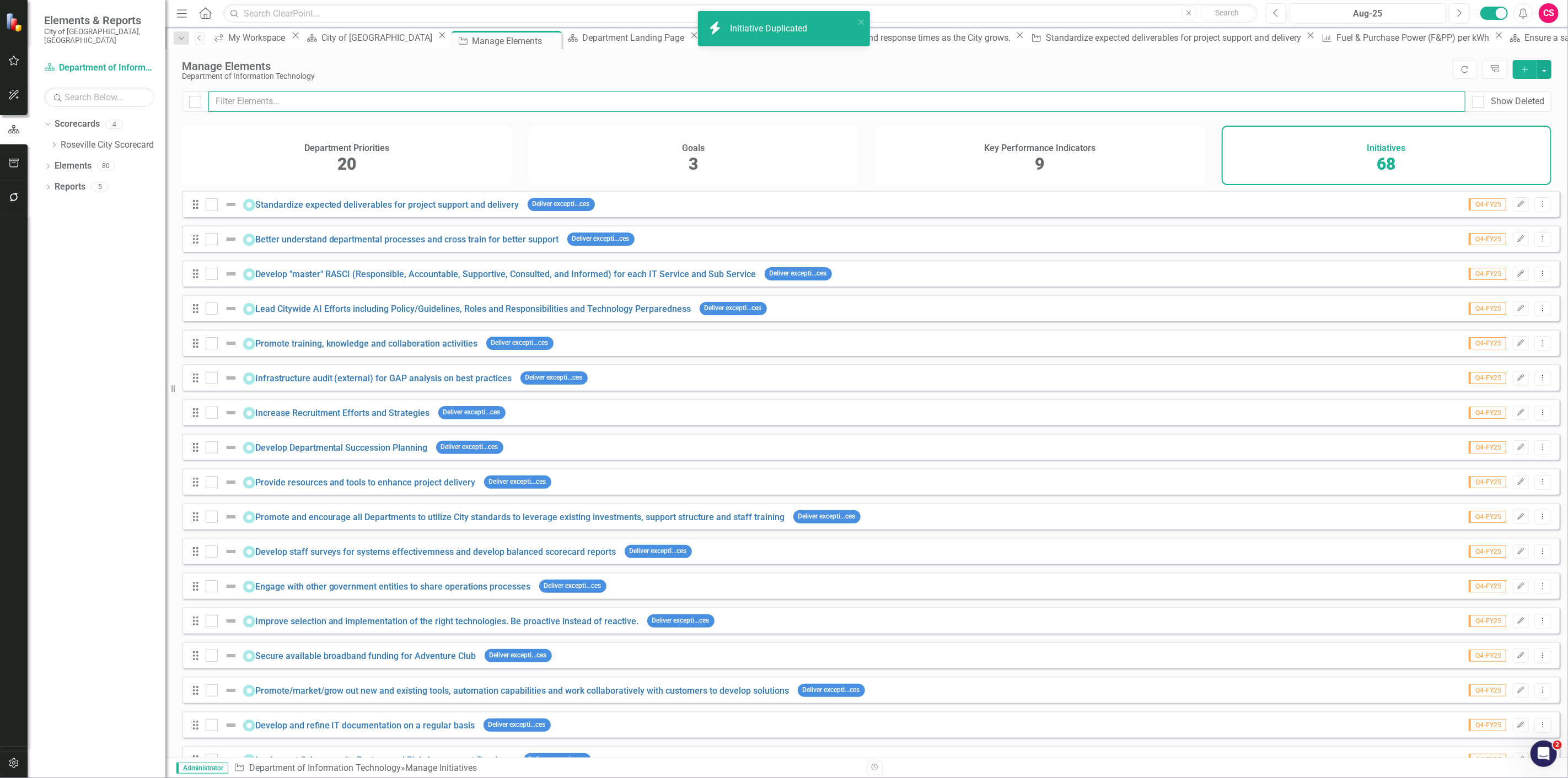
click at [670, 98] on input "text" at bounding box center [837, 101] width 1257 height 21
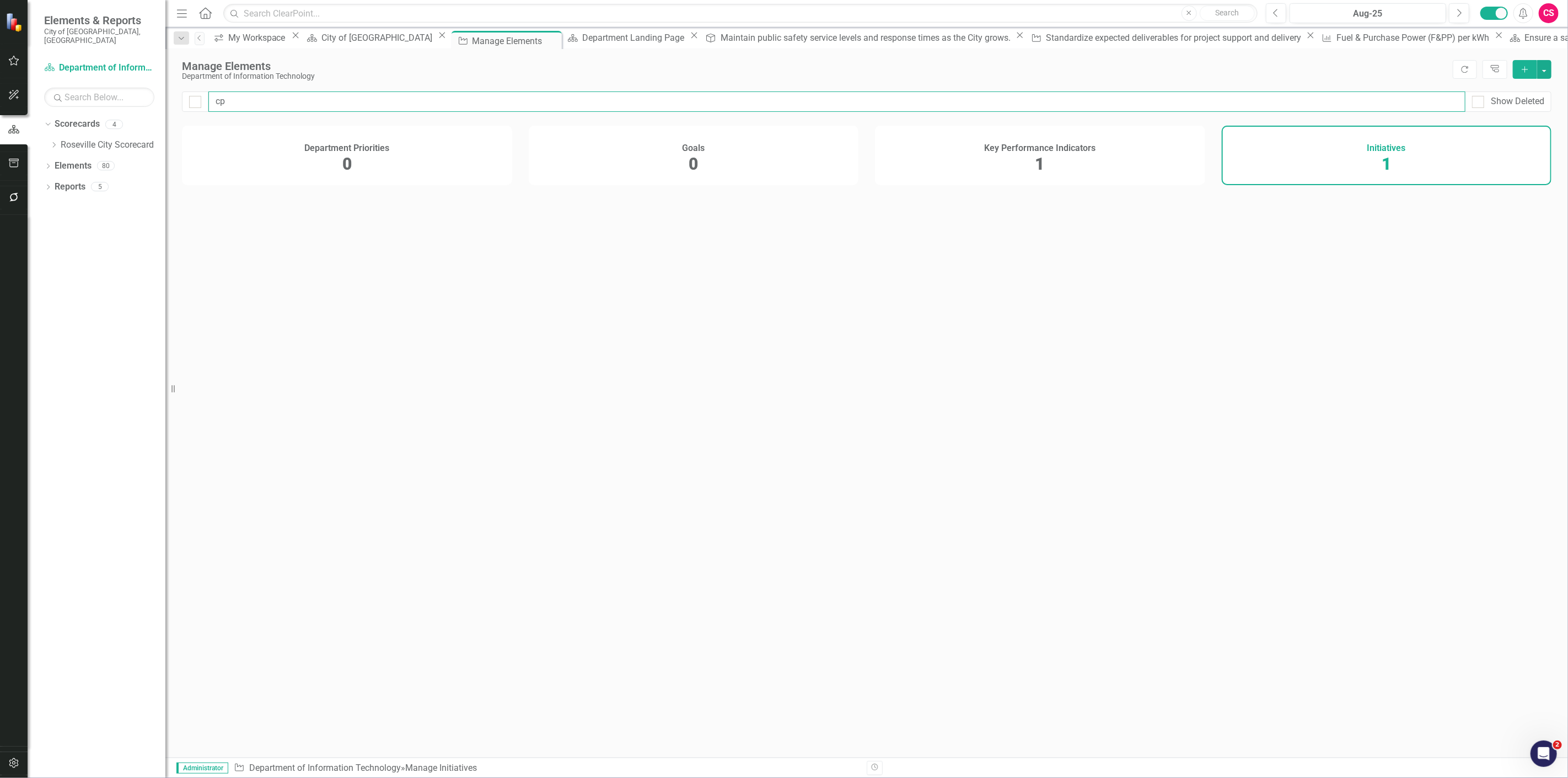
type input "cps"
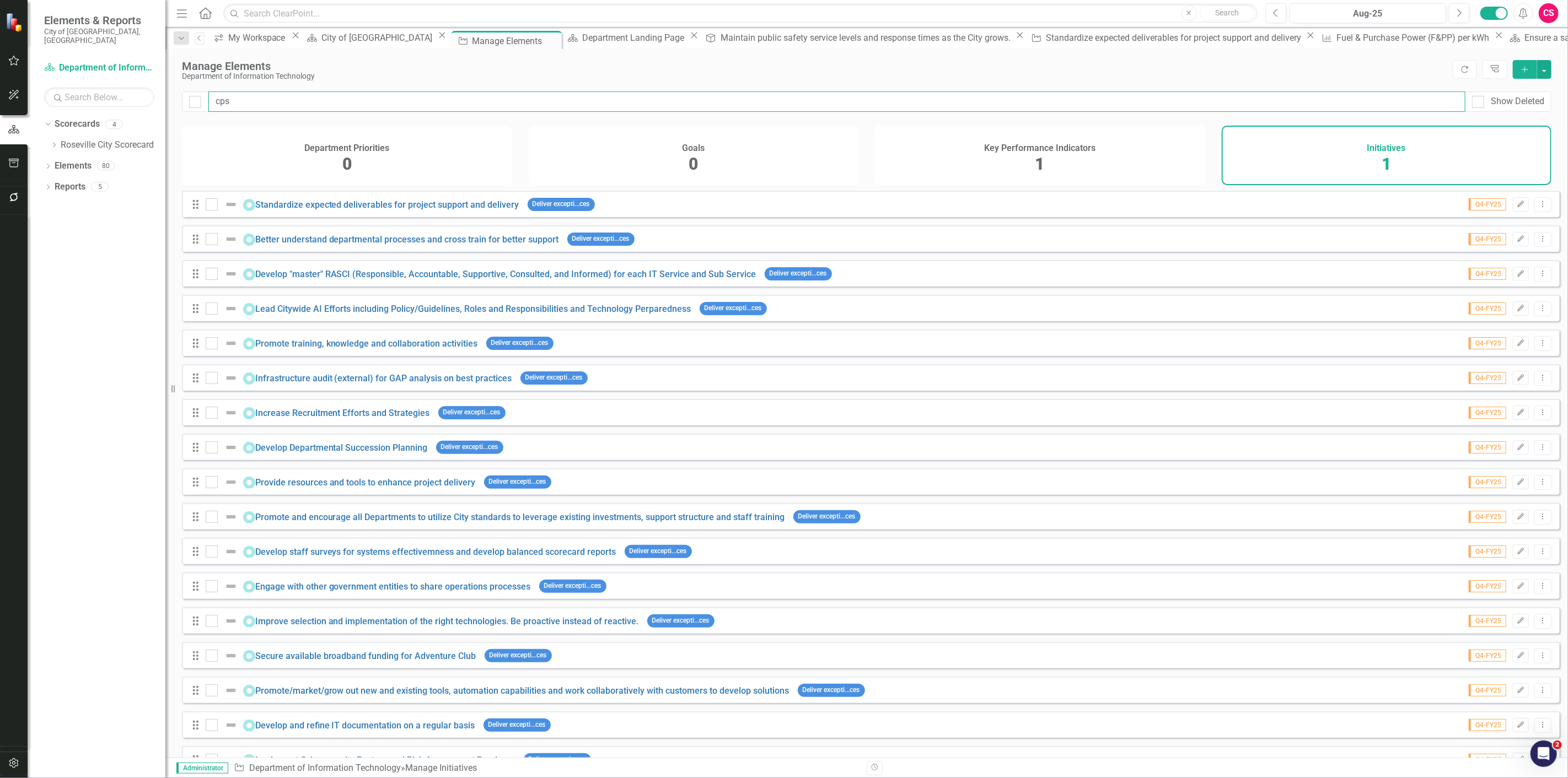
checkbox input "false"
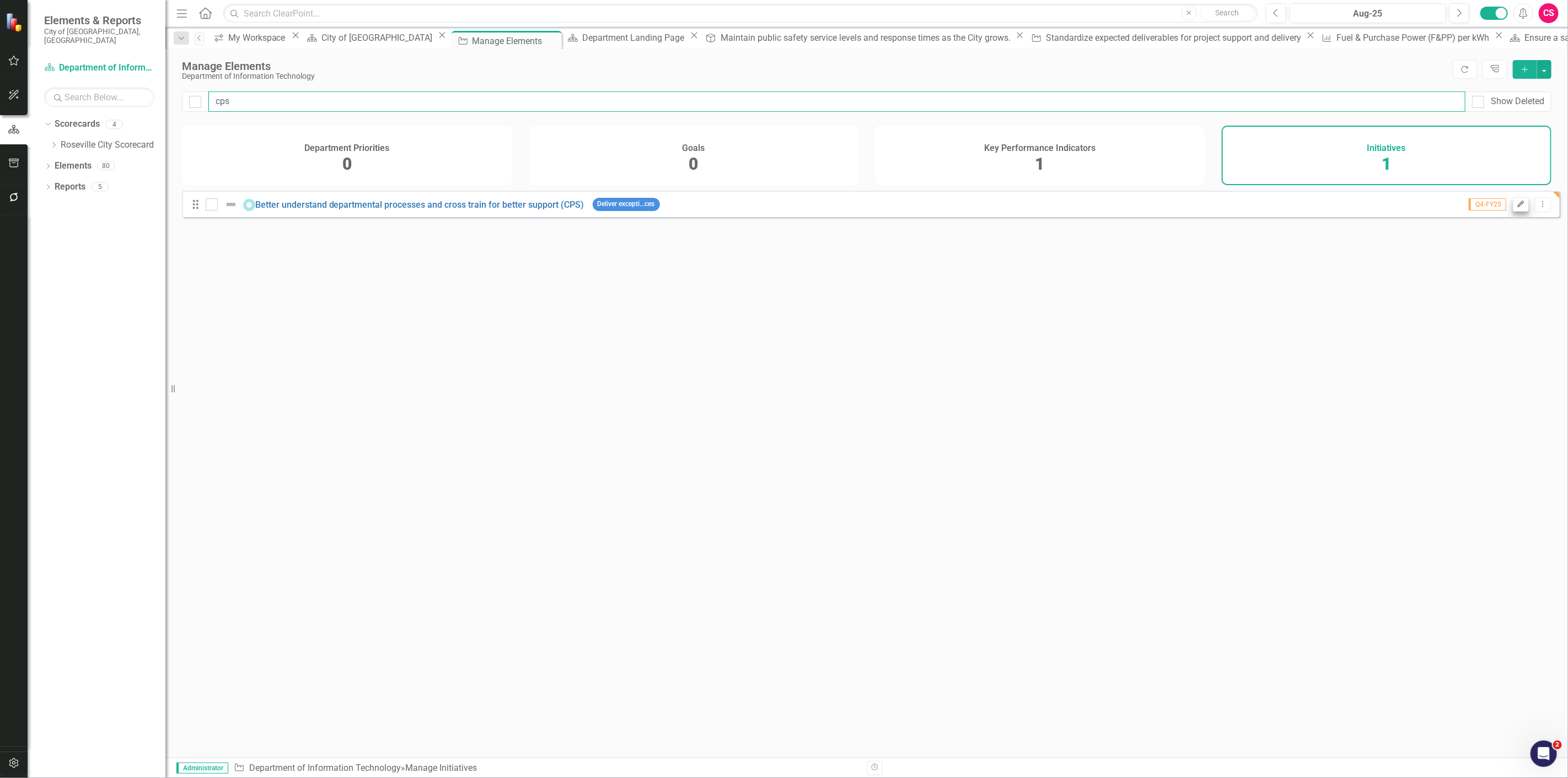
type input "cps"
click at [1513, 212] on button "Edit" at bounding box center [1521, 205] width 16 height 15
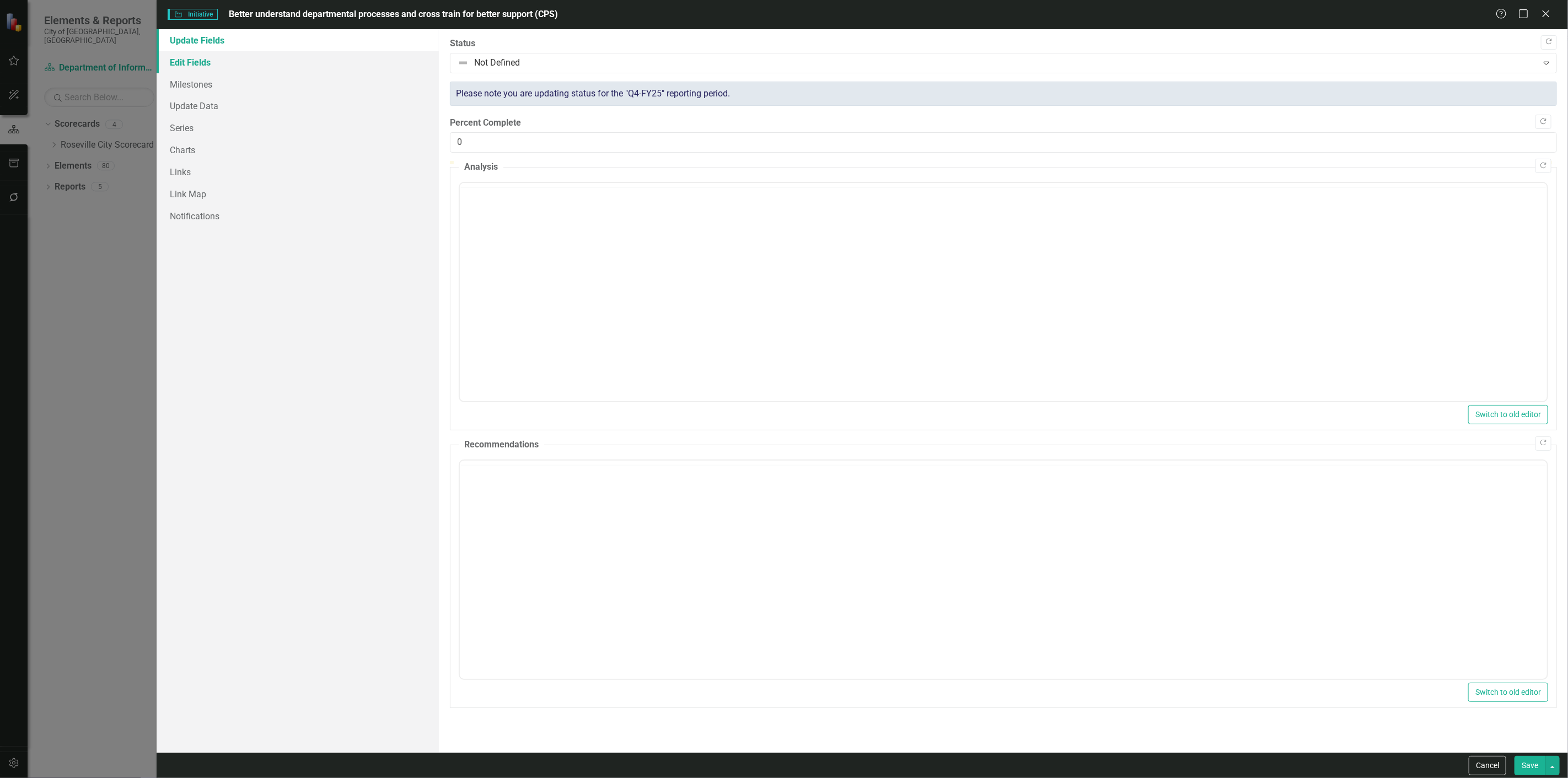
click at [229, 52] on link "Edit Fields" at bounding box center [297, 62] width 282 height 22
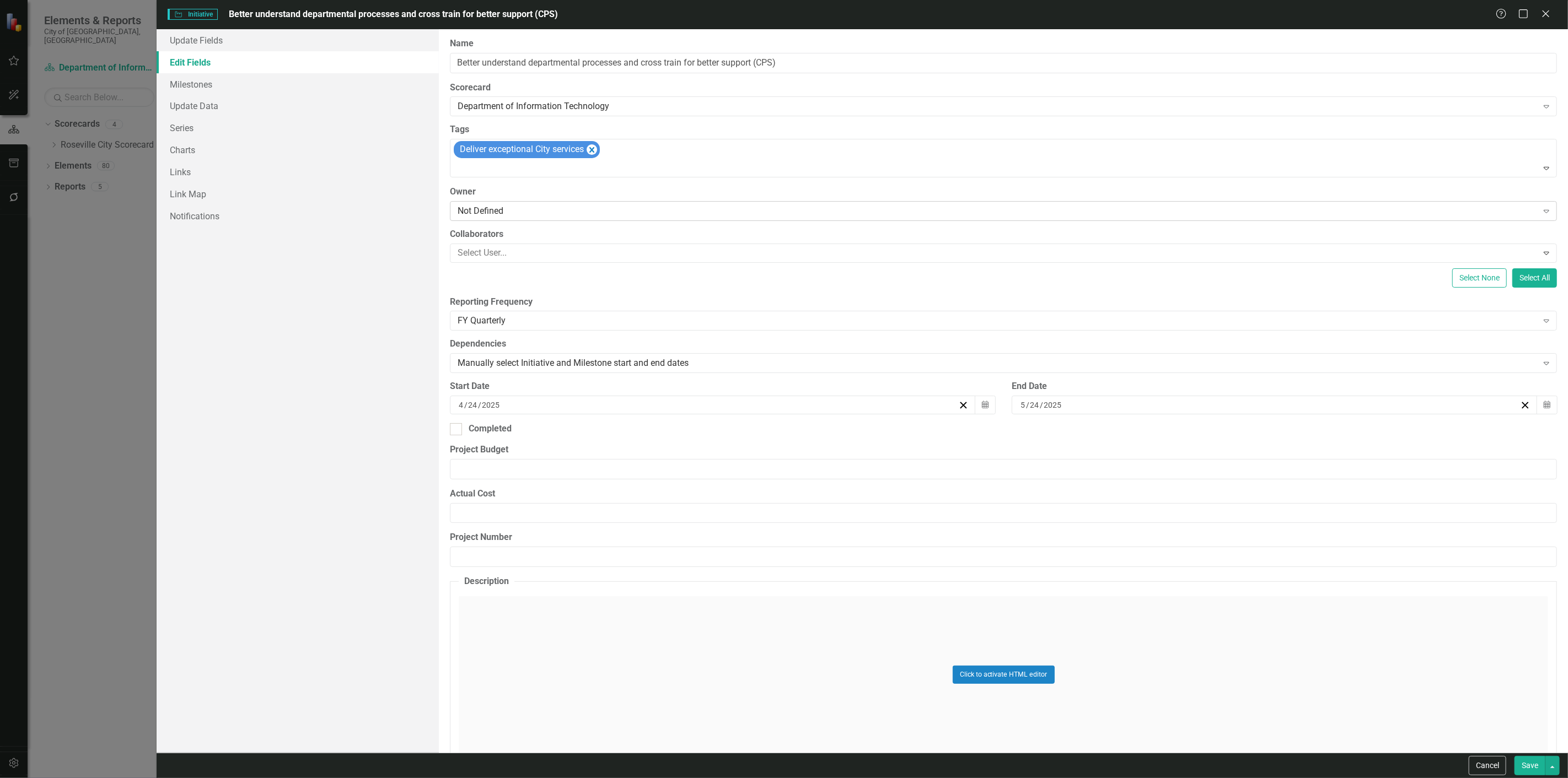
click at [515, 217] on div "Not Defined" at bounding box center [997, 211] width 1079 height 13
type input "cl"
click at [84, 777] on span "Cl earPoint Support" at bounding box center [48, 787] width 74 height 11
click at [1513, 759] on div "Save" at bounding box center [1536, 765] width 48 height 19
click at [1520, 758] on button "Save" at bounding box center [1530, 765] width 31 height 19
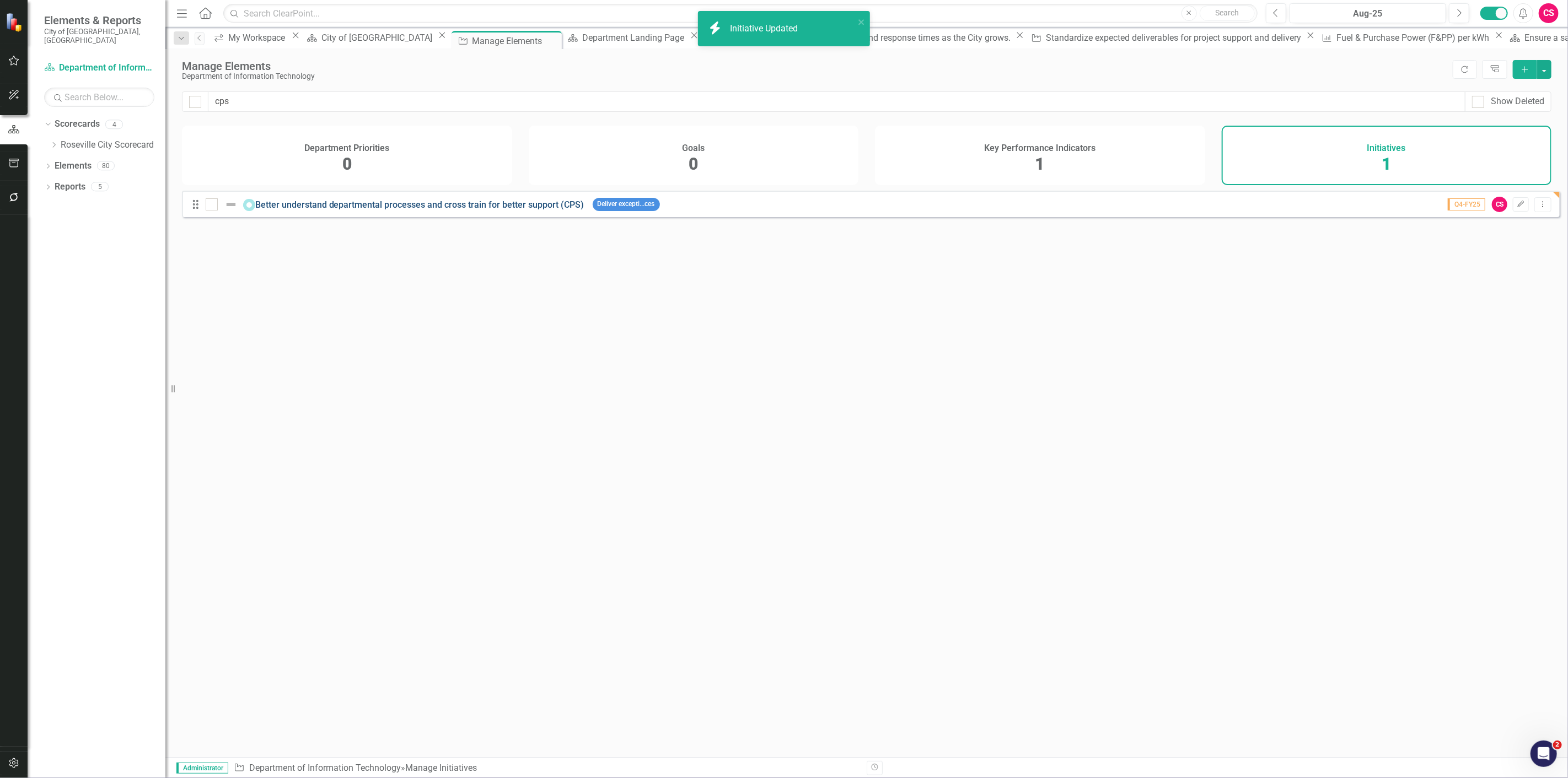
click at [575, 210] on link "Better understand departmental processes and cross train for better support (CP…" at bounding box center [419, 205] width 329 height 11
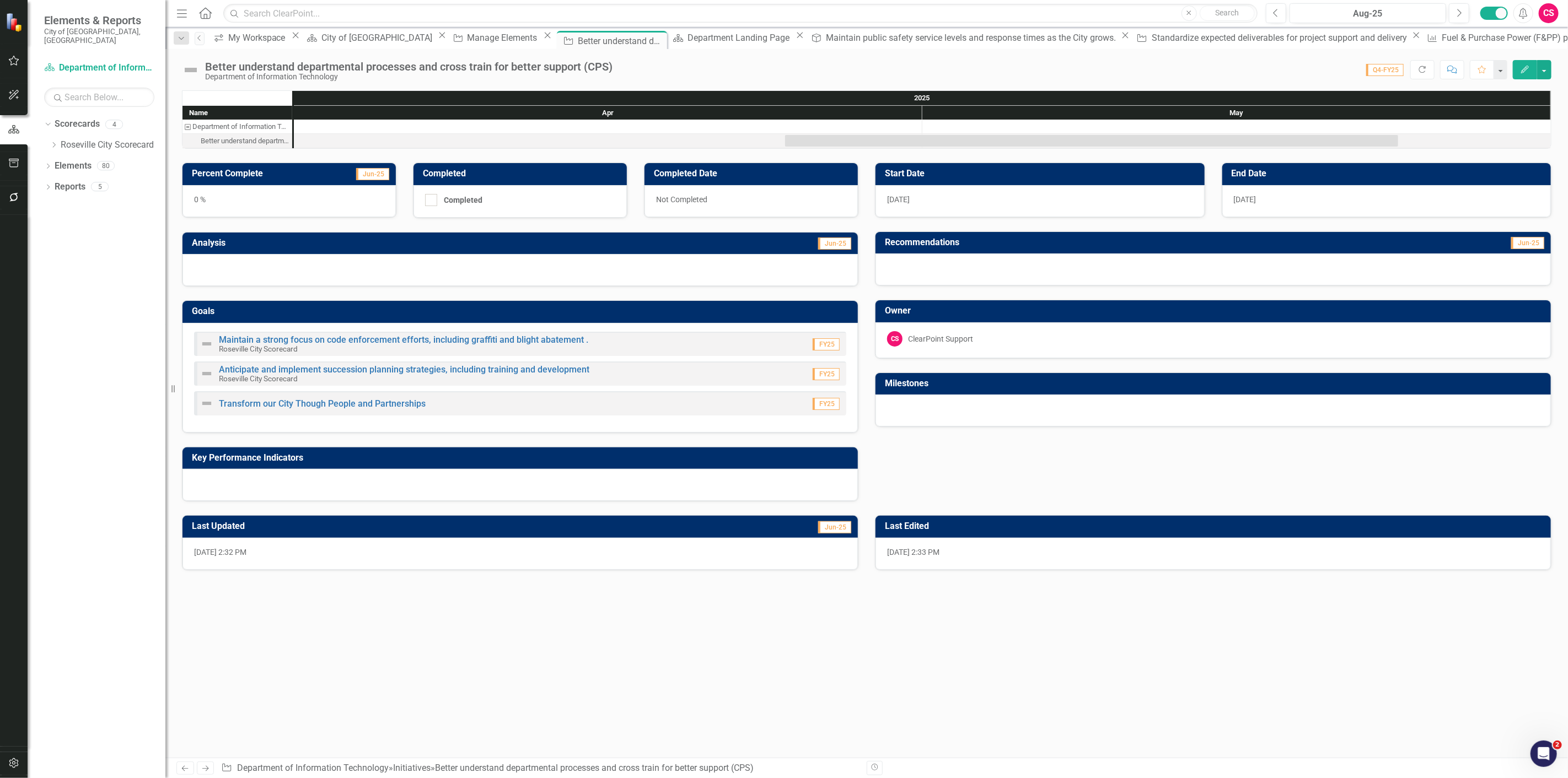
click at [22, 158] on button "button" at bounding box center [13, 164] width 25 height 23
click at [55, 79] on link "Briefing Books" at bounding box center [99, 85] width 110 height 13
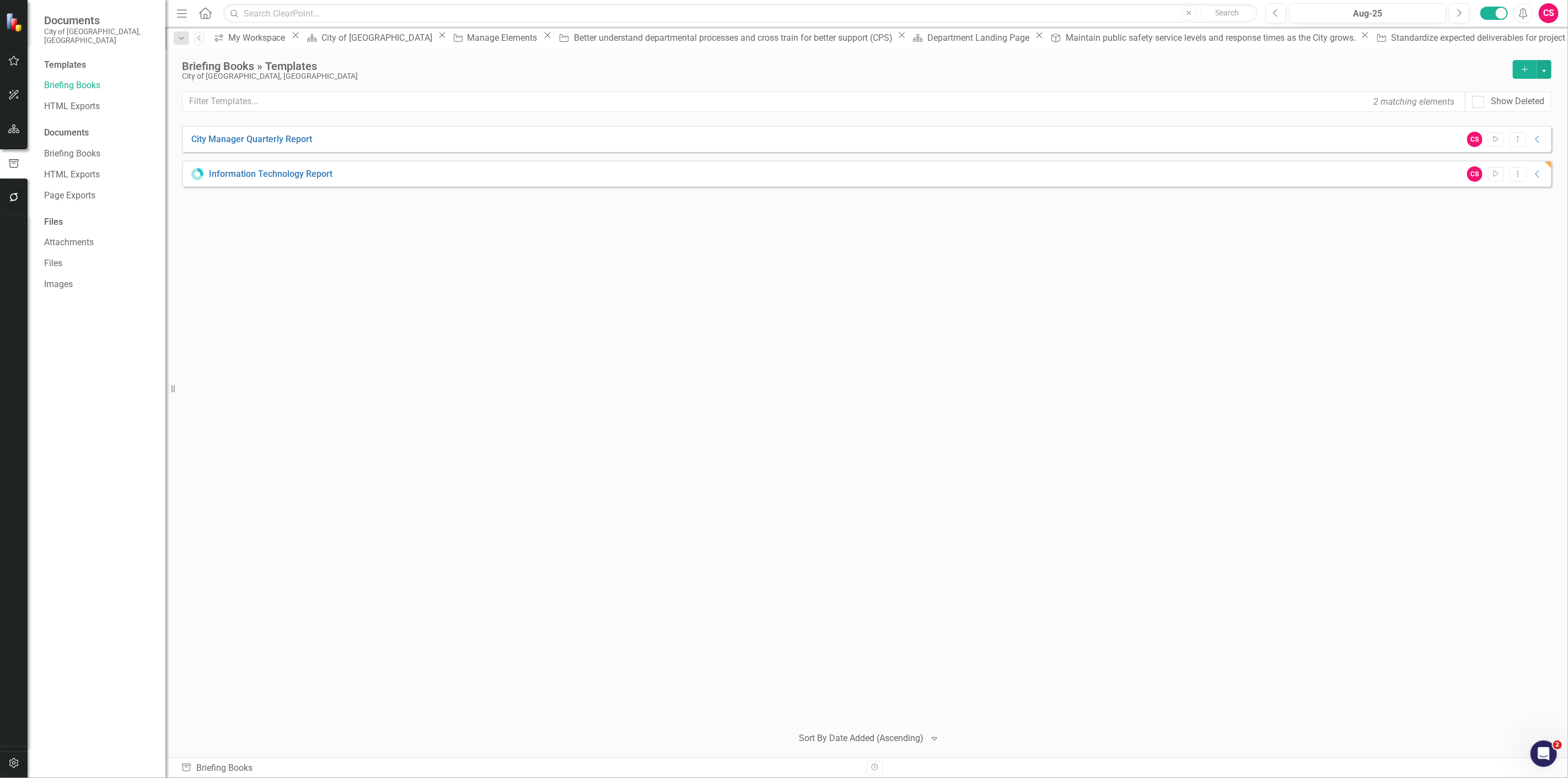
click at [1530, 68] on button "Add" at bounding box center [1525, 70] width 25 height 19
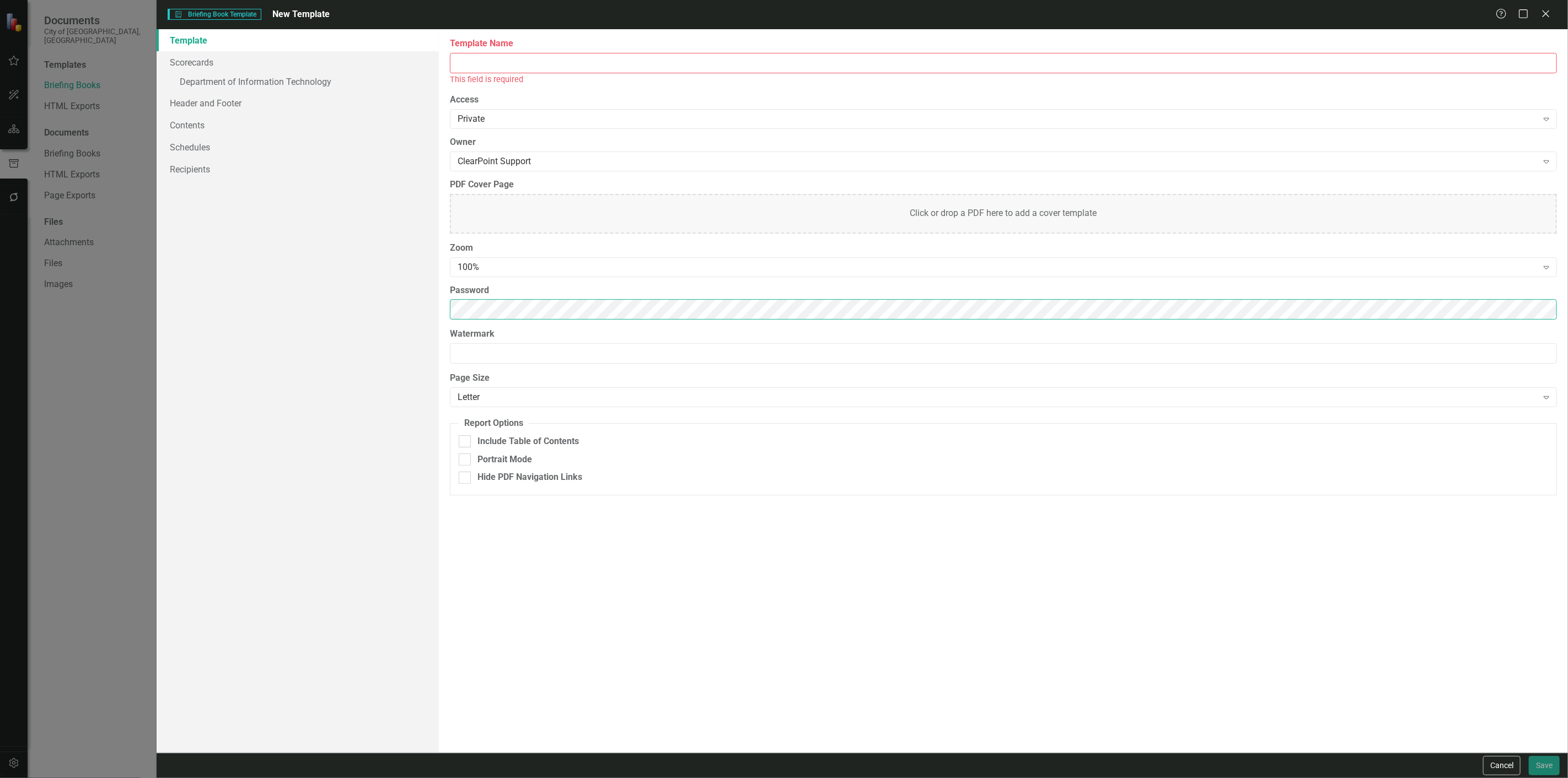
click at [383, 328] on div "Template Scorecards » Department of Information Technology Header and Footer Co…" at bounding box center [862, 391] width 1411 height 724
click at [301, 84] on link "» Department of Information Technology" at bounding box center [297, 83] width 282 height 19
click at [507, 61] on input "Template Name" at bounding box center [1003, 63] width 1107 height 21
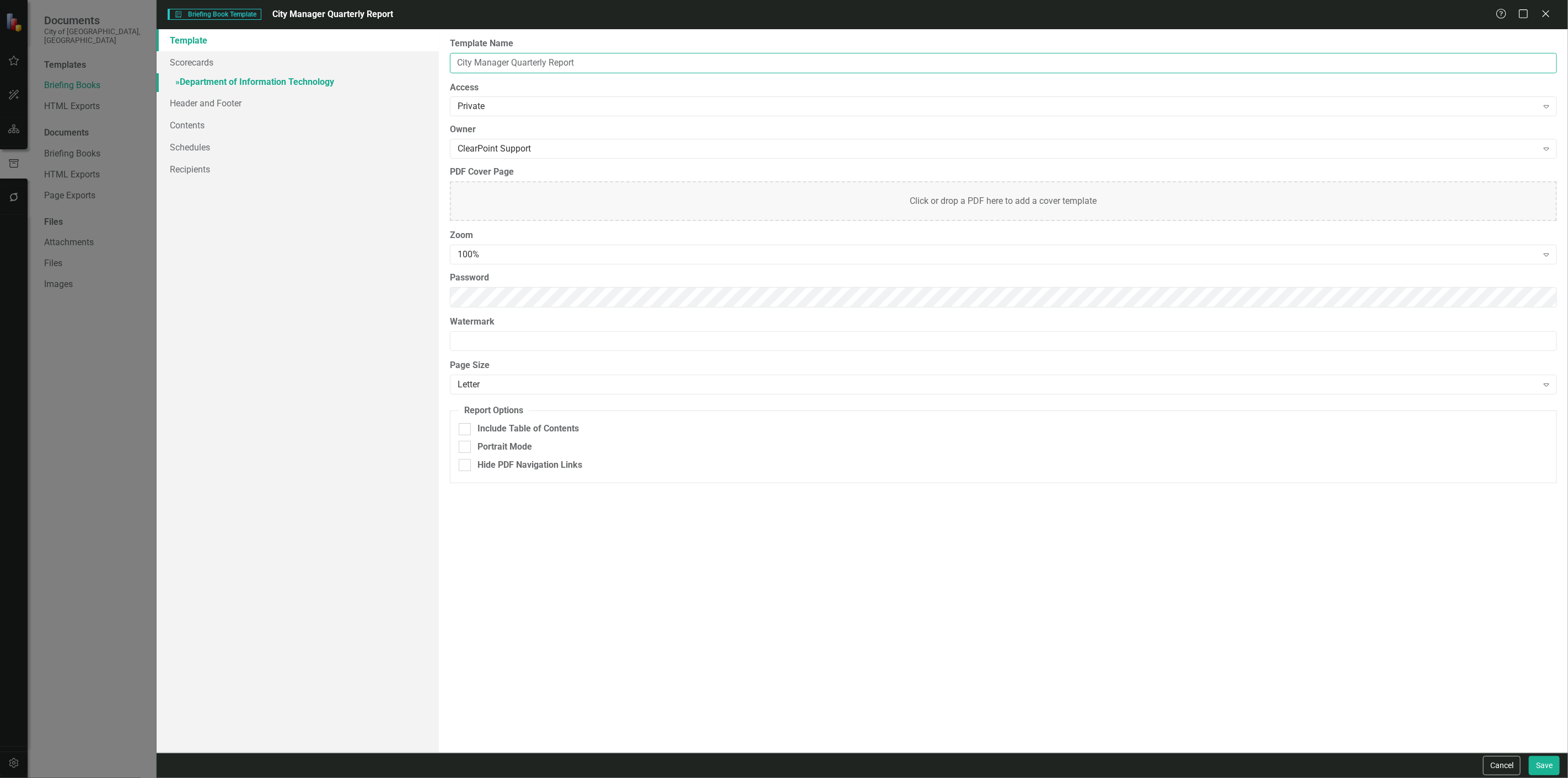
type input "City Manager Quarterly Report"
click at [378, 85] on link "» Department of Information Technology" at bounding box center [297, 83] width 282 height 19
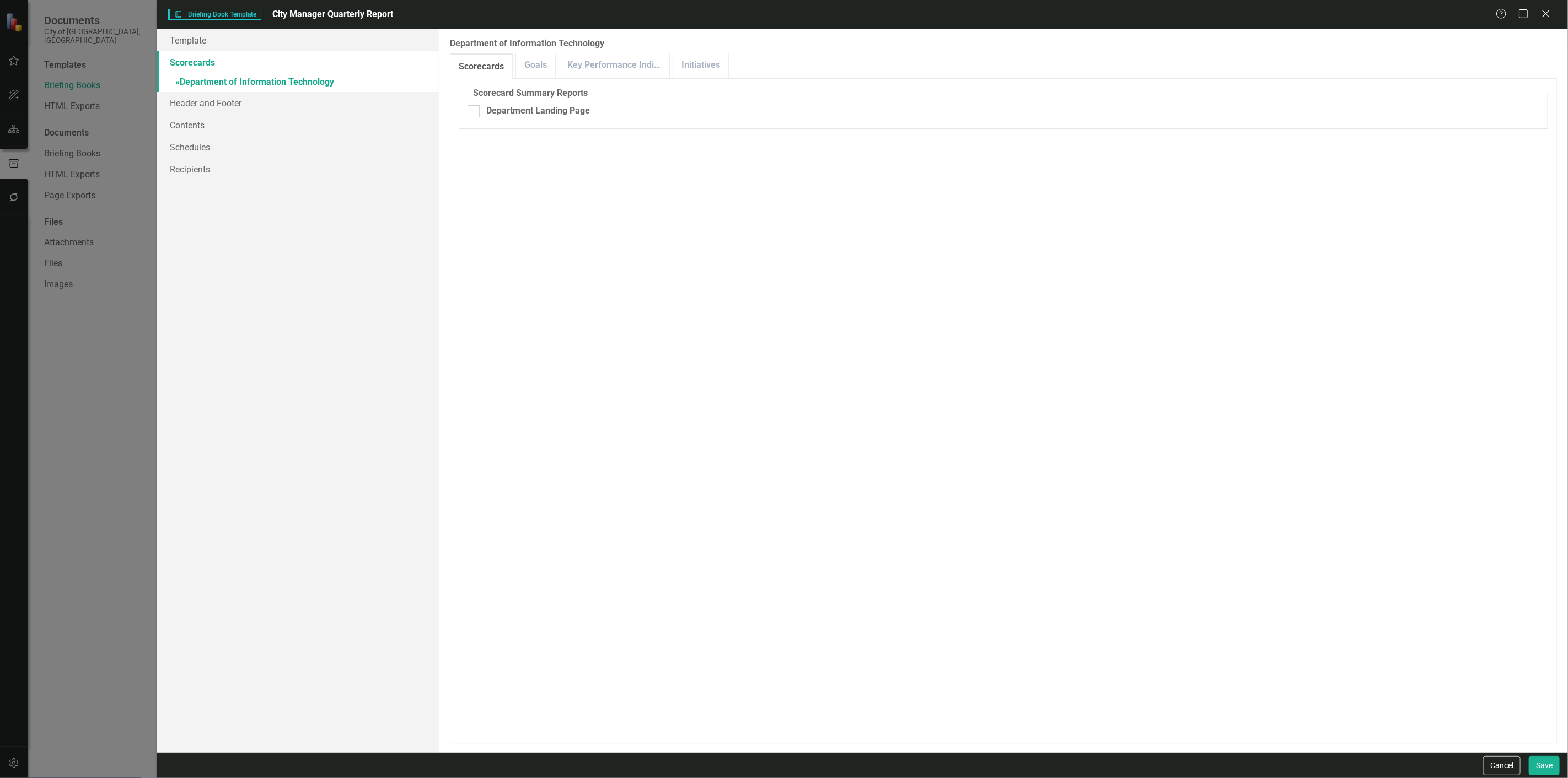
click at [255, 61] on link "Scorecards" at bounding box center [297, 62] width 282 height 22
click at [464, 101] on div "Department of Information Technology" at bounding box center [1003, 99] width 1107 height 13
click at [457, 101] on input "Department of Information Technology" at bounding box center [453, 97] width 7 height 7
checkbox input "false"
click at [466, 77] on div "This field is required" at bounding box center [1003, 72] width 1107 height 13
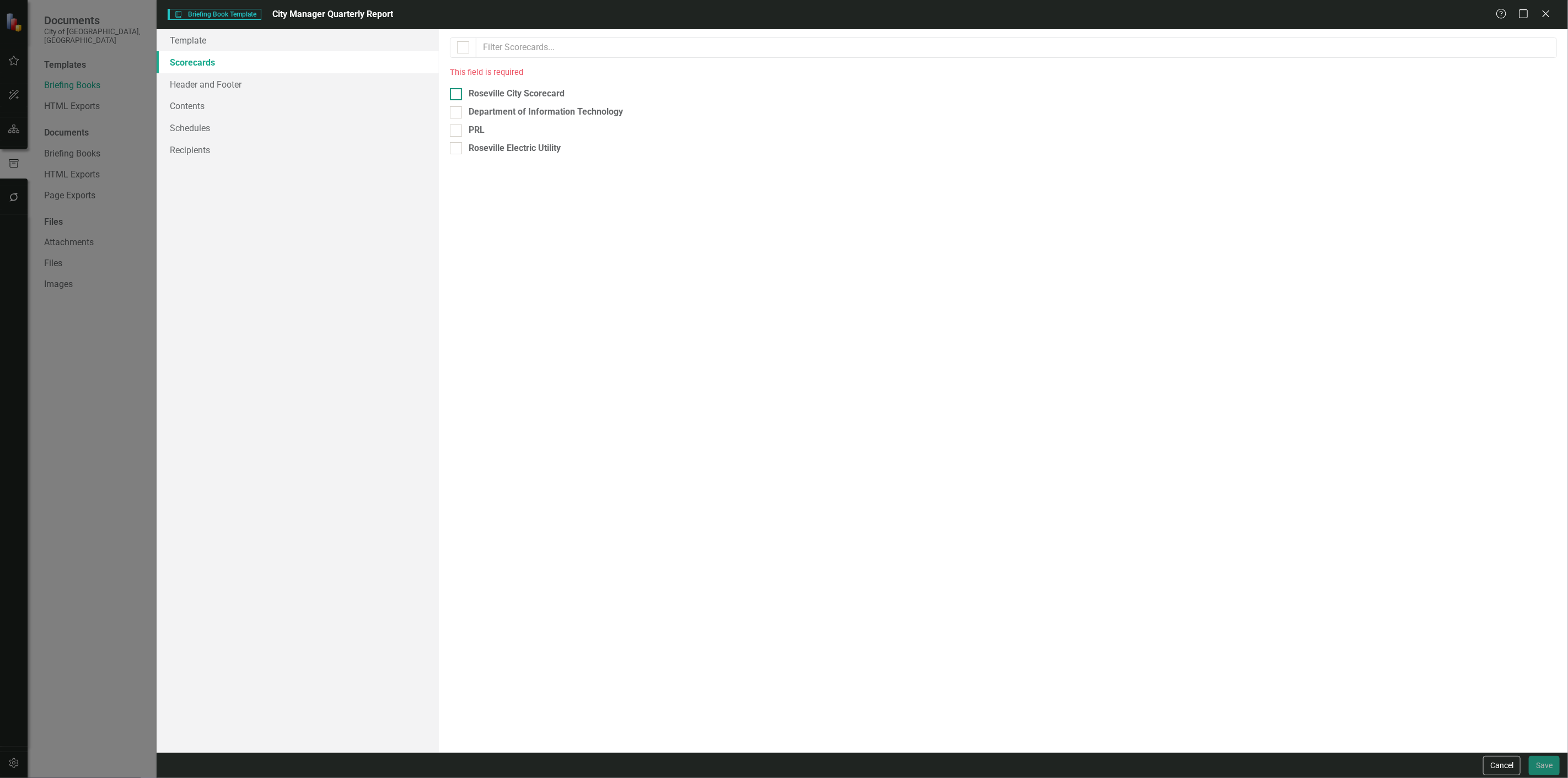
click at [475, 97] on div "Roseville City Scorecard" at bounding box center [516, 93] width 96 height 13
click at [457, 95] on input "Roseville City Scorecard" at bounding box center [453, 91] width 7 height 7
checkbox input "true"
click at [367, 75] on link "» Roseville City Scorecard" at bounding box center [297, 83] width 282 height 19
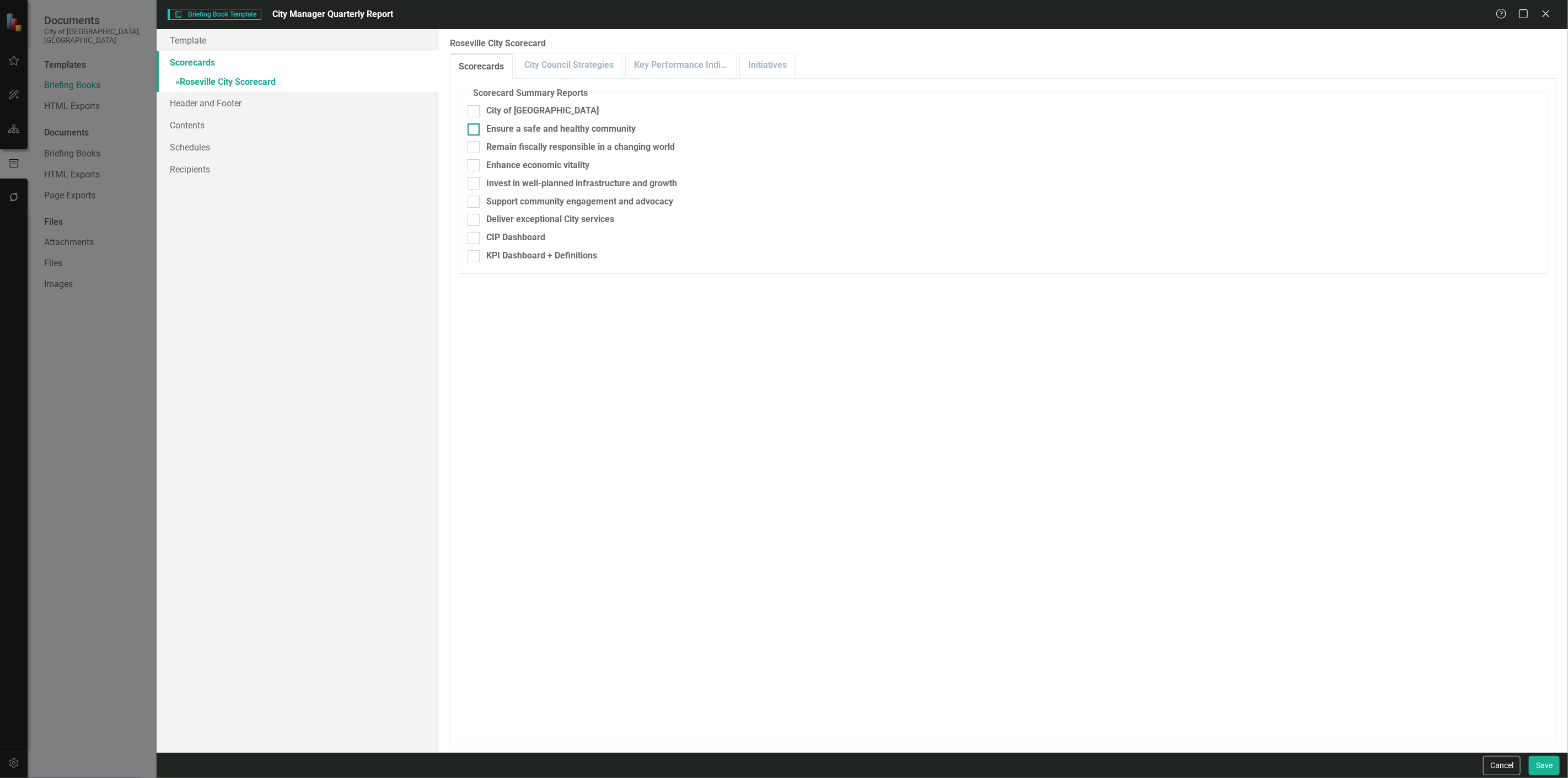
click at [516, 130] on div "Ensure a safe and healthy community" at bounding box center [561, 129] width 150 height 13
click at [475, 130] on input "Ensure a safe and healthy community" at bounding box center [471, 126] width 7 height 7
checkbox input "true"
drag, startPoint x: 654, startPoint y: 127, endPoint x: 486, endPoint y: 128, distance: 168.0
click at [486, 128] on div "Ensure a safe and healthy community" at bounding box center [1004, 129] width 1072 height 13
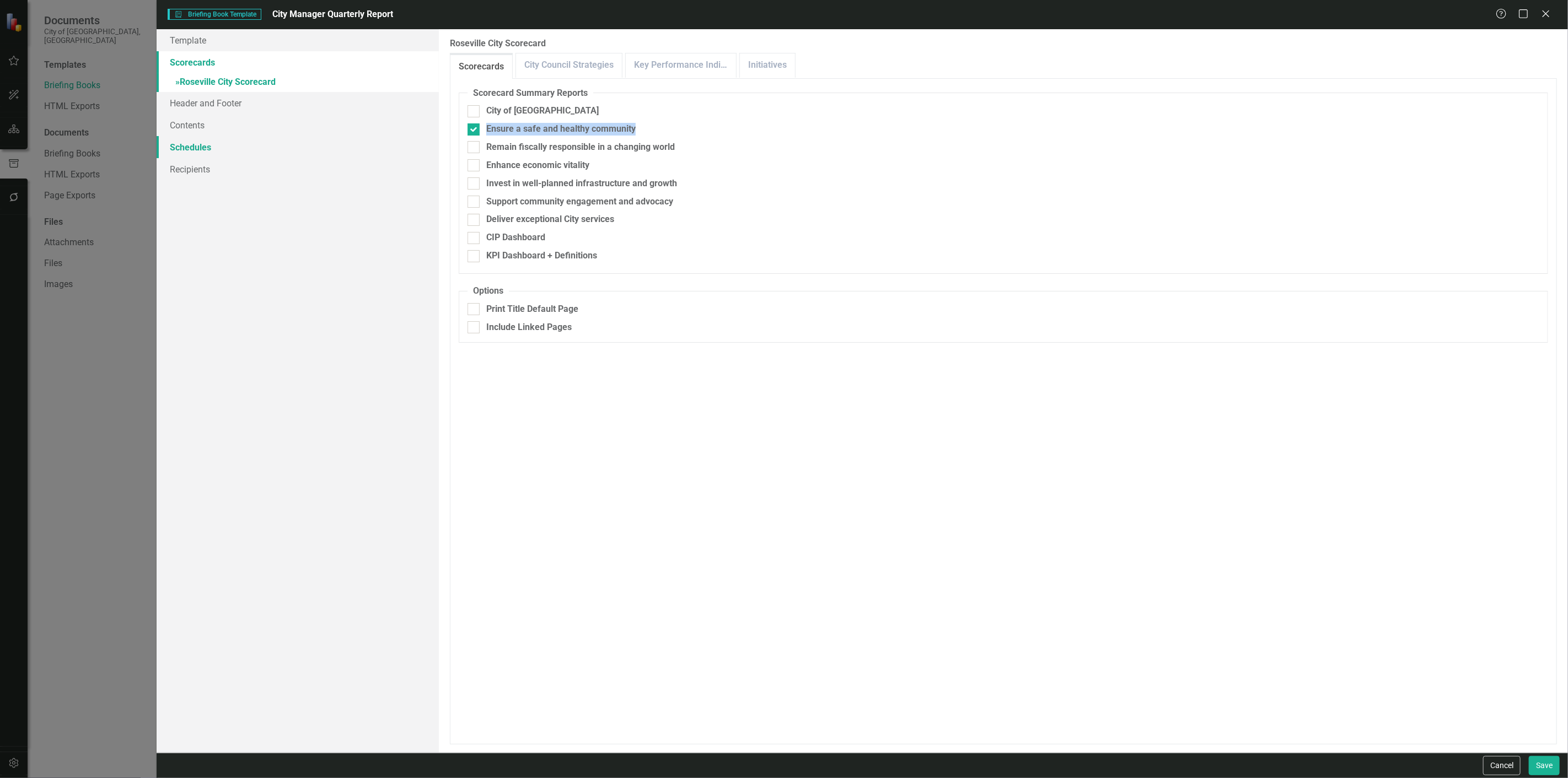
copy div "Ensure a safe and healthy community"
click at [237, 24] on div "Briefing Book Template Briefing Book Template City Manager Quarterly Report Hel…" at bounding box center [862, 15] width 1411 height 29
drag, startPoint x: 240, startPoint y: 40, endPoint x: 252, endPoint y: 36, distance: 12.6
click at [240, 40] on link "Template" at bounding box center [297, 40] width 282 height 22
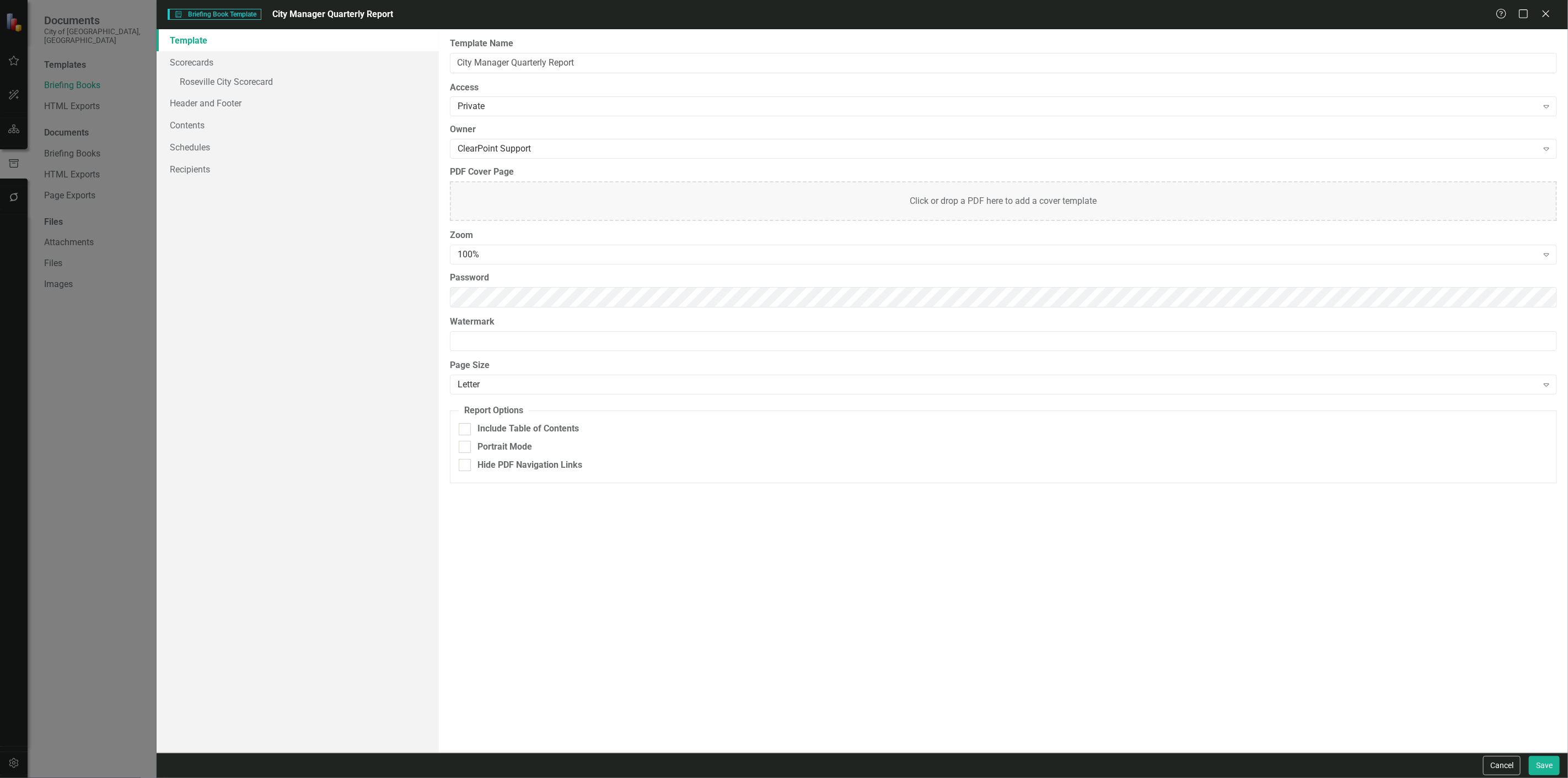
click at [736, 50] on label "Template Name" at bounding box center [1003, 44] width 1107 height 13
click at [736, 53] on input "City Manager Quarterly Report" at bounding box center [1003, 63] width 1107 height 21
paste input "Ensure a safe and healthy community"
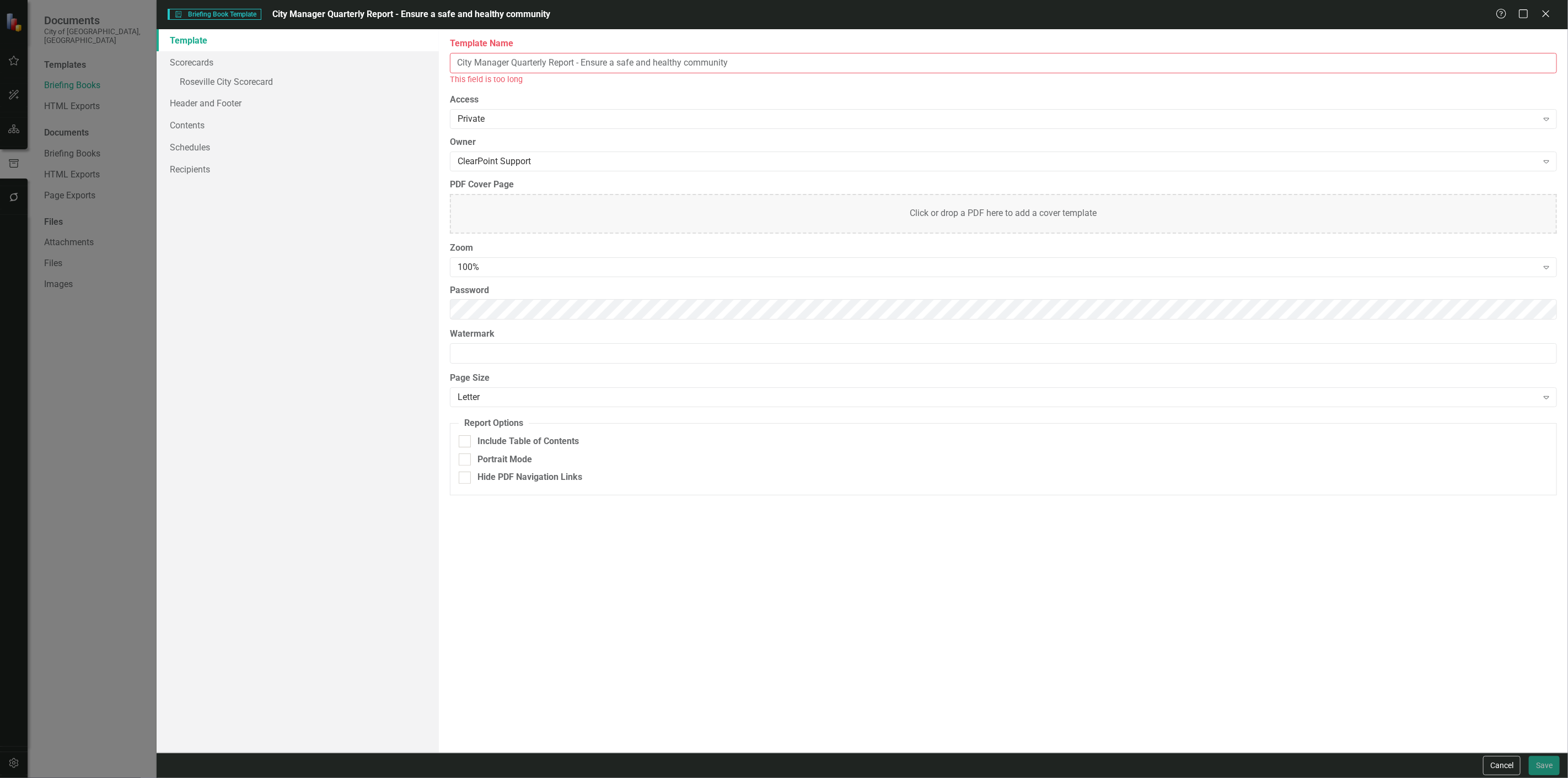
click at [534, 61] on input "City Manager Quarterly Report - Ensure a safe and healthy community" at bounding box center [1003, 63] width 1107 height 21
click at [552, 65] on input "City Manager Quarterly Report - Ensure a safe and healthy community" at bounding box center [1003, 63] width 1107 height 21
click at [530, 64] on input "City Manager Quarterly Report - Ensure a safe and healthy community" at bounding box center [1003, 63] width 1107 height 21
type input "City Manager Report - Ensure a safe and healthy community"
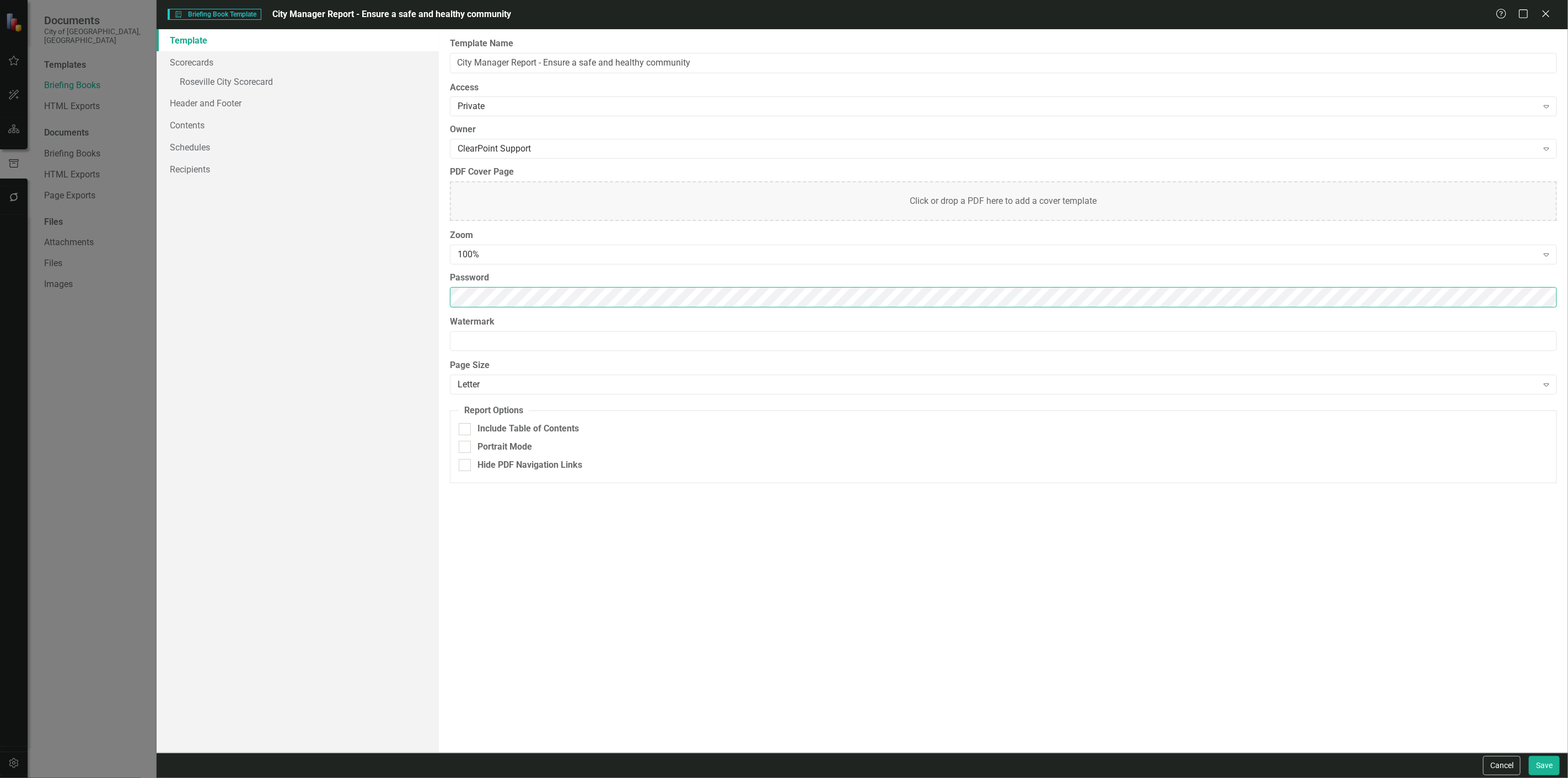
click at [349, 318] on div "Template Scorecards » Roseville City Scorecard Header and Footer Contents Sched…" at bounding box center [862, 391] width 1411 height 724
click at [288, 389] on div "Template Scorecards » Roseville City Scorecard Header and Footer Contents Sched…" at bounding box center [297, 391] width 282 height 724
click at [233, 85] on link "» Roseville City Scorecard" at bounding box center [297, 83] width 282 height 19
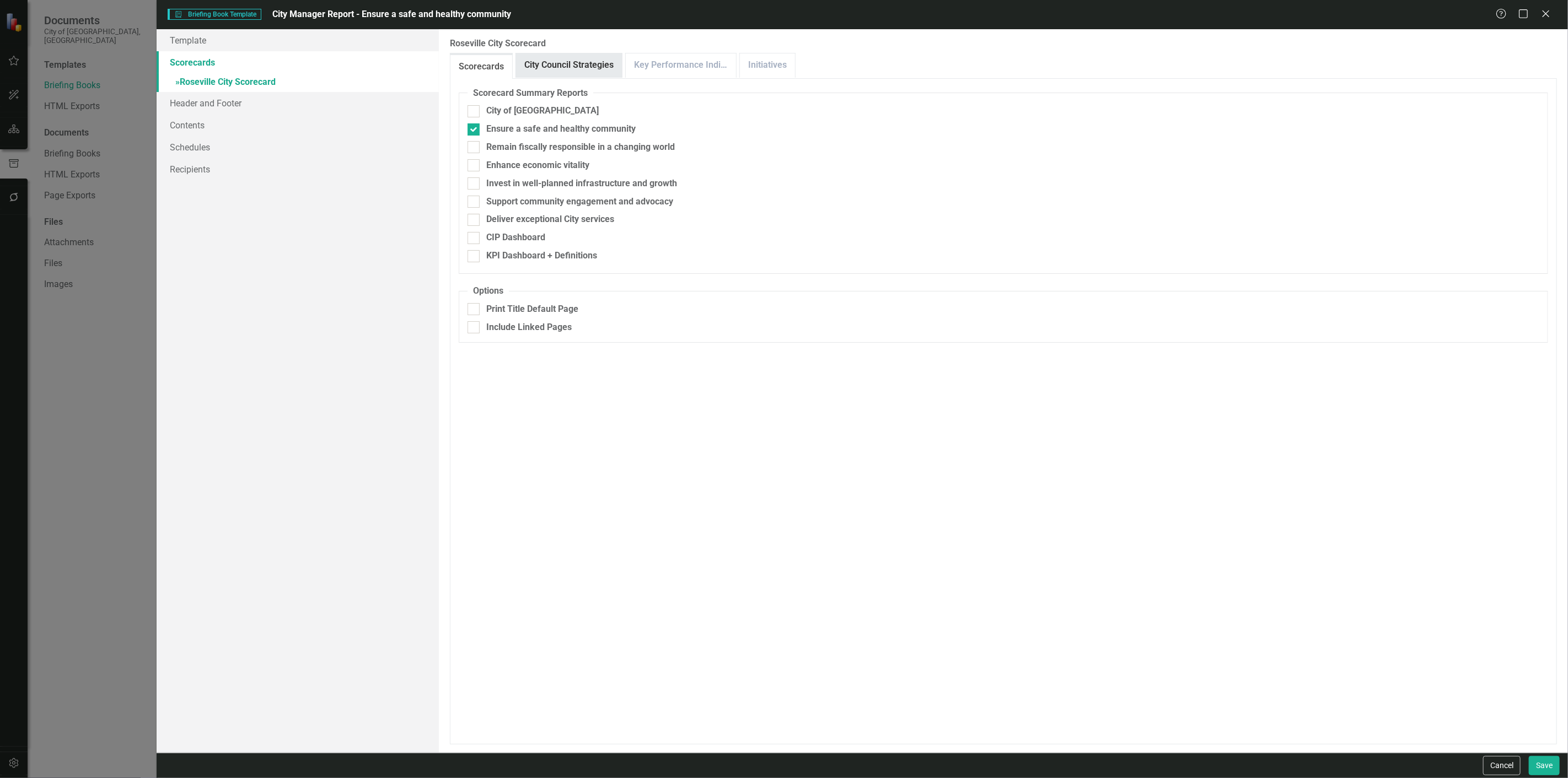
click at [611, 58] on link "City Council Strategies" at bounding box center [569, 66] width 106 height 24
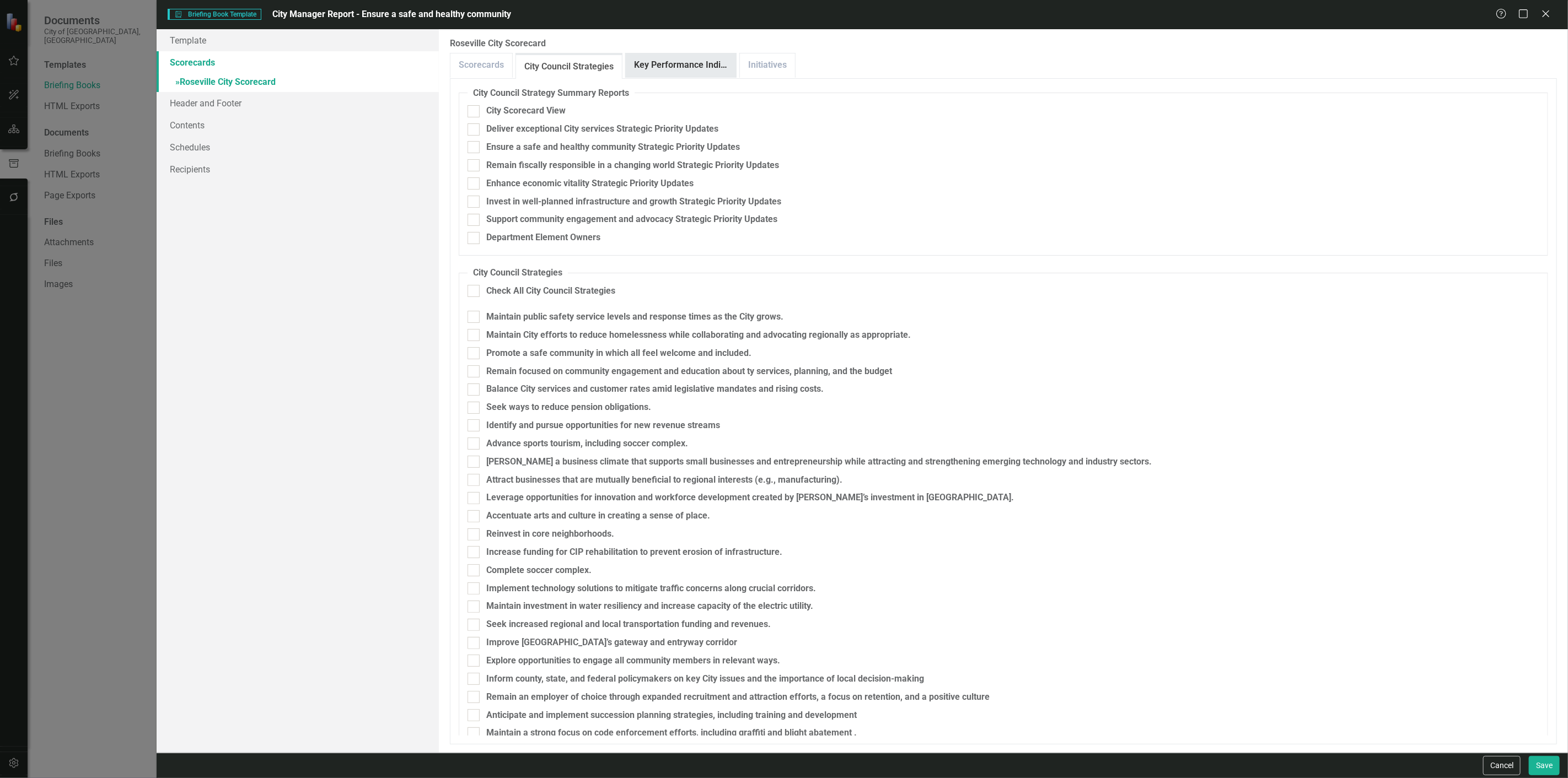
click at [679, 60] on link "Key Performance Indicators" at bounding box center [681, 66] width 110 height 24
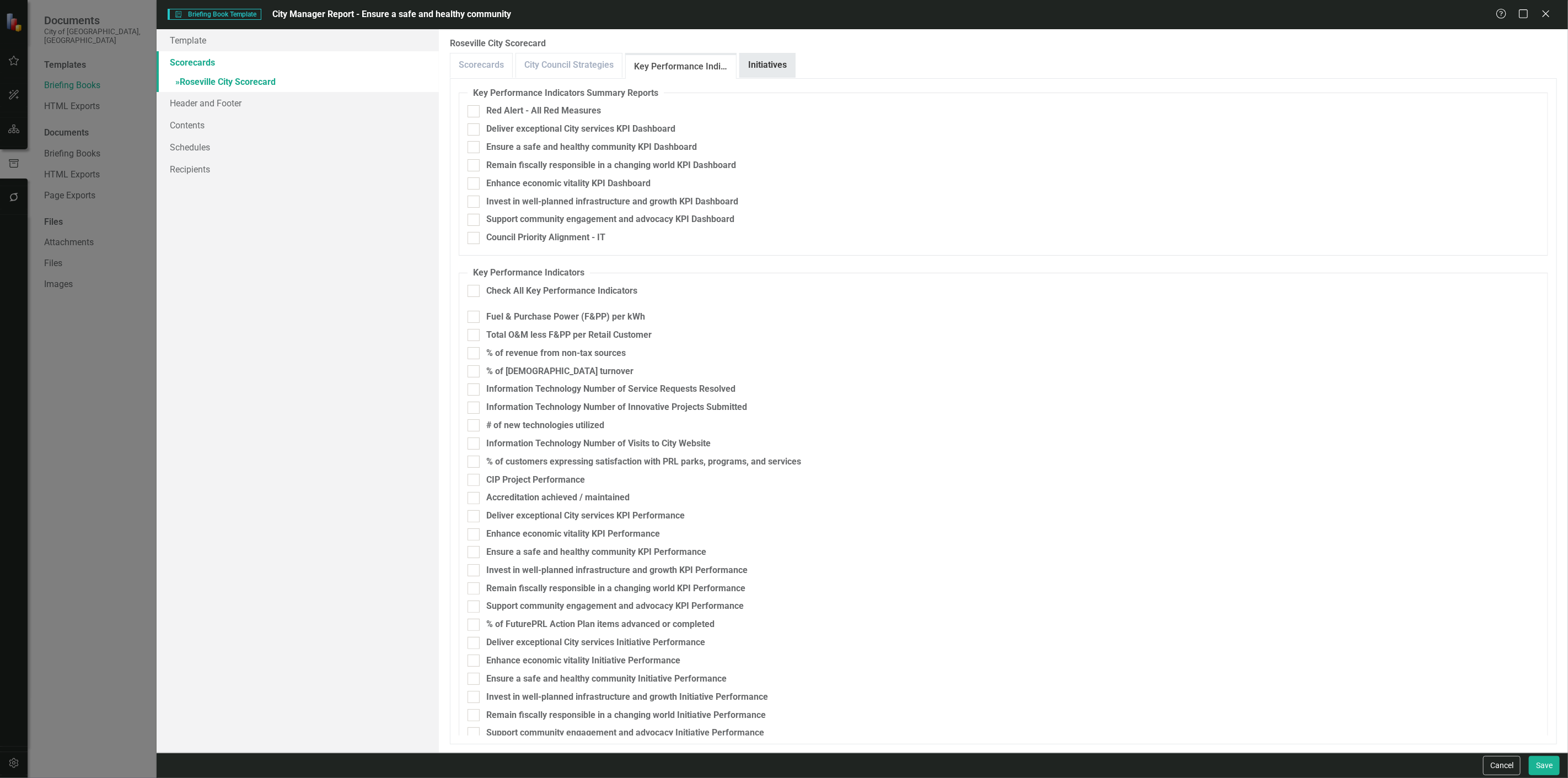
click at [757, 54] on link "Initiatives" at bounding box center [767, 66] width 55 height 24
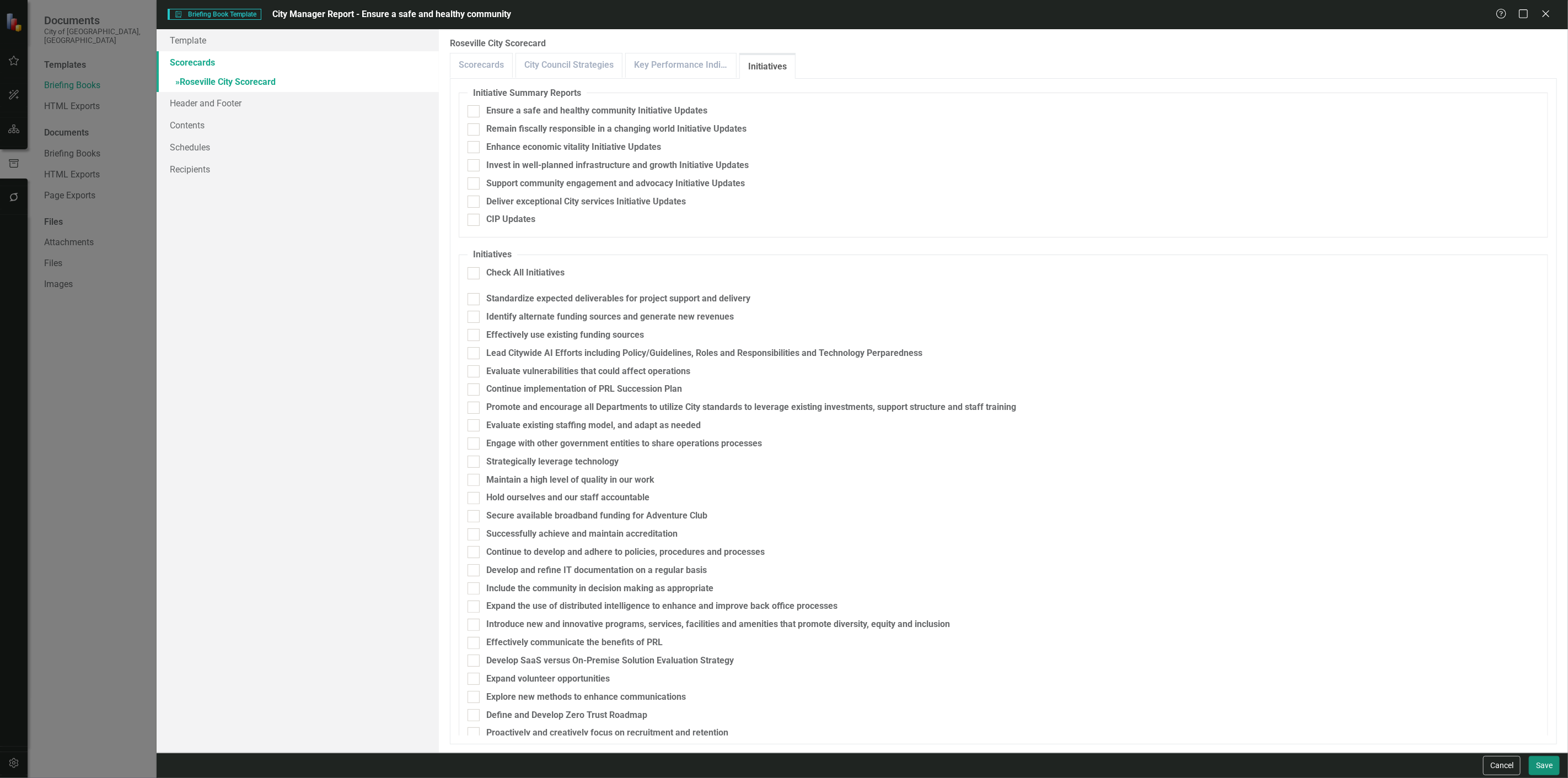
drag, startPoint x: 1530, startPoint y: 774, endPoint x: 1532, endPoint y: 767, distance: 7.3
click at [1530, 773] on button "Save" at bounding box center [1544, 765] width 31 height 19
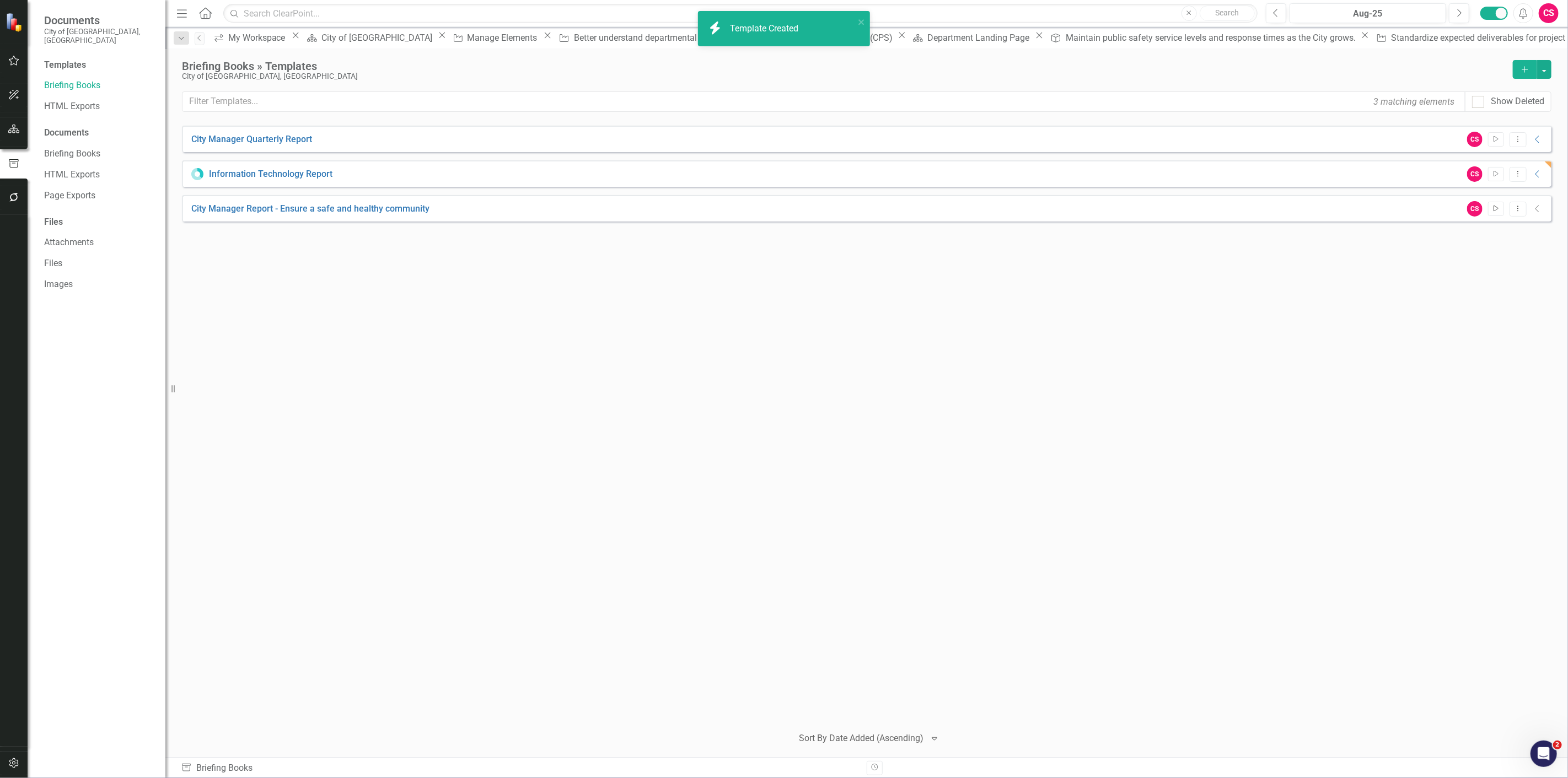
click at [1496, 209] on icon "Start" at bounding box center [1496, 209] width 8 height 7
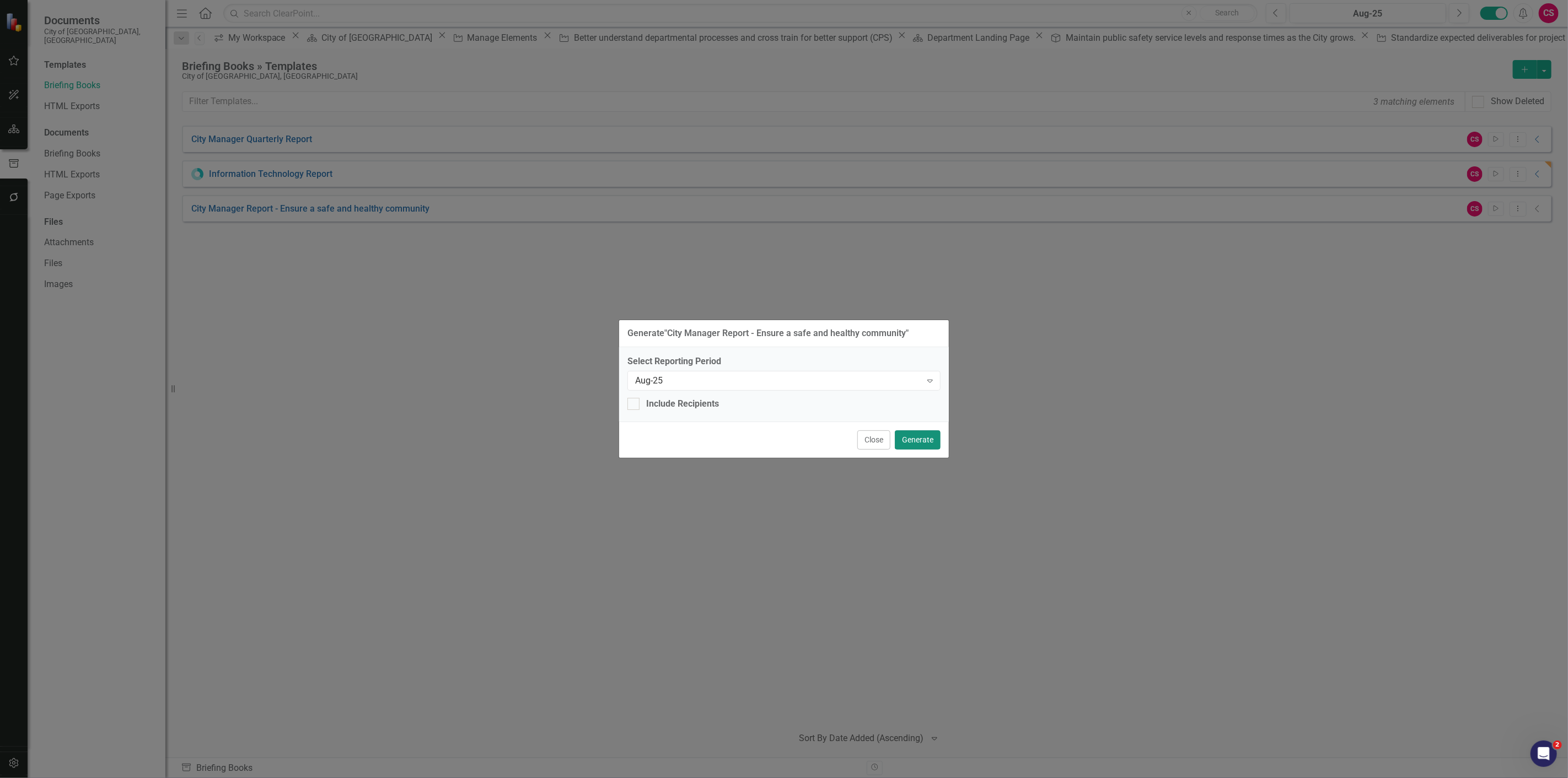
click at [926, 442] on button "Generate" at bounding box center [917, 440] width 46 height 19
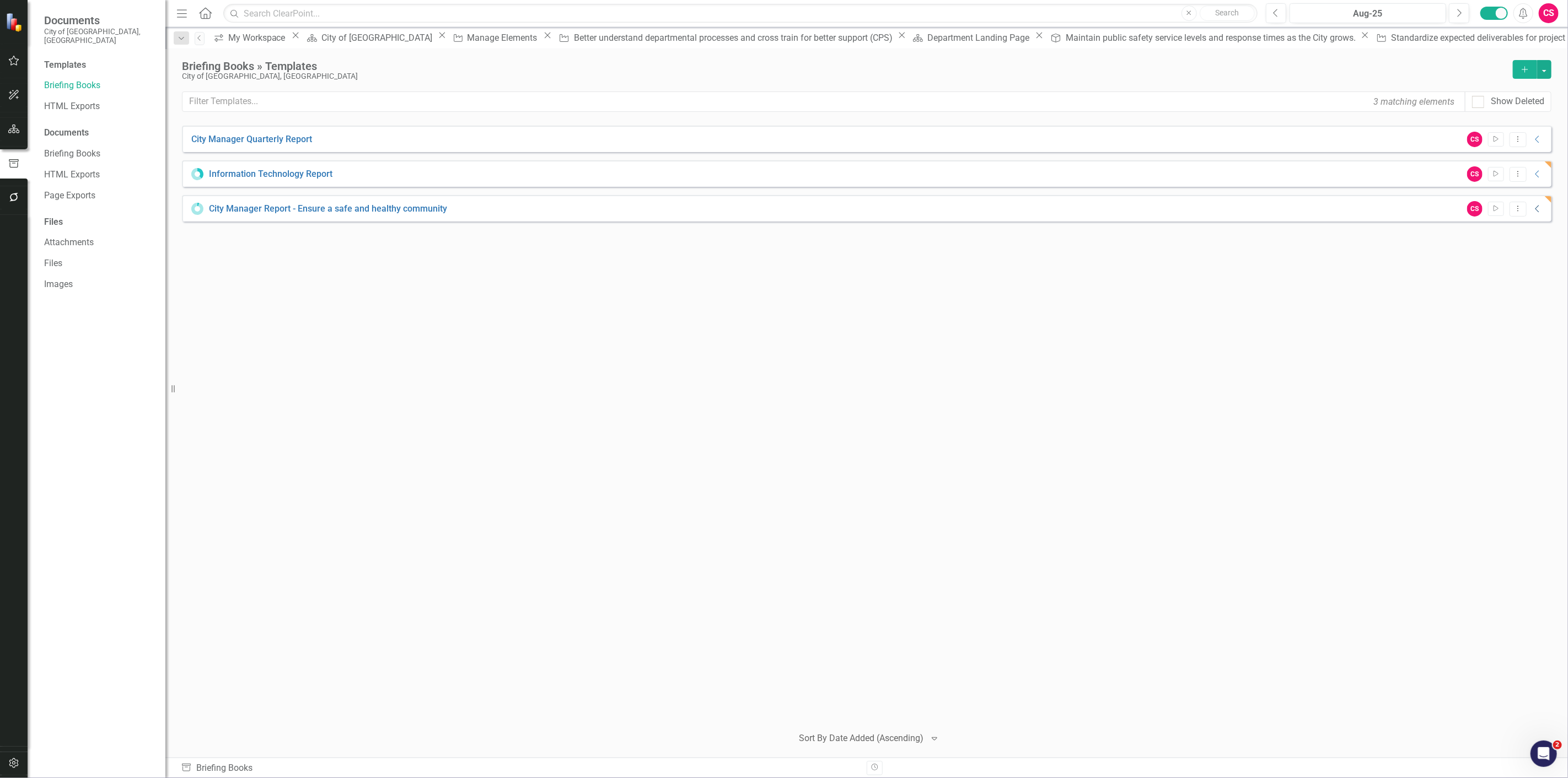
click at [1536, 210] on icon at bounding box center [1537, 209] width 4 height 7
click at [1541, 211] on icon "Expanded" at bounding box center [1545, 215] width 11 height 9
click at [1536, 139] on icon at bounding box center [1537, 140] width 4 height 7
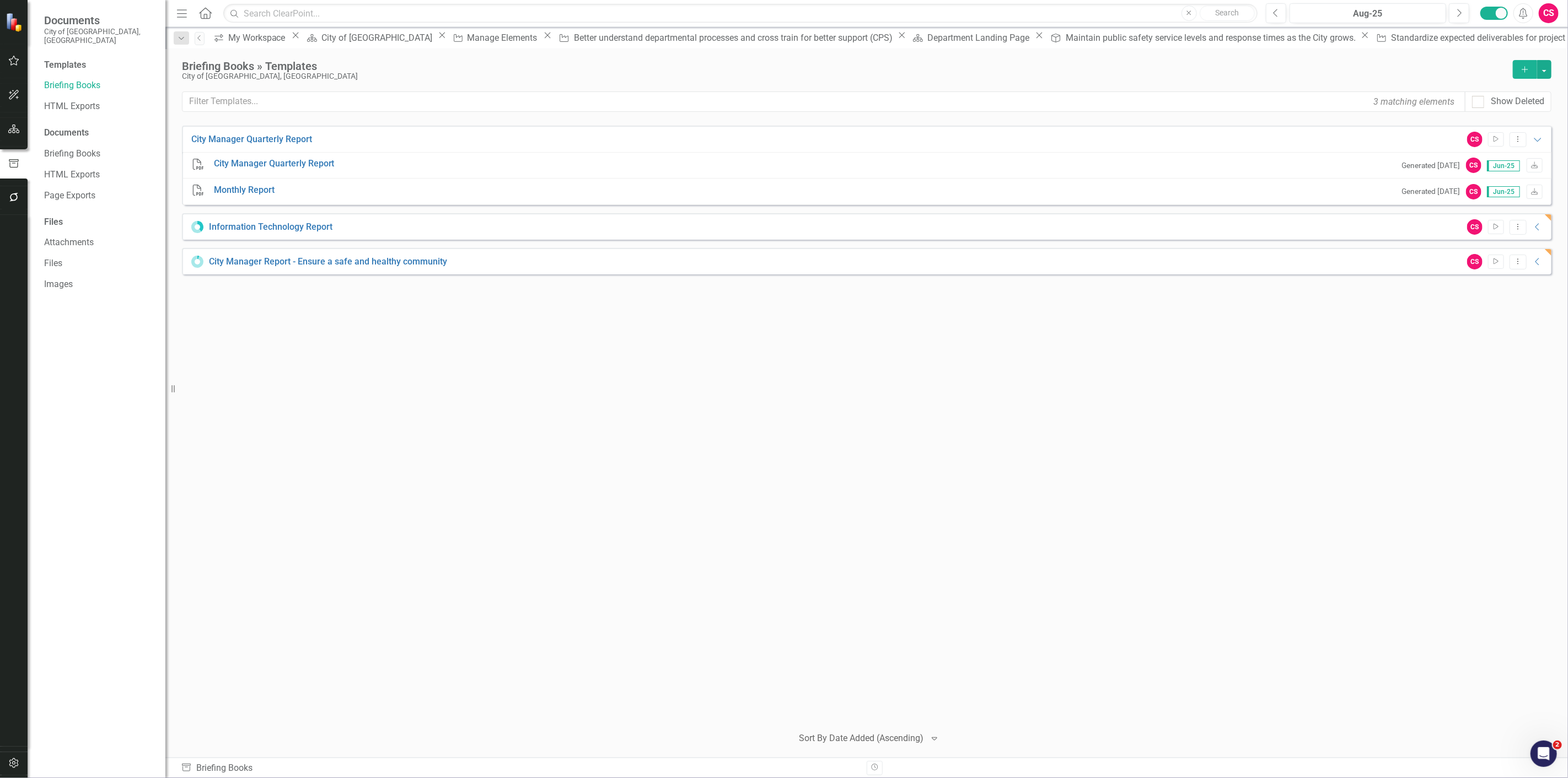
click at [1020, 513] on div "City Manager Quarterly Report CS Start Dropdown Menu Expanded PDF City Manager …" at bounding box center [866, 421] width 1369 height 591
click at [1512, 263] on div "CS Start Dropdown Menu Collapse" at bounding box center [1502, 262] width 82 height 15
click at [1513, 263] on icon "Dropdown Menu" at bounding box center [1518, 261] width 9 height 7
click at [1474, 322] on link "Edit Edit Template" at bounding box center [1475, 320] width 102 height 21
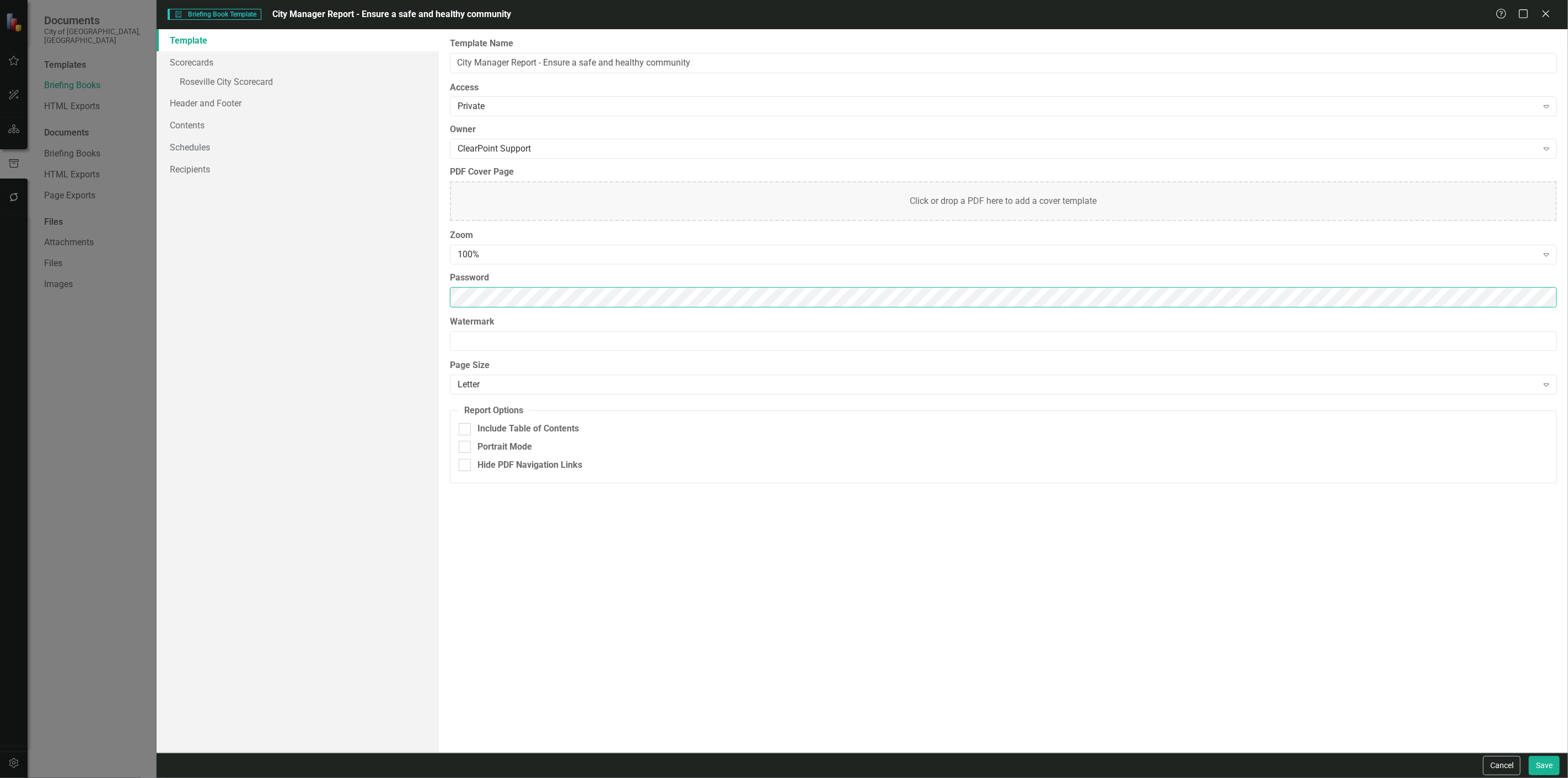
click at [344, 345] on div "Template Scorecards » Roseville City Scorecard Header and Footer Contents Sched…" at bounding box center [862, 391] width 1411 height 724
click at [528, 257] on div "100%" at bounding box center [997, 254] width 1079 height 13
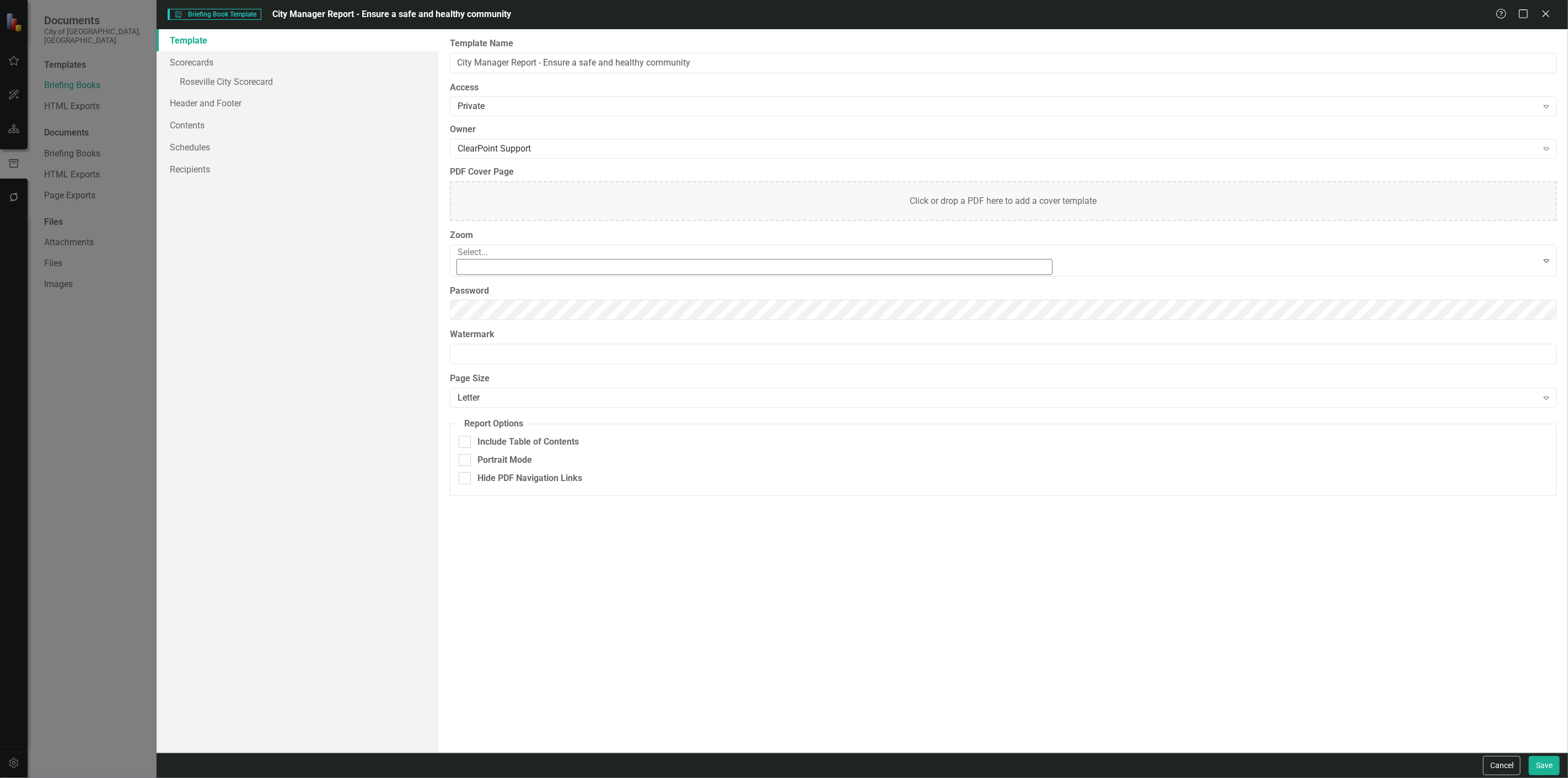
scroll to position [52, 0]
click at [518, 777] on div "90%" at bounding box center [786, 789] width 1550 height 13
click at [1552, 767] on button "Save" at bounding box center [1544, 765] width 31 height 19
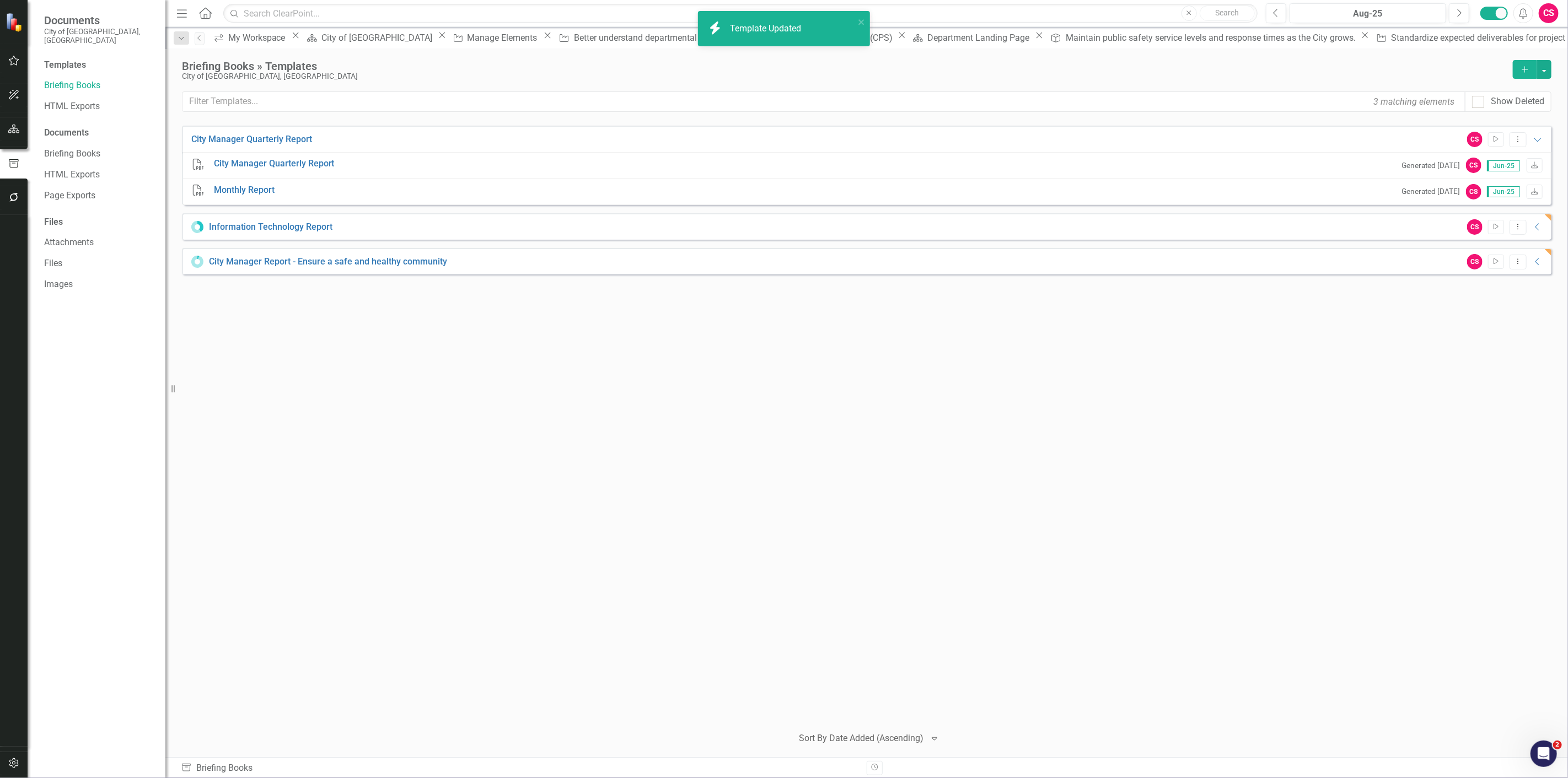
click at [1505, 263] on div "CS Start Dropdown Menu Collapse" at bounding box center [1502, 262] width 82 height 15
click at [1503, 265] on button "Start" at bounding box center [1496, 262] width 16 height 15
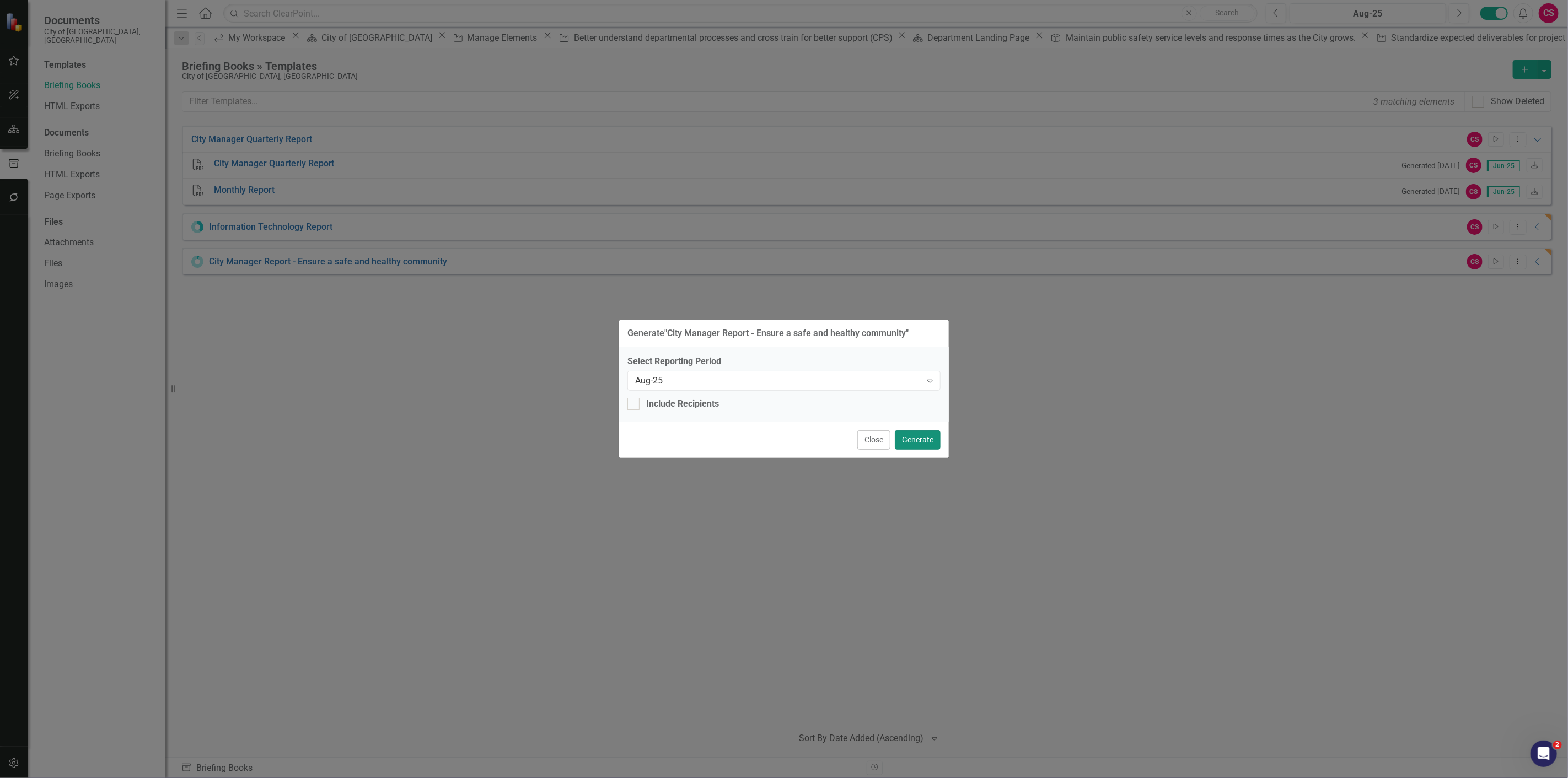
click at [902, 440] on button "Generate" at bounding box center [917, 440] width 46 height 19
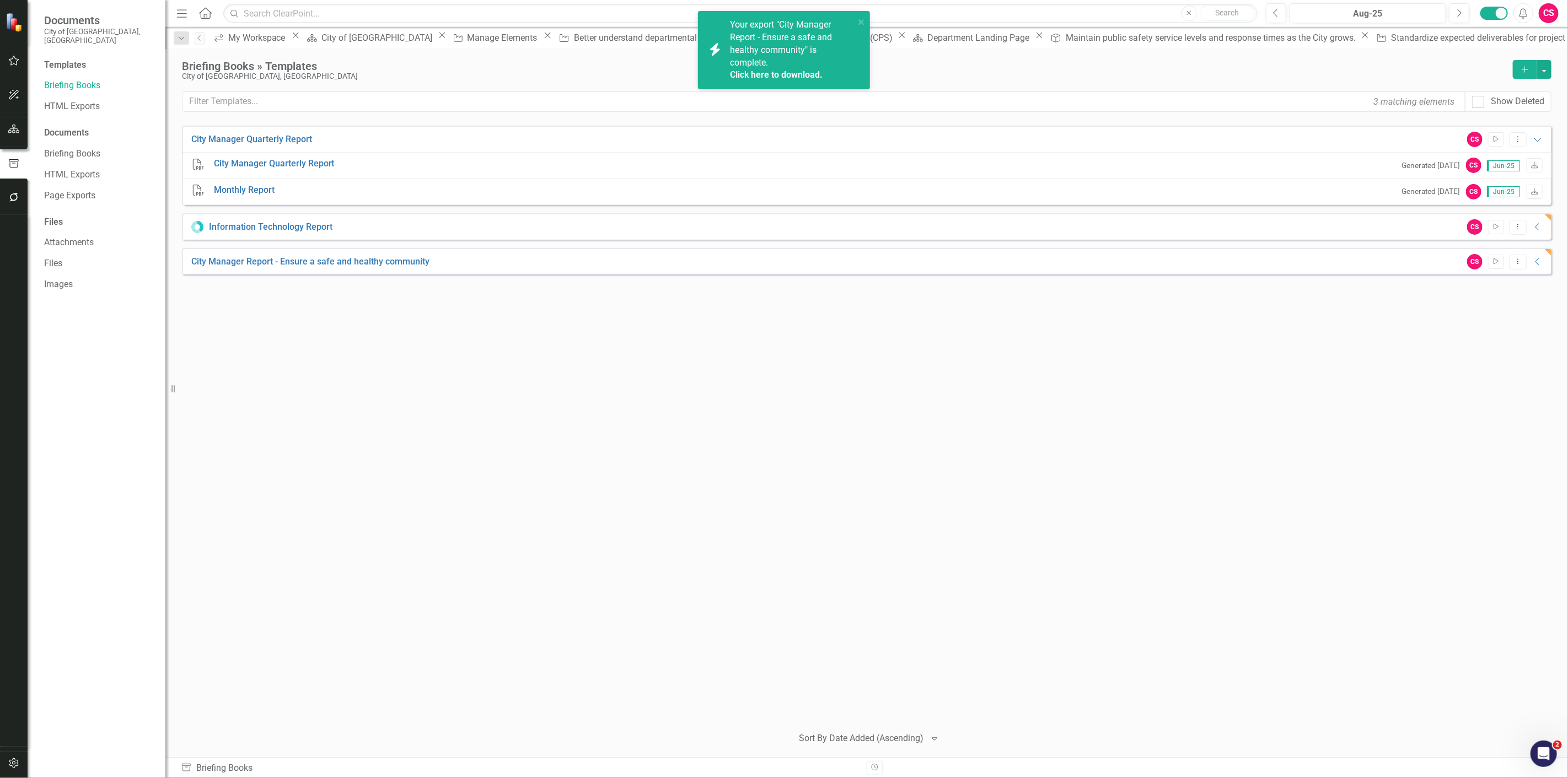
click at [933, 389] on div "City Manager Quarterly Report CS Start Dropdown Menu Expanded PDF City Manager …" at bounding box center [866, 421] width 1369 height 591
click at [1538, 261] on icon "Collapse" at bounding box center [1538, 262] width 11 height 9
click at [1540, 264] on icon "Expanded" at bounding box center [1545, 268] width 11 height 9
drag, startPoint x: 945, startPoint y: 66, endPoint x: 927, endPoint y: 80, distance: 22.8
click at [944, 67] on div "Briefing Books » Templates" at bounding box center [845, 66] width 1326 height 12
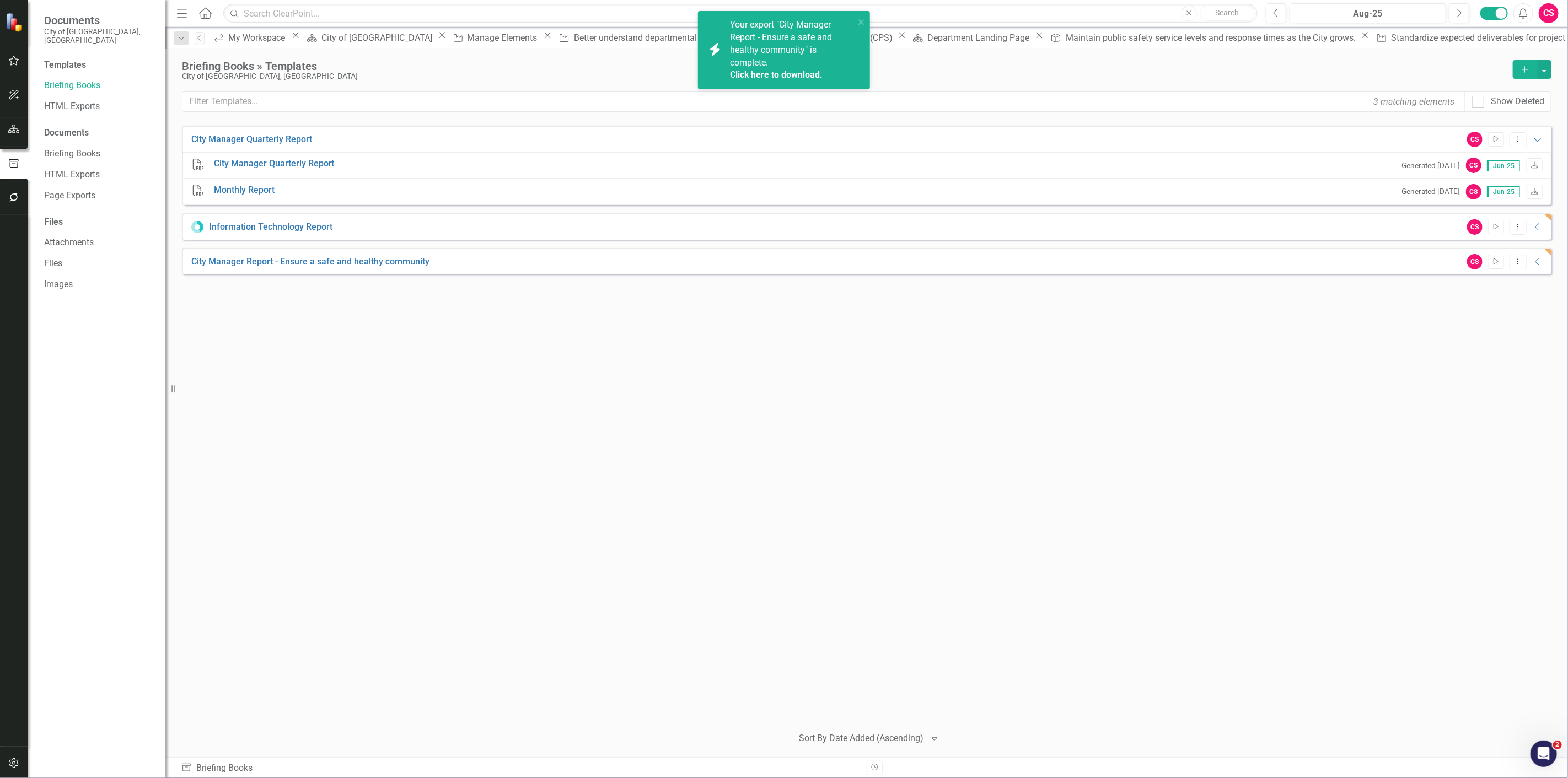
click at [218, 17] on div "Menu Home Search Close Search" at bounding box center [714, 13] width 1081 height 21
click at [212, 15] on icon "Home" at bounding box center [205, 13] width 15 height 11
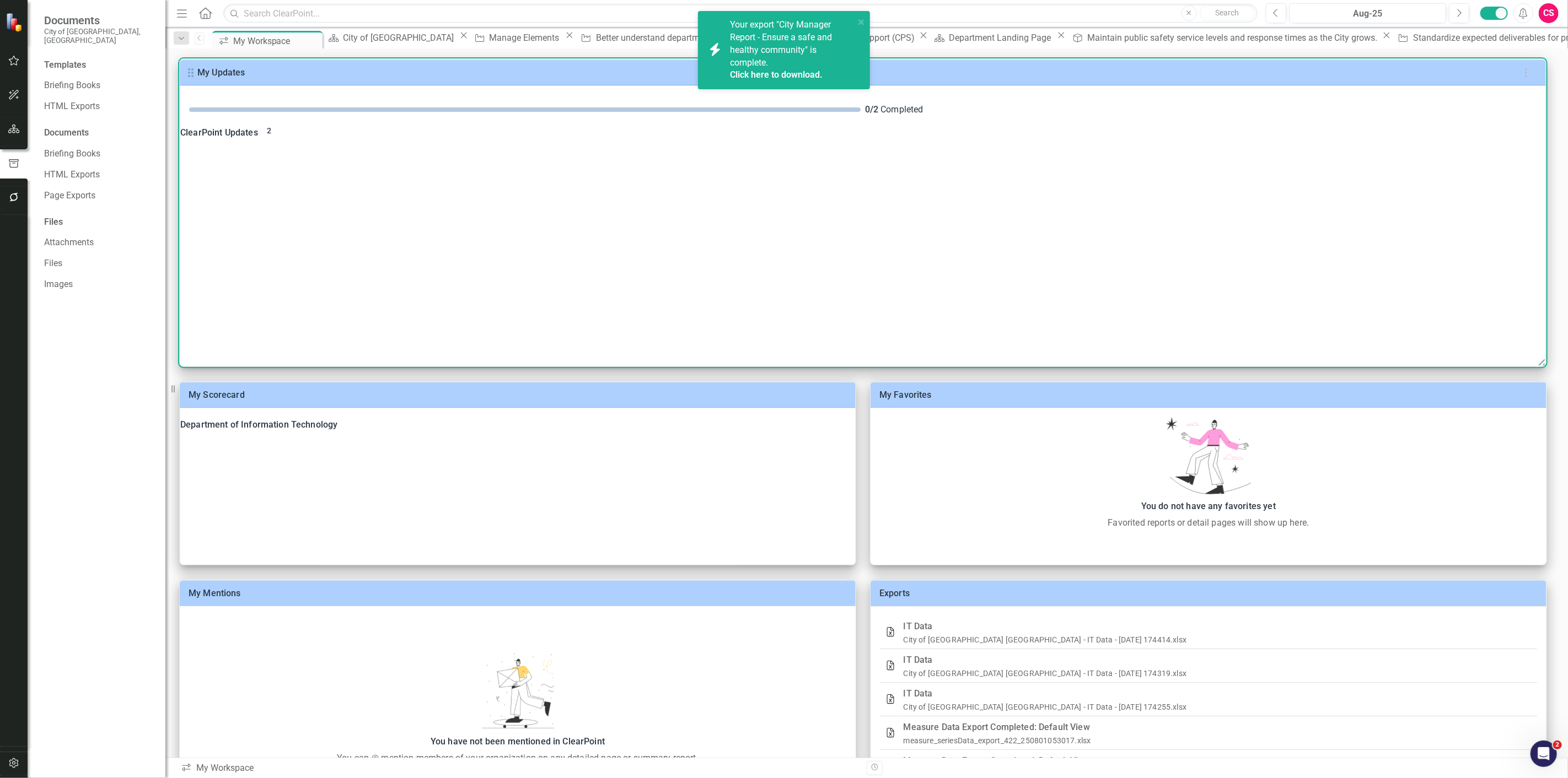
scroll to position [61, 0]
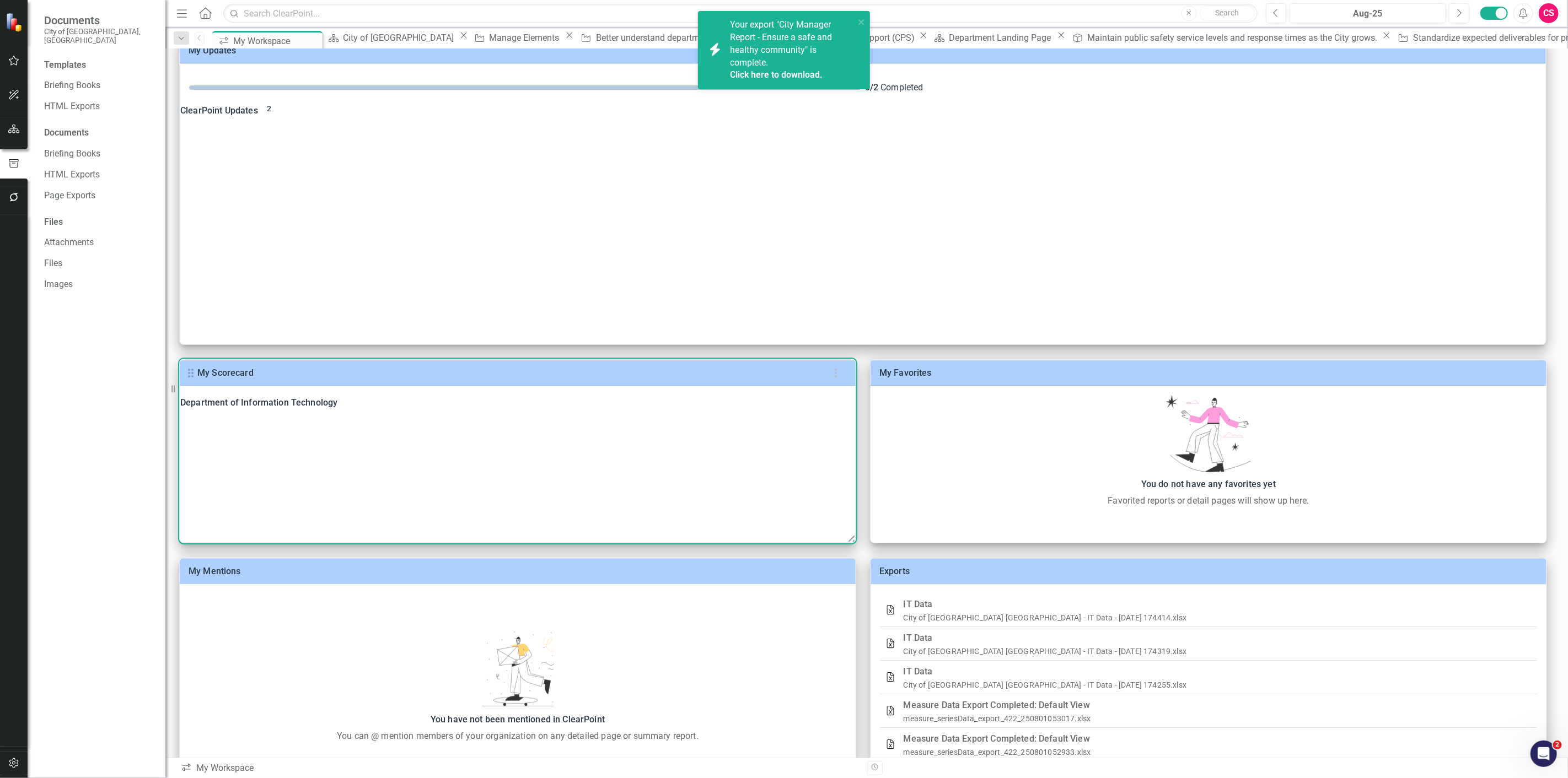
click at [836, 411] on icon at bounding box center [517, 748] width 675 height 675
click at [211, 13] on icon "Home" at bounding box center [205, 13] width 15 height 11
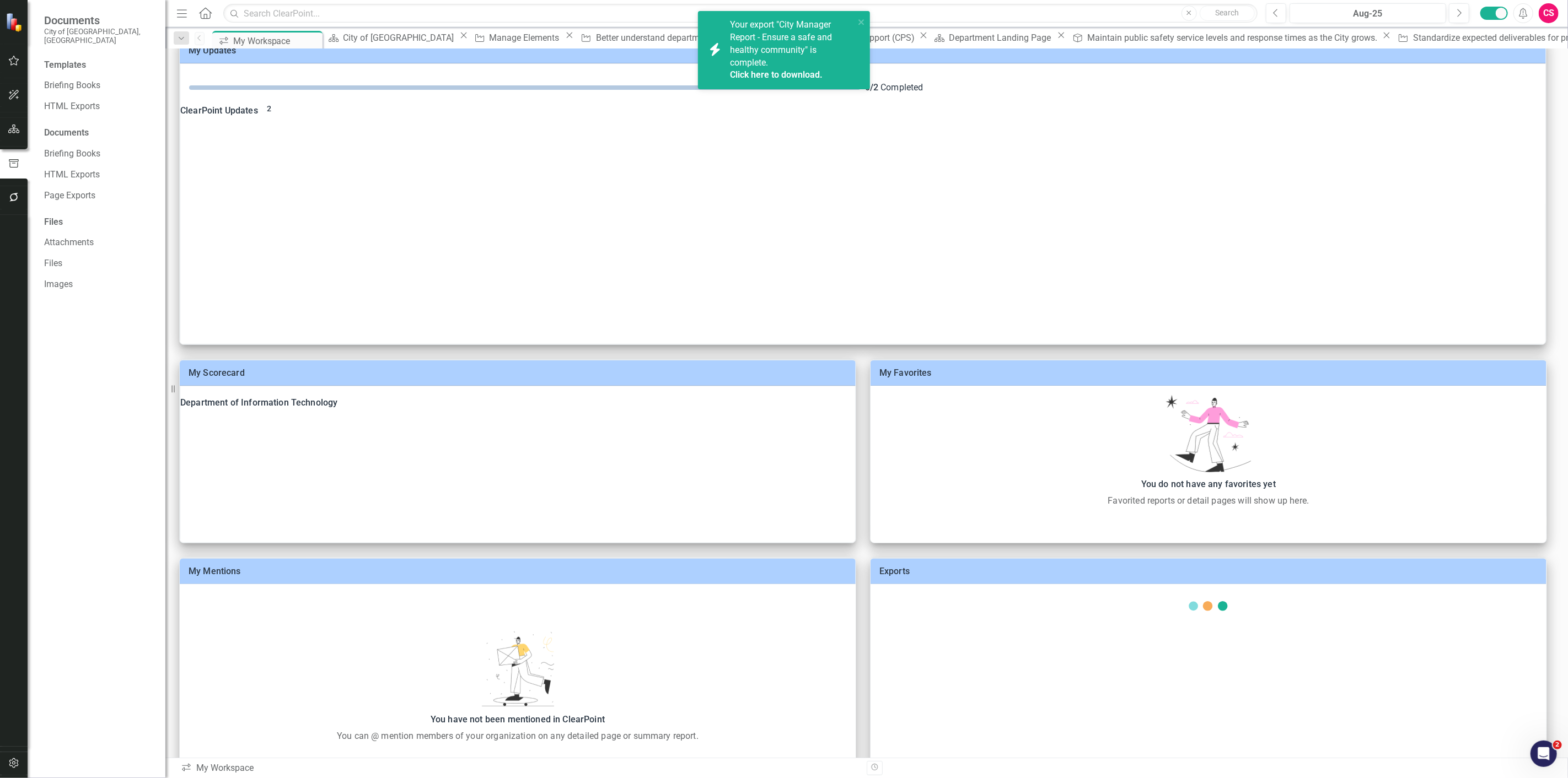
click at [866, 19] on div "icon.bolt Your export "City Manager Report - Ensure a safe and healthy communit…" at bounding box center [784, 50] width 172 height 78
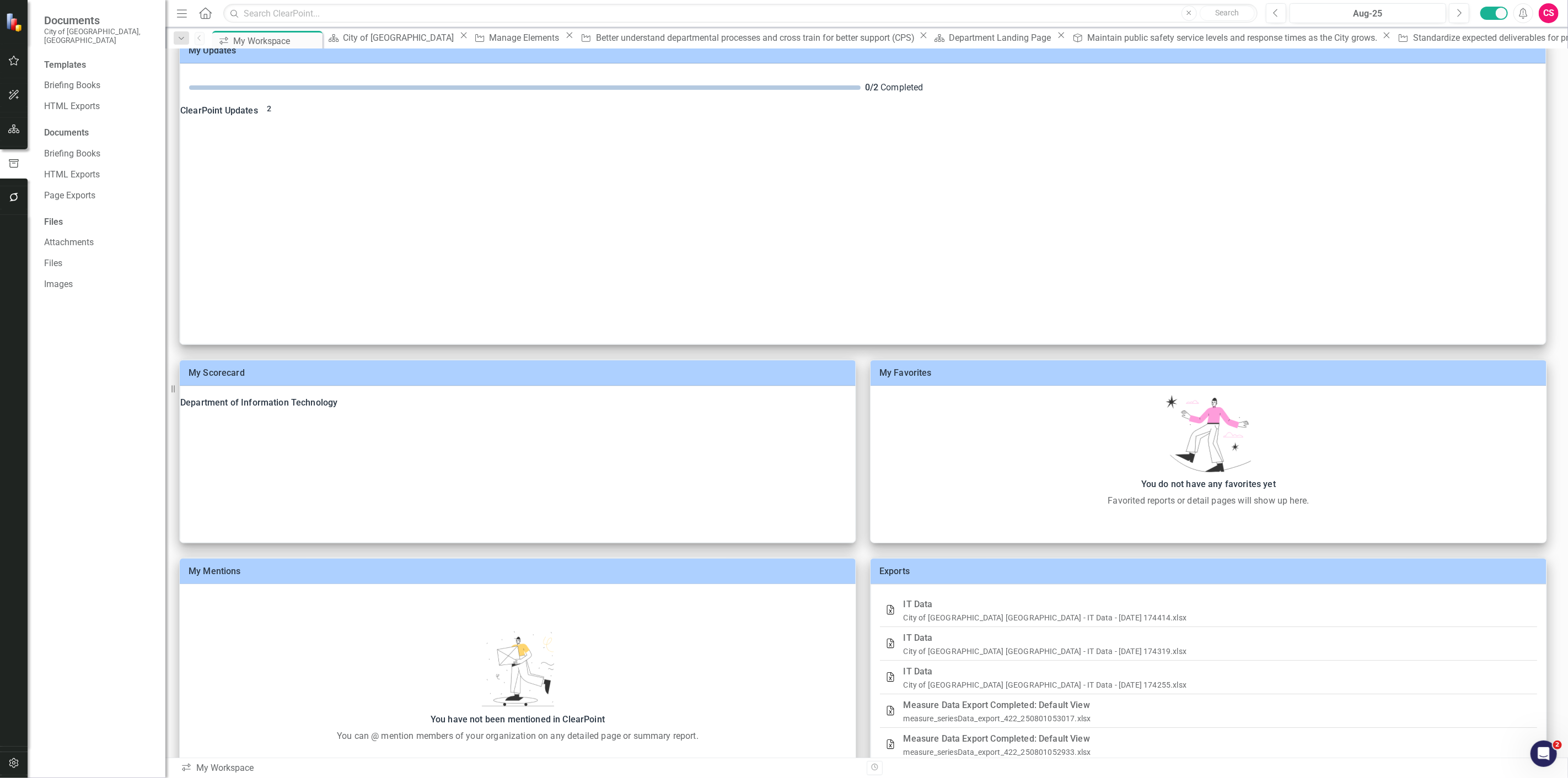
click at [17, 132] on icon "button" at bounding box center [13, 128] width 11 height 9
click at [42, 116] on div "Dropdown Scorecards 4 Dropdown Roseville City Scorecard Department of Informati…" at bounding box center [97, 446] width 138 height 663
click at [47, 122] on icon "Dropdown" at bounding box center [48, 125] width 8 height 6
click at [74, 139] on link "Roseville City Scorecard" at bounding box center [113, 145] width 105 height 13
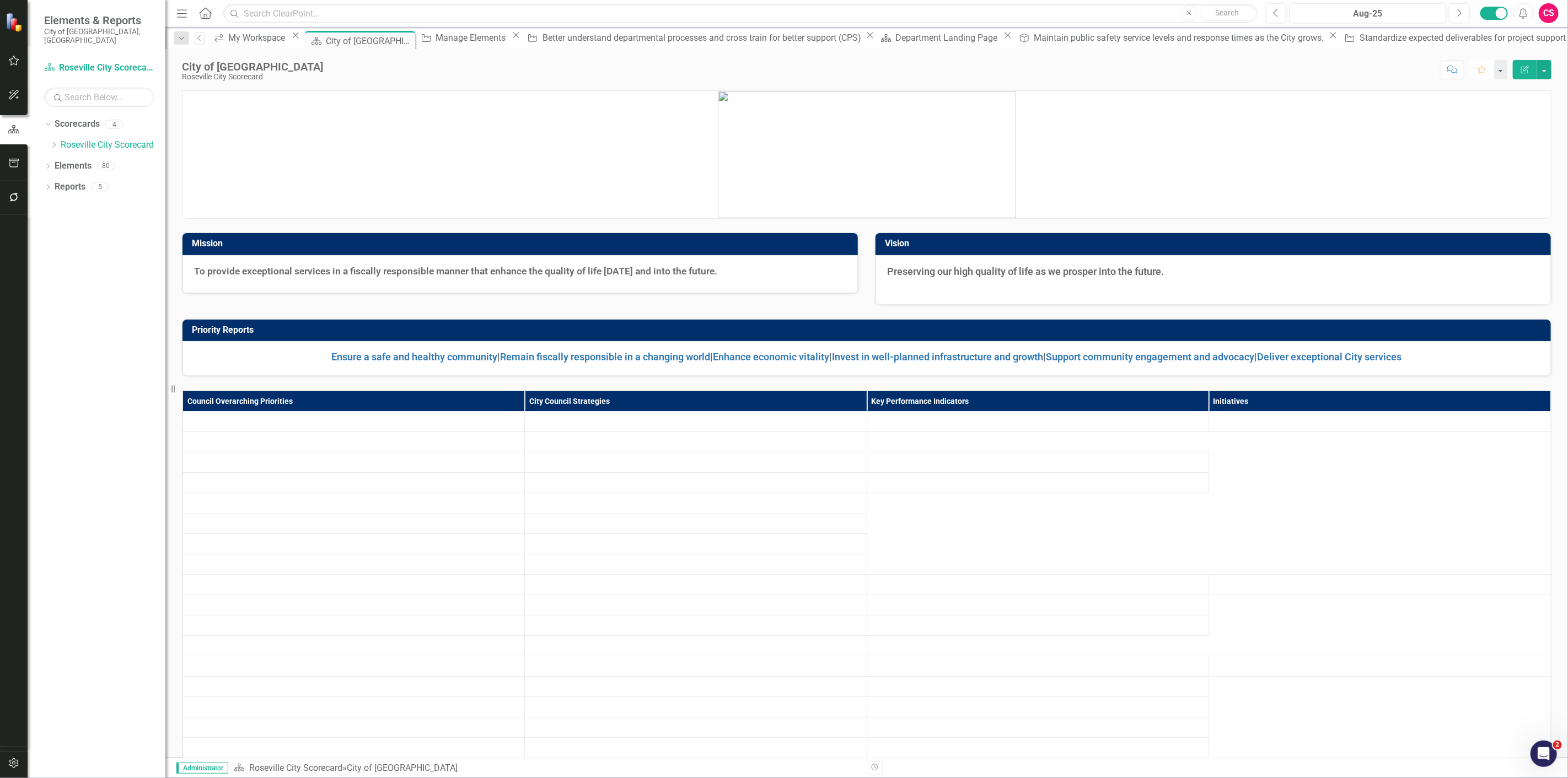
click at [1475, 68] on button "Favorite" at bounding box center [1482, 70] width 25 height 19
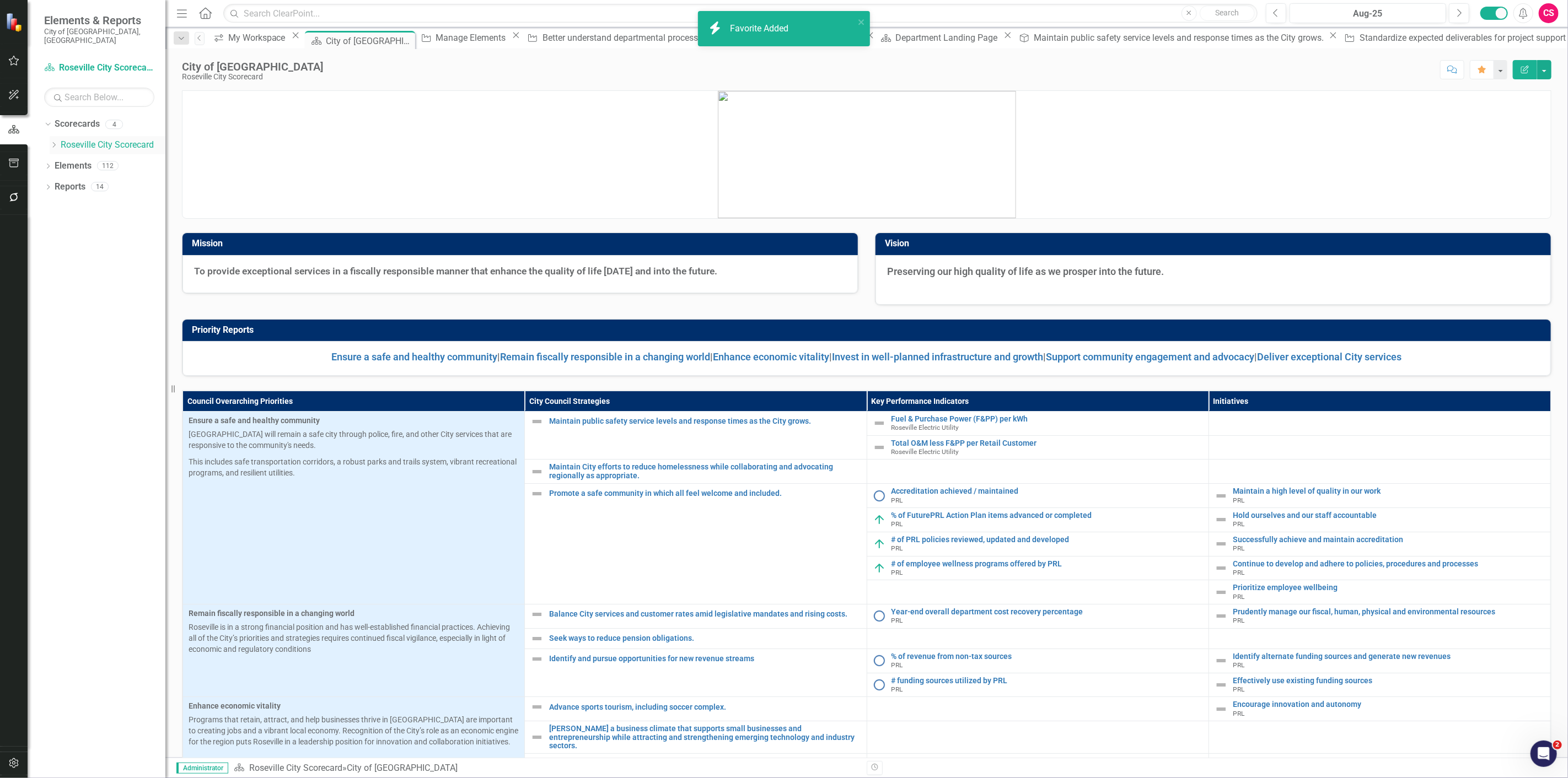
click at [55, 136] on div "Dropdown Roseville City Scorecard" at bounding box center [107, 145] width 116 height 18
click at [55, 142] on icon "Dropdown" at bounding box center [54, 145] width 8 height 7
click at [80, 157] on link "Department of Information Technology" at bounding box center [113, 163] width 105 height 13
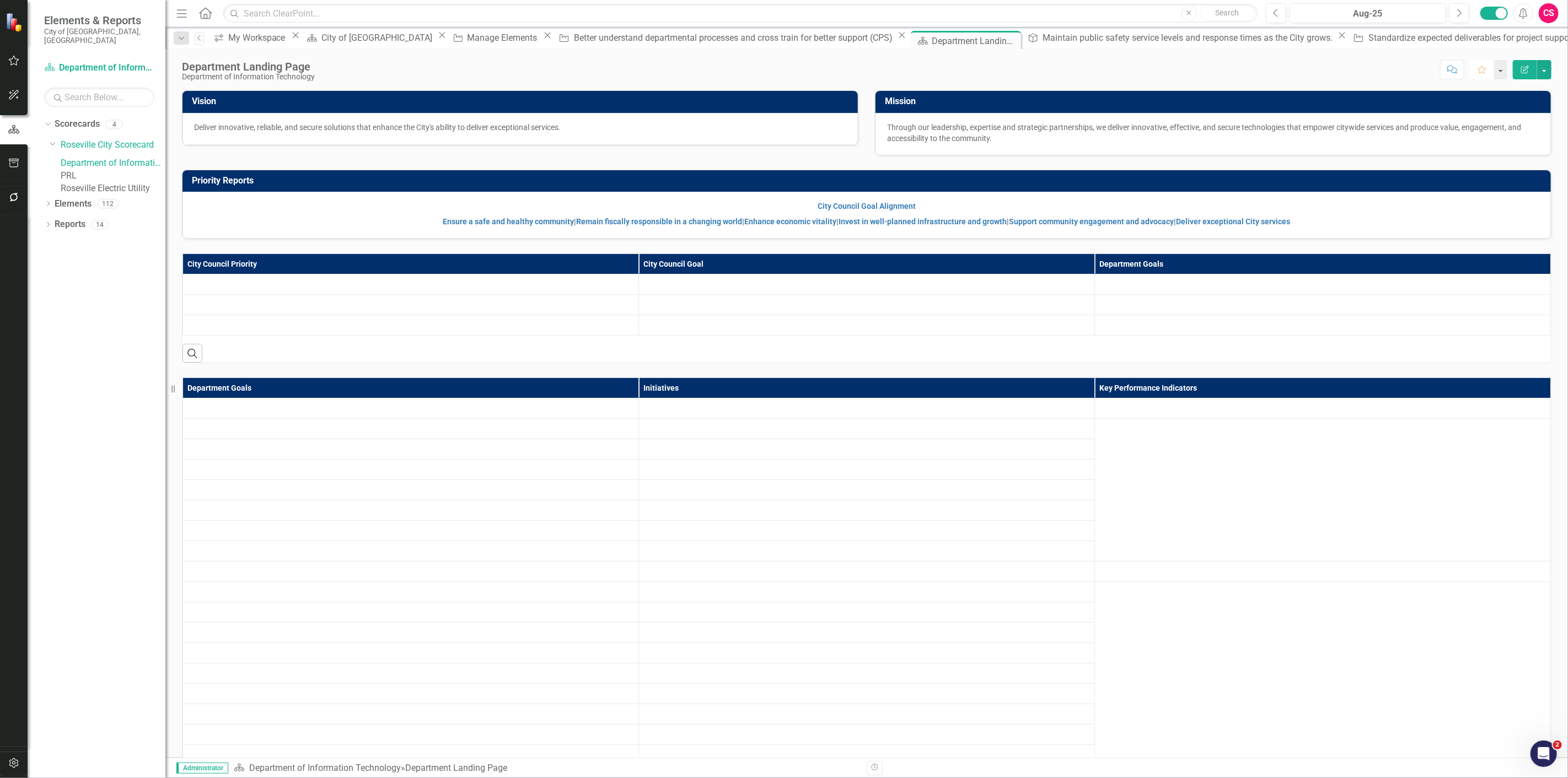
click at [1477, 66] on icon "Favorite" at bounding box center [1481, 70] width 10 height 8
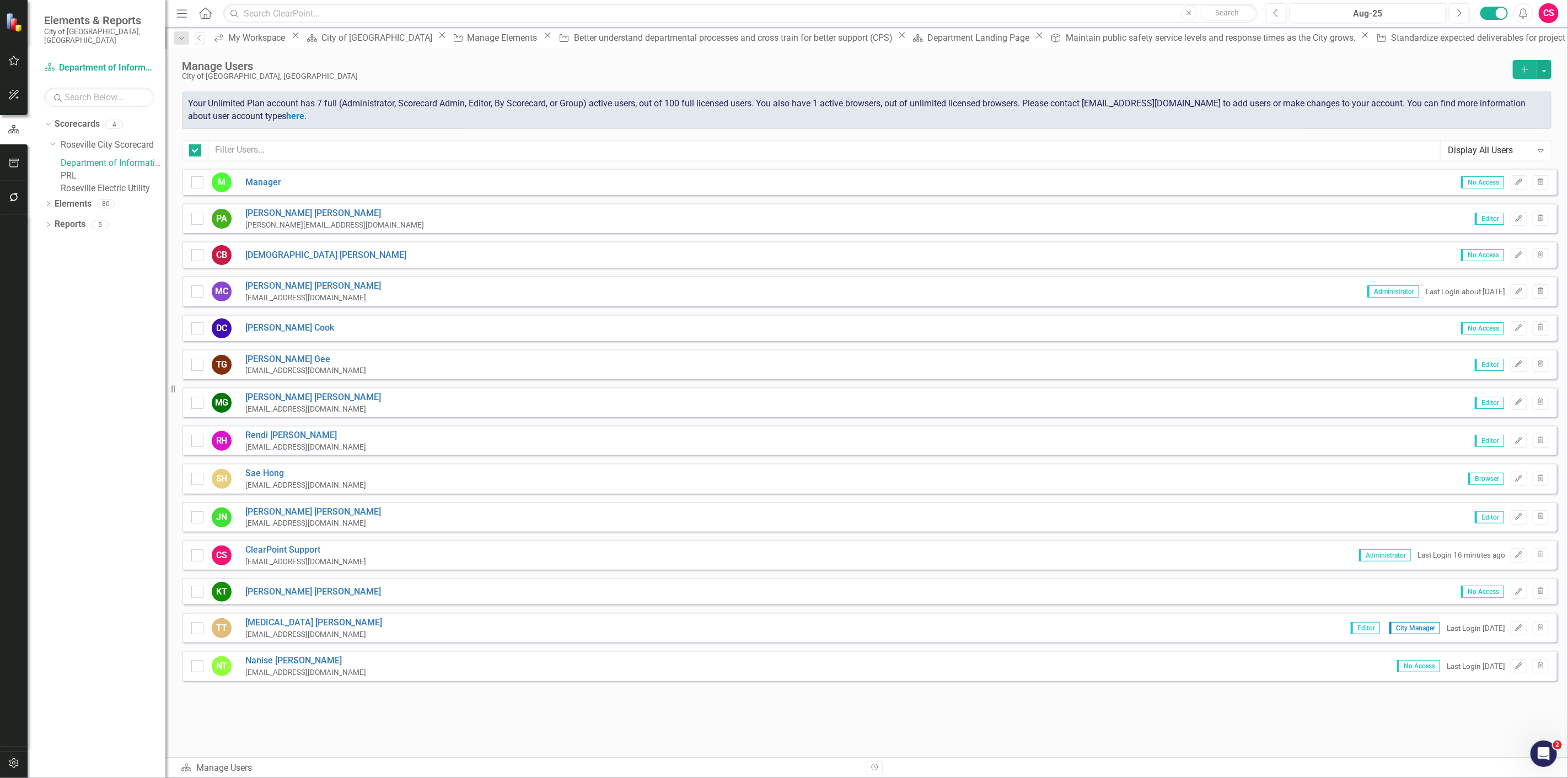
checkbox input "false"
click at [1520, 68] on icon "Add" at bounding box center [1524, 70] width 10 height 8
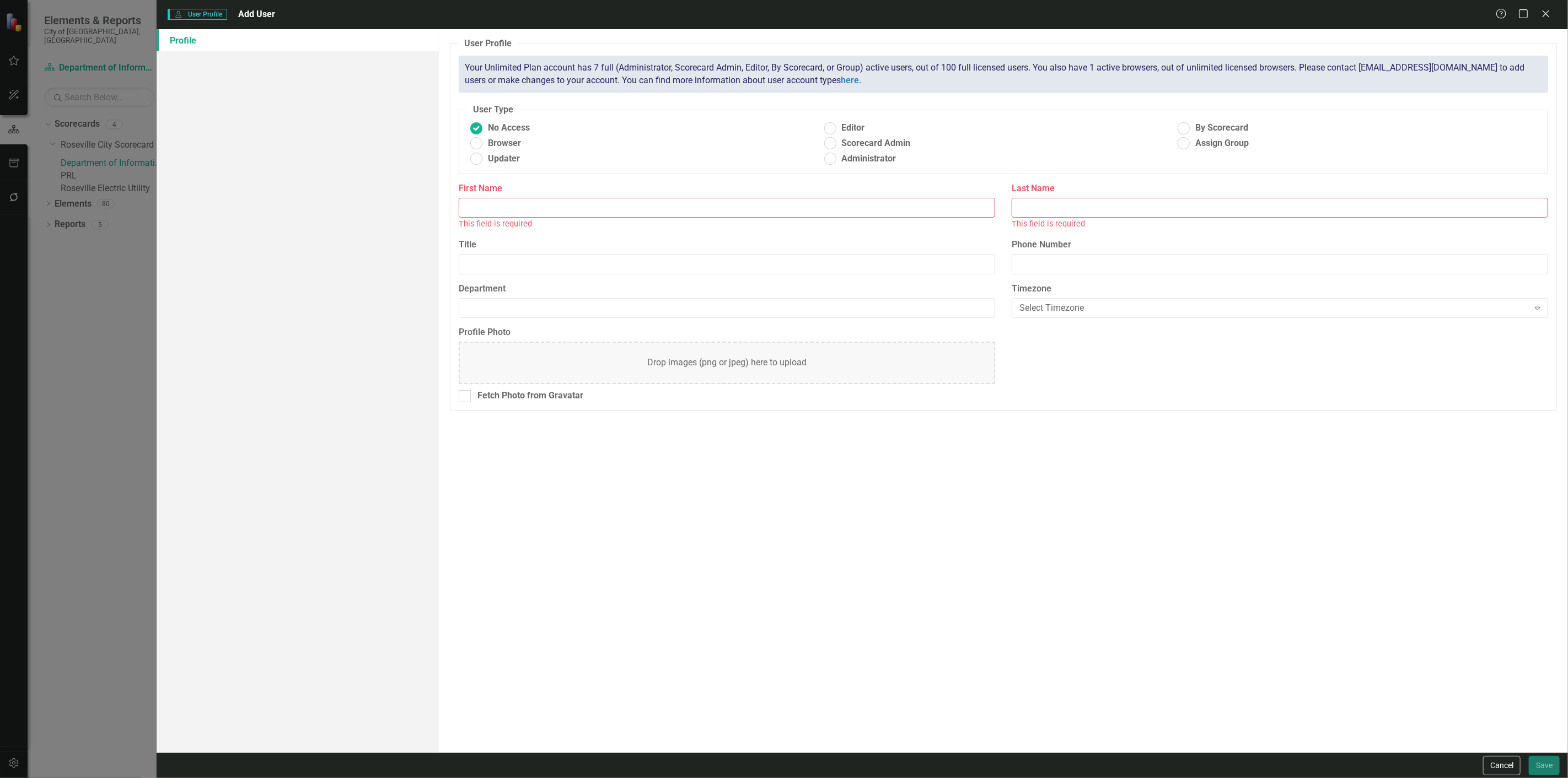
click at [693, 201] on input "First Name" at bounding box center [727, 208] width 537 height 21
type input "John"
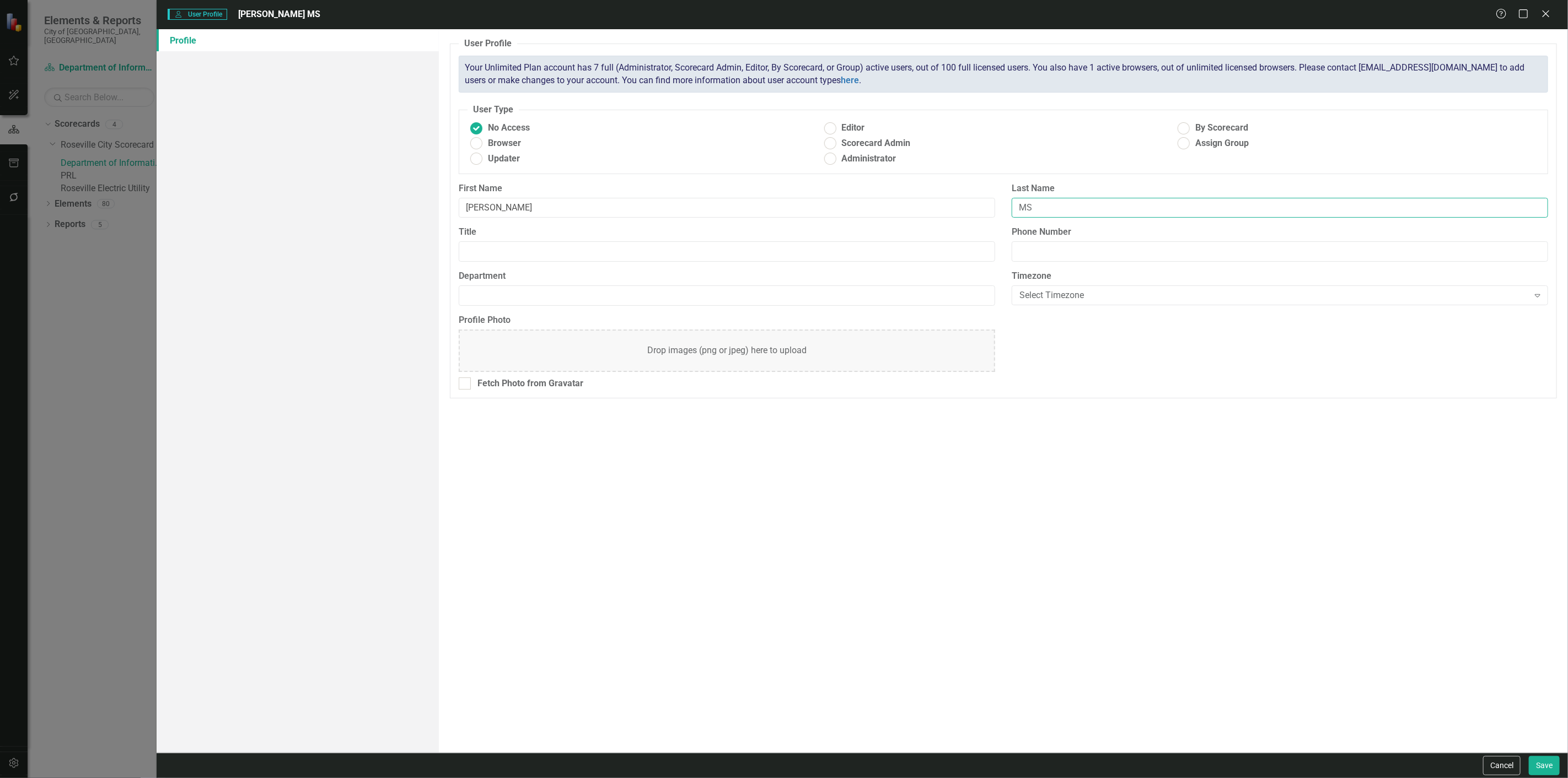
type input "M"
type input "Smith"
click at [507, 158] on span "Updater" at bounding box center [504, 159] width 32 height 13
click at [485, 158] on input "Updater" at bounding box center [477, 159] width 17 height 17
radio input "true"
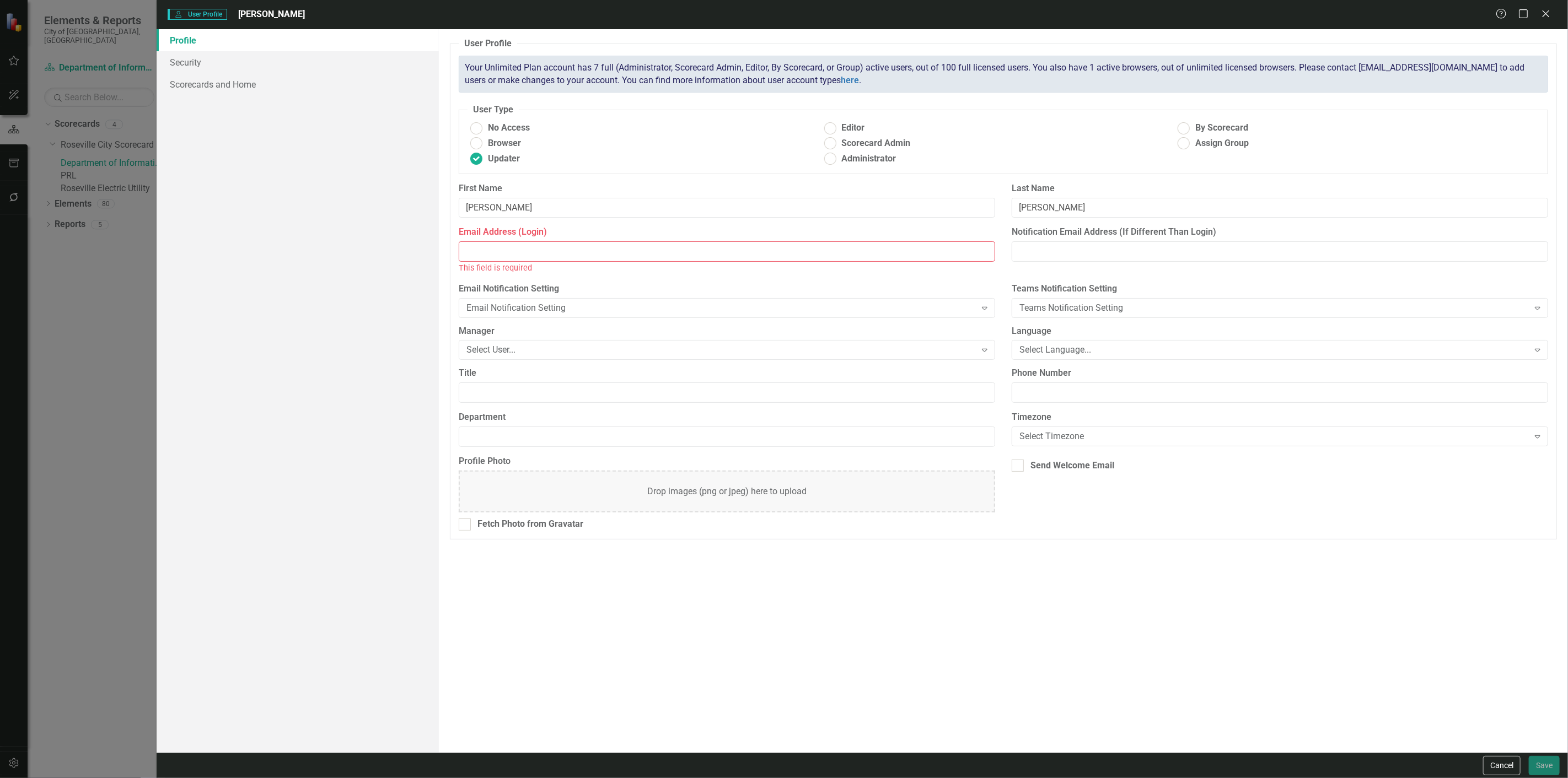
click at [521, 248] on input "Email Address (Login)" at bounding box center [727, 252] width 537 height 21
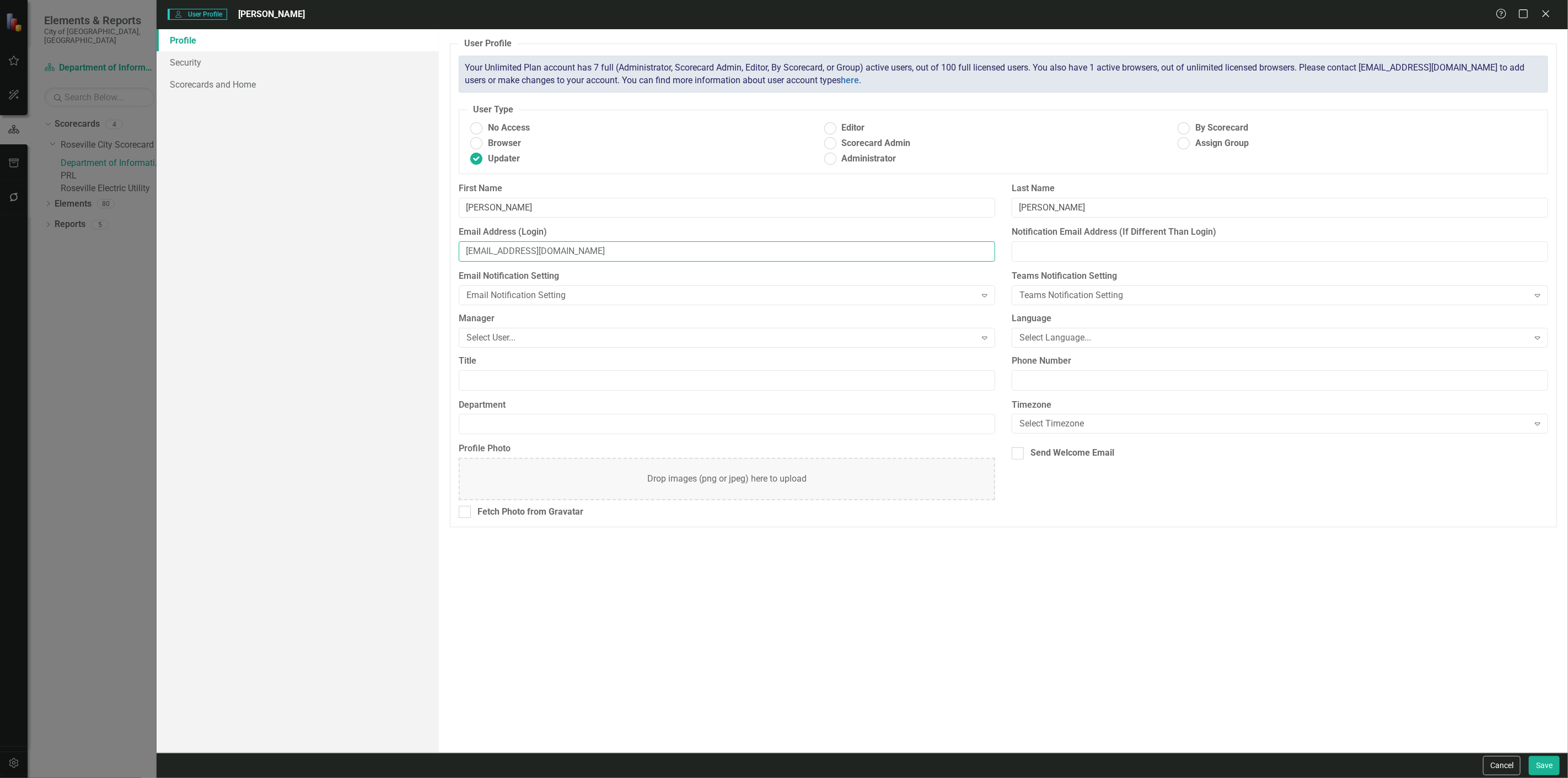
type input "jsmith@clearpointstrategy.com"
click at [1050, 250] on input "Notification Email Address (If Different Than Login)" at bounding box center [1280, 252] width 537 height 21
type input "msailus@clearpointstrategy.com"
click at [1050, 632] on div "User Profile ClearPoint has a wealth of options to help you ensure that people …" at bounding box center [1003, 391] width 1129 height 724
click at [248, 72] on link "Security" at bounding box center [297, 62] width 282 height 22
